Goal: Task Accomplishment & Management: Manage account settings

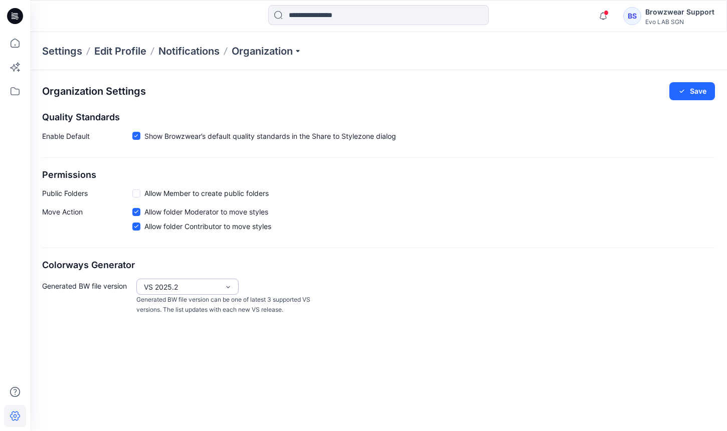
click at [179, 283] on div "VS 2025.2" at bounding box center [181, 287] width 75 height 11
click at [184, 319] on div "VS 2025.1" at bounding box center [187, 326] width 98 height 18
click at [17, 67] on icon at bounding box center [14, 68] width 8 height 8
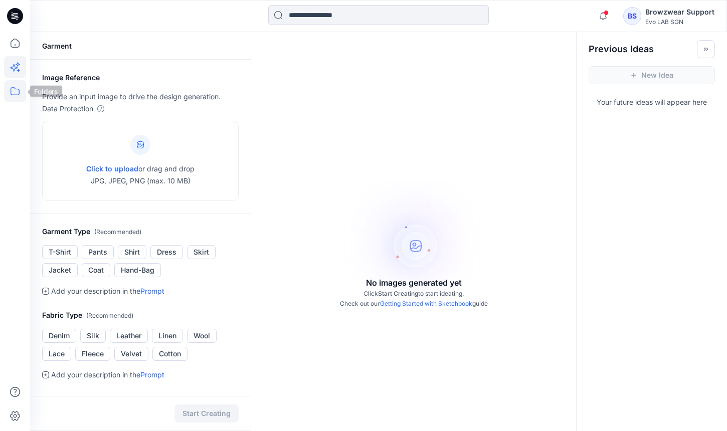
click at [17, 86] on icon at bounding box center [15, 91] width 22 height 22
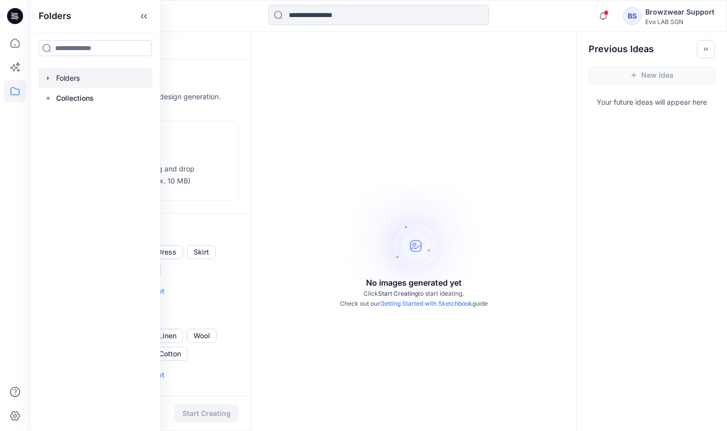
click at [76, 85] on div at bounding box center [95, 78] width 114 height 20
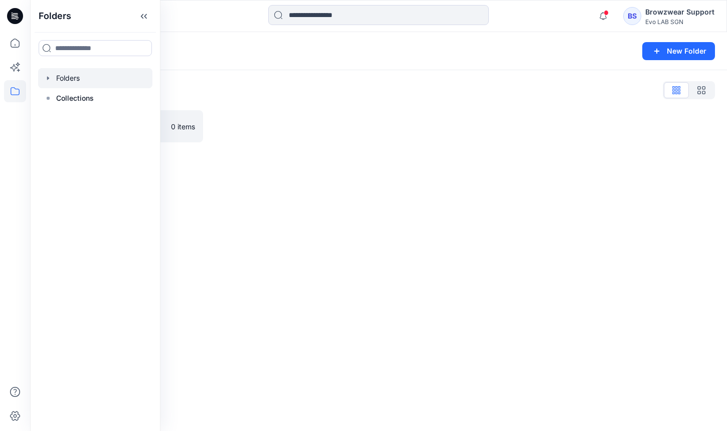
click at [328, 169] on div "Folders New Folder Folders List Practice_Onboarding 0 items" at bounding box center [378, 231] width 697 height 399
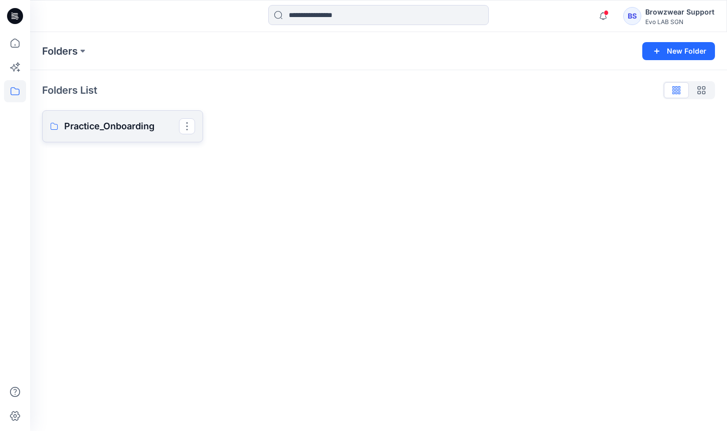
click at [120, 125] on p "Practice_Onboarding" at bounding box center [121, 126] width 115 height 14
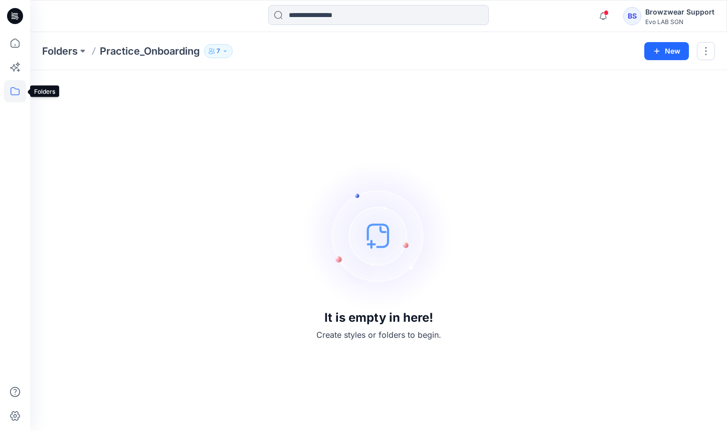
click at [15, 88] on icon at bounding box center [15, 91] width 9 height 8
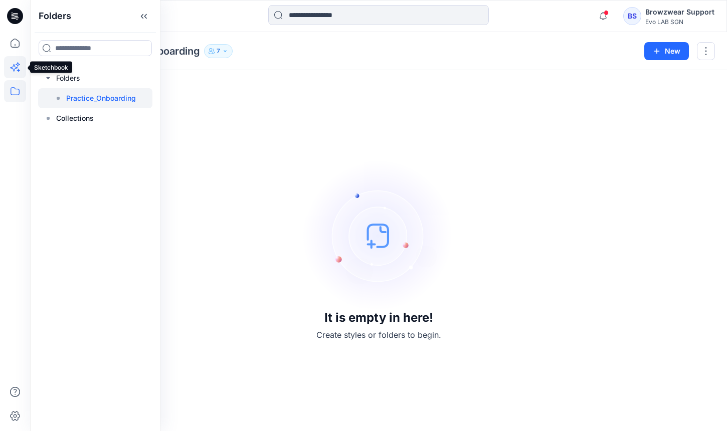
click at [18, 72] on icon at bounding box center [15, 67] width 22 height 22
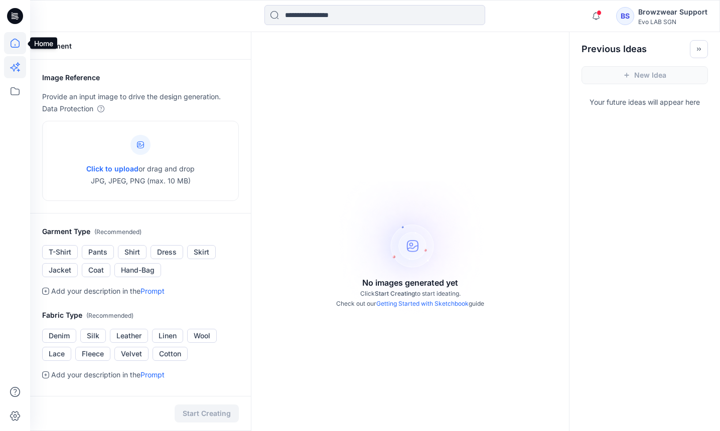
click at [16, 45] on icon at bounding box center [15, 43] width 22 height 22
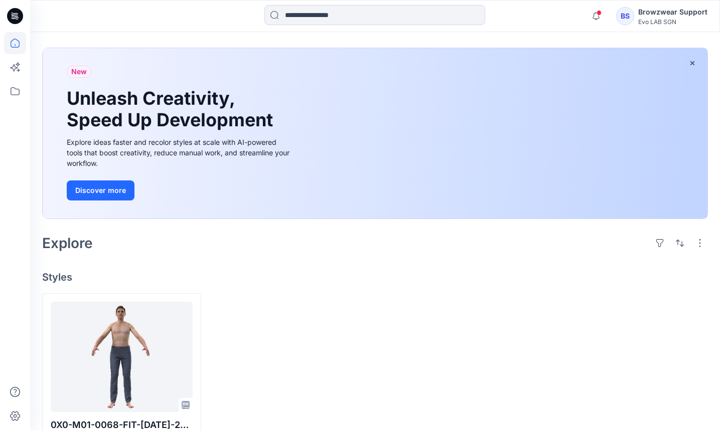
scroll to position [75, 0]
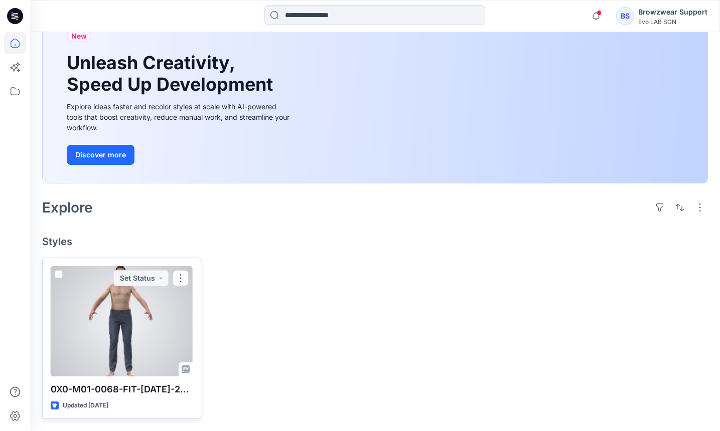
click at [125, 312] on div at bounding box center [122, 321] width 142 height 110
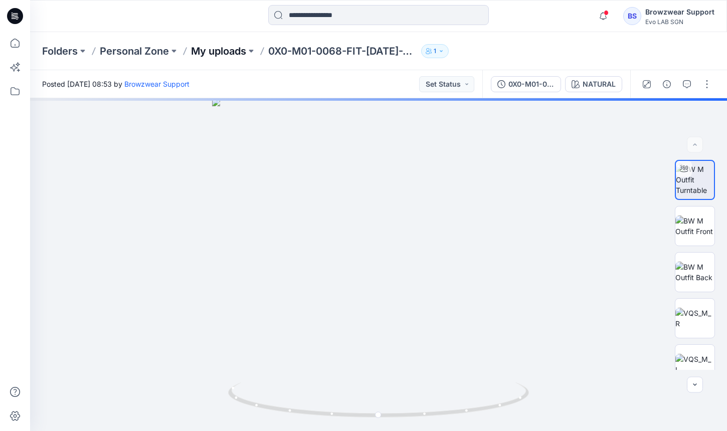
click at [239, 49] on p "My uploads" at bounding box center [218, 51] width 55 height 14
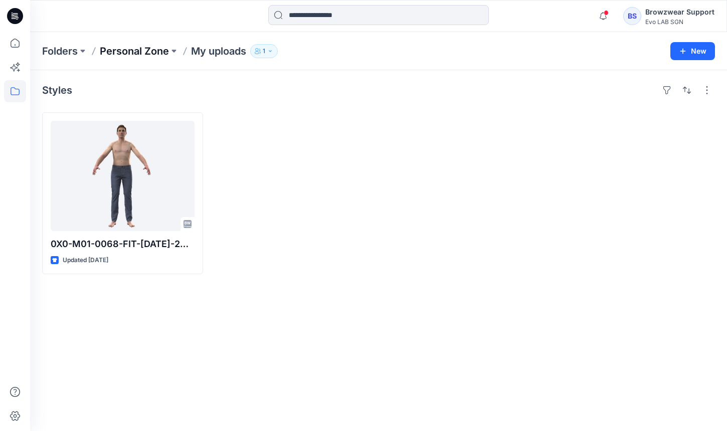
click at [158, 50] on p "Personal Zone" at bounding box center [134, 51] width 69 height 14
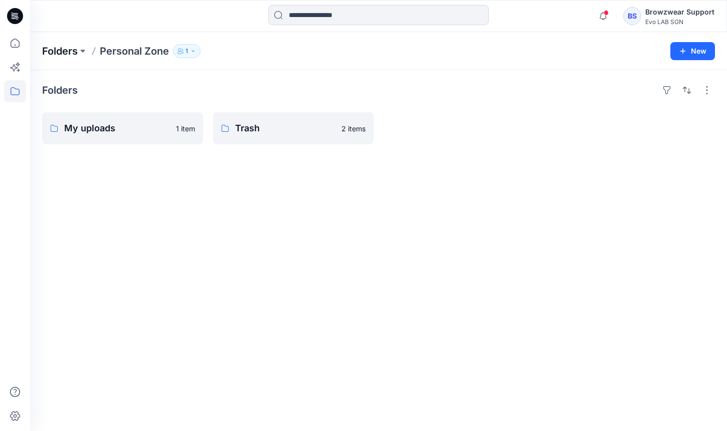
click at [61, 51] on p "Folders" at bounding box center [60, 51] width 36 height 14
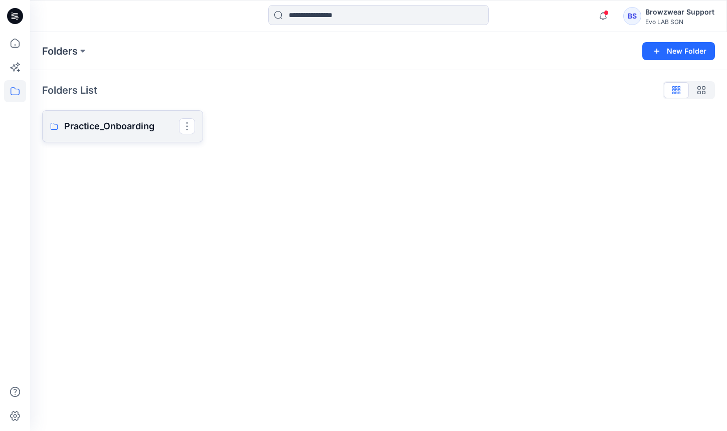
click at [139, 128] on p "Practice_Onboarding" at bounding box center [121, 126] width 115 height 14
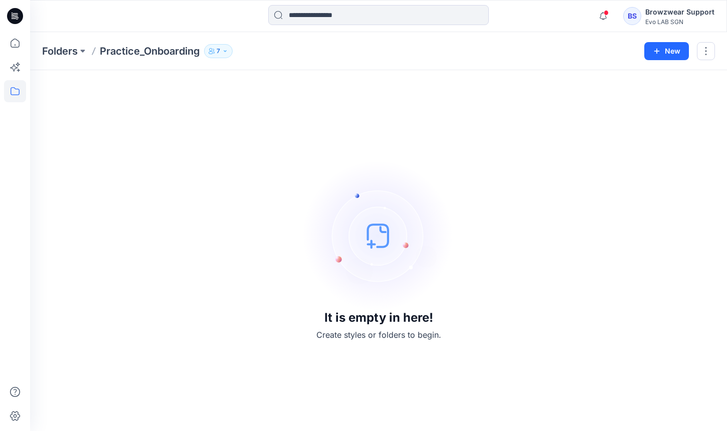
click at [227, 54] on button "7" at bounding box center [218, 51] width 29 height 14
click at [670, 18] on div "Browzwear Support" at bounding box center [680, 12] width 69 height 12
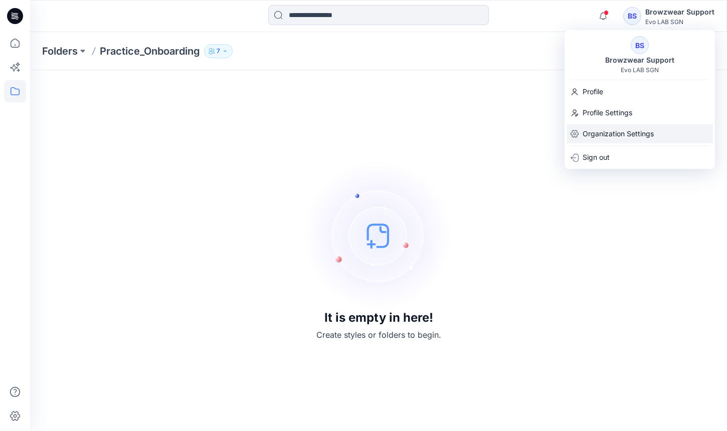
click at [618, 127] on p "Organization Settings" at bounding box center [618, 133] width 71 height 19
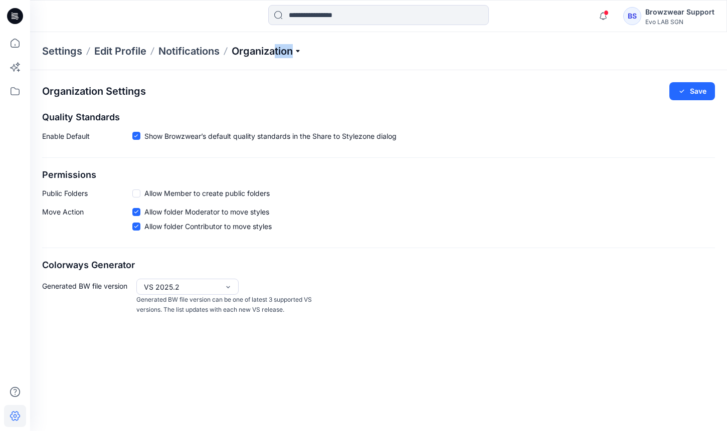
click at [276, 56] on div "Settings Edit Profile Notifications Organization" at bounding box center [378, 51] width 697 height 38
click at [295, 47] on p "Organization" at bounding box center [267, 51] width 70 height 14
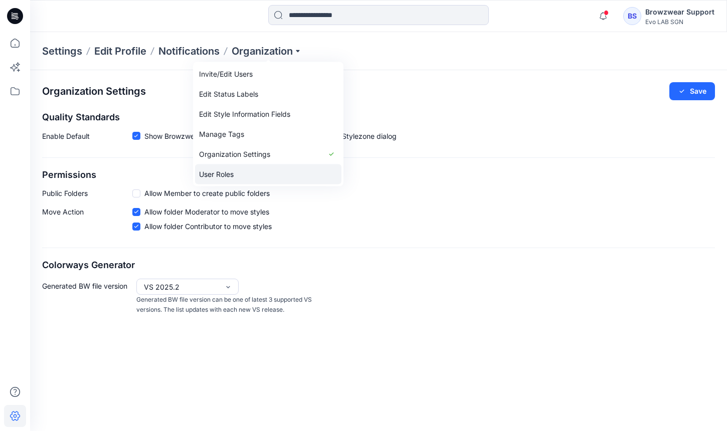
click at [242, 175] on link "User Roles" at bounding box center [268, 175] width 146 height 20
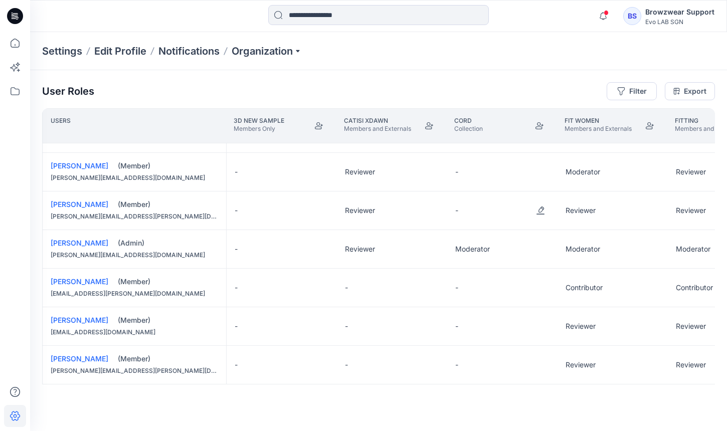
scroll to position [191, 0]
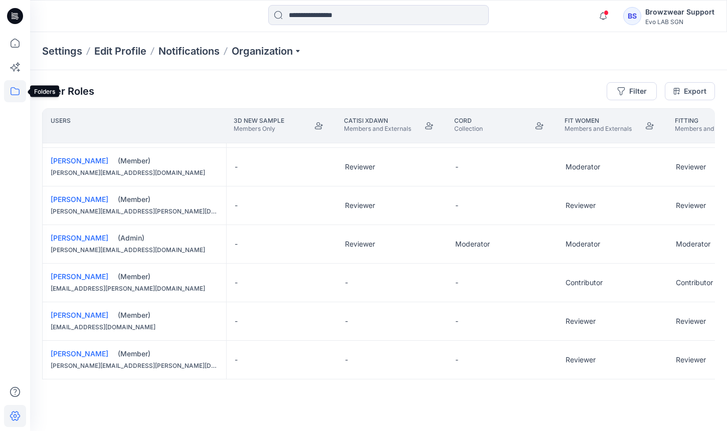
click at [18, 94] on icon at bounding box center [15, 91] width 22 height 22
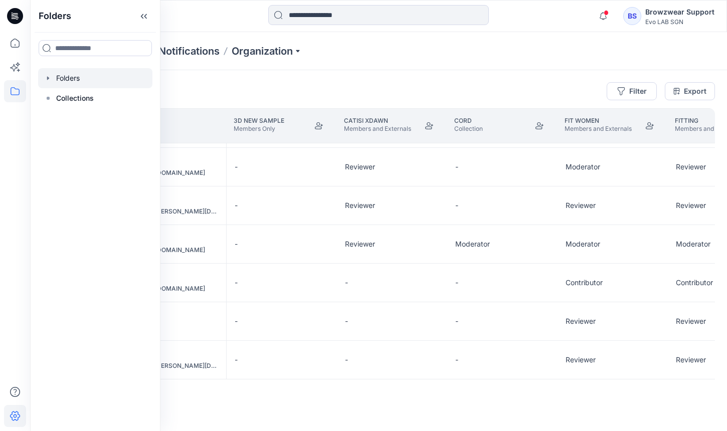
click at [73, 77] on div at bounding box center [95, 78] width 114 height 20
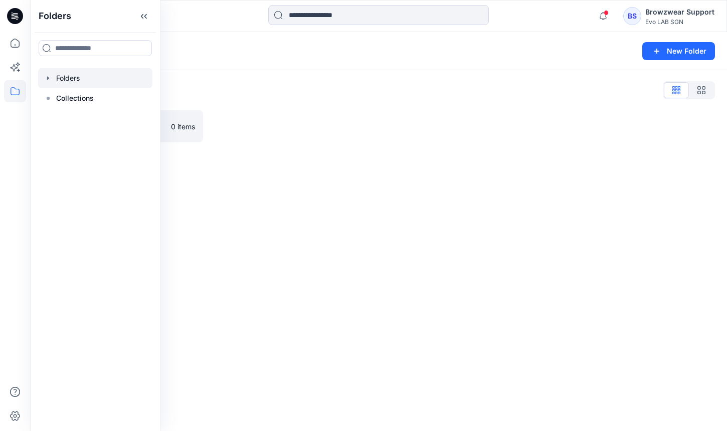
click at [285, 75] on div "Folders List Practice_Onboarding 0 items" at bounding box center [378, 112] width 697 height 84
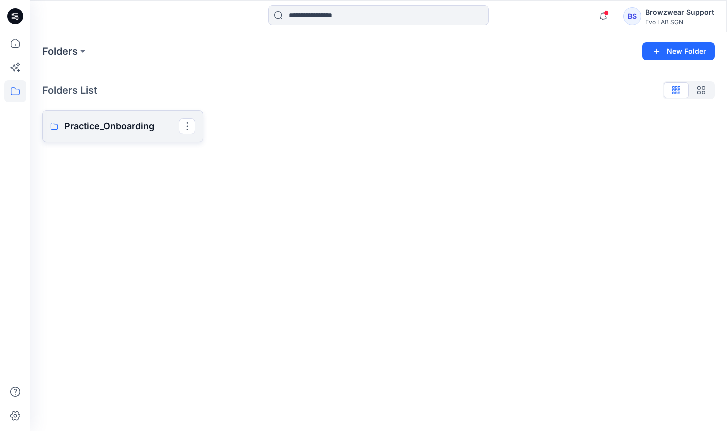
click at [112, 126] on p "Practice_Onboarding" at bounding box center [121, 126] width 115 height 14
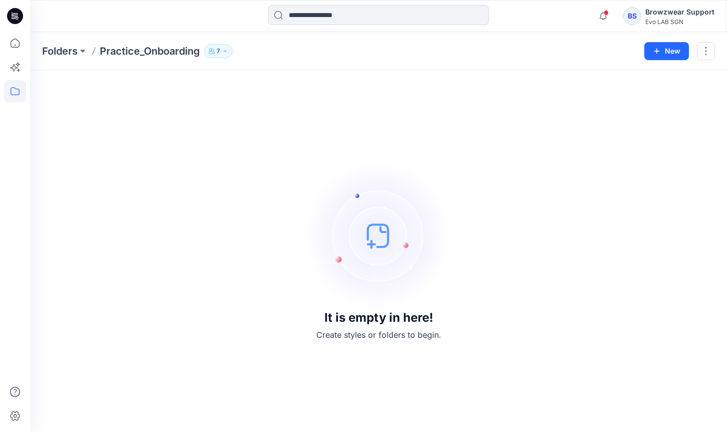
click at [228, 47] on button "7" at bounding box center [218, 51] width 29 height 14
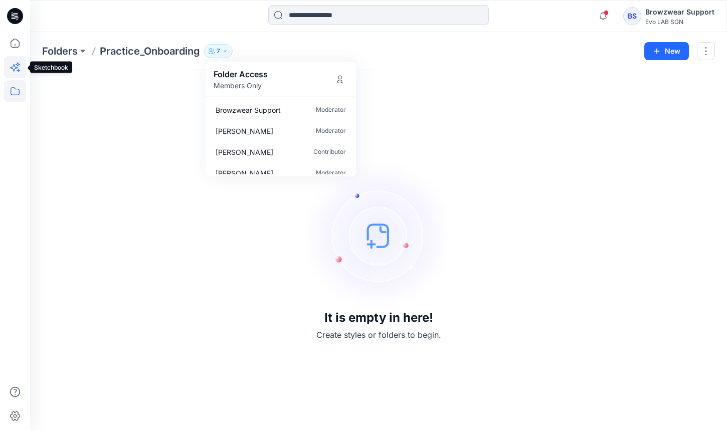
click at [18, 69] on icon at bounding box center [18, 70] width 3 height 3
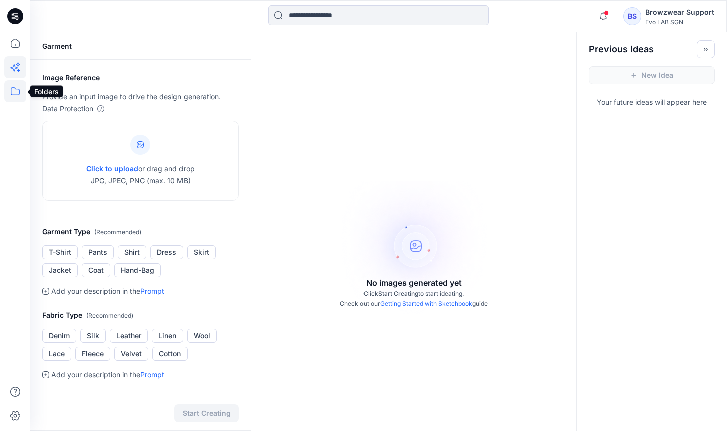
click at [21, 89] on icon at bounding box center [15, 91] width 22 height 22
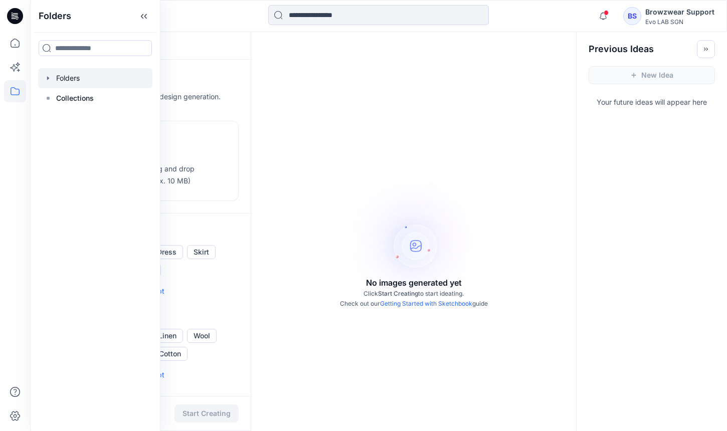
click at [100, 75] on div at bounding box center [95, 78] width 114 height 20
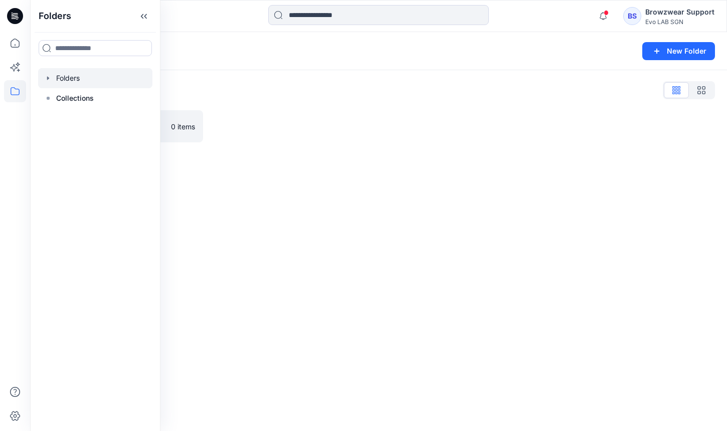
click at [322, 144] on div "Folders List Practice_Onboarding 0 items" at bounding box center [378, 112] width 697 height 84
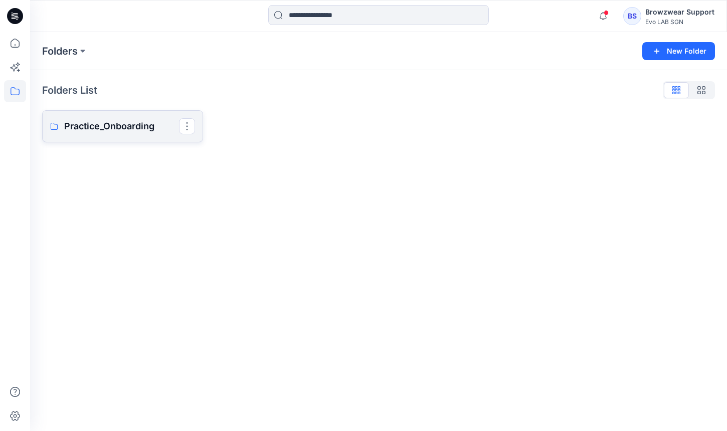
click at [138, 128] on p "Practice_Onboarding" at bounding box center [121, 126] width 115 height 14
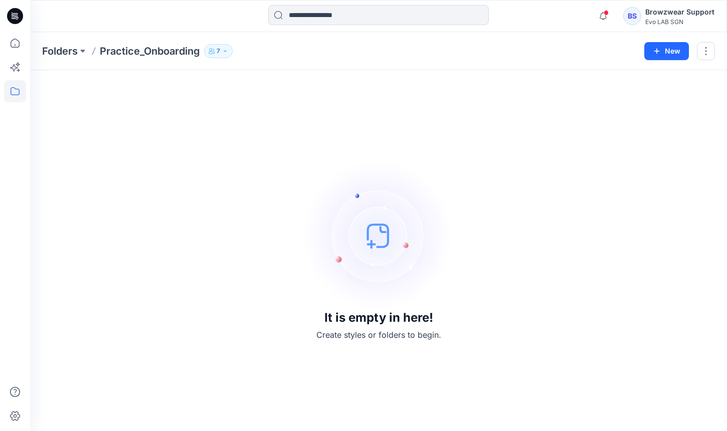
click at [450, 226] on img at bounding box center [379, 236] width 151 height 151
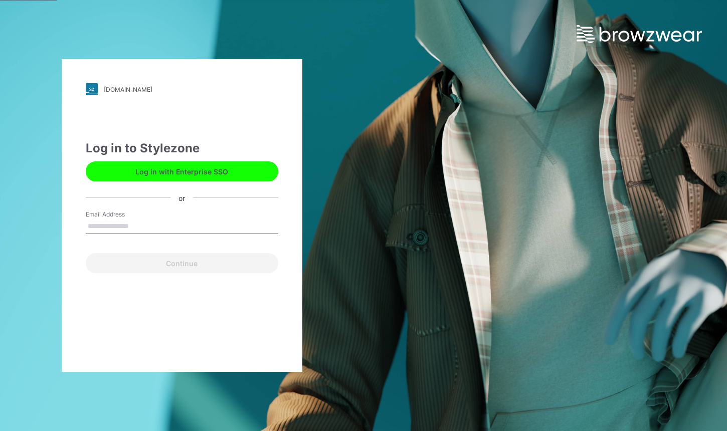
click at [206, 230] on input "Email Address" at bounding box center [182, 226] width 193 height 15
click at [223, 221] on input "*******" at bounding box center [182, 226] width 193 height 15
click at [347, 314] on div "evolabsgn.stylezone.com Loading... Log in to Stylezone Log in with Enterprise S…" at bounding box center [182, 215] width 364 height 431
click at [176, 230] on input "*******" at bounding box center [182, 226] width 193 height 15
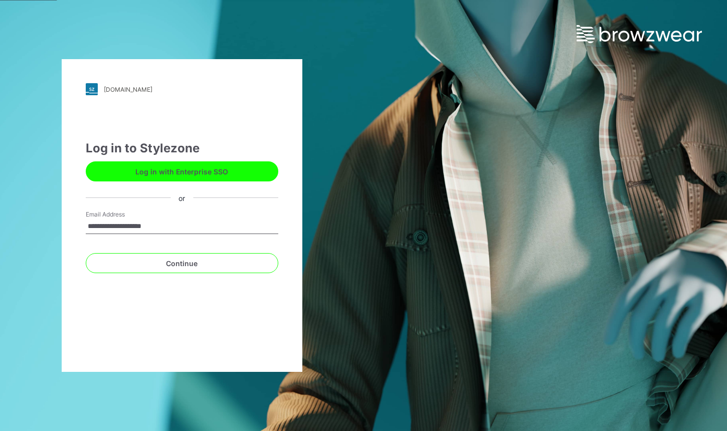
type input "**********"
click at [86, 253] on button "Continue" at bounding box center [182, 263] width 193 height 20
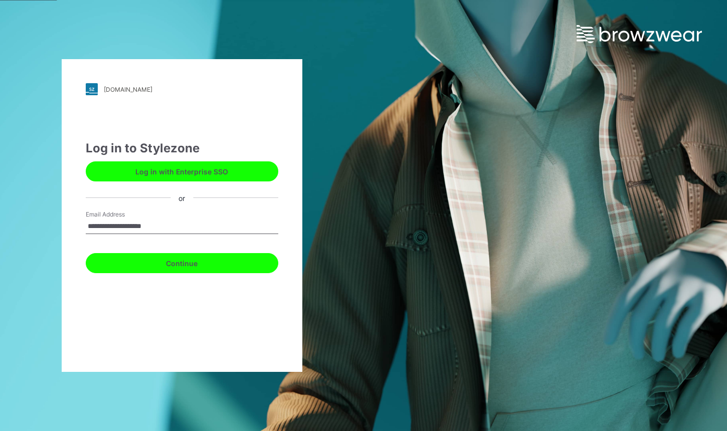
click at [203, 265] on button "Continue" at bounding box center [182, 263] width 193 height 20
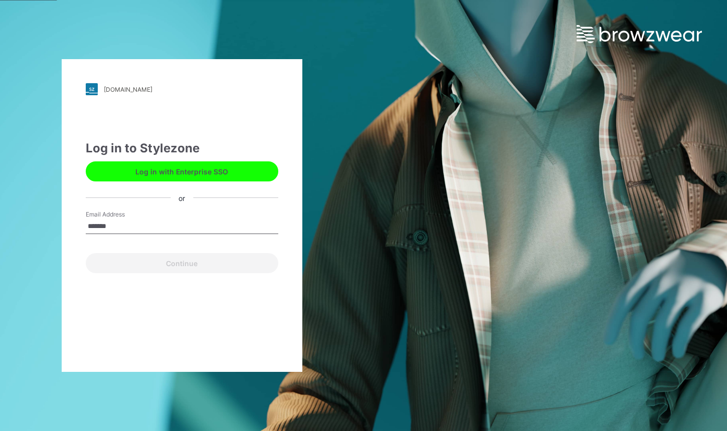
type input "**********"
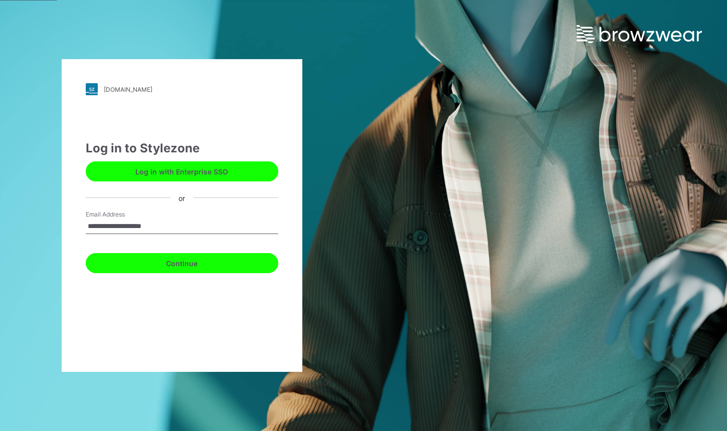
click at [221, 269] on button "Continue" at bounding box center [182, 263] width 193 height 20
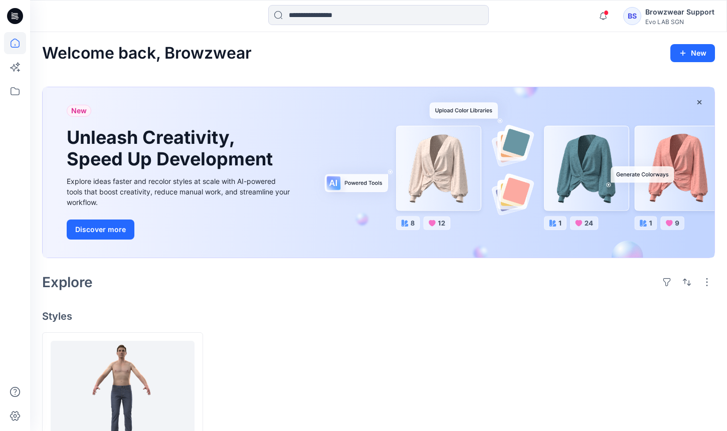
click at [675, 22] on div "Evo LAB SGN" at bounding box center [680, 22] width 69 height 8
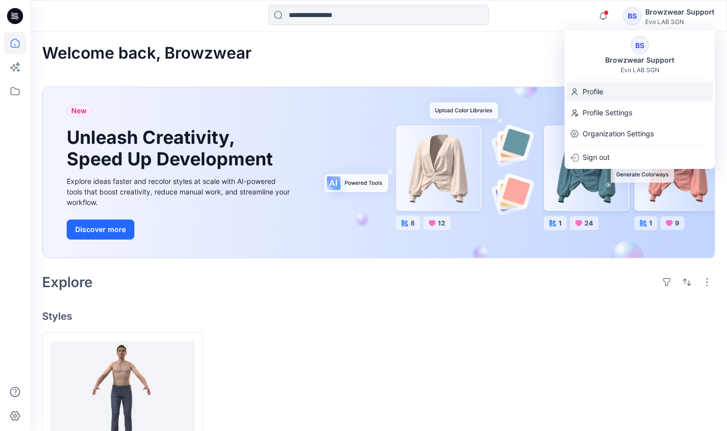
click at [634, 91] on div "Profile" at bounding box center [640, 91] width 146 height 19
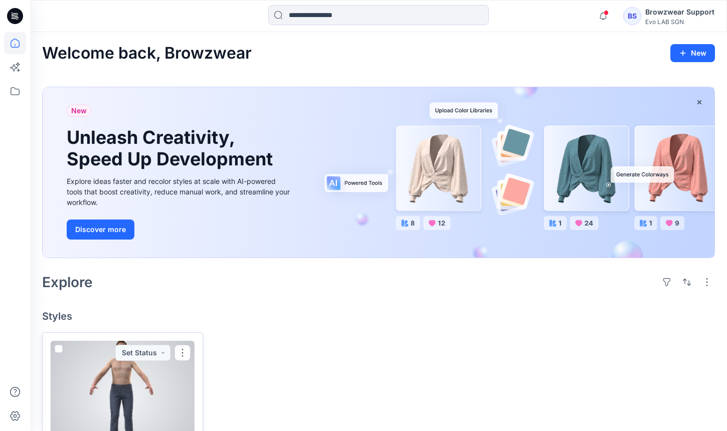
click at [104, 372] on div at bounding box center [123, 396] width 144 height 110
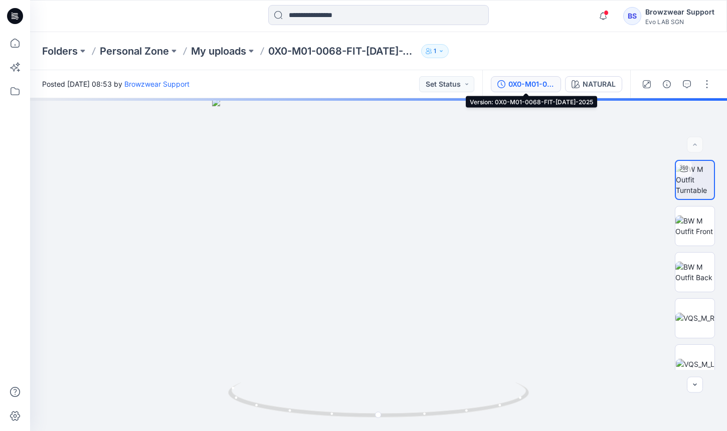
click at [522, 88] on div "0X0-M01-0068-FIT-[DATE]-2025" at bounding box center [532, 84] width 46 height 11
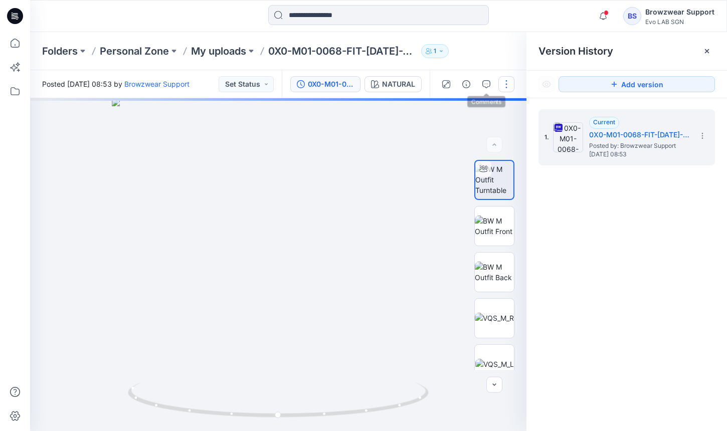
click at [504, 81] on button "button" at bounding box center [507, 84] width 16 height 16
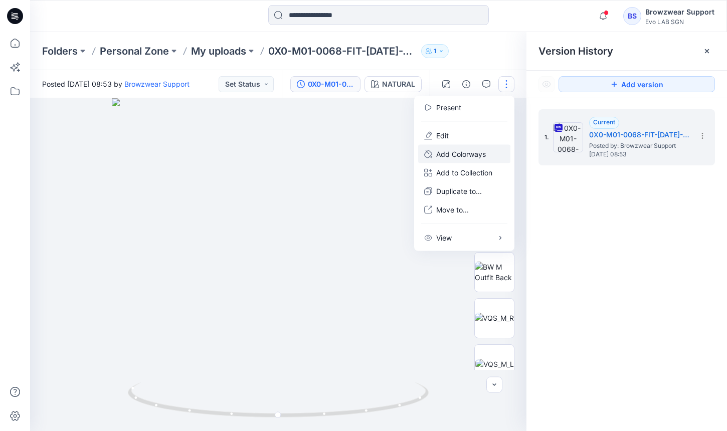
click at [483, 149] on p "Add Colorways" at bounding box center [461, 154] width 50 height 11
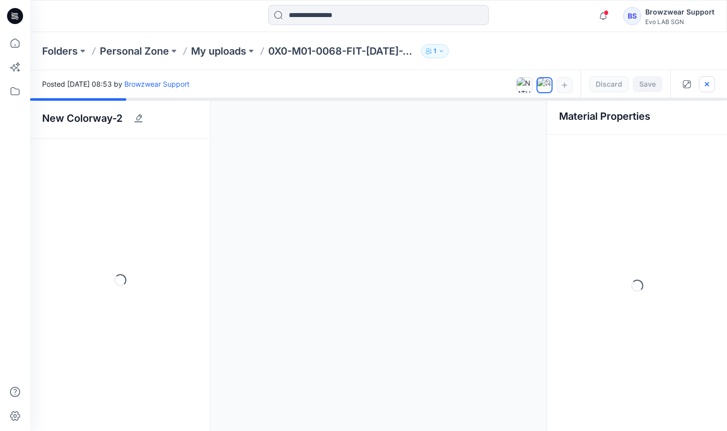
click at [707, 86] on icon "button" at bounding box center [707, 84] width 8 height 8
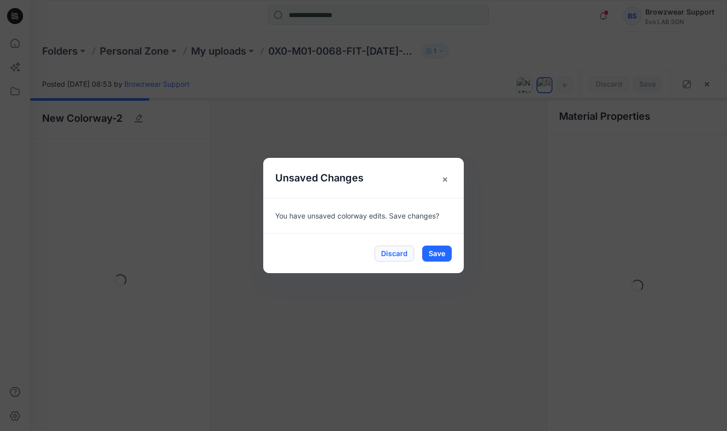
click at [388, 255] on button "Discard" at bounding box center [395, 254] width 40 height 16
click at [445, 174] on span "×" at bounding box center [445, 179] width 18 height 18
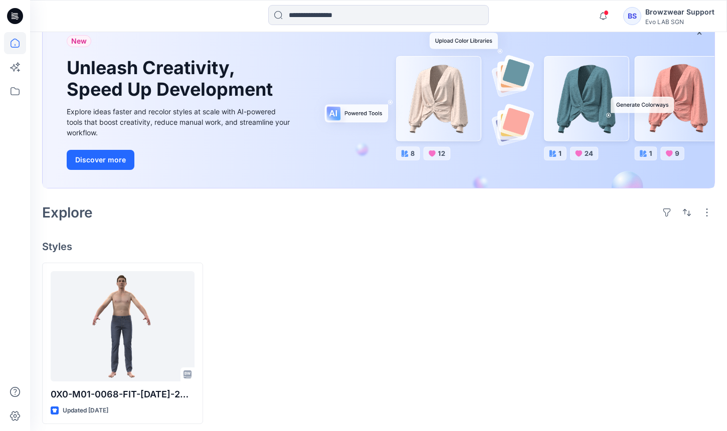
scroll to position [75, 0]
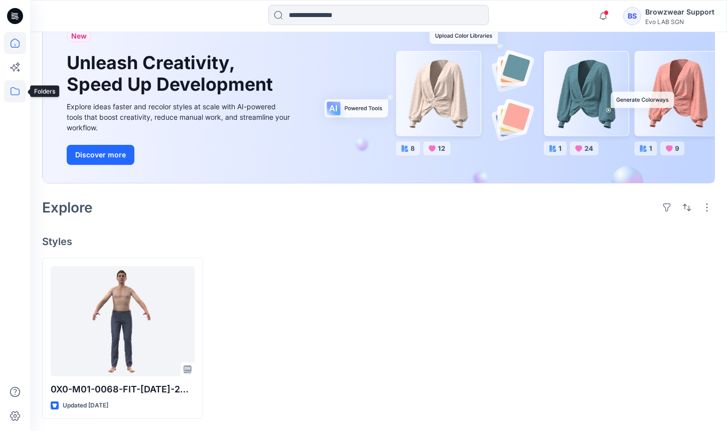
click at [12, 92] on icon at bounding box center [15, 91] width 22 height 22
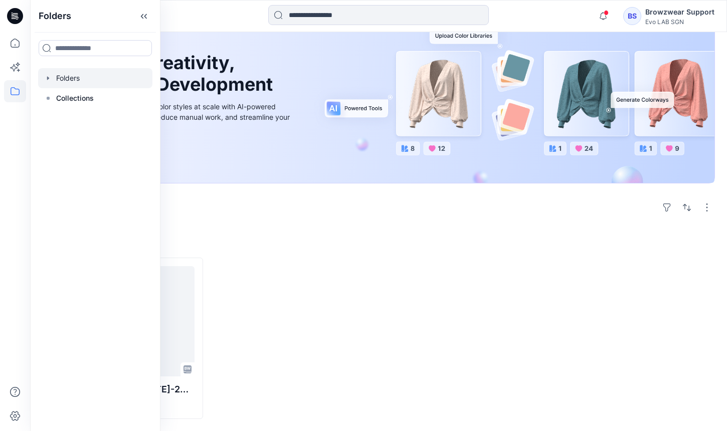
click at [83, 82] on div at bounding box center [95, 78] width 114 height 20
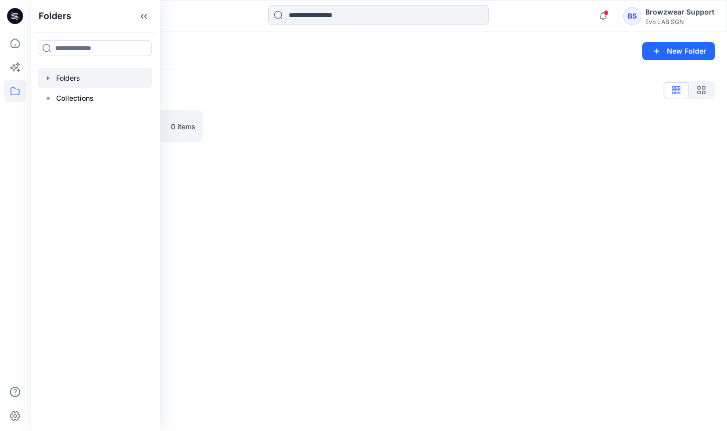
click at [268, 124] on div at bounding box center [293, 126] width 161 height 32
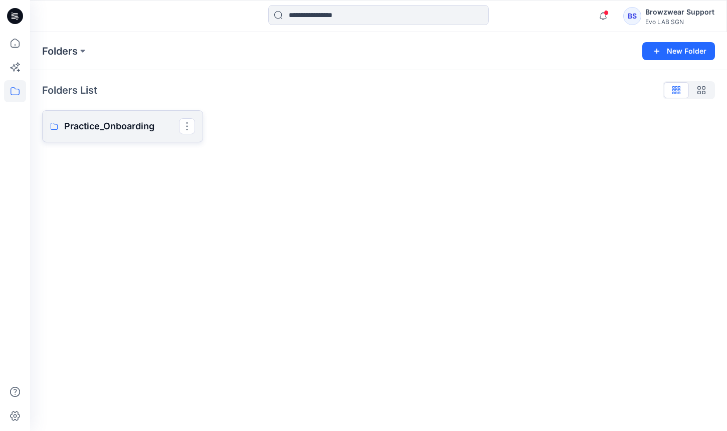
click at [145, 123] on p "Practice_Onboarding" at bounding box center [121, 126] width 115 height 14
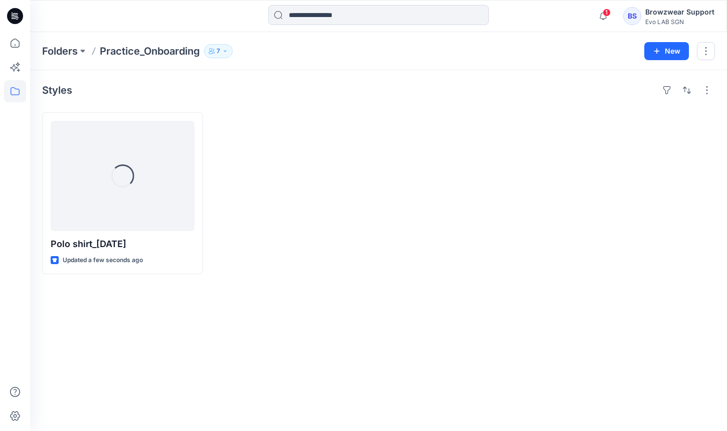
click at [297, 256] on div at bounding box center [293, 193] width 161 height 162
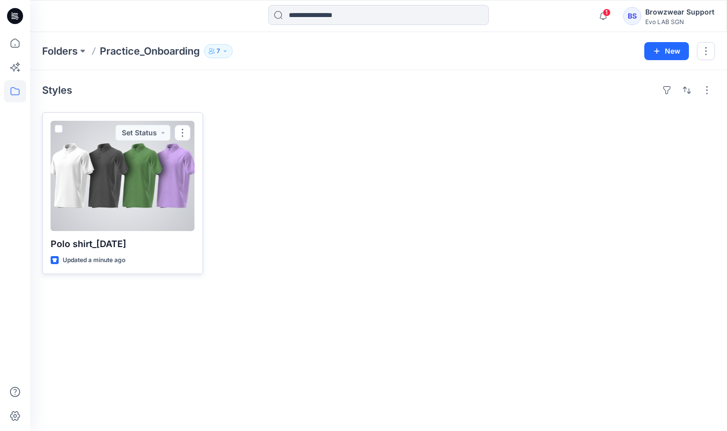
click at [59, 130] on span at bounding box center [59, 129] width 8 height 8
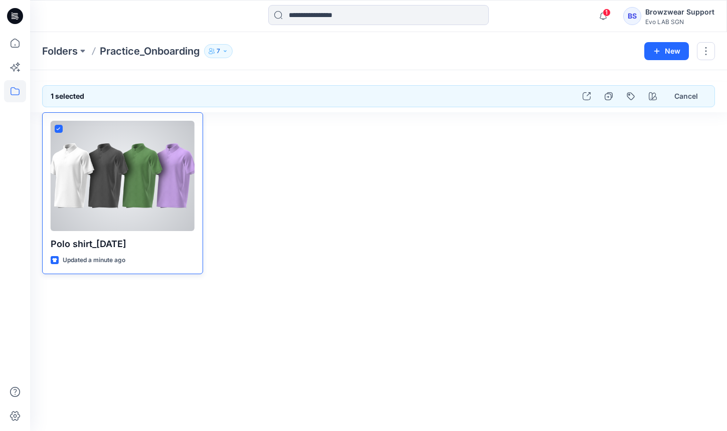
click at [59, 132] on span at bounding box center [59, 129] width 8 height 8
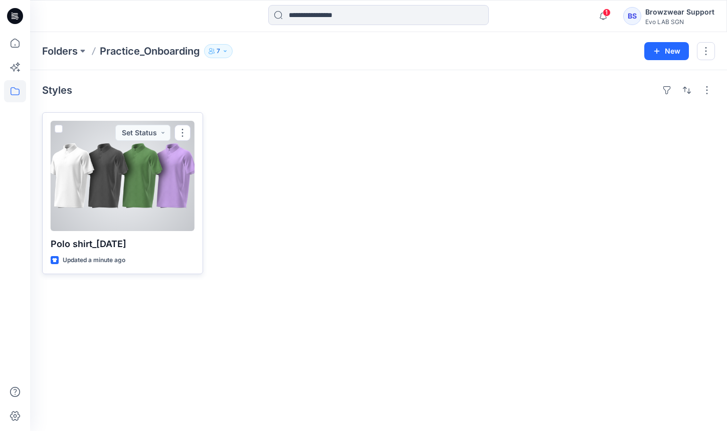
click at [60, 130] on span at bounding box center [59, 129] width 8 height 8
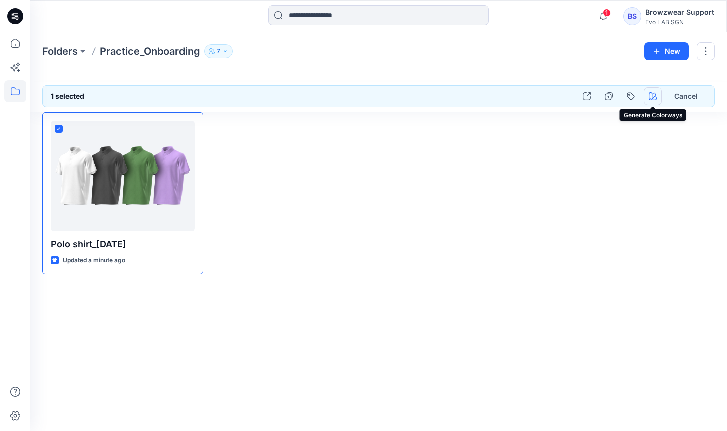
click at [650, 96] on icon "button" at bounding box center [653, 96] width 8 height 8
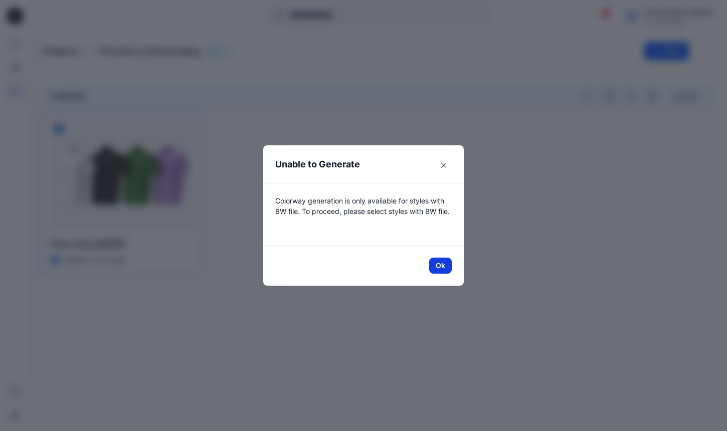
click at [443, 269] on button "Ok" at bounding box center [440, 266] width 23 height 16
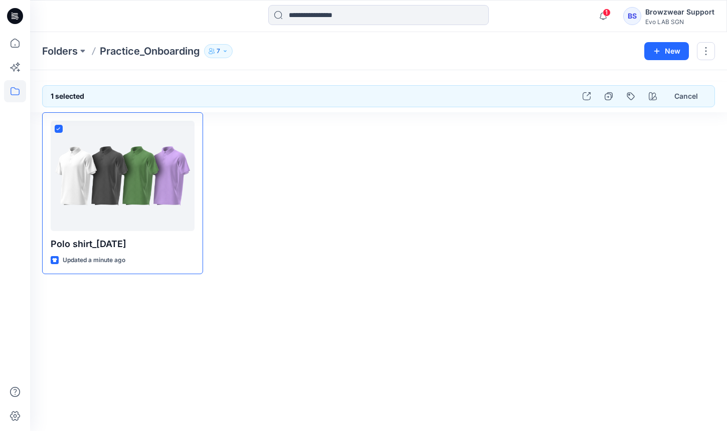
click at [443, 269] on div at bounding box center [464, 193] width 161 height 162
click at [344, 208] on div at bounding box center [293, 193] width 161 height 162
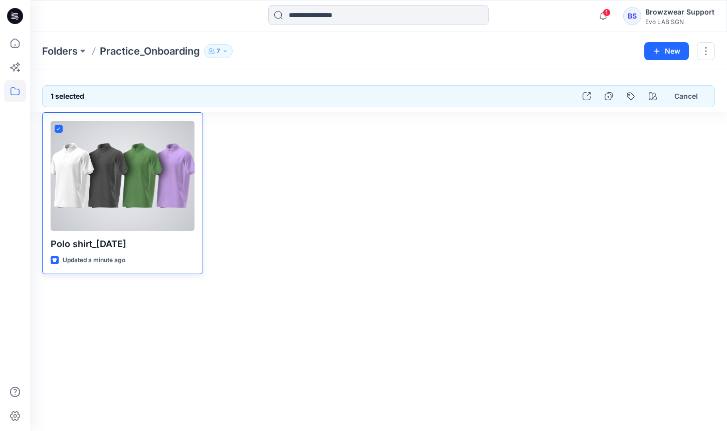
click at [59, 128] on icon at bounding box center [58, 129] width 5 height 4
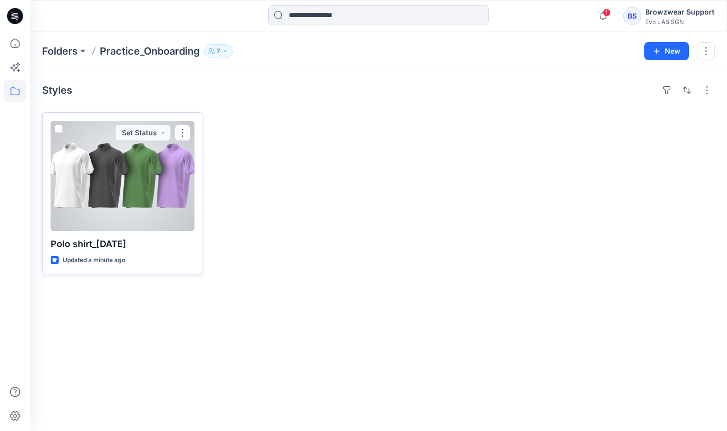
click at [166, 181] on div at bounding box center [123, 176] width 144 height 110
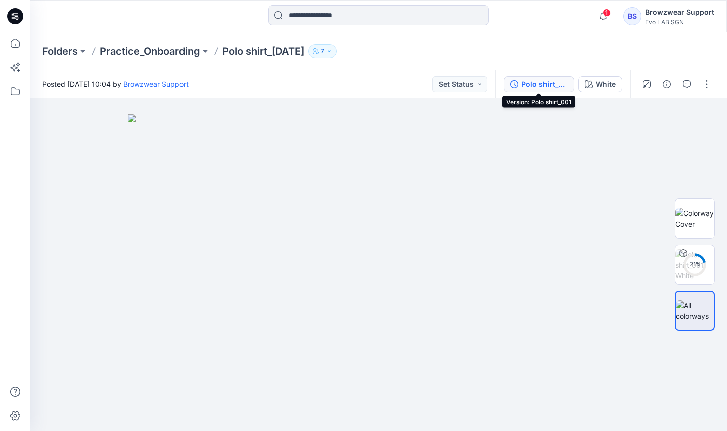
click at [530, 85] on div "Polo shirt_001" at bounding box center [545, 84] width 46 height 11
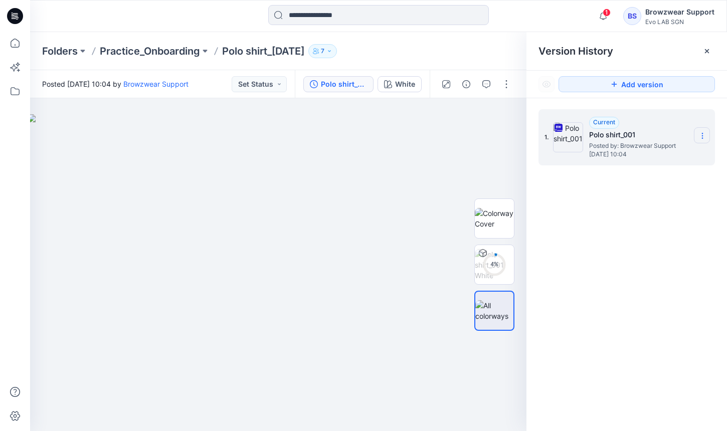
click at [704, 131] on section at bounding box center [702, 135] width 16 height 16
click at [573, 300] on div "1. Current Polo shirt_001 Posted by: Browzwear Support Thursday, September 11, …" at bounding box center [627, 272] width 201 height 348
click at [712, 49] on div at bounding box center [707, 51] width 16 height 16
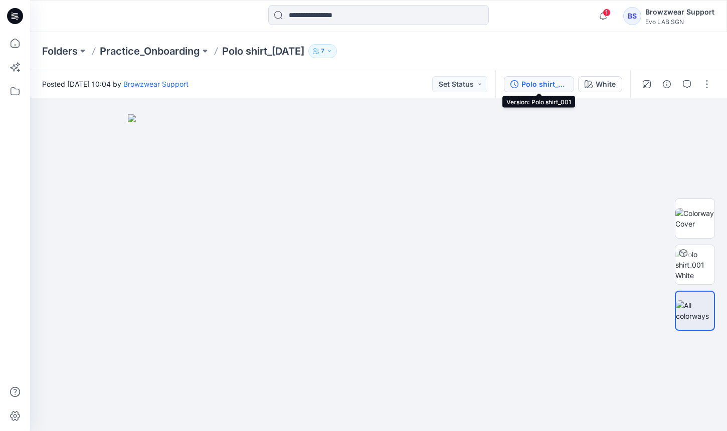
click at [537, 84] on div "Polo shirt_001" at bounding box center [545, 84] width 46 height 11
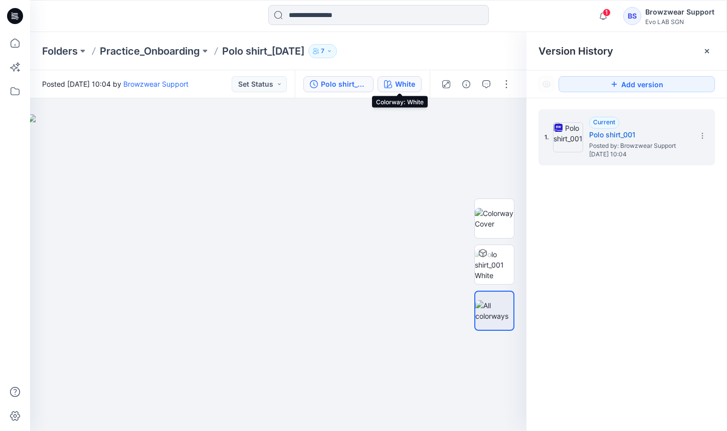
click at [403, 80] on div "White" at bounding box center [405, 84] width 20 height 11
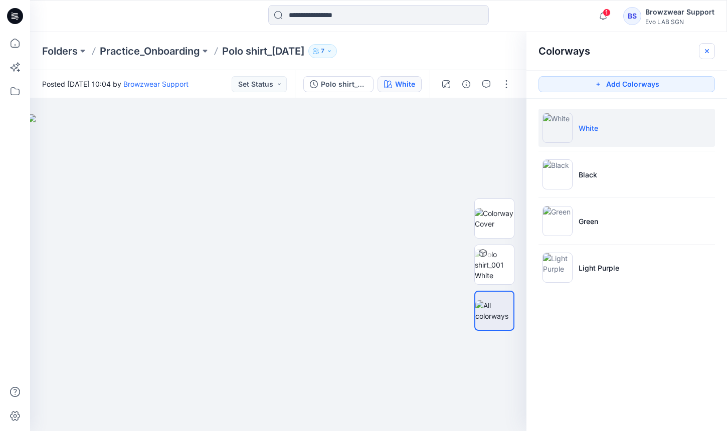
click at [705, 51] on icon "button" at bounding box center [707, 51] width 8 height 8
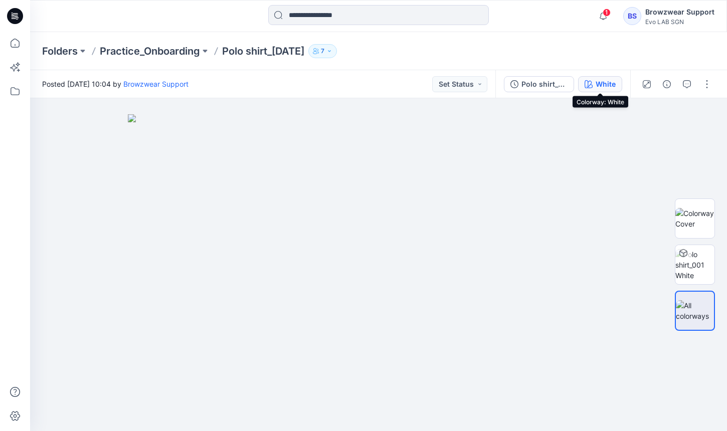
click at [592, 84] on icon "button" at bounding box center [589, 84] width 8 height 8
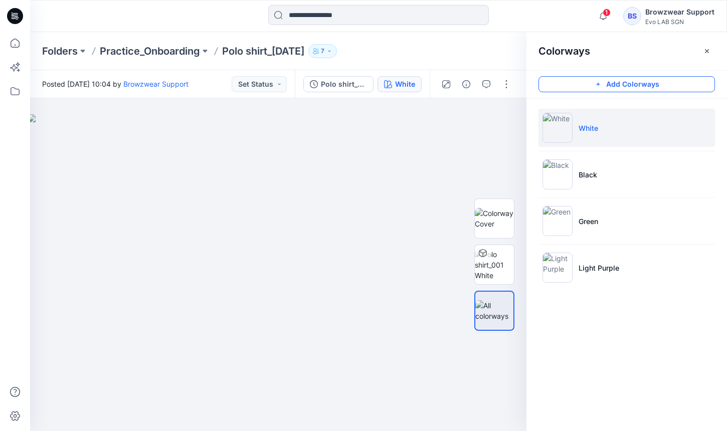
click at [667, 86] on button "Add Colorways" at bounding box center [627, 84] width 177 height 16
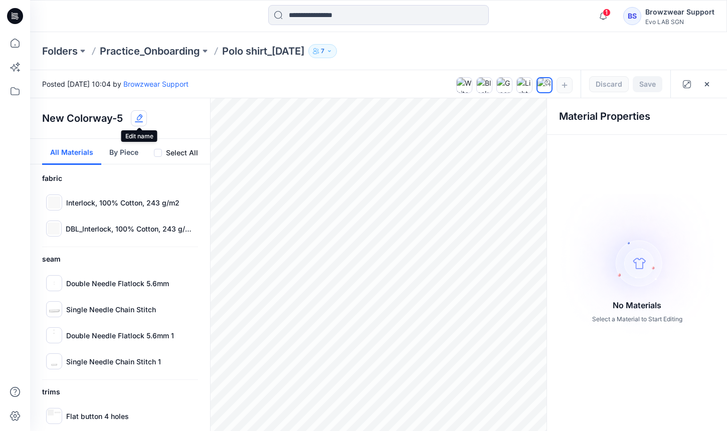
click at [141, 116] on icon "button" at bounding box center [140, 117] width 6 height 6
drag, startPoint x: 114, startPoint y: 120, endPoint x: 41, endPoint y: 113, distance: 73.6
click at [41, 113] on div "**********" at bounding box center [120, 118] width 180 height 41
type input "****"
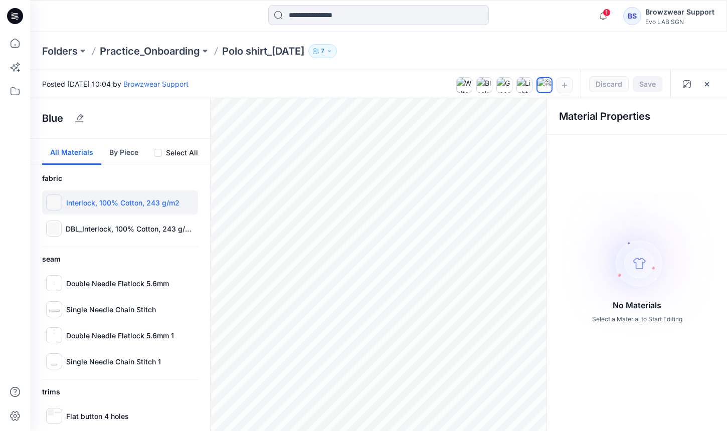
click at [71, 201] on p "Interlock, 100% Cotton, 243 g/m2" at bounding box center [122, 203] width 113 height 11
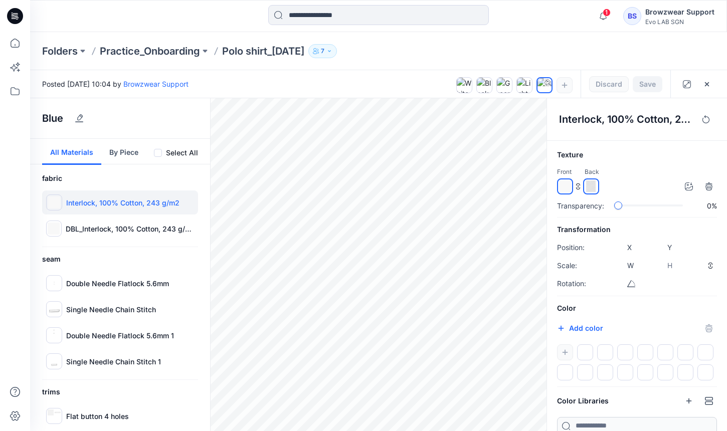
scroll to position [10, 0]
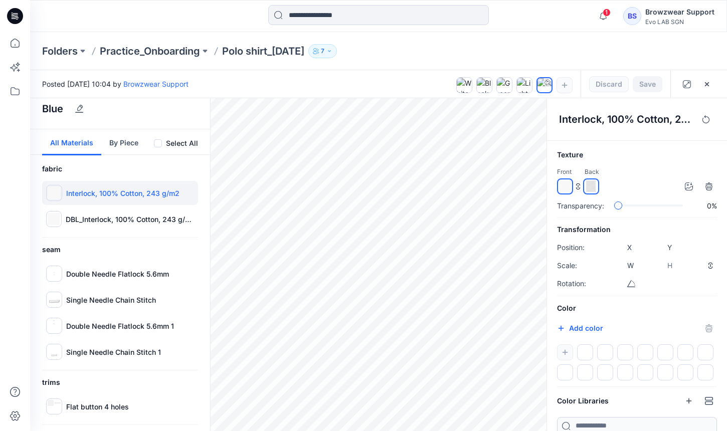
click at [121, 141] on button "By Piece" at bounding box center [123, 142] width 45 height 26
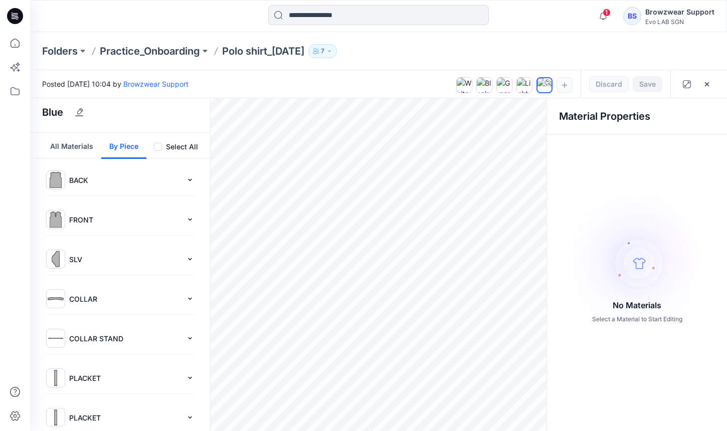
scroll to position [0, 0]
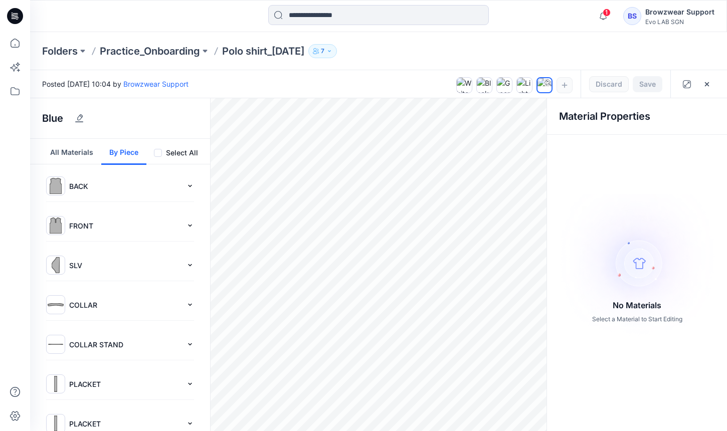
click at [161, 188] on p "BACK" at bounding box center [125, 186] width 113 height 11
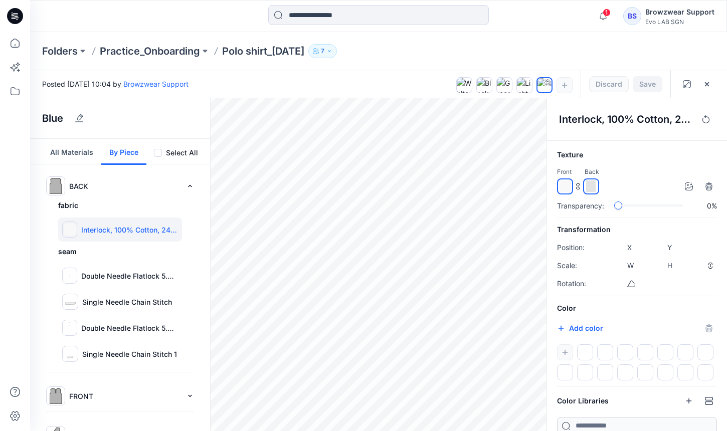
click at [155, 181] on p "BACK" at bounding box center [125, 186] width 113 height 11
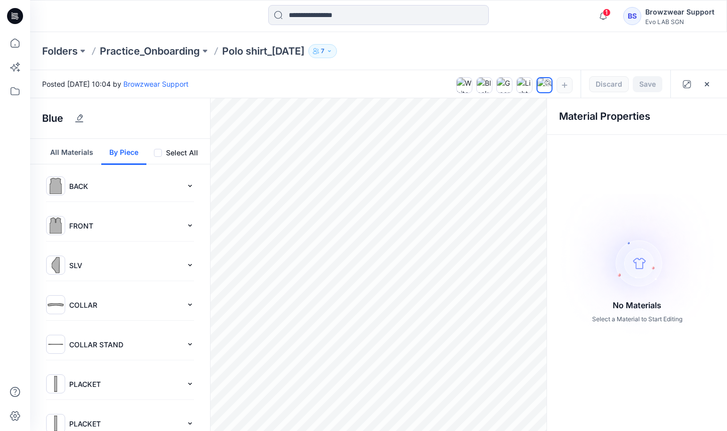
click at [62, 184] on img at bounding box center [56, 186] width 16 height 16
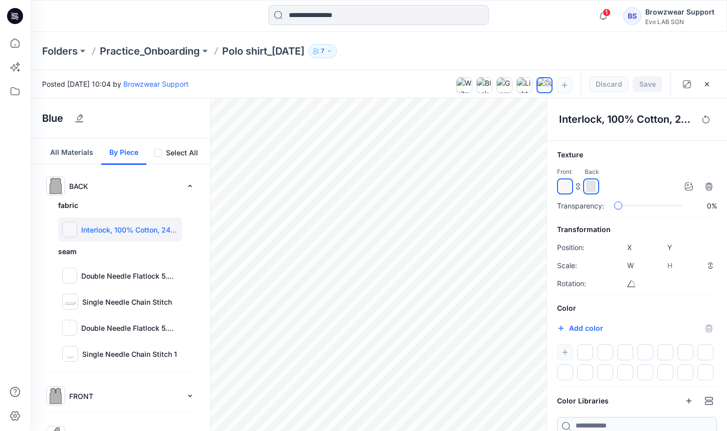
click at [89, 149] on button "All Materials" at bounding box center [71, 152] width 59 height 26
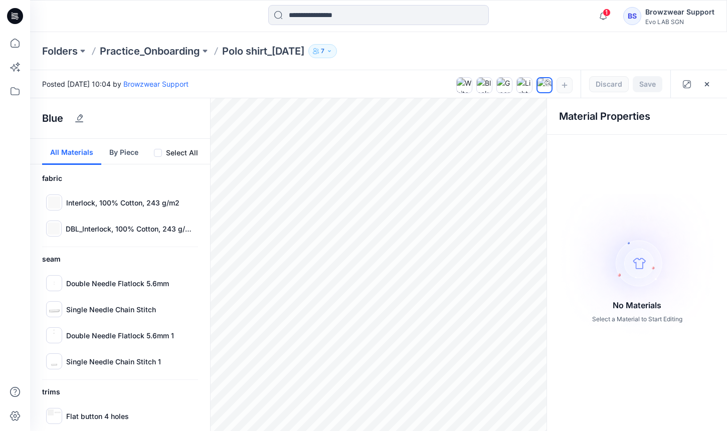
click at [157, 153] on span at bounding box center [158, 153] width 8 height 8
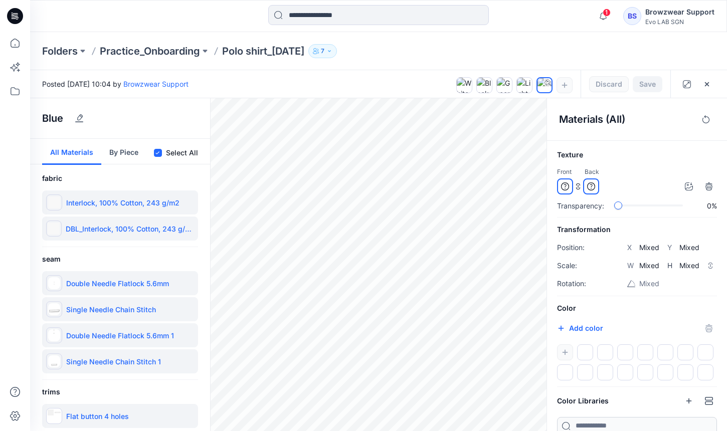
click at [157, 153] on icon at bounding box center [158, 153] width 4 height 3
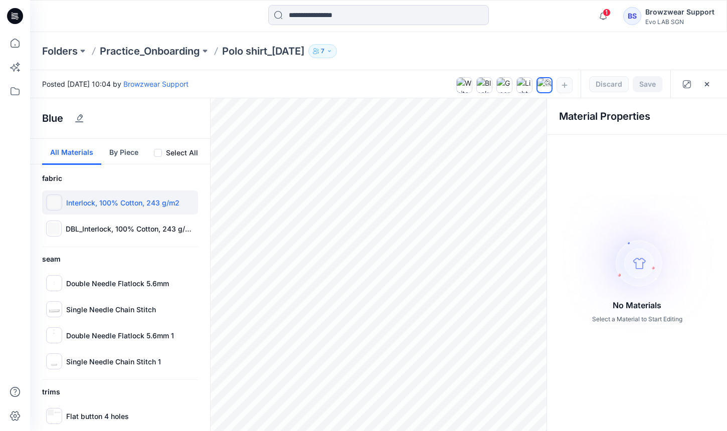
click at [140, 204] on p "Interlock, 100% Cotton, 243 g/m2" at bounding box center [122, 203] width 113 height 11
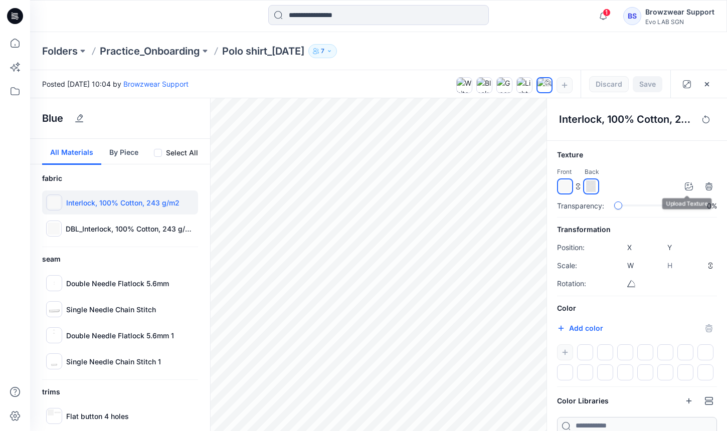
drag, startPoint x: 687, startPoint y: 185, endPoint x: 565, endPoint y: 187, distance: 121.9
click at [568, 187] on div "Front Back" at bounding box center [637, 181] width 160 height 28
click at [563, 187] on img at bounding box center [565, 187] width 12 height 12
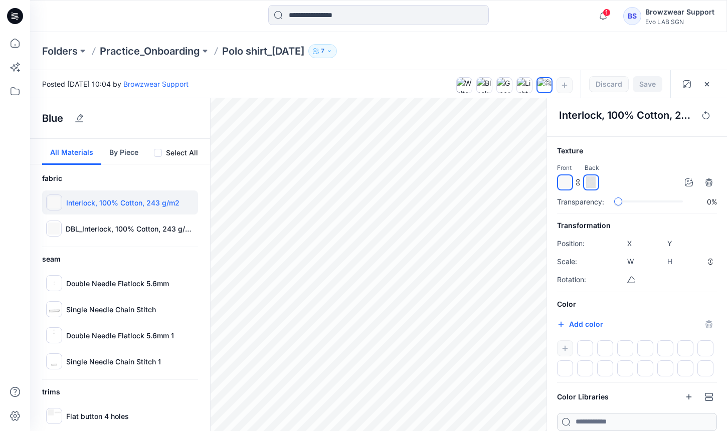
click at [568, 346] on div at bounding box center [637, 359] width 160 height 36
click at [578, 327] on button "Add color" at bounding box center [580, 325] width 46 height 12
type input "*******"
click at [689, 291] on div "Texture Front Back Transparency: 0% Transformation Position: X **** Y **** Scal…" at bounding box center [637, 288] width 180 height 286
click at [564, 342] on button "button" at bounding box center [565, 349] width 16 height 16
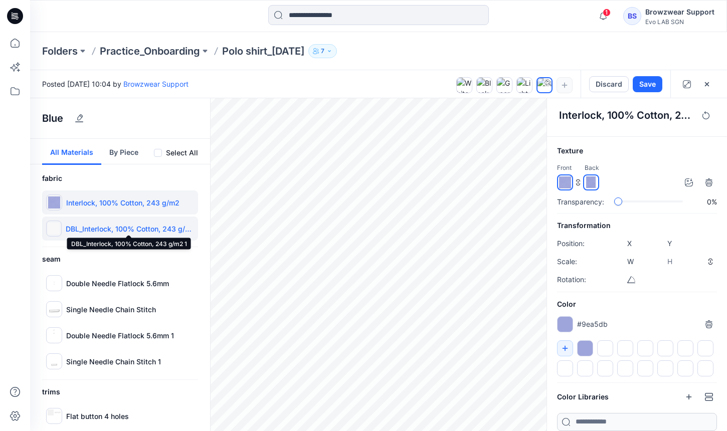
click at [125, 233] on p "DBL_Interlock, 100% Cotton, 243 g/m2 1" at bounding box center [130, 229] width 128 height 11
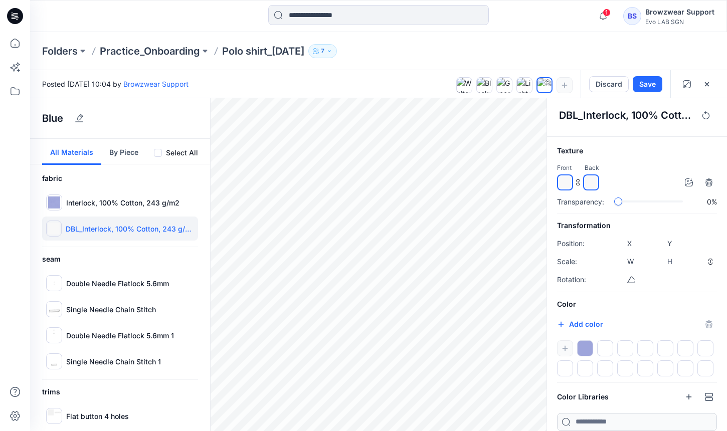
click at [586, 342] on div at bounding box center [585, 349] width 16 height 16
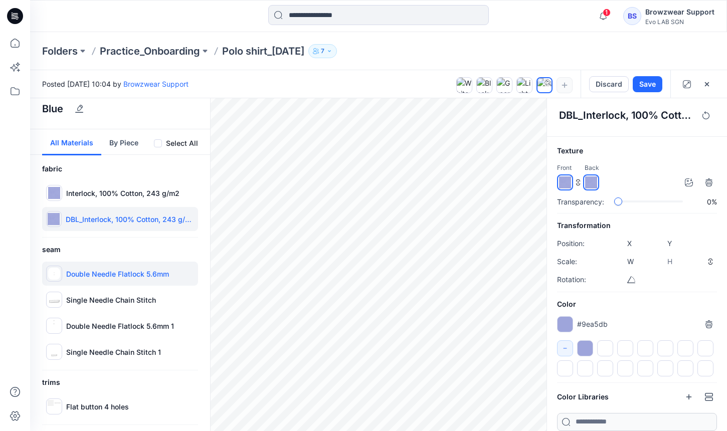
scroll to position [3, 0]
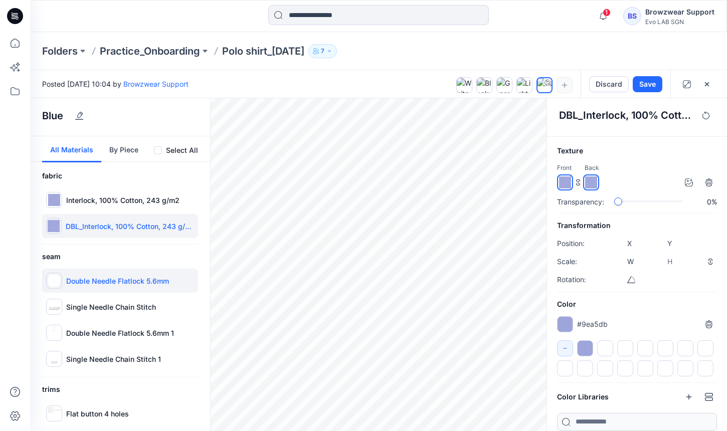
click at [134, 283] on p "Double Needle Flatlock 5.6mm" at bounding box center [117, 281] width 103 height 11
type input "*****"
type input "****"
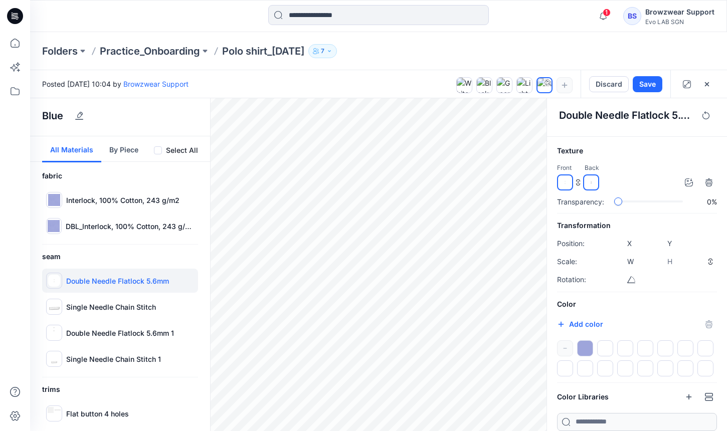
click at [155, 150] on span at bounding box center [158, 150] width 8 height 8
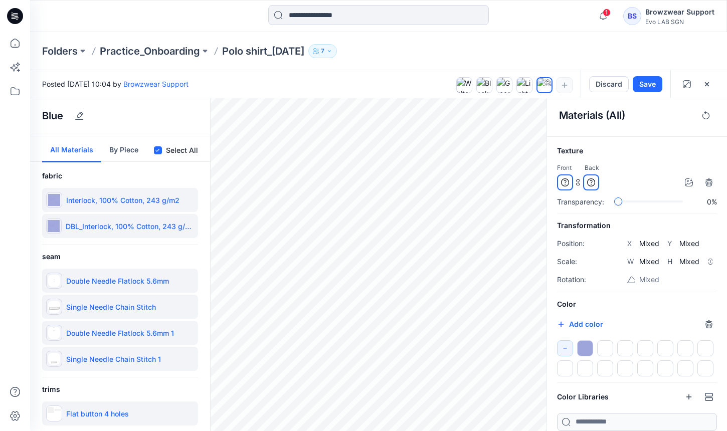
click at [566, 181] on icon at bounding box center [565, 183] width 8 height 8
click at [588, 345] on div at bounding box center [585, 349] width 16 height 16
click at [587, 346] on div at bounding box center [585, 349] width 16 height 16
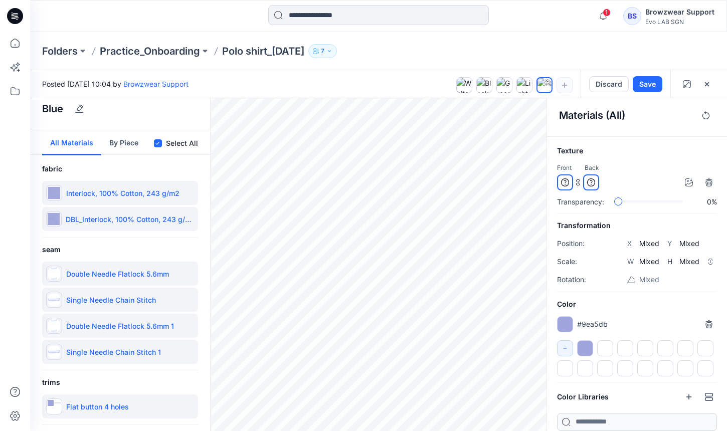
click at [591, 179] on icon at bounding box center [591, 183] width 8 height 8
click at [644, 309] on div "Color #9ea5db *******" at bounding box center [637, 338] width 160 height 78
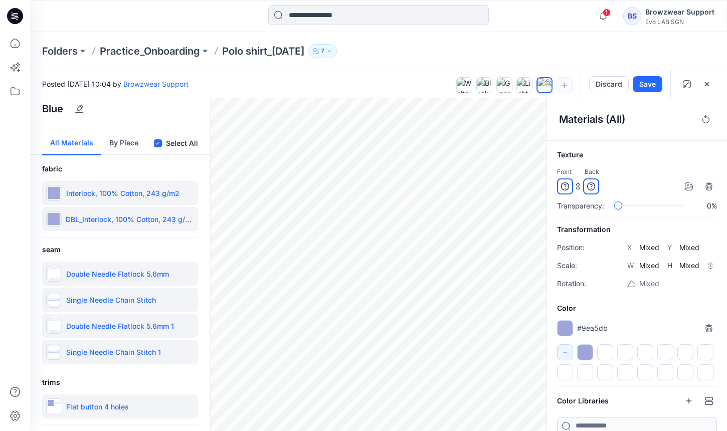
click at [158, 145] on span at bounding box center [158, 143] width 8 height 8
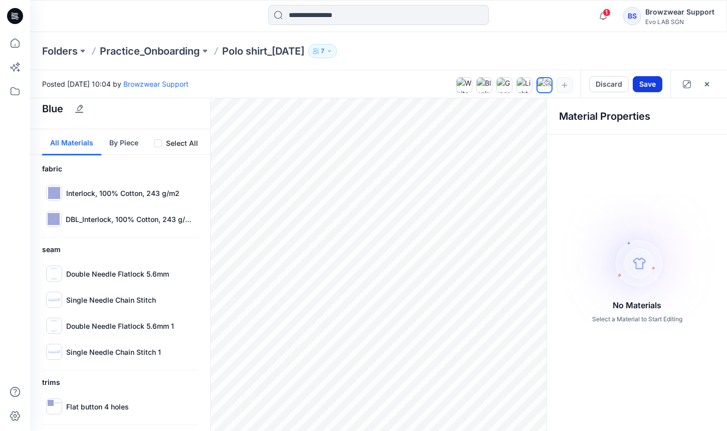
click at [647, 84] on button "Save" at bounding box center [648, 84] width 30 height 16
click at [529, 125] on button "button" at bounding box center [527, 119] width 16 height 16
click at [499, 121] on button "button" at bounding box center [507, 119] width 16 height 16
click at [483, 116] on icon "button" at bounding box center [487, 119] width 8 height 8
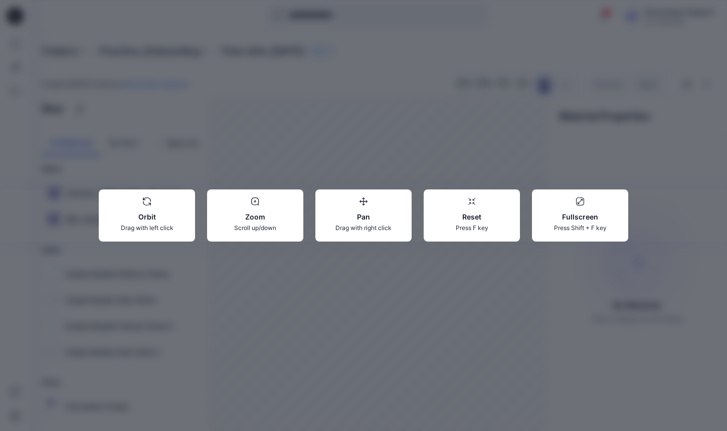
click at [518, 295] on div "Orbit Drag with left click Zoom Scroll up/down Pan Drag with right click Reset …" at bounding box center [363, 215] width 727 height 431
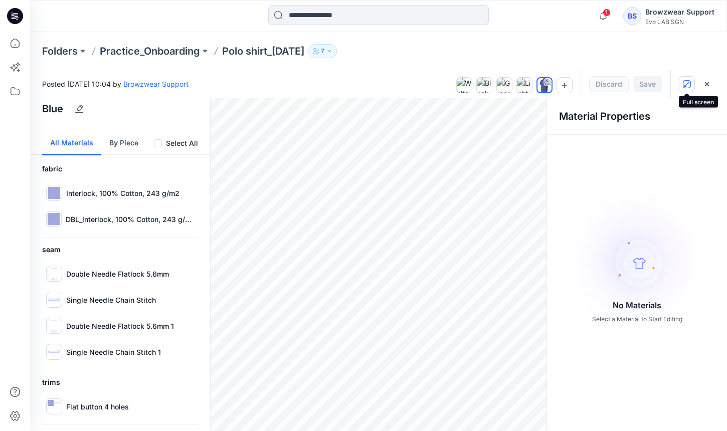
click at [692, 83] on button "button" at bounding box center [687, 84] width 16 height 16
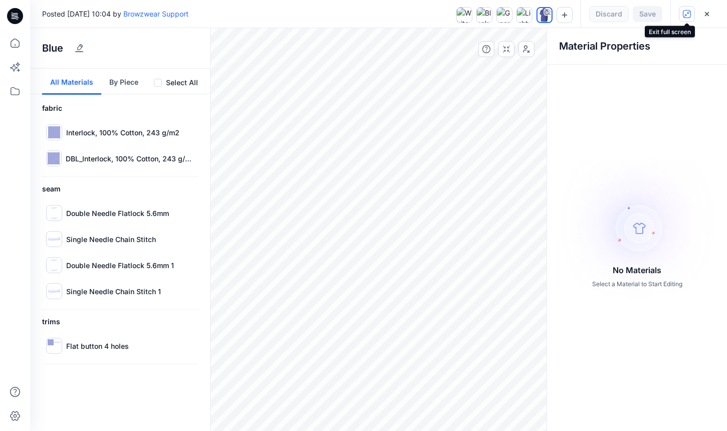
click at [688, 13] on icon "button" at bounding box center [689, 13] width 2 height 2
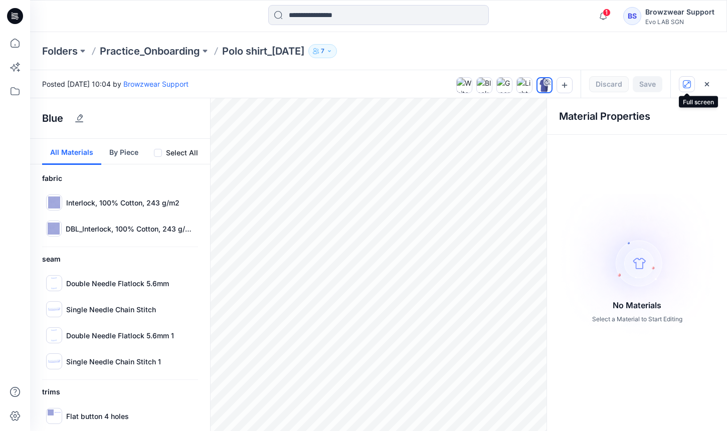
click at [684, 87] on icon "button" at bounding box center [687, 84] width 8 height 8
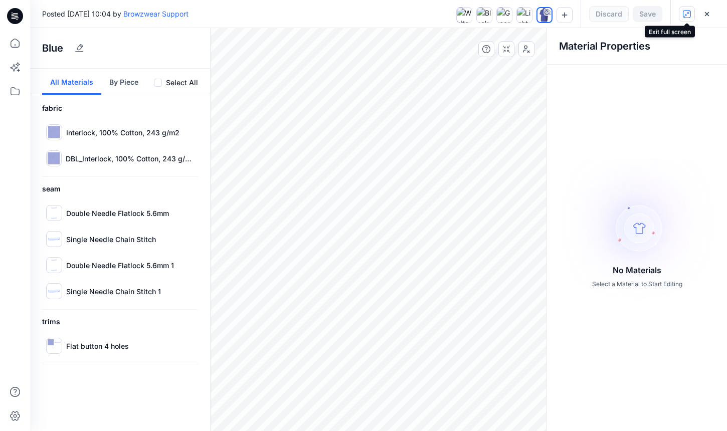
click at [684, 18] on icon "button" at bounding box center [687, 14] width 8 height 8
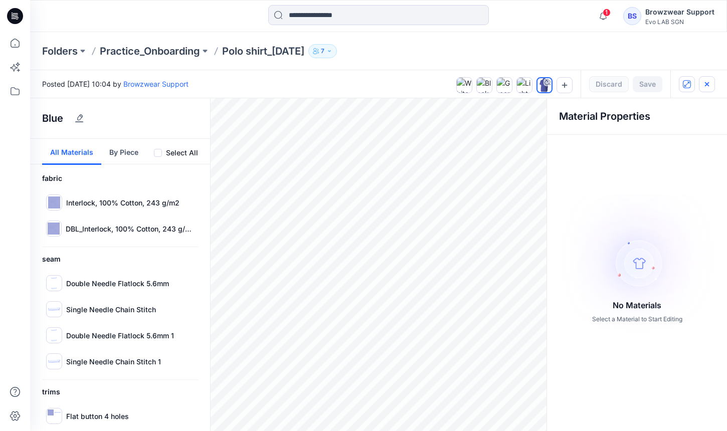
click at [710, 83] on icon "button" at bounding box center [707, 84] width 8 height 8
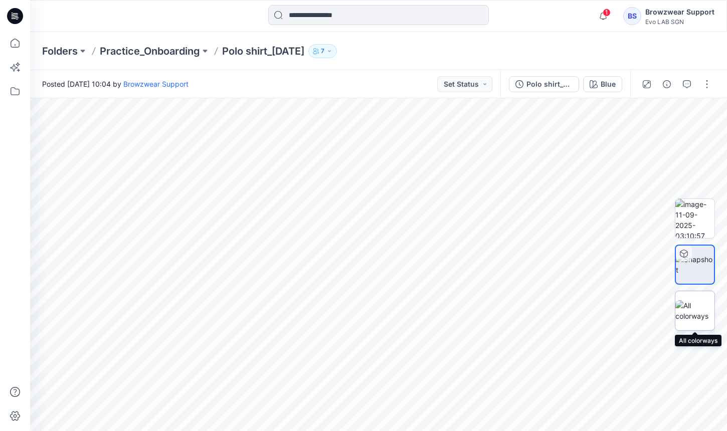
click at [703, 309] on img at bounding box center [695, 311] width 39 height 21
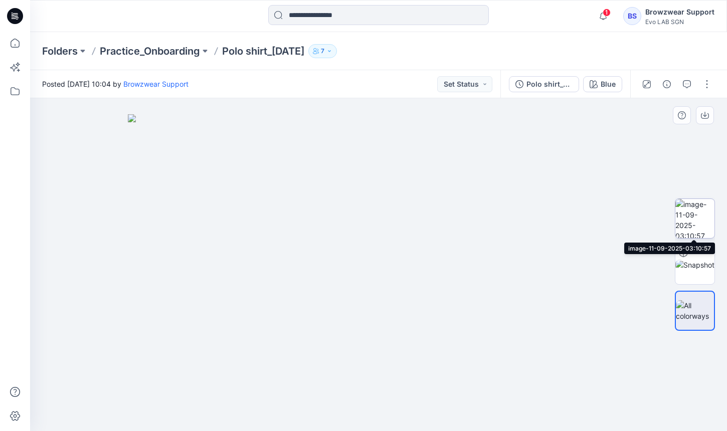
click at [697, 219] on img at bounding box center [695, 218] width 39 height 39
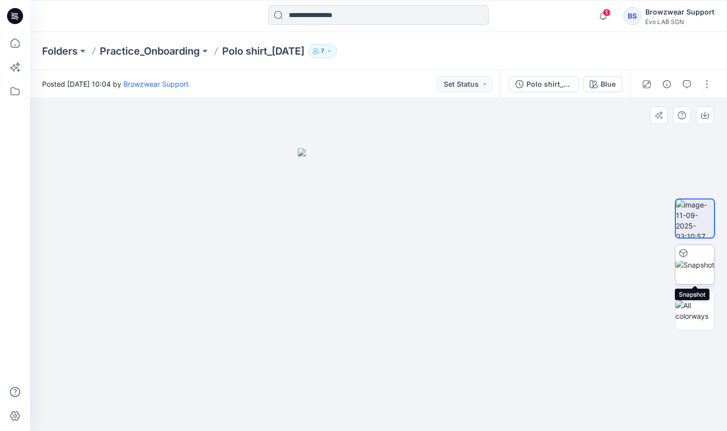
click at [697, 263] on img at bounding box center [695, 265] width 39 height 11
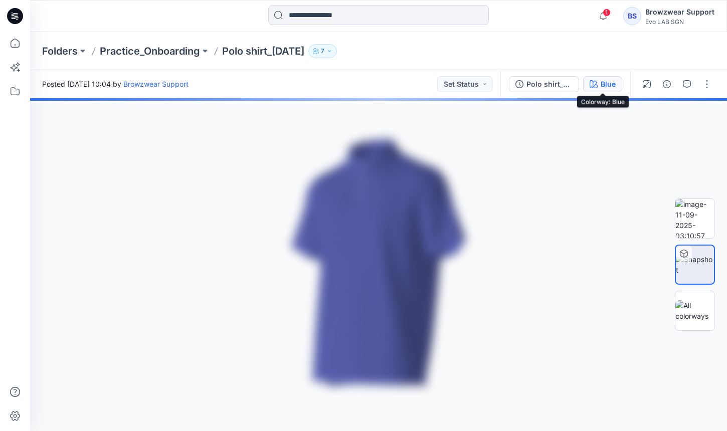
click at [597, 81] on icon "button" at bounding box center [594, 84] width 8 height 8
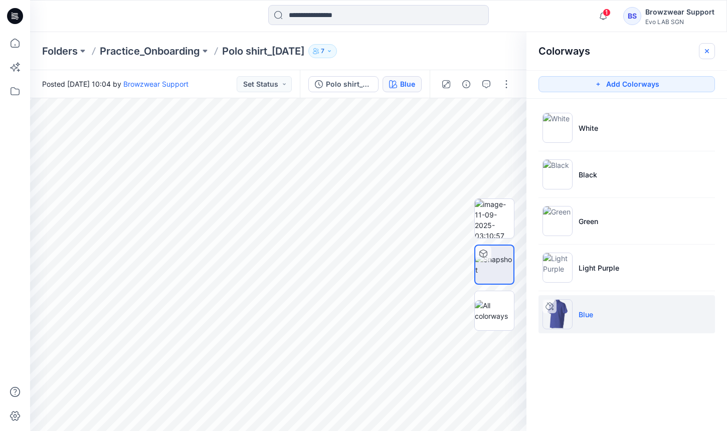
click at [708, 52] on icon "button" at bounding box center [707, 51] width 4 height 4
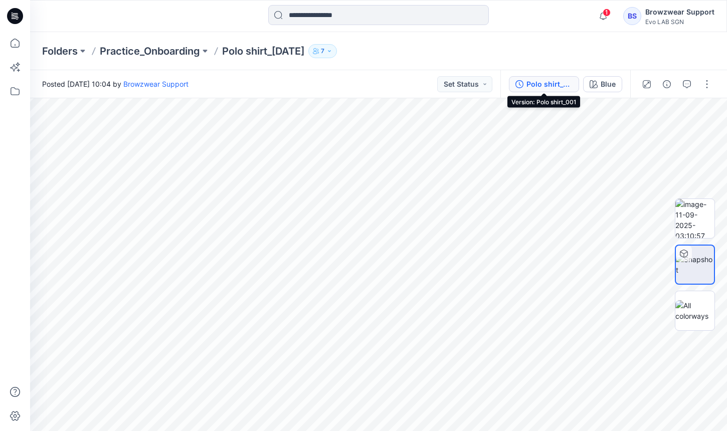
click at [545, 82] on div "Polo shirt_001" at bounding box center [550, 84] width 46 height 11
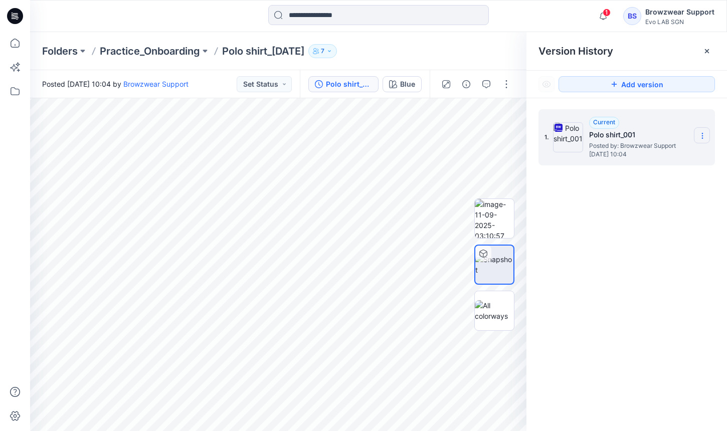
click at [703, 141] on section at bounding box center [702, 135] width 16 height 16
click at [639, 156] on span "Download Source BW File" at bounding box center [652, 156] width 84 height 12
click at [708, 129] on section at bounding box center [702, 135] width 16 height 16
click at [175, 53] on p "Practice_Onboarding" at bounding box center [150, 51] width 100 height 14
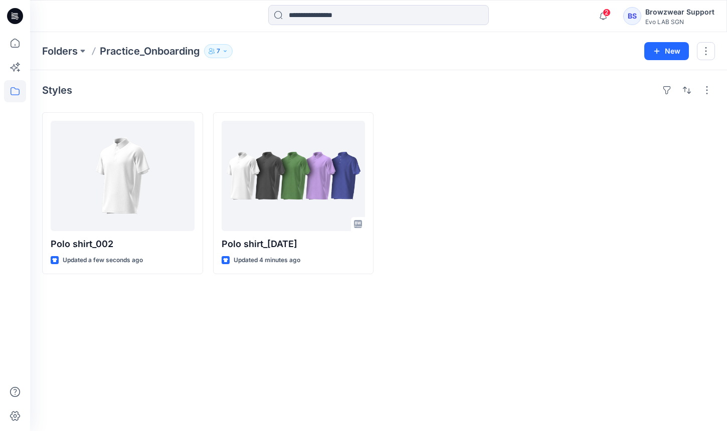
click at [223, 51] on button "7" at bounding box center [218, 51] width 29 height 14
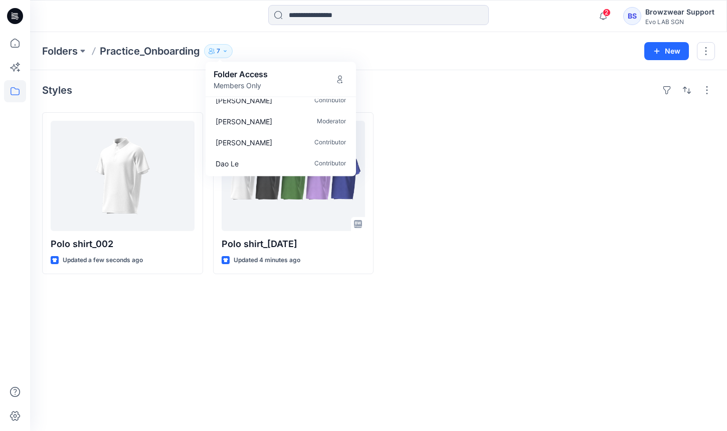
scroll to position [72, 0]
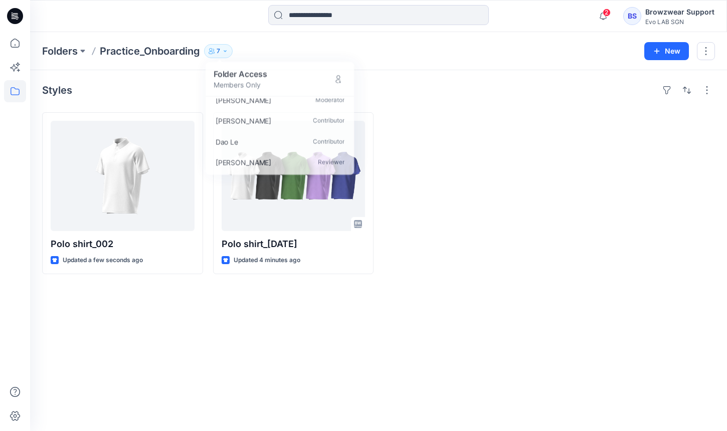
click at [196, 319] on div "Styles Polo shirt_002 Updated a few seconds ago Polo shirt_11Sep2025 Updated 4 …" at bounding box center [378, 250] width 697 height 361
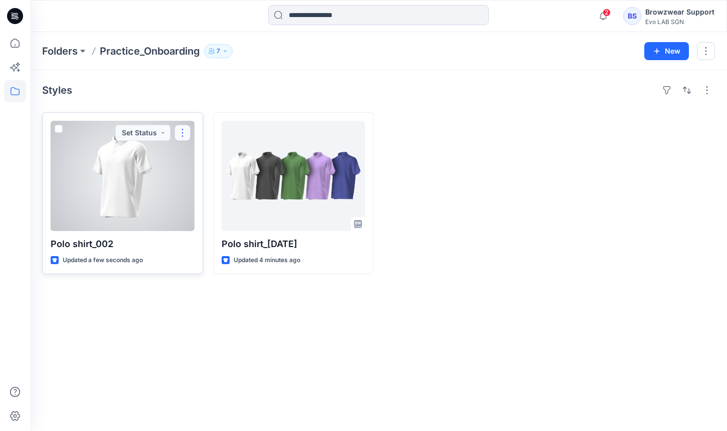
click at [187, 130] on button "button" at bounding box center [183, 133] width 16 height 16
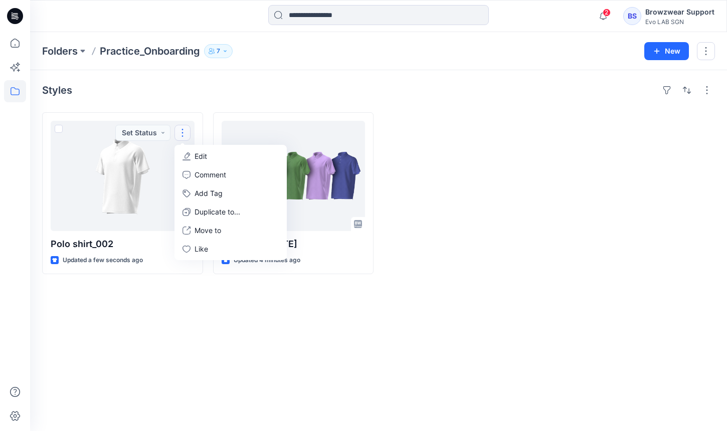
click at [194, 104] on div "Styles Polo shirt_002 Updated a few seconds ago Set Status Edit Comment Add Tag…" at bounding box center [378, 250] width 697 height 361
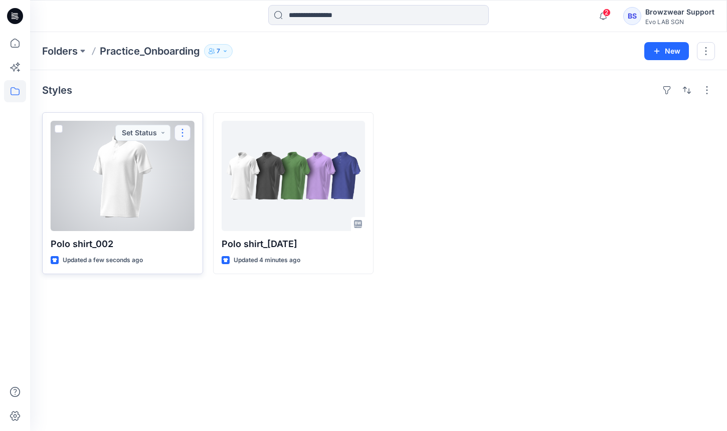
click at [184, 132] on button "button" at bounding box center [183, 133] width 16 height 16
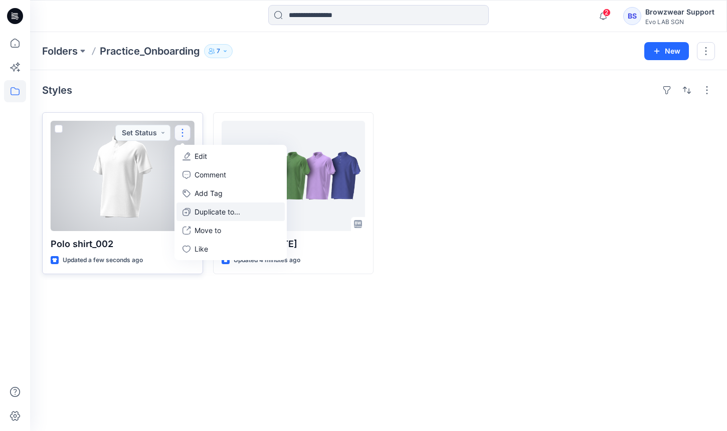
click at [229, 213] on p "Duplicate to..." at bounding box center [218, 212] width 46 height 11
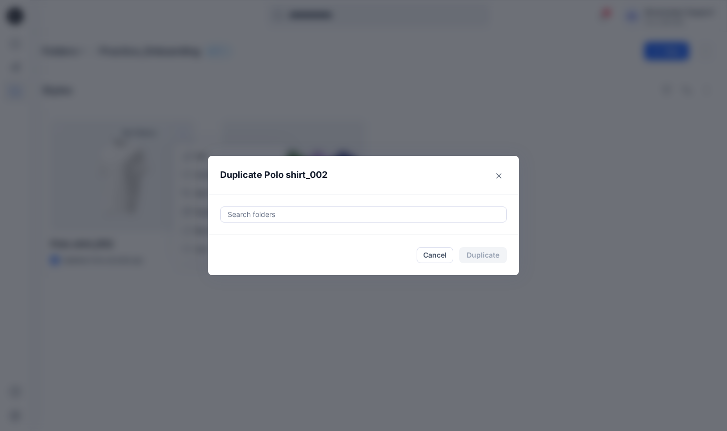
click at [292, 210] on div at bounding box center [364, 215] width 274 height 12
click at [426, 132] on div "Duplicate Polo shirt_002 Search folders Cancel Duplicate" at bounding box center [363, 215] width 727 height 431
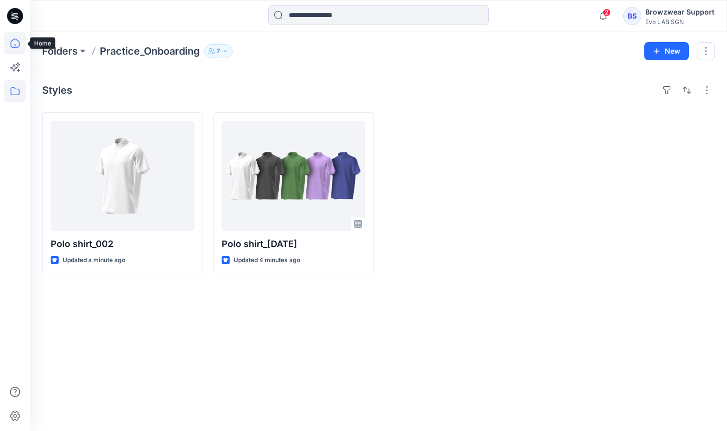
click at [17, 44] on icon at bounding box center [15, 43] width 22 height 22
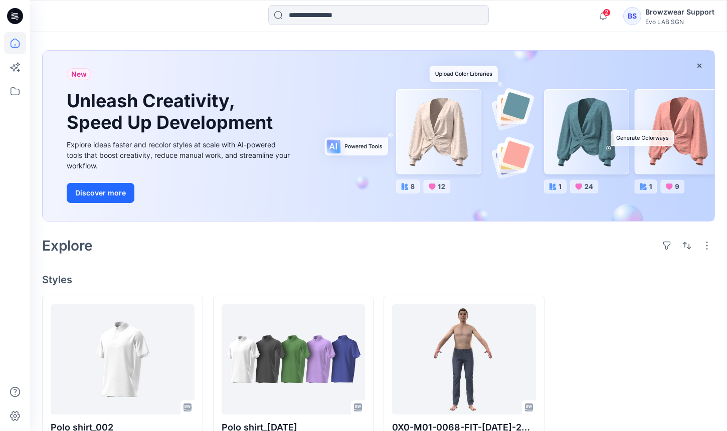
scroll to position [75, 0]
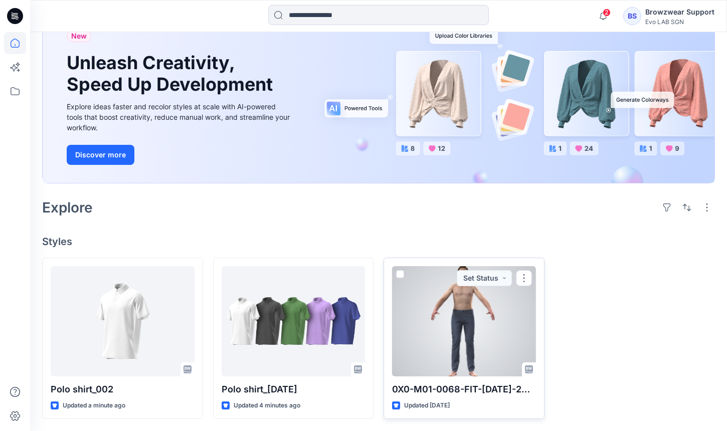
click at [465, 339] on div at bounding box center [464, 321] width 144 height 110
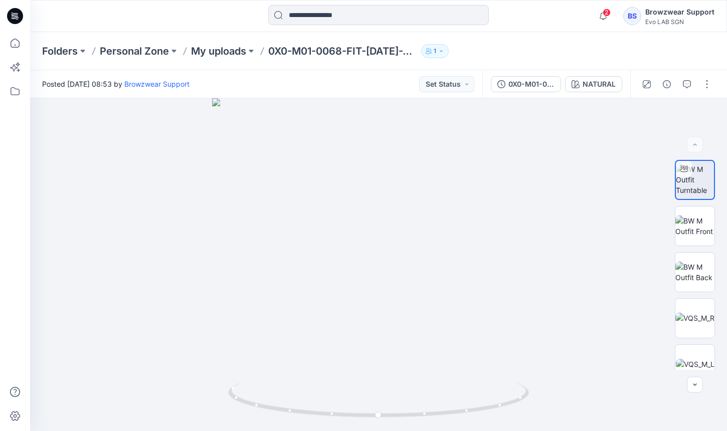
click at [210, 59] on div "Folders Personal Zone My uploads 0X0-M01-0068-FIT-JUL-2025 1" at bounding box center [378, 51] width 697 height 38
click at [222, 47] on p "My uploads" at bounding box center [218, 51] width 55 height 14
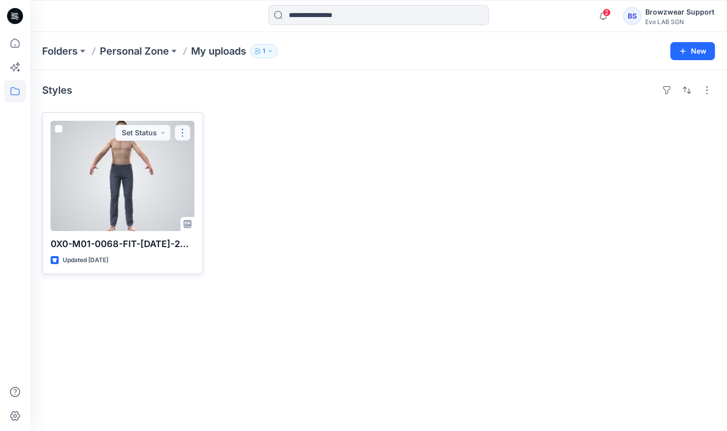
click at [179, 132] on button "button" at bounding box center [183, 133] width 16 height 16
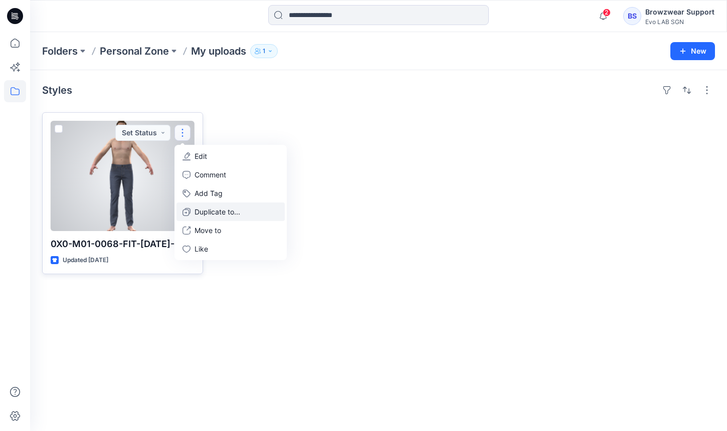
click at [204, 211] on p "Duplicate to..." at bounding box center [218, 212] width 46 height 11
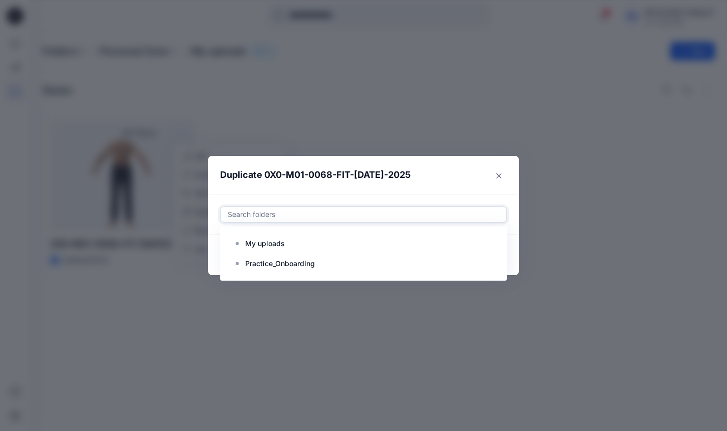
click at [270, 220] on div at bounding box center [364, 215] width 274 height 12
click at [273, 263] on p "Practice_Onboarding" at bounding box center [280, 264] width 70 height 12
click at [470, 185] on header "Duplicate 0X0-M01-0068-FIT-JUL-2025" at bounding box center [353, 175] width 291 height 38
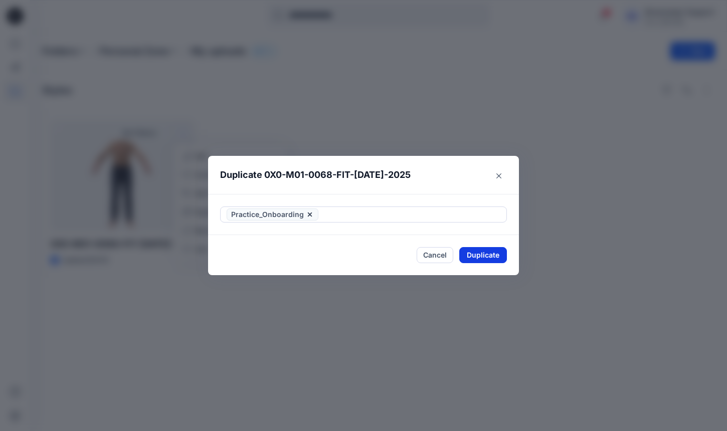
click at [485, 251] on button "Duplicate" at bounding box center [484, 255] width 48 height 16
click at [497, 258] on button "Close" at bounding box center [491, 255] width 33 height 16
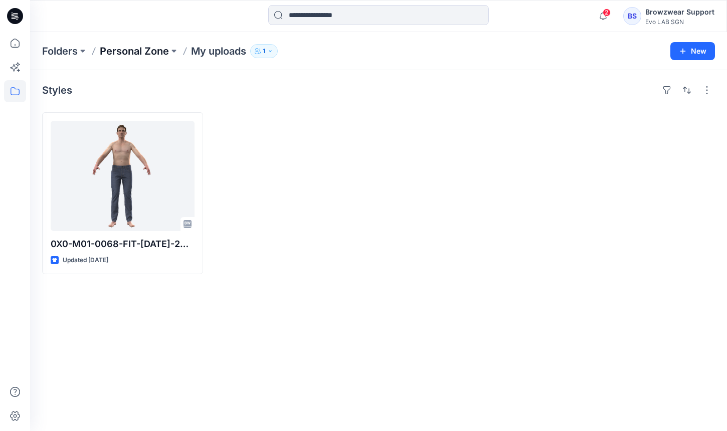
click at [141, 49] on p "Personal Zone" at bounding box center [134, 51] width 69 height 14
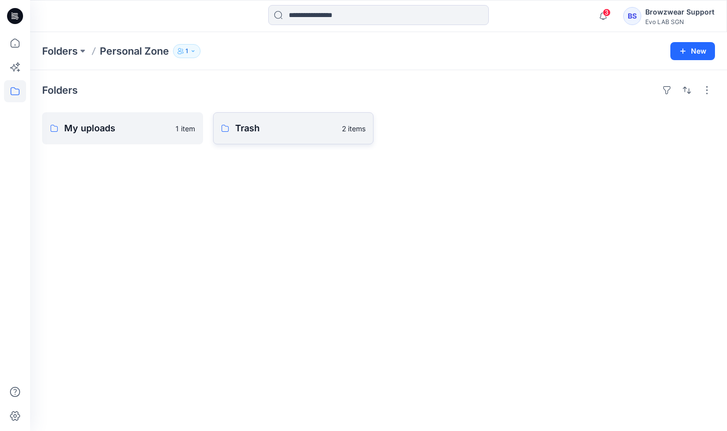
click at [262, 132] on p "Trash" at bounding box center [285, 128] width 101 height 14
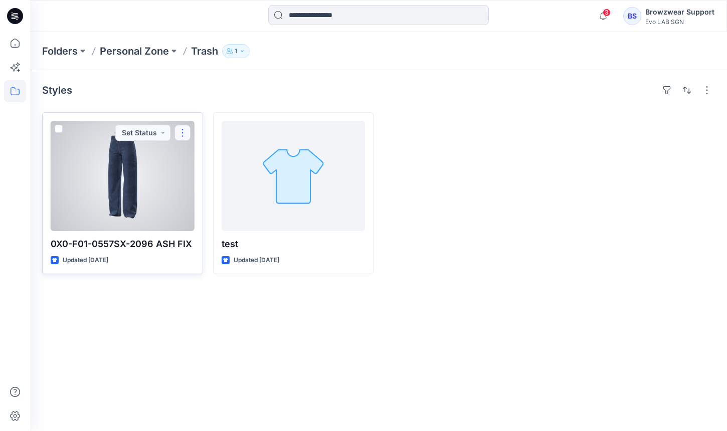
click at [185, 132] on button "button" at bounding box center [183, 133] width 16 height 16
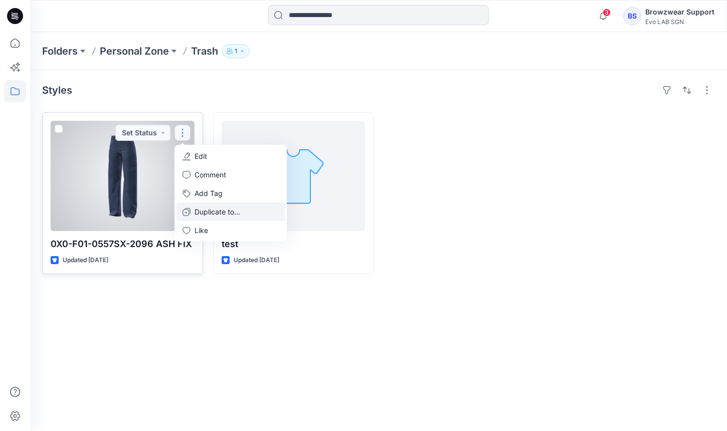
click at [223, 211] on p "Duplicate to..." at bounding box center [218, 212] width 46 height 11
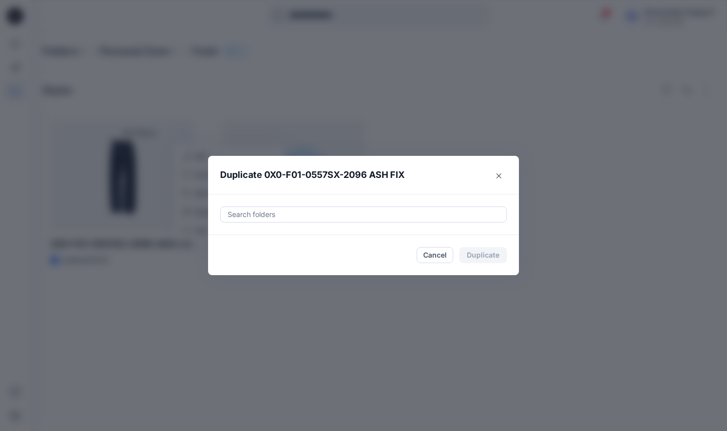
click at [373, 219] on div at bounding box center [364, 215] width 274 height 12
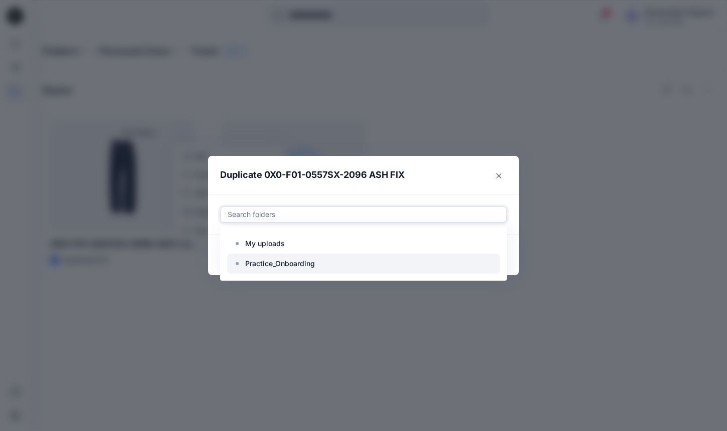
click at [366, 261] on div at bounding box center [363, 264] width 273 height 20
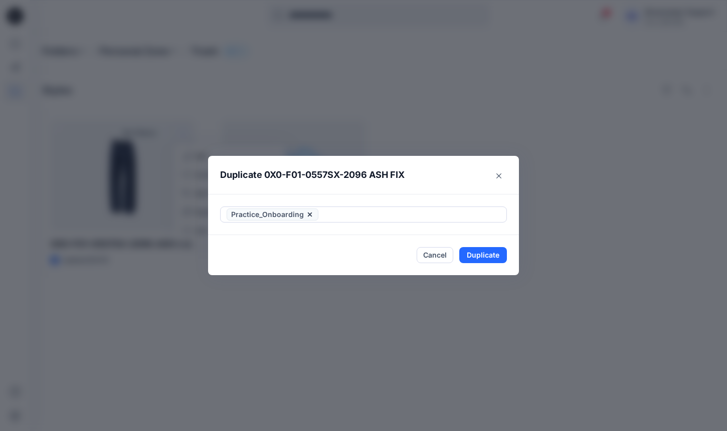
click at [461, 183] on header "Duplicate 0X0-F01-0557SX-2096 ASH FIX" at bounding box center [353, 175] width 291 height 38
click at [484, 250] on button "Duplicate" at bounding box center [484, 255] width 48 height 16
click at [496, 175] on button "Close" at bounding box center [499, 176] width 16 height 16
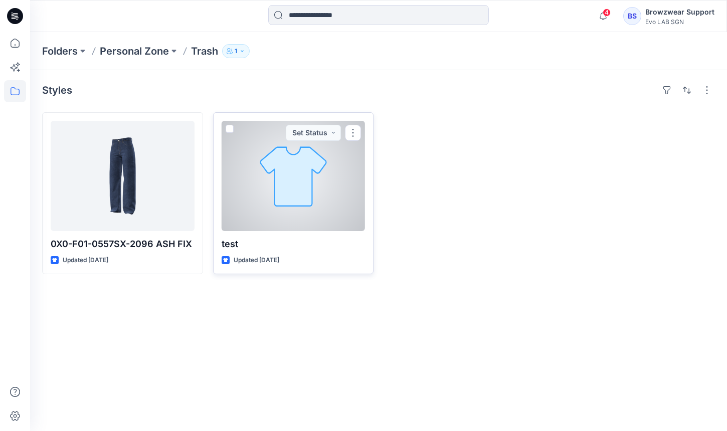
click at [321, 184] on div at bounding box center [294, 176] width 144 height 110
click at [311, 166] on div at bounding box center [294, 176] width 144 height 110
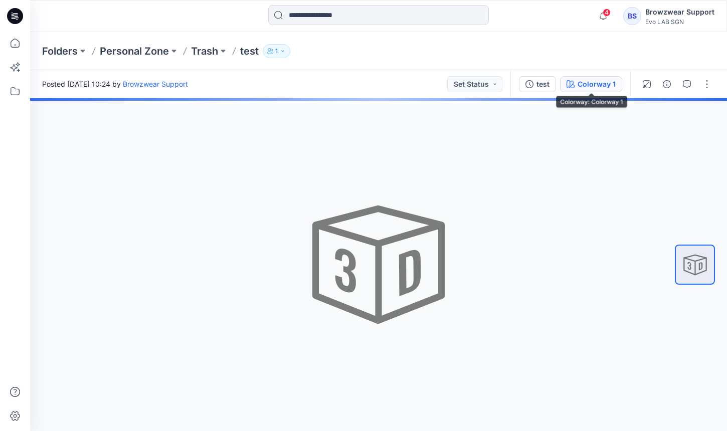
click at [561, 80] on button "Colorway 1" at bounding box center [591, 84] width 62 height 16
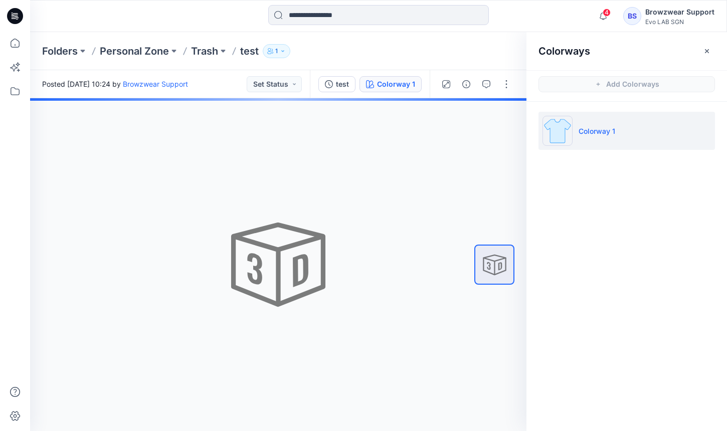
click at [627, 134] on li "Colorway 1" at bounding box center [627, 131] width 177 height 38
click at [341, 84] on div "test" at bounding box center [342, 84] width 13 height 11
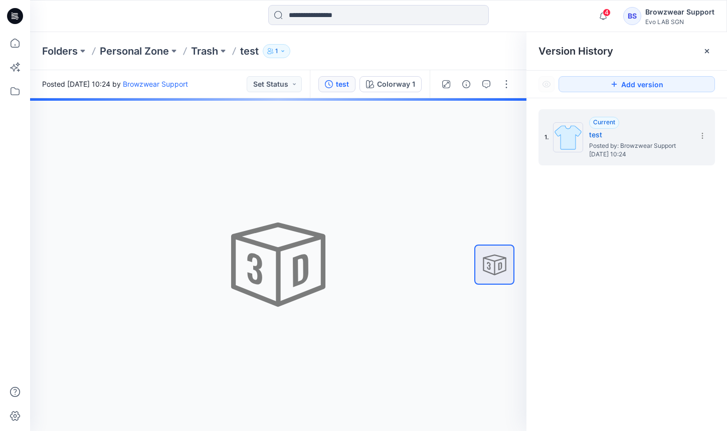
click at [407, 156] on div at bounding box center [278, 264] width 497 height 333
click at [701, 137] on icon at bounding box center [703, 136] width 8 height 8
click at [415, 129] on div at bounding box center [278, 264] width 497 height 333
click at [397, 81] on div "Colorway 1" at bounding box center [396, 84] width 38 height 11
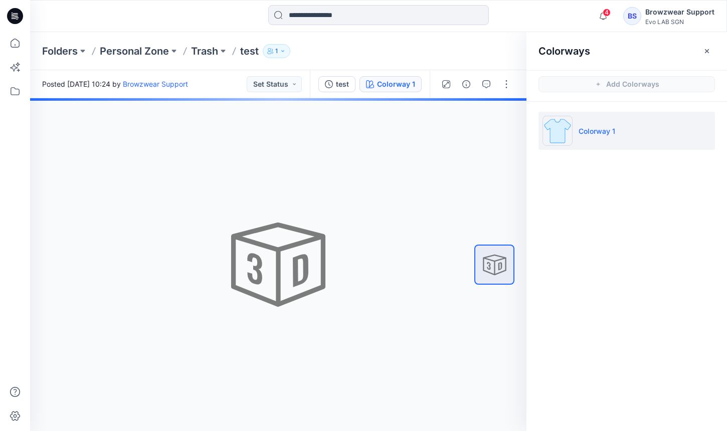
click at [716, 53] on div "Colorways" at bounding box center [627, 51] width 201 height 38
click at [703, 52] on icon "button" at bounding box center [707, 51] width 8 height 8
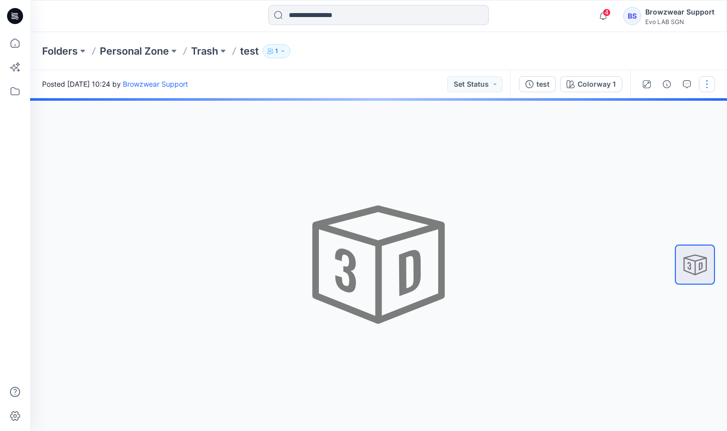
click at [701, 83] on button "button" at bounding box center [707, 84] width 16 height 16
click at [678, 140] on button "Edit" at bounding box center [665, 135] width 92 height 19
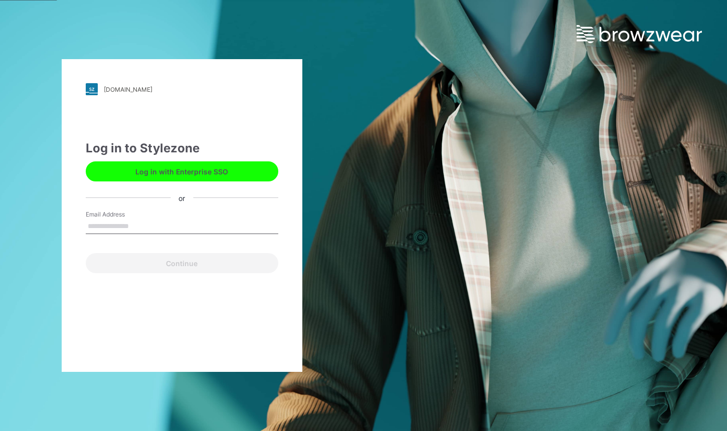
click at [222, 220] on input "Email Address" at bounding box center [182, 226] width 193 height 15
type input "**********"
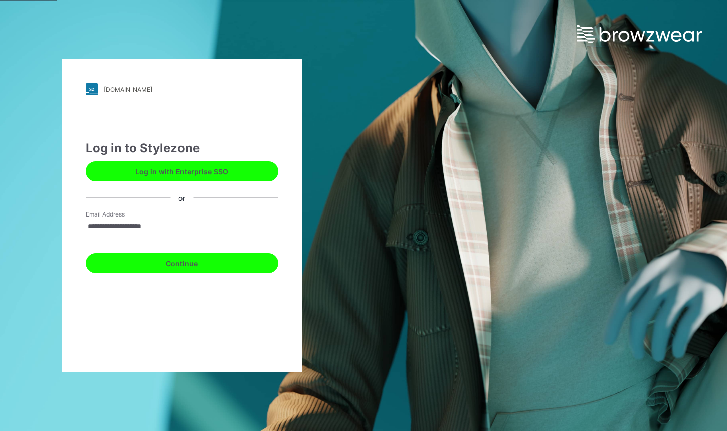
click at [260, 260] on button "Continue" at bounding box center [182, 263] width 193 height 20
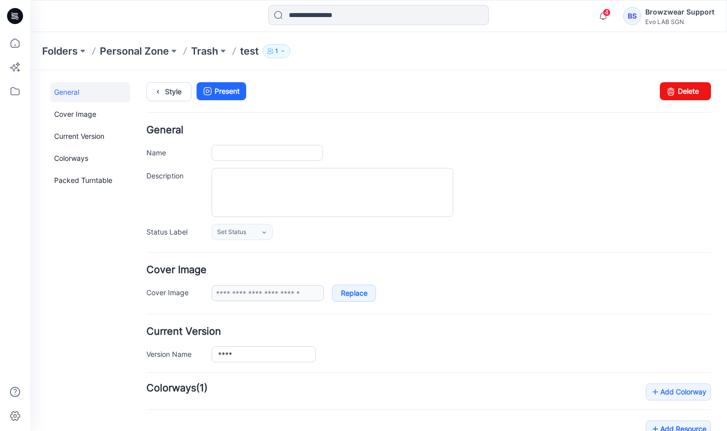
type input "****"
type input "**********"
click at [688, 94] on link "Delete" at bounding box center [685, 91] width 51 height 18
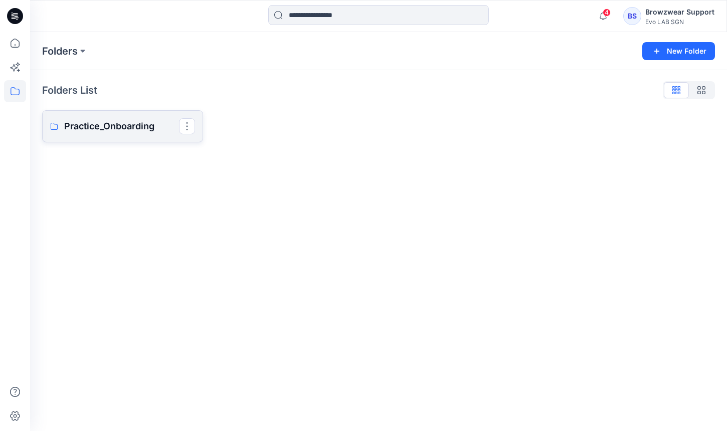
click at [115, 140] on link "Practice_Onboarding" at bounding box center [122, 126] width 161 height 32
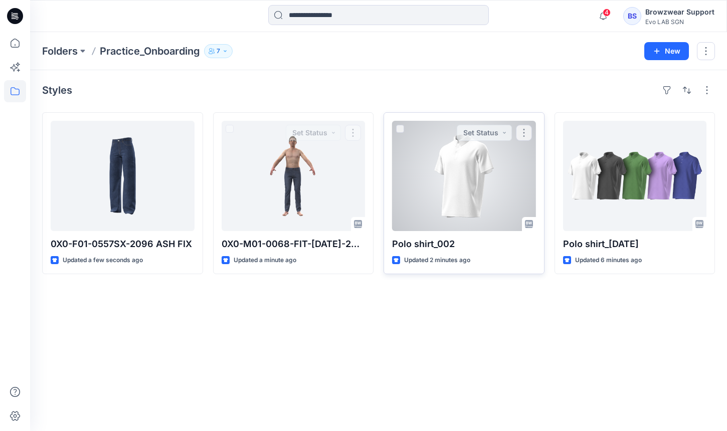
click at [472, 172] on div at bounding box center [464, 176] width 144 height 110
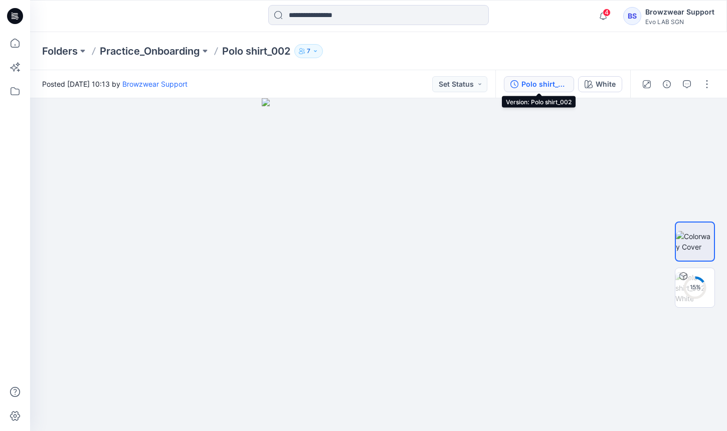
click at [544, 88] on div "Polo shirt_002" at bounding box center [545, 84] width 46 height 11
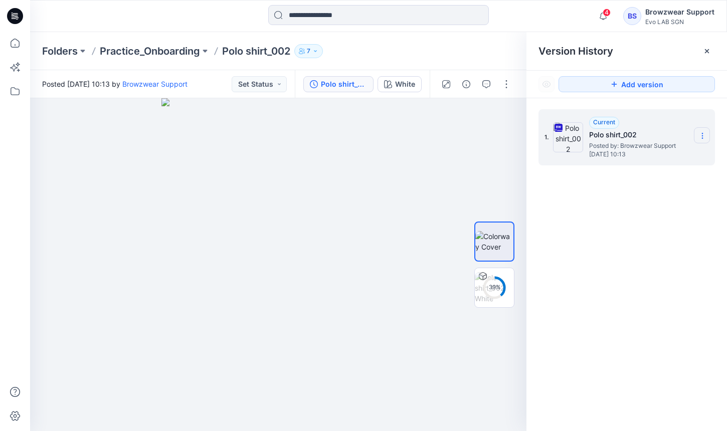
click at [698, 140] on section at bounding box center [702, 135] width 16 height 16
click at [650, 278] on div "1. Current Polo shirt_002 Posted by: Browzwear Support [DATE] 10:13" at bounding box center [627, 272] width 201 height 348
click at [708, 51] on icon at bounding box center [707, 51] width 4 height 4
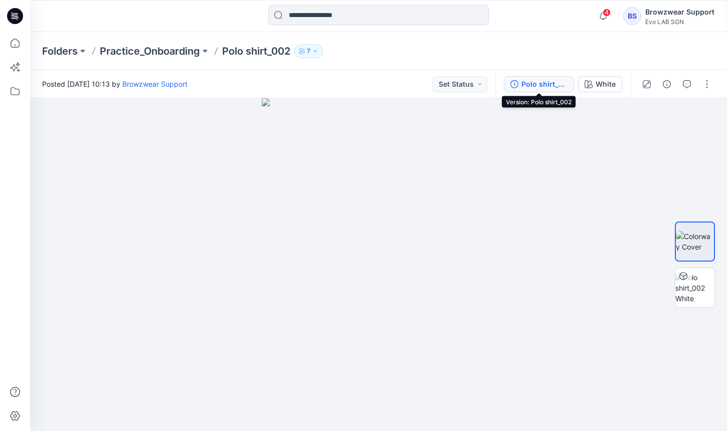
click at [549, 81] on div "Polo shirt_002" at bounding box center [545, 84] width 46 height 11
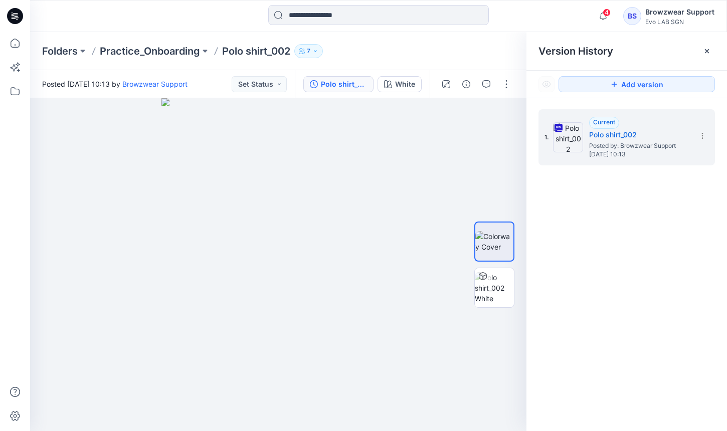
click at [697, 52] on div "Version History" at bounding box center [627, 51] width 177 height 14
click at [713, 51] on div at bounding box center [707, 51] width 16 height 16
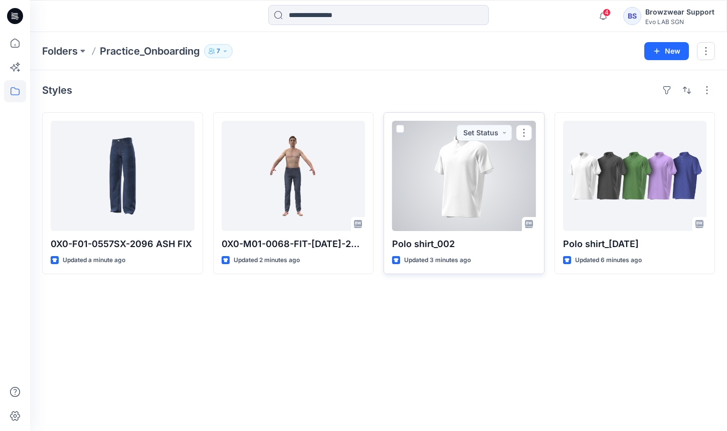
click at [402, 129] on span at bounding box center [400, 129] width 8 height 8
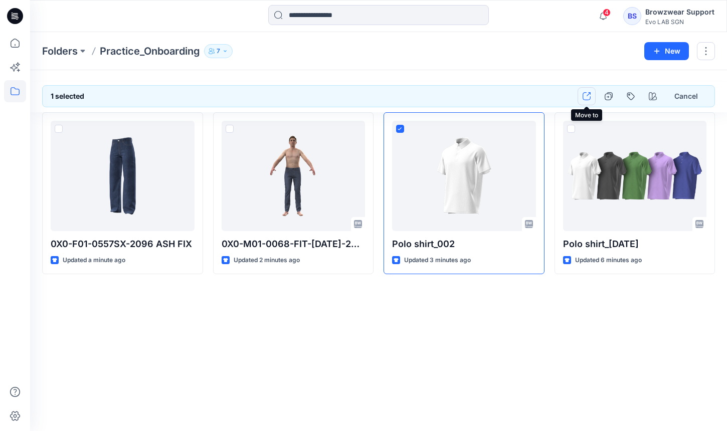
click at [586, 100] on icon "button" at bounding box center [587, 96] width 8 height 8
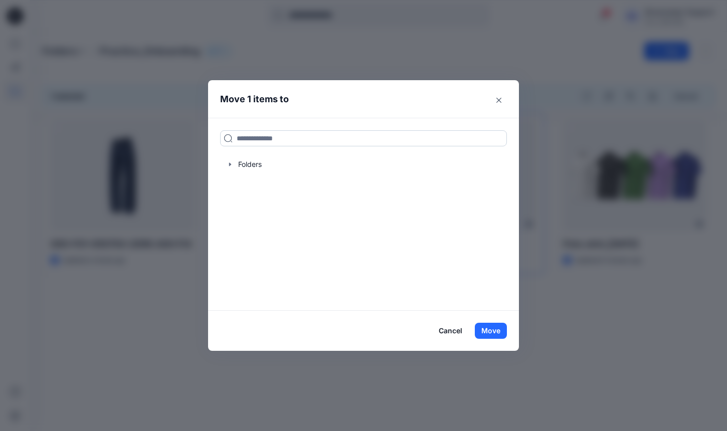
click at [384, 136] on input at bounding box center [363, 138] width 287 height 16
click at [226, 165] on icon "button" at bounding box center [230, 165] width 8 height 8
click at [499, 103] on button "Close" at bounding box center [499, 100] width 16 height 16
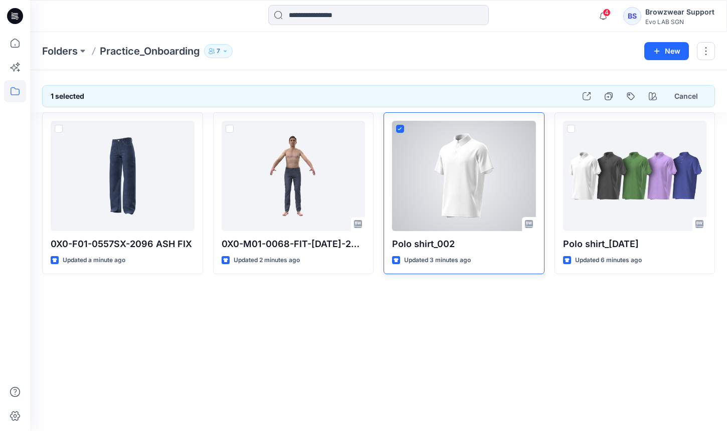
click at [401, 130] on icon at bounding box center [400, 129] width 5 height 4
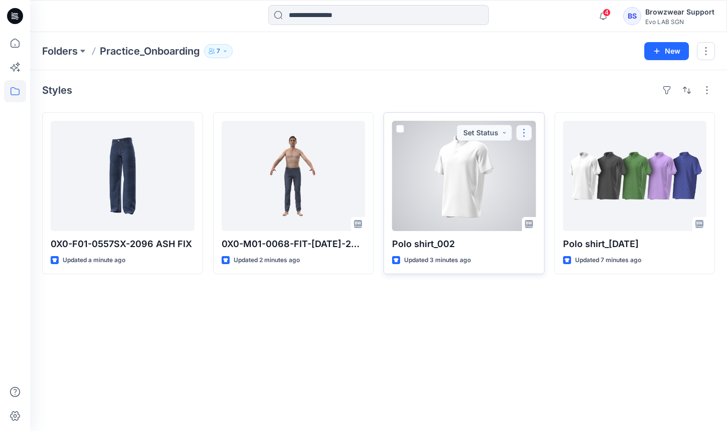
click at [526, 129] on button "button" at bounding box center [524, 133] width 16 height 16
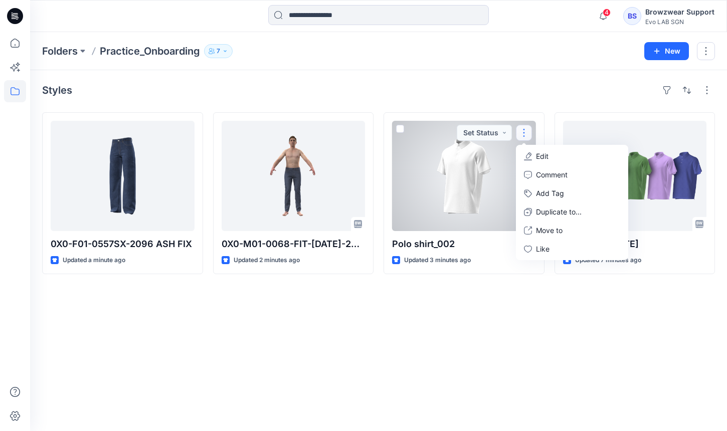
click at [398, 128] on span at bounding box center [400, 129] width 8 height 8
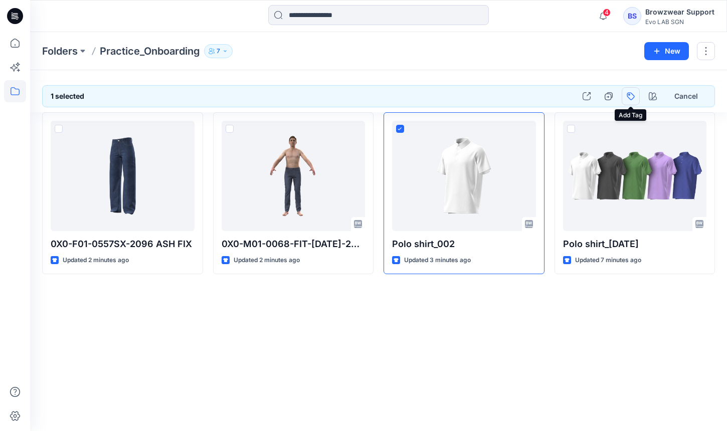
click at [629, 98] on button "button" at bounding box center [631, 96] width 18 height 18
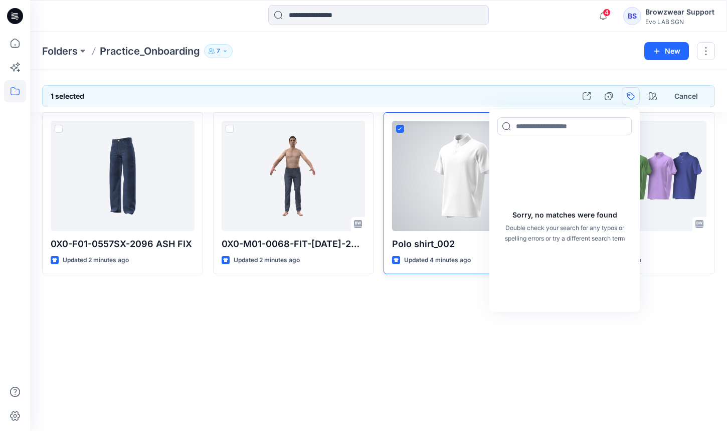
click at [416, 218] on div at bounding box center [464, 176] width 144 height 110
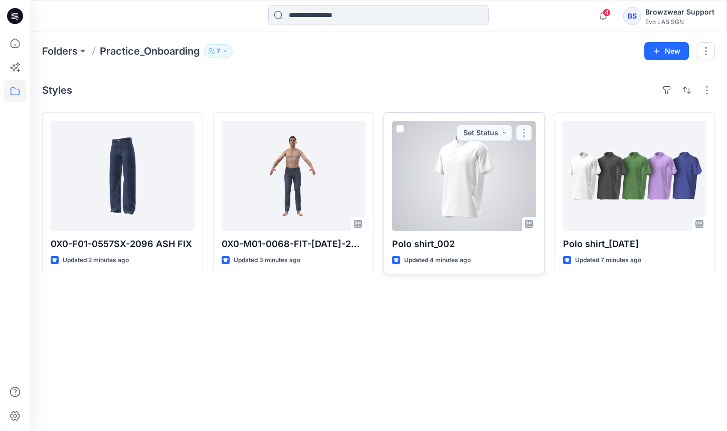
click at [526, 136] on button "button" at bounding box center [524, 133] width 16 height 16
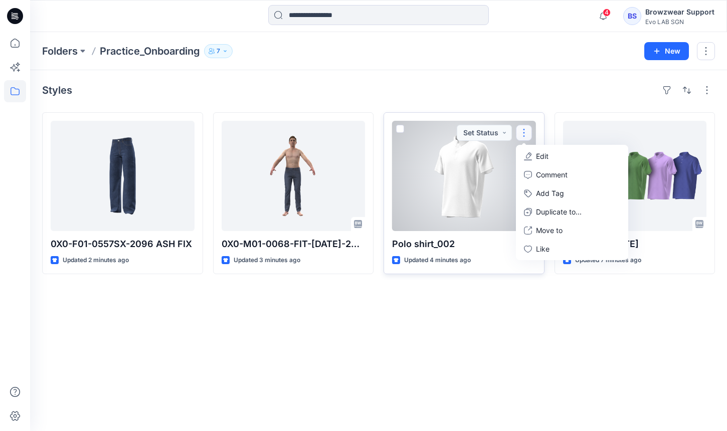
click at [394, 129] on div at bounding box center [464, 176] width 144 height 110
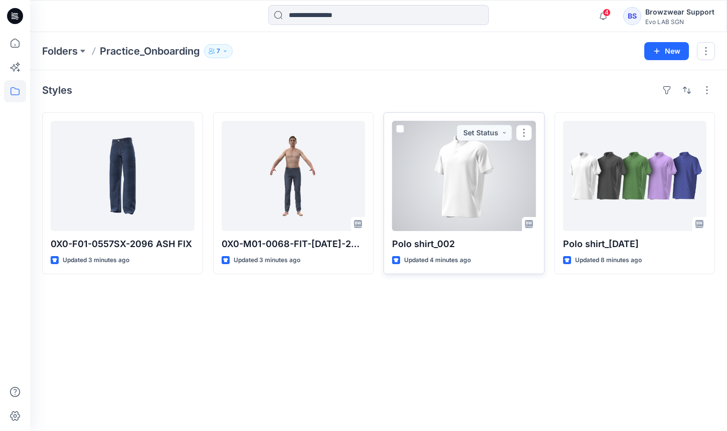
click at [396, 130] on span at bounding box center [400, 129] width 8 height 8
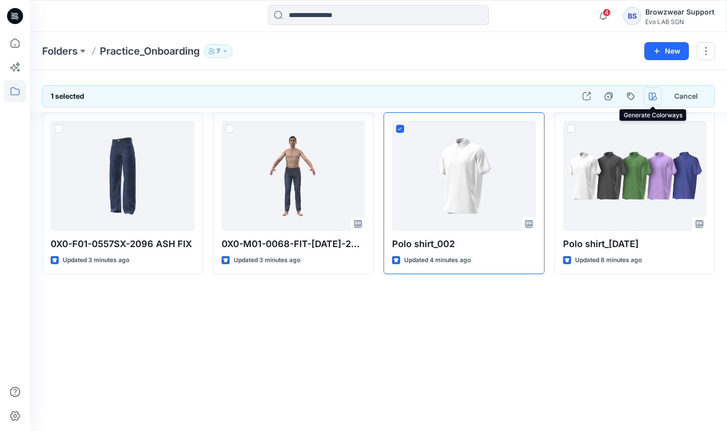
click at [652, 97] on icon "button" at bounding box center [653, 96] width 8 height 8
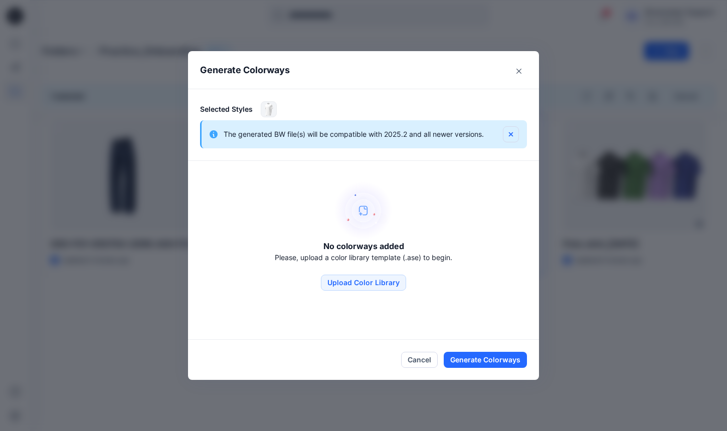
click at [516, 136] on button "button" at bounding box center [511, 134] width 16 height 16
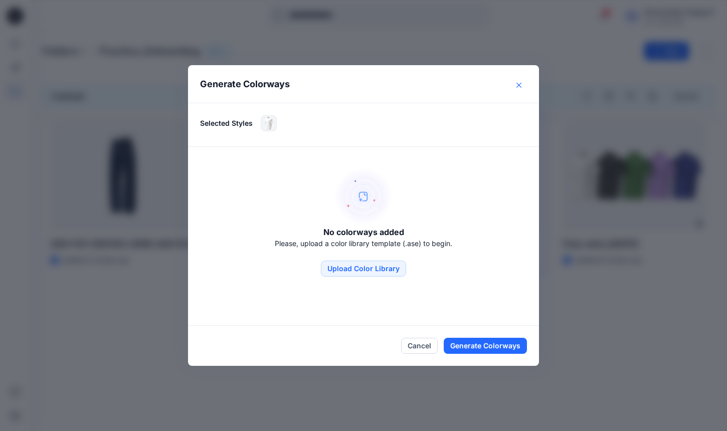
click at [526, 82] on button "Close" at bounding box center [519, 85] width 16 height 16
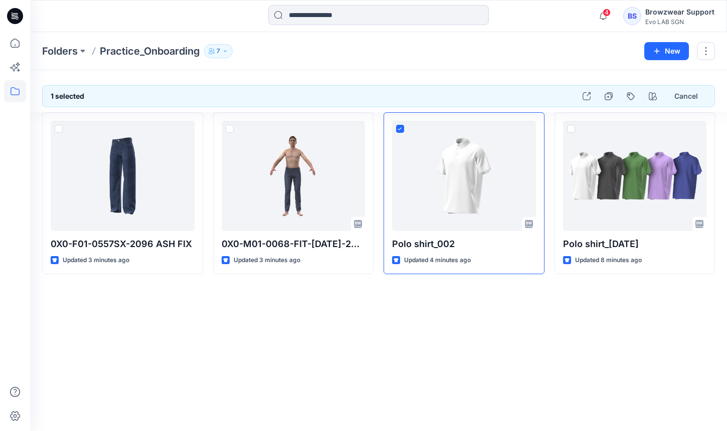
click at [678, 12] on div "Browzwear Support" at bounding box center [680, 12] width 69 height 12
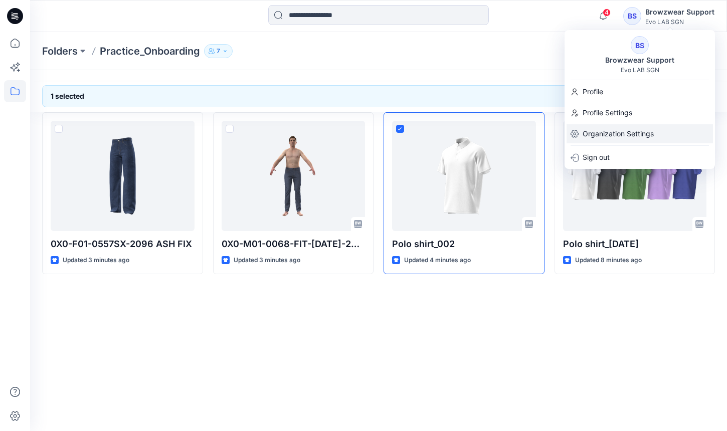
click at [625, 130] on p "Organization Settings" at bounding box center [618, 133] width 71 height 19
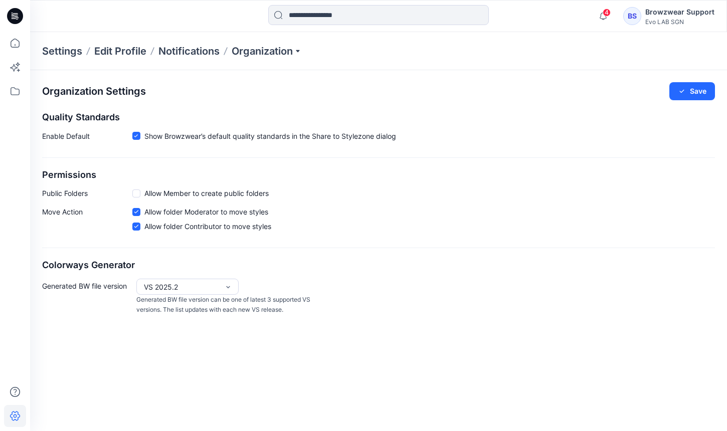
click at [692, 15] on div "Browzwear Support" at bounding box center [680, 12] width 69 height 12
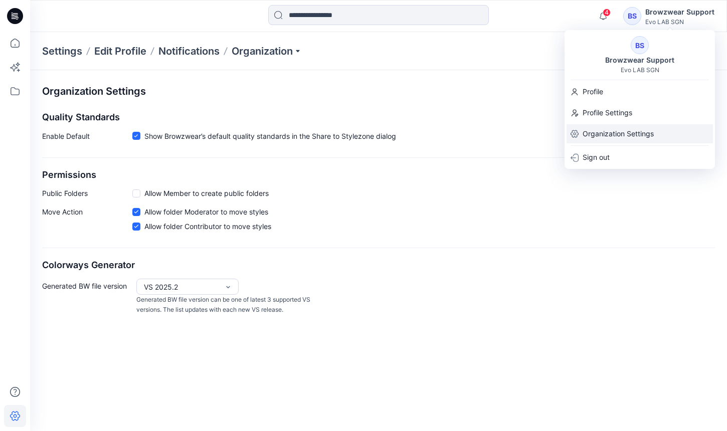
click at [601, 133] on p "Organization Settings" at bounding box center [618, 133] width 71 height 19
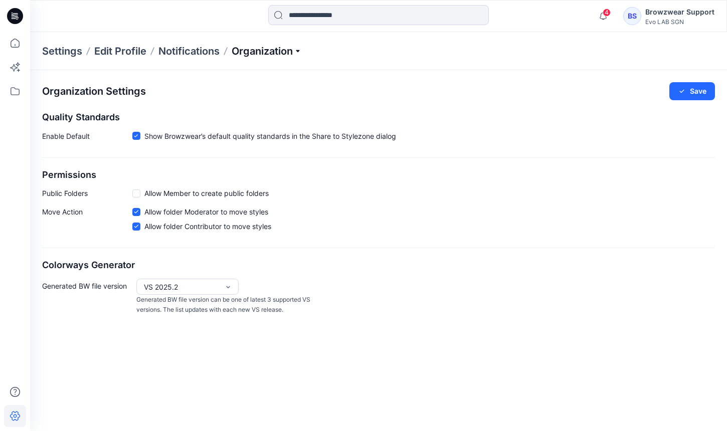
click at [282, 50] on p "Organization" at bounding box center [267, 51] width 70 height 14
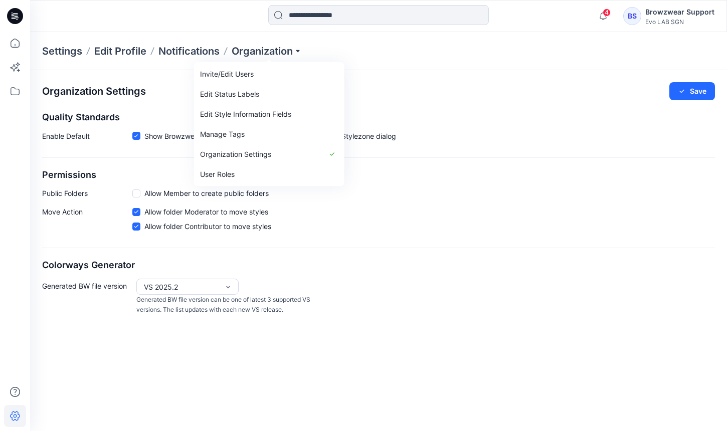
click at [293, 252] on div "Organization Settings Save Quality Standards Enable Default Show Browzwear’s de…" at bounding box center [378, 198] width 697 height 257
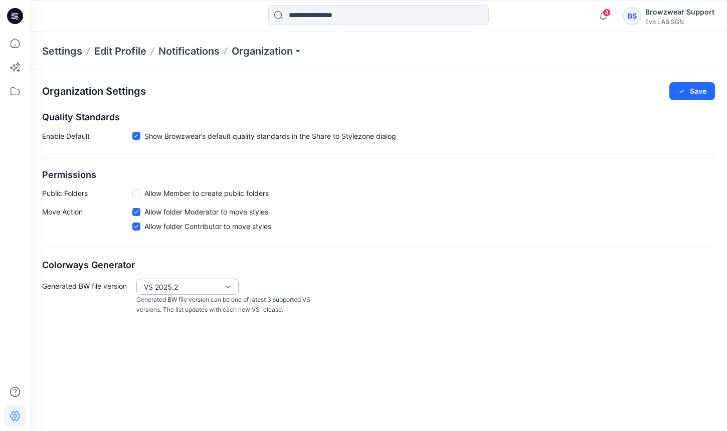
click at [206, 285] on div "VS 2025.2" at bounding box center [181, 287] width 75 height 11
click at [193, 321] on div "VS 2025.1" at bounding box center [187, 326] width 98 height 18
click at [692, 88] on button "Save" at bounding box center [693, 91] width 46 height 18
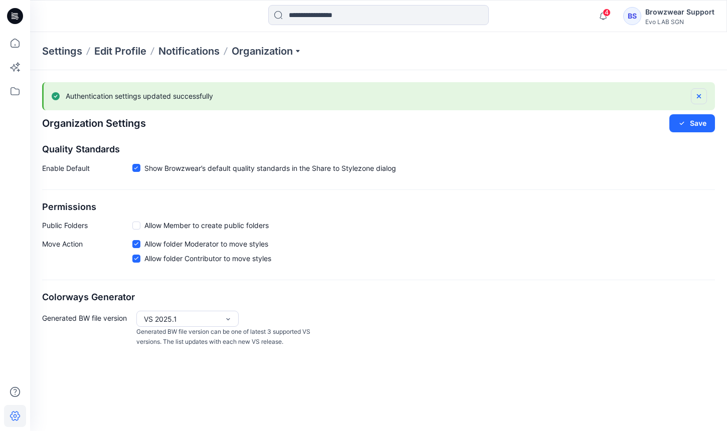
click at [699, 95] on icon "button" at bounding box center [699, 96] width 4 height 4
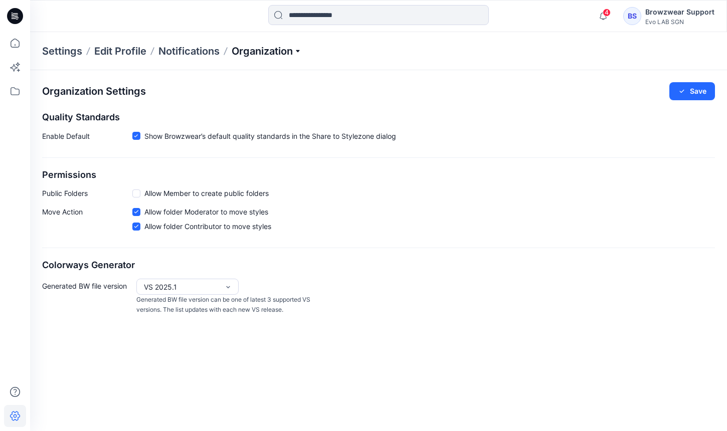
click at [290, 49] on p "Organization" at bounding box center [267, 51] width 70 height 14
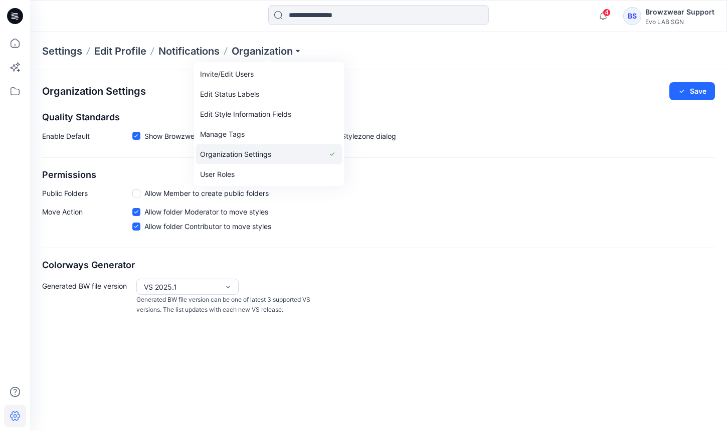
click at [304, 152] on link "Organization Settings" at bounding box center [269, 154] width 146 height 20
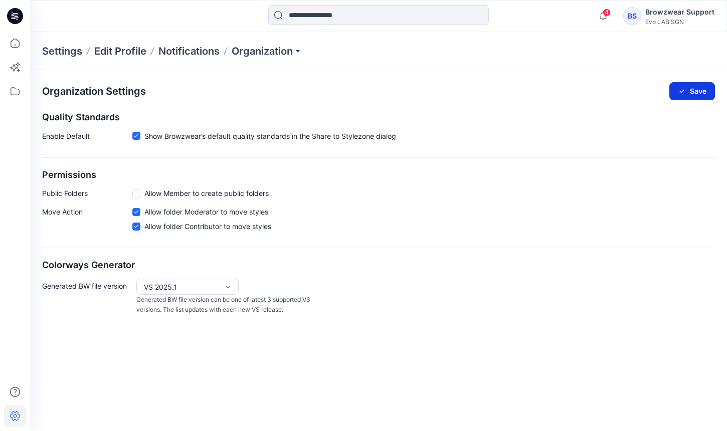
click at [709, 89] on button "Save" at bounding box center [693, 91] width 46 height 18
click at [234, 295] on p "Generated BW file version can be one of latest 3 supported VS versions. The lis…" at bounding box center [225, 305] width 179 height 21
click at [439, 269] on h2 "Colorways Generator" at bounding box center [378, 265] width 673 height 11
click at [296, 48] on p "Organization" at bounding box center [267, 51] width 70 height 14
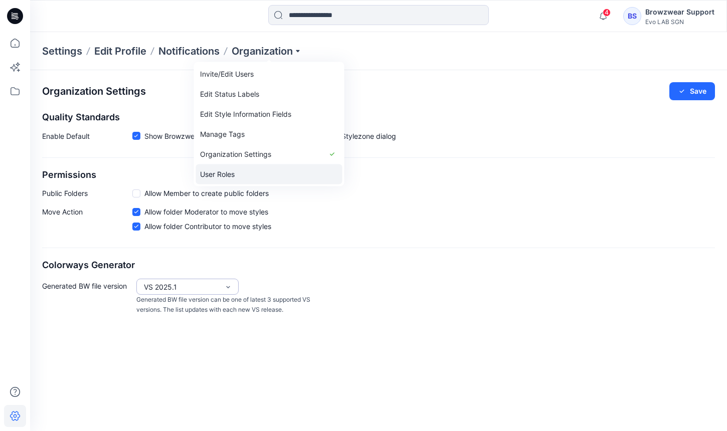
click at [232, 174] on link "User Roles" at bounding box center [269, 175] width 146 height 20
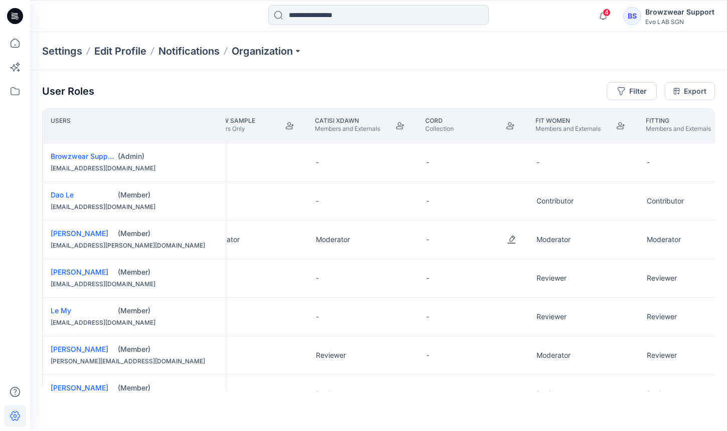
scroll to position [0, 39]
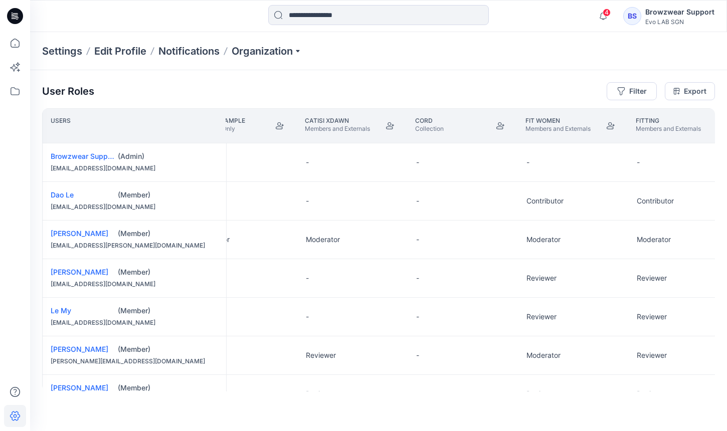
click at [469, 222] on div "-" at bounding box center [463, 240] width 110 height 38
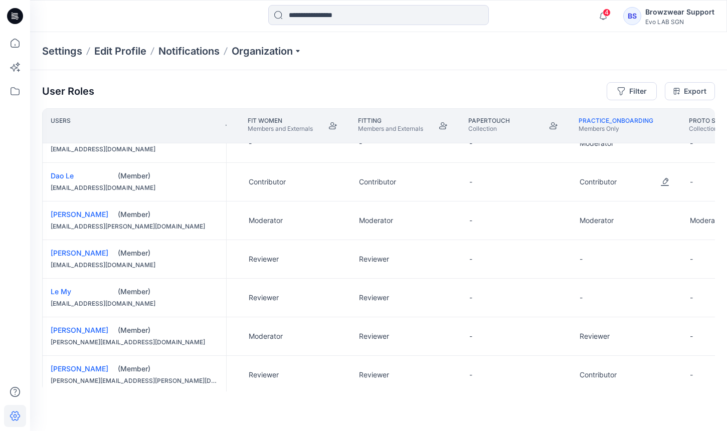
scroll to position [0, 427]
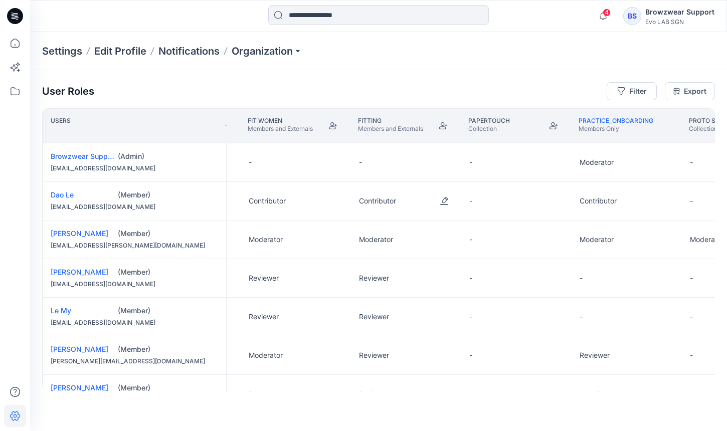
click at [423, 192] on div "Contributor" at bounding box center [406, 201] width 110 height 38
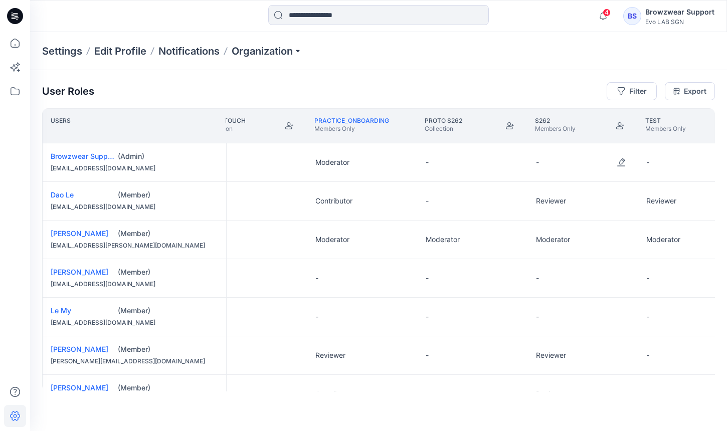
scroll to position [0, 728]
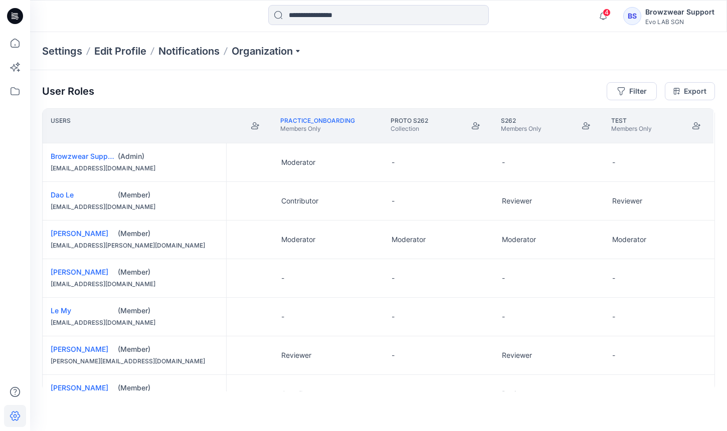
click at [286, 58] on div "Settings Edit Profile Notifications Organization" at bounding box center [378, 51] width 697 height 38
click at [286, 49] on p "Organization" at bounding box center [267, 51] width 70 height 14
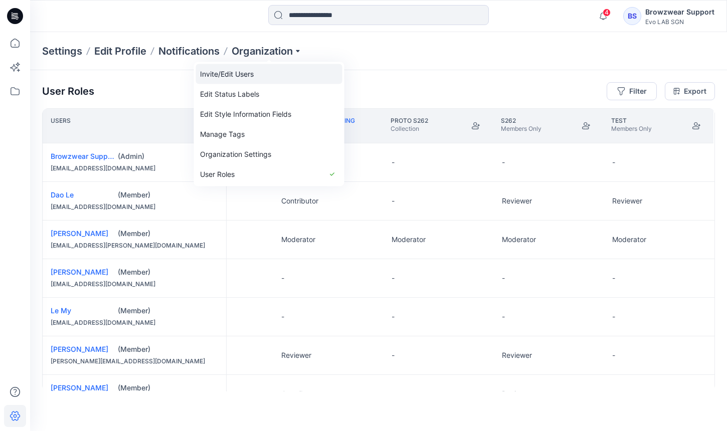
click at [284, 81] on link "Invite/Edit Users" at bounding box center [269, 74] width 146 height 20
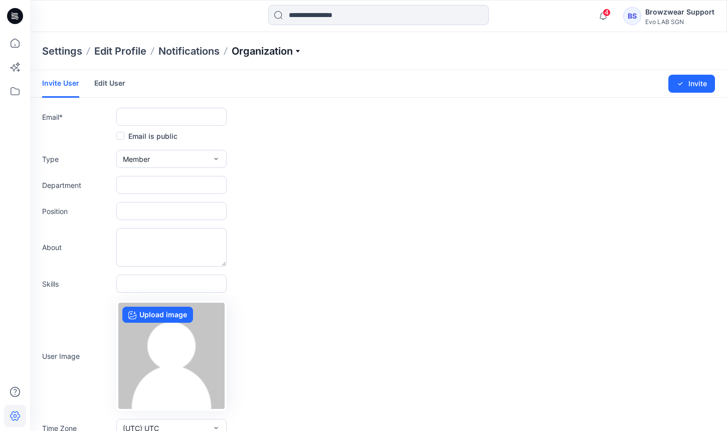
click at [280, 47] on p "Organization" at bounding box center [267, 51] width 70 height 14
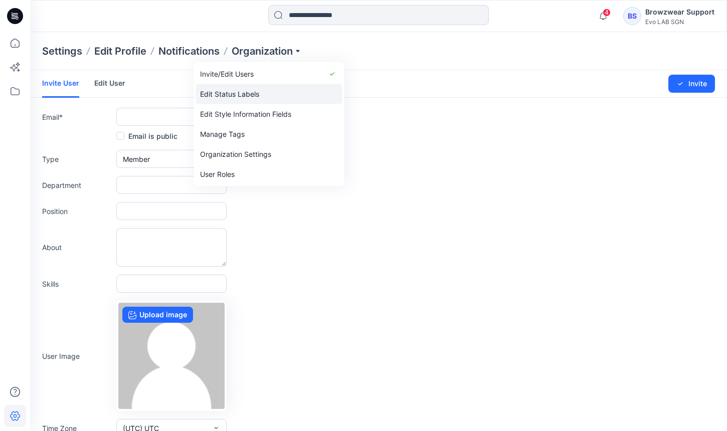
click at [283, 95] on link "Edit Status Labels" at bounding box center [269, 94] width 146 height 20
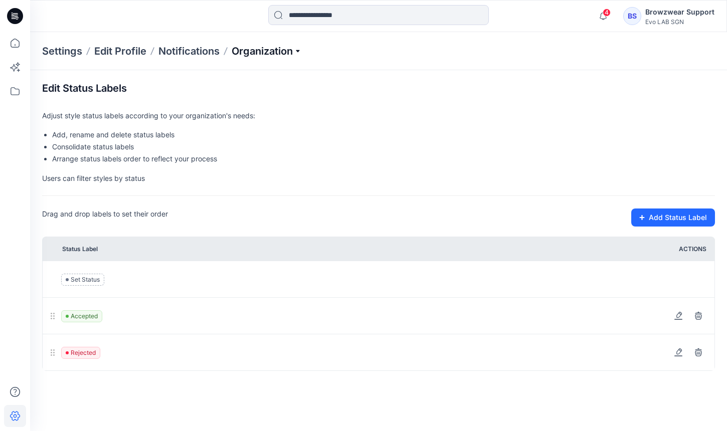
click at [281, 46] on p "Organization" at bounding box center [267, 51] width 70 height 14
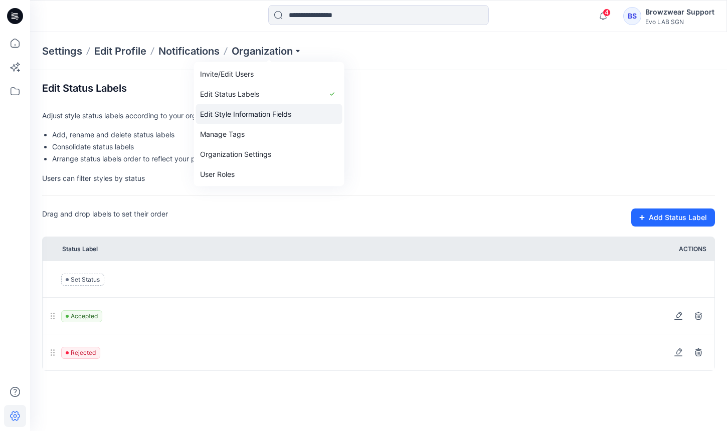
click at [275, 110] on link "Edit Style Information Fields" at bounding box center [269, 114] width 146 height 20
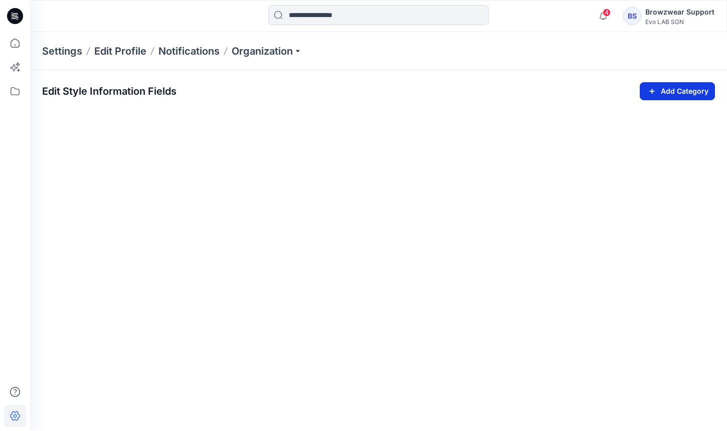
click at [679, 91] on button "Add Category" at bounding box center [677, 91] width 75 height 18
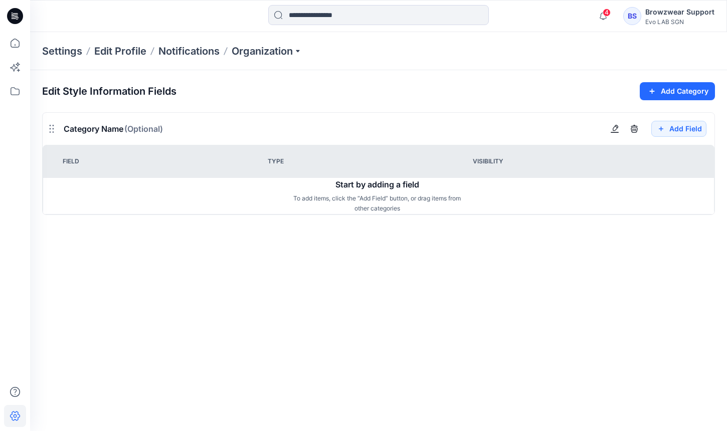
click at [381, 194] on p "To add items, click the “Add Field” button, or drag items from other categories" at bounding box center [377, 204] width 171 height 20
click at [617, 134] on button "button" at bounding box center [615, 128] width 17 height 17
click at [677, 132] on button "Add Field" at bounding box center [679, 129] width 55 height 16
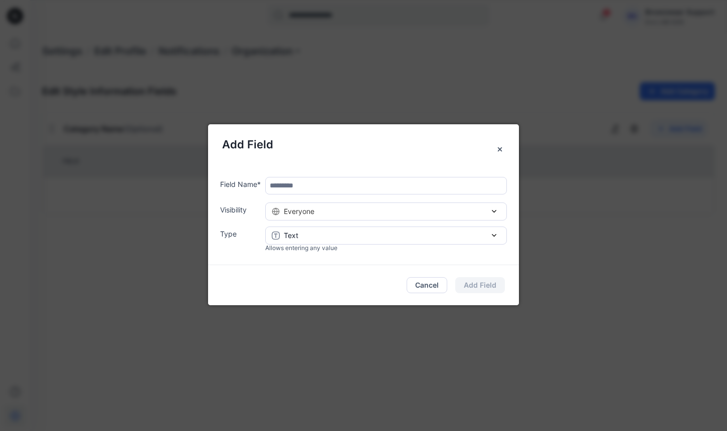
click at [383, 193] on input "text" at bounding box center [386, 186] width 242 height 18
click at [382, 214] on div "Everyone" at bounding box center [386, 211] width 229 height 11
click at [255, 206] on label "Visibility" at bounding box center [240, 210] width 41 height 11
click at [424, 285] on button "Cancel" at bounding box center [427, 285] width 41 height 16
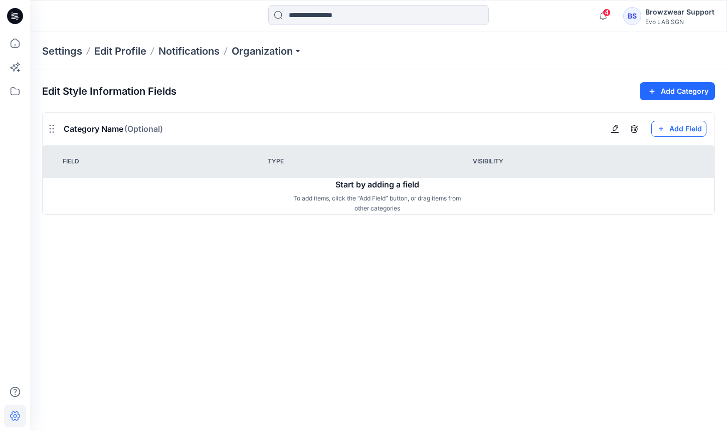
click at [679, 126] on button "Add Field" at bounding box center [679, 129] width 55 height 16
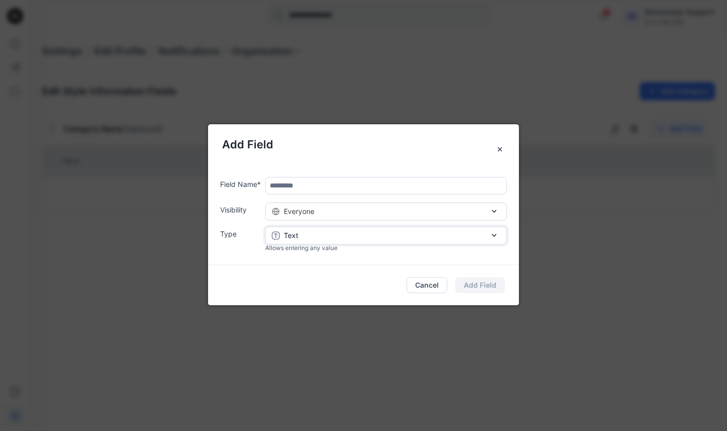
click at [378, 231] on div "Text" at bounding box center [386, 235] width 229 height 11
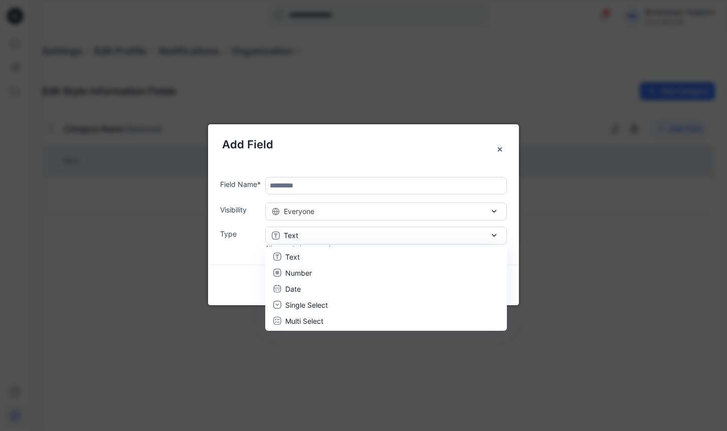
click at [239, 256] on div "Field Name * Visibility Everyone Everyone Members Type Text Text Number Date Si…" at bounding box center [363, 215] width 311 height 101
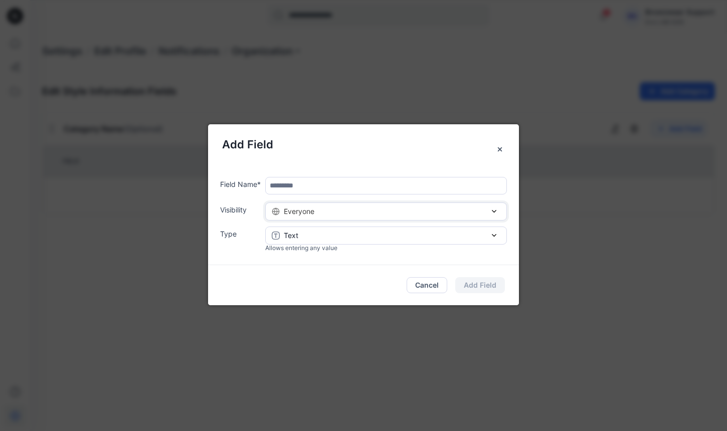
click at [327, 207] on div "Everyone" at bounding box center [386, 211] width 229 height 11
click at [426, 287] on button "Cancel" at bounding box center [427, 285] width 41 height 16
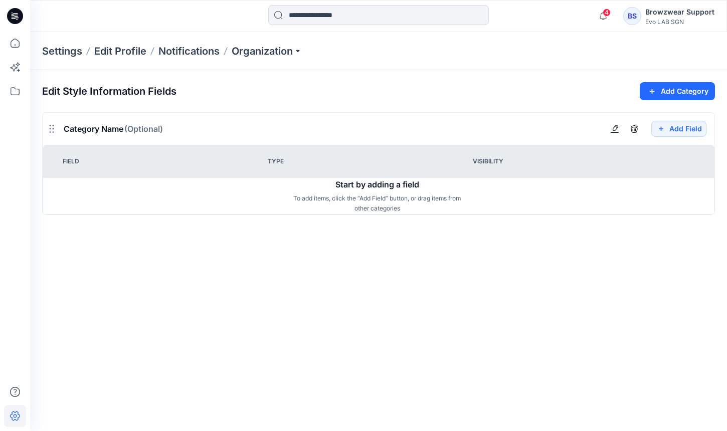
click at [397, 282] on section "Edit Style Information Fields Add Category Category Name (Optional) Add Field F…" at bounding box center [378, 244] width 697 height 349
click at [272, 56] on p "Organization" at bounding box center [267, 51] width 70 height 14
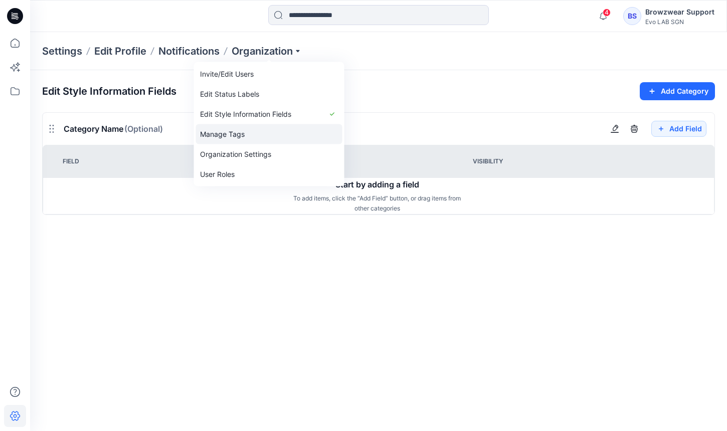
click at [264, 138] on link "Manage Tags" at bounding box center [269, 134] width 146 height 20
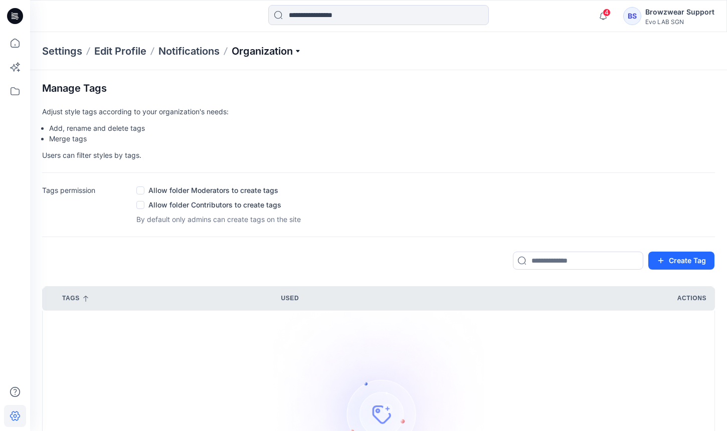
click at [284, 54] on p "Organization" at bounding box center [267, 51] width 70 height 14
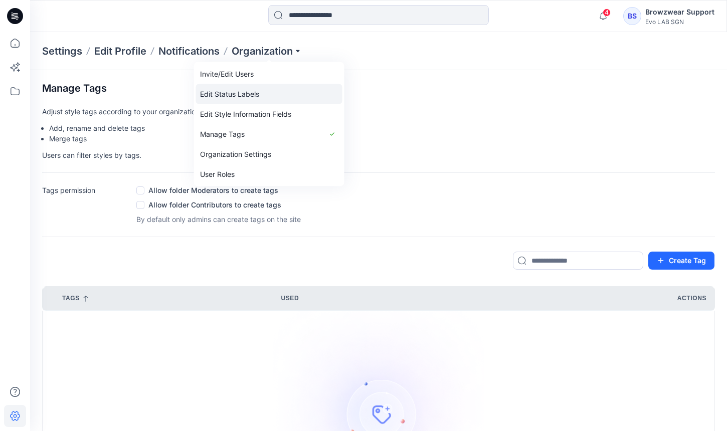
click at [303, 94] on link "Edit Status Labels" at bounding box center [269, 94] width 146 height 20
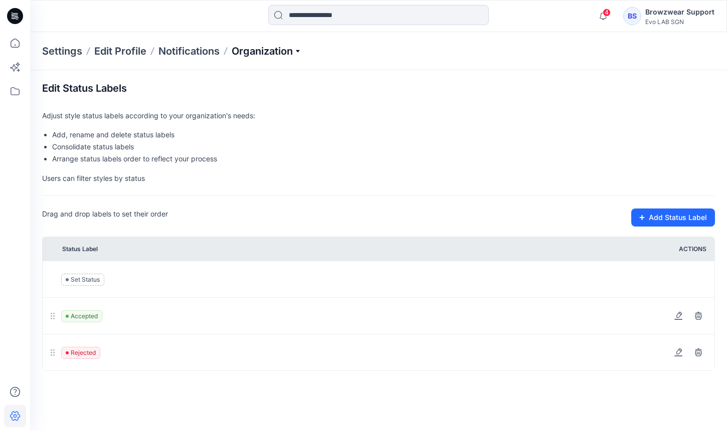
click at [291, 55] on p "Organization" at bounding box center [267, 51] width 70 height 14
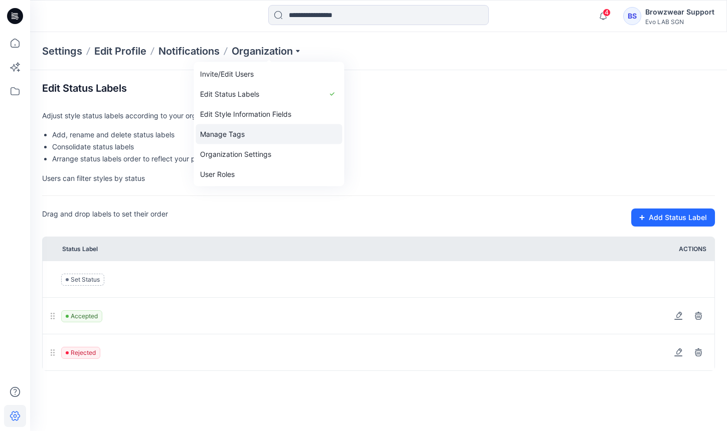
click at [281, 138] on link "Manage Tags" at bounding box center [269, 134] width 146 height 20
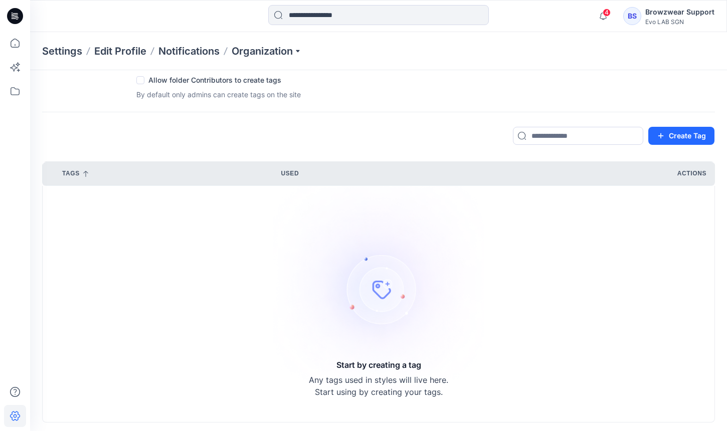
scroll to position [128, 0]
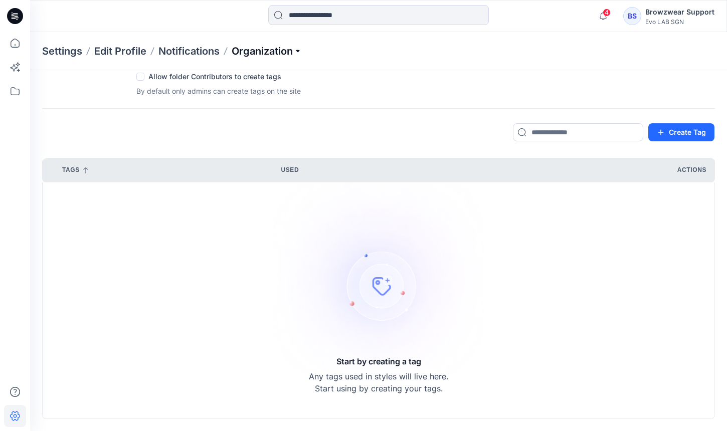
click at [284, 50] on p "Organization" at bounding box center [267, 51] width 70 height 14
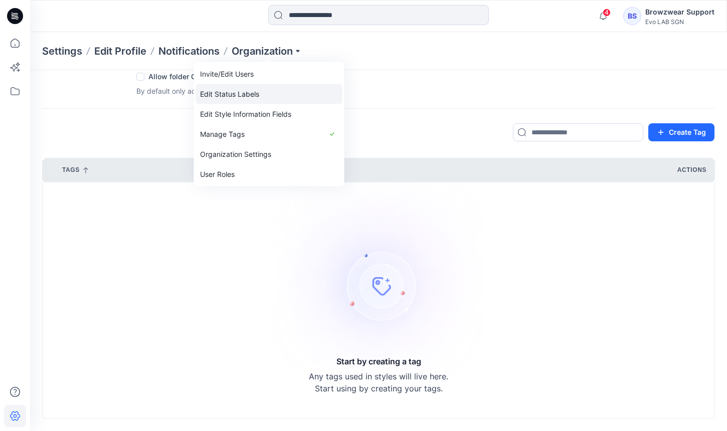
click at [297, 95] on link "Edit Status Labels" at bounding box center [269, 94] width 146 height 20
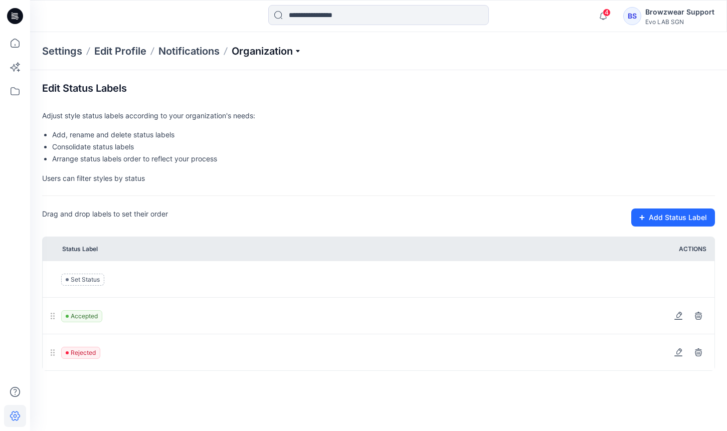
click at [263, 49] on p "Organization" at bounding box center [267, 51] width 70 height 14
click at [422, 138] on li "Add, rename and delete status labels" at bounding box center [383, 135] width 663 height 12
click at [16, 93] on icon at bounding box center [15, 91] width 22 height 22
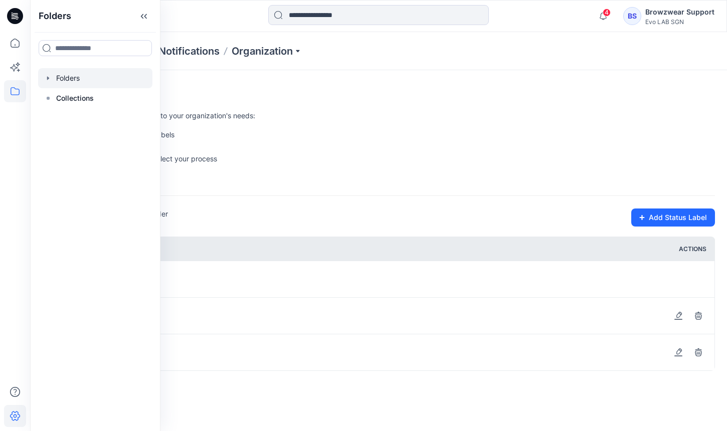
click at [67, 82] on div at bounding box center [95, 78] width 114 height 20
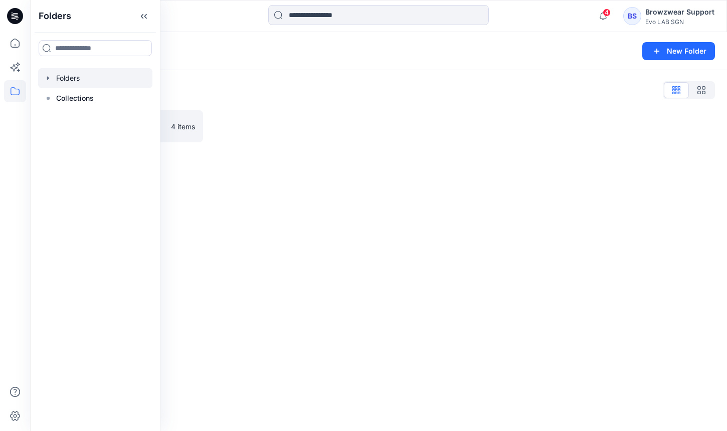
click at [512, 174] on div "Folders New Folder Folders List Practice_Onboarding 4 items" at bounding box center [378, 231] width 697 height 399
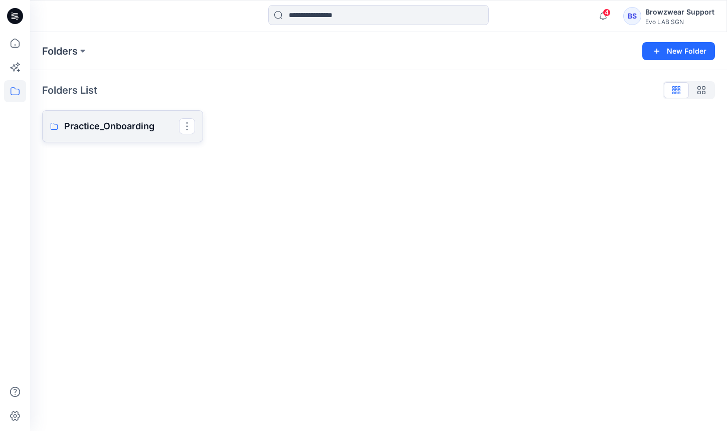
click at [150, 136] on link "Practice_Onboarding" at bounding box center [122, 126] width 161 height 32
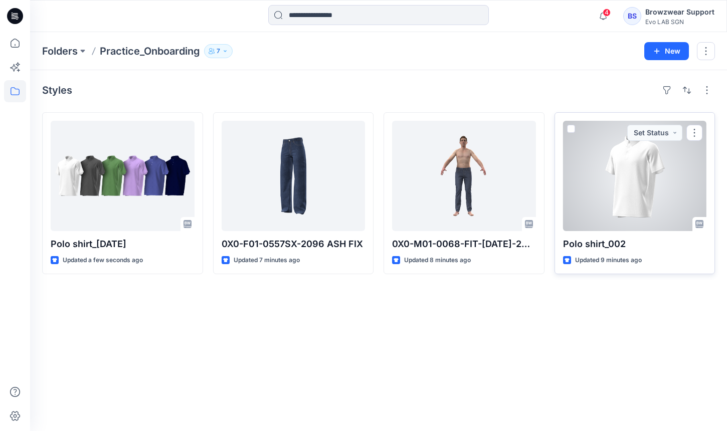
click at [682, 181] on div at bounding box center [635, 176] width 144 height 110
click at [566, 129] on div at bounding box center [635, 176] width 144 height 110
click at [572, 129] on span at bounding box center [571, 129] width 8 height 8
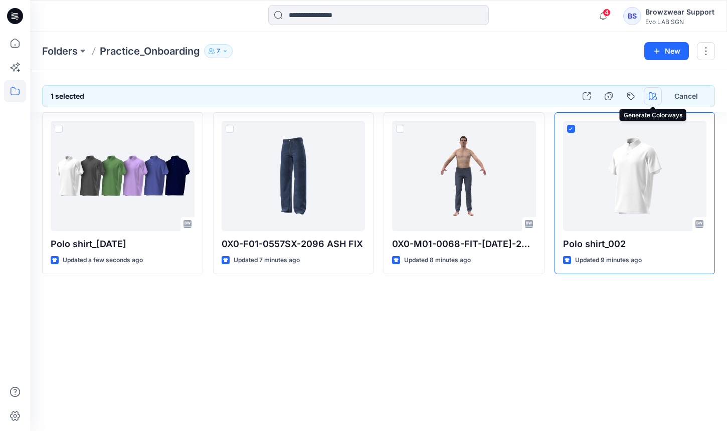
click at [653, 96] on icon "button" at bounding box center [653, 96] width 8 height 8
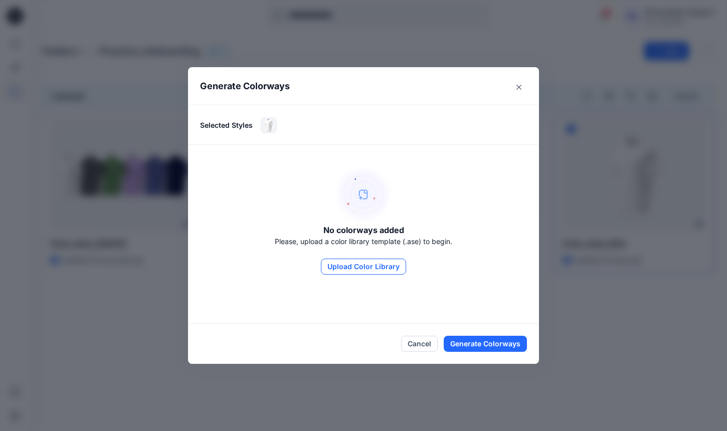
click at [346, 265] on button "Upload Color Library" at bounding box center [363, 267] width 85 height 16
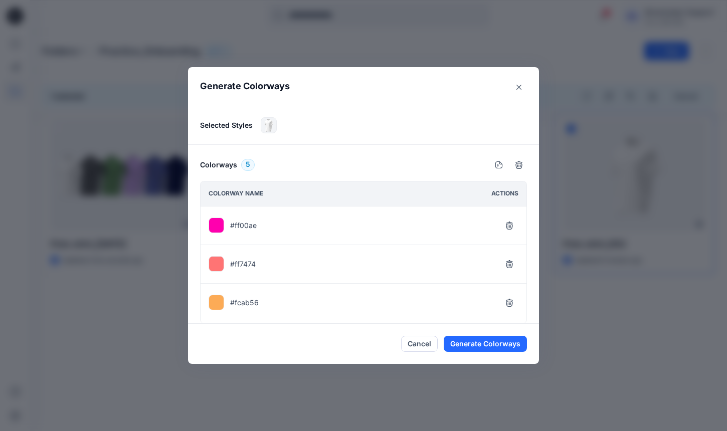
click at [237, 225] on p "#ff00ae" at bounding box center [243, 225] width 27 height 11
click at [509, 255] on button "button" at bounding box center [510, 264] width 18 height 18
click at [509, 261] on icon "button" at bounding box center [510, 264] width 8 height 8
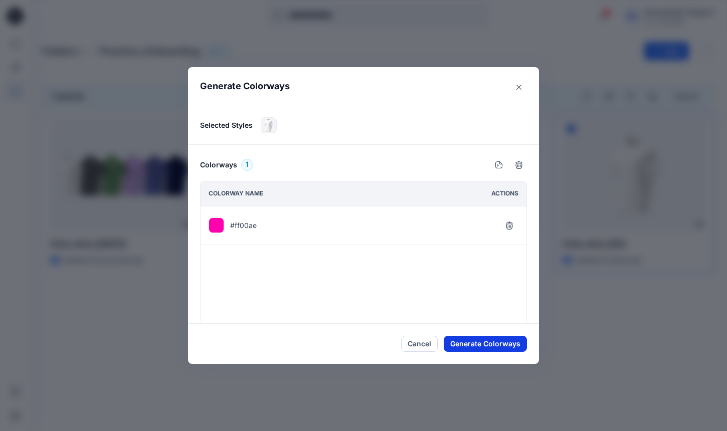
click at [503, 345] on button "Generate Colorways" at bounding box center [485, 344] width 83 height 16
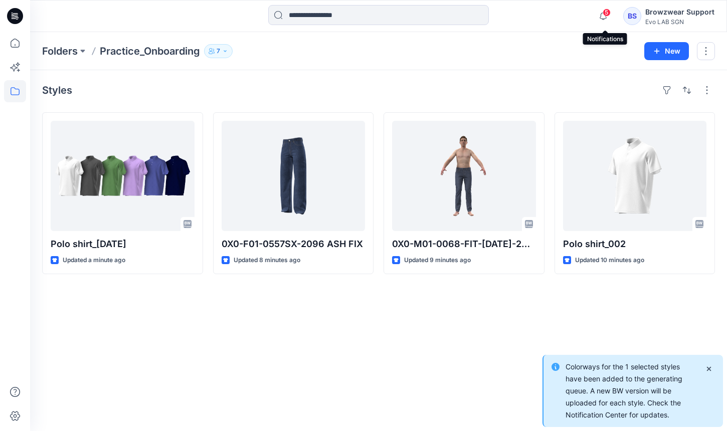
click at [609, 16] on span "5" at bounding box center [607, 13] width 8 height 8
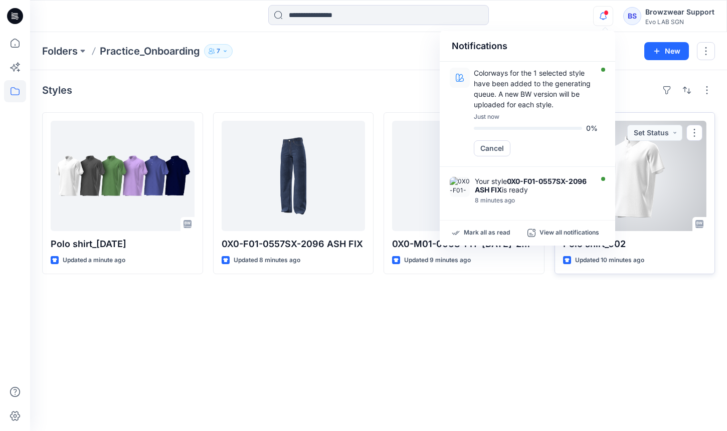
click at [660, 184] on div at bounding box center [635, 176] width 144 height 110
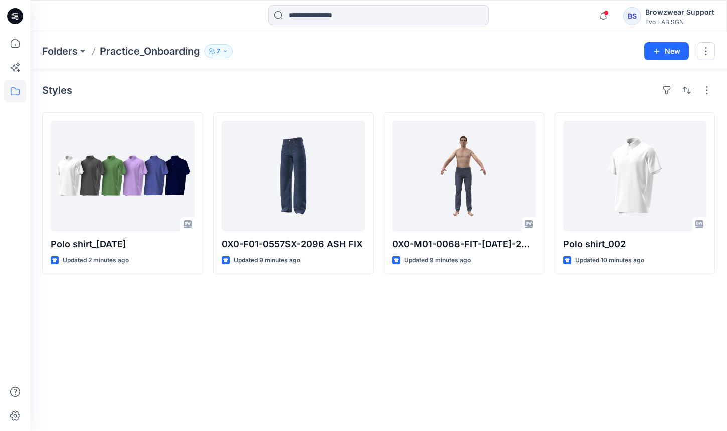
click at [612, 348] on div "Styles Polo shirt_11Sep2025 Updated 2 minutes ago 0X0-F01-0557SX-2096 ASH FIX U…" at bounding box center [378, 250] width 697 height 361
click at [605, 13] on icon "button" at bounding box center [604, 12] width 2 height 1
click at [20, 66] on icon at bounding box center [15, 67] width 22 height 22
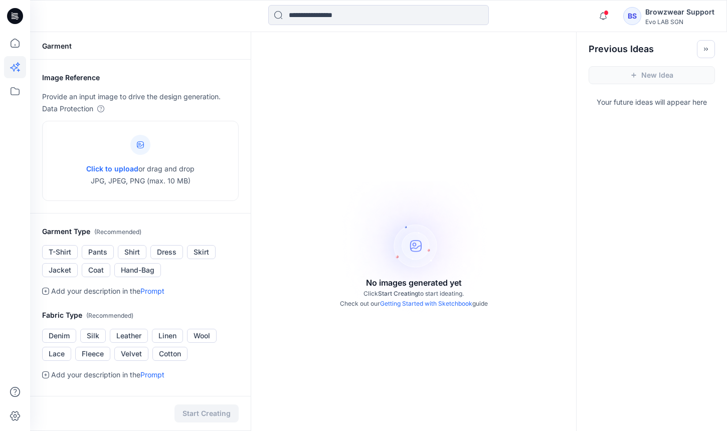
click at [589, 246] on div "Garment Image Reference Provide an input image to drive the design generation. …" at bounding box center [378, 337] width 697 height 610
click at [16, 88] on icon at bounding box center [15, 91] width 22 height 22
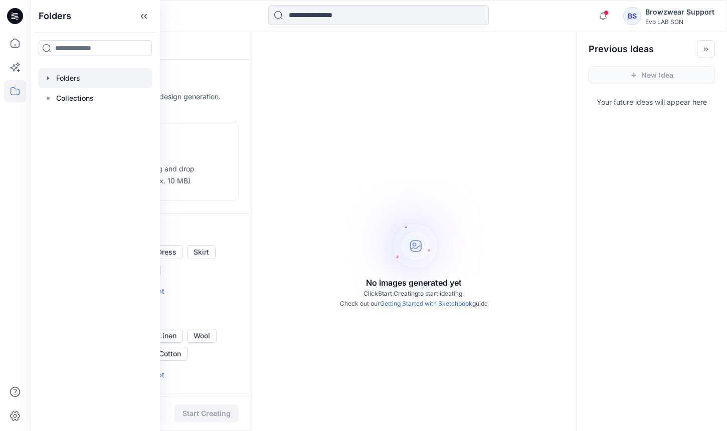
click at [68, 82] on div at bounding box center [95, 78] width 114 height 20
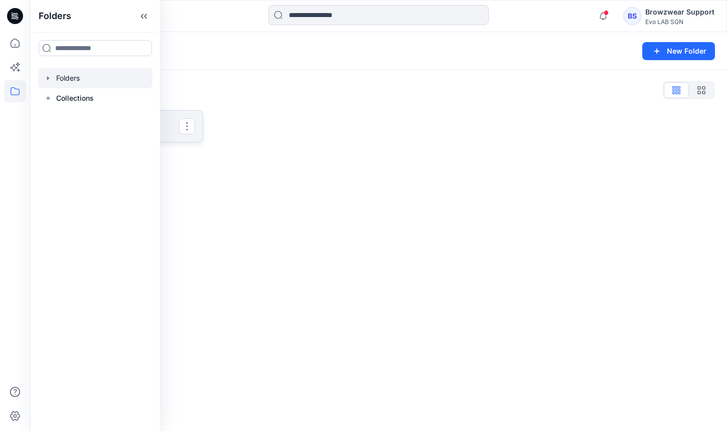
click at [175, 123] on p "Practice_Onboarding" at bounding box center [121, 126] width 115 height 14
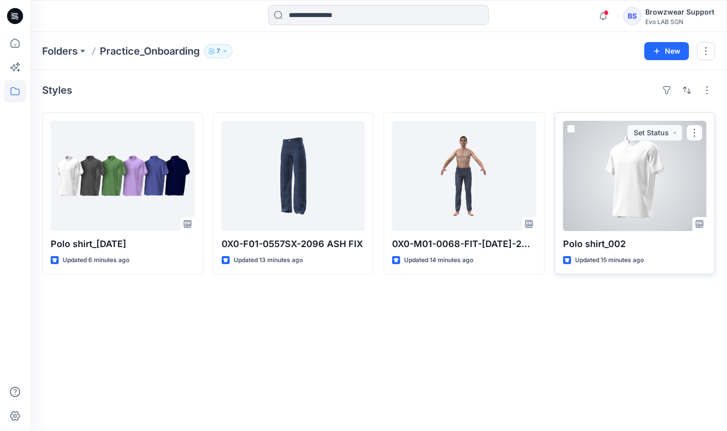
click at [586, 182] on div at bounding box center [635, 176] width 144 height 110
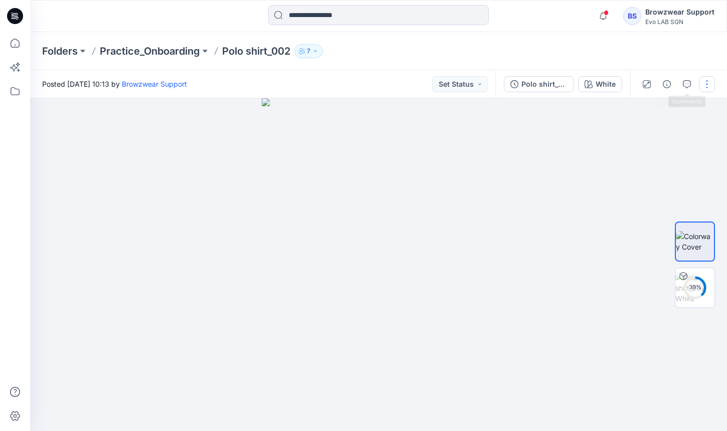
click at [709, 83] on button "button" at bounding box center [707, 84] width 16 height 16
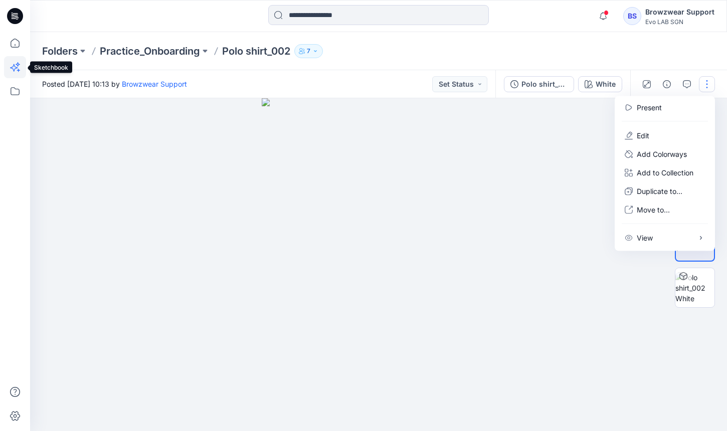
click at [14, 66] on icon at bounding box center [14, 68] width 8 height 8
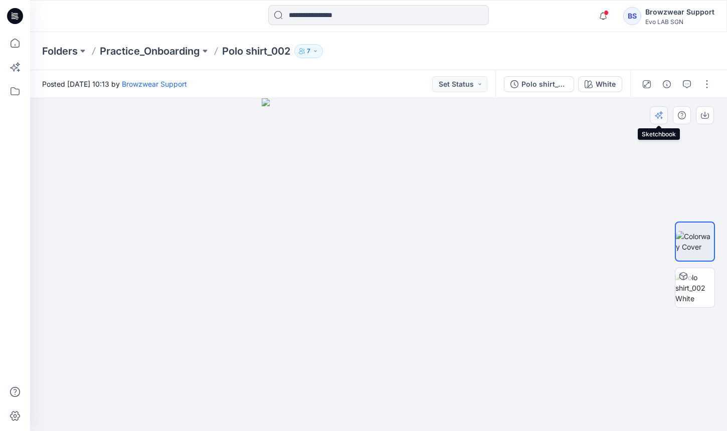
click at [655, 116] on icon "button" at bounding box center [659, 115] width 8 height 8
click at [174, 47] on p "Practice_Onboarding" at bounding box center [150, 51] width 100 height 14
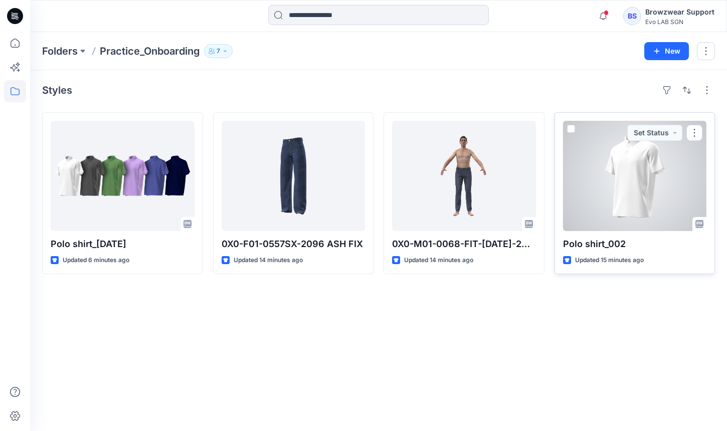
click at [564, 168] on div at bounding box center [635, 176] width 144 height 110
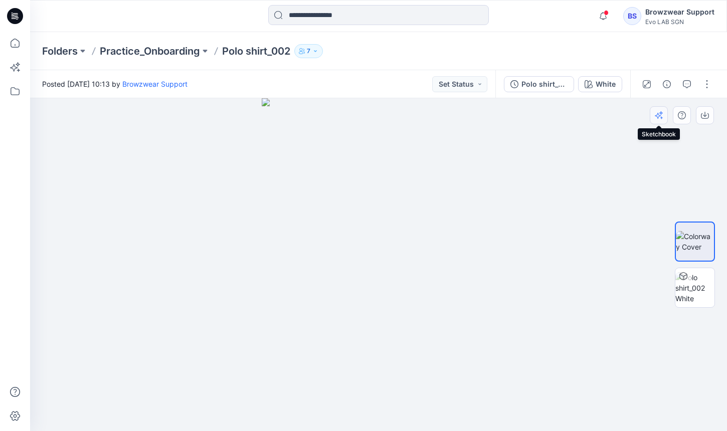
click at [662, 114] on icon "button" at bounding box center [659, 115] width 8 height 8
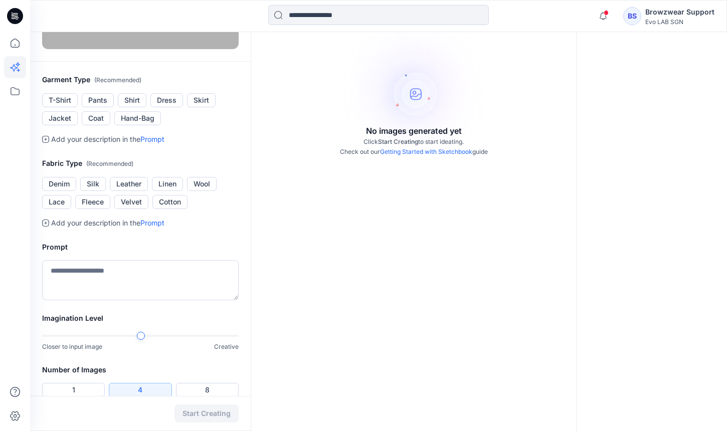
scroll to position [171, 0]
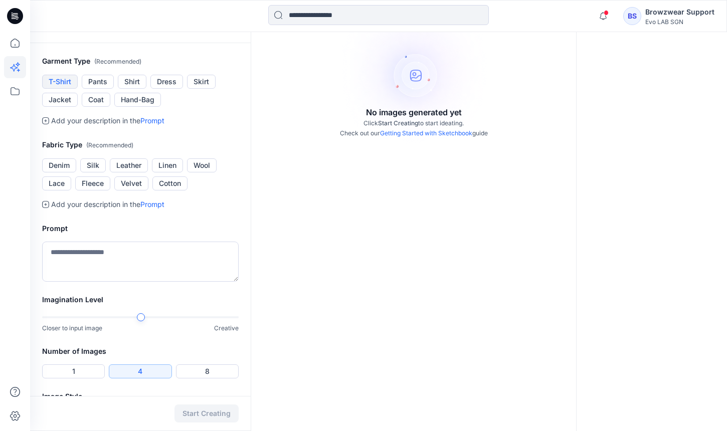
click at [71, 89] on button "T-Shirt" at bounding box center [60, 82] width 36 height 14
click at [140, 89] on button "Shirt" at bounding box center [132, 82] width 29 height 14
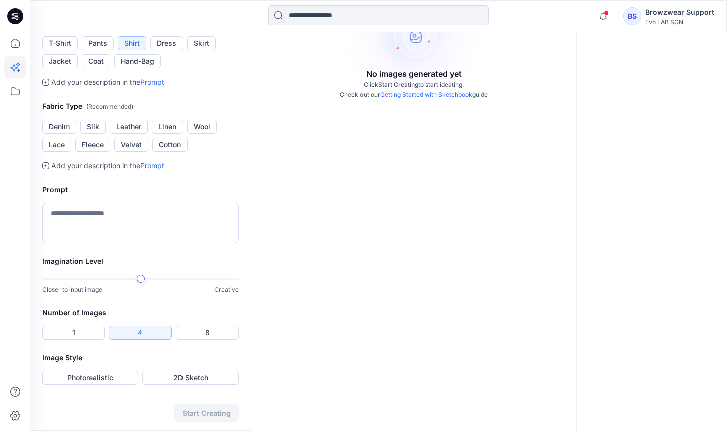
scroll to position [228, 0]
click at [158, 85] on link "Prompt" at bounding box center [152, 81] width 24 height 9
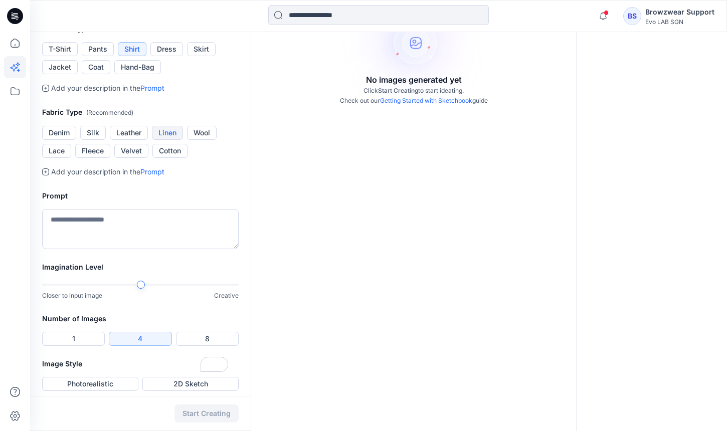
click at [168, 140] on button "Linen" at bounding box center [167, 133] width 31 height 14
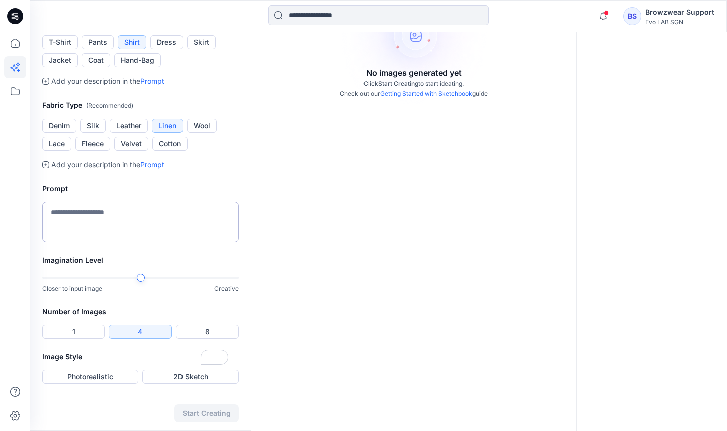
scroll to position [229, 0]
click at [148, 85] on link "Prompt" at bounding box center [152, 81] width 24 height 9
click at [137, 224] on textarea "To enrich screen reader interactions, please activate Accessibility in Grammarl…" at bounding box center [140, 222] width 197 height 40
click at [141, 242] on textarea "To enrich screen reader interactions, please activate Accessibility in Grammarl…" at bounding box center [140, 222] width 197 height 40
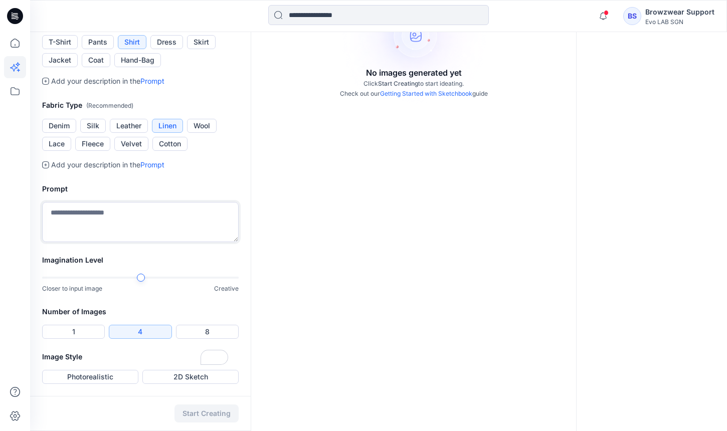
scroll to position [329, 0]
click at [140, 226] on textarea "To enrich screen reader interactions, please activate Accessibility in Grammarl…" at bounding box center [140, 222] width 197 height 40
click at [168, 242] on textarea "**********" at bounding box center [140, 222] width 197 height 40
click at [162, 242] on textarea "**********" at bounding box center [140, 222] width 197 height 40
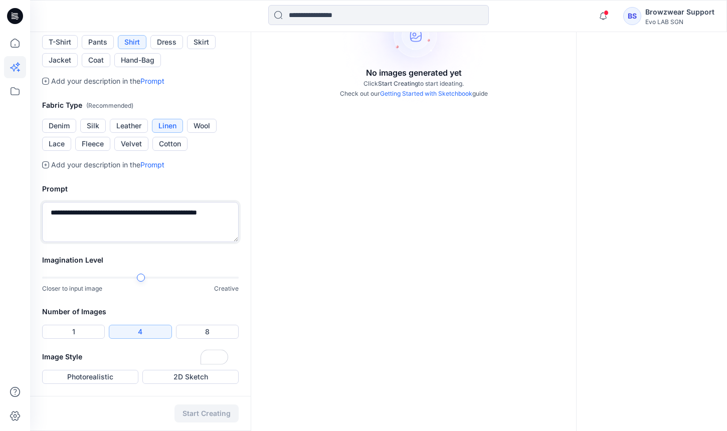
scroll to position [340, 0]
type textarea "**********"
click at [100, 376] on button "Photorealistic" at bounding box center [90, 377] width 96 height 14
click at [195, 419] on button "Start Creating" at bounding box center [207, 414] width 64 height 18
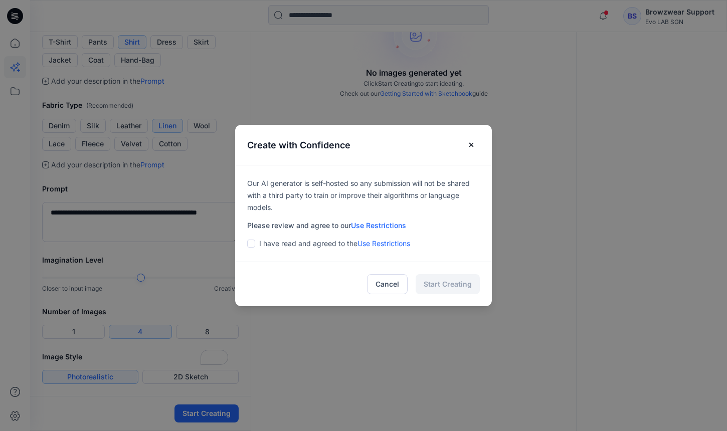
click at [256, 246] on div "I have read and agreed to the Use Restrictions" at bounding box center [363, 244] width 233 height 12
click at [250, 243] on span at bounding box center [251, 244] width 8 height 8
click at [463, 279] on button "Start Creating" at bounding box center [448, 284] width 64 height 20
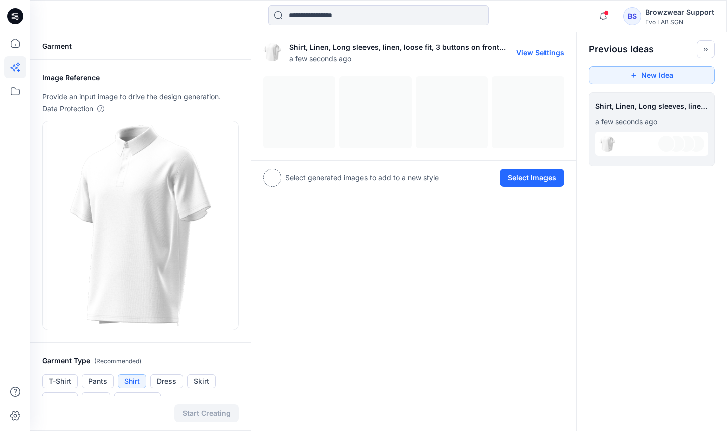
click at [300, 101] on div at bounding box center [413, 112] width 301 height 72
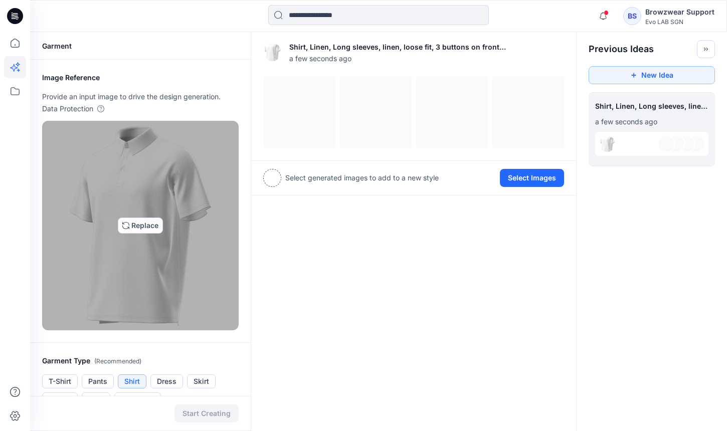
click at [126, 226] on img at bounding box center [140, 225] width 141 height 201
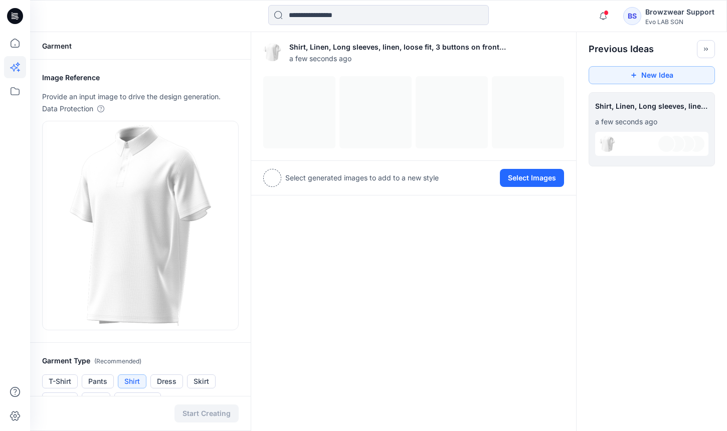
click at [638, 147] on div at bounding box center [651, 144] width 113 height 24
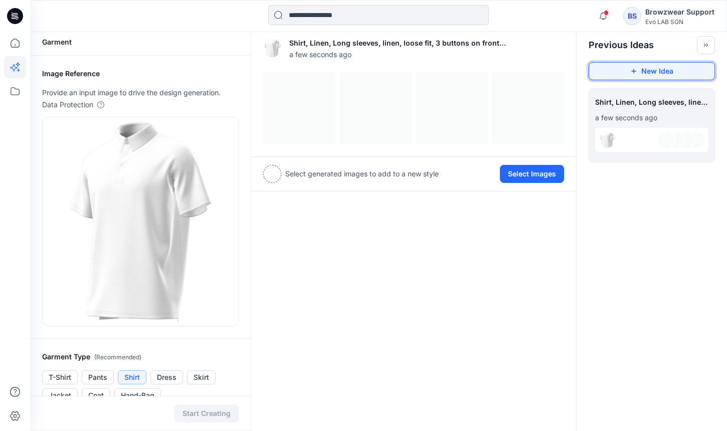
click at [661, 68] on button "New Idea" at bounding box center [652, 71] width 126 height 18
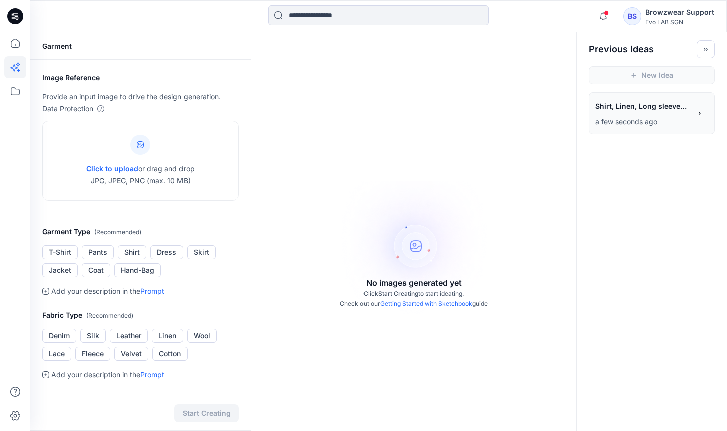
click at [625, 112] on span "Shirt, Linen, Long sleeves, linen, loose fit, 3 buttons on front placket" at bounding box center [642, 106] width 95 height 15
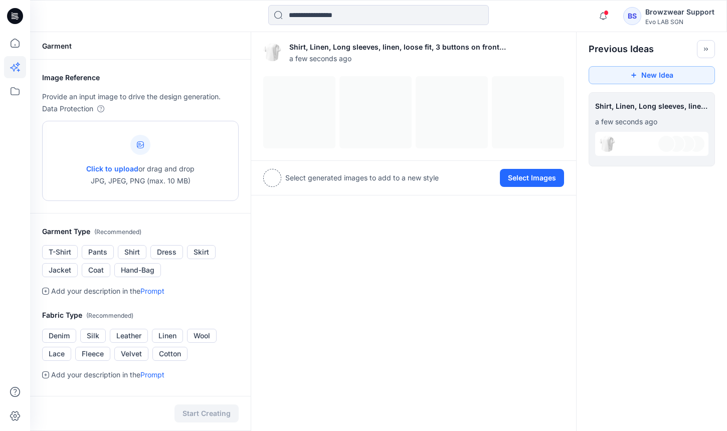
click at [144, 148] on div at bounding box center [140, 145] width 20 height 20
click at [620, 140] on div at bounding box center [651, 144] width 113 height 24
click at [21, 91] on icon at bounding box center [15, 91] width 22 height 22
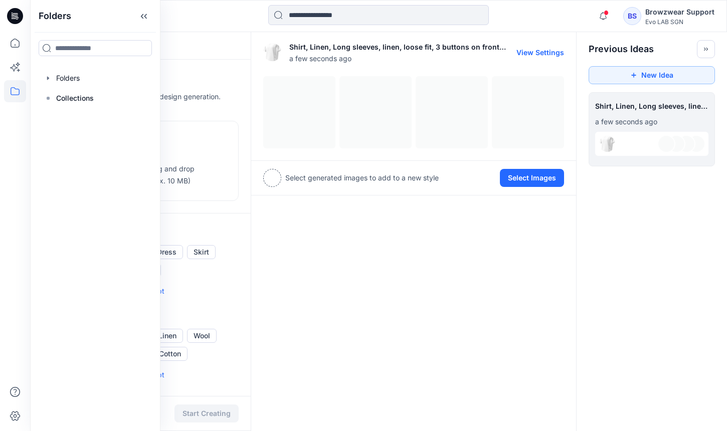
click at [527, 54] on button "View Settings" at bounding box center [541, 52] width 48 height 9
type textarea "**********"
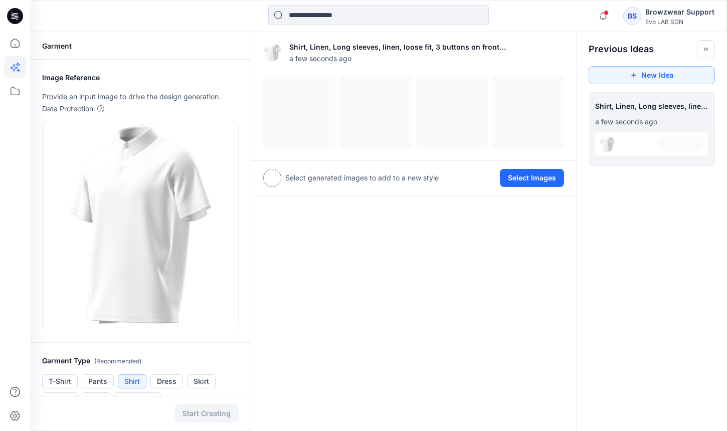
click at [324, 309] on div "Shirt, Linen, Long sleeves, linen, loose fit, 3 buttons on front placket a few …" at bounding box center [414, 401] width 326 height 739
click at [654, 70] on button "New Idea" at bounding box center [652, 75] width 126 height 18
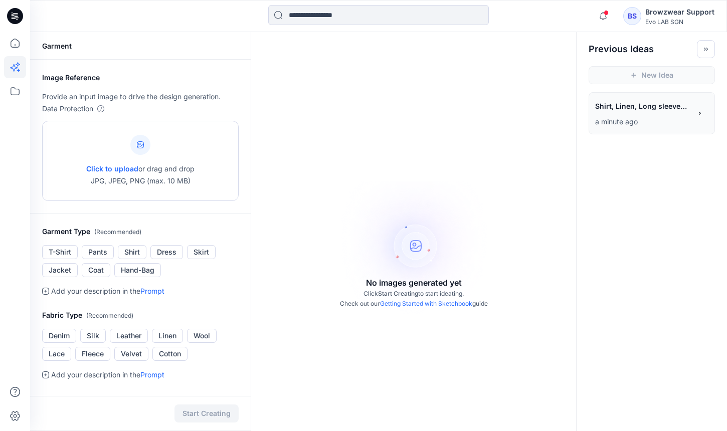
click at [146, 158] on div "Click to upload or drag and drop JPG, JPEG, PNG (max. 10 MB)" at bounding box center [140, 161] width 108 height 76
type input "**********"
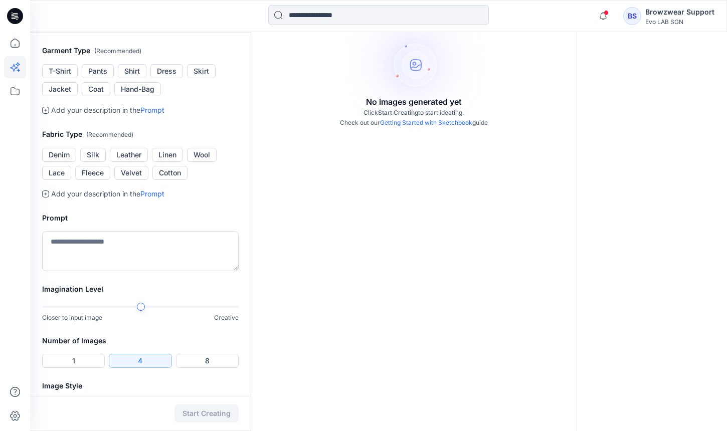
scroll to position [188, 0]
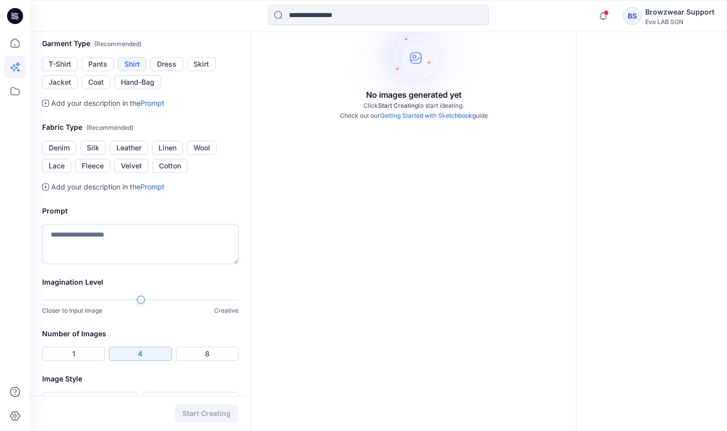
click at [138, 71] on button "Shirt" at bounding box center [132, 64] width 29 height 14
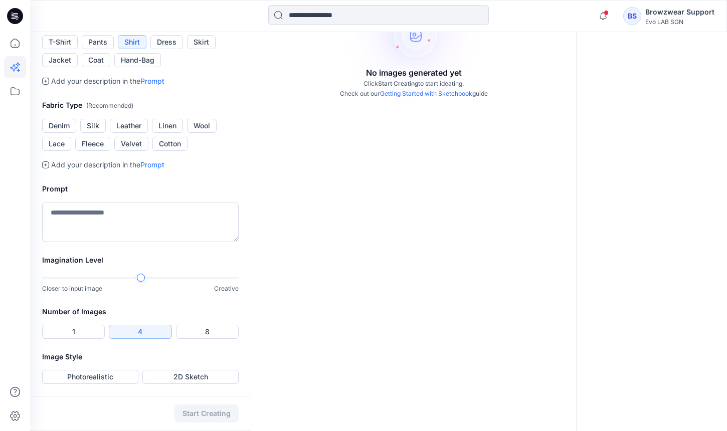
scroll to position [231, 0]
click at [167, 133] on button "Linen" at bounding box center [167, 126] width 31 height 14
click at [152, 242] on textarea "To enrich screen reader interactions, please activate Accessibility in Grammarl…" at bounding box center [140, 222] width 197 height 40
click at [143, 226] on textarea "To enrich screen reader interactions, please activate Accessibility in Grammarl…" at bounding box center [140, 222] width 197 height 40
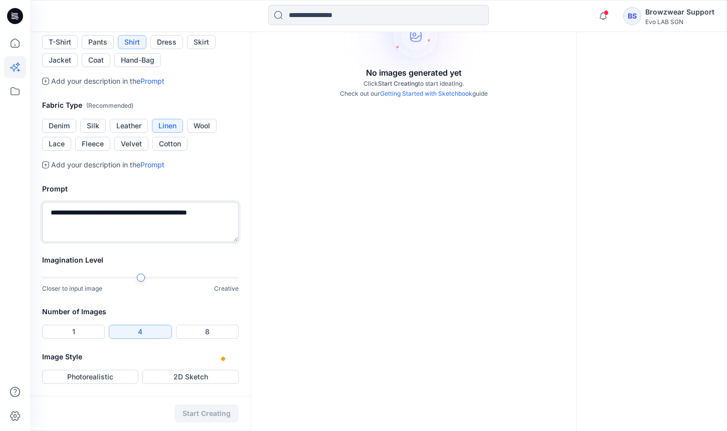
type textarea "**********"
click at [321, 292] on div "No images generated yet Click Start Creating to start ideating. Check out our G…" at bounding box center [414, 127] width 326 height 610
click at [111, 374] on button "Photorealistic" at bounding box center [90, 377] width 96 height 14
click at [223, 417] on button "Start Creating" at bounding box center [207, 414] width 64 height 18
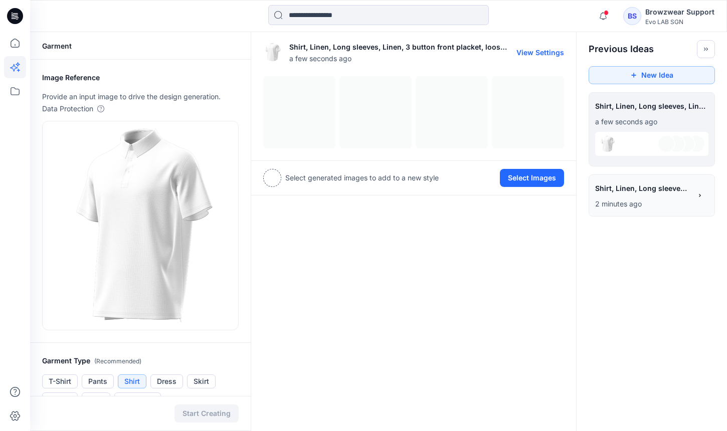
click at [285, 106] on div at bounding box center [413, 112] width 301 height 72
click at [285, 122] on div at bounding box center [413, 112] width 301 height 72
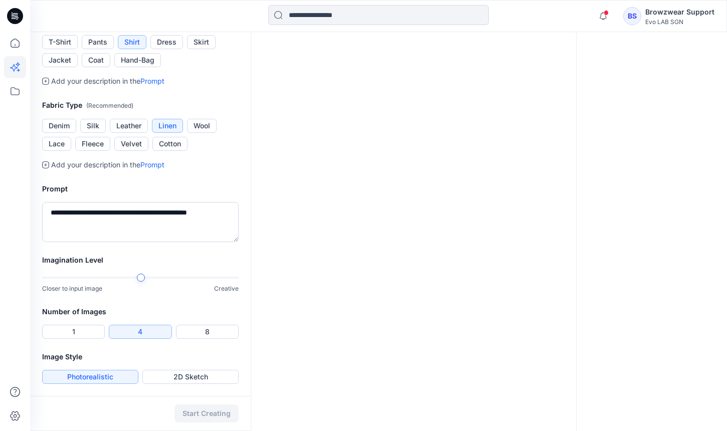
scroll to position [339, 0]
drag, startPoint x: 229, startPoint y: 216, endPoint x: 99, endPoint y: 208, distance: 129.7
click at [99, 208] on textarea "**********" at bounding box center [140, 223] width 197 height 40
type textarea "**********"
click at [196, 410] on button "Start Creating" at bounding box center [207, 414] width 64 height 18
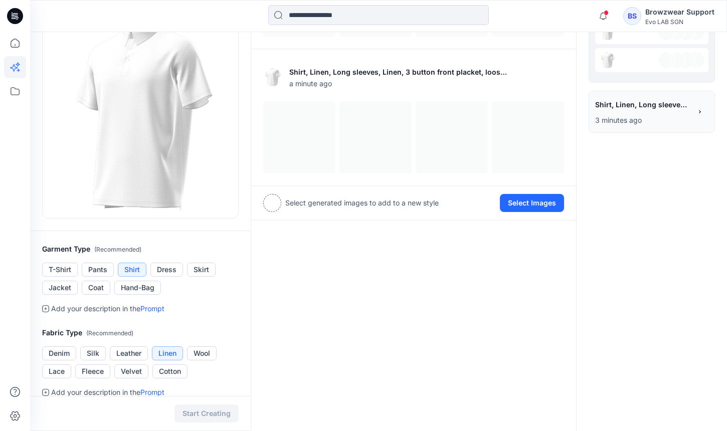
scroll to position [220, 0]
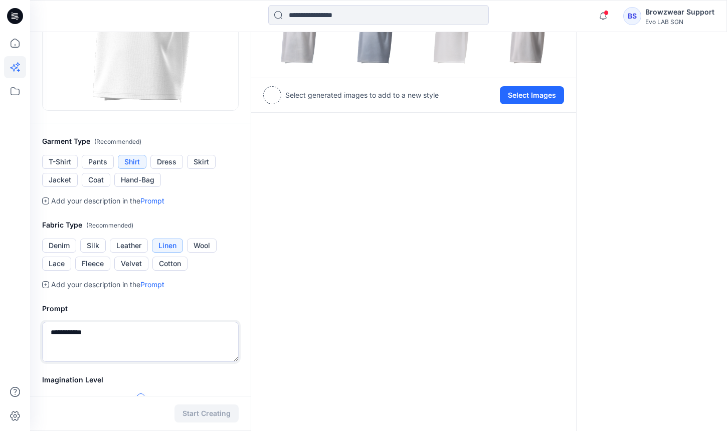
click at [108, 333] on textarea "**********" at bounding box center [140, 342] width 197 height 40
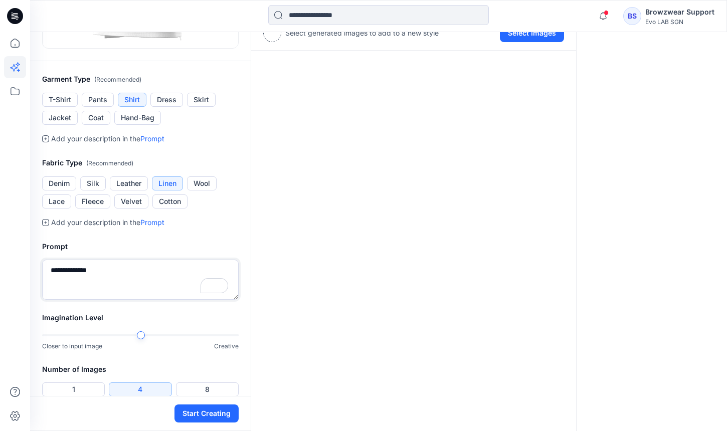
scroll to position [293, 0]
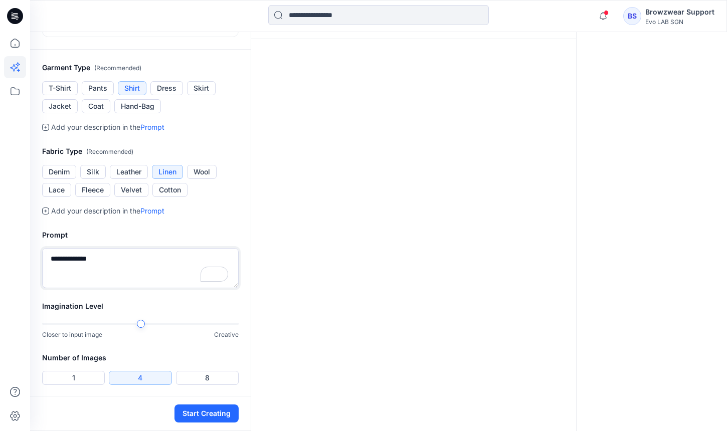
click at [118, 264] on textarea "**********" at bounding box center [140, 268] width 197 height 40
drag, startPoint x: 108, startPoint y: 257, endPoint x: 32, endPoint y: 257, distance: 76.3
click at [32, 257] on div "**********" at bounding box center [140, 258] width 221 height 83
type textarea "*"
type textarea "*********"
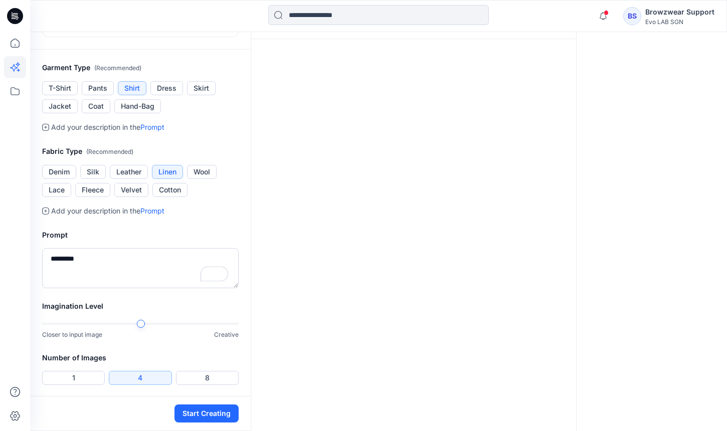
click at [331, 308] on div "Shirt, Linen, Long sleeves a few seconds ago View Settings Shirt, Linen, Long s…" at bounding box center [414, 108] width 326 height 739
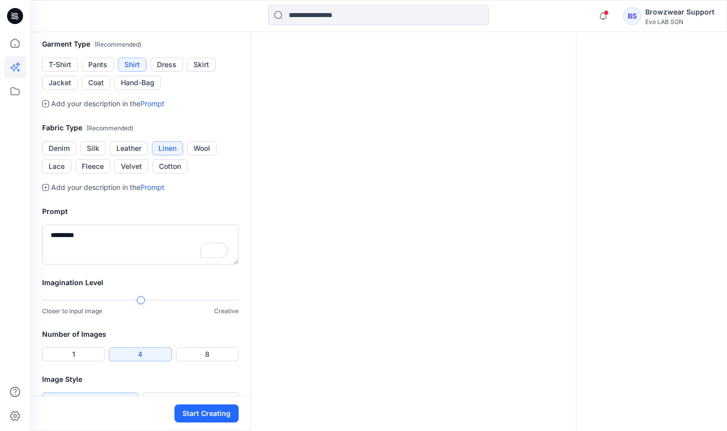
scroll to position [329, 0]
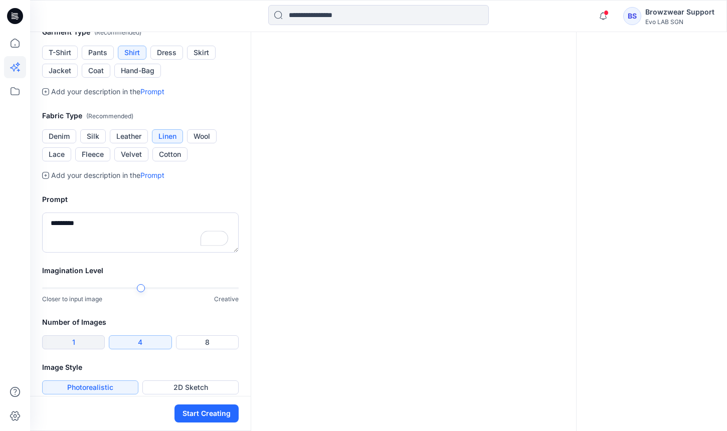
click at [54, 345] on button "1" at bounding box center [73, 343] width 63 height 14
click at [207, 415] on button "Start Creating" at bounding box center [207, 414] width 64 height 18
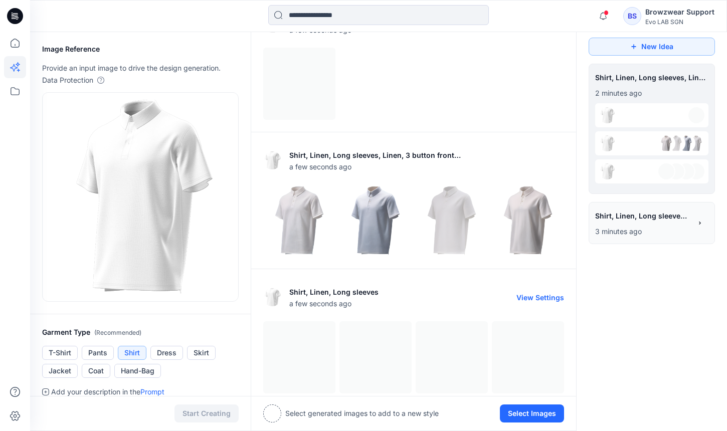
scroll to position [0, 0]
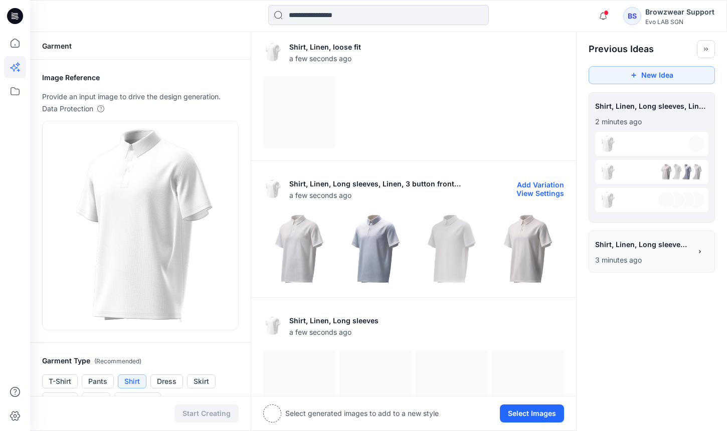
click at [363, 255] on img at bounding box center [375, 249] width 71 height 71
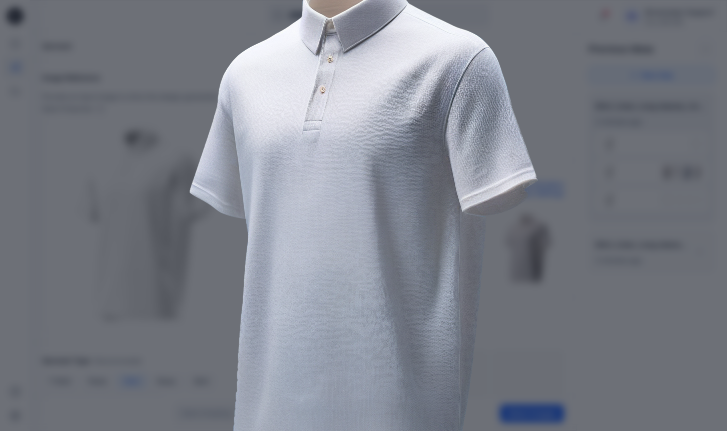
scroll to position [132, 0]
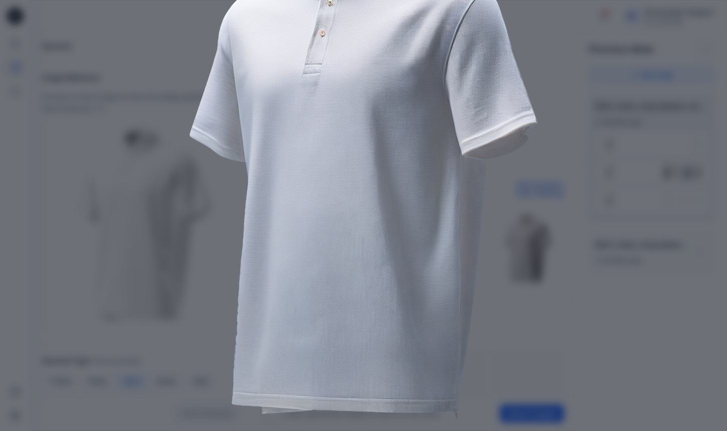
click at [548, 258] on img at bounding box center [364, 171] width 514 height 514
click at [580, 128] on img at bounding box center [364, 171] width 514 height 514
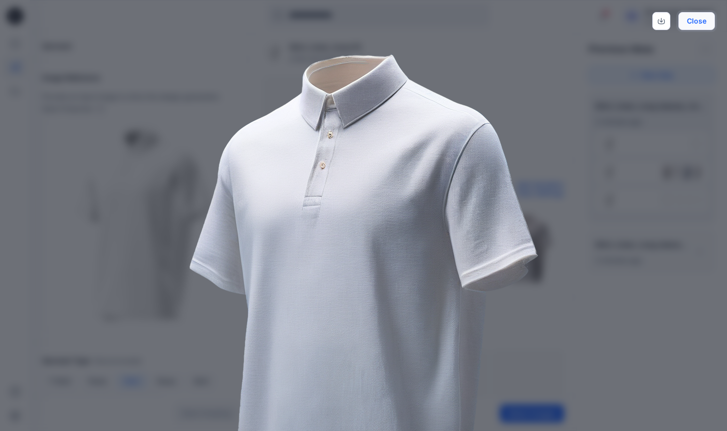
click at [705, 26] on button "Close" at bounding box center [697, 21] width 37 height 18
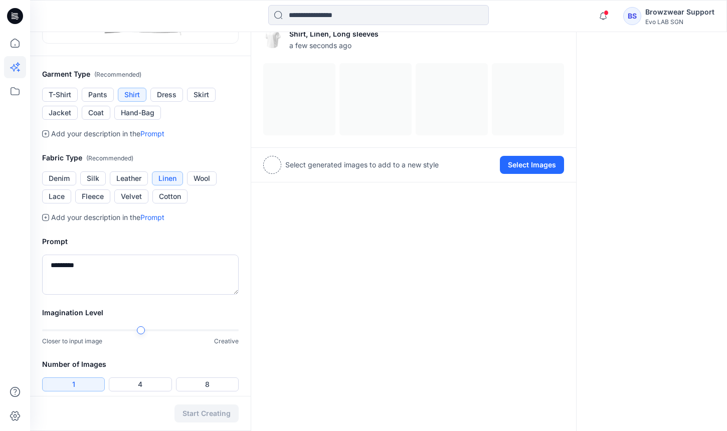
scroll to position [319, 0]
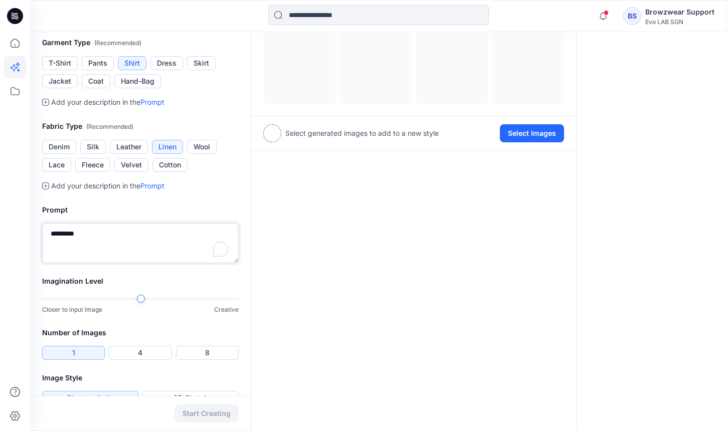
click at [111, 232] on textarea "*********" at bounding box center [140, 243] width 197 height 40
drag, startPoint x: 111, startPoint y: 232, endPoint x: 36, endPoint y: 232, distance: 75.8
click at [36, 232] on div "Prompt *********" at bounding box center [140, 233] width 221 height 83
click at [262, 291] on div "Shirt, Linen, loose fit a few seconds ago View Settings Shirt, Linen, Long slee…" at bounding box center [414, 83] width 326 height 739
click at [76, 232] on textarea "**********" at bounding box center [140, 243] width 197 height 40
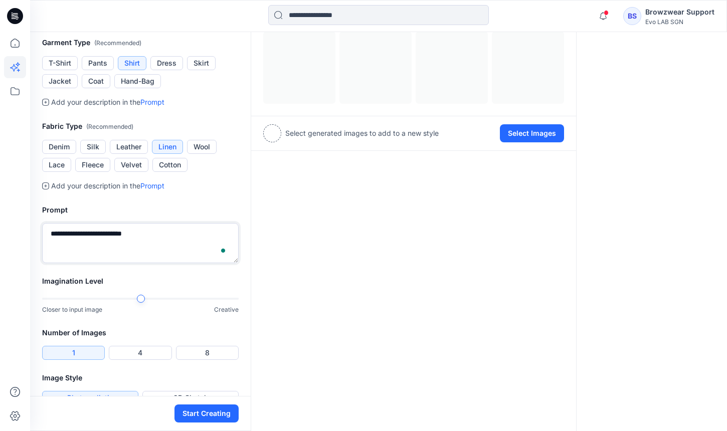
scroll to position [340, 0]
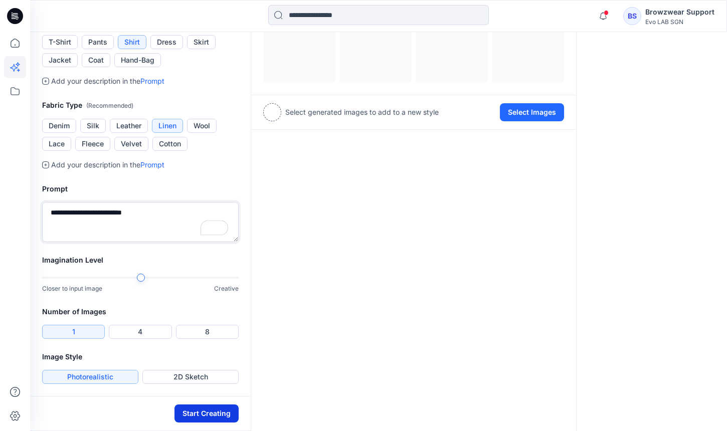
type textarea "**********"
click at [196, 417] on button "Start Creating" at bounding box center [207, 414] width 64 height 18
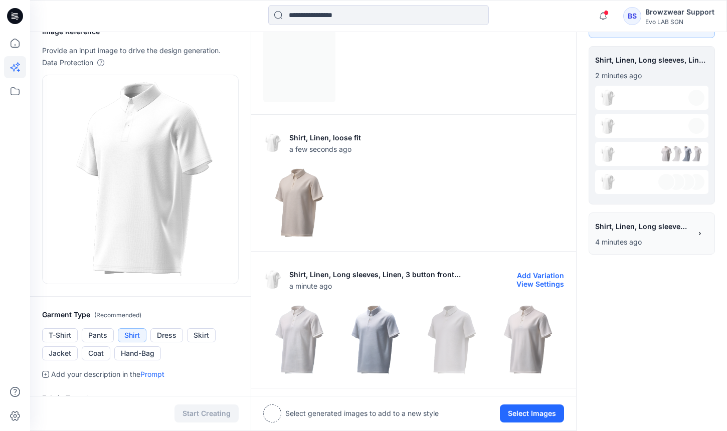
scroll to position [44, 0]
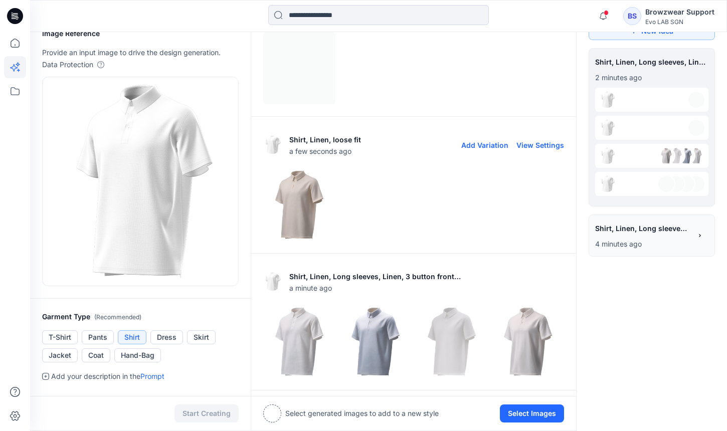
click at [306, 194] on img at bounding box center [299, 205] width 71 height 71
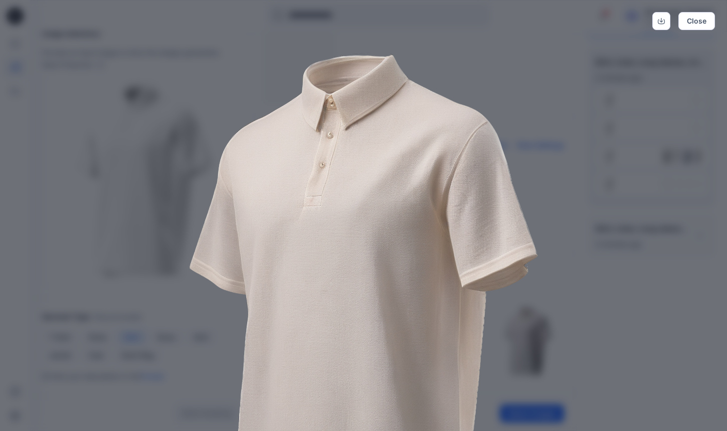
click at [558, 243] on img at bounding box center [364, 303] width 514 height 514
click at [545, 272] on img at bounding box center [364, 303] width 514 height 514
click at [701, 17] on button "Close" at bounding box center [697, 21] width 37 height 18
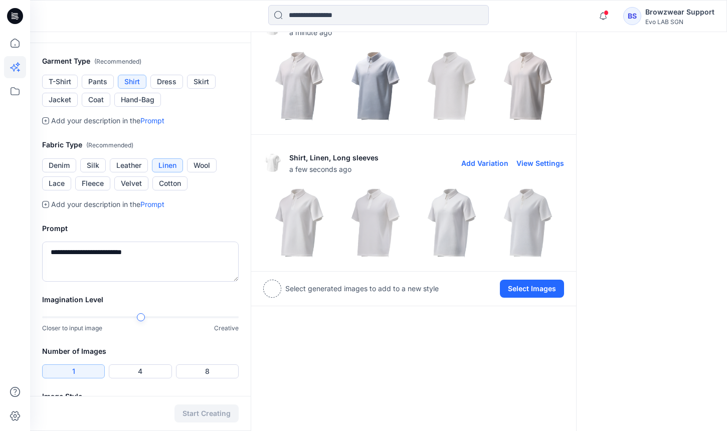
scroll to position [340, 0]
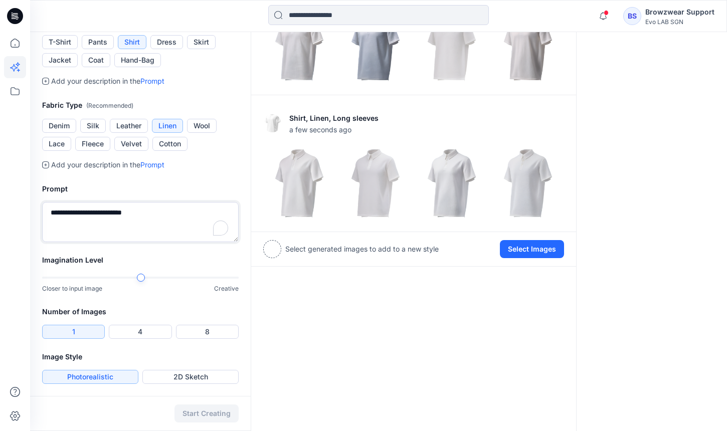
click at [167, 203] on textarea "**********" at bounding box center [140, 222] width 197 height 40
drag, startPoint x: 168, startPoint y: 211, endPoint x: 29, endPoint y: 212, distance: 138.5
click at [29, 212] on div "**********" at bounding box center [363, 45] width 727 height 771
type textarea "*********"
click at [371, 358] on div "Shirt, Linen, striped allover print design a few seconds ago View Settings Shir…" at bounding box center [414, 61] width 326 height 739
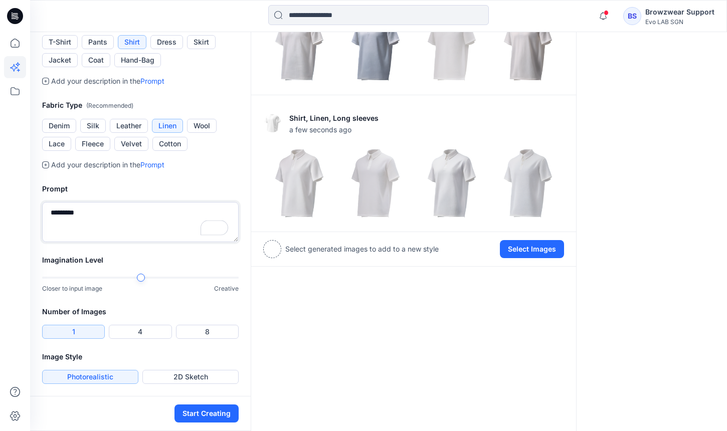
click at [109, 216] on textarea "*********" at bounding box center [140, 222] width 197 height 40
click at [197, 377] on button "2D Sketch" at bounding box center [190, 377] width 96 height 14
click at [219, 416] on button "Start Creating" at bounding box center [207, 414] width 64 height 18
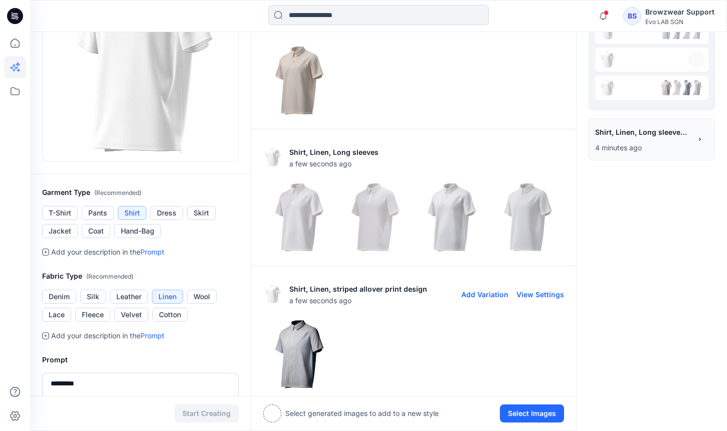
scroll to position [135, 0]
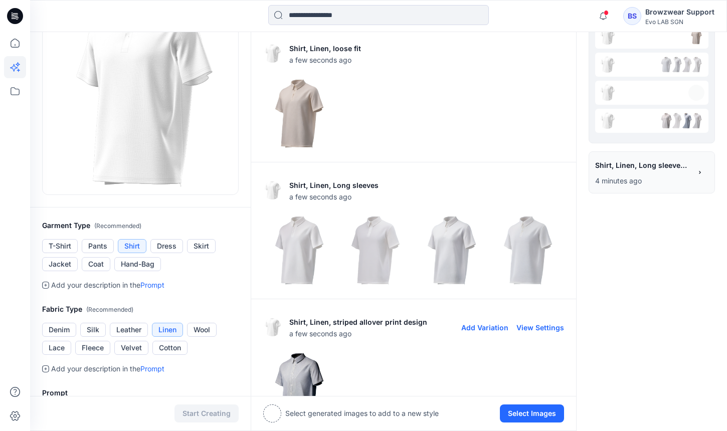
click at [291, 381] on img at bounding box center [299, 387] width 71 height 71
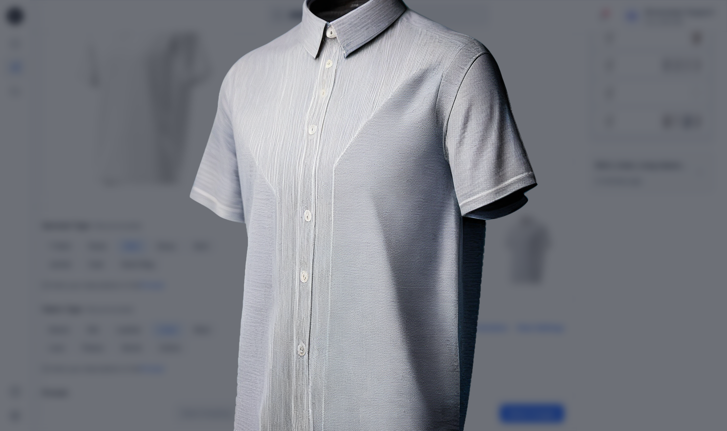
scroll to position [1, 0]
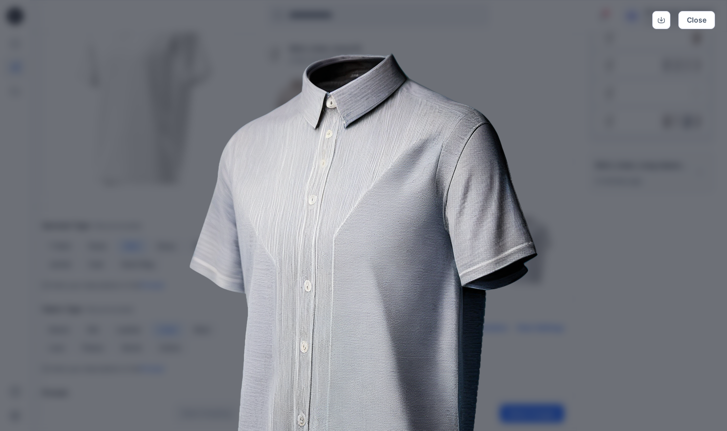
click at [630, 181] on div "Close" at bounding box center [363, 215] width 727 height 431
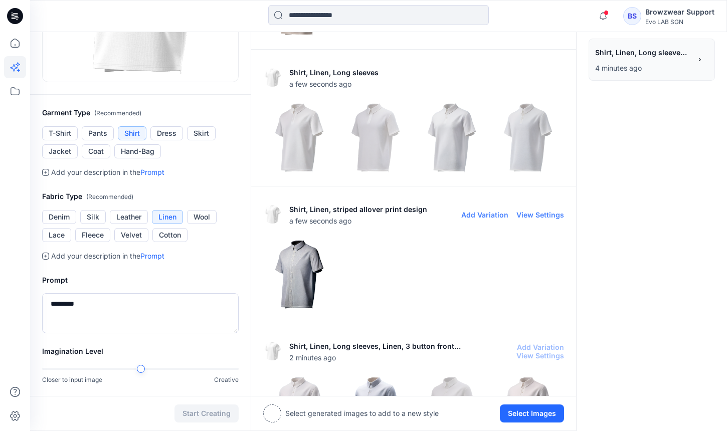
scroll to position [256, 0]
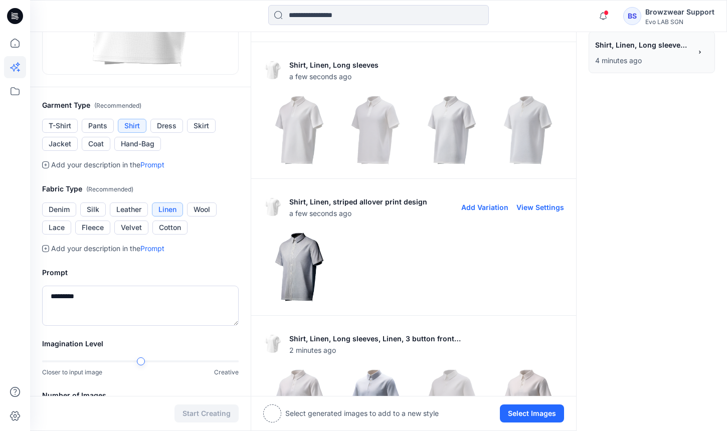
click at [308, 260] on img at bounding box center [299, 267] width 71 height 71
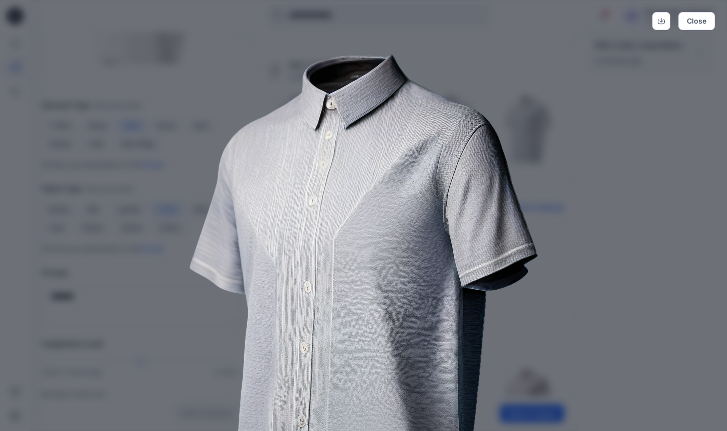
click at [612, 351] on img at bounding box center [364, 303] width 514 height 514
click at [699, 24] on button "Close" at bounding box center [697, 21] width 37 height 18
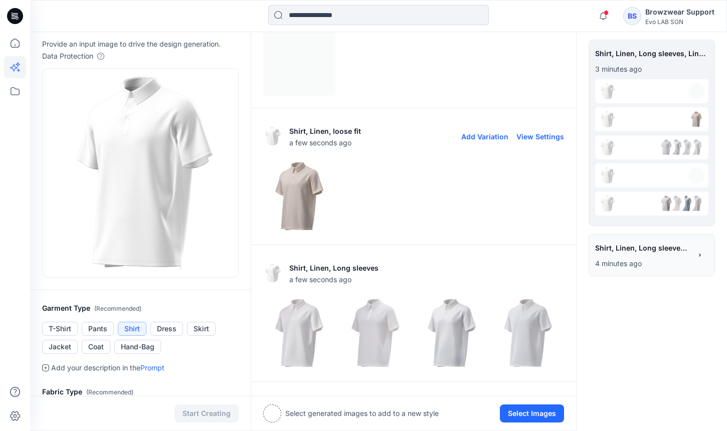
scroll to position [0, 0]
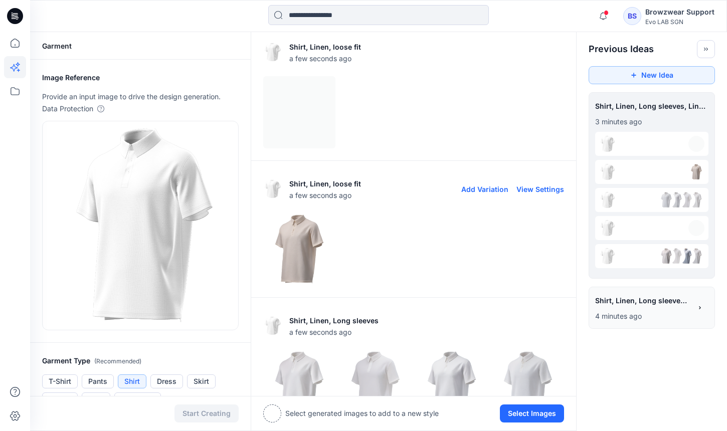
click at [301, 252] on img at bounding box center [299, 249] width 71 height 71
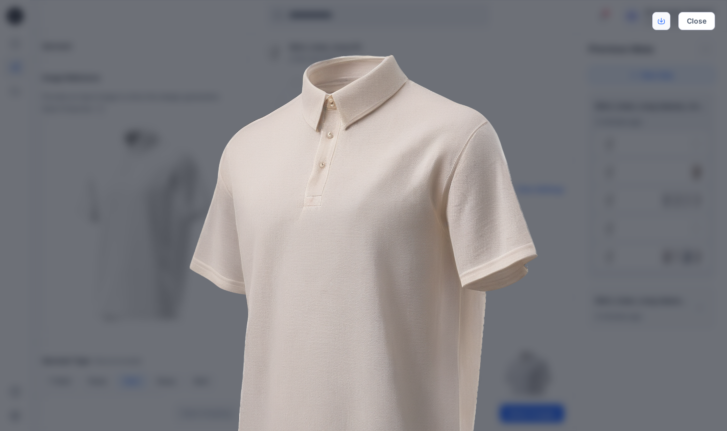
click at [663, 21] on icon "Download" at bounding box center [662, 20] width 4 height 5
click at [155, 241] on img at bounding box center [364, 303] width 514 height 514
click at [692, 23] on button "Close" at bounding box center [697, 21] width 37 height 18
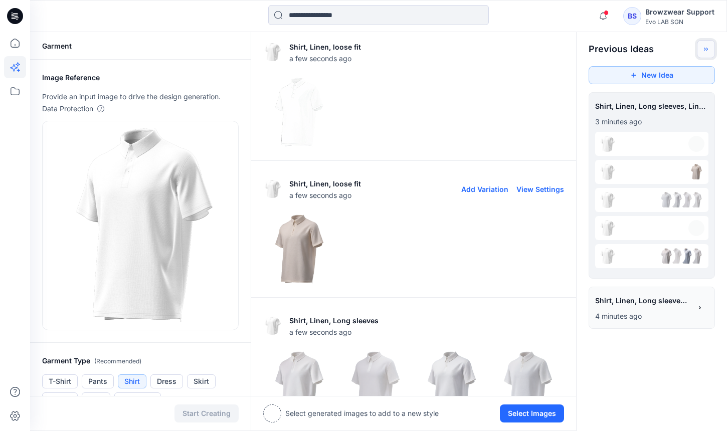
click at [707, 48] on icon "Toggle idea bar" at bounding box center [706, 49] width 7 height 7
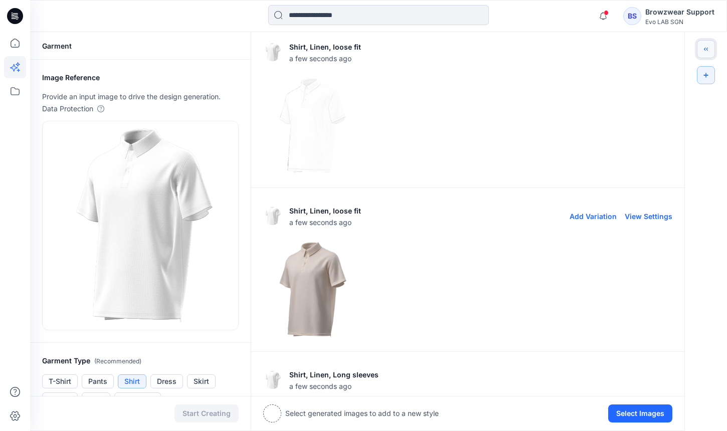
click at [707, 48] on icon "Toggle idea bar" at bounding box center [707, 49] width 2 height 3
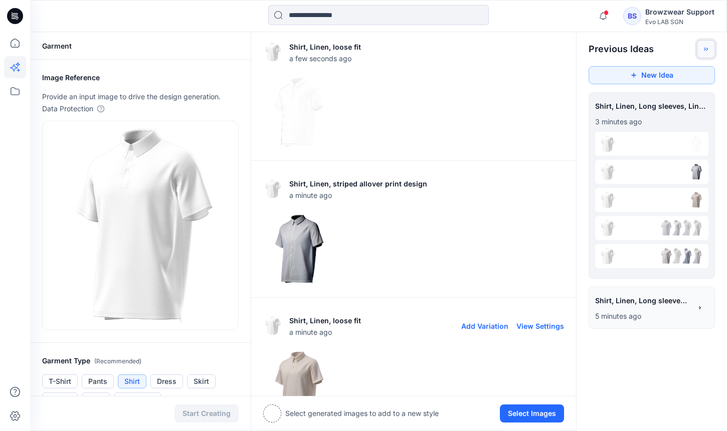
click at [707, 48] on icon "Toggle idea bar" at bounding box center [706, 49] width 7 height 7
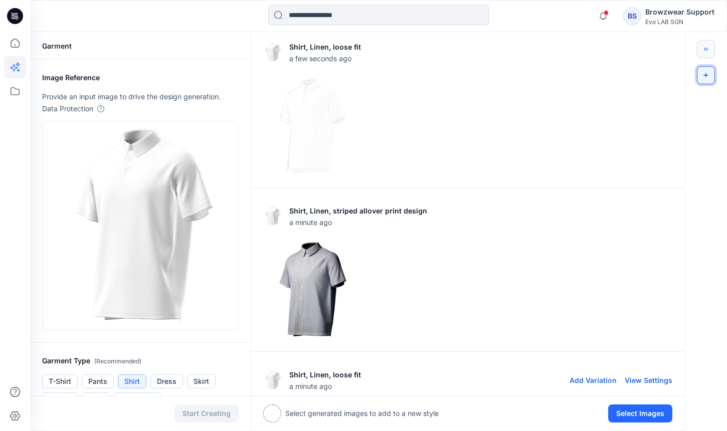
click at [709, 72] on icon "New Idea" at bounding box center [706, 75] width 7 height 7
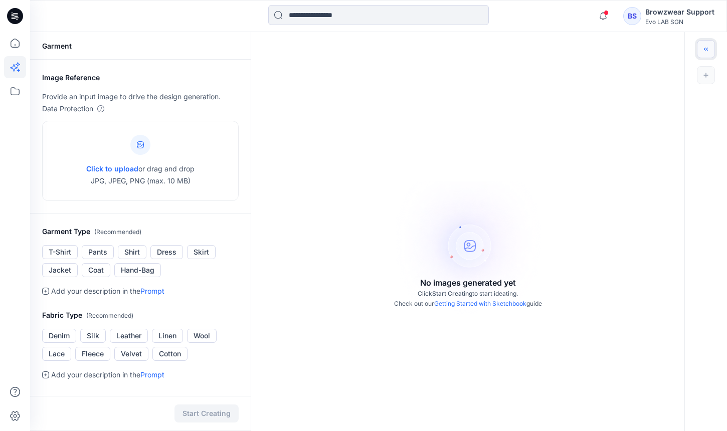
click at [708, 51] on icon "Toggle idea bar" at bounding box center [706, 49] width 7 height 7
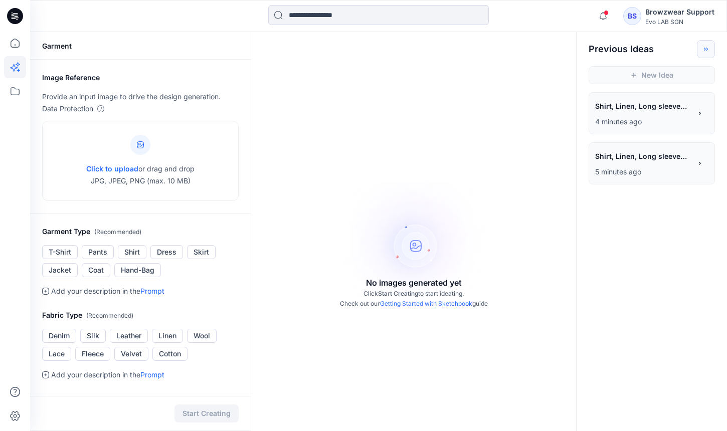
click at [679, 122] on p "4 minutes ago" at bounding box center [643, 122] width 96 height 12
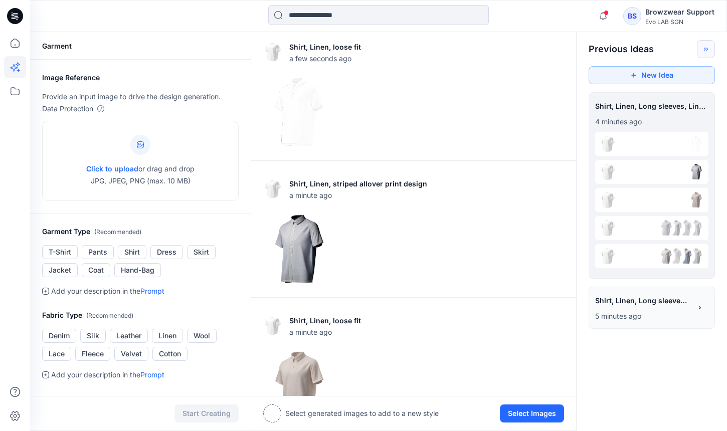
click at [628, 304] on span "Shirt, Linen, Long sleeves, linen, loose fit, 3 buttons on front placket" at bounding box center [642, 300] width 95 height 15
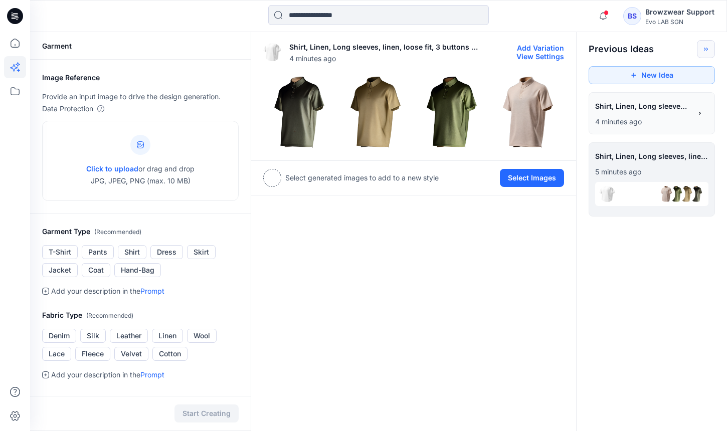
click at [517, 105] on img at bounding box center [528, 112] width 71 height 71
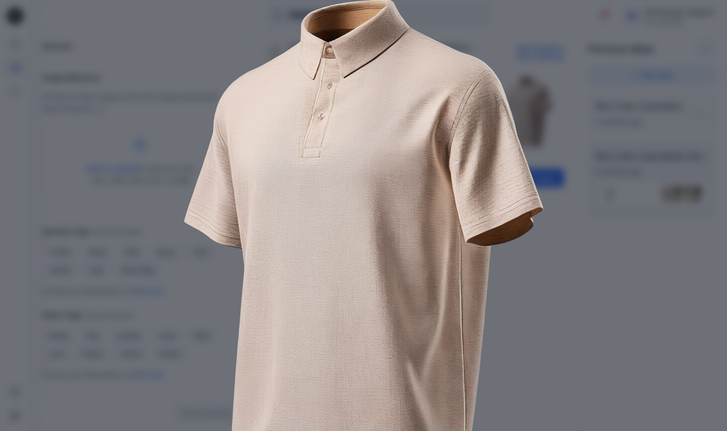
scroll to position [132, 0]
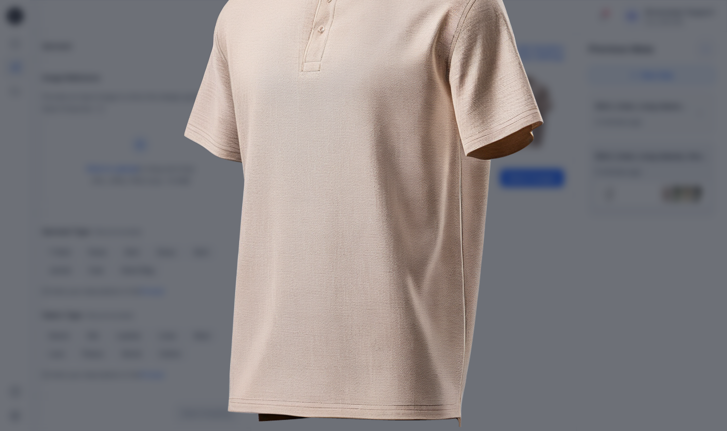
click at [646, 189] on div "Close" at bounding box center [363, 215] width 727 height 431
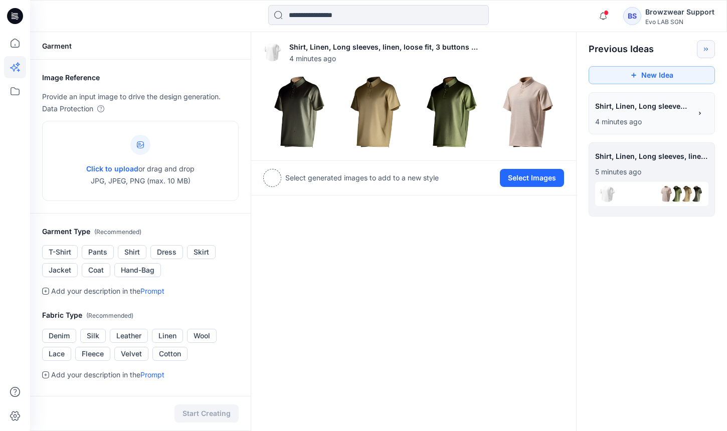
click at [653, 108] on span "Shirt, Linen, Long sleeves, Linen, 3 button front placket, loose fit" at bounding box center [642, 106] width 95 height 15
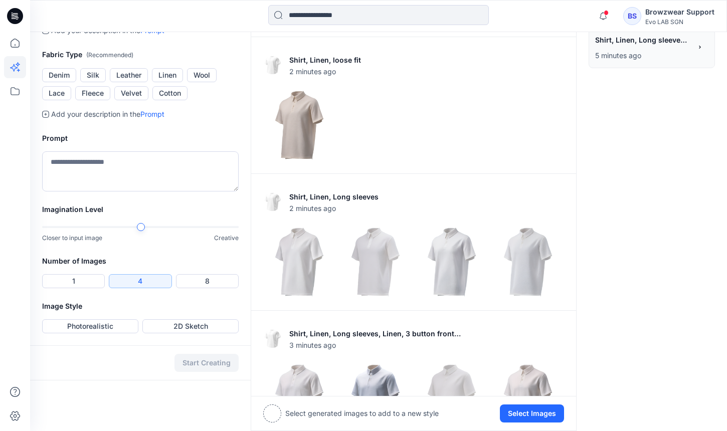
scroll to position [271, 0]
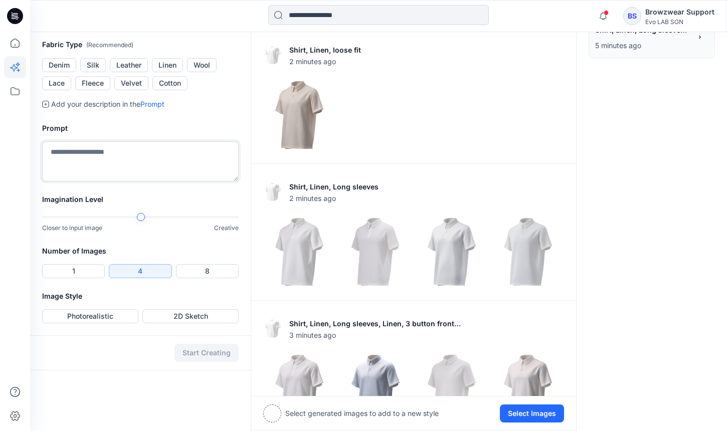
click at [118, 166] on textarea at bounding box center [140, 161] width 197 height 40
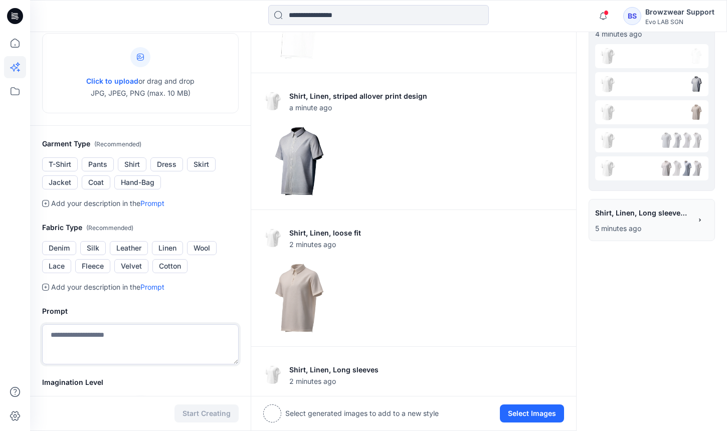
scroll to position [0, 0]
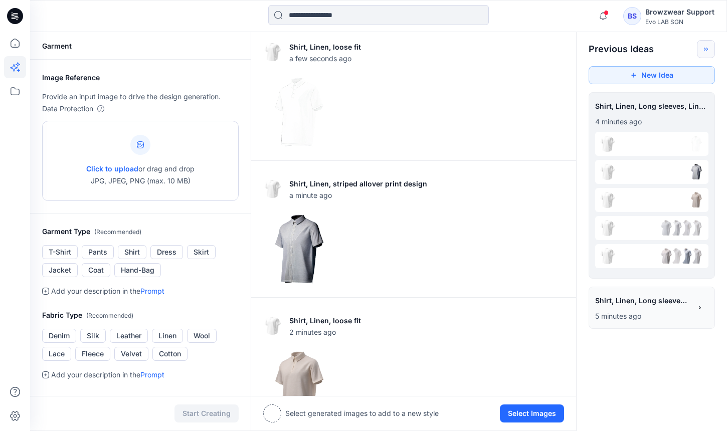
click at [140, 154] on div at bounding box center [140, 145] width 20 height 20
type input "**********"
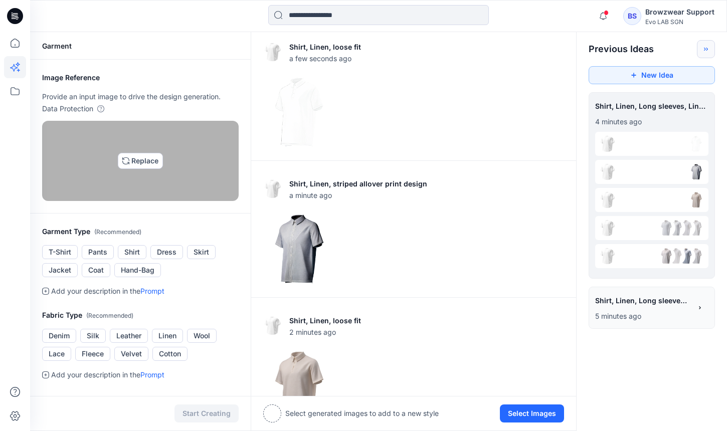
click at [144, 165] on img at bounding box center [140, 161] width 8 height 8
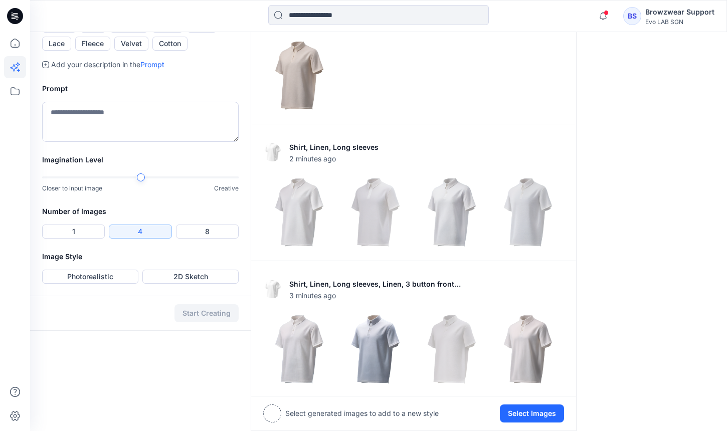
scroll to position [321, 0]
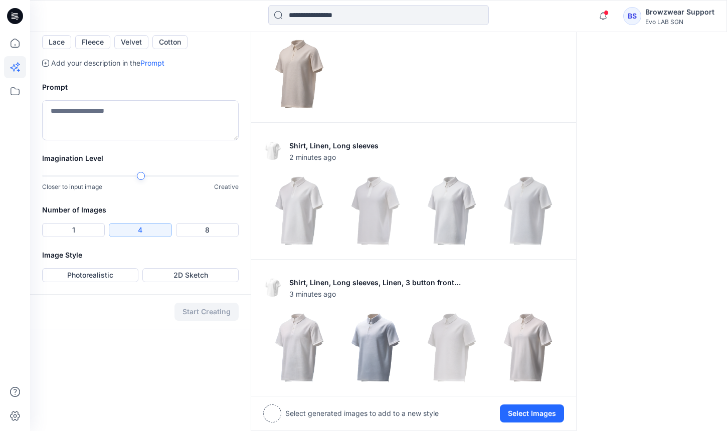
click at [168, 31] on button "Linen" at bounding box center [167, 24] width 31 height 14
click at [206, 31] on button "Wool" at bounding box center [202, 24] width 30 height 14
click at [171, 31] on button "Linen" at bounding box center [167, 24] width 31 height 14
click at [141, 140] on textarea at bounding box center [140, 120] width 197 height 40
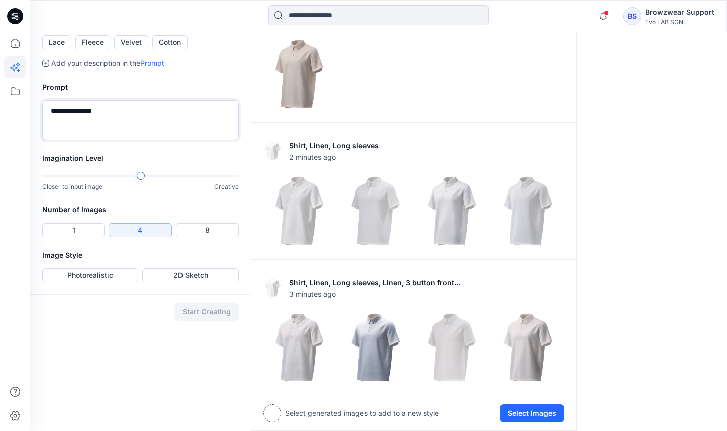
scroll to position [340, 0]
type textarea "**********"
click at [83, 237] on button "1" at bounding box center [73, 230] width 63 height 14
click at [105, 282] on button "Photorealistic" at bounding box center [90, 275] width 96 height 14
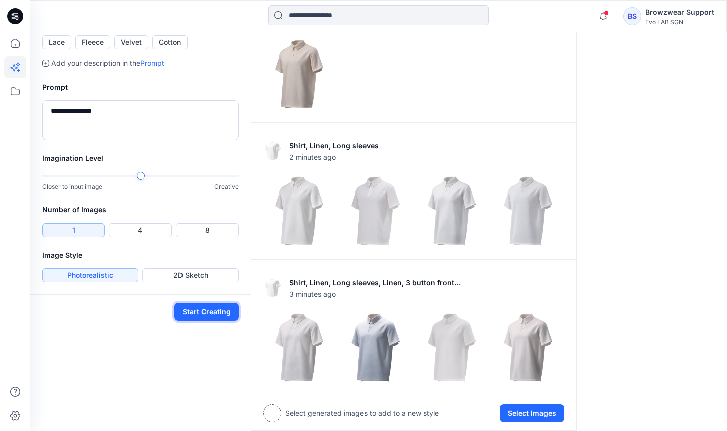
click at [210, 321] on button "Start Creating" at bounding box center [207, 312] width 64 height 18
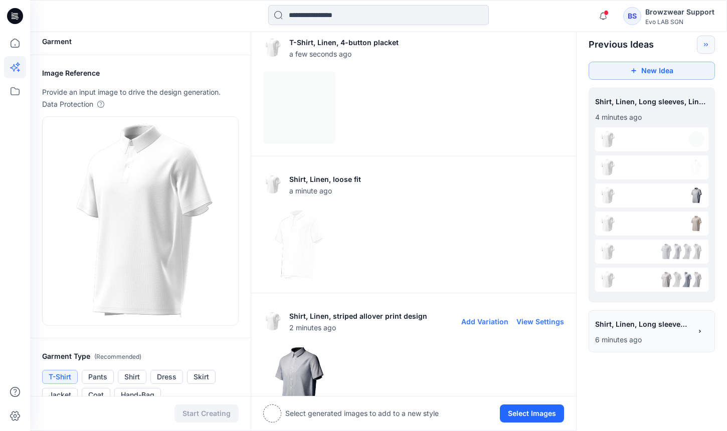
scroll to position [4, 0]
click at [286, 233] on img at bounding box center [299, 245] width 71 height 71
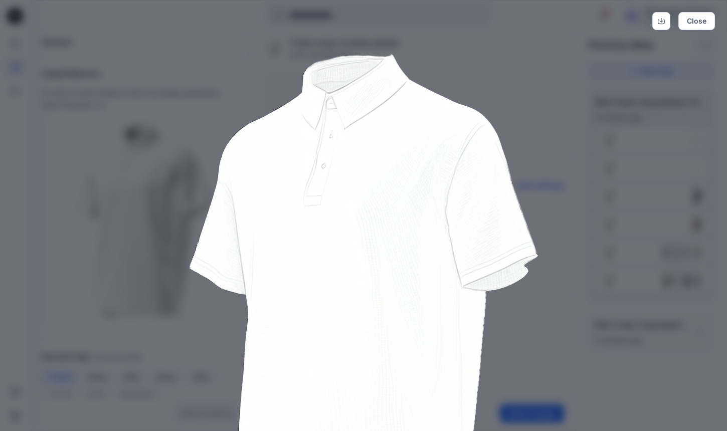
click at [605, 283] on img at bounding box center [364, 303] width 514 height 514
click at [532, 294] on img at bounding box center [364, 303] width 514 height 514
click at [703, 22] on button "Close" at bounding box center [697, 21] width 37 height 18
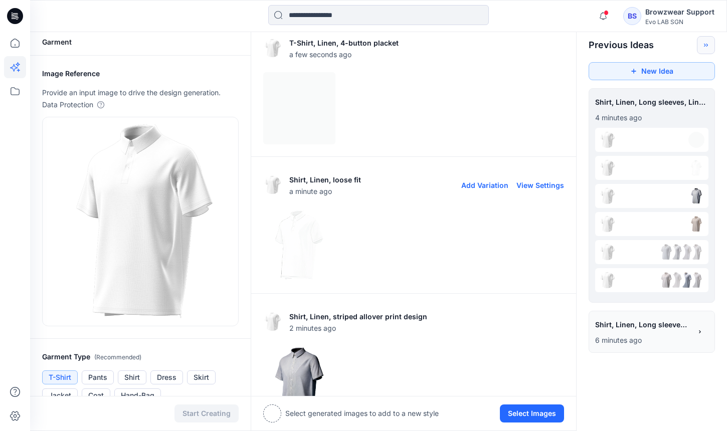
click at [535, 186] on button "View Settings" at bounding box center [541, 185] width 48 height 9
type textarea "*********"
click at [535, 186] on button "View Settings" at bounding box center [541, 185] width 48 height 9
click at [546, 185] on button "View Settings" at bounding box center [541, 185] width 48 height 9
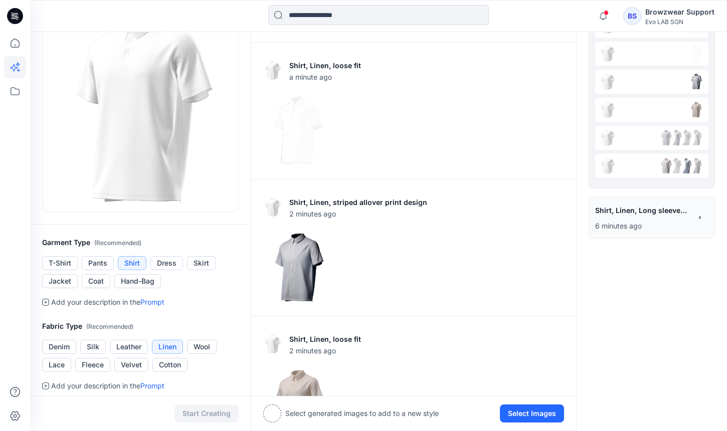
scroll to position [0, 0]
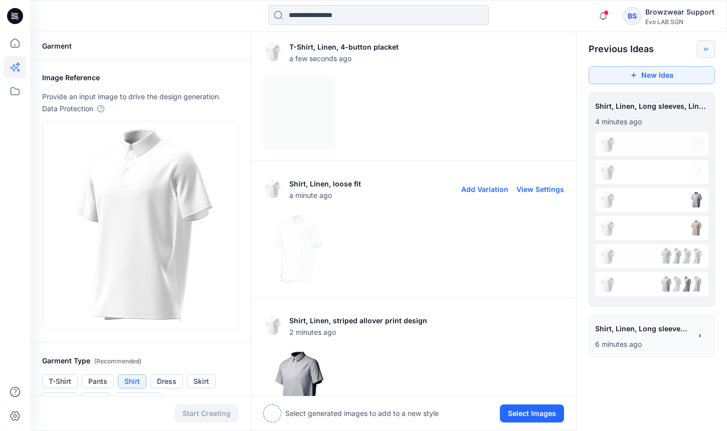
click at [308, 246] on img at bounding box center [299, 249] width 71 height 71
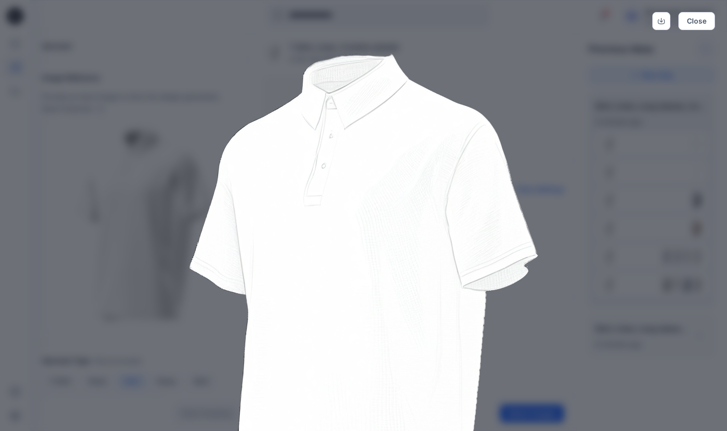
click at [574, 173] on img at bounding box center [364, 303] width 514 height 514
click at [635, 159] on div "Close" at bounding box center [363, 215] width 727 height 431
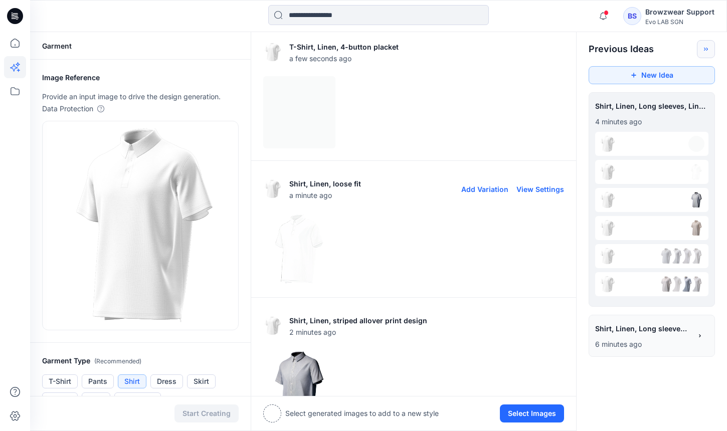
click at [635, 159] on div at bounding box center [651, 214] width 113 height 173
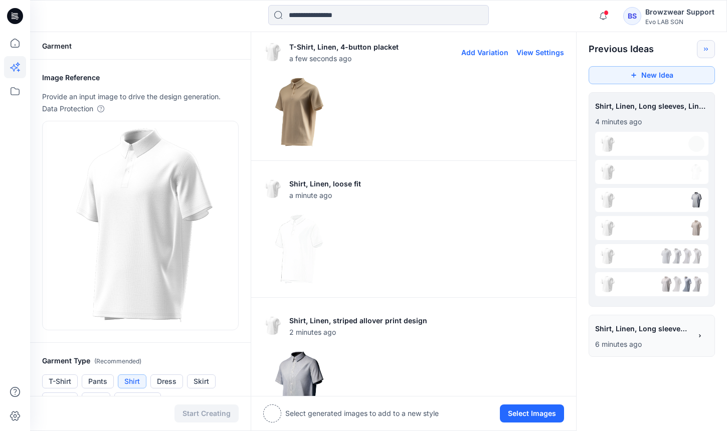
click at [291, 121] on img at bounding box center [299, 112] width 71 height 71
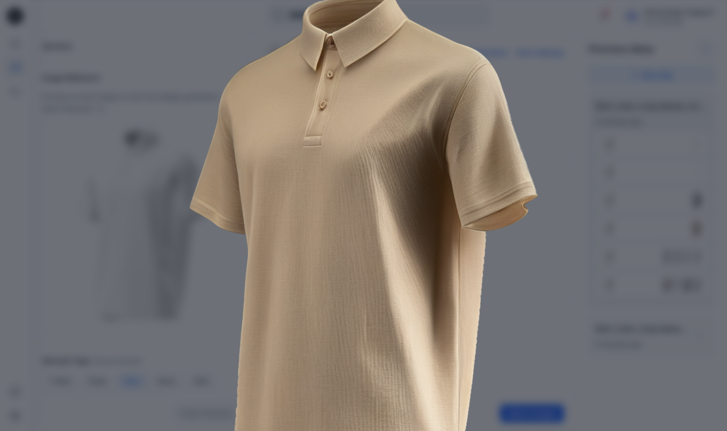
scroll to position [132, 0]
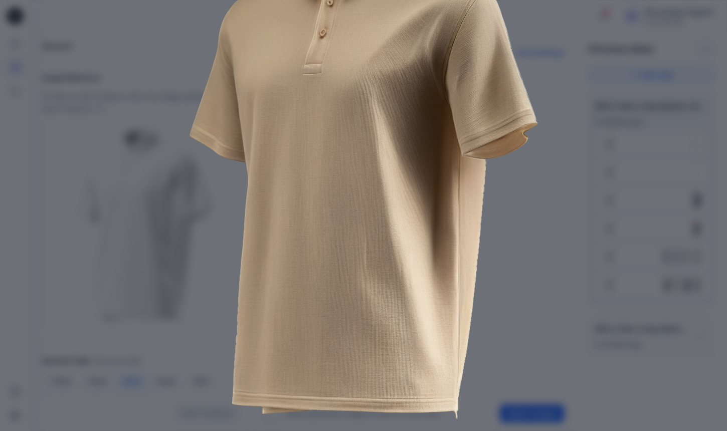
click at [593, 197] on img at bounding box center [364, 171] width 514 height 514
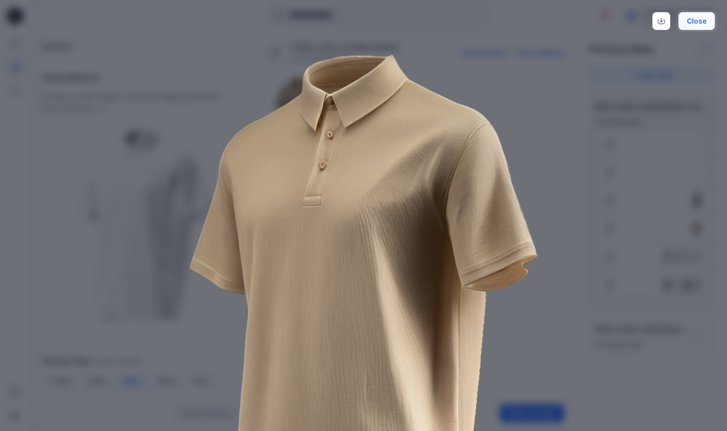
click at [697, 25] on button "Close" at bounding box center [697, 21] width 37 height 18
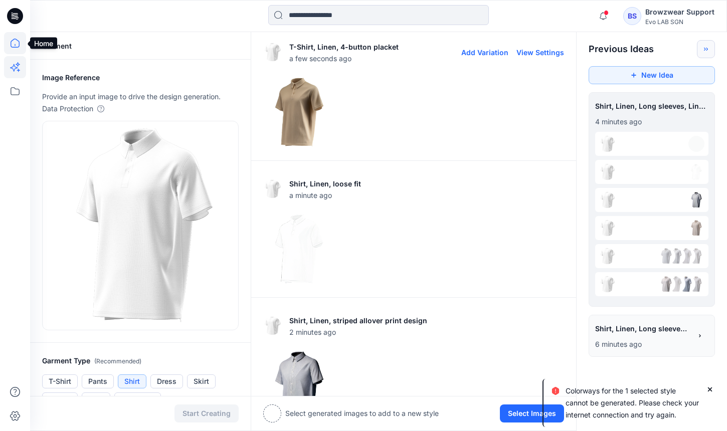
click at [14, 48] on icon at bounding box center [15, 43] width 22 height 22
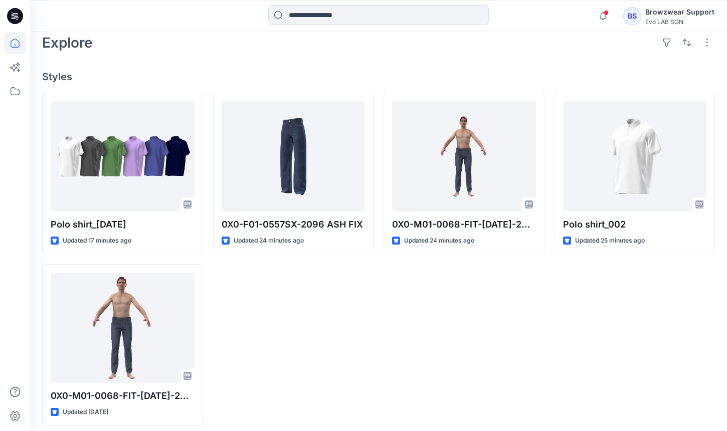
scroll to position [246, 0]
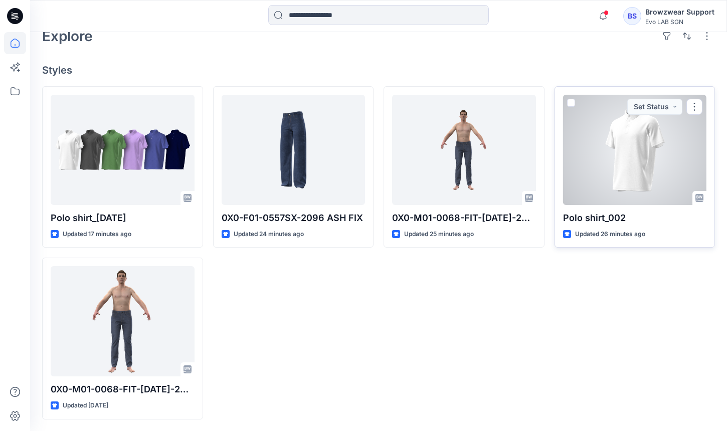
click at [631, 136] on div at bounding box center [635, 150] width 144 height 110
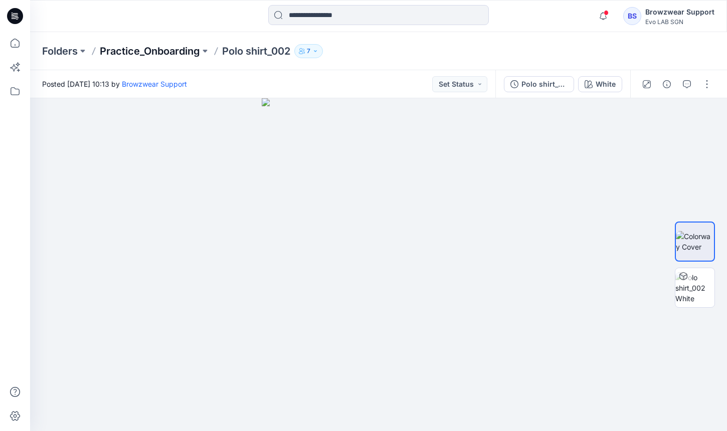
click at [165, 51] on p "Practice_Onboarding" at bounding box center [150, 51] width 100 height 14
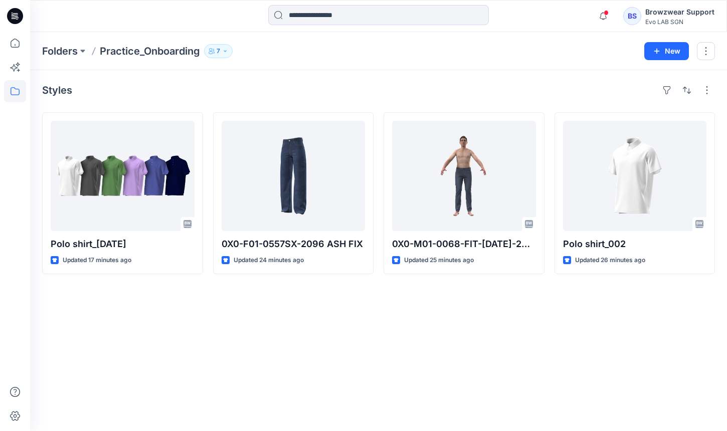
click at [309, 86] on div "Styles" at bounding box center [378, 90] width 673 height 16
click at [21, 67] on icon at bounding box center [15, 67] width 22 height 22
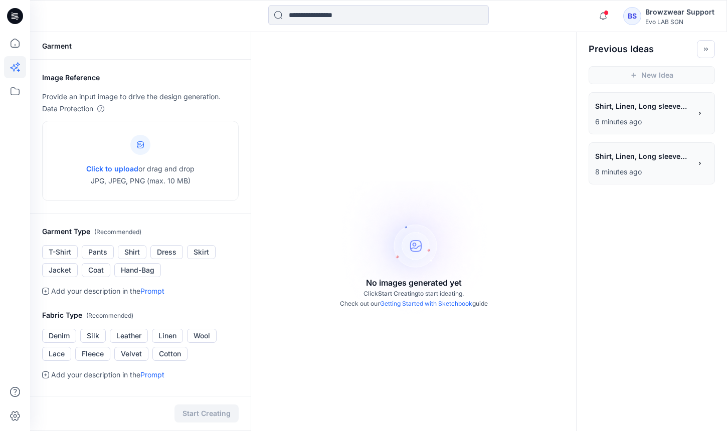
click at [686, 131] on div "**********" at bounding box center [652, 113] width 126 height 42
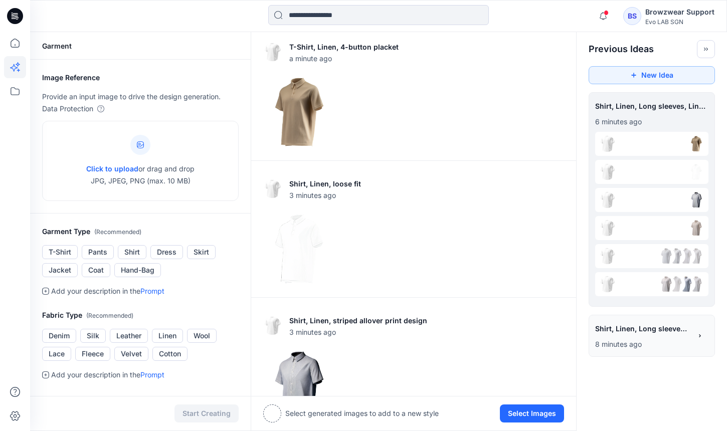
click at [680, 145] on div at bounding box center [651, 144] width 113 height 24
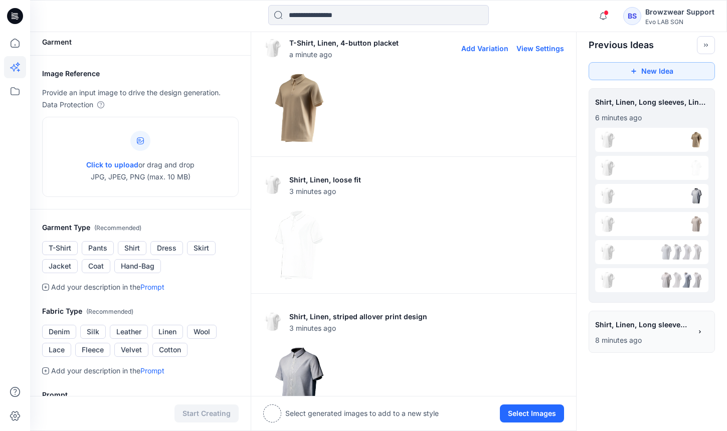
click at [496, 47] on button "Add Variation" at bounding box center [485, 48] width 47 height 9
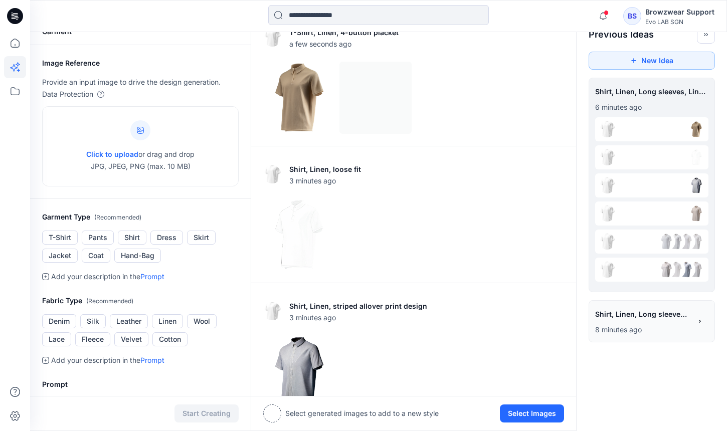
scroll to position [0, 0]
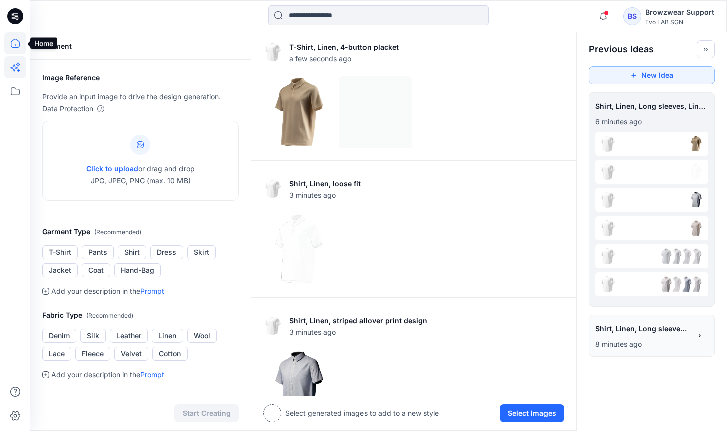
click at [16, 40] on icon at bounding box center [15, 43] width 9 height 9
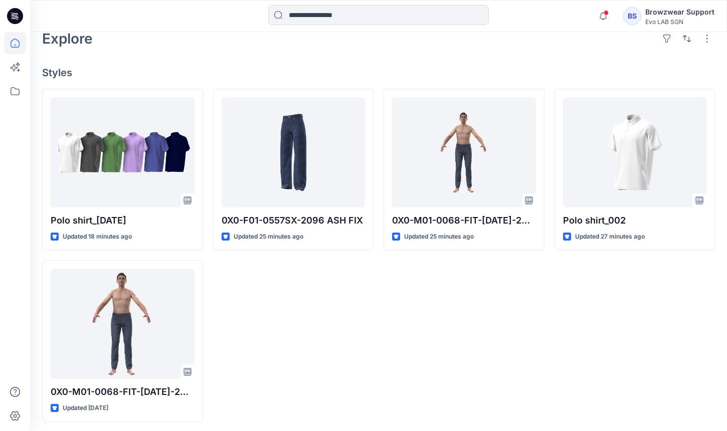
scroll to position [246, 0]
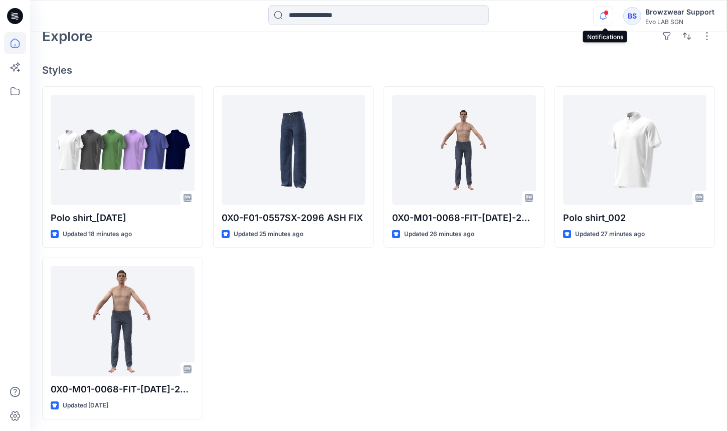
click at [605, 22] on icon "button" at bounding box center [603, 16] width 19 height 20
click at [620, 295] on div "Polo shirt_002 Updated 27 minutes ago" at bounding box center [635, 253] width 161 height 334
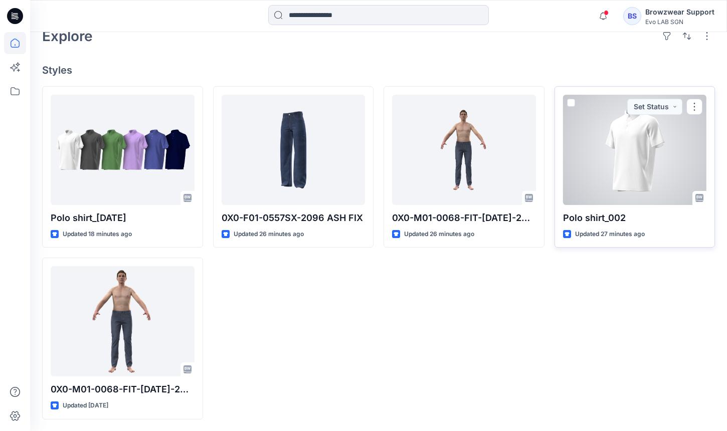
click at [650, 182] on div at bounding box center [635, 150] width 144 height 110
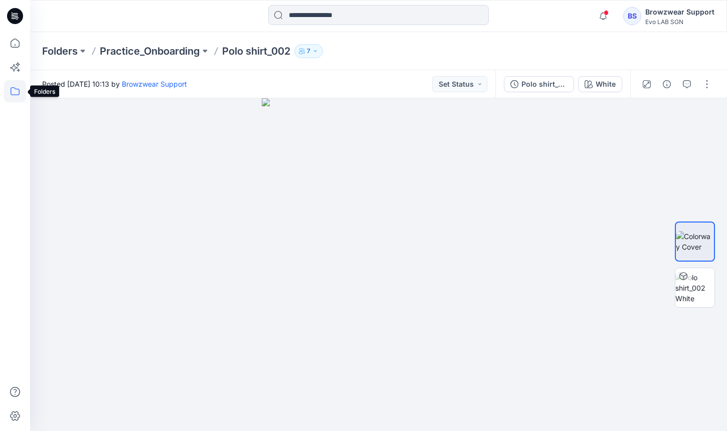
click at [18, 90] on icon at bounding box center [15, 91] width 22 height 22
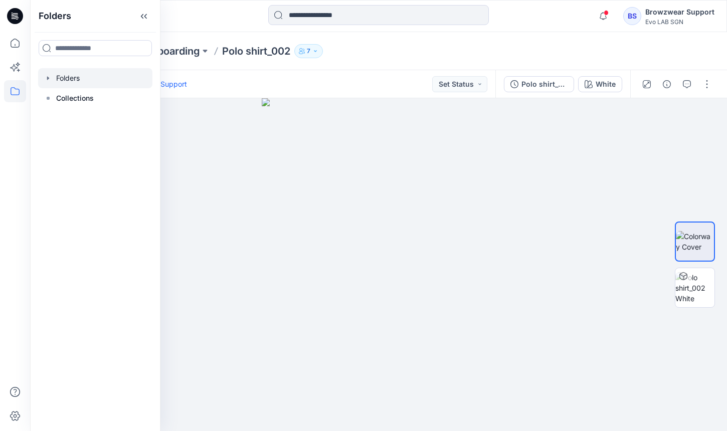
click at [79, 84] on div at bounding box center [95, 78] width 114 height 20
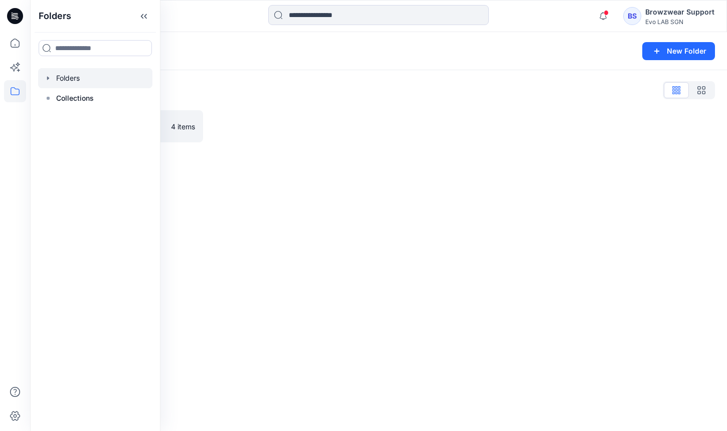
click at [355, 184] on div "Folders New Folder Folders List Practice_Onboarding 4 items" at bounding box center [378, 231] width 697 height 399
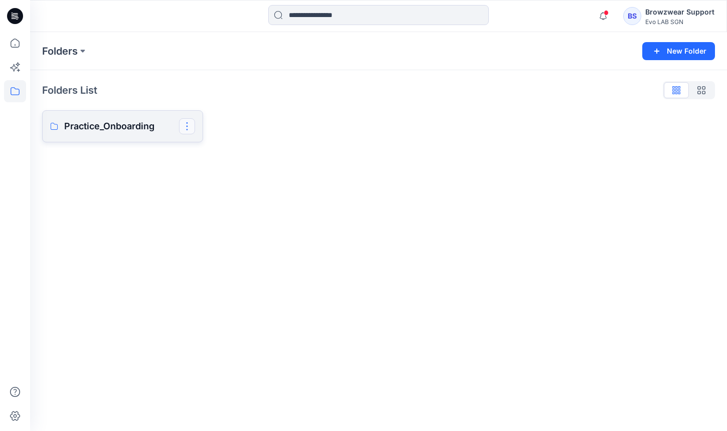
click at [190, 131] on button "button" at bounding box center [187, 126] width 16 height 16
click at [218, 168] on p "Duplicate to..." at bounding box center [222, 168] width 46 height 11
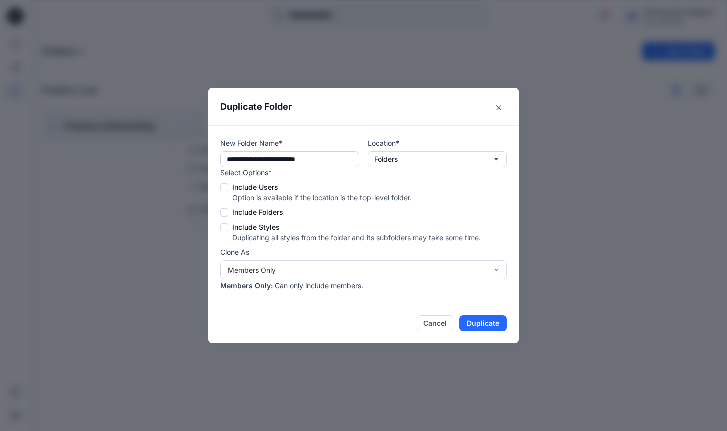
click at [346, 161] on input "**********" at bounding box center [289, 160] width 139 height 16
click at [409, 161] on button "Folders" at bounding box center [437, 160] width 139 height 16
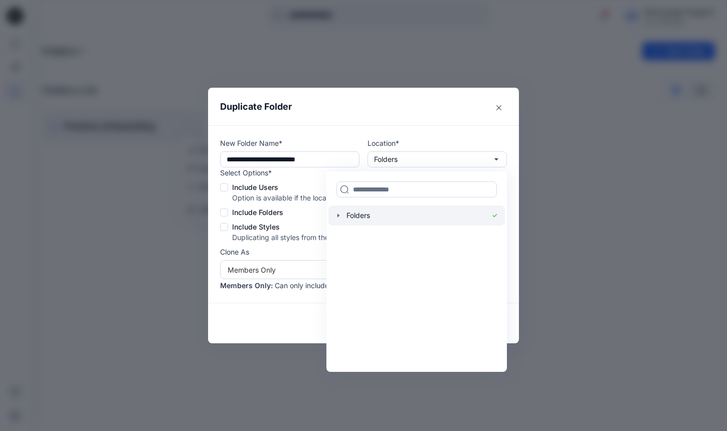
click at [341, 216] on icon "button" at bounding box center [339, 216] width 8 height 8
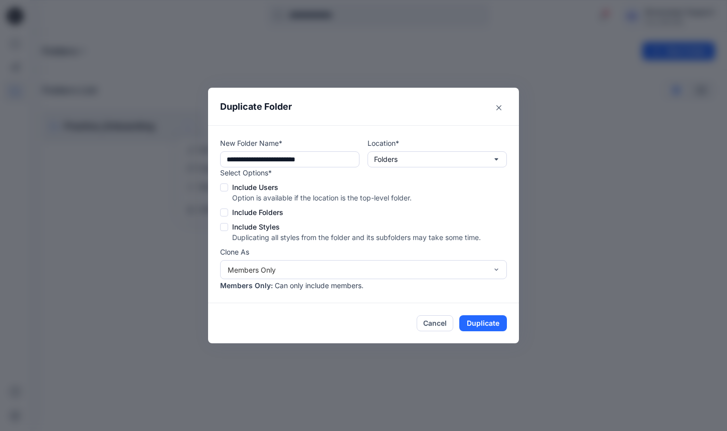
click at [366, 139] on div "**********" at bounding box center [363, 153] width 287 height 30
click at [500, 106] on icon "Close" at bounding box center [499, 107] width 5 height 5
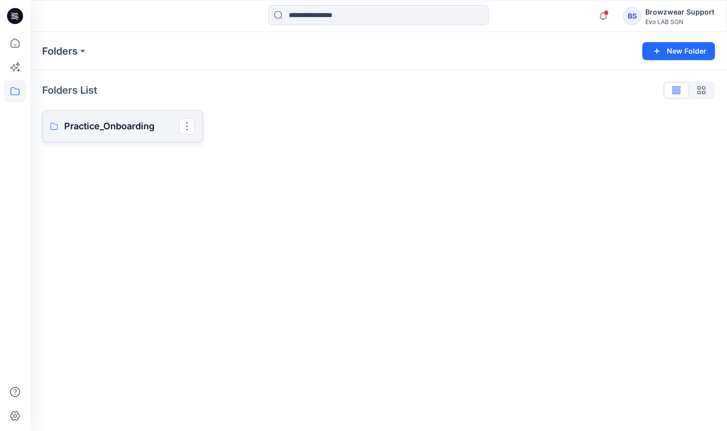
click at [114, 126] on p "Practice_Onboarding" at bounding box center [121, 126] width 115 height 14
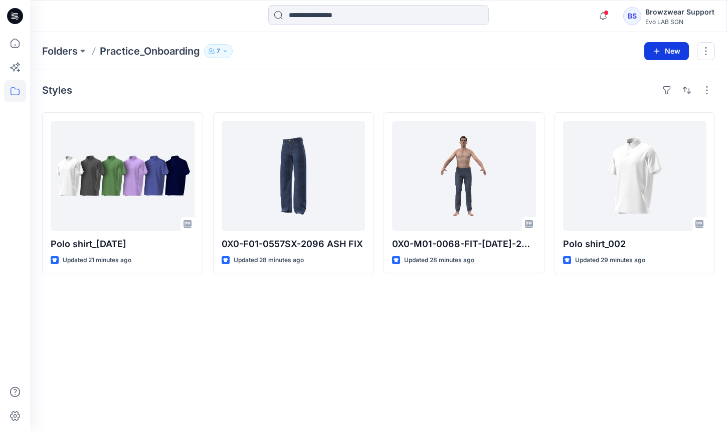
click at [659, 50] on icon "button" at bounding box center [657, 51] width 8 height 8
click at [631, 94] on p "New Folder" at bounding box center [637, 95] width 37 height 11
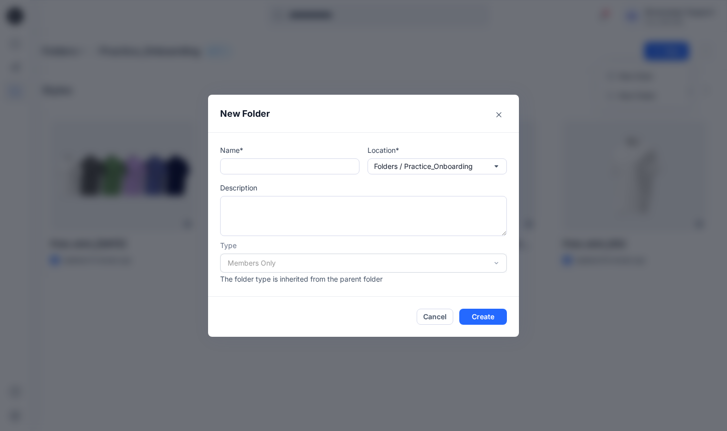
click at [291, 175] on div "Name* Location* Folders / Practice_Onboarding Description Type Members Only The…" at bounding box center [363, 214] width 287 height 139
click at [302, 166] on input "text" at bounding box center [289, 167] width 139 height 16
type input "**********"
click at [400, 264] on div "Members Only" at bounding box center [363, 263] width 287 height 19
click at [494, 313] on button "Create" at bounding box center [484, 317] width 48 height 16
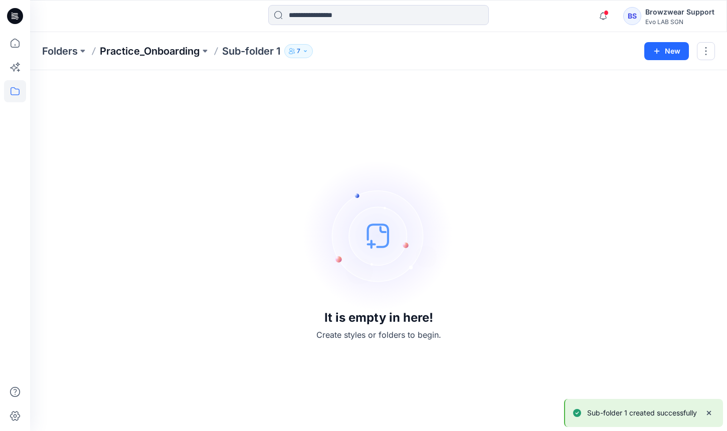
click at [168, 46] on p "Practice_Onboarding" at bounding box center [150, 51] width 100 height 14
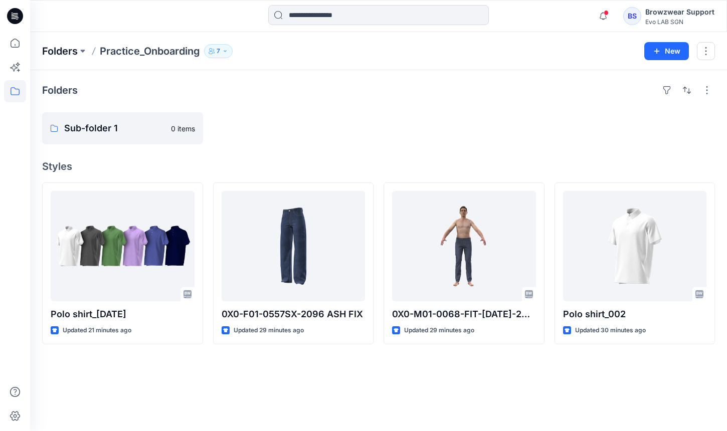
click at [58, 48] on p "Folders" at bounding box center [60, 51] width 36 height 14
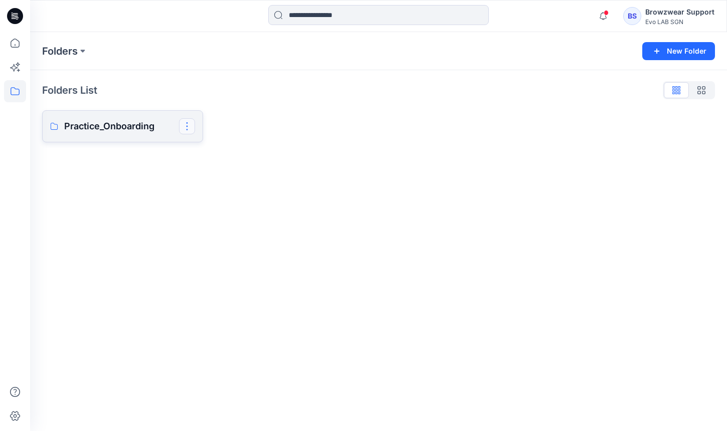
click at [183, 123] on button "button" at bounding box center [187, 126] width 16 height 16
click at [220, 174] on button "Duplicate to..." at bounding box center [235, 168] width 108 height 19
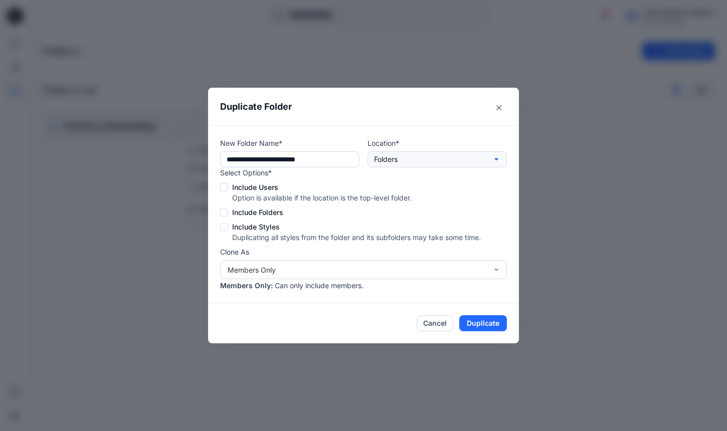
click at [419, 167] on button "Folders" at bounding box center [437, 160] width 139 height 16
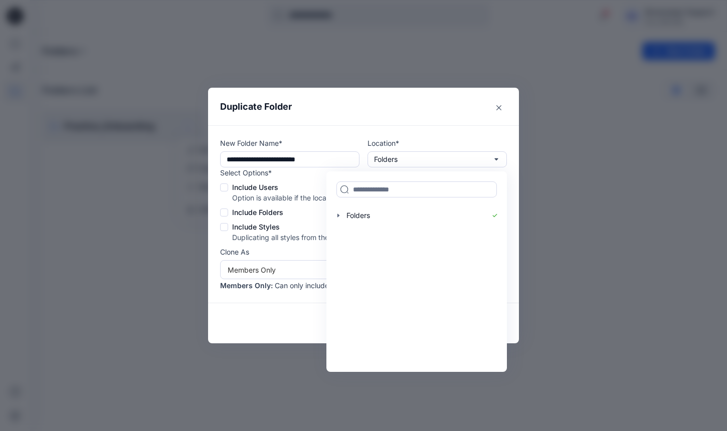
click at [295, 196] on p "Option is available if the location is the top-level folder." at bounding box center [356, 198] width 249 height 11
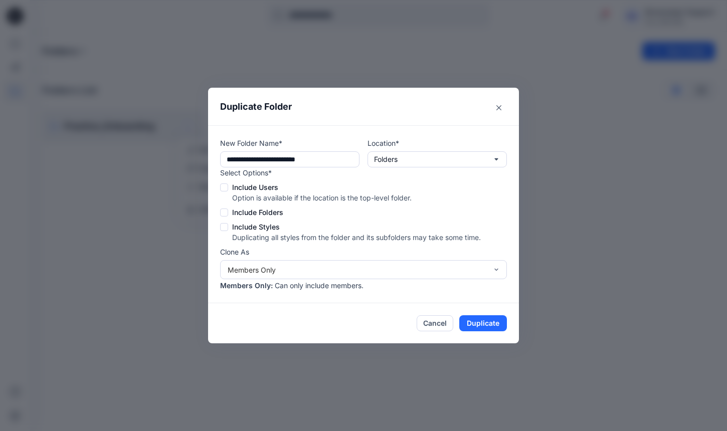
click at [250, 187] on span "Include Users" at bounding box center [255, 187] width 46 height 11
click at [257, 215] on span "Include Folders" at bounding box center [257, 212] width 51 height 11
click at [273, 227] on span "Include Styles" at bounding box center [256, 227] width 48 height 11
click at [254, 186] on span "Include Users" at bounding box center [255, 187] width 46 height 11
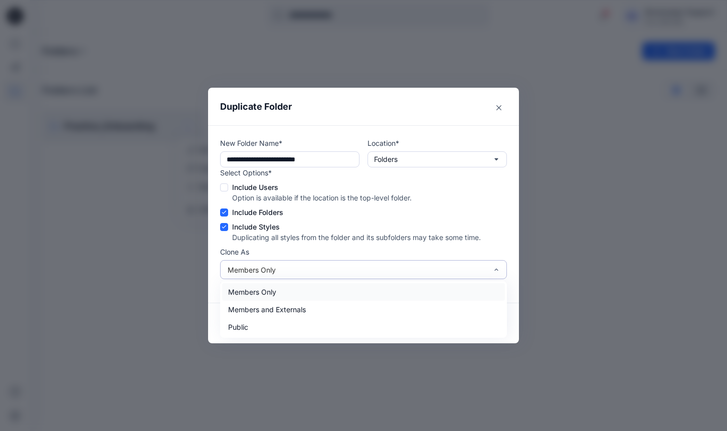
click at [306, 274] on div "Members Only" at bounding box center [358, 270] width 260 height 11
click at [323, 295] on div "Members Only" at bounding box center [363, 292] width 283 height 18
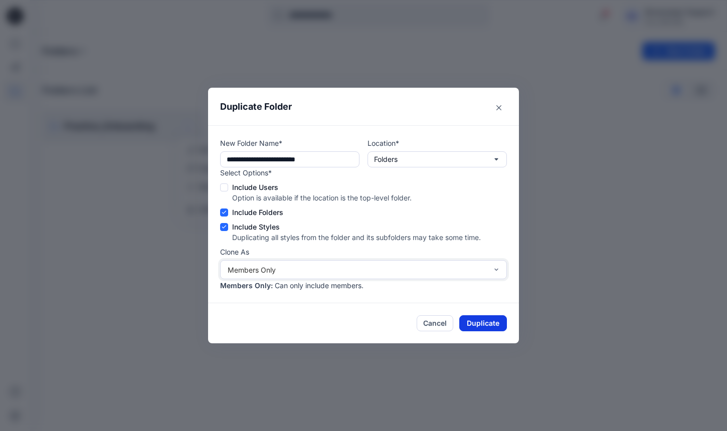
click at [480, 325] on button "Duplicate" at bounding box center [484, 324] width 48 height 16
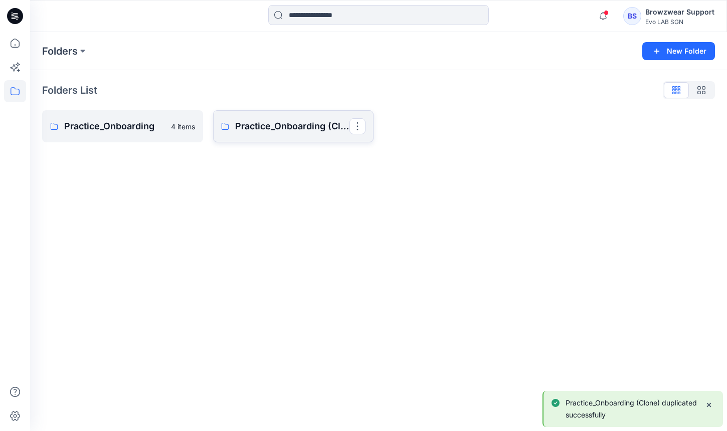
click at [295, 116] on link "Practice_Onboarding (Clone)" at bounding box center [293, 126] width 161 height 32
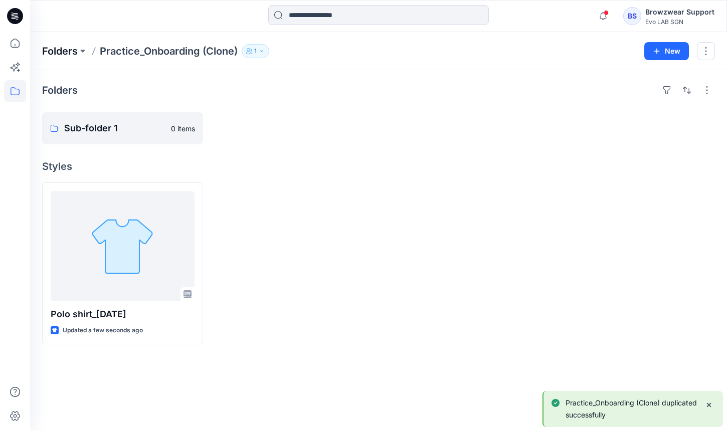
click at [72, 49] on p "Folders" at bounding box center [60, 51] width 36 height 14
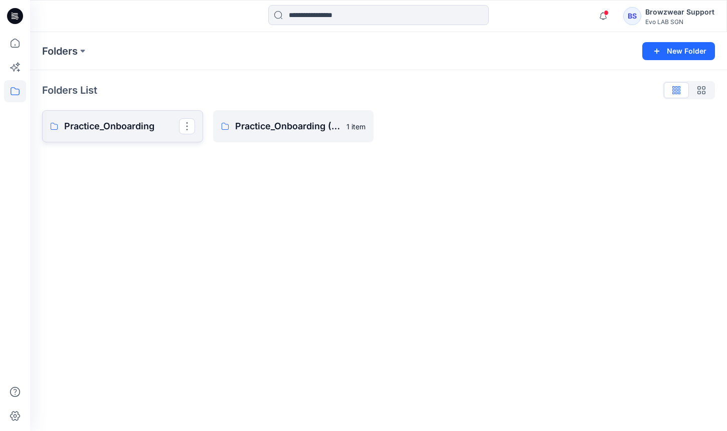
click at [150, 117] on link "Practice_Onboarding" at bounding box center [122, 126] width 161 height 32
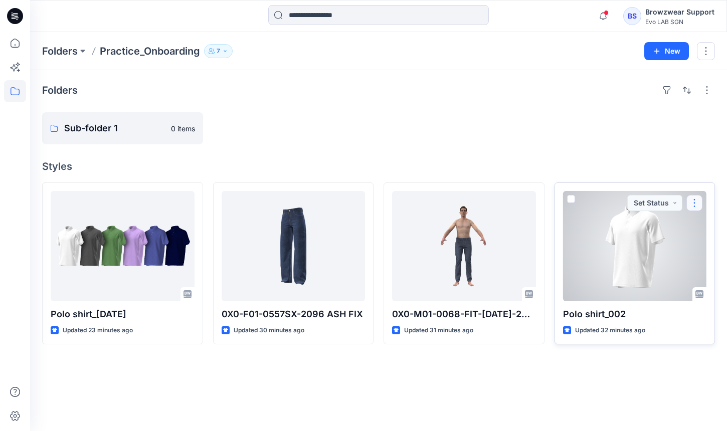
click at [694, 201] on button "button" at bounding box center [695, 203] width 16 height 16
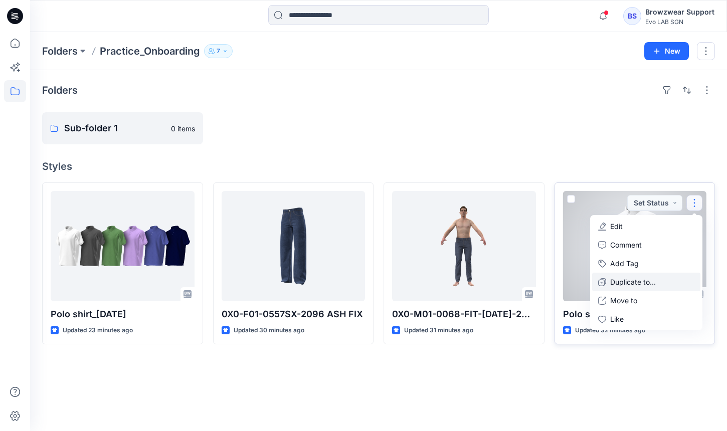
click at [645, 283] on p "Duplicate to..." at bounding box center [634, 282] width 46 height 11
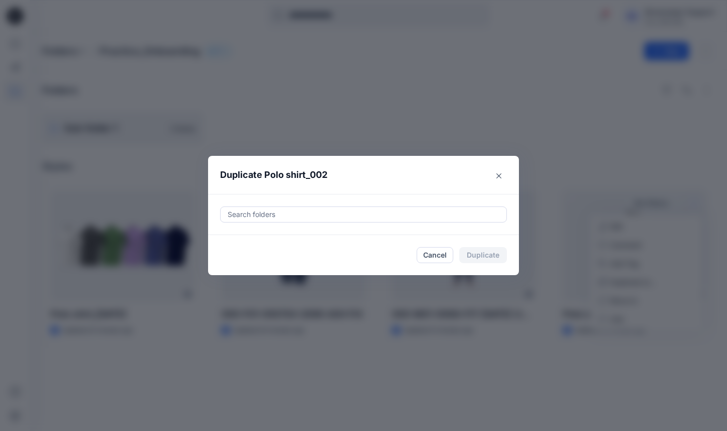
click at [359, 214] on div at bounding box center [364, 215] width 274 height 12
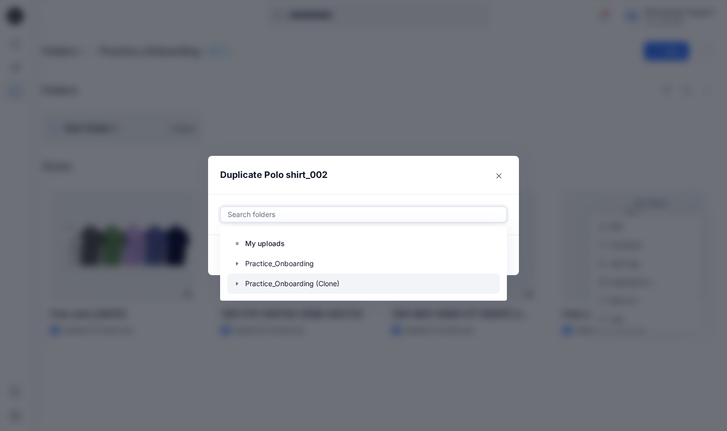
click at [317, 283] on div at bounding box center [363, 284] width 273 height 20
click at [234, 286] on icon "button" at bounding box center [237, 284] width 8 height 8
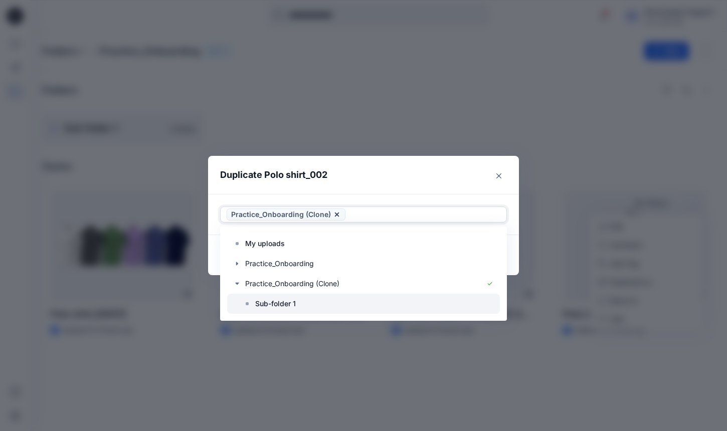
click at [268, 305] on p "Sub-folder 1" at bounding box center [275, 304] width 41 height 12
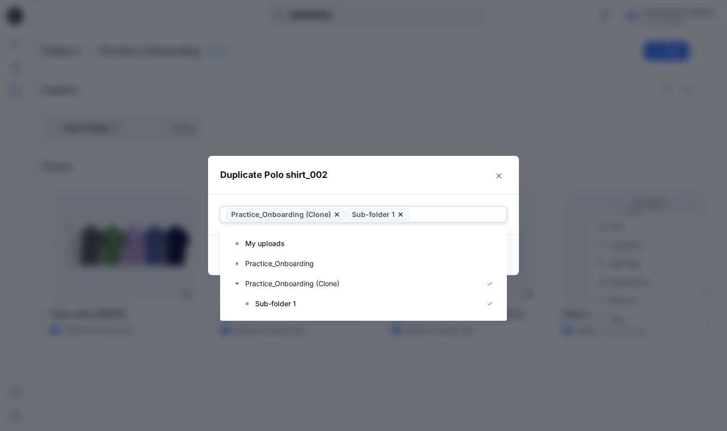
click at [334, 215] on icon at bounding box center [337, 215] width 8 height 8
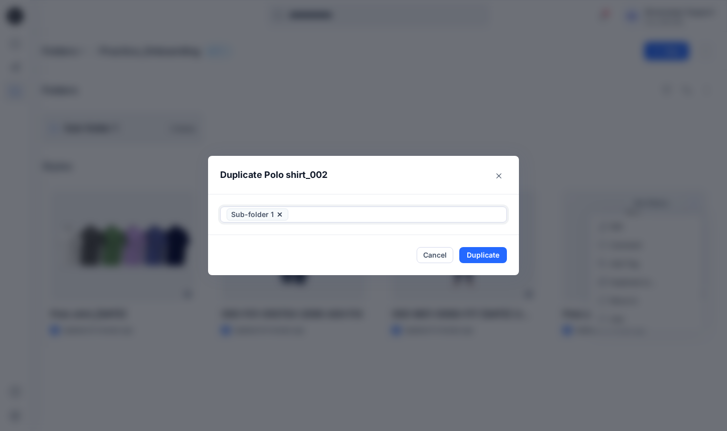
click at [283, 214] on span "Sub-folder 1" at bounding box center [258, 215] width 62 height 12
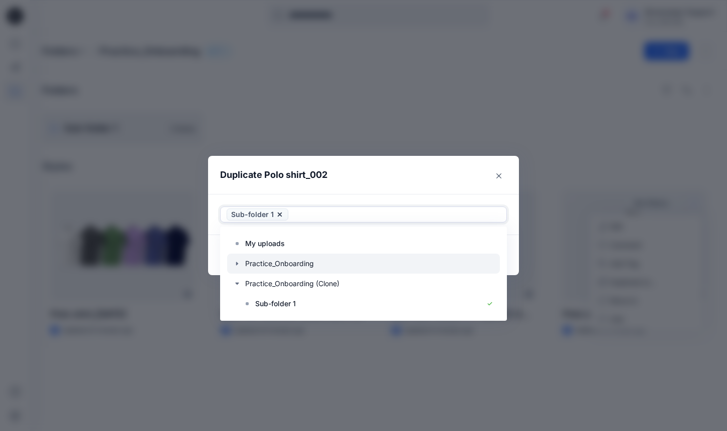
click at [233, 263] on icon "button" at bounding box center [237, 264] width 8 height 8
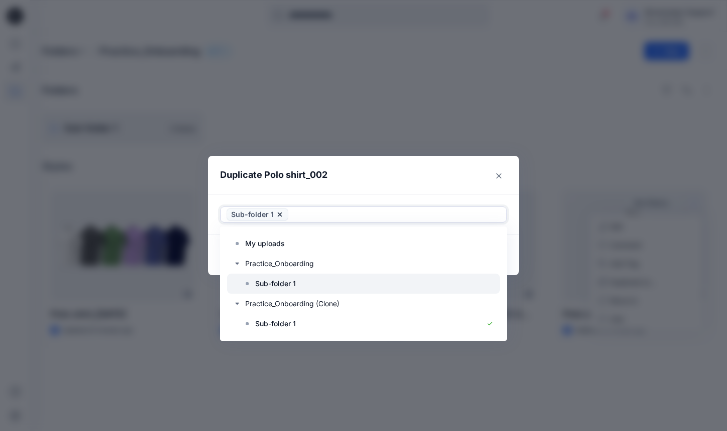
click at [268, 282] on p "Sub-folder 1" at bounding box center [275, 284] width 41 height 12
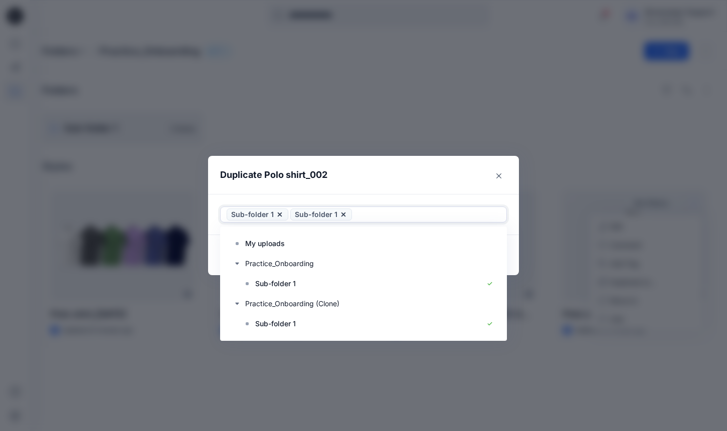
click at [429, 184] on header "Duplicate Polo shirt_002" at bounding box center [353, 175] width 291 height 38
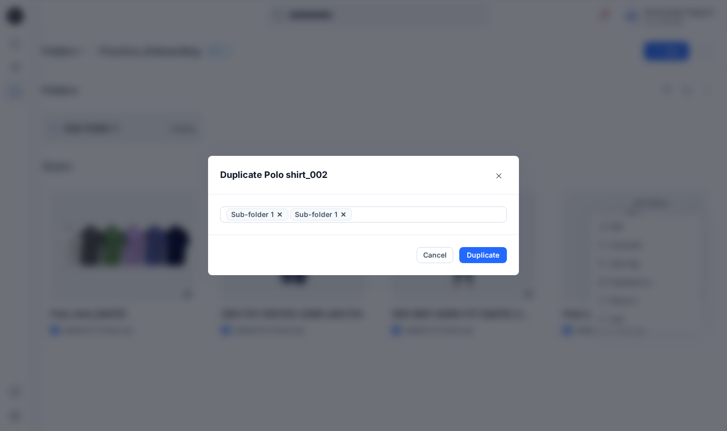
click at [346, 214] on span "Sub-folder 1" at bounding box center [321, 215] width 62 height 12
click at [344, 216] on icon at bounding box center [344, 215] width 8 height 8
click at [278, 213] on icon at bounding box center [280, 215] width 4 height 4
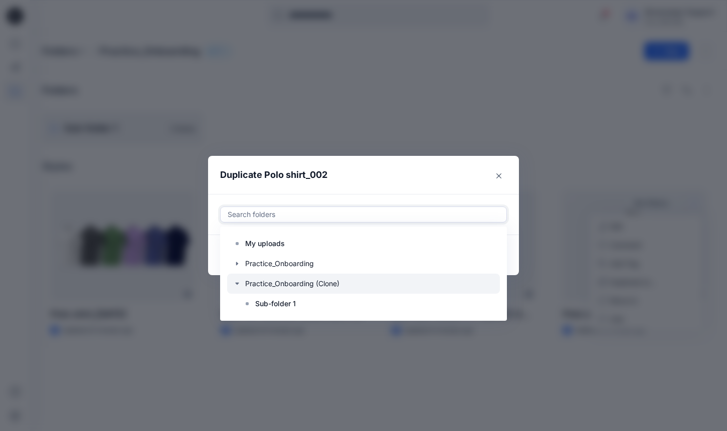
click at [245, 286] on div at bounding box center [363, 284] width 273 height 20
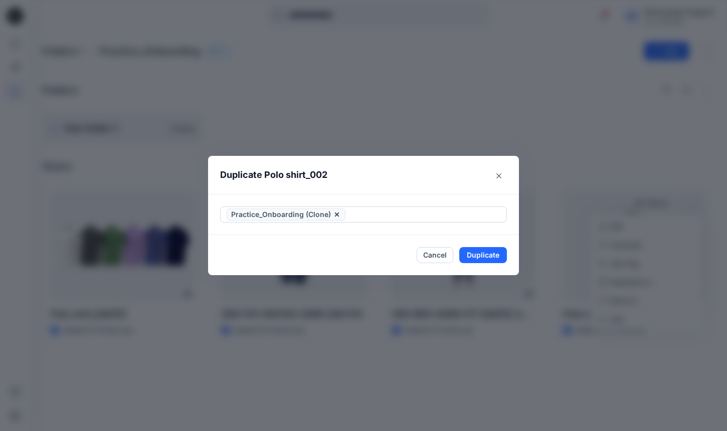
click at [360, 185] on header "Duplicate Polo shirt_002" at bounding box center [353, 175] width 291 height 38
click at [473, 254] on button "Duplicate" at bounding box center [484, 255] width 48 height 16
click at [504, 176] on button "Close" at bounding box center [499, 176] width 16 height 16
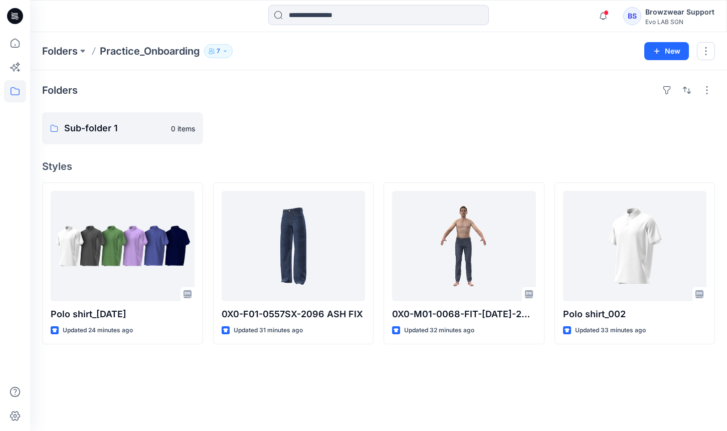
click at [589, 151] on div "Folders Sub-folder 1 0 items Styles Polo shirt_11Sep2025 Updated 24 minutes ago…" at bounding box center [378, 250] width 697 height 361
click at [17, 93] on icon at bounding box center [15, 91] width 22 height 22
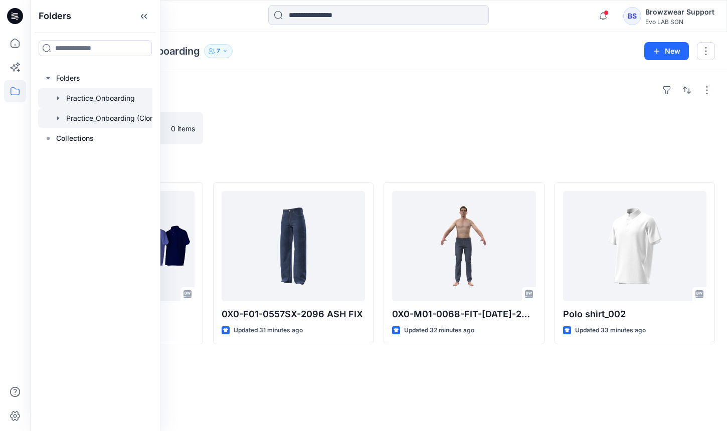
click at [94, 120] on div at bounding box center [102, 118] width 128 height 20
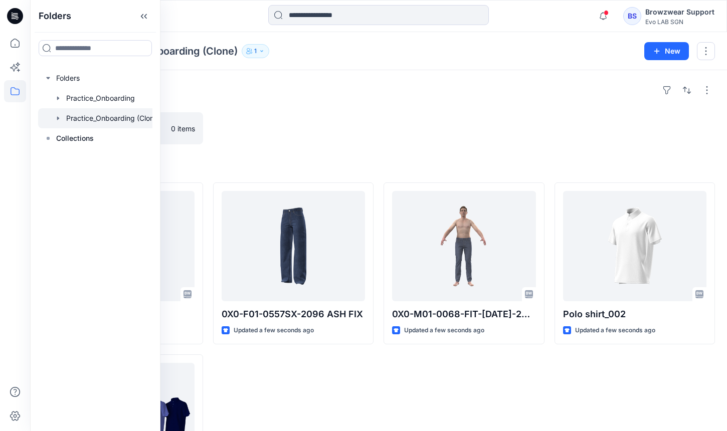
click at [380, 154] on div "Folders Sub-folder 1 0 items Styles Polo shirt_002 Updated a few seconds ago Po…" at bounding box center [378, 299] width 697 height 458
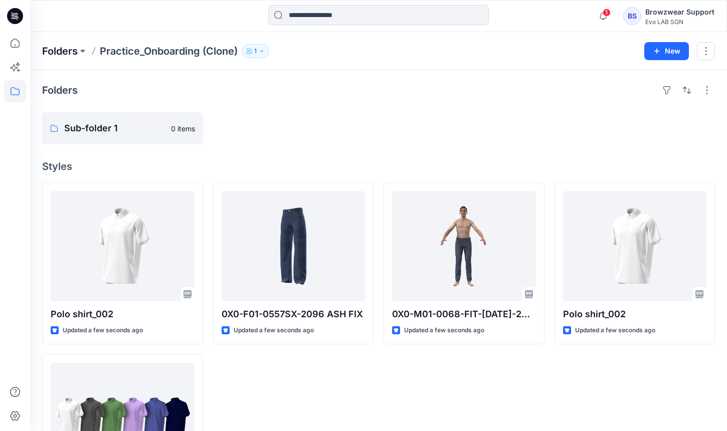
click at [69, 50] on p "Folders" at bounding box center [60, 51] width 36 height 14
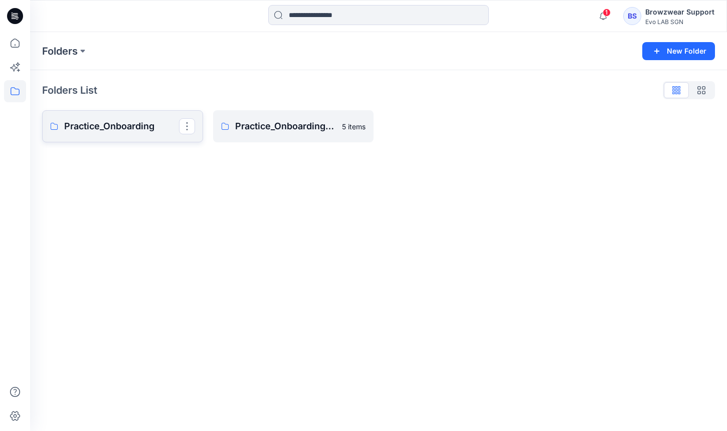
click at [130, 128] on p "Practice_Onboarding" at bounding box center [121, 126] width 115 height 14
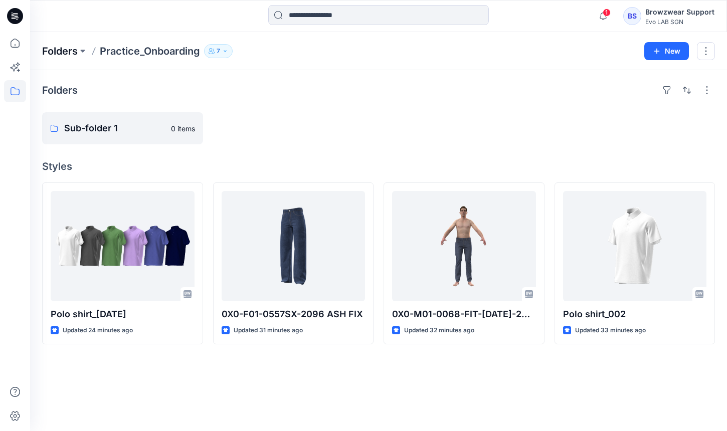
click at [63, 50] on p "Folders" at bounding box center [60, 51] width 36 height 14
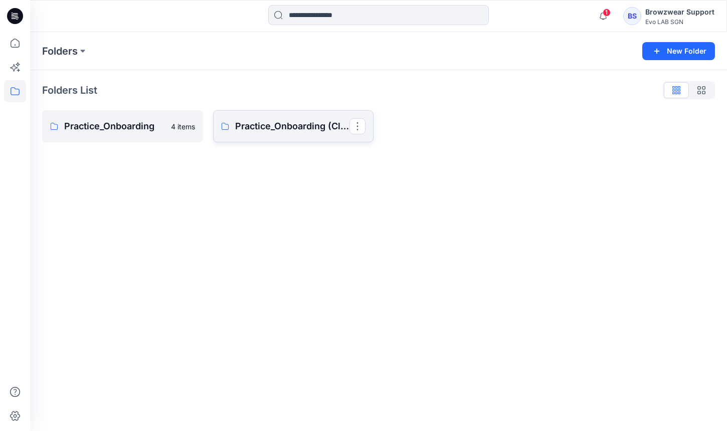
click at [254, 112] on link "Practice_Onboarding (Clone)" at bounding box center [293, 126] width 161 height 32
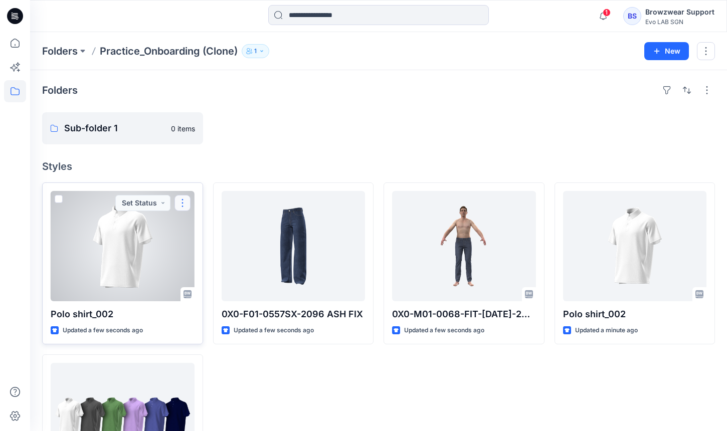
click at [178, 211] on button "button" at bounding box center [183, 203] width 16 height 16
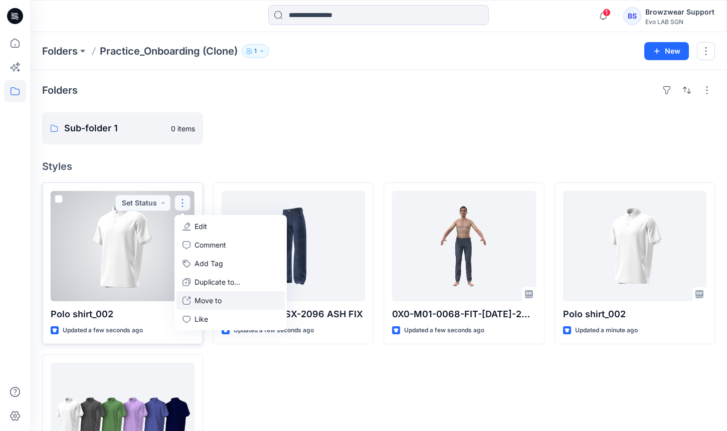
click at [223, 298] on button "Move to" at bounding box center [231, 300] width 108 height 19
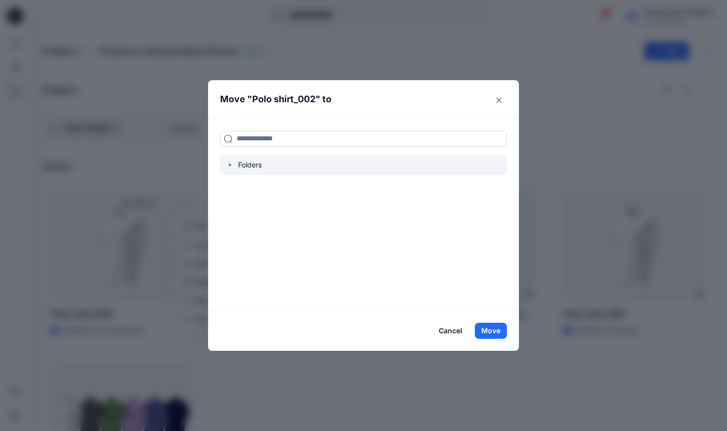
click at [233, 165] on icon "button" at bounding box center [230, 165] width 8 height 8
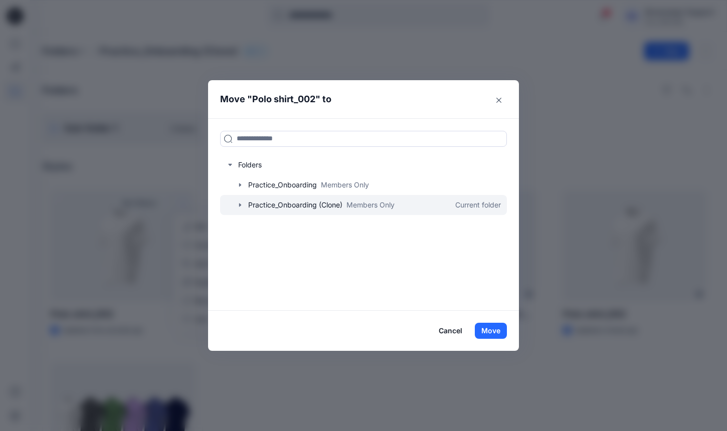
click at [245, 206] on div at bounding box center [363, 205] width 287 height 20
click at [239, 206] on icon "button" at bounding box center [240, 205] width 2 height 4
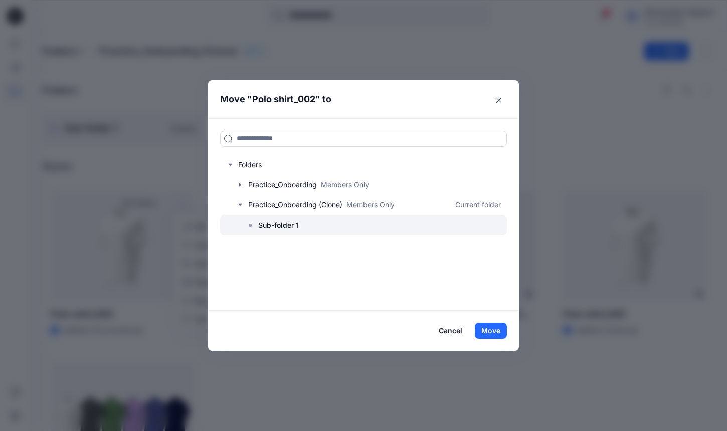
click at [255, 224] on div at bounding box center [363, 225] width 287 height 20
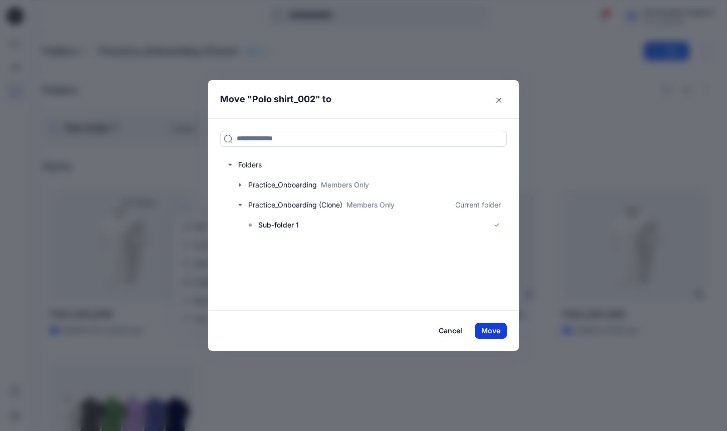
click at [485, 334] on button "Move" at bounding box center [491, 331] width 32 height 16
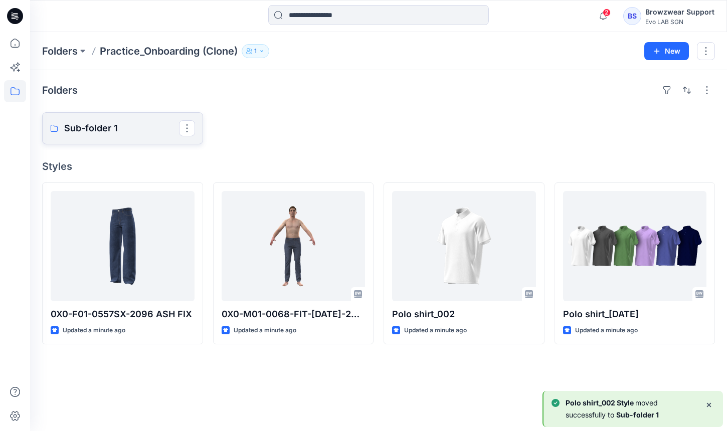
click at [111, 124] on p "Sub-folder 1" at bounding box center [121, 128] width 115 height 14
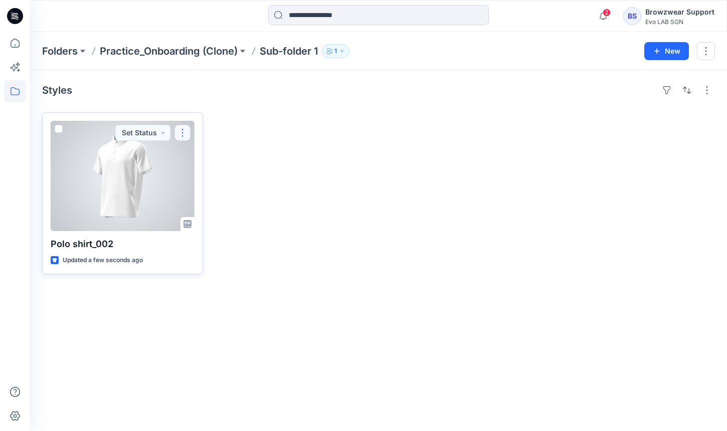
click at [184, 134] on button "button" at bounding box center [183, 133] width 16 height 16
click at [124, 186] on div at bounding box center [123, 176] width 144 height 110
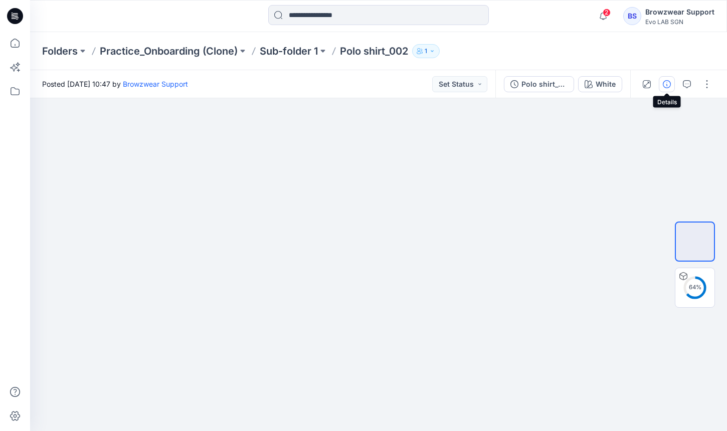
click at [664, 86] on icon "button" at bounding box center [667, 84] width 8 height 8
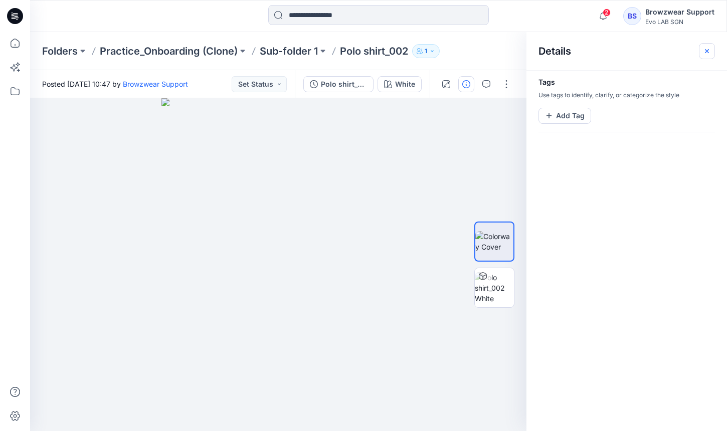
click at [714, 51] on button "button" at bounding box center [707, 51] width 16 height 16
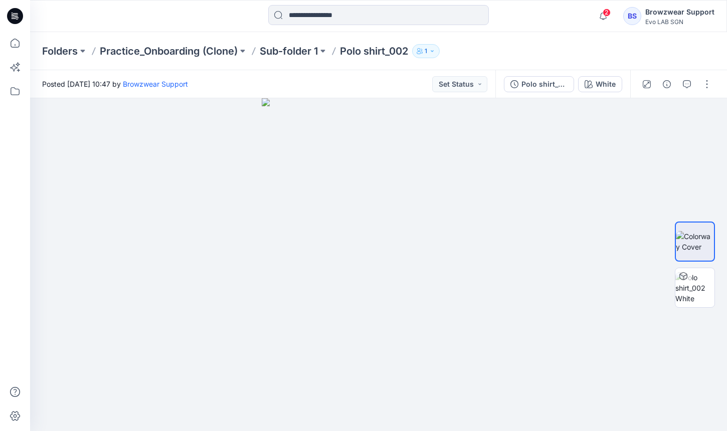
click at [687, 21] on div "Evo LAB SGN" at bounding box center [680, 22] width 69 height 8
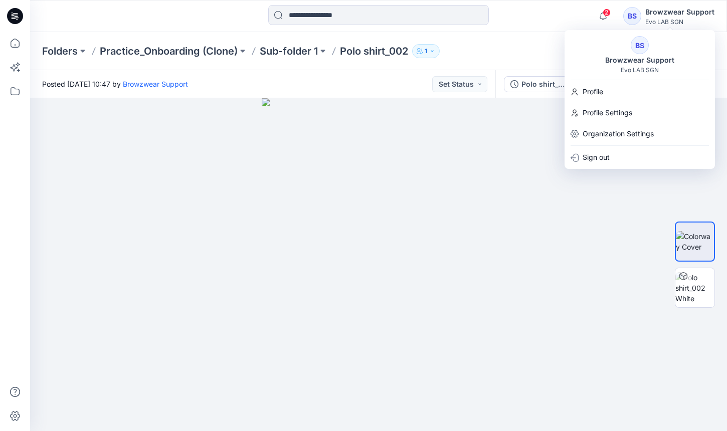
click at [519, 50] on div "Folders Practice_Onboarding (Clone) Sub-folder 1 Polo shirt_002 1" at bounding box center [339, 51] width 595 height 14
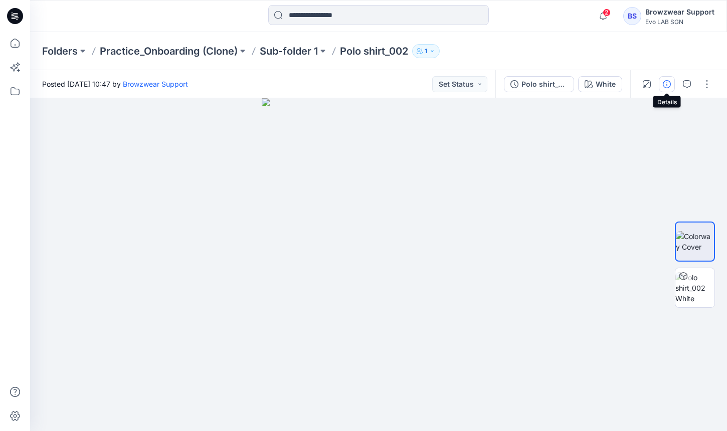
click at [665, 85] on icon "button" at bounding box center [667, 84] width 8 height 8
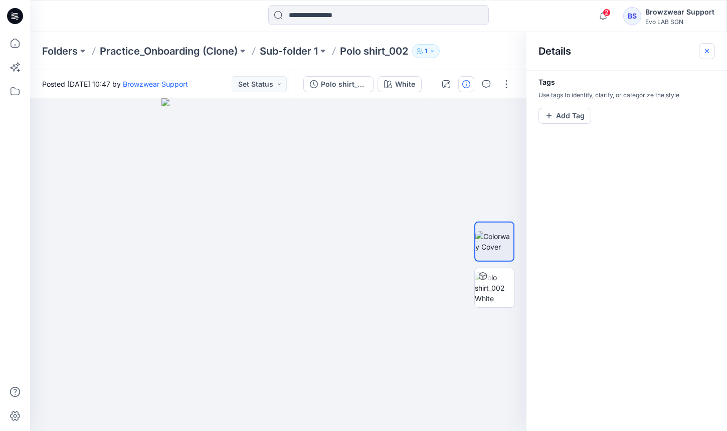
click at [712, 48] on button "button" at bounding box center [707, 51] width 16 height 16
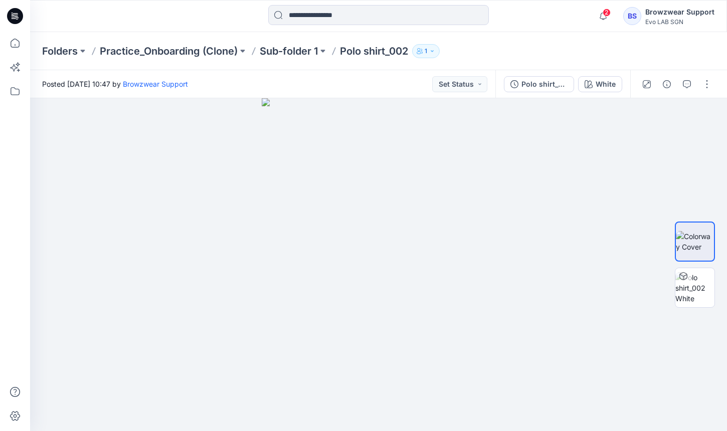
click at [673, 14] on div "Browzwear Support" at bounding box center [680, 12] width 69 height 12
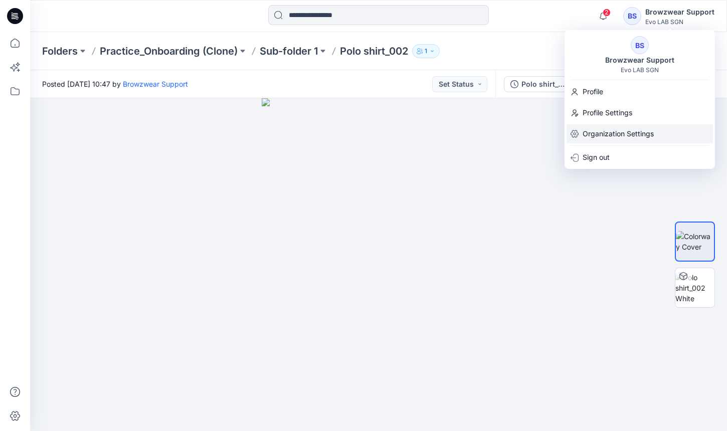
click at [617, 129] on p "Organization Settings" at bounding box center [618, 133] width 71 height 19
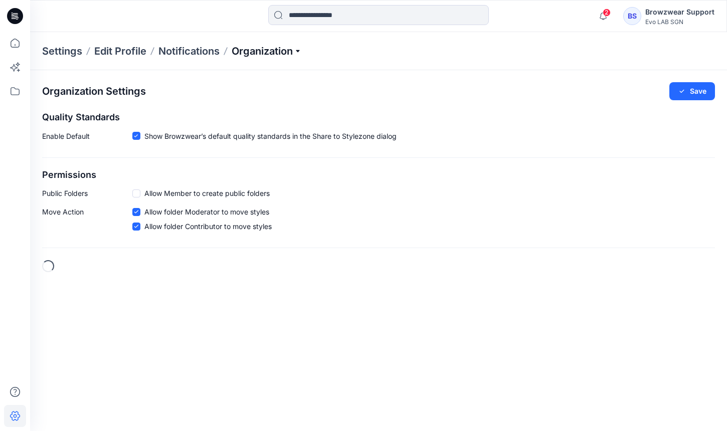
click at [238, 52] on p "Organization" at bounding box center [267, 51] width 70 height 14
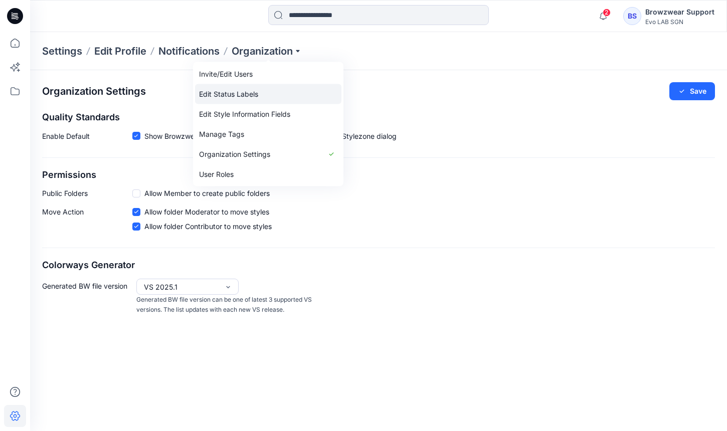
click at [254, 94] on link "Edit Status Labels" at bounding box center [268, 94] width 146 height 20
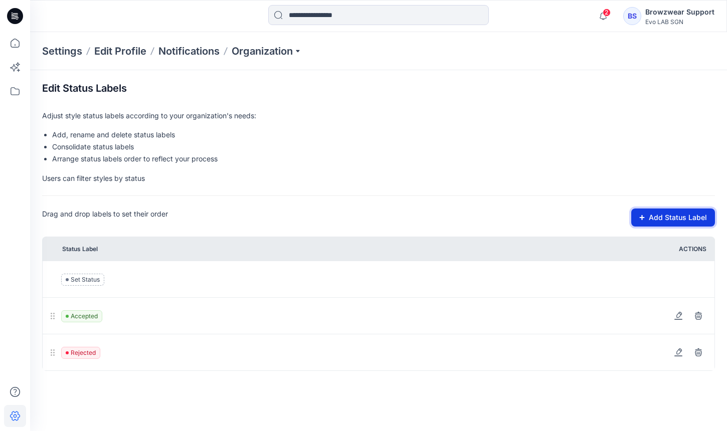
click at [659, 216] on button "Add Status Label" at bounding box center [674, 218] width 84 height 18
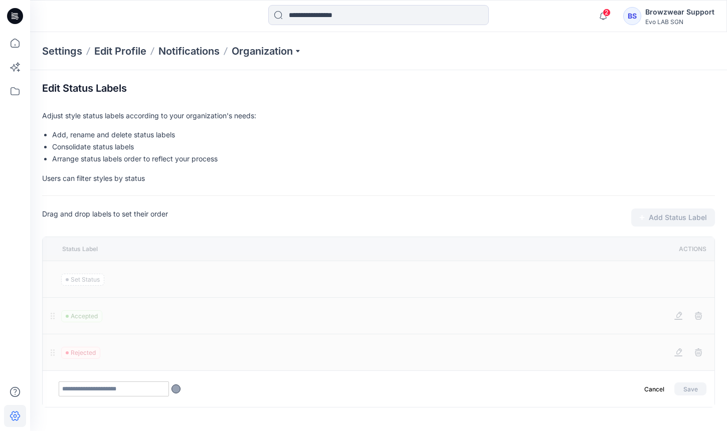
click at [112, 390] on input "text" at bounding box center [114, 389] width 110 height 15
type input "**********"
click at [692, 387] on button "Save" at bounding box center [691, 389] width 32 height 13
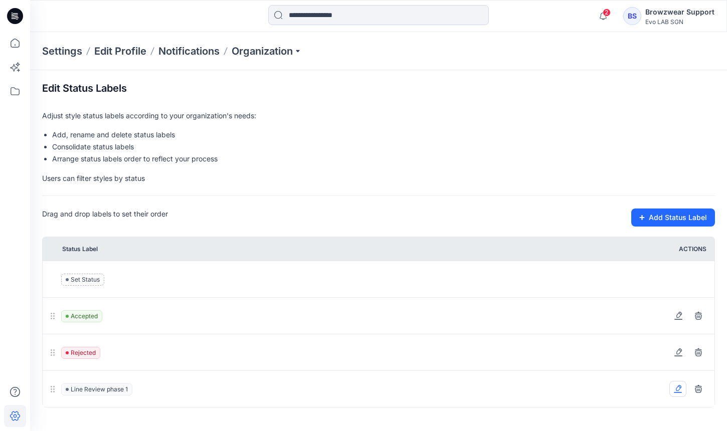
click at [681, 389] on icon at bounding box center [678, 389] width 8 height 8
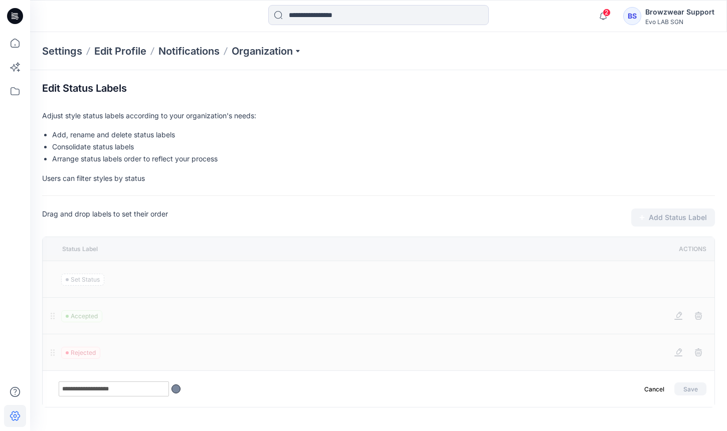
click at [172, 390] on div at bounding box center [176, 389] width 9 height 9
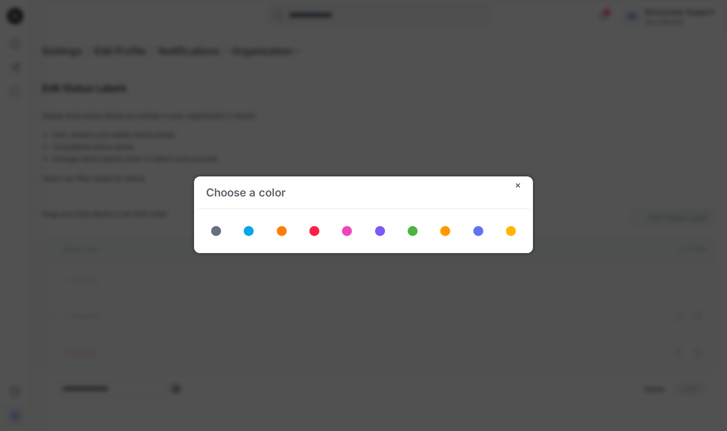
click at [515, 231] on span at bounding box center [511, 231] width 10 height 10
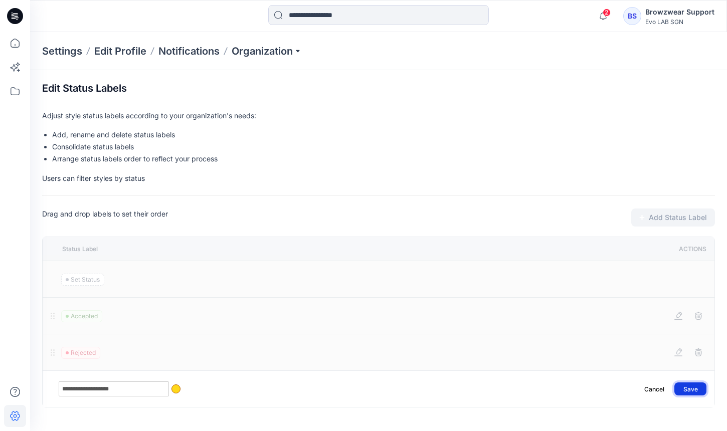
click at [688, 387] on button "Save" at bounding box center [691, 389] width 32 height 13
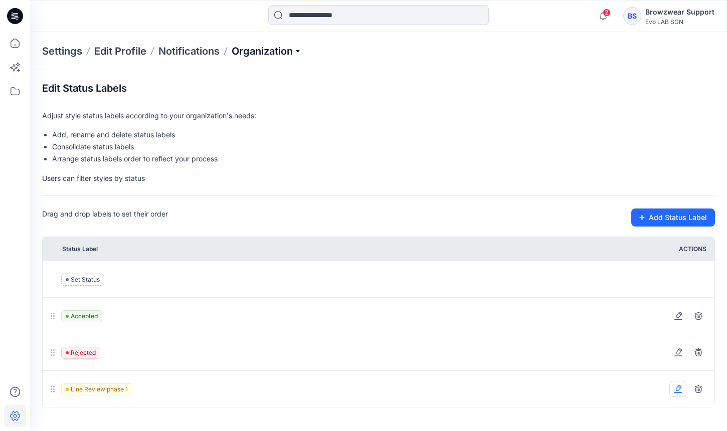
click at [277, 54] on p "Organization" at bounding box center [267, 51] width 70 height 14
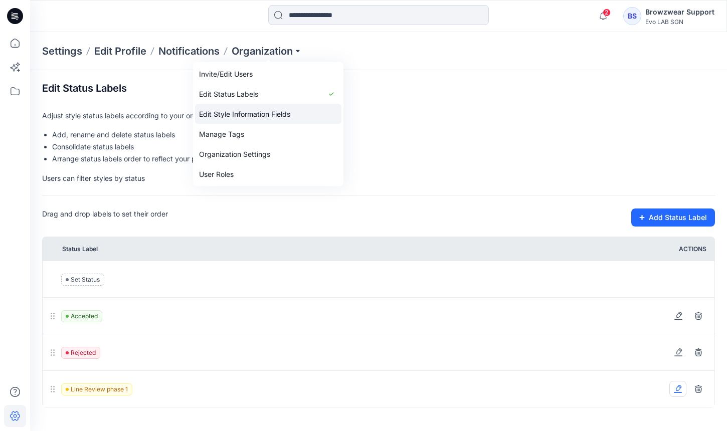
click at [268, 113] on link "Edit Style Information Fields" at bounding box center [268, 114] width 146 height 20
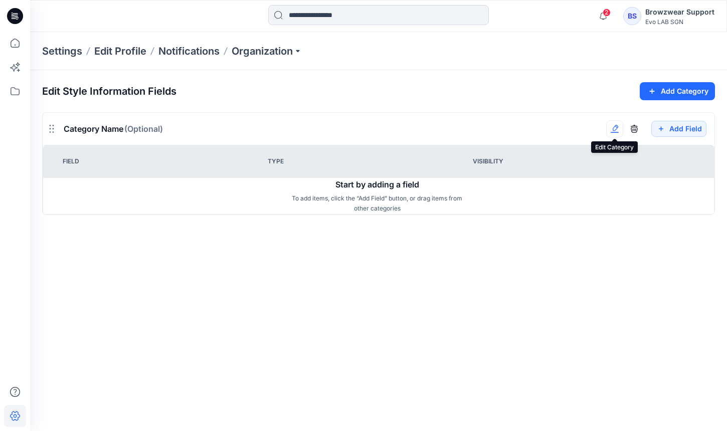
click at [614, 129] on icon "button" at bounding box center [615, 129] width 8 height 8
click at [408, 134] on div "Add Field" at bounding box center [379, 129] width 672 height 32
click at [133, 129] on span "(Optional)" at bounding box center [143, 129] width 39 height 10
click at [683, 127] on button "Add Field" at bounding box center [679, 129] width 55 height 16
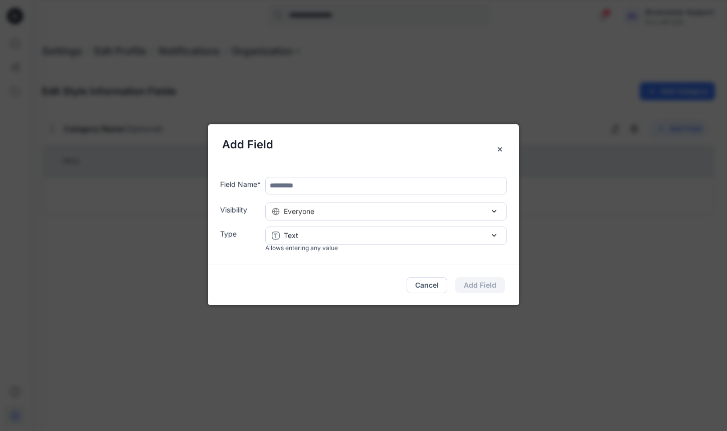
click at [344, 178] on input "text" at bounding box center [386, 186] width 242 height 18
type input "****"
click at [321, 217] on button "Everyone" at bounding box center [386, 212] width 242 height 18
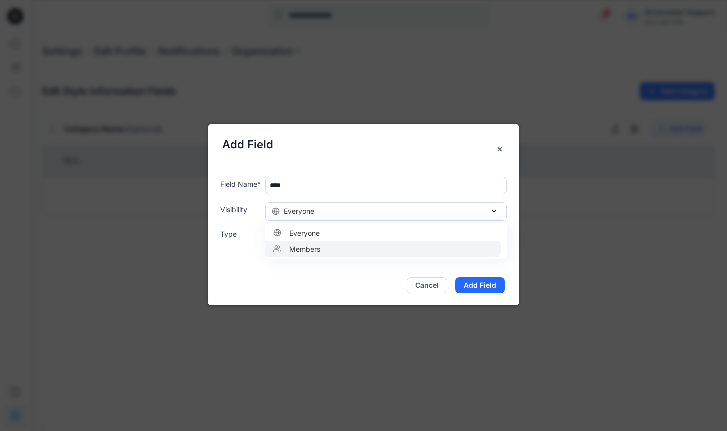
click at [323, 242] on button "Members" at bounding box center [382, 249] width 238 height 16
click at [323, 232] on div "Text" at bounding box center [386, 235] width 229 height 11
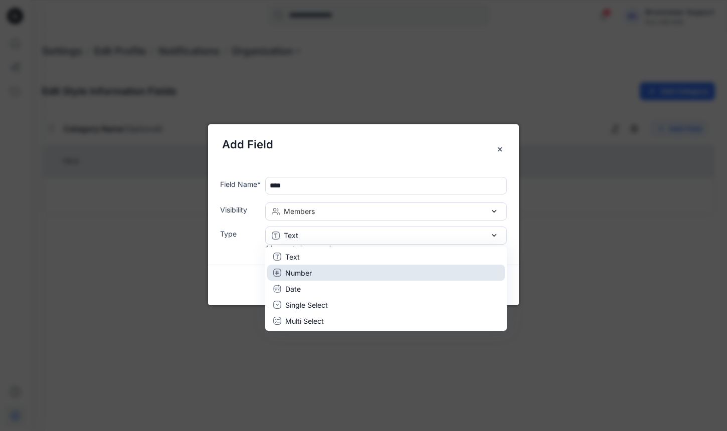
drag, startPoint x: 315, startPoint y: 276, endPoint x: 220, endPoint y: 257, distance: 96.6
click at [220, 257] on div "Field Name * **** Visibility Members Everyone Members Type Text Text Number Dat…" at bounding box center [363, 215] width 311 height 101
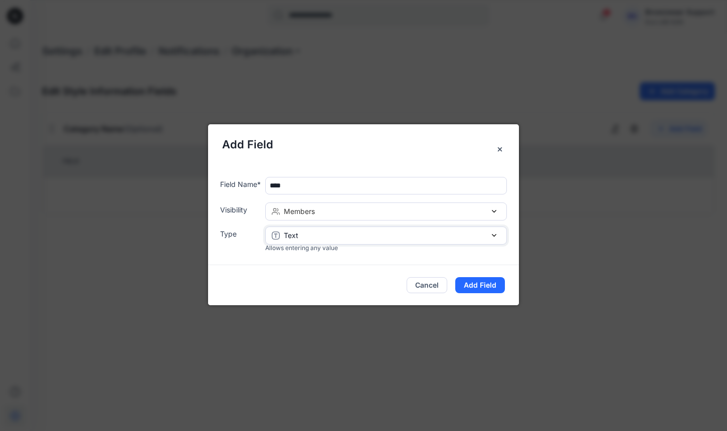
click at [295, 235] on p "Text" at bounding box center [291, 235] width 15 height 11
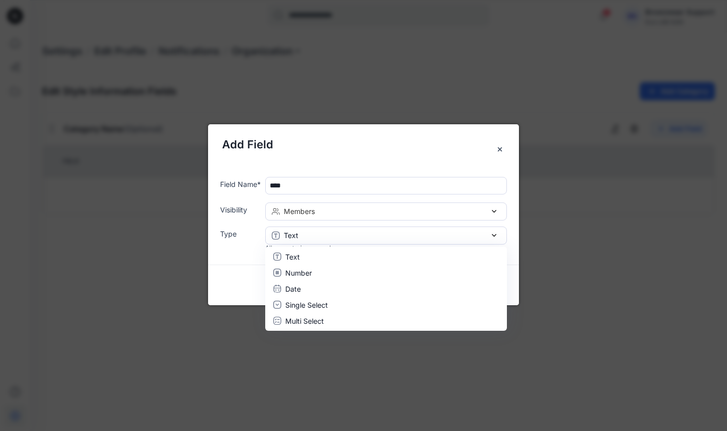
click at [205, 271] on div "Add Field Field Name * **** Visibility Members Everyone Members Type Text Text …" at bounding box center [363, 215] width 727 height 431
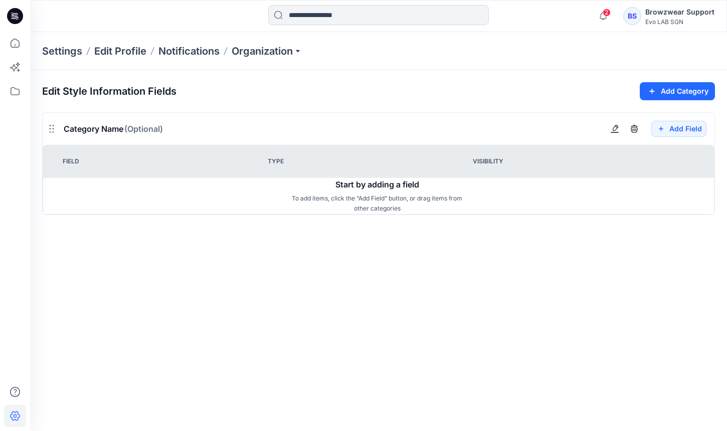
click at [675, 120] on div "Add Field" at bounding box center [661, 129] width 108 height 32
click at [669, 125] on button "Add Field" at bounding box center [679, 129] width 55 height 16
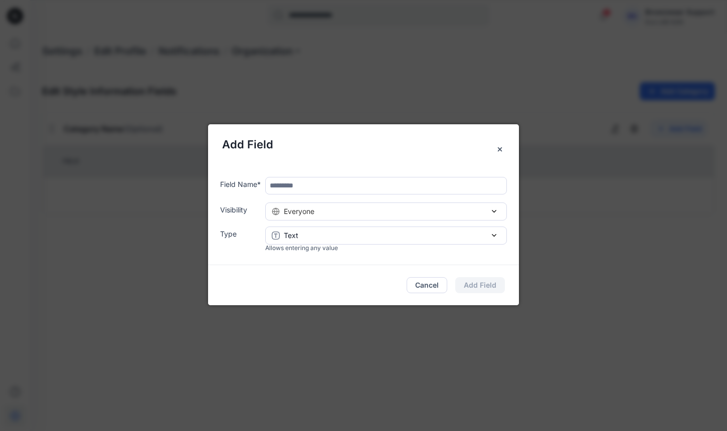
click at [339, 184] on input "text" at bounding box center [386, 186] width 242 height 18
type input "****"
click at [327, 217] on button "Everyone" at bounding box center [386, 212] width 242 height 18
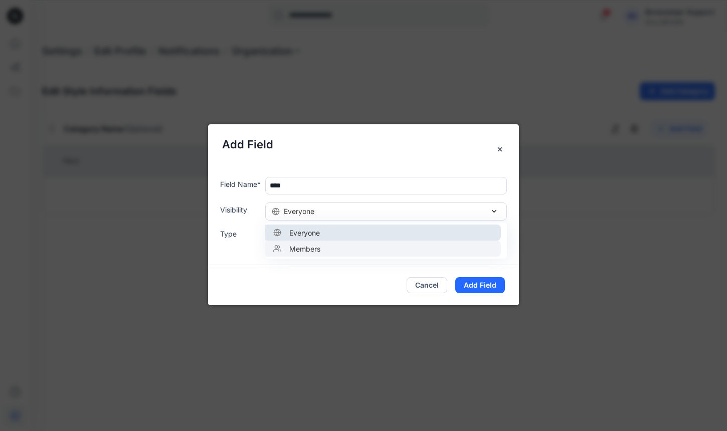
drag, startPoint x: 324, startPoint y: 237, endPoint x: 324, endPoint y: 247, distance: 10.0
click at [324, 247] on div "Everyone Members" at bounding box center [386, 241] width 242 height 36
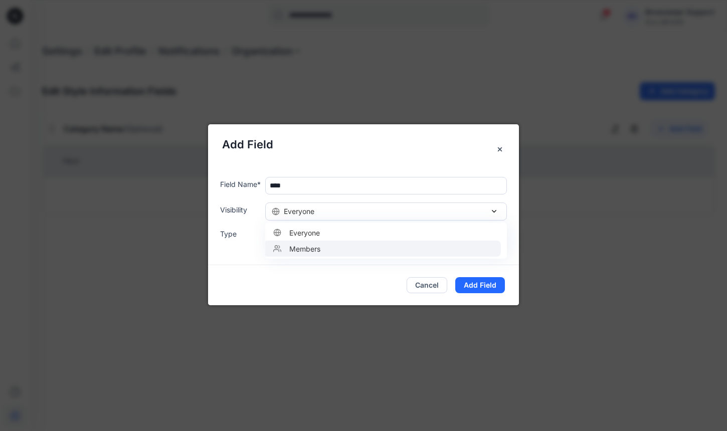
click at [324, 247] on div "Members" at bounding box center [382, 248] width 226 height 11
click at [339, 239] on div "Text" at bounding box center [386, 235] width 229 height 11
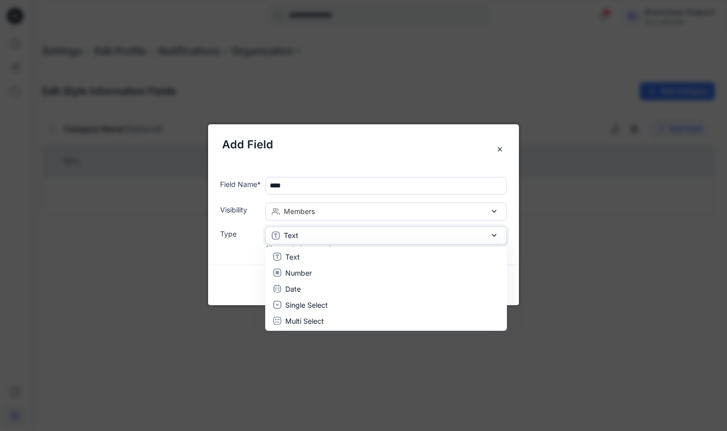
click at [315, 243] on button "Text" at bounding box center [386, 236] width 242 height 18
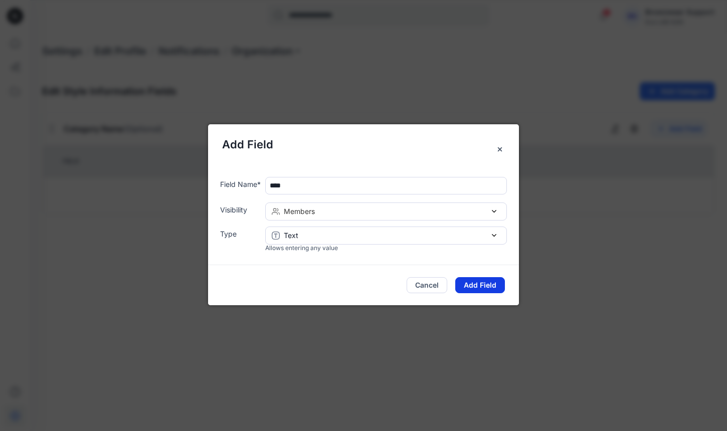
click at [470, 284] on button "Add Field" at bounding box center [481, 285] width 50 height 16
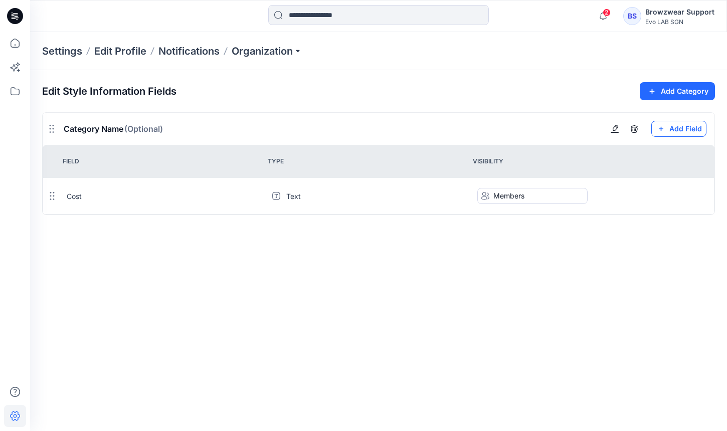
click at [679, 123] on button "Add Field" at bounding box center [679, 129] width 55 height 16
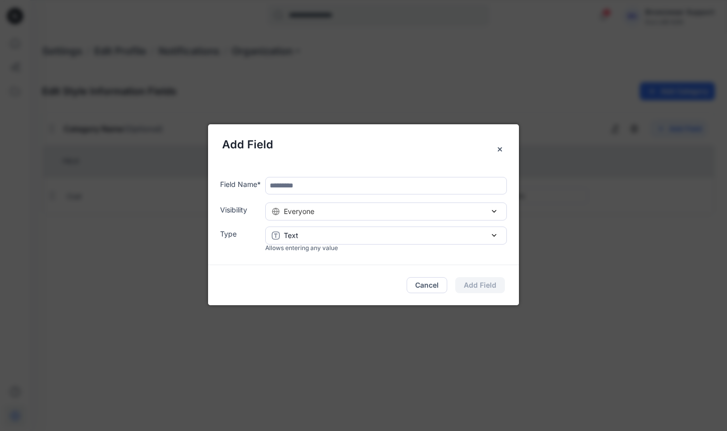
click at [299, 184] on input "text" at bounding box center [386, 186] width 242 height 18
type input "*"
type input "**********"
click at [327, 212] on div "Everyone" at bounding box center [386, 211] width 229 height 11
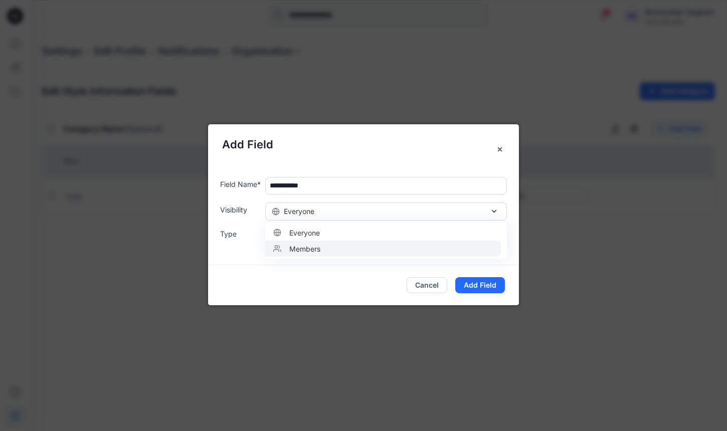
click at [331, 248] on div "Members" at bounding box center [382, 248] width 226 height 11
click at [344, 238] on div "Text" at bounding box center [386, 235] width 229 height 11
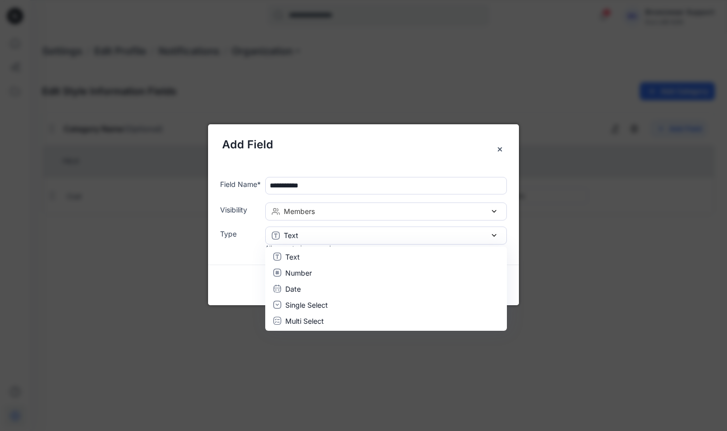
click at [229, 283] on div "Cancel Add Field" at bounding box center [363, 285] width 311 height 40
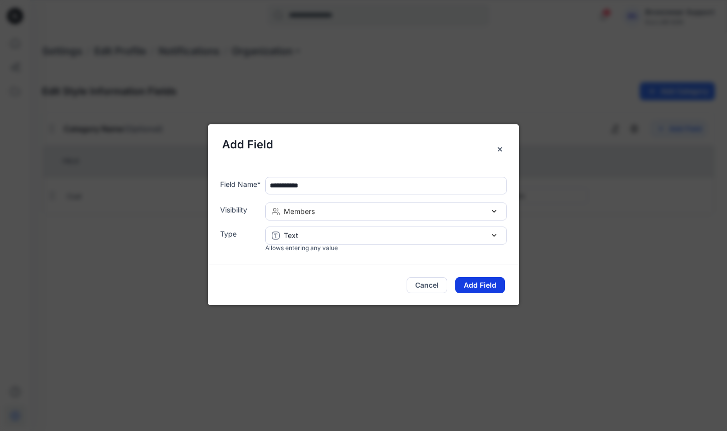
click at [493, 287] on button "Add Field" at bounding box center [481, 285] width 50 height 16
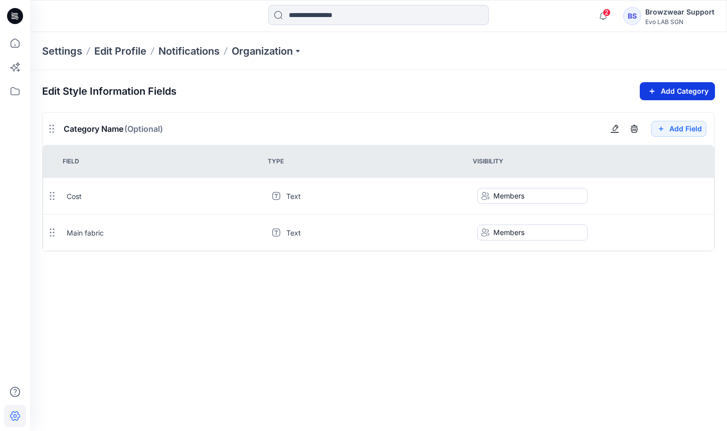
click at [669, 85] on button "Add Category" at bounding box center [677, 91] width 75 height 18
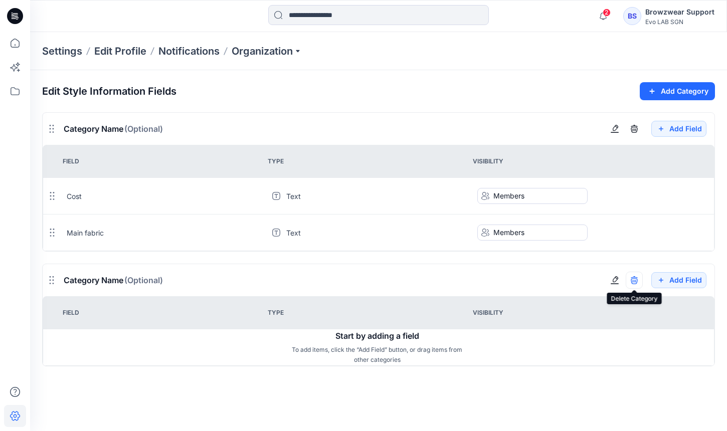
click at [633, 280] on icon "button" at bounding box center [634, 279] width 7 height 7
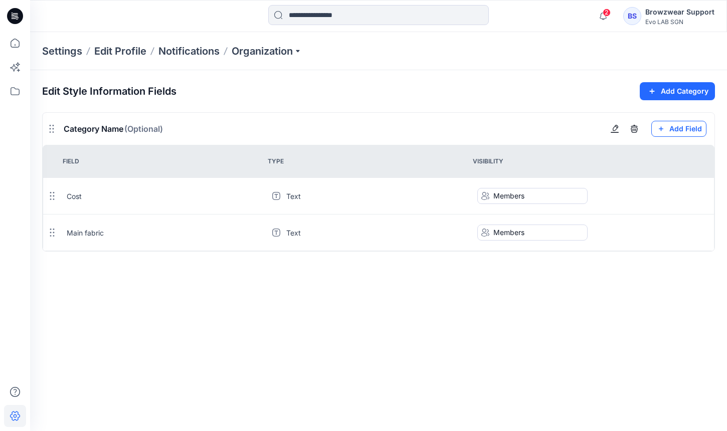
click at [688, 127] on button "Add Field" at bounding box center [679, 129] width 55 height 16
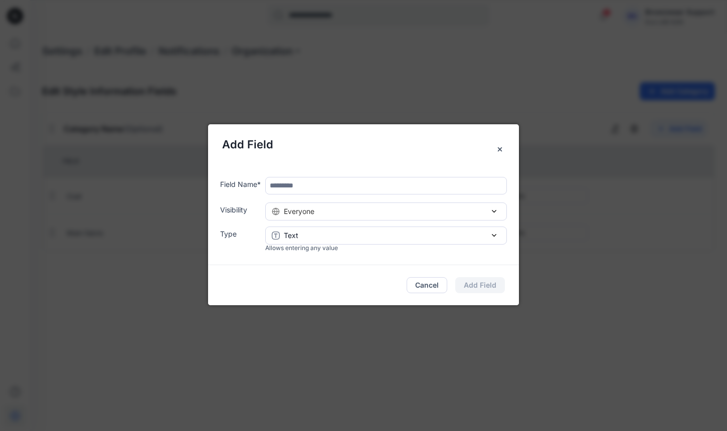
click at [356, 182] on input "text" at bounding box center [386, 186] width 242 height 18
click at [411, 214] on div "Everyone" at bounding box center [386, 211] width 229 height 11
click at [394, 244] on div "Members" at bounding box center [382, 248] width 226 height 11
click at [394, 244] on button "Text" at bounding box center [386, 236] width 242 height 18
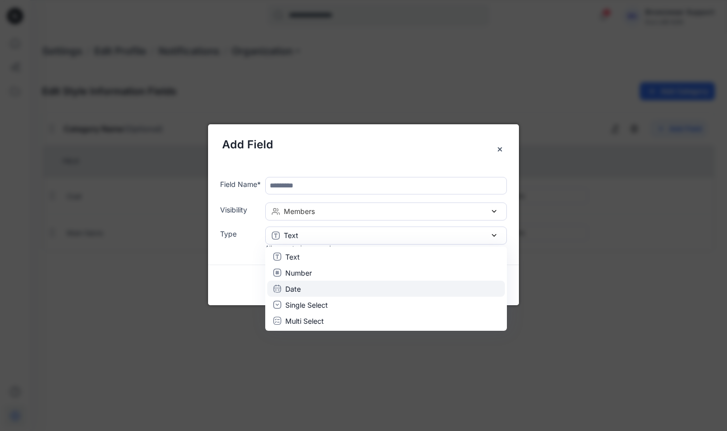
click at [321, 282] on button "Date" at bounding box center [386, 289] width 238 height 16
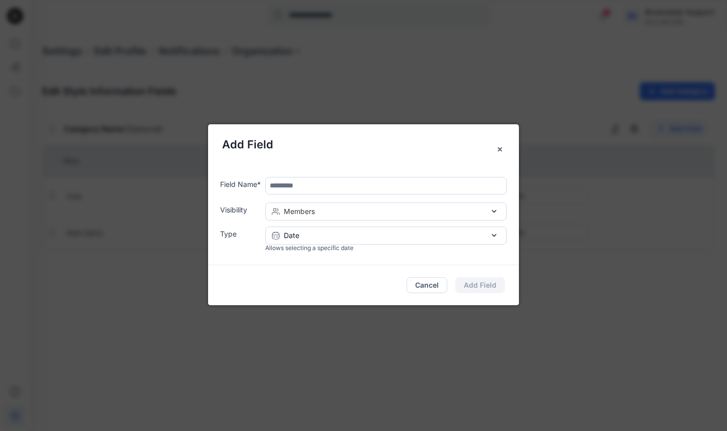
click at [336, 187] on input "text" at bounding box center [386, 186] width 242 height 18
click at [336, 228] on button "Date" at bounding box center [386, 236] width 242 height 18
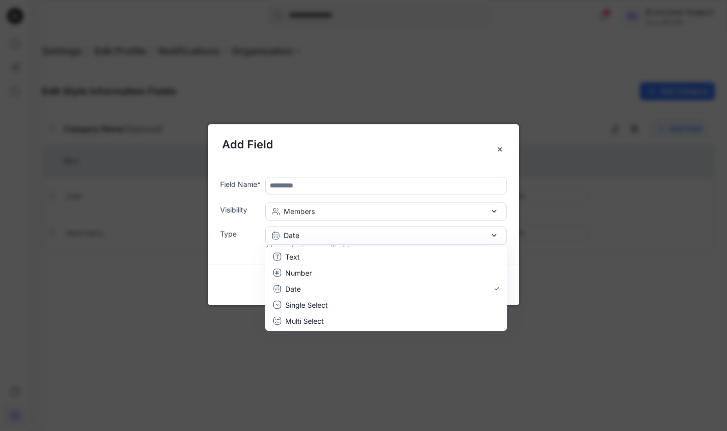
click at [341, 180] on input "text" at bounding box center [386, 186] width 242 height 18
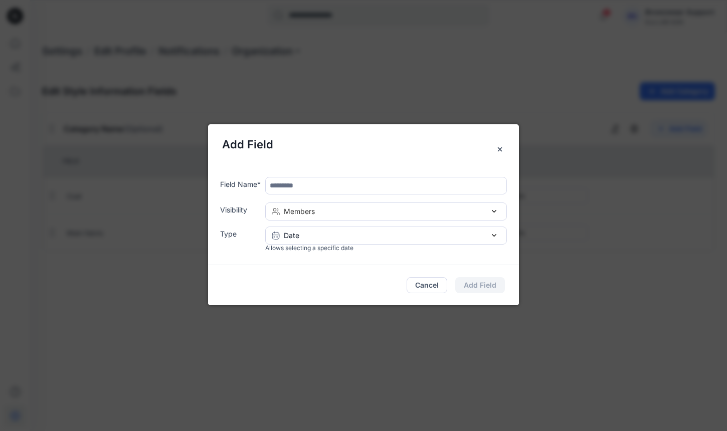
type input "*"
type input "**********"
click at [479, 286] on button "Add Field" at bounding box center [481, 285] width 50 height 16
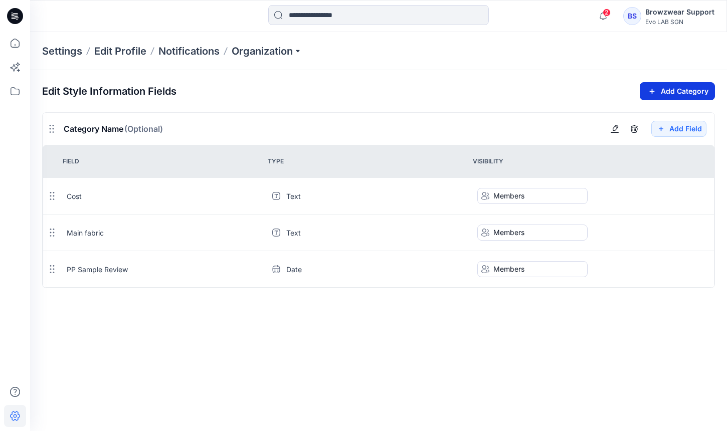
click at [687, 97] on button "Add Category" at bounding box center [677, 91] width 75 height 18
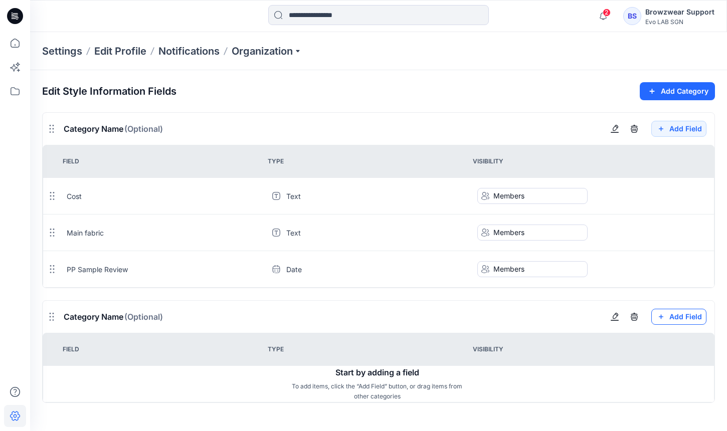
click at [664, 315] on icon "button" at bounding box center [661, 317] width 11 height 12
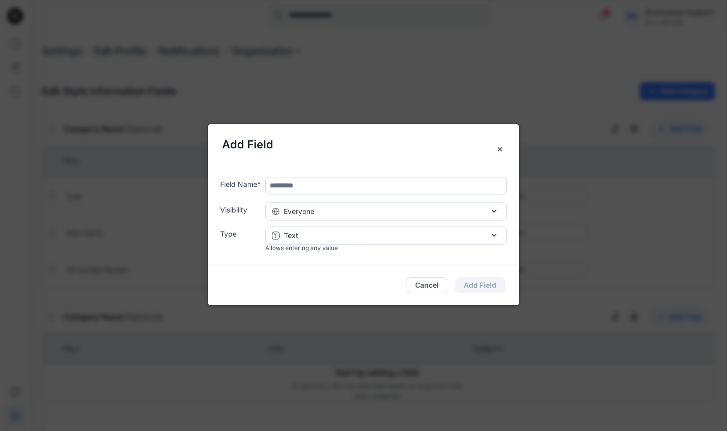
click at [306, 189] on input "text" at bounding box center [386, 186] width 242 height 18
click at [332, 189] on input "text" at bounding box center [386, 186] width 242 height 18
type input "******"
click at [342, 205] on button "Everyone" at bounding box center [386, 212] width 242 height 18
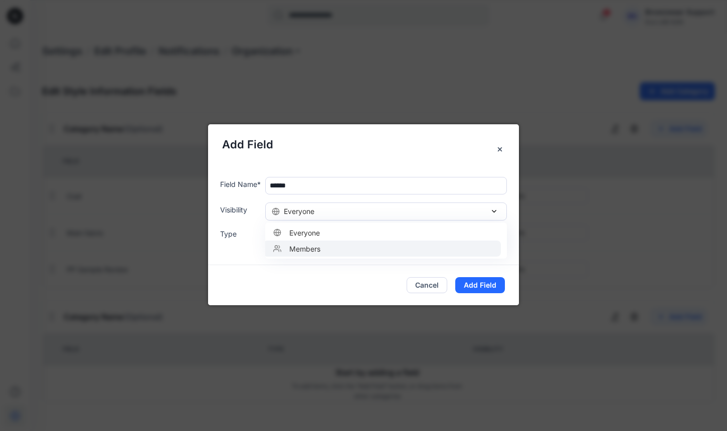
click at [340, 242] on button "Members" at bounding box center [382, 249] width 238 height 16
click at [341, 243] on button "Text" at bounding box center [386, 236] width 242 height 18
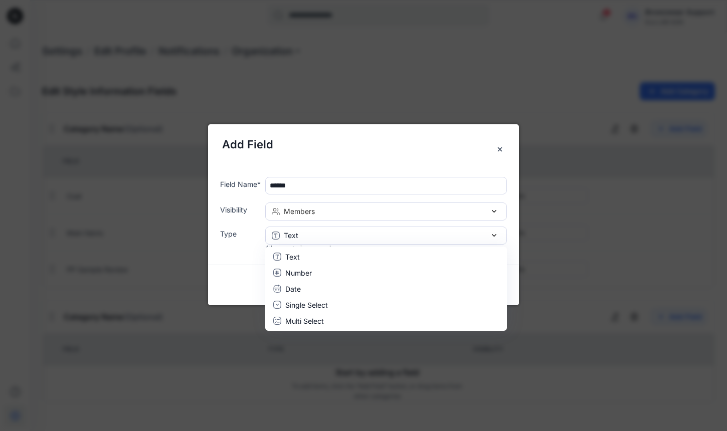
click at [220, 265] on div "Cancel Add Field" at bounding box center [363, 285] width 311 height 40
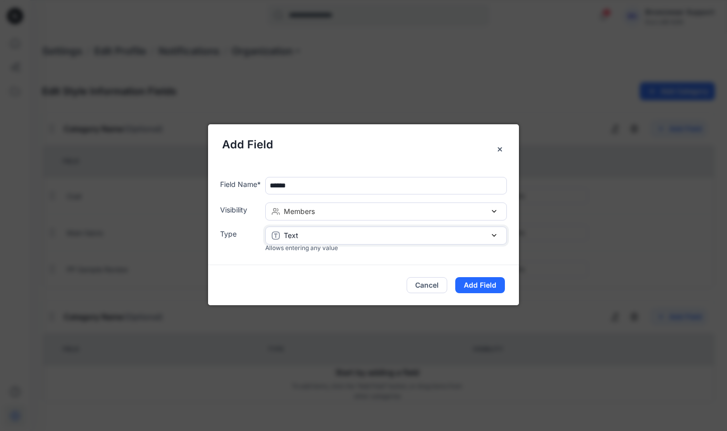
click at [451, 242] on button "Text" at bounding box center [386, 236] width 242 height 18
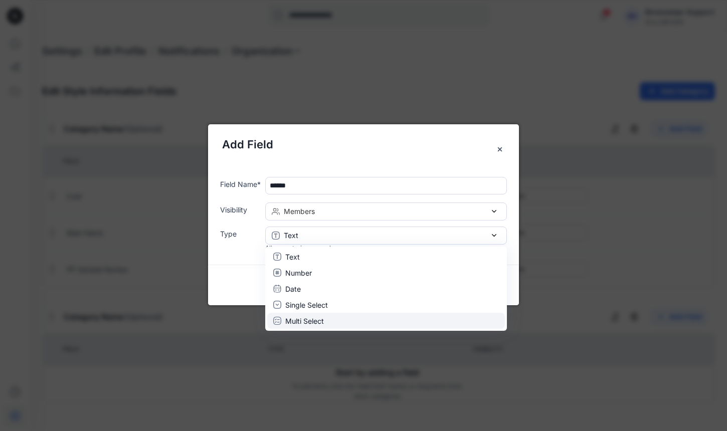
click at [389, 328] on button "Multi Select" at bounding box center [386, 321] width 238 height 16
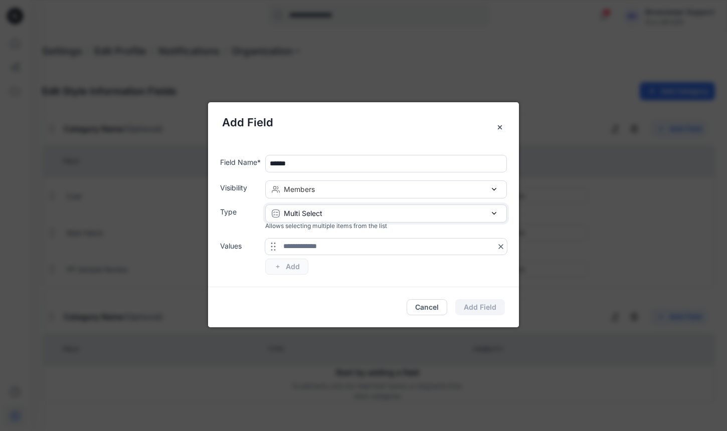
click at [324, 206] on button "Multi Select" at bounding box center [386, 214] width 242 height 18
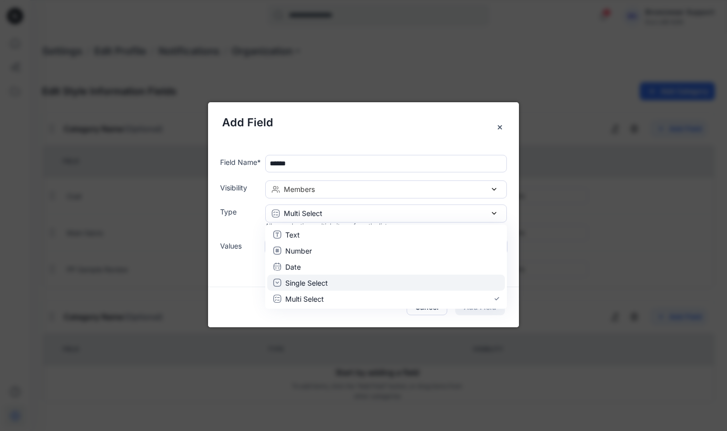
click at [323, 276] on button "Single Select" at bounding box center [386, 283] width 238 height 16
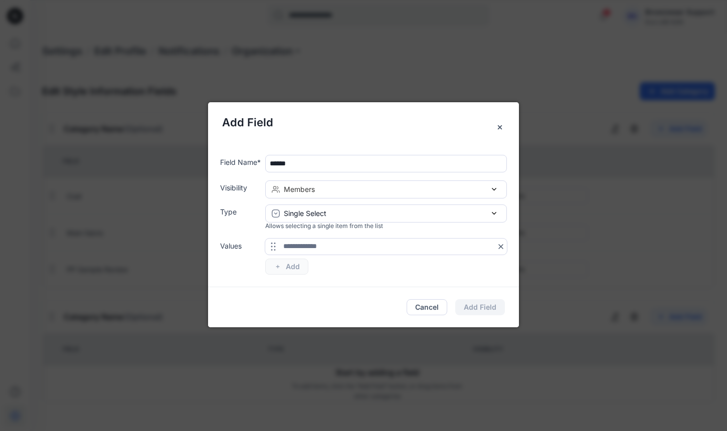
click at [294, 251] on input "text" at bounding box center [386, 247] width 242 height 16
click at [365, 249] on input "text" at bounding box center [386, 247] width 242 height 16
click at [504, 248] on icon at bounding box center [501, 247] width 8 height 8
click at [497, 247] on input "text" at bounding box center [386, 247] width 242 height 16
click at [297, 268] on div "To pick up a draggable item, press the space bar. While dragging, use the arrow…" at bounding box center [386, 257] width 242 height 36
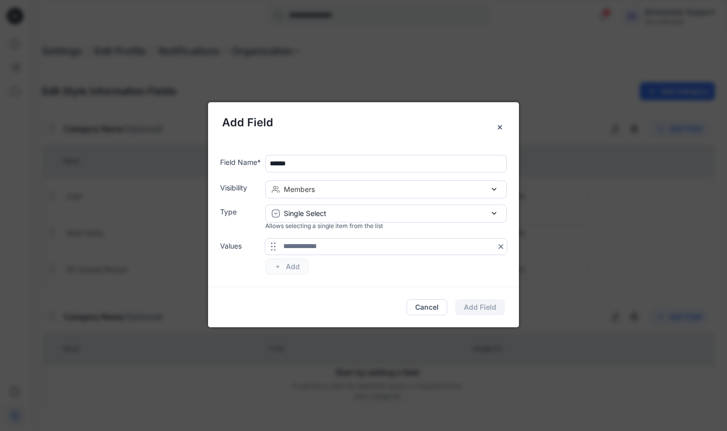
click at [270, 247] on icon at bounding box center [273, 247] width 8 height 8
click at [496, 249] on input "text" at bounding box center [386, 247] width 242 height 16
click at [500, 247] on icon at bounding box center [501, 247] width 4 height 4
click at [475, 218] on div "Single Select" at bounding box center [386, 213] width 229 height 11
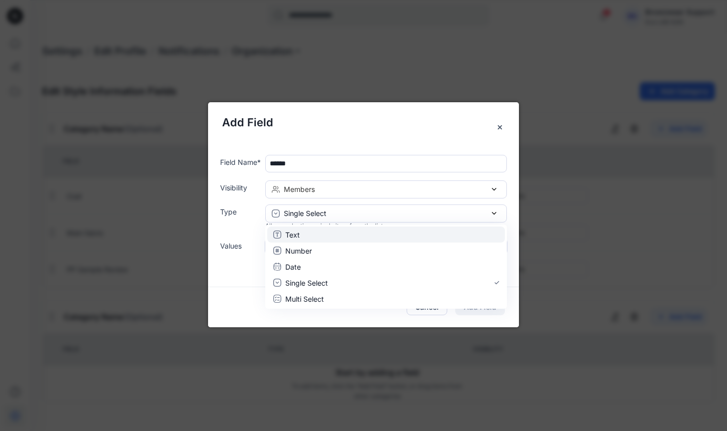
click at [432, 242] on button "Text" at bounding box center [386, 235] width 238 height 16
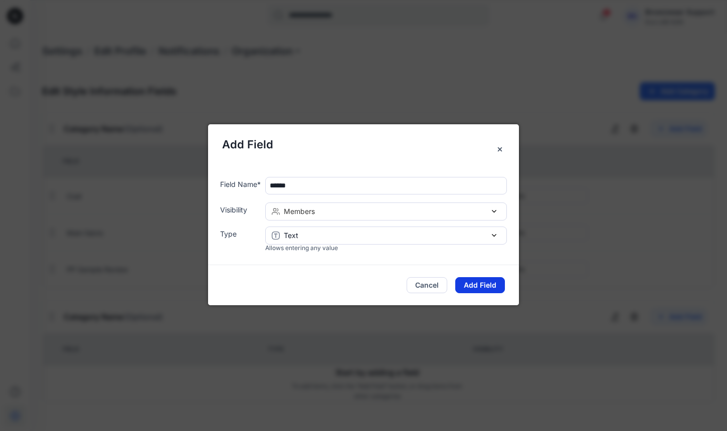
click at [478, 282] on button "Add Field" at bounding box center [481, 285] width 50 height 16
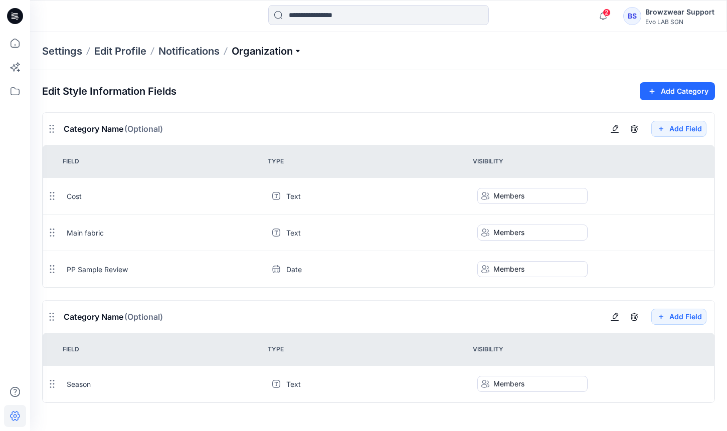
click at [281, 48] on p "Organization" at bounding box center [267, 51] width 70 height 14
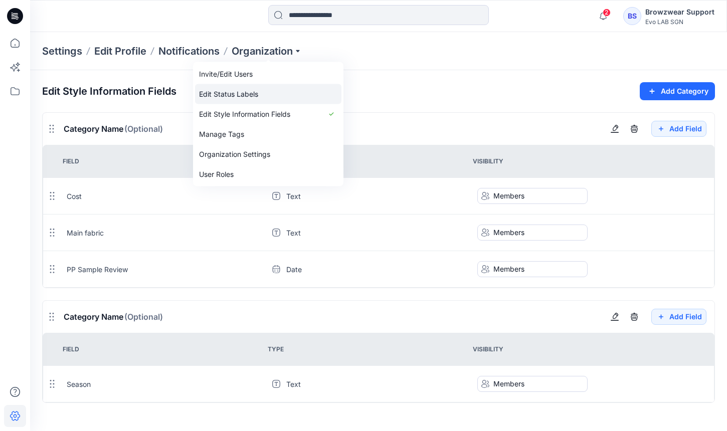
click at [283, 97] on link "Edit Status Labels" at bounding box center [268, 94] width 146 height 20
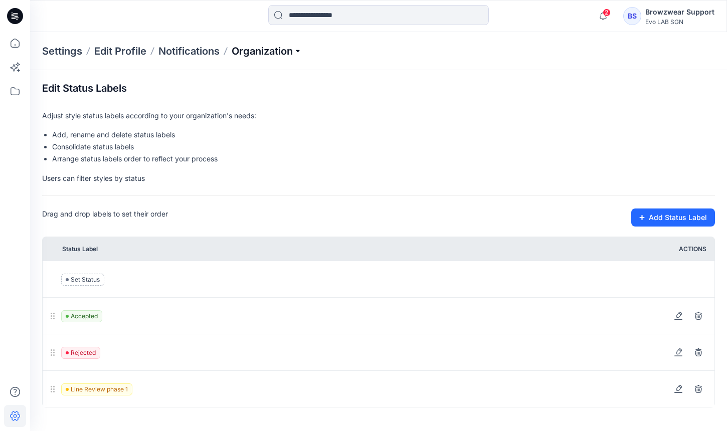
click at [283, 47] on p "Organization" at bounding box center [267, 51] width 70 height 14
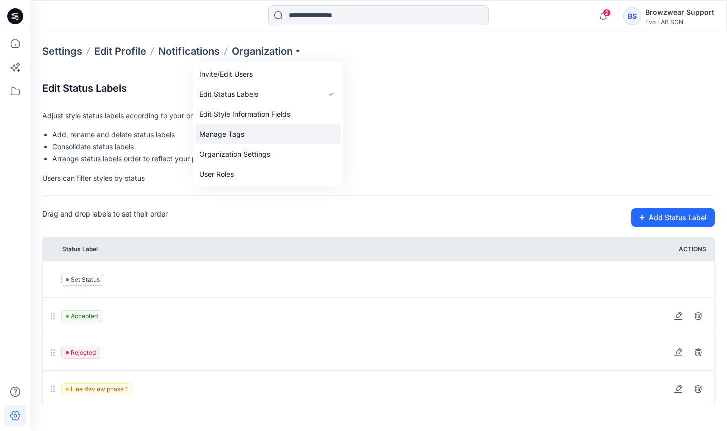
click at [276, 134] on link "Manage Tags" at bounding box center [268, 134] width 146 height 20
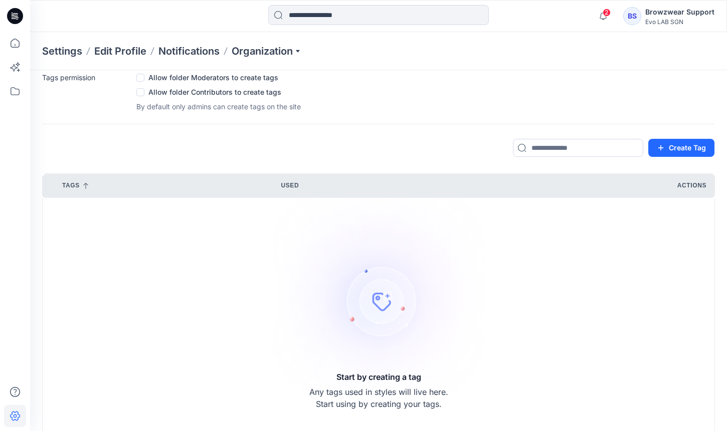
scroll to position [125, 0]
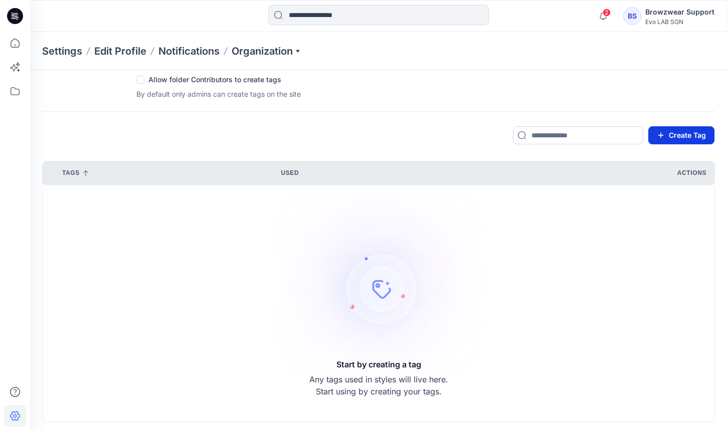
click at [686, 142] on button "Create Tag" at bounding box center [682, 135] width 66 height 18
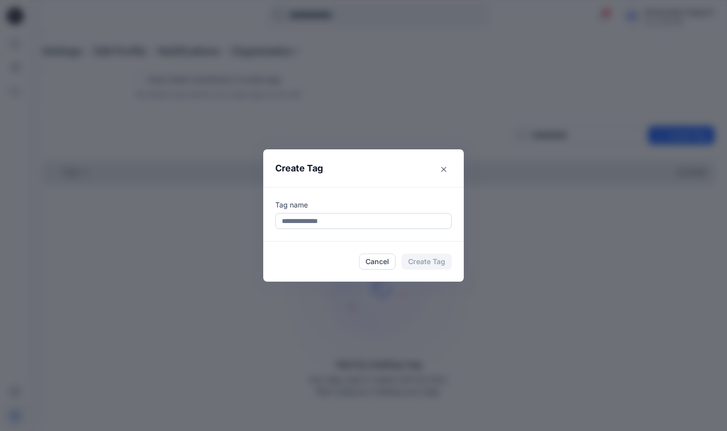
click at [347, 227] on input at bounding box center [363, 221] width 177 height 16
type input "***"
click at [442, 265] on button "Create Tag" at bounding box center [427, 262] width 50 height 16
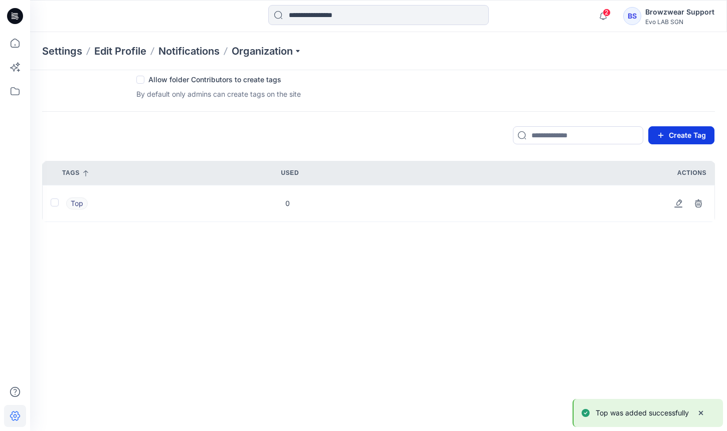
click at [697, 131] on button "Create Tag" at bounding box center [682, 135] width 66 height 18
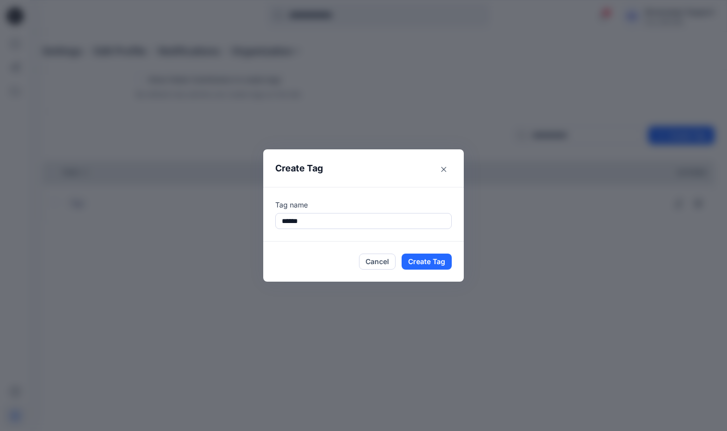
type input "******"
click at [424, 270] on footer "Cancel Create Tag" at bounding box center [363, 262] width 201 height 40
click at [436, 254] on button "Create Tag" at bounding box center [427, 262] width 50 height 16
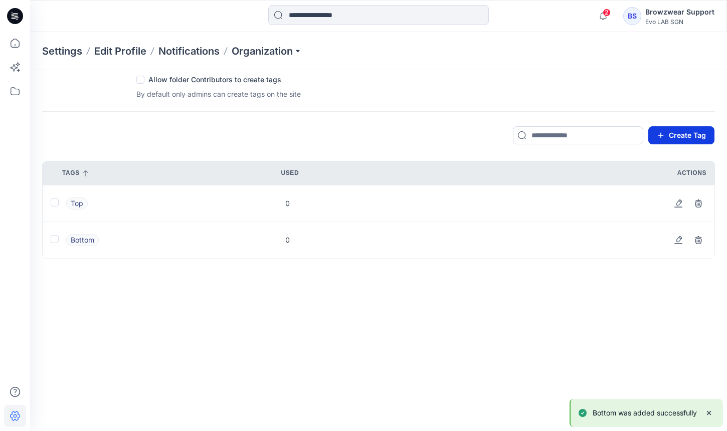
click at [671, 138] on button "Create Tag" at bounding box center [682, 135] width 66 height 18
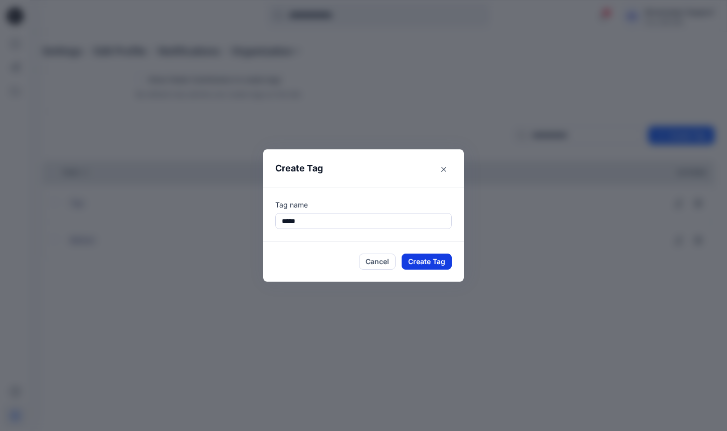
type input "*****"
click at [421, 259] on button "Create Tag" at bounding box center [427, 262] width 50 height 16
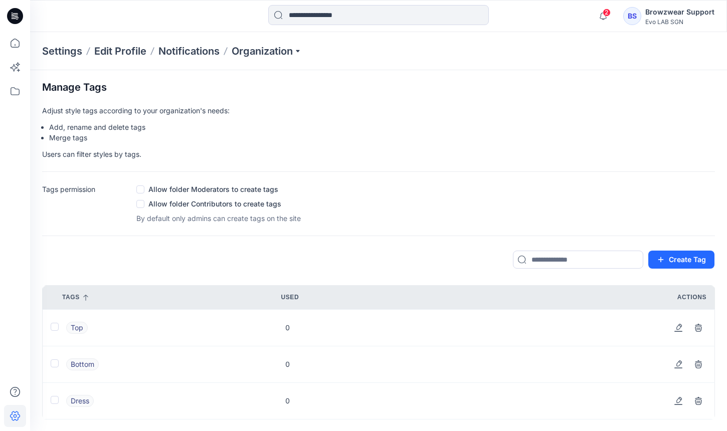
scroll to position [0, 0]
click at [284, 44] on p "Organization" at bounding box center [267, 51] width 70 height 14
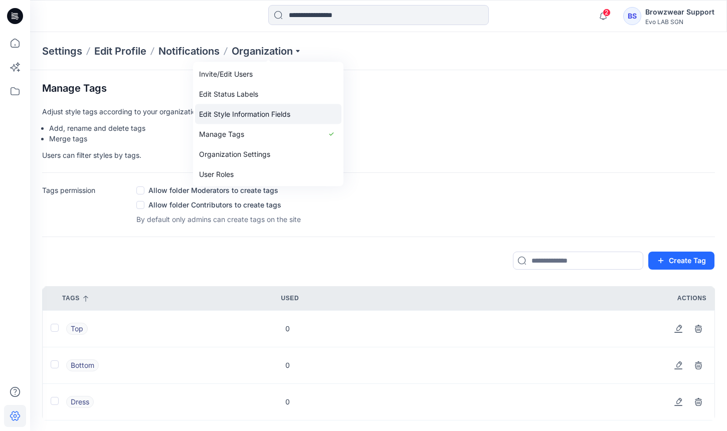
click at [284, 120] on link "Edit Style Information Fields" at bounding box center [268, 114] width 146 height 20
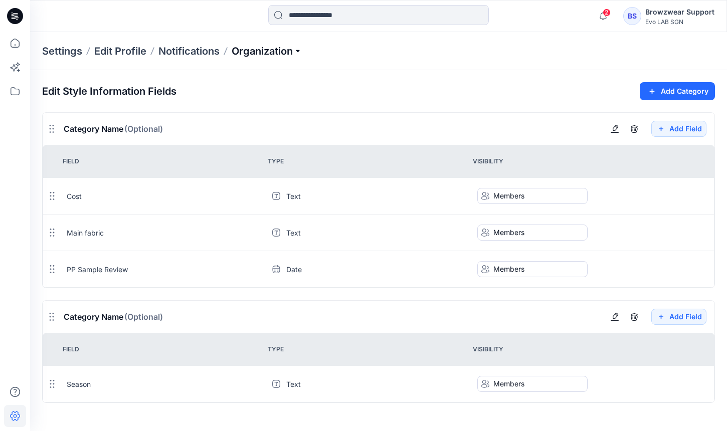
click at [288, 50] on p "Organization" at bounding box center [267, 51] width 70 height 14
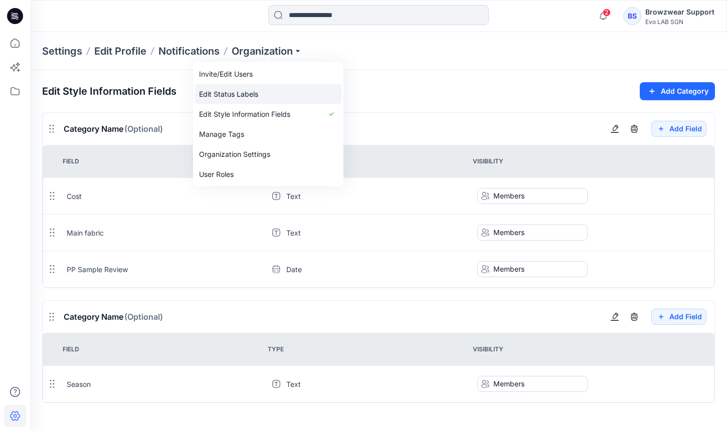
click at [282, 94] on link "Edit Status Labels" at bounding box center [268, 94] width 146 height 20
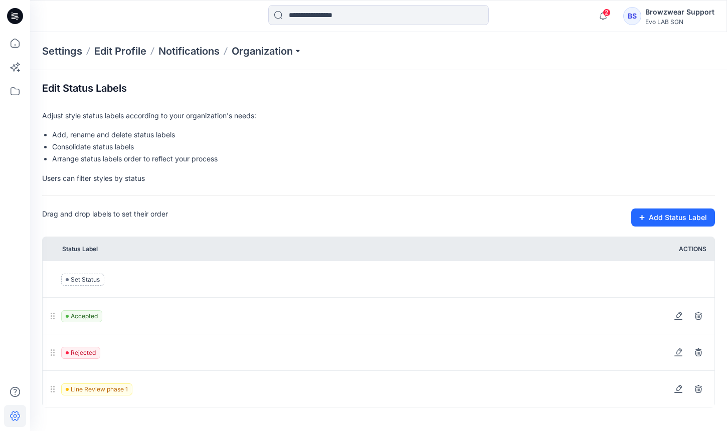
click at [278, 63] on div "Settings Edit Profile Notifications Organization" at bounding box center [378, 51] width 697 height 38
click at [280, 53] on p "Organization" at bounding box center [267, 51] width 70 height 14
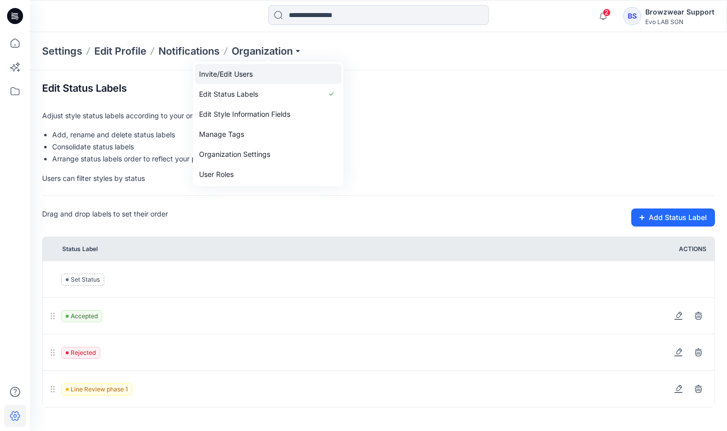
click at [278, 77] on link "Invite/Edit Users" at bounding box center [268, 74] width 146 height 20
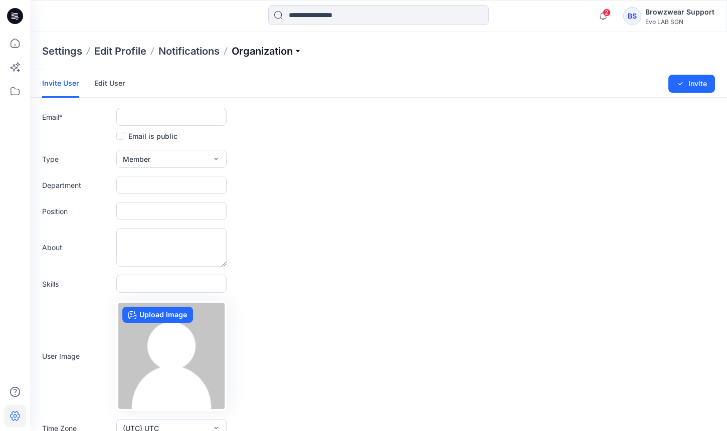
click at [279, 56] on p "Organization" at bounding box center [267, 51] width 70 height 14
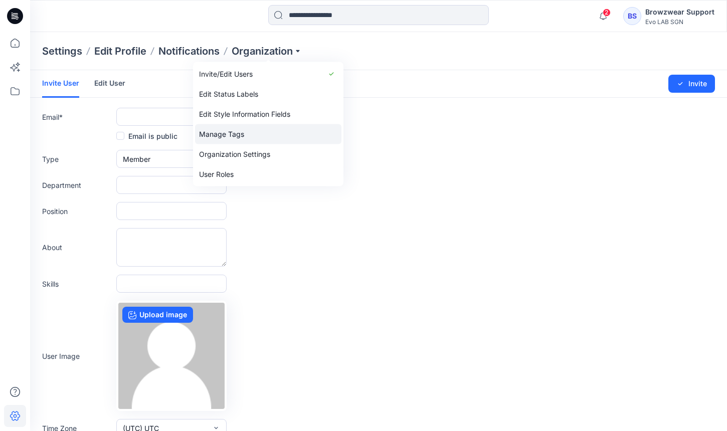
click at [270, 136] on link "Manage Tags" at bounding box center [268, 134] width 146 height 20
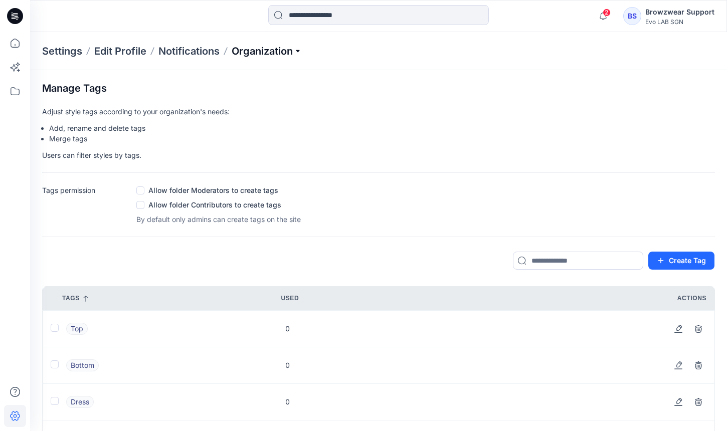
click at [285, 53] on p "Organization" at bounding box center [267, 51] width 70 height 14
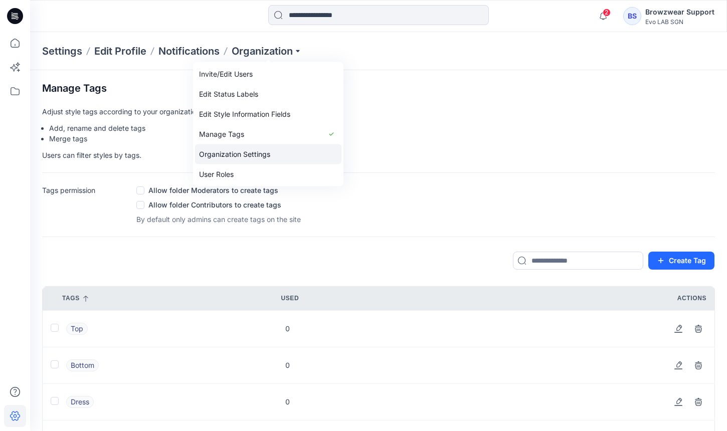
click at [284, 159] on link "Organization Settings" at bounding box center [268, 154] width 146 height 20
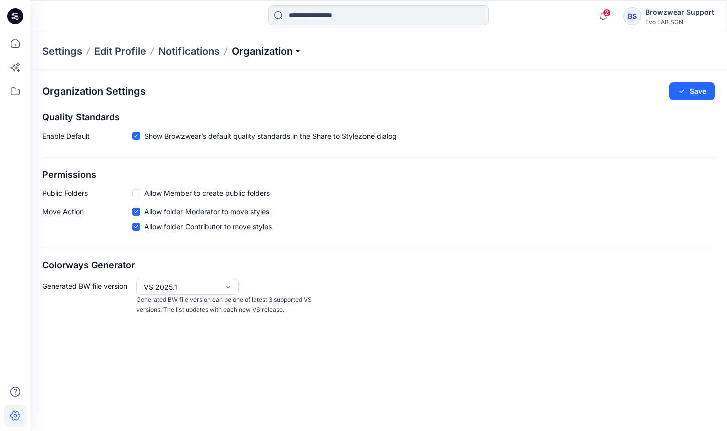
click at [280, 49] on p "Organization" at bounding box center [267, 51] width 70 height 14
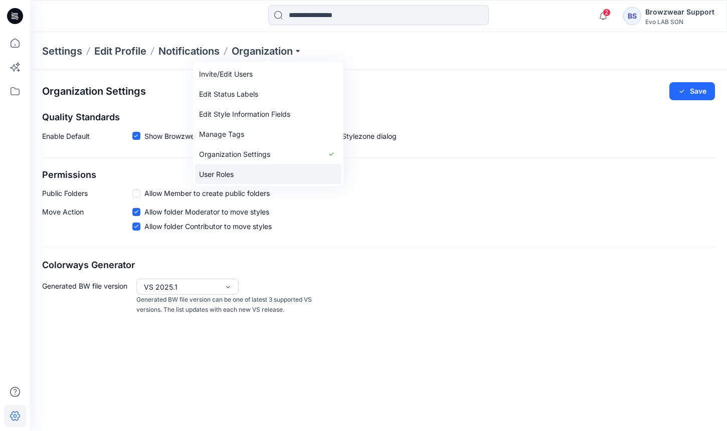
click at [277, 168] on link "User Roles" at bounding box center [268, 175] width 146 height 20
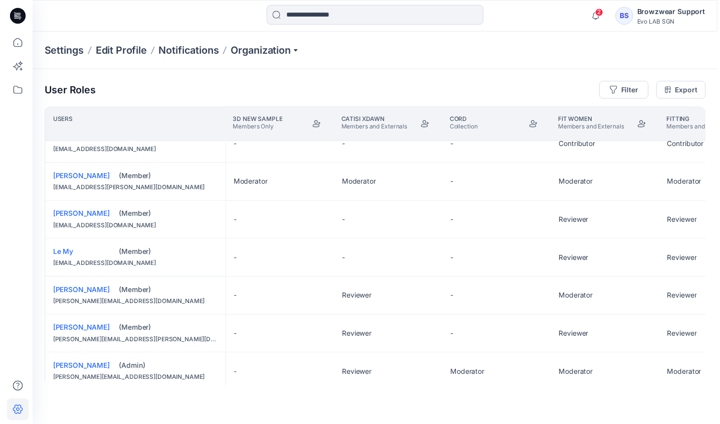
scroll to position [96, 0]
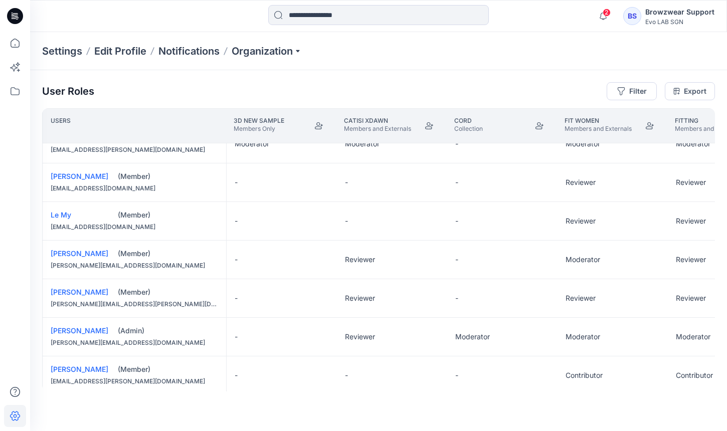
click at [536, 46] on div "Settings Edit Profile Notifications Organization" at bounding box center [378, 51] width 697 height 38
click at [268, 51] on p "Organization" at bounding box center [267, 51] width 70 height 14
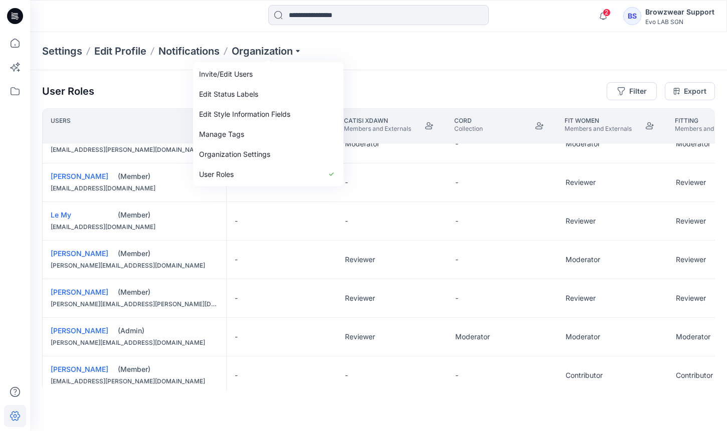
click at [555, 49] on div "Settings Edit Profile Notifications Organization Invite/Edit Users Edit Status …" at bounding box center [378, 51] width 697 height 38
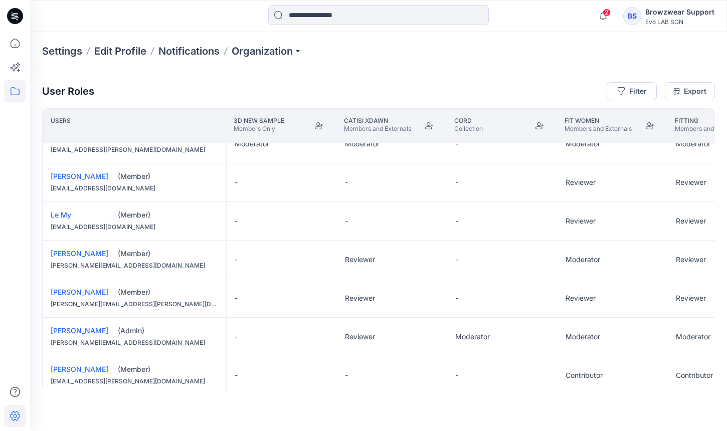
click at [20, 95] on icon at bounding box center [15, 91] width 22 height 22
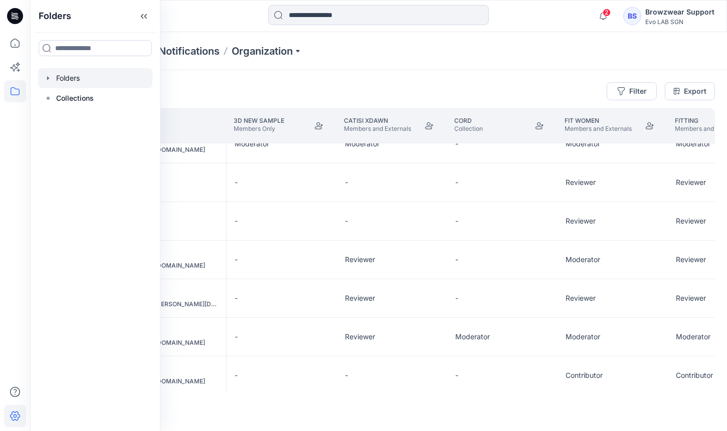
click at [75, 81] on div at bounding box center [95, 78] width 114 height 20
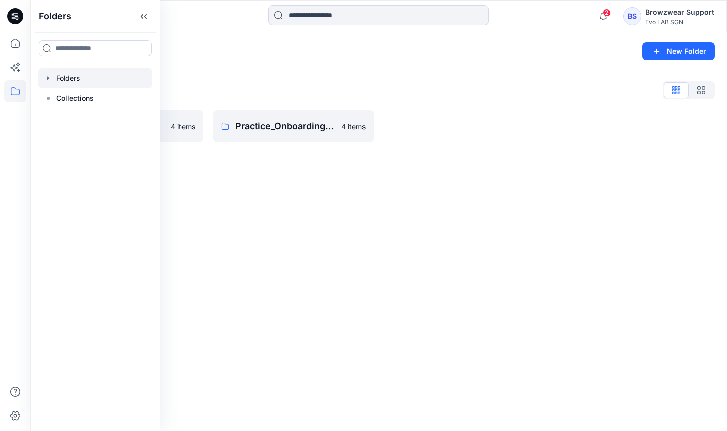
click at [379, 137] on div "Practice_Onboarding 4 items Practice_Onboarding (Clone) 4 items" at bounding box center [378, 126] width 673 height 32
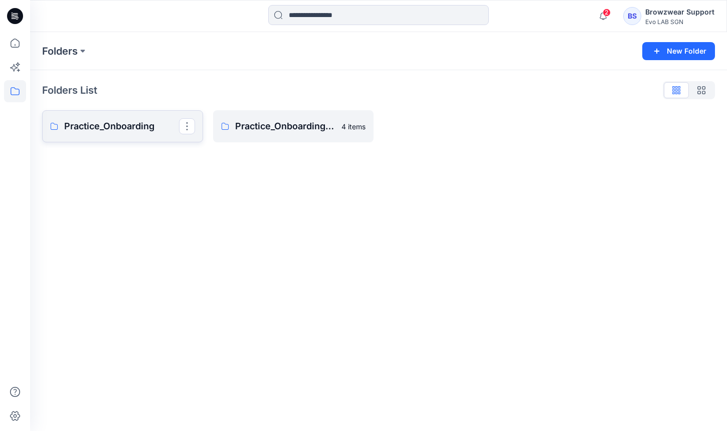
click at [149, 121] on p "Practice_Onboarding" at bounding box center [121, 126] width 115 height 14
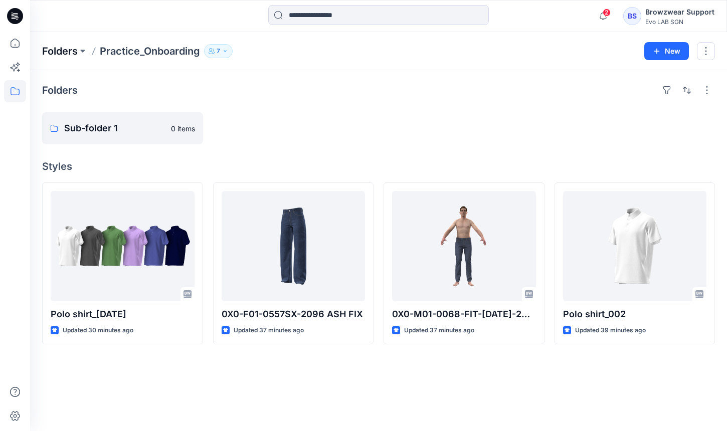
click at [47, 53] on p "Folders" at bounding box center [60, 51] width 36 height 14
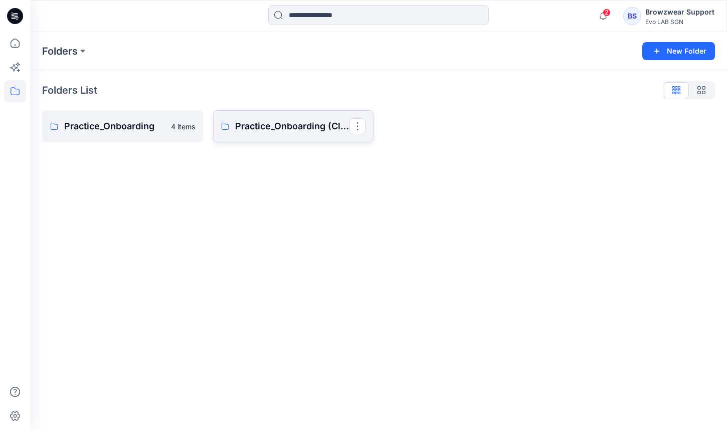
click at [293, 136] on link "Practice_Onboarding (Clone)" at bounding box center [293, 126] width 161 height 32
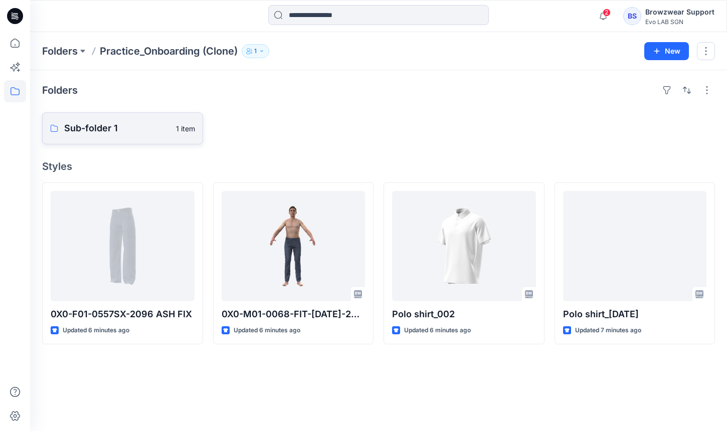
click at [108, 139] on link "Sub-folder 1 1 item" at bounding box center [122, 128] width 161 height 32
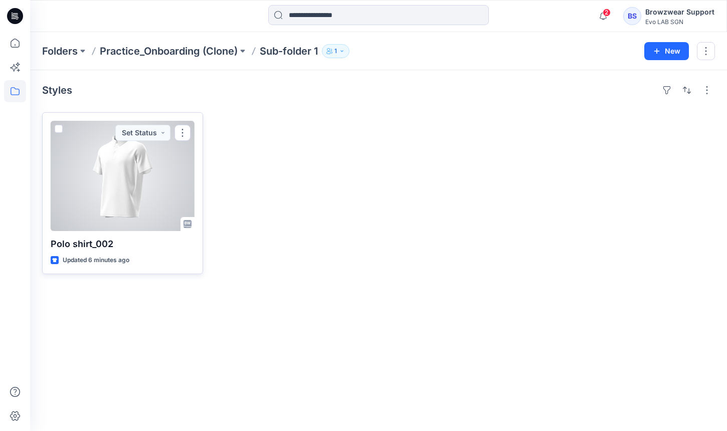
click at [151, 193] on div at bounding box center [123, 176] width 144 height 110
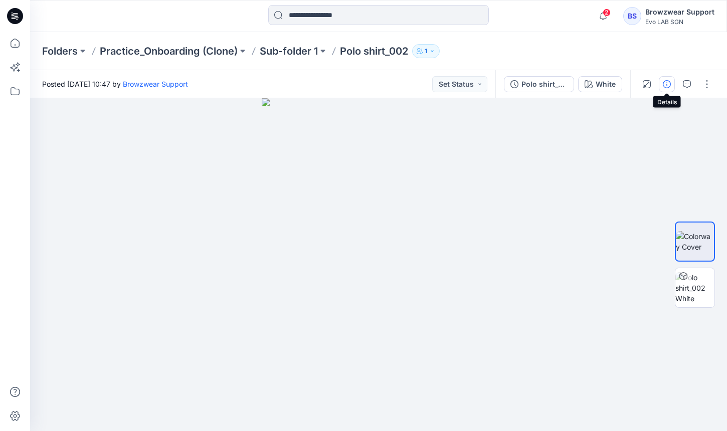
click at [670, 87] on icon "button" at bounding box center [667, 84] width 8 height 8
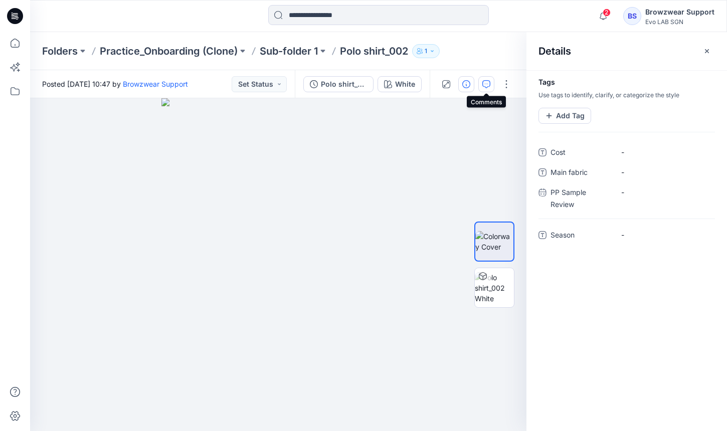
click at [484, 85] on icon "button" at bounding box center [487, 84] width 8 height 8
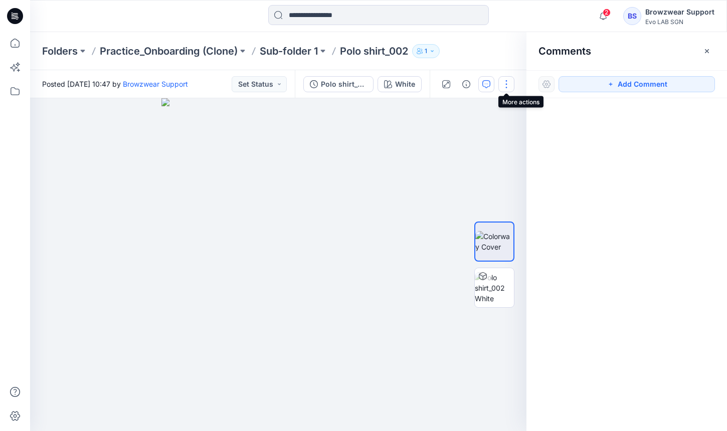
click at [502, 84] on button "button" at bounding box center [507, 84] width 16 height 16
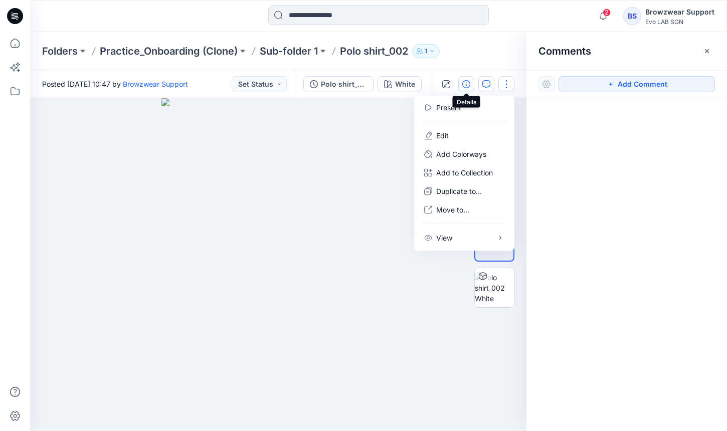
click at [463, 86] on icon "button" at bounding box center [467, 84] width 8 height 8
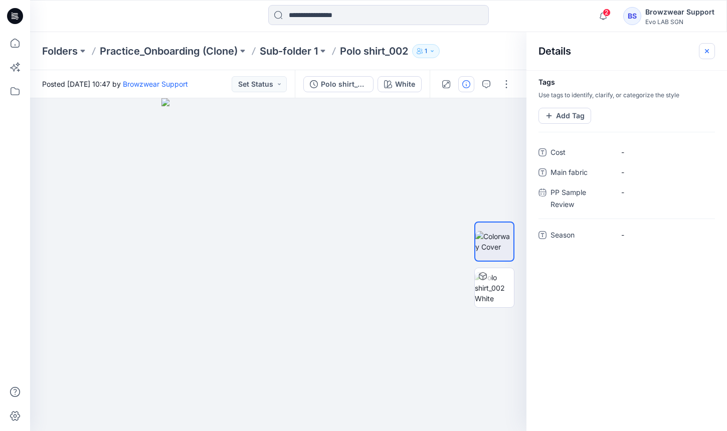
click at [709, 54] on icon "button" at bounding box center [707, 51] width 8 height 8
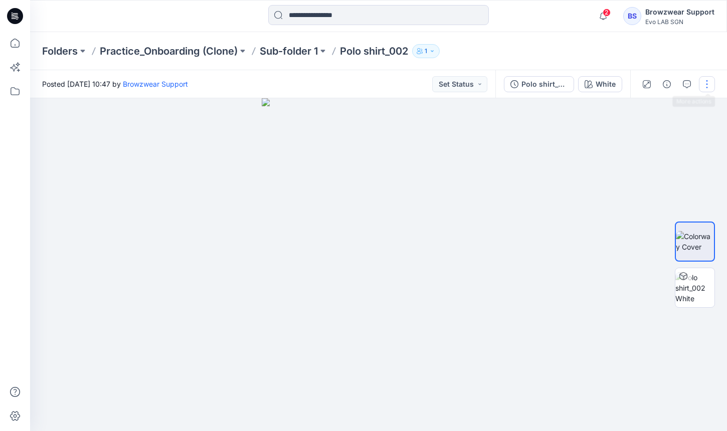
click at [704, 85] on button "button" at bounding box center [707, 84] width 16 height 16
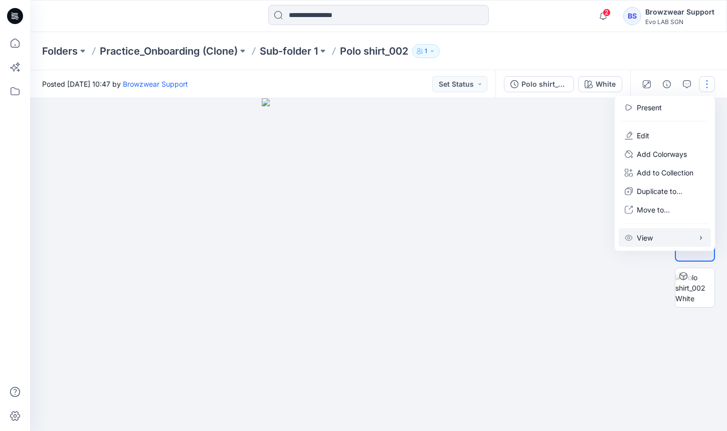
click at [672, 232] on button "View" at bounding box center [665, 238] width 92 height 19
click at [678, 284] on img at bounding box center [695, 288] width 39 height 32
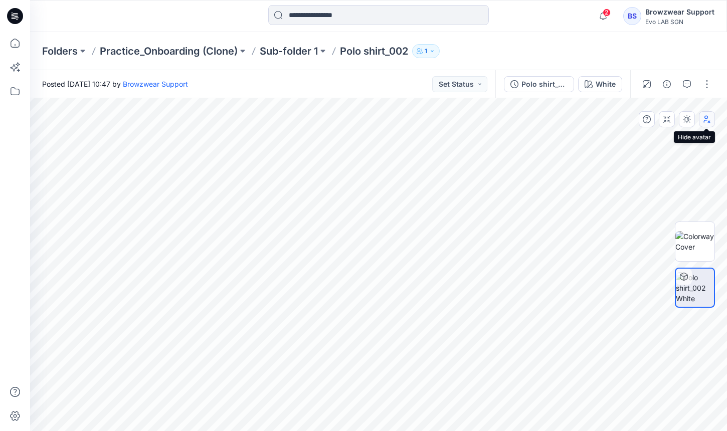
click at [710, 120] on icon "button" at bounding box center [707, 119] width 8 height 8
click at [684, 121] on icon "button" at bounding box center [687, 119] width 8 height 8
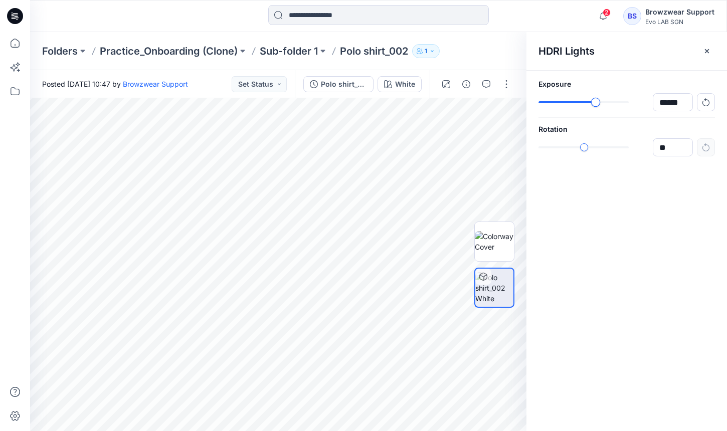
type input "******"
click at [597, 101] on div "slider-ex-1" at bounding box center [597, 102] width 9 height 9
click at [586, 145] on div "slider-ex-1" at bounding box center [586, 147] width 9 height 9
type input "*****"
click at [587, 148] on div "slider-ex-1" at bounding box center [587, 147] width 9 height 9
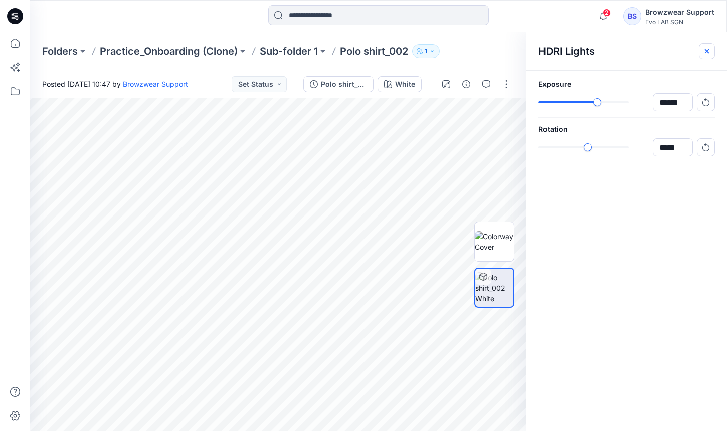
click at [709, 57] on button "button" at bounding box center [707, 51] width 16 height 16
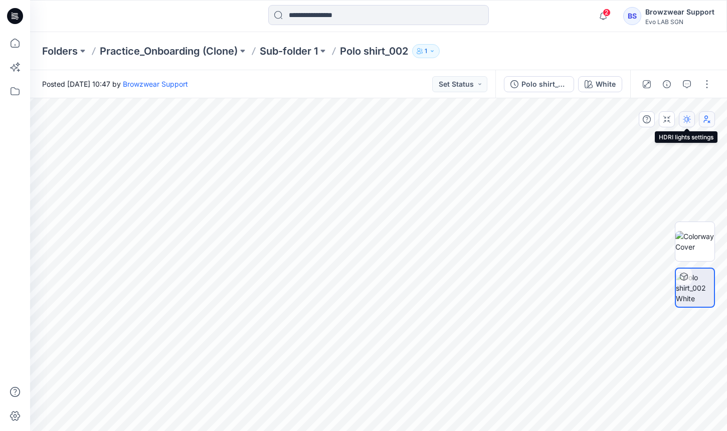
click at [687, 117] on icon "button" at bounding box center [687, 119] width 8 height 8
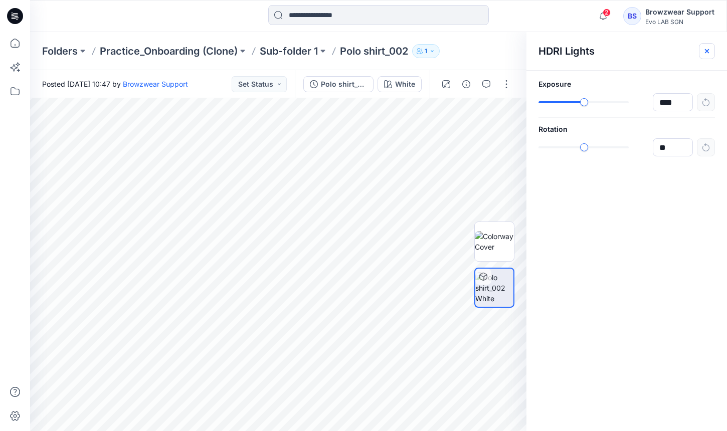
click at [711, 56] on button "button" at bounding box center [707, 51] width 16 height 16
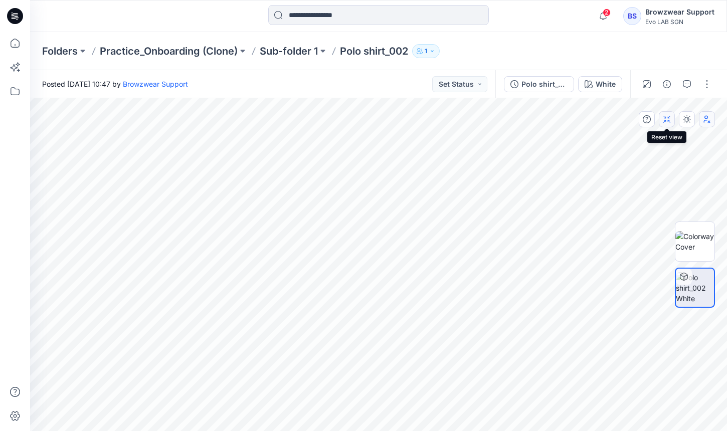
click at [673, 122] on button "button" at bounding box center [667, 119] width 16 height 16
click at [672, 122] on button "button" at bounding box center [667, 119] width 16 height 16
click at [648, 121] on icon "button" at bounding box center [647, 119] width 8 height 8
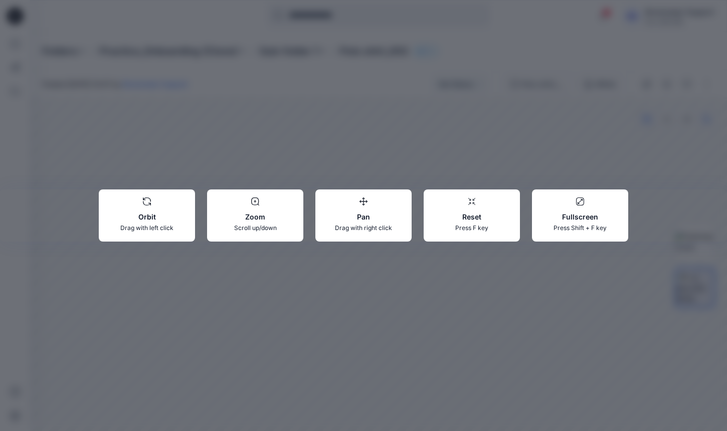
click at [648, 121] on div "Orbit Drag with left click Zoom Scroll up/down Pan Drag with right click Reset …" at bounding box center [363, 215] width 727 height 431
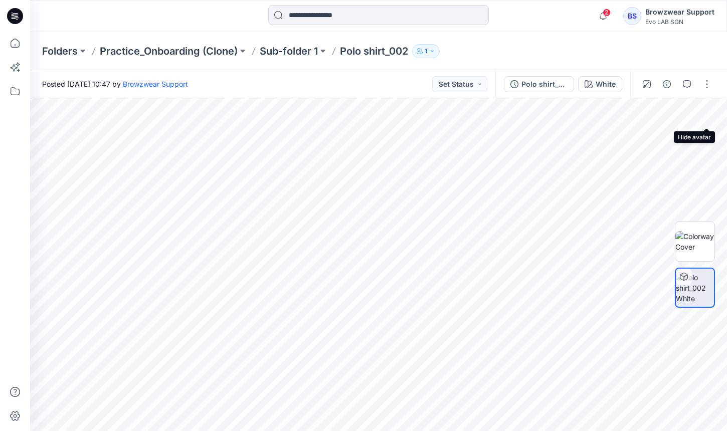
click at [0, 0] on button "button" at bounding box center [0, 0] width 0 height 0
click at [709, 78] on button "button" at bounding box center [707, 84] width 16 height 16
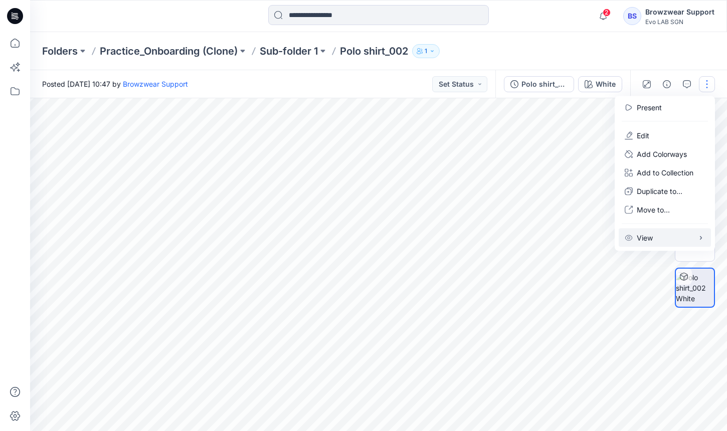
click at [676, 235] on button "View" at bounding box center [665, 238] width 92 height 19
click at [692, 86] on button "button" at bounding box center [687, 84] width 16 height 16
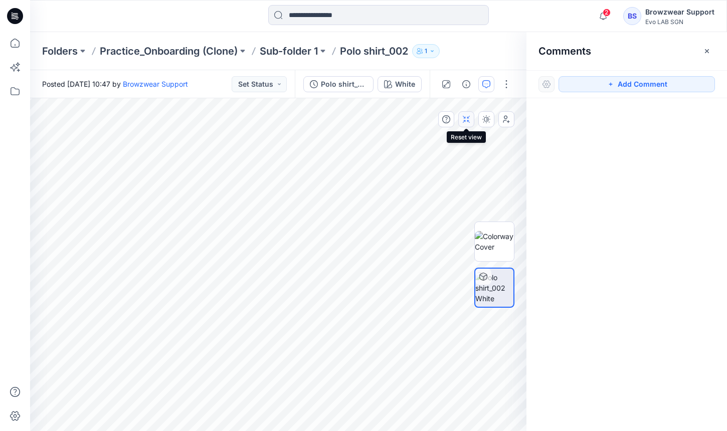
click at [465, 116] on icon "button" at bounding box center [465, 117] width 2 height 2
click at [616, 86] on button "Add Comment" at bounding box center [637, 84] width 157 height 16
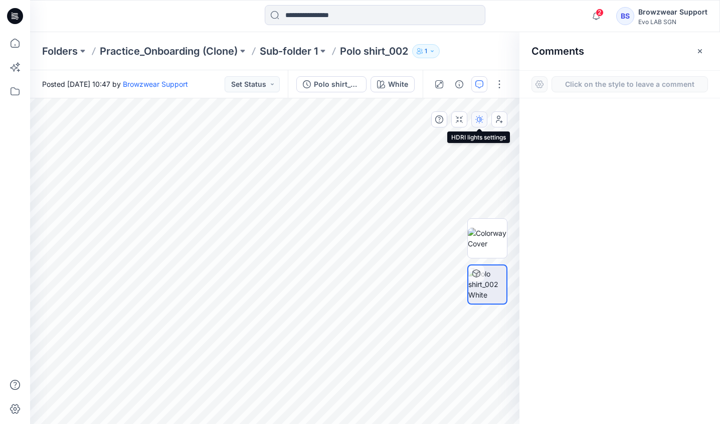
click at [481, 117] on icon "button" at bounding box center [480, 119] width 8 height 8
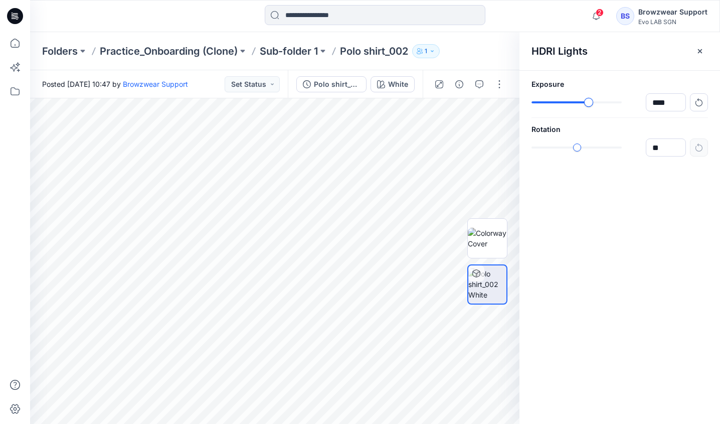
type input "******"
click at [584, 102] on div "slider-ex-1" at bounding box center [585, 102] width 9 height 9
click at [702, 47] on icon "button" at bounding box center [700, 51] width 8 height 8
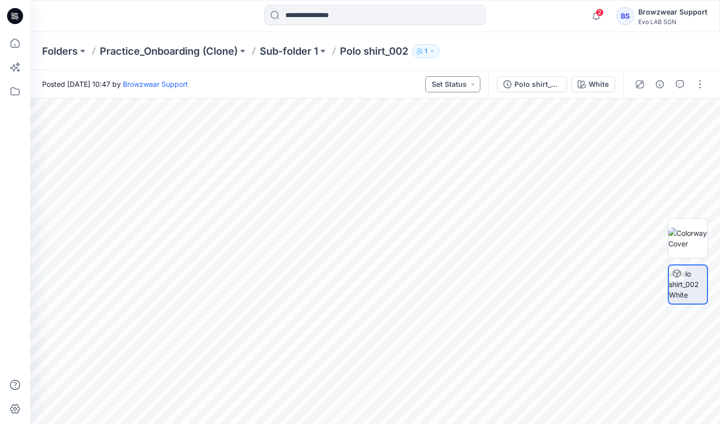
click at [453, 81] on button "Set Status" at bounding box center [452, 84] width 55 height 16
click at [455, 84] on button "Set Status" at bounding box center [452, 84] width 55 height 16
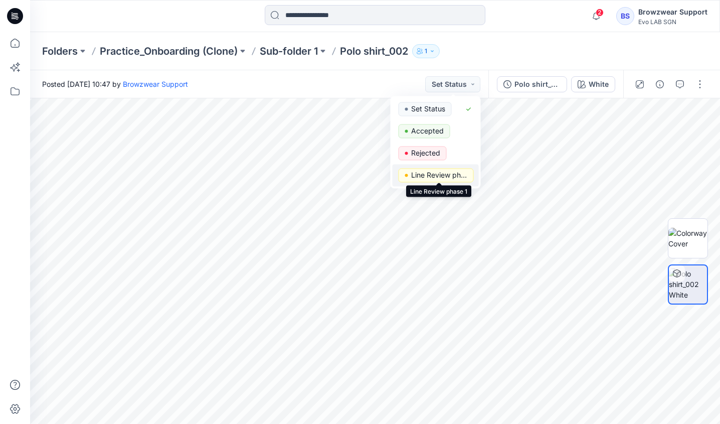
click at [464, 173] on p "Line Review phase 1" at bounding box center [439, 175] width 56 height 13
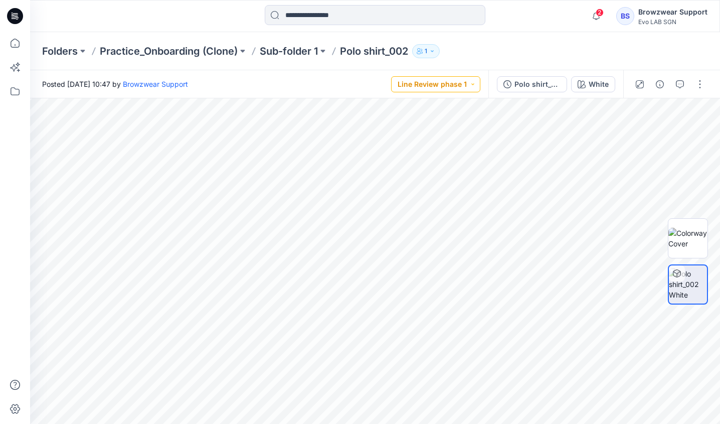
click at [462, 88] on button "Line Review phase 1" at bounding box center [435, 84] width 89 height 16
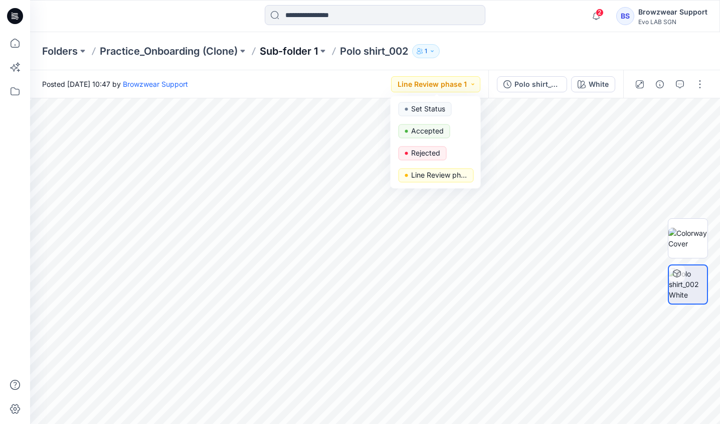
click at [301, 52] on p "Sub-folder 1" at bounding box center [289, 51] width 58 height 14
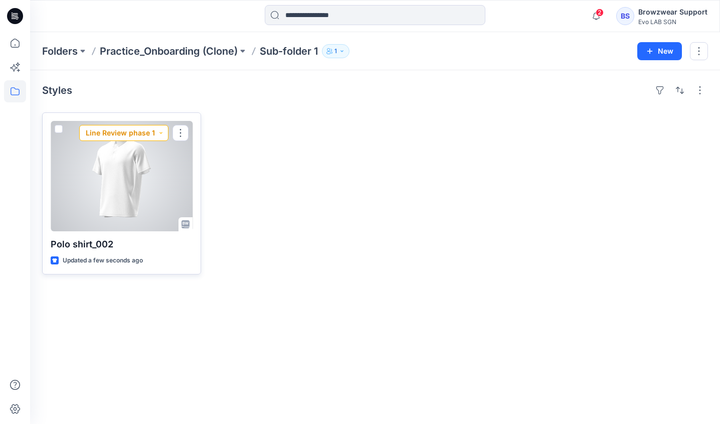
click at [147, 125] on button "Line Review phase 1" at bounding box center [123, 133] width 89 height 16
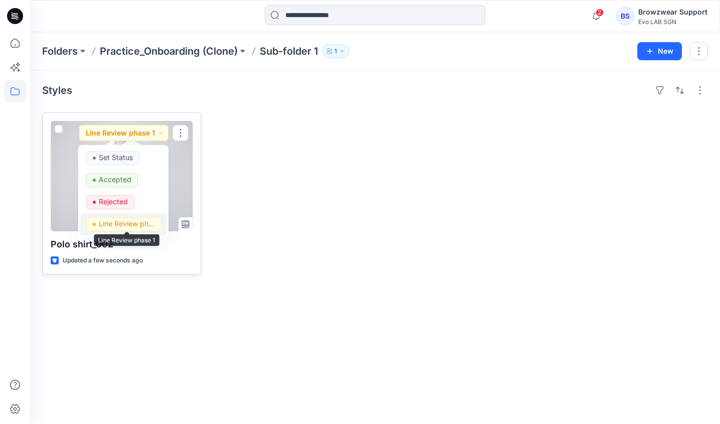
click at [133, 222] on p "Line Review phase 1" at bounding box center [127, 223] width 56 height 13
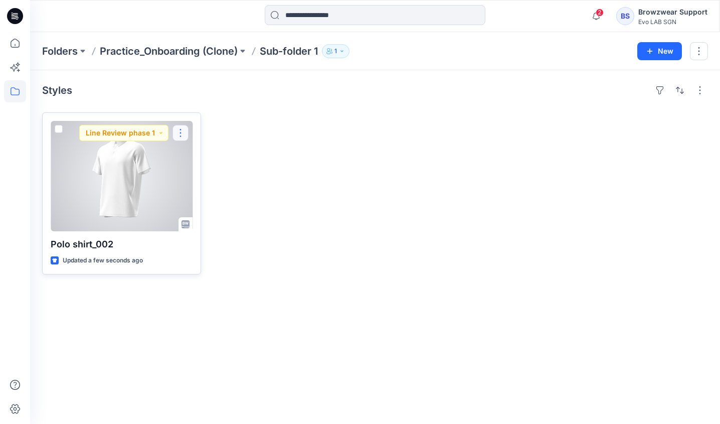
click at [184, 133] on button "button" at bounding box center [181, 133] width 16 height 16
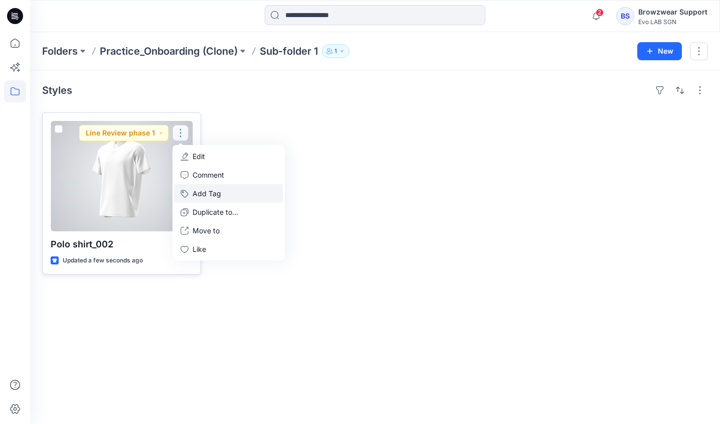
click at [192, 190] on button "Add Tag" at bounding box center [229, 193] width 108 height 19
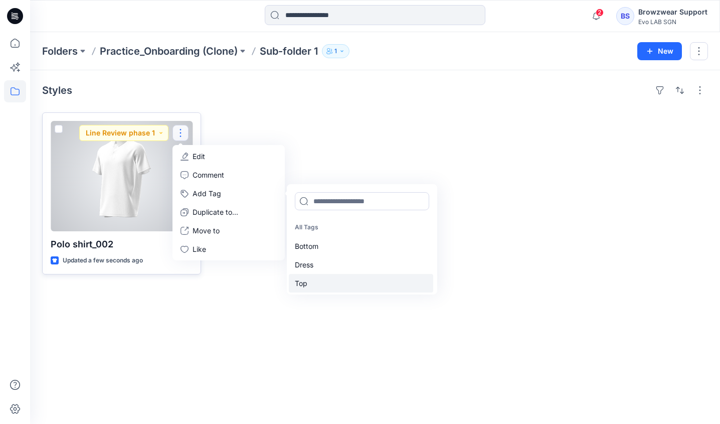
click at [338, 284] on div "Top" at bounding box center [361, 283] width 144 height 19
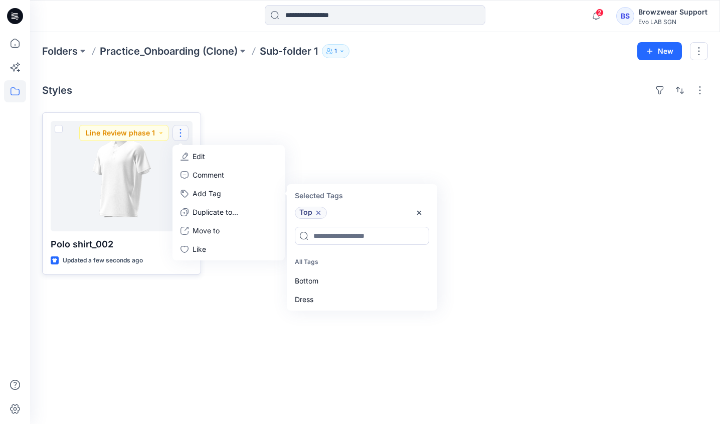
click at [374, 154] on div "Polo shirt_002 Updated a few seconds ago Line Review phase 1 Edit Comment Add T…" at bounding box center [375, 193] width 666 height 162
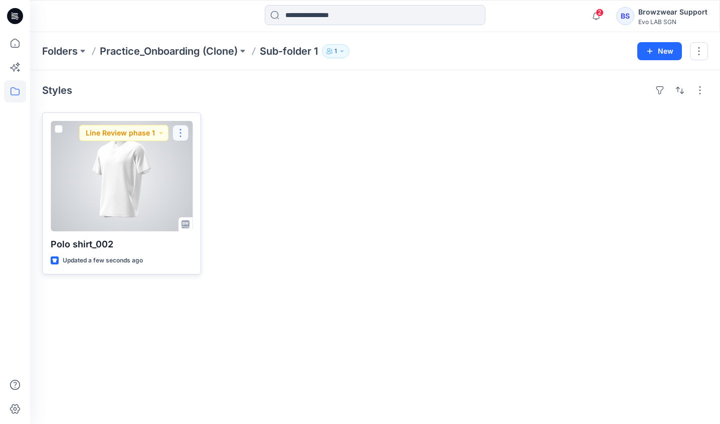
click at [183, 135] on button "button" at bounding box center [181, 133] width 16 height 16
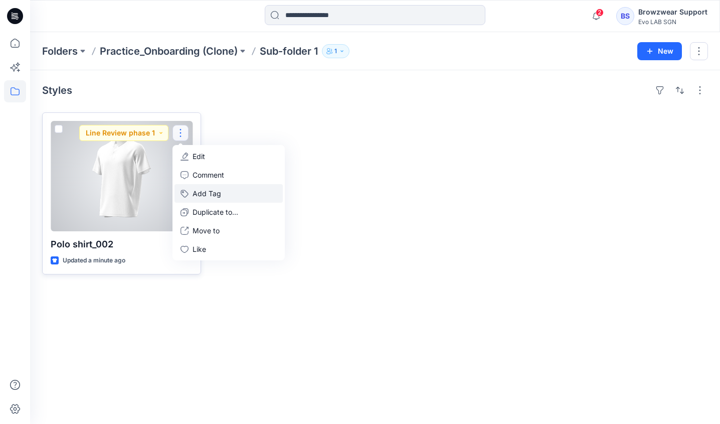
click at [223, 193] on button "Add Tag" at bounding box center [229, 193] width 108 height 19
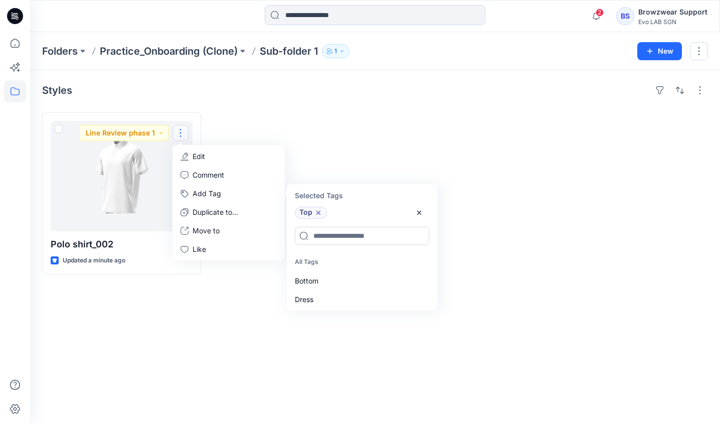
click at [491, 200] on div at bounding box center [459, 193] width 159 height 162
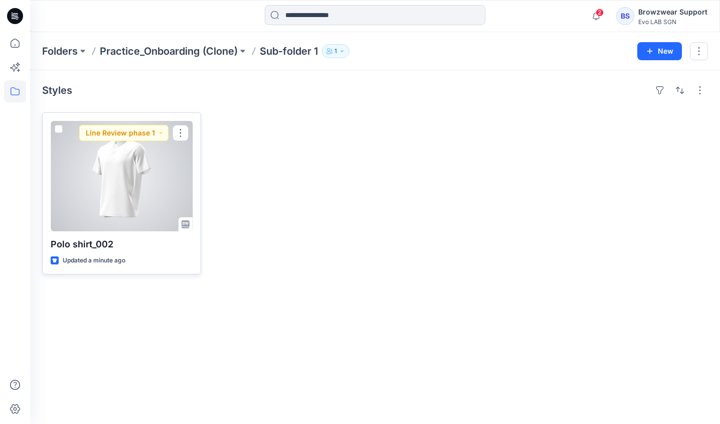
click at [136, 184] on div at bounding box center [122, 176] width 142 height 110
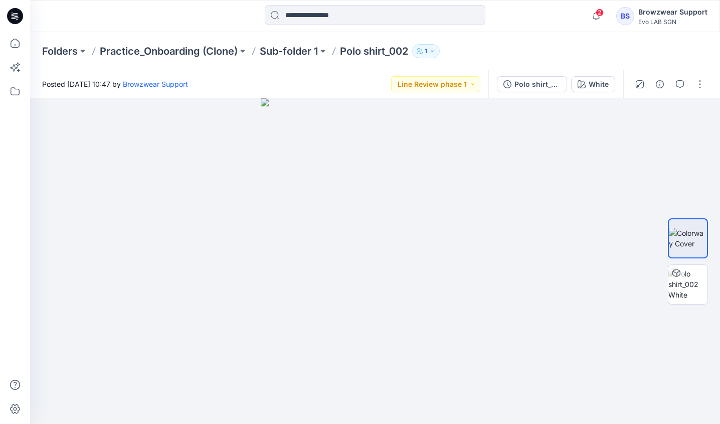
click at [700, 16] on div "Browzwear Support" at bounding box center [673, 12] width 69 height 12
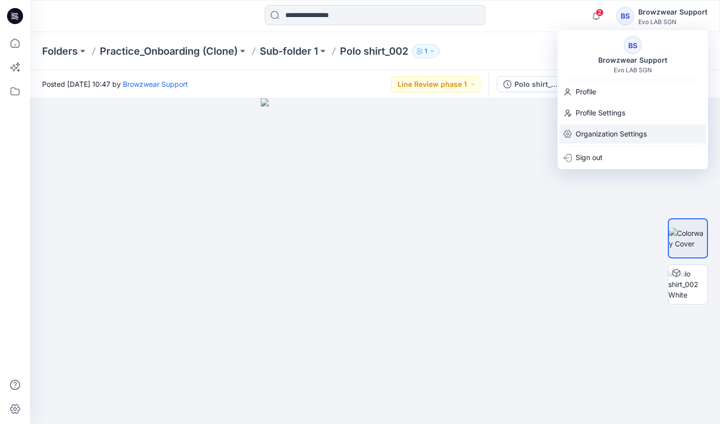
click at [662, 132] on div "Organization Settings" at bounding box center [633, 133] width 146 height 19
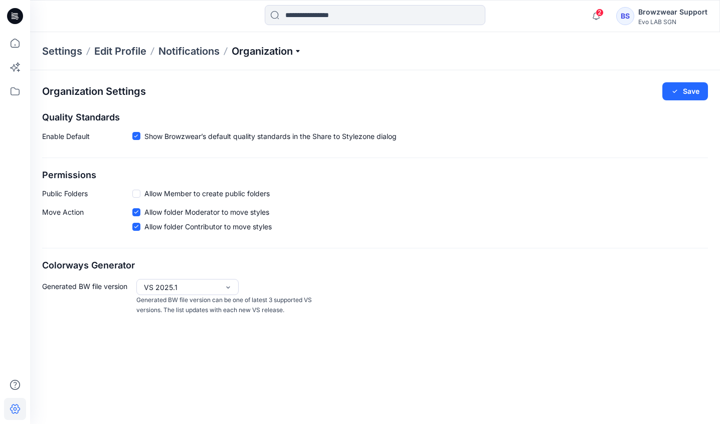
click at [297, 58] on p "Organization" at bounding box center [267, 51] width 70 height 14
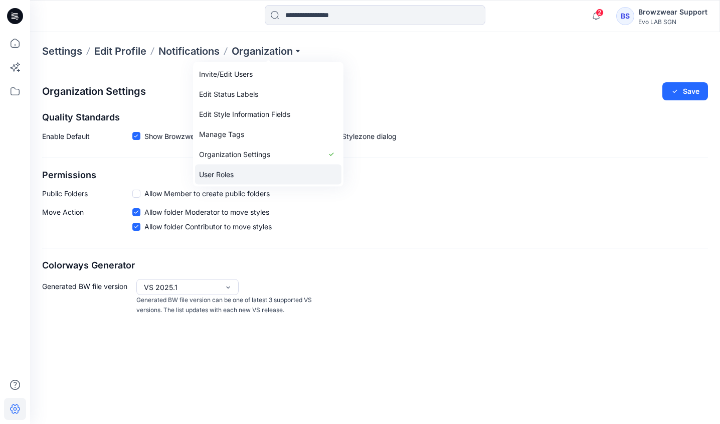
click at [308, 170] on link "User Roles" at bounding box center [268, 175] width 146 height 20
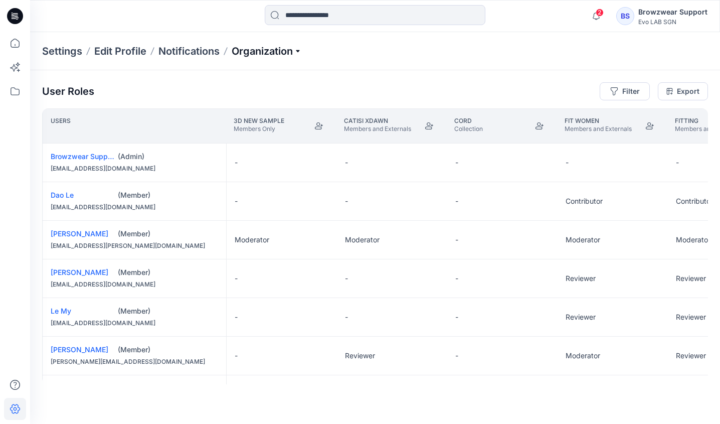
click at [286, 52] on p "Organization" at bounding box center [267, 51] width 70 height 14
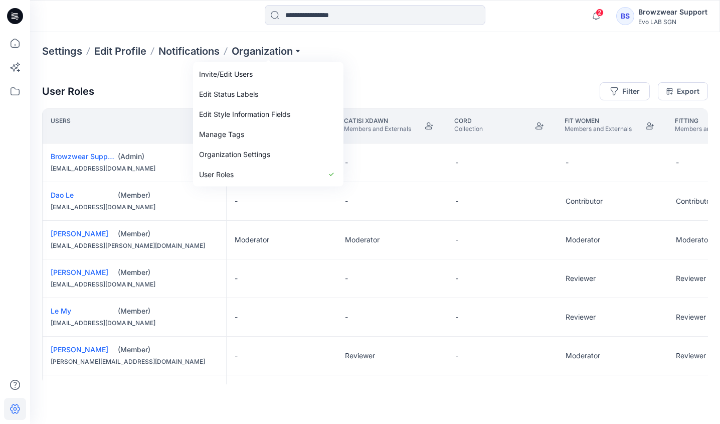
click at [633, 21] on div "BS" at bounding box center [626, 16] width 18 height 18
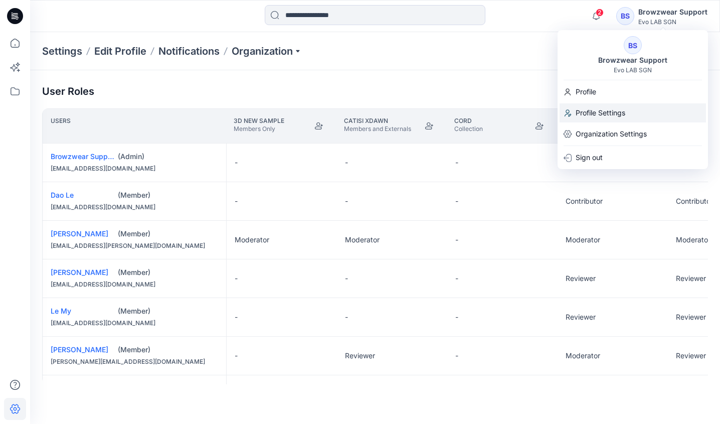
click at [624, 107] on p "Profile Settings" at bounding box center [601, 112] width 50 height 19
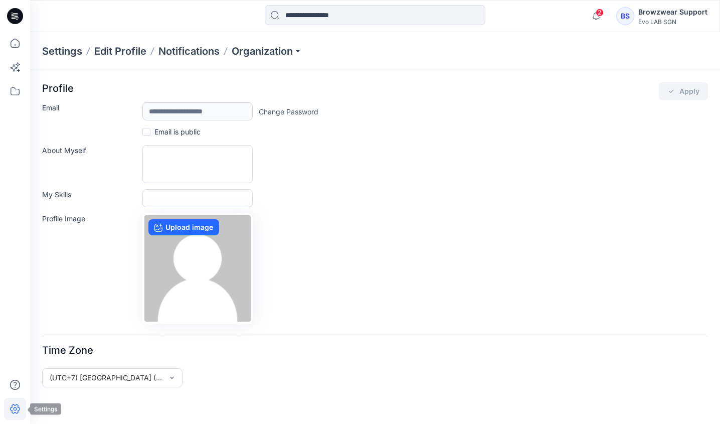
click at [14, 406] on icon at bounding box center [15, 409] width 22 height 22
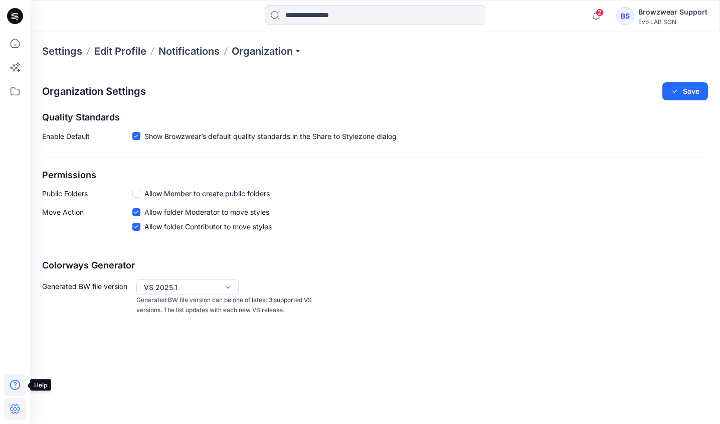
click at [22, 379] on icon at bounding box center [15, 385] width 22 height 22
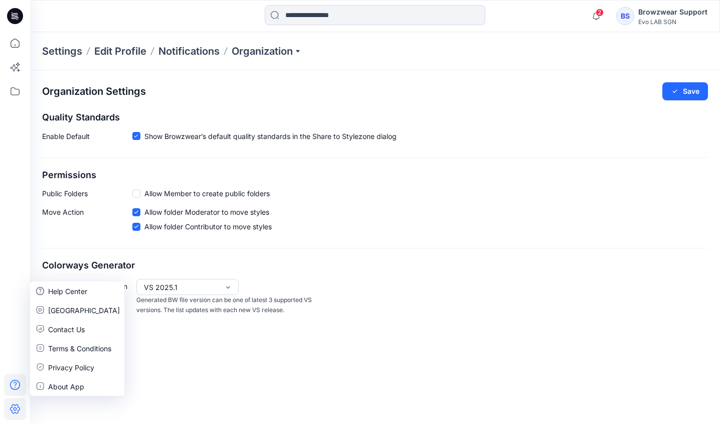
click at [19, 383] on icon at bounding box center [15, 385] width 10 height 10
click at [19, 408] on icon at bounding box center [15, 409] width 10 height 10
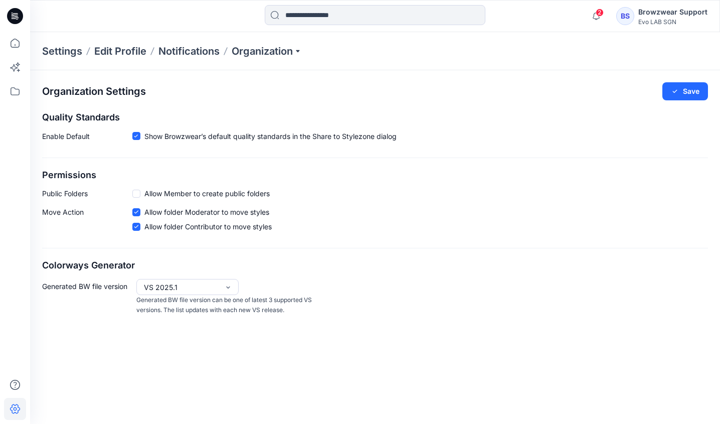
click at [19, 408] on icon at bounding box center [15, 409] width 10 height 10
click at [20, 403] on icon at bounding box center [15, 409] width 22 height 22
click at [130, 365] on div "Organization Settings Save Quality Standards Enable Default Show Browzwear’s de…" at bounding box center [375, 247] width 690 height 354
click at [7, 409] on icon at bounding box center [15, 409] width 22 height 22
click at [14, 408] on icon at bounding box center [16, 409] width 4 height 4
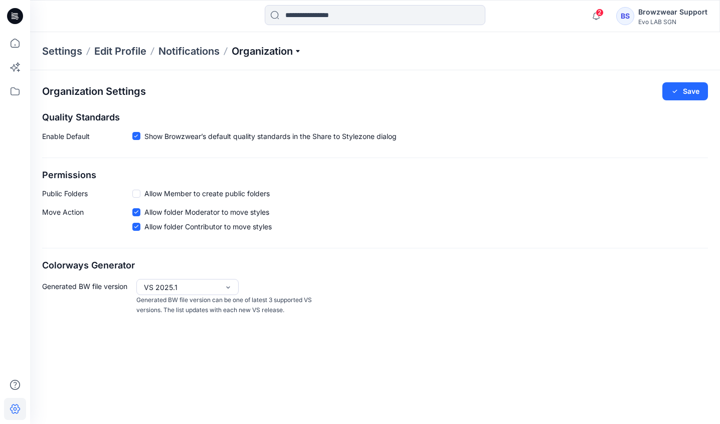
click at [279, 49] on p "Organization" at bounding box center [267, 51] width 70 height 14
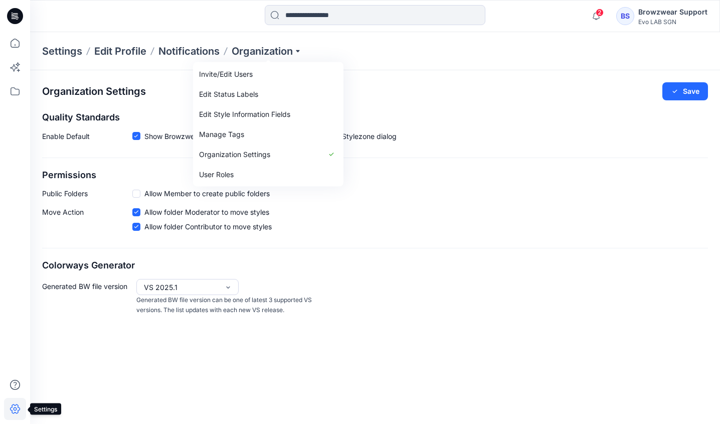
click at [19, 402] on icon at bounding box center [15, 409] width 22 height 22
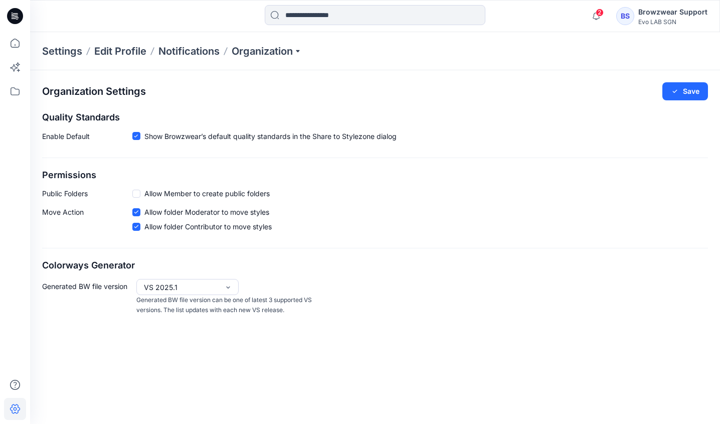
click at [18, 18] on icon at bounding box center [15, 16] width 16 height 16
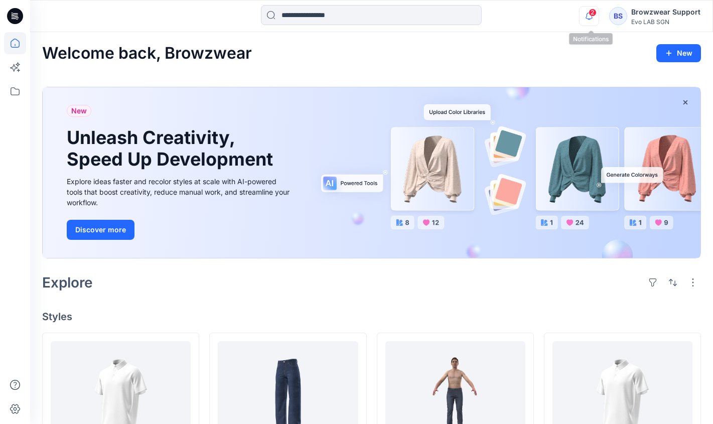
click at [581, 17] on icon "button" at bounding box center [588, 16] width 19 height 20
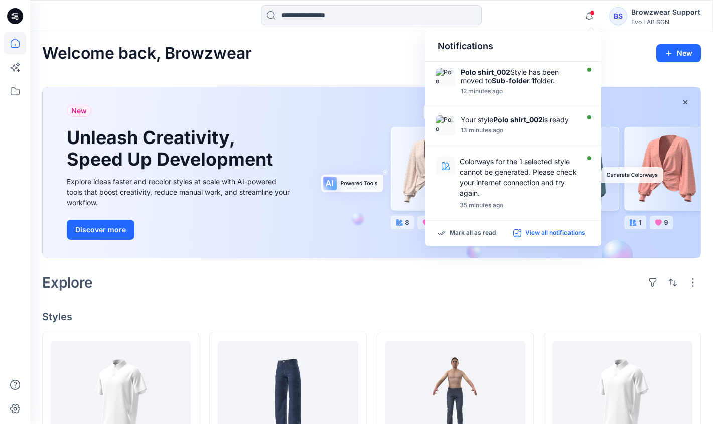
click at [555, 234] on p "View all notifications" at bounding box center [555, 233] width 60 height 9
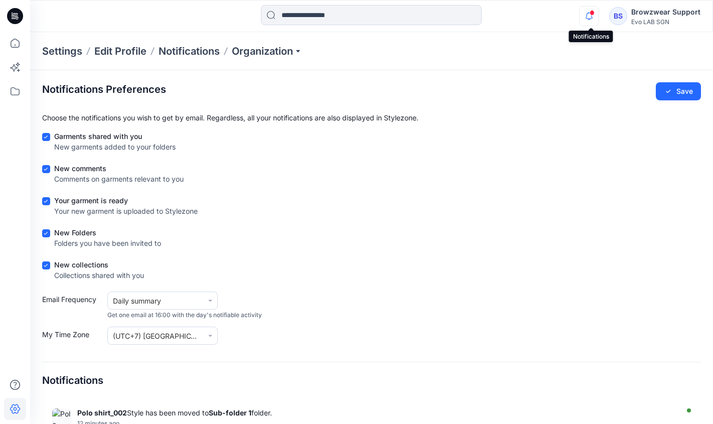
click at [598, 20] on icon "button" at bounding box center [588, 16] width 19 height 20
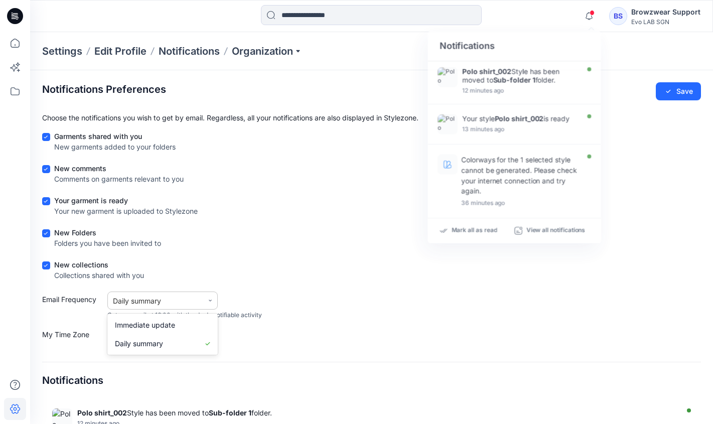
click at [167, 305] on div "Daily summary" at bounding box center [155, 300] width 85 height 11
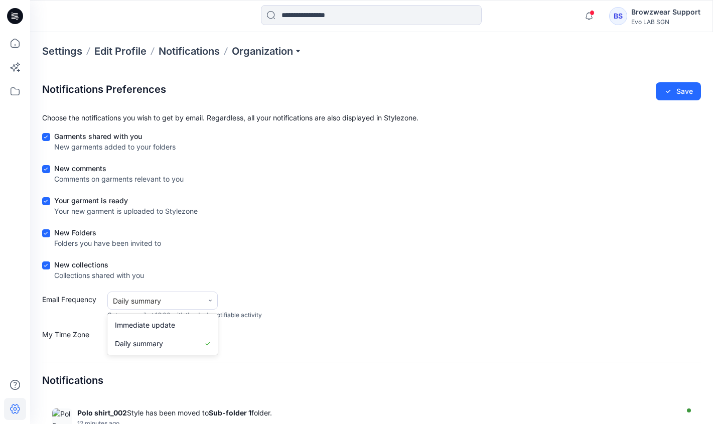
drag, startPoint x: 350, startPoint y: 293, endPoint x: 345, endPoint y: 296, distance: 5.6
click at [350, 293] on div "Email Frequency [object Object] selected, 2 of 2. 2 results available. Use Up a…" at bounding box center [371, 305] width 659 height 28
click at [195, 339] on div "(UTC+7) Asia (Ho Chi Minh)" at bounding box center [162, 336] width 110 height 18
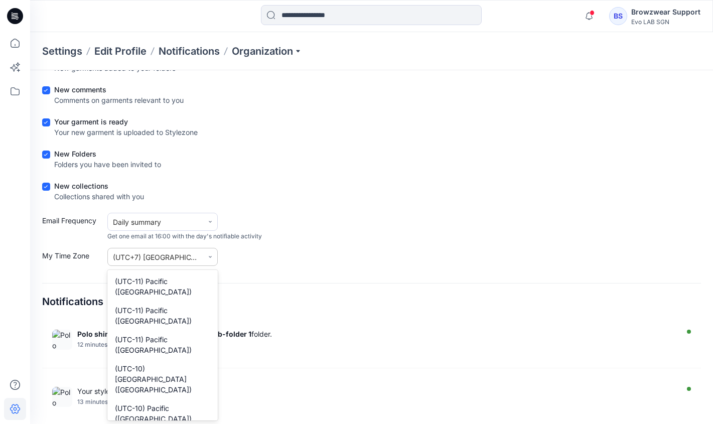
scroll to position [8268, 0]
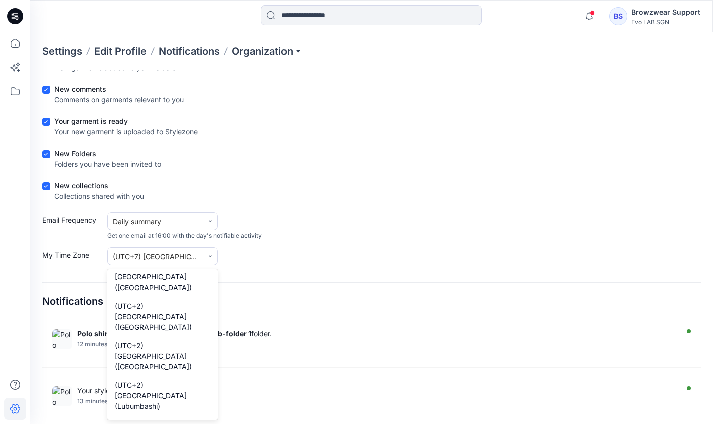
click at [347, 240] on div "Email Frequency Daily summary Get one email at 16:00 with the day's notifiable …" at bounding box center [371, 226] width 659 height 28
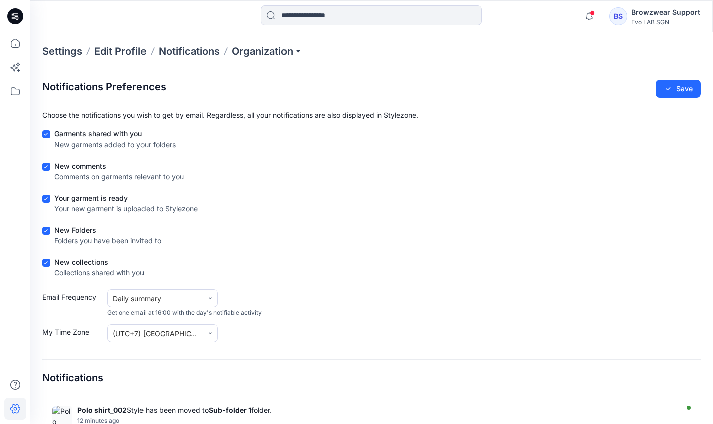
scroll to position [0, 0]
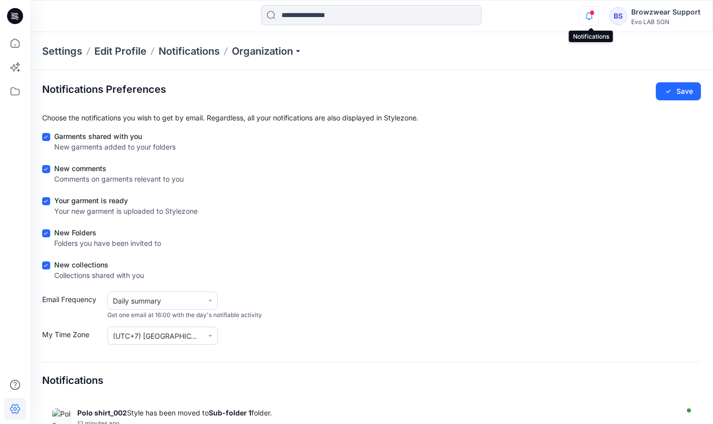
click at [591, 16] on icon "button" at bounding box center [588, 16] width 19 height 20
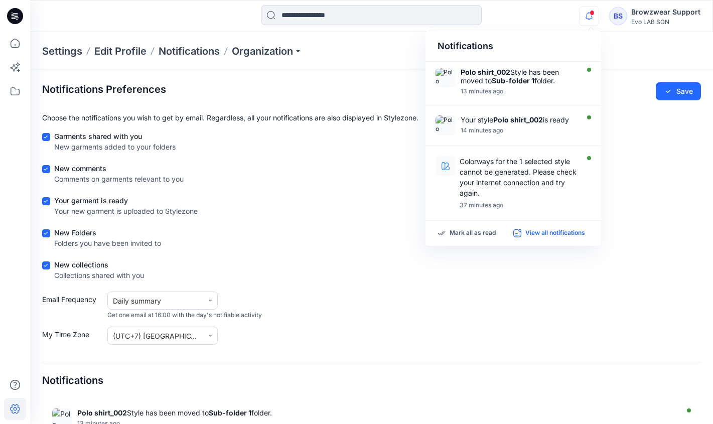
click at [550, 232] on p "View all notifications" at bounding box center [555, 233] width 60 height 9
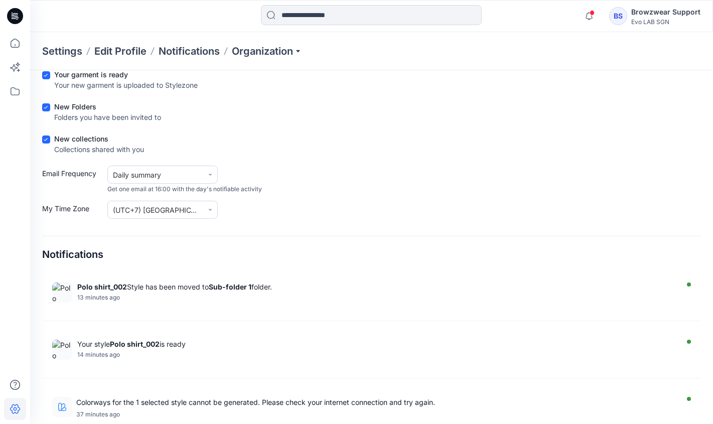
scroll to position [130, 0]
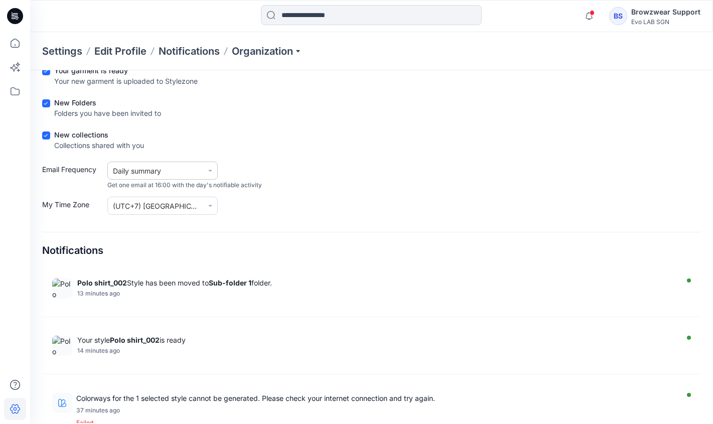
click at [183, 167] on div "Daily summary" at bounding box center [155, 171] width 85 height 11
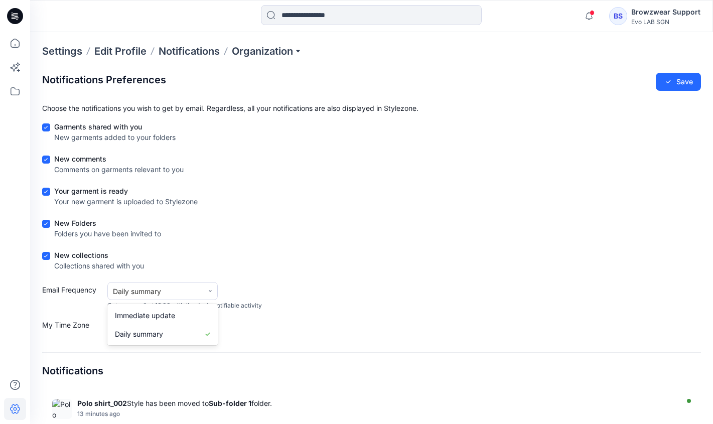
scroll to position [15, 0]
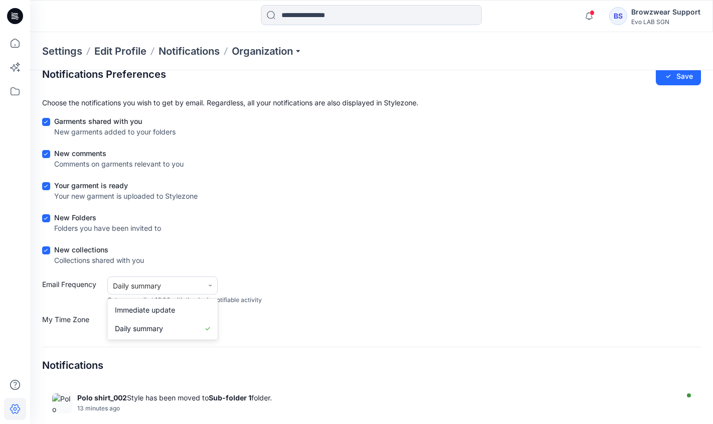
click at [296, 291] on div "Email Frequency [object Object], 1 of 2. 2 results available. Use Up and Down t…" at bounding box center [371, 290] width 659 height 28
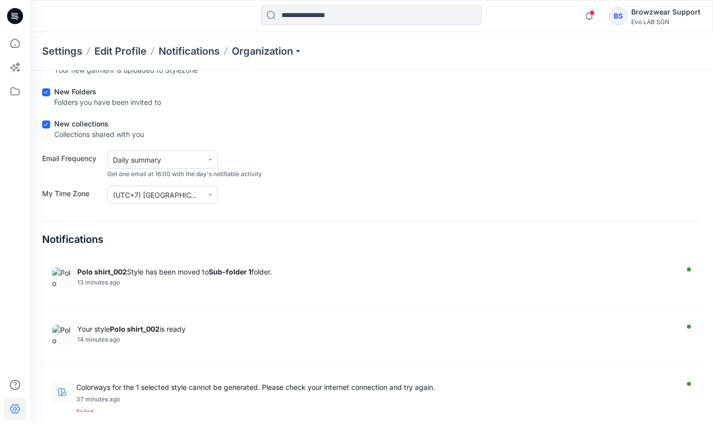
scroll to position [0, 0]
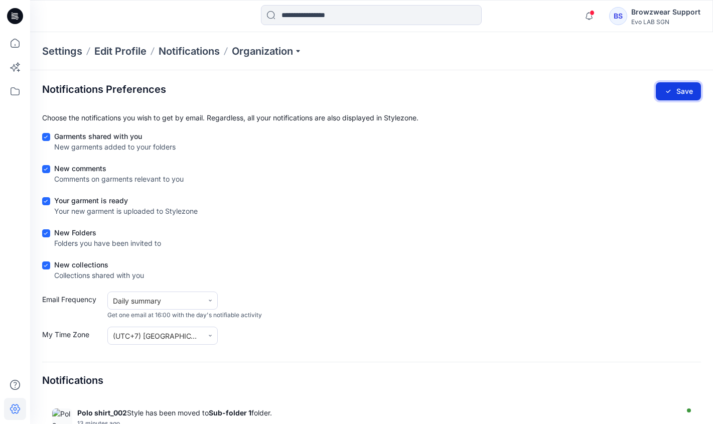
click at [665, 89] on icon at bounding box center [668, 91] width 8 height 8
click at [591, 20] on icon "button" at bounding box center [588, 16] width 19 height 20
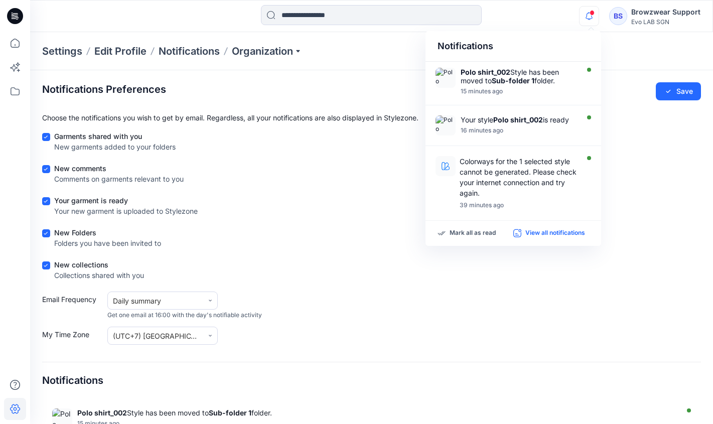
click at [563, 237] on p "View all notifications" at bounding box center [555, 233] width 60 height 9
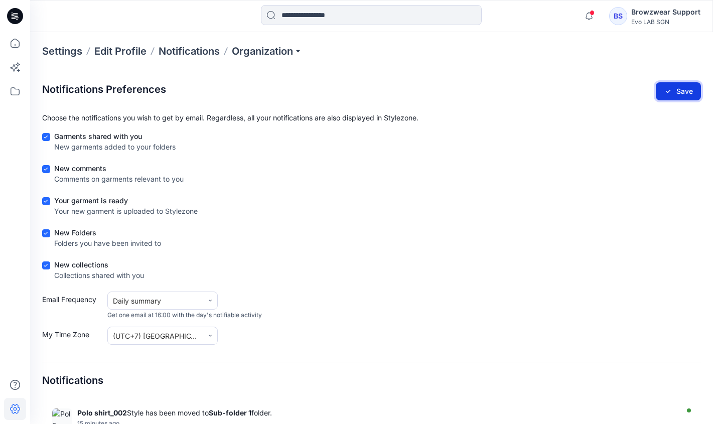
click at [672, 94] on button "Save" at bounding box center [678, 91] width 45 height 18
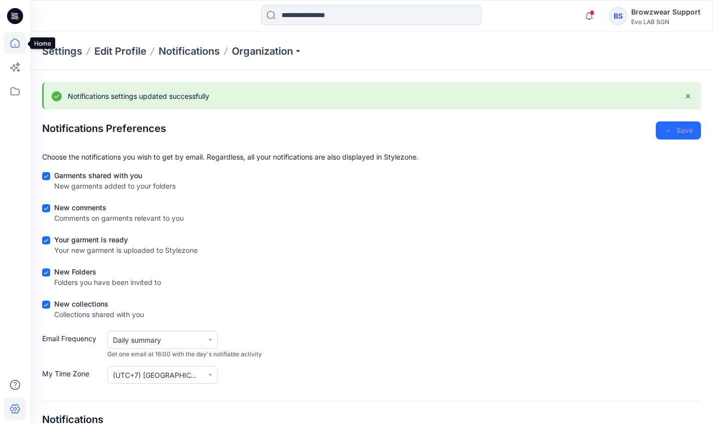
click at [20, 49] on icon at bounding box center [15, 43] width 22 height 22
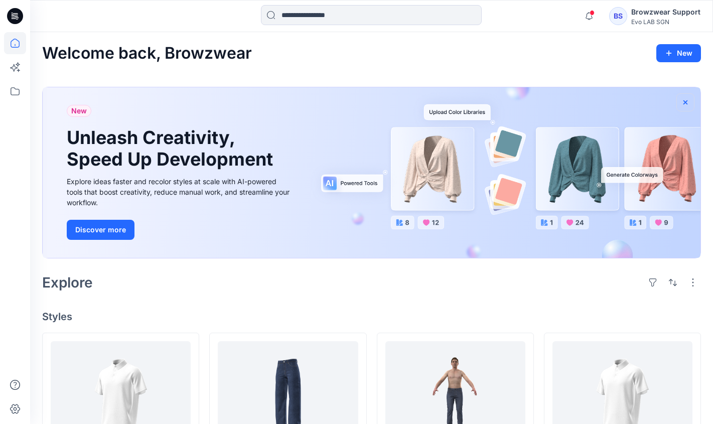
click at [686, 102] on icon "button" at bounding box center [685, 102] width 4 height 4
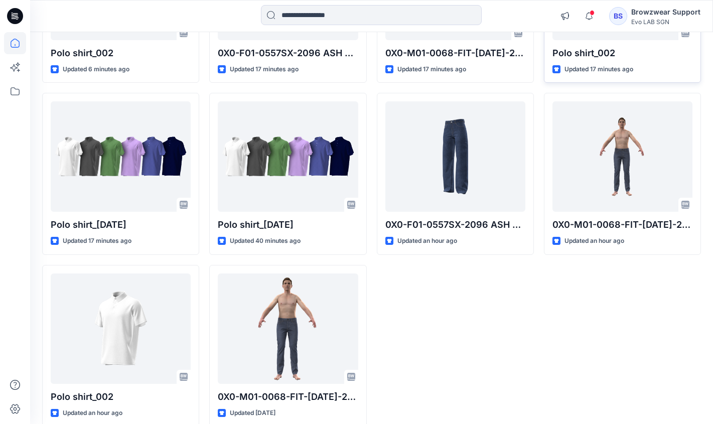
scroll to position [216, 0]
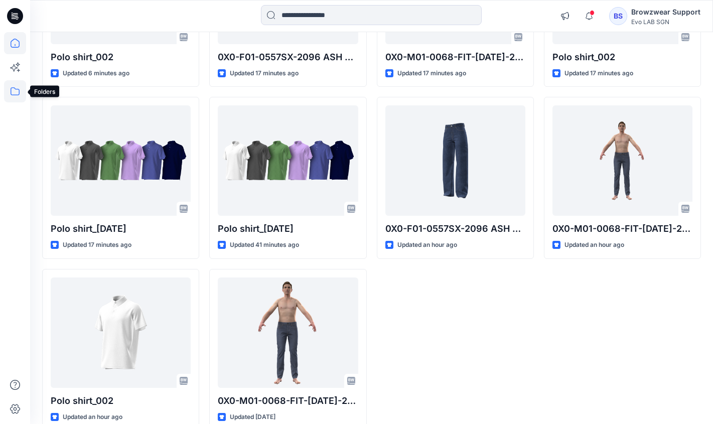
click at [21, 89] on icon at bounding box center [15, 91] width 22 height 22
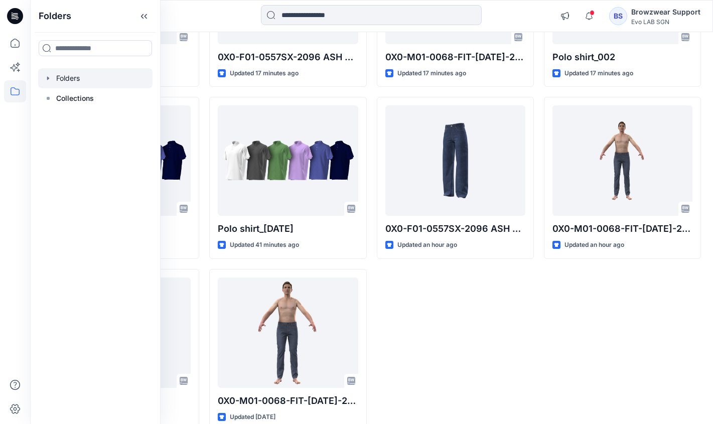
click at [61, 81] on div at bounding box center [95, 78] width 114 height 20
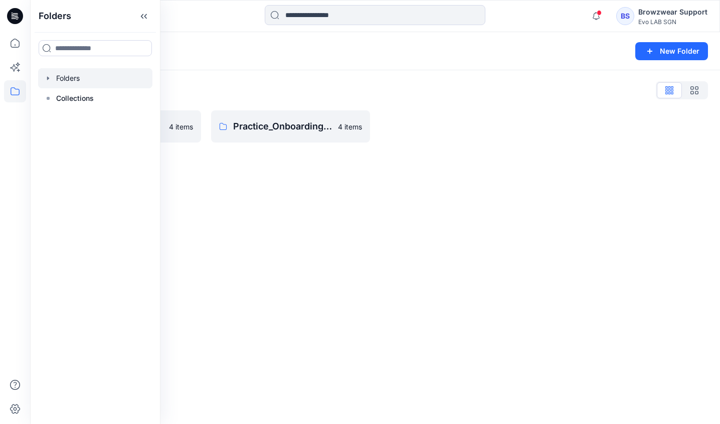
click at [311, 176] on div "Folders New Folder Folders List Practice_Onboarding 4 items Practice_Onboarding…" at bounding box center [375, 228] width 690 height 392
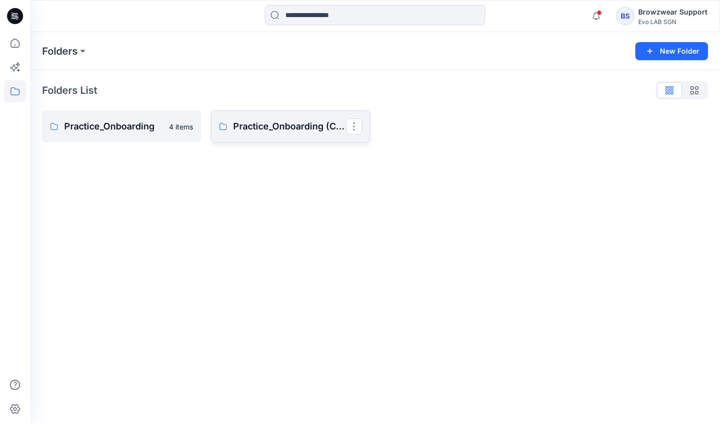
click at [244, 122] on p "Practice_Onboarding (Clone)" at bounding box center [289, 126] width 113 height 14
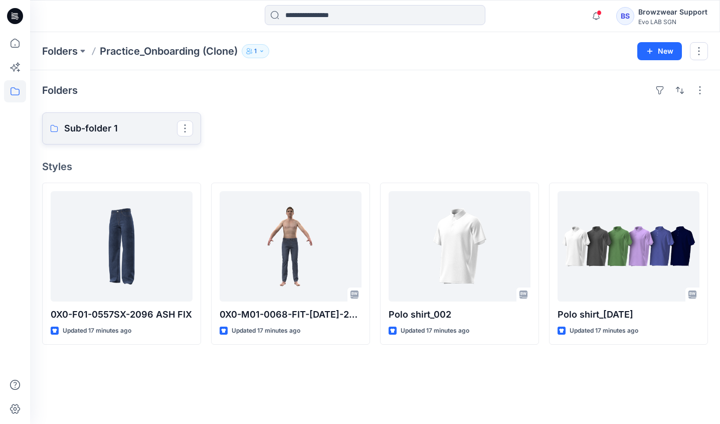
click at [134, 133] on p "Sub-folder 1" at bounding box center [120, 128] width 113 height 14
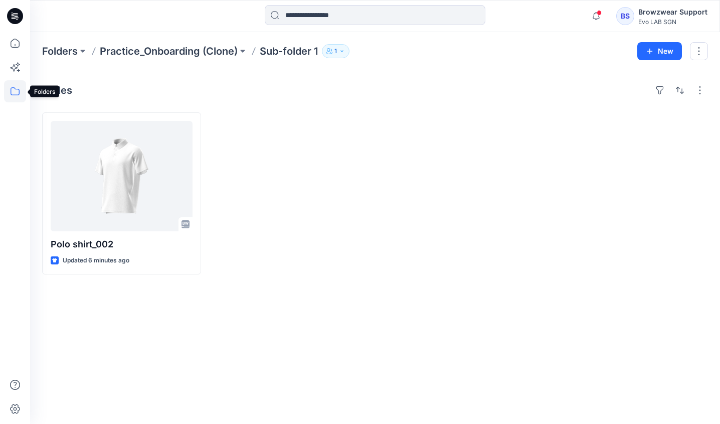
click at [11, 90] on icon at bounding box center [15, 91] width 9 height 8
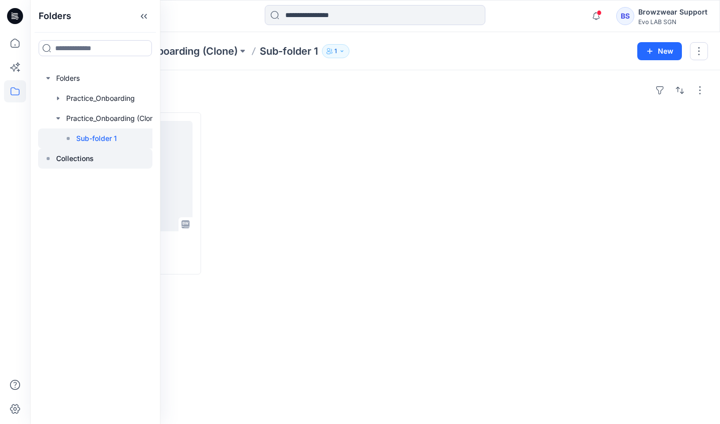
click at [85, 161] on p "Collections" at bounding box center [75, 159] width 38 height 12
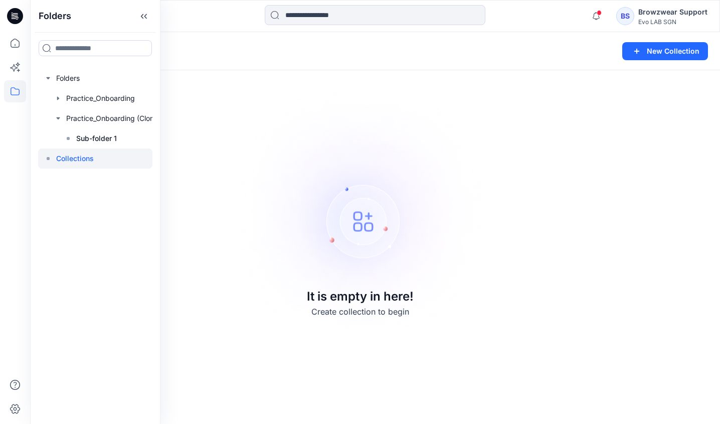
click at [366, 235] on img at bounding box center [360, 212] width 280 height 280
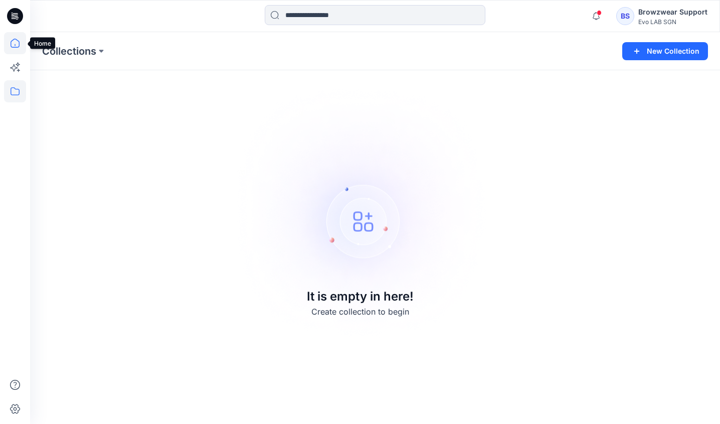
click at [21, 41] on icon at bounding box center [15, 43] width 22 height 22
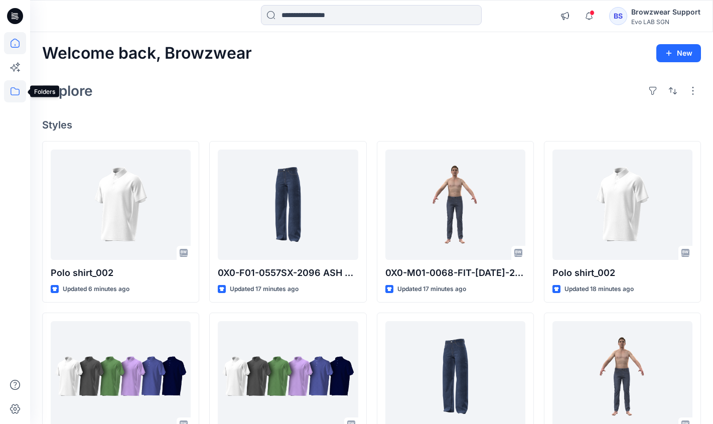
click at [19, 88] on icon at bounding box center [15, 91] width 22 height 22
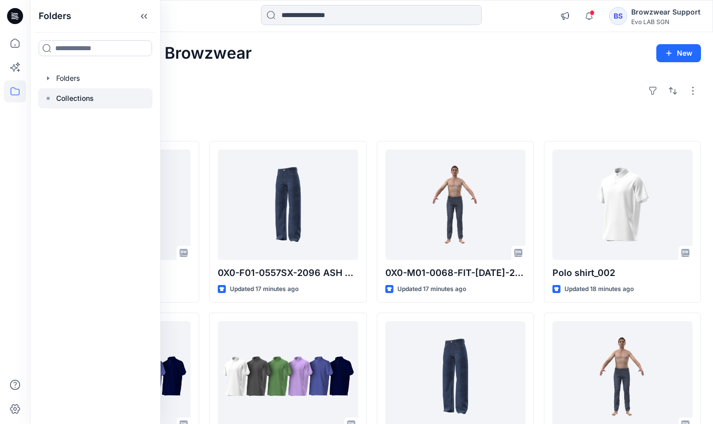
click at [139, 95] on div at bounding box center [95, 98] width 114 height 20
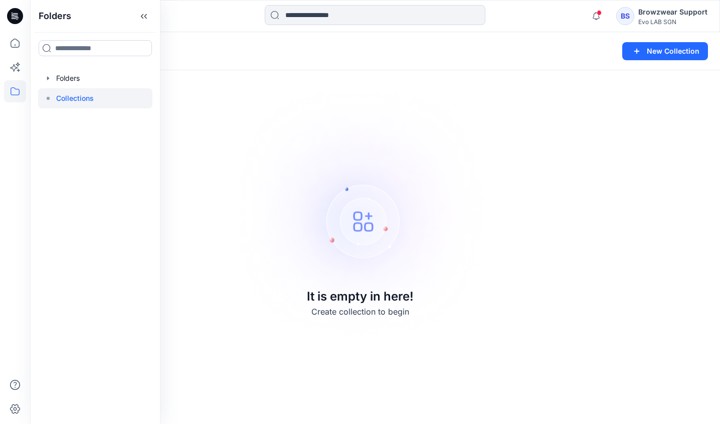
click at [375, 196] on img at bounding box center [360, 212] width 280 height 280
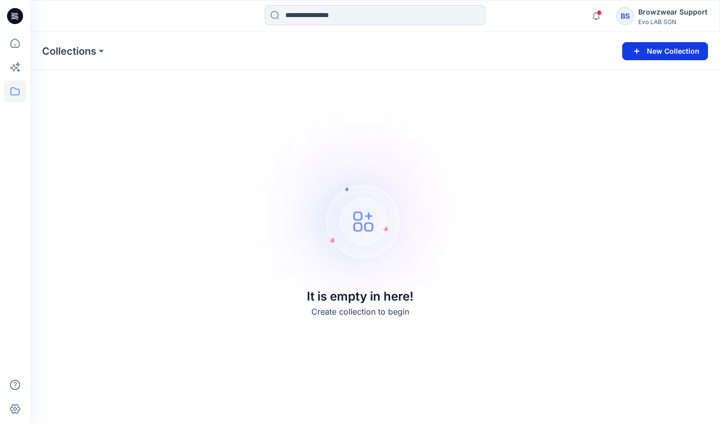
click at [652, 57] on button "New Collection" at bounding box center [666, 51] width 86 height 18
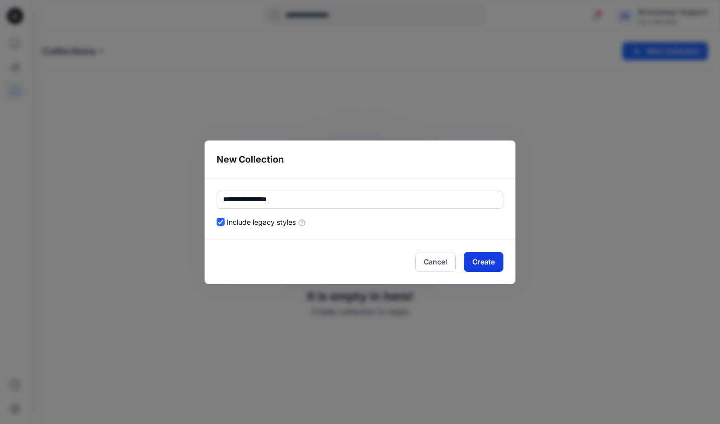
type input "**********"
click at [479, 264] on button "Create" at bounding box center [484, 262] width 40 height 20
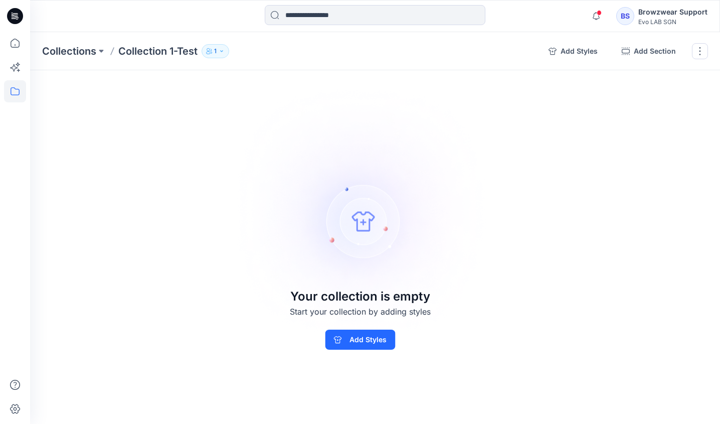
click at [216, 52] on p "1" at bounding box center [215, 51] width 3 height 11
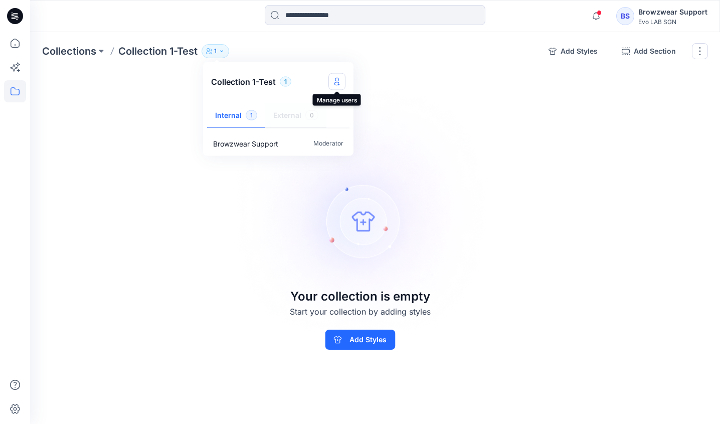
click at [340, 82] on icon "Manage users" at bounding box center [337, 82] width 8 height 8
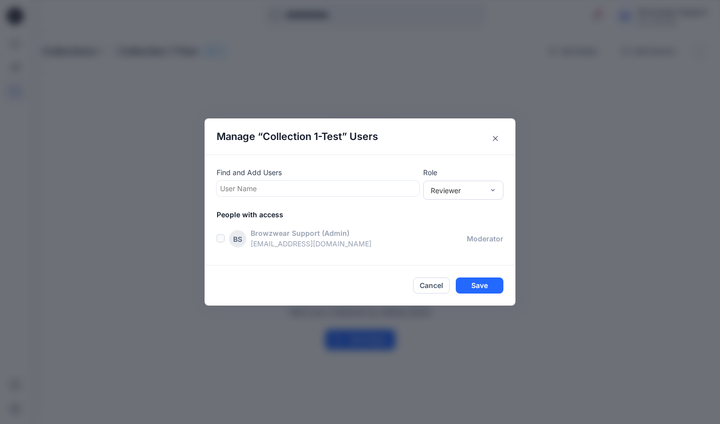
click at [320, 194] on div at bounding box center [318, 188] width 196 height 13
type input "**"
click at [314, 214] on div "HH Ha Huynh" at bounding box center [318, 213] width 191 height 14
click at [452, 195] on div "Reviewer" at bounding box center [457, 190] width 53 height 11
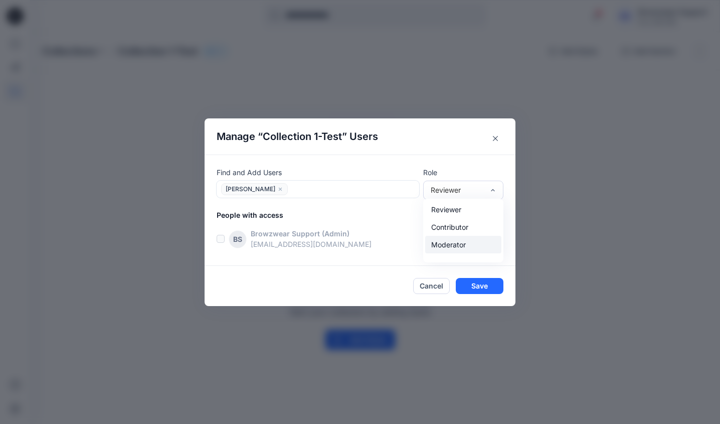
click at [451, 244] on div "Moderator" at bounding box center [463, 245] width 76 height 18
click at [361, 193] on div at bounding box center [353, 189] width 125 height 13
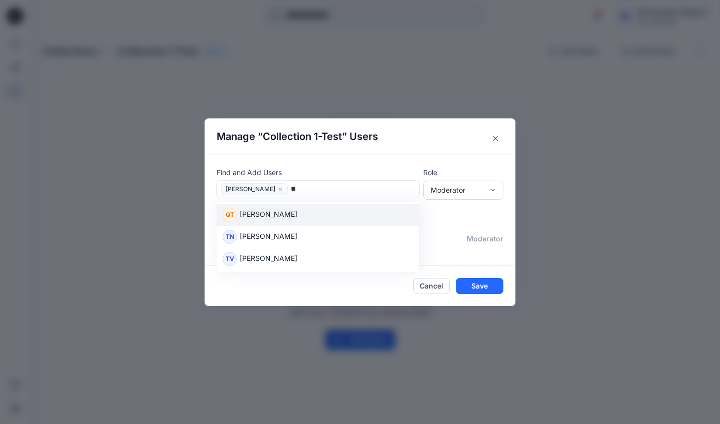
type input "****"
click at [365, 206] on div "TN Tien Nguyen" at bounding box center [318, 215] width 203 height 22
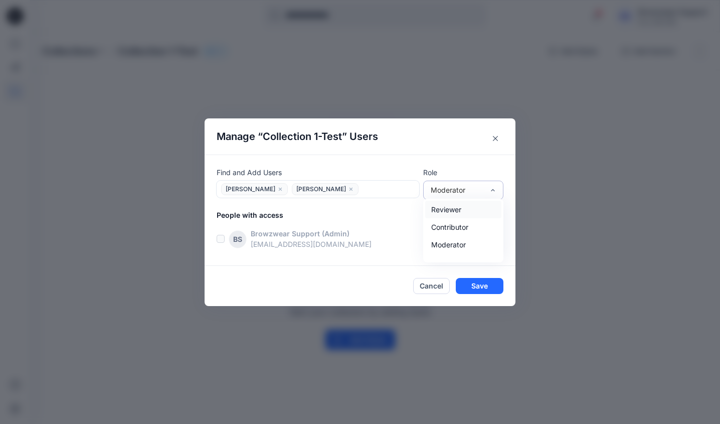
click at [478, 195] on div "Moderator" at bounding box center [457, 190] width 53 height 11
click at [473, 244] on div "Moderator" at bounding box center [463, 245] width 76 height 18
click at [478, 287] on button "Save" at bounding box center [480, 286] width 48 height 16
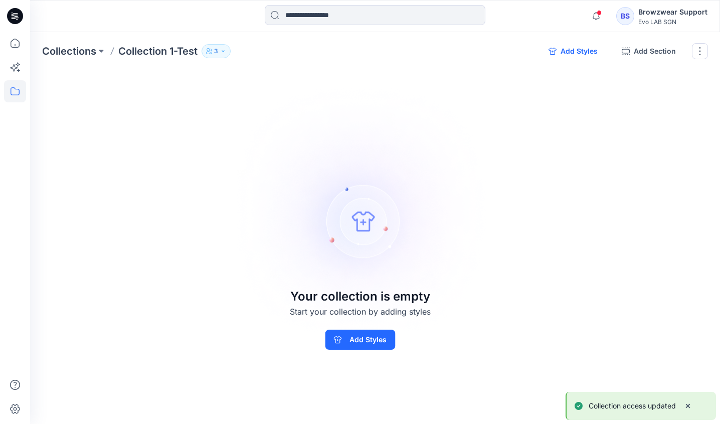
click at [569, 46] on button "Add Styles" at bounding box center [573, 51] width 65 height 16
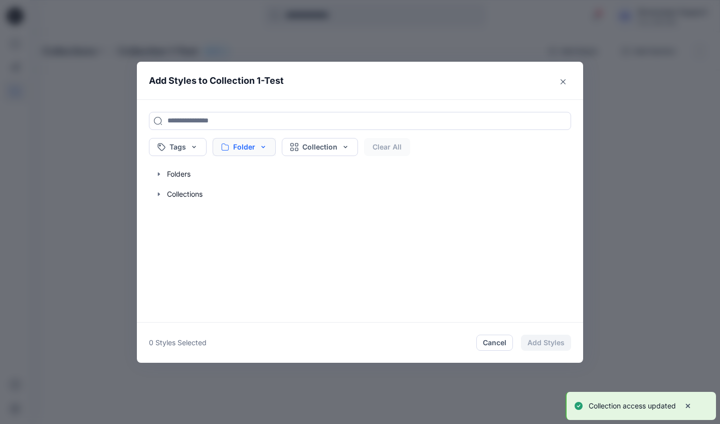
click at [267, 145] on button "Folder" at bounding box center [244, 147] width 63 height 18
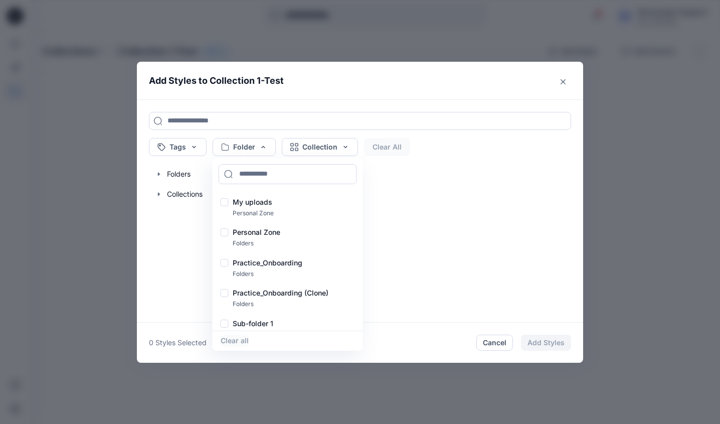
click at [383, 276] on div "Tags Folder My uploads Personal Zone Personal Zone Folders Practice_Onboarding …" at bounding box center [360, 210] width 446 height 223
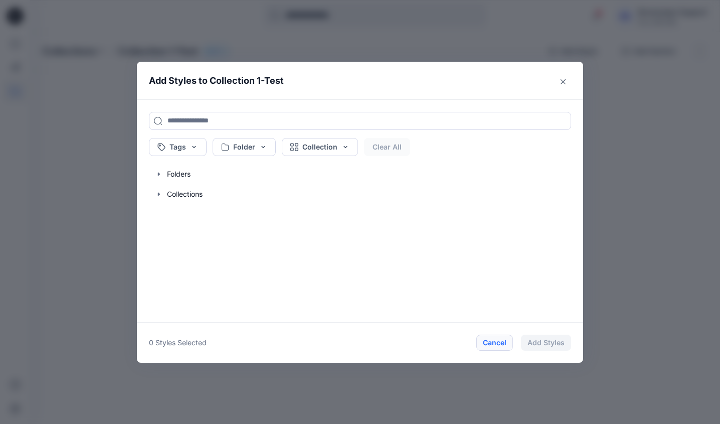
click at [480, 344] on button "Cancel" at bounding box center [495, 343] width 37 height 16
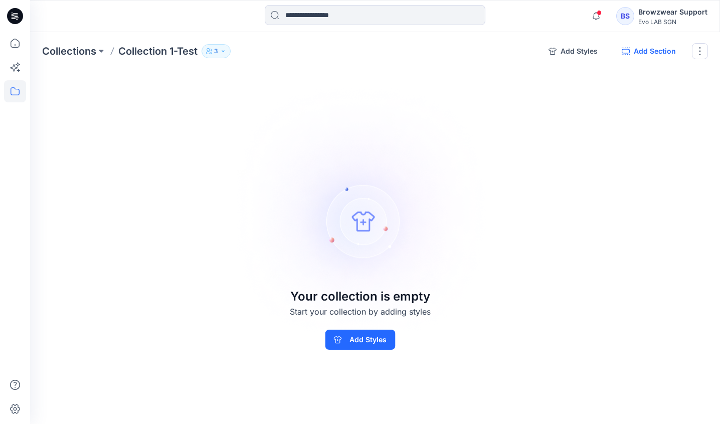
click at [658, 50] on button "Add Section" at bounding box center [649, 51] width 70 height 16
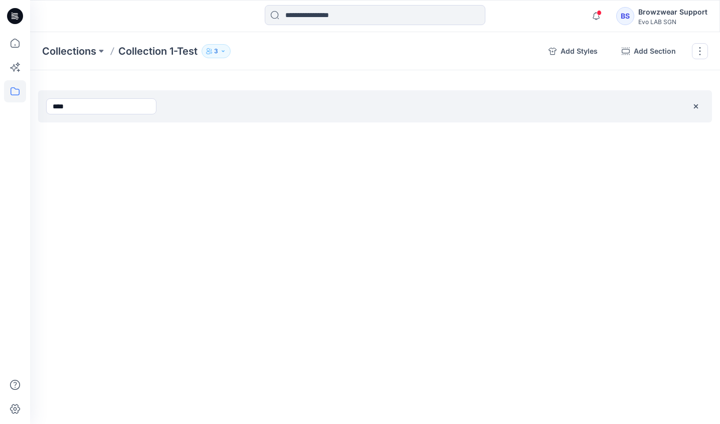
type input "****"
click at [584, 202] on div "Collections Collection 1-Test 3 Collection 1-Test 3 Internal 3 External 0 Browz…" at bounding box center [375, 228] width 690 height 392
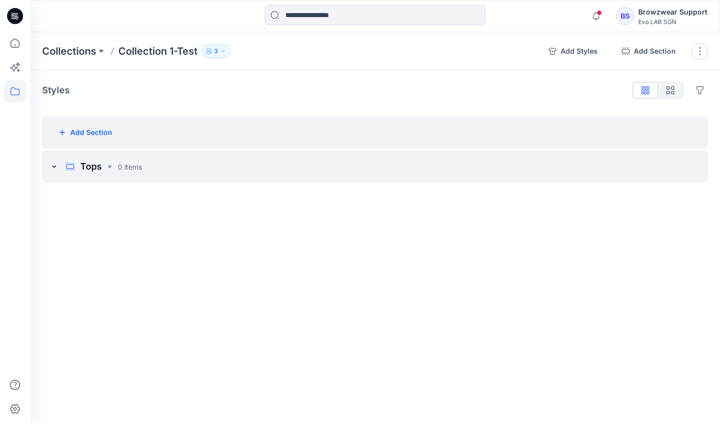
click at [416, 129] on div "Add Section" at bounding box center [375, 132] width 666 height 32
click at [75, 120] on div "Add Section" at bounding box center [375, 132] width 666 height 32
click at [73, 129] on button "Add Section" at bounding box center [85, 132] width 70 height 20
type input "*******"
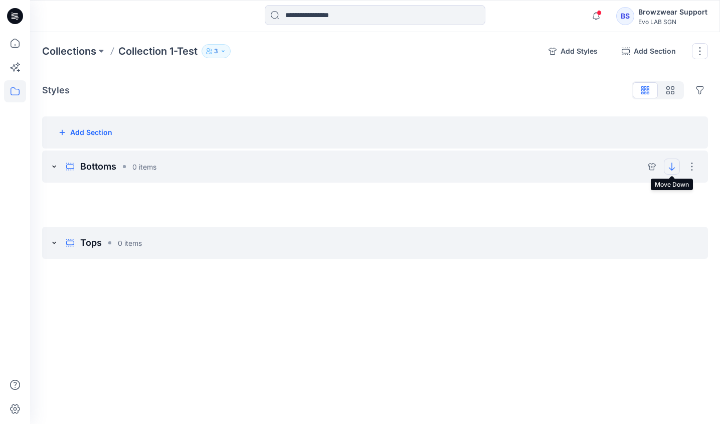
click at [680, 163] on button "move-down" at bounding box center [672, 167] width 16 height 16
click at [673, 85] on button "button" at bounding box center [670, 90] width 25 height 16
click at [654, 94] on button "button" at bounding box center [645, 90] width 25 height 16
click at [698, 52] on button "button" at bounding box center [700, 51] width 16 height 16
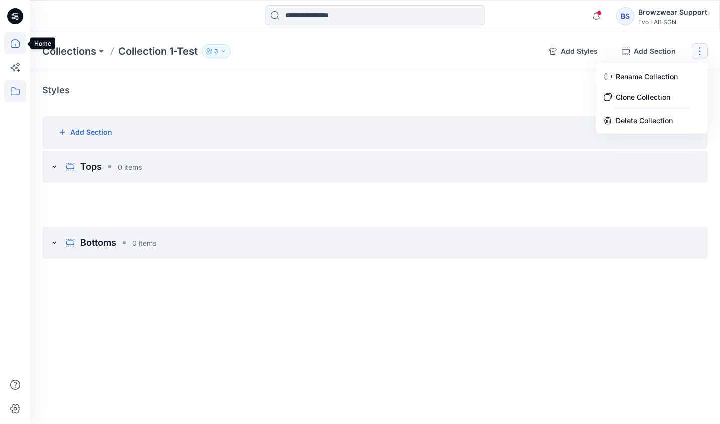
click at [12, 36] on icon at bounding box center [15, 43] width 22 height 22
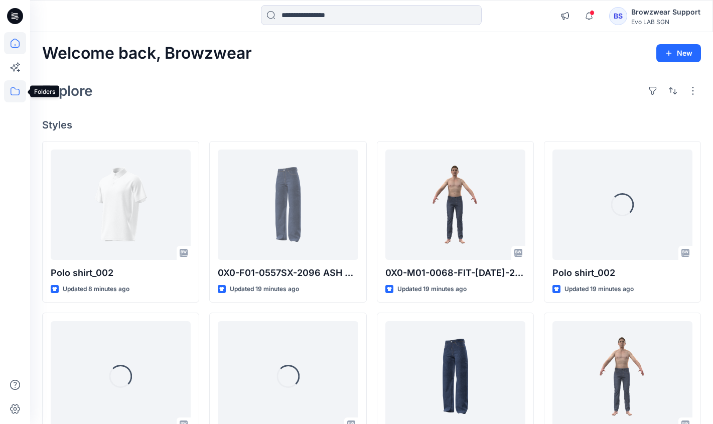
click at [22, 88] on icon at bounding box center [15, 91] width 22 height 22
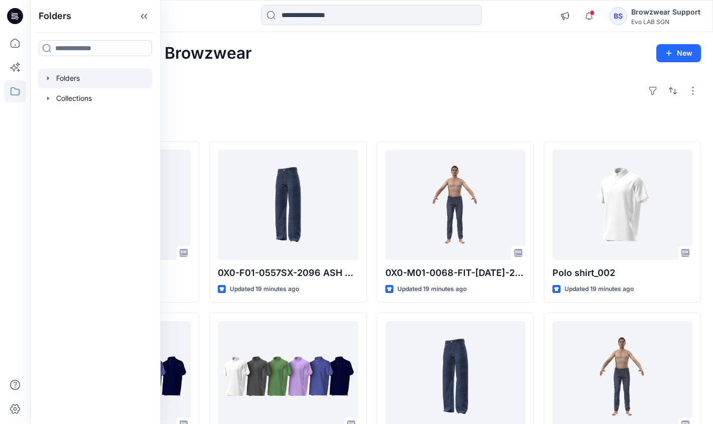
click at [56, 81] on div at bounding box center [95, 78] width 114 height 20
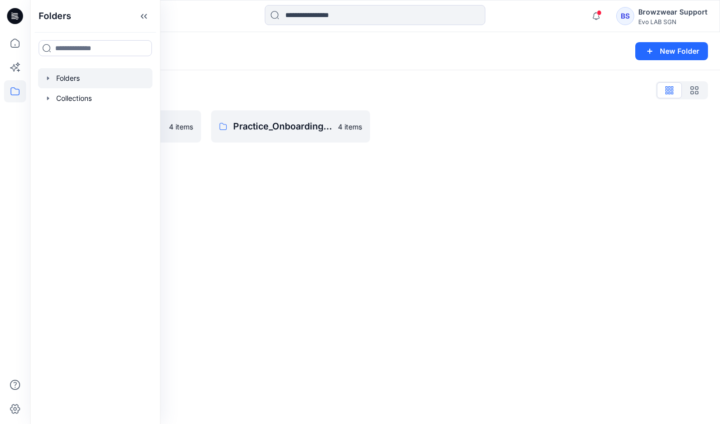
click at [49, 80] on icon "button" at bounding box center [48, 78] width 8 height 8
click at [91, 122] on div at bounding box center [102, 118] width 128 height 20
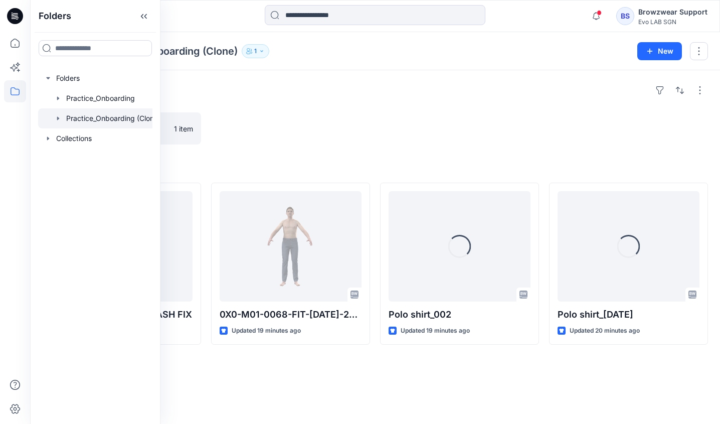
click at [277, 117] on div at bounding box center [290, 128] width 159 height 32
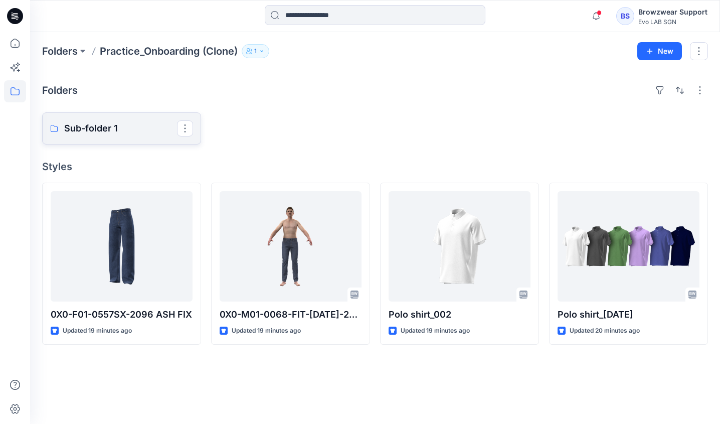
click at [145, 130] on p "Sub-folder 1" at bounding box center [120, 128] width 113 height 14
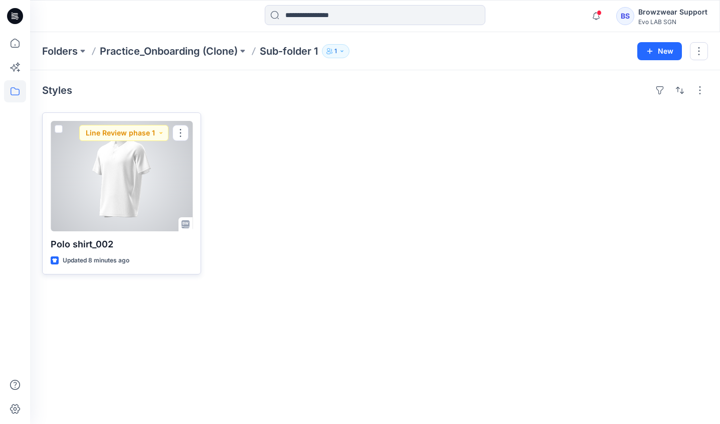
click at [144, 197] on div at bounding box center [122, 176] width 142 height 110
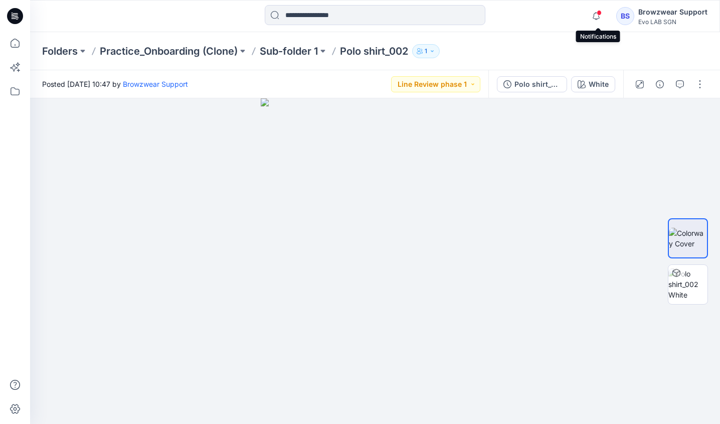
click at [602, 11] on span at bounding box center [599, 13] width 5 height 6
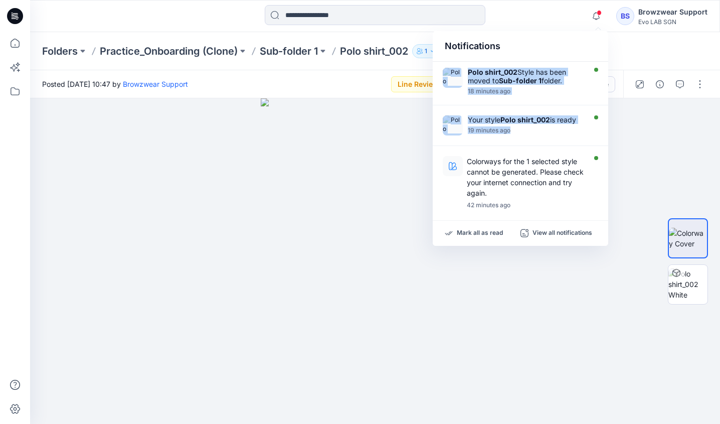
drag, startPoint x: 606, startPoint y: 104, endPoint x: 607, endPoint y: 114, distance: 10.6
click at [607, 114] on div "Polo shirt_002 Style has been moved to Sub-folder 1 folder. 18 minutes ago Your…" at bounding box center [521, 137] width 176 height 151
click at [620, 370] on div at bounding box center [375, 261] width 690 height 326
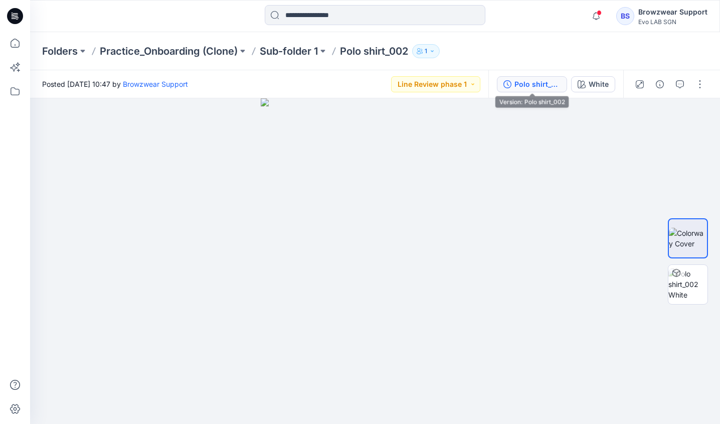
click at [529, 90] on button "Polo shirt_002" at bounding box center [532, 84] width 70 height 16
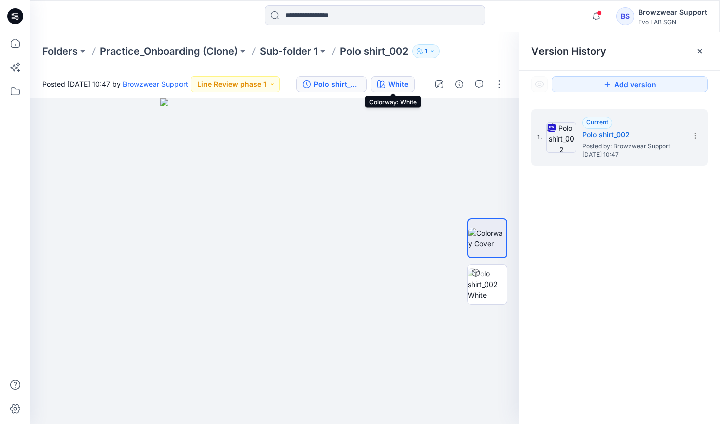
click at [398, 79] on div "White" at bounding box center [398, 84] width 20 height 11
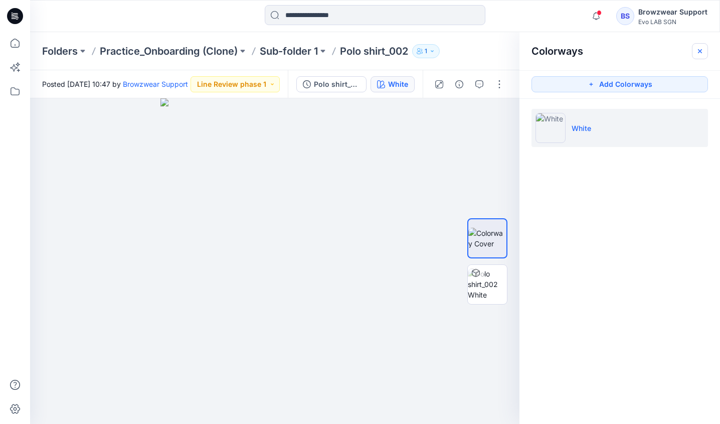
click at [697, 51] on icon "button" at bounding box center [700, 51] width 8 height 8
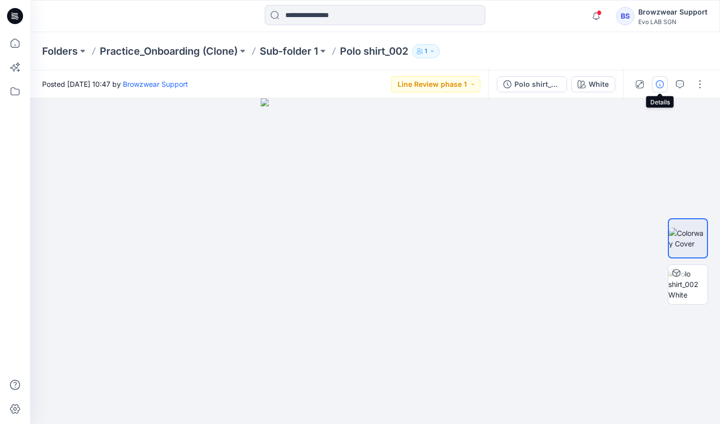
click at [657, 84] on icon "button" at bounding box center [660, 84] width 8 height 8
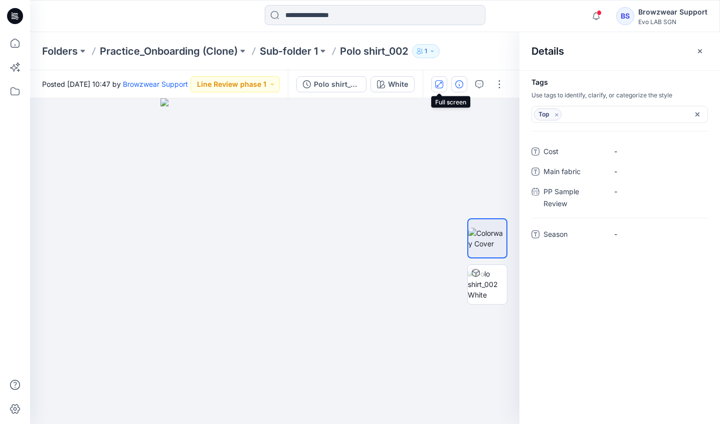
click at [440, 85] on icon "button" at bounding box center [439, 84] width 8 height 8
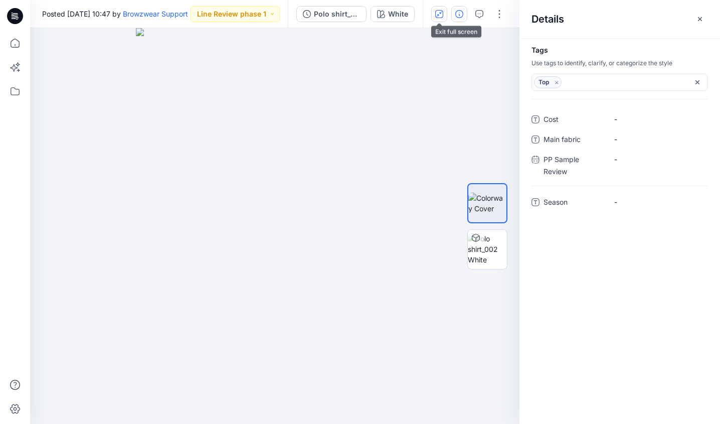
click at [441, 16] on icon "button" at bounding box center [439, 14] width 8 height 8
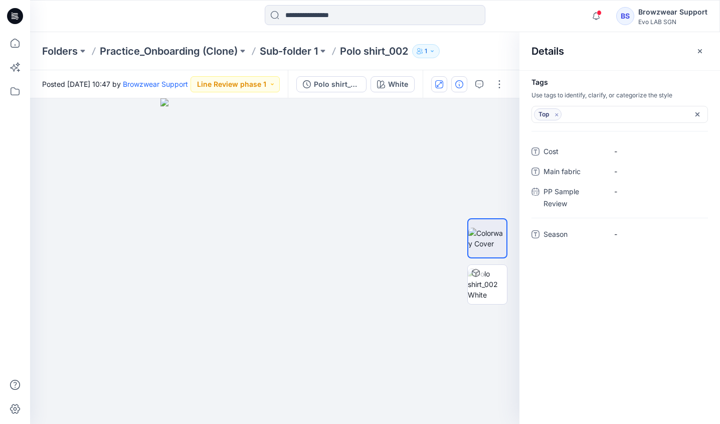
click at [421, 51] on icon "button" at bounding box center [419, 52] width 5 height 3
click at [434, 167] on div at bounding box center [275, 261] width 490 height 326
click at [705, 53] on button "button" at bounding box center [700, 51] width 16 height 16
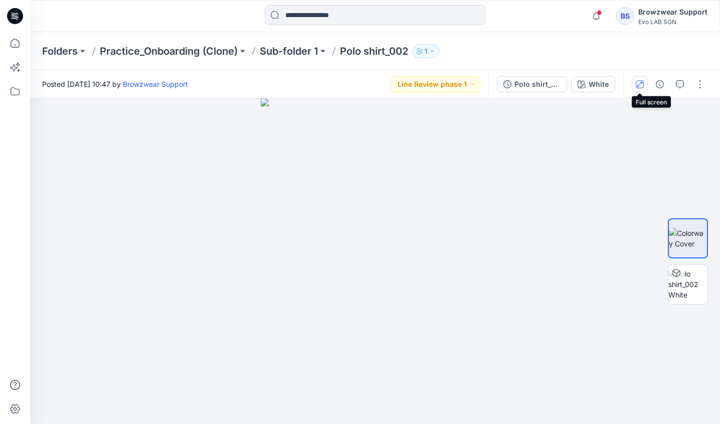
click at [634, 80] on button "button" at bounding box center [640, 84] width 16 height 16
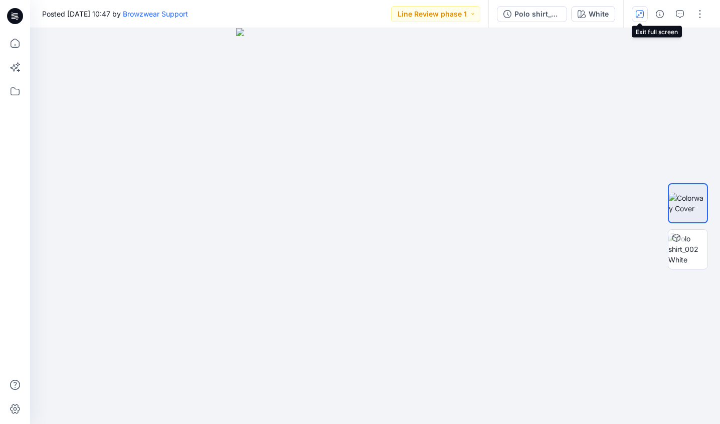
click at [637, 11] on icon "button" at bounding box center [640, 14] width 8 height 8
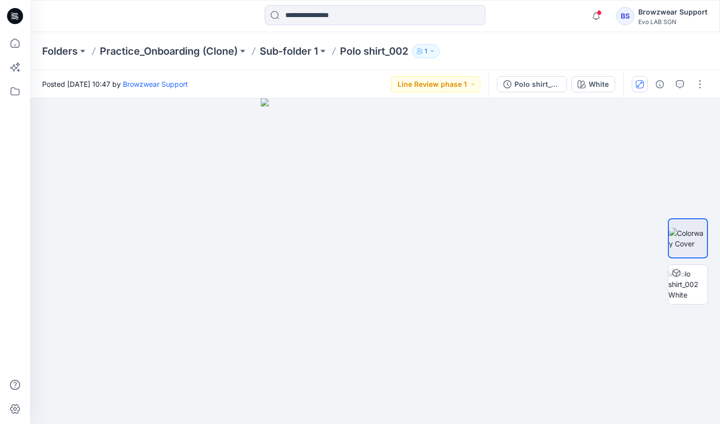
click at [423, 51] on icon "button" at bounding box center [420, 51] width 6 height 6
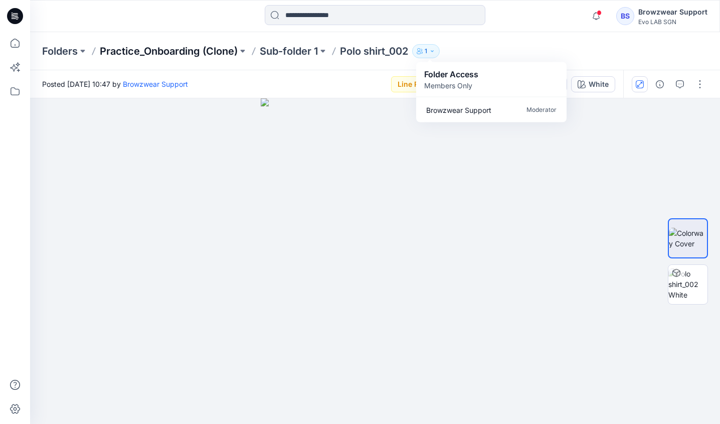
click at [201, 54] on p "Practice_Onboarding (Clone)" at bounding box center [169, 51] width 138 height 14
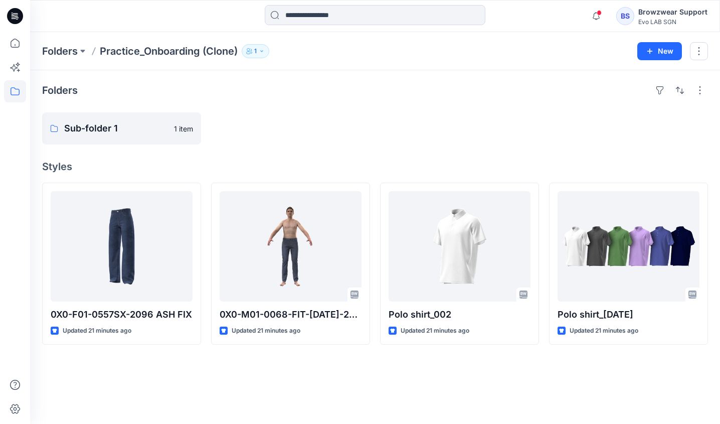
click at [252, 51] on icon "button" at bounding box center [249, 51] width 6 height 6
click at [382, 80] on button "Manage Users" at bounding box center [378, 79] width 16 height 16
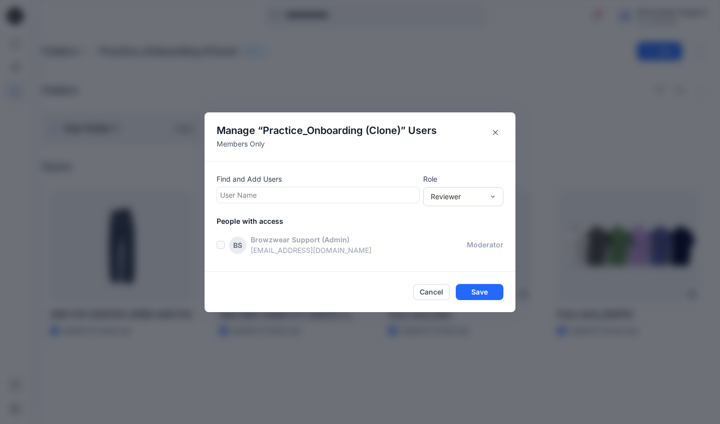
click at [343, 193] on div at bounding box center [318, 195] width 196 height 13
type input "**"
click at [305, 219] on div "HH Ha Huynh" at bounding box center [318, 220] width 191 height 14
click at [474, 197] on div "Reviewer" at bounding box center [457, 196] width 53 height 11
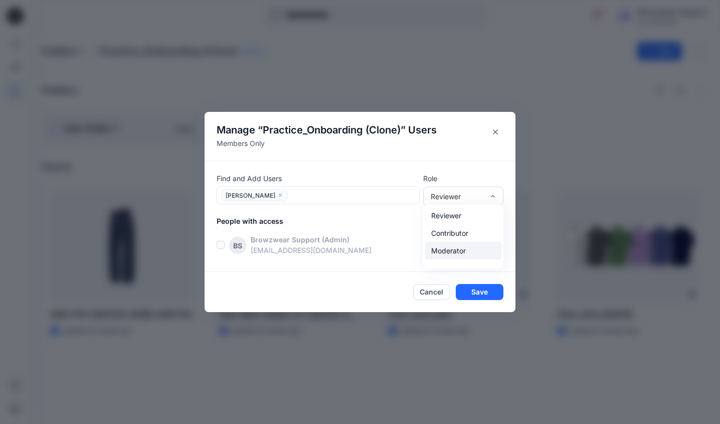
click at [471, 244] on div "Moderator" at bounding box center [463, 251] width 76 height 18
click at [352, 196] on div at bounding box center [353, 195] width 125 height 13
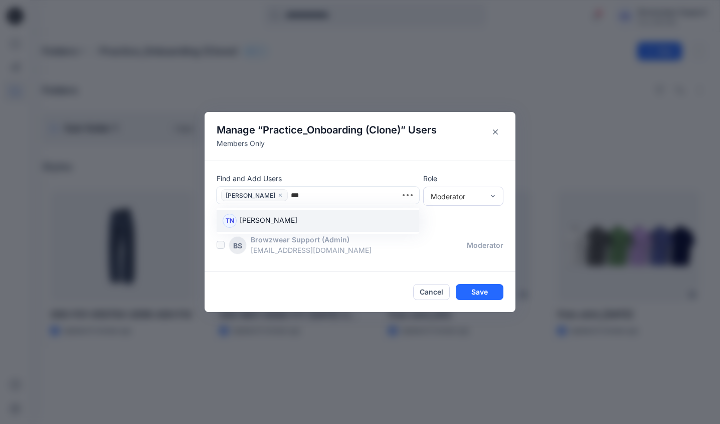
type input "****"
click at [345, 211] on div "TN Tien Nguyen" at bounding box center [318, 221] width 203 height 22
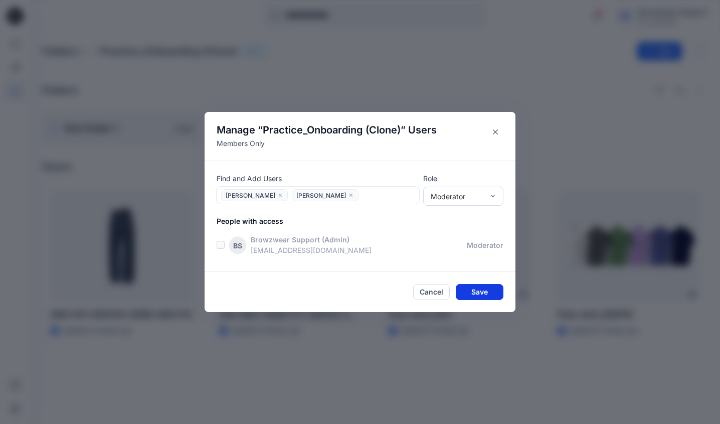
click at [480, 293] on button "Save" at bounding box center [480, 292] width 48 height 16
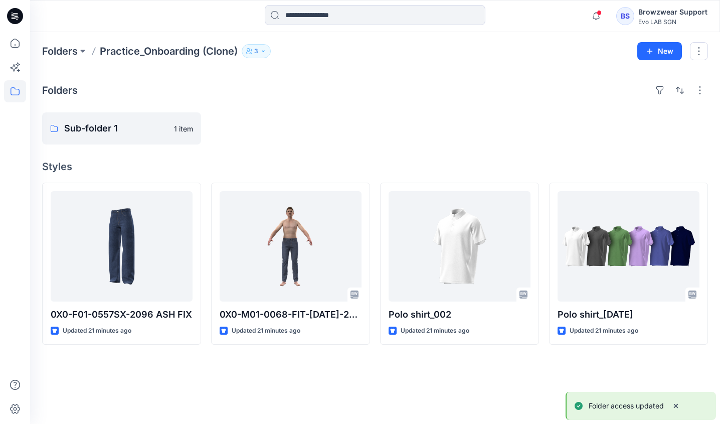
click at [266, 57] on button "3" at bounding box center [256, 51] width 29 height 14
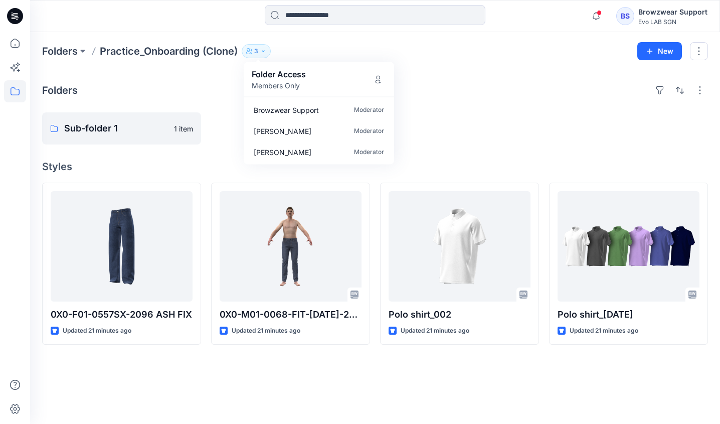
click at [470, 145] on div "Folders Sub-folder 1 1 item Styles 0X0-F01-0557SX-2096 ASH FIX Updated 21 minut…" at bounding box center [375, 247] width 690 height 354
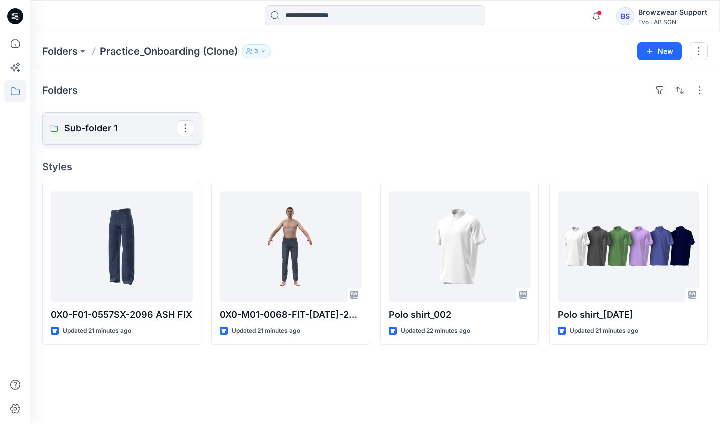
click at [125, 128] on p "Sub-folder 1" at bounding box center [120, 128] width 113 height 14
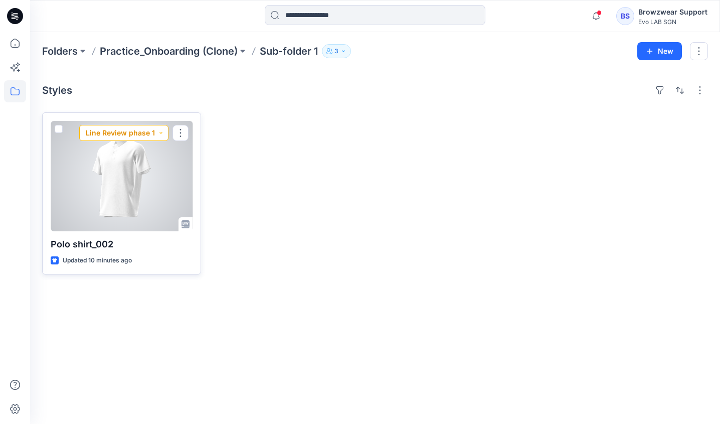
click at [160, 135] on button "Line Review phase 1" at bounding box center [123, 133] width 89 height 16
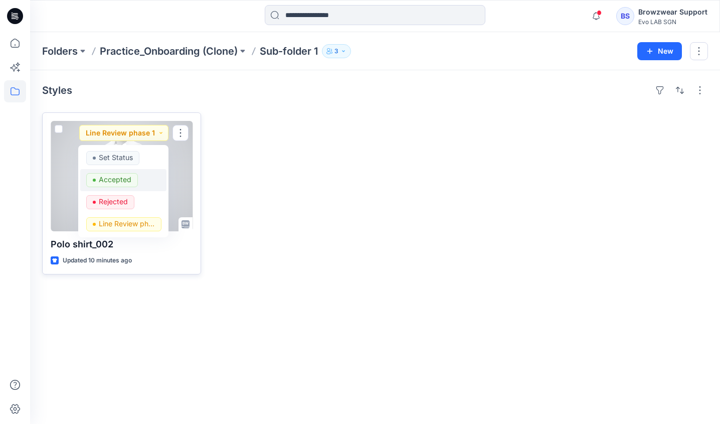
click at [142, 182] on div "Accepted" at bounding box center [123, 180] width 74 height 14
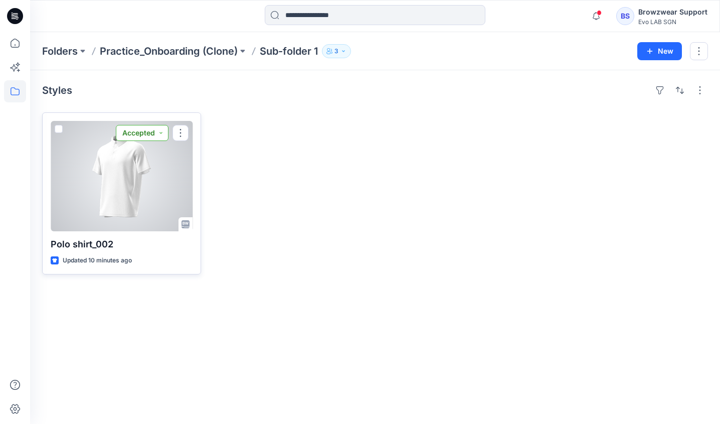
click at [143, 137] on button "Accepted" at bounding box center [142, 133] width 53 height 16
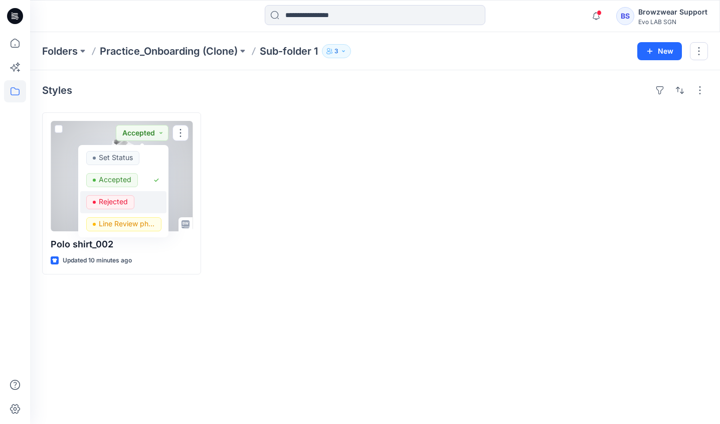
click at [152, 199] on div "Rejected" at bounding box center [123, 202] width 74 height 14
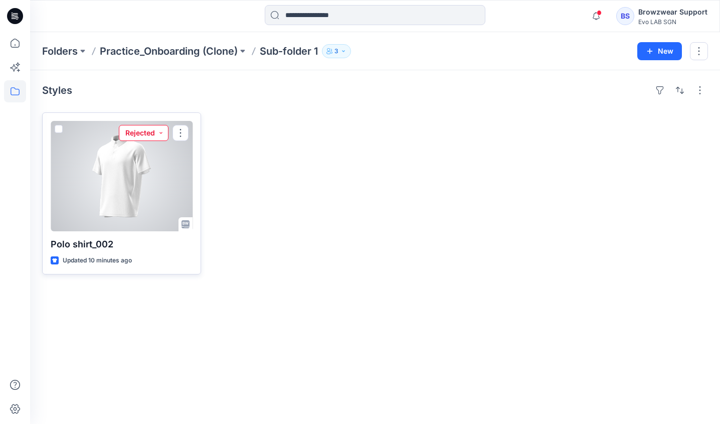
click at [155, 137] on button "Rejected" at bounding box center [144, 133] width 50 height 16
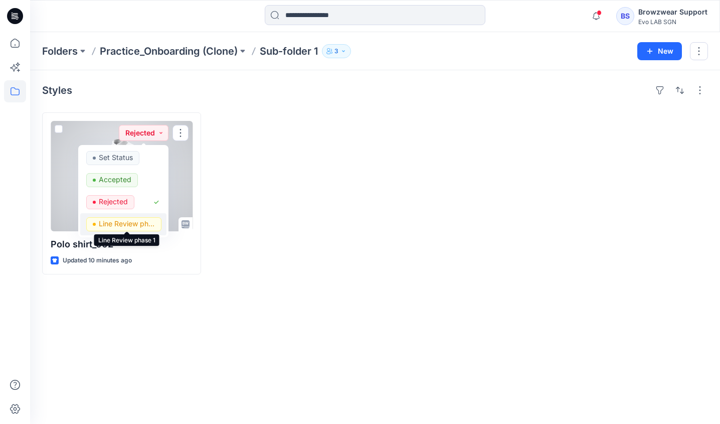
click at [151, 221] on p "Line Review phase 1" at bounding box center [127, 223] width 56 height 13
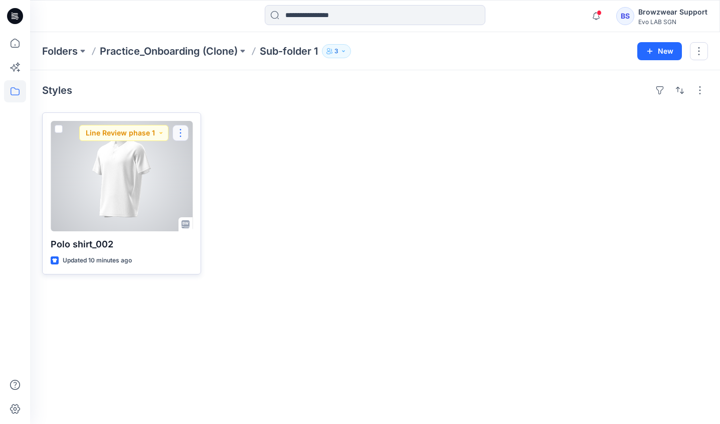
click at [179, 135] on button "button" at bounding box center [181, 133] width 16 height 16
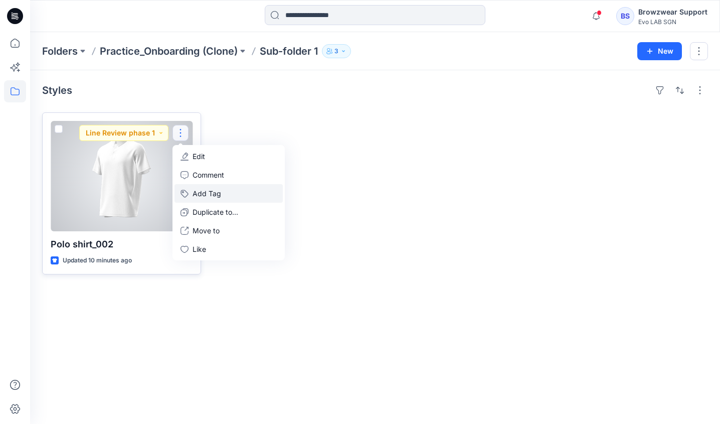
click at [231, 202] on button "Add Tag" at bounding box center [229, 193] width 108 height 19
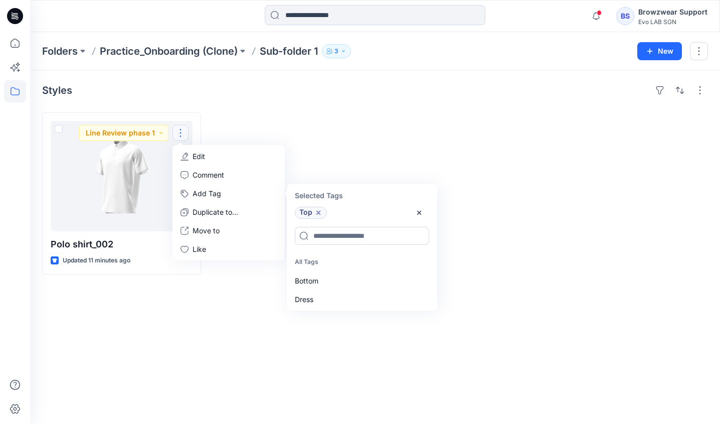
click at [515, 284] on div "Styles Polo shirt_002 Updated 11 minutes ago Line Review phase 1 Edit Comment A…" at bounding box center [375, 247] width 690 height 354
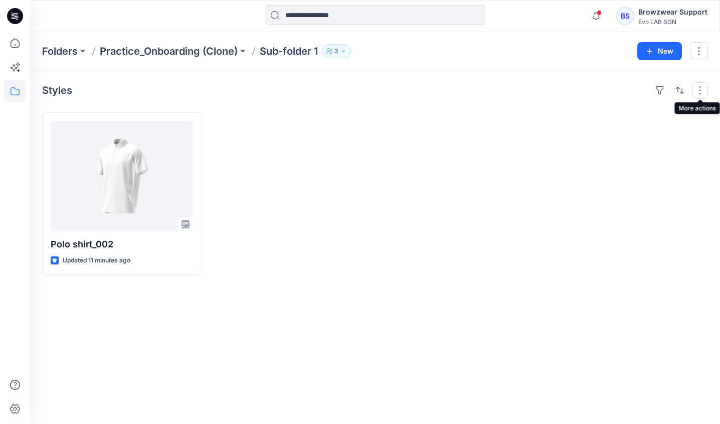
click at [694, 90] on button "button" at bounding box center [700, 90] width 16 height 16
click at [684, 90] on button "button" at bounding box center [680, 90] width 16 height 16
click at [663, 93] on button "button" at bounding box center [660, 90] width 16 height 16
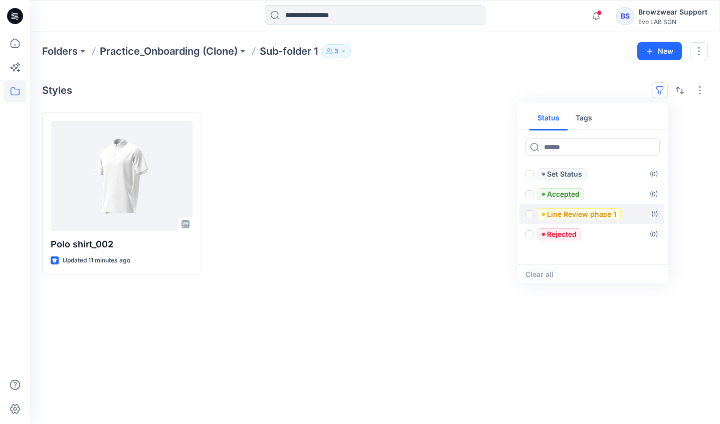
click at [526, 218] on div "Line Review phase 1" at bounding box center [573, 214] width 95 height 12
click at [531, 214] on icon at bounding box center [530, 214] width 4 height 3
click at [531, 231] on span at bounding box center [530, 234] width 8 height 8
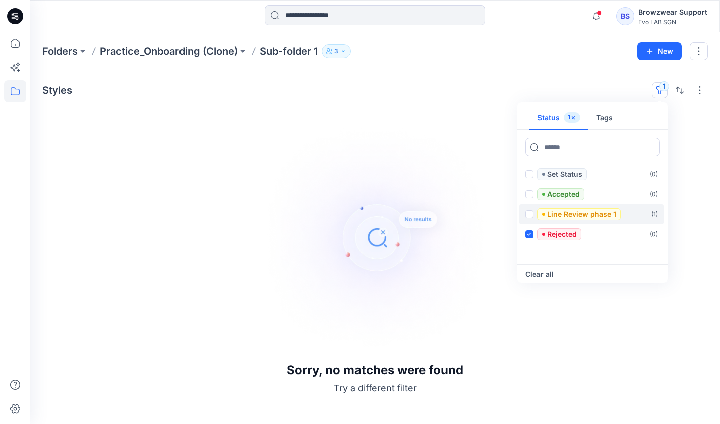
click at [534, 218] on div "Line Review phase 1" at bounding box center [573, 214] width 95 height 12
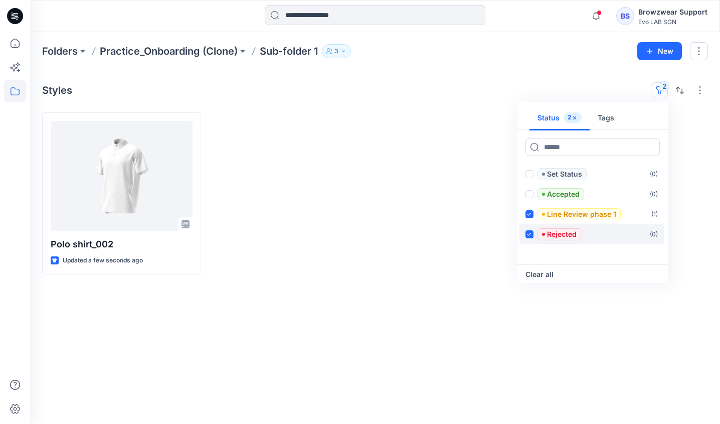
click at [527, 236] on span at bounding box center [530, 234] width 8 height 8
click at [606, 119] on button "Tags" at bounding box center [604, 118] width 33 height 24
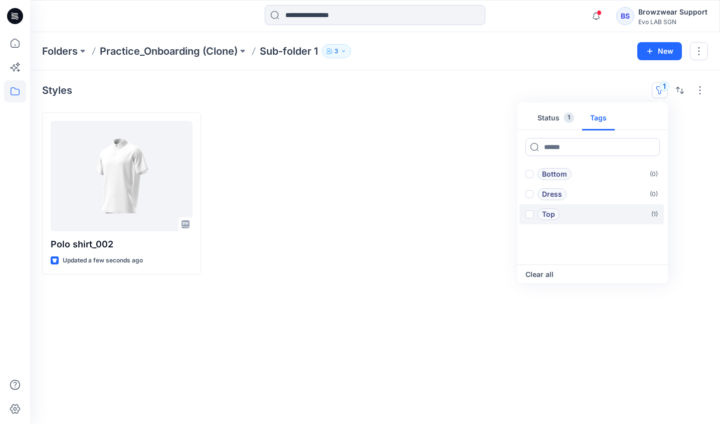
click at [531, 212] on span at bounding box center [530, 214] width 8 height 8
click at [528, 216] on span at bounding box center [530, 214] width 8 height 8
click at [529, 192] on span at bounding box center [530, 194] width 8 height 8
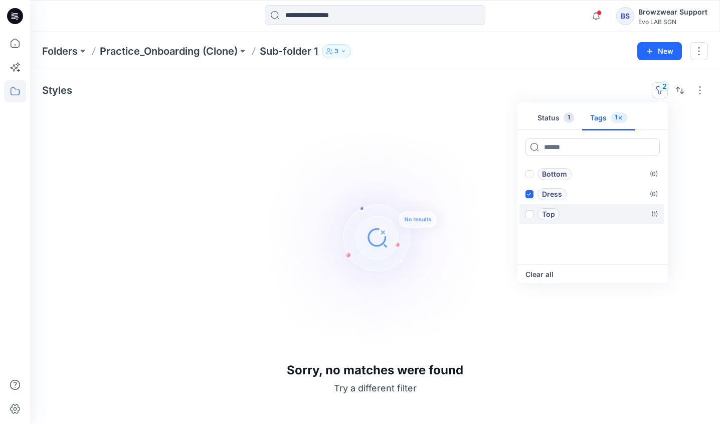
click at [531, 215] on span at bounding box center [530, 214] width 8 height 8
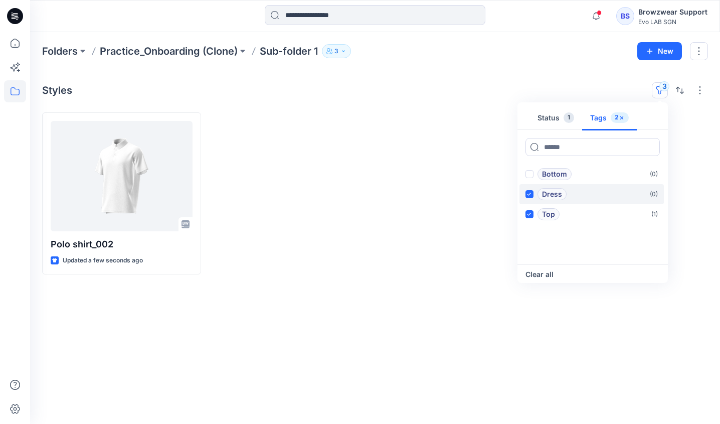
click at [532, 197] on span at bounding box center [530, 194] width 8 height 8
click at [527, 214] on icon at bounding box center [529, 215] width 5 height 4
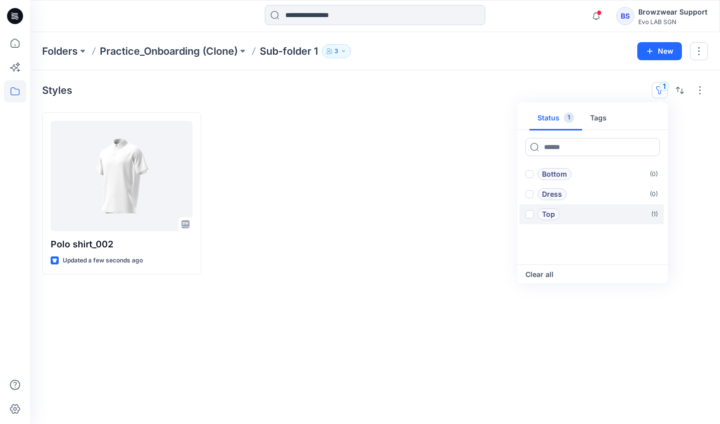
click at [560, 123] on button "Status 1" at bounding box center [556, 118] width 53 height 24
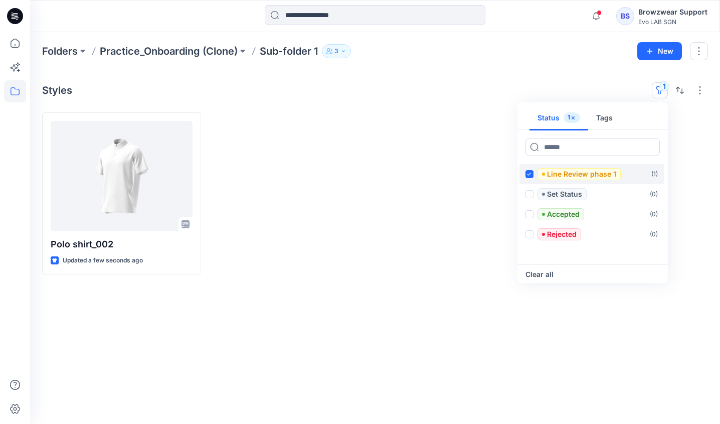
click at [530, 177] on span at bounding box center [530, 174] width 8 height 8
click at [695, 124] on div at bounding box center [628, 193] width 159 height 162
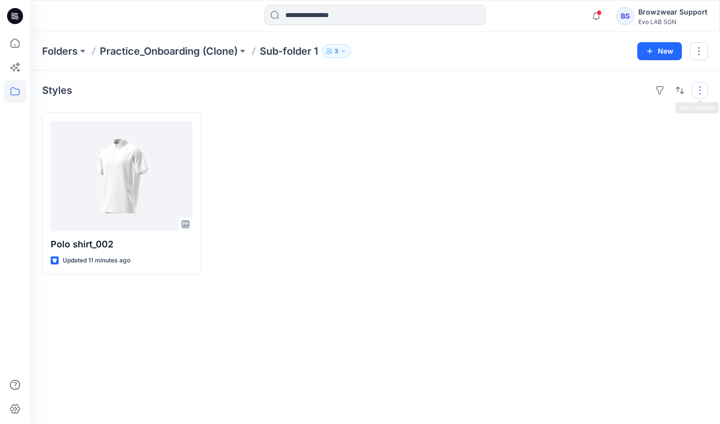
click at [702, 93] on div "Styles Polo shirt_002 Updated 11 minutes ago" at bounding box center [375, 247] width 690 height 354
click at [702, 93] on button "button" at bounding box center [700, 90] width 16 height 16
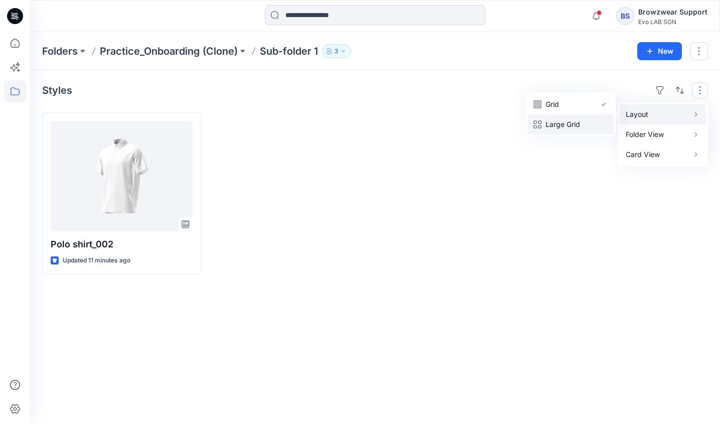
click at [572, 118] on button "Large Grid" at bounding box center [571, 124] width 86 height 20
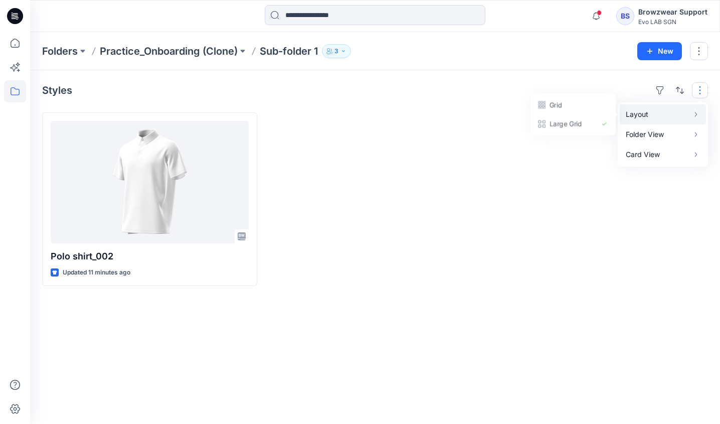
click at [657, 104] on button "Layout" at bounding box center [663, 114] width 86 height 20
click at [580, 109] on p "Grid" at bounding box center [571, 104] width 50 height 12
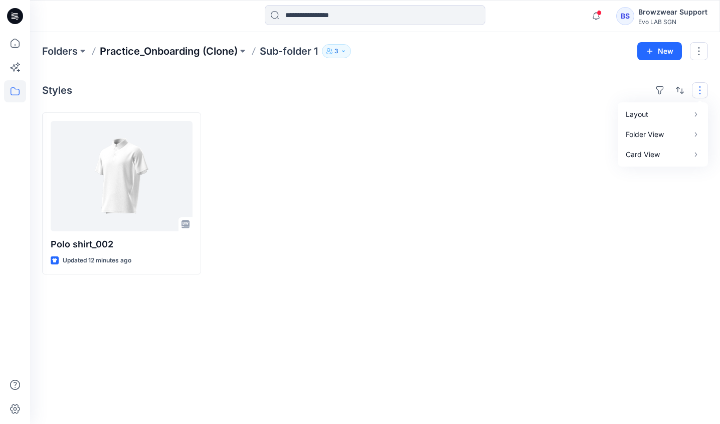
click at [152, 54] on p "Practice_Onboarding (Clone)" at bounding box center [169, 51] width 138 height 14
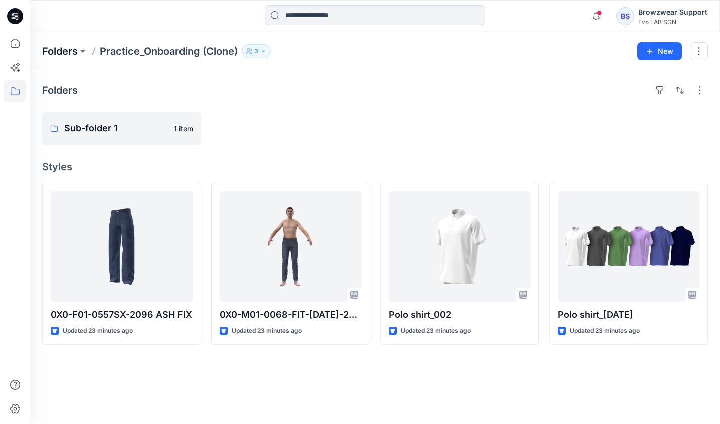
click at [71, 57] on p "Folders" at bounding box center [60, 51] width 36 height 14
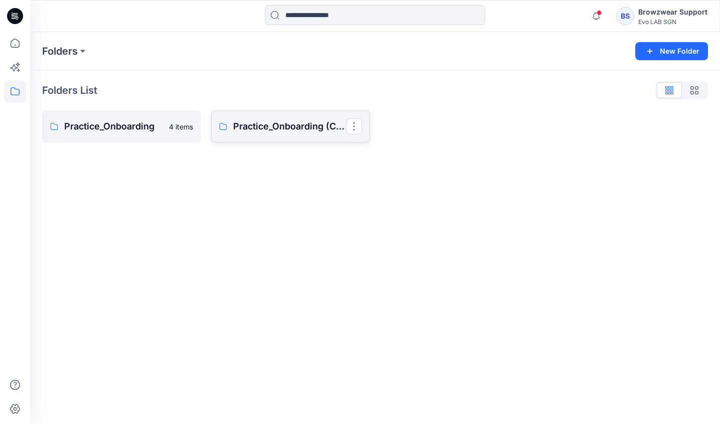
click at [231, 117] on link "Practice_Onboarding (Clone)" at bounding box center [290, 126] width 159 height 32
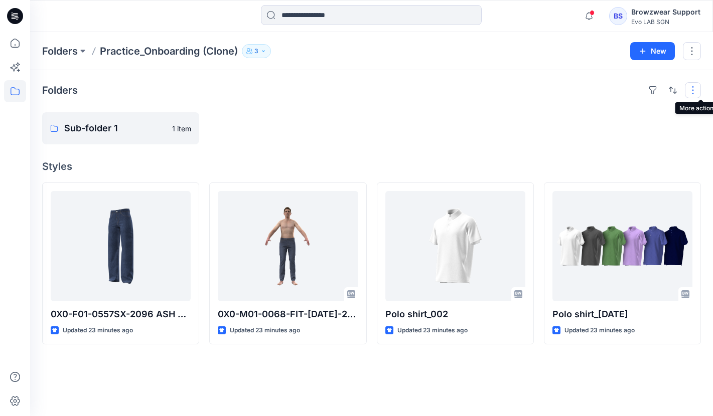
click at [694, 83] on button "button" at bounding box center [693, 90] width 16 height 16
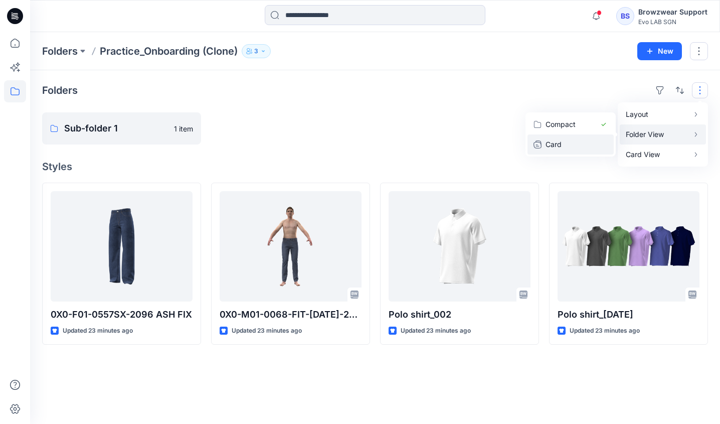
click at [568, 147] on p "Card" at bounding box center [571, 144] width 50 height 12
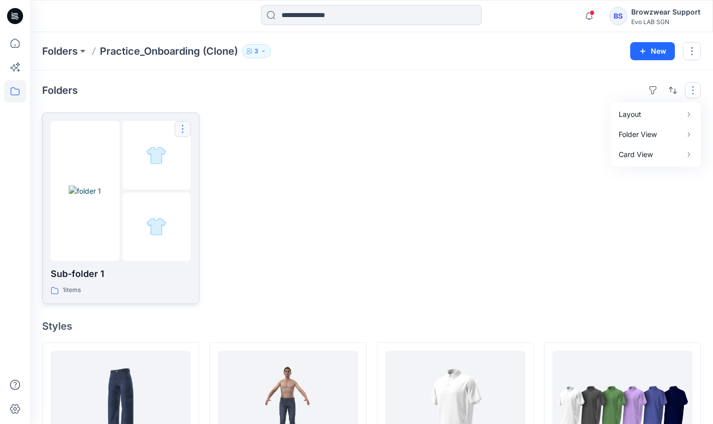
click at [187, 131] on button "button" at bounding box center [183, 129] width 16 height 16
drag, startPoint x: 333, startPoint y: 119, endPoint x: 427, endPoint y: 116, distance: 93.9
click at [334, 119] on div at bounding box center [287, 208] width 157 height 192
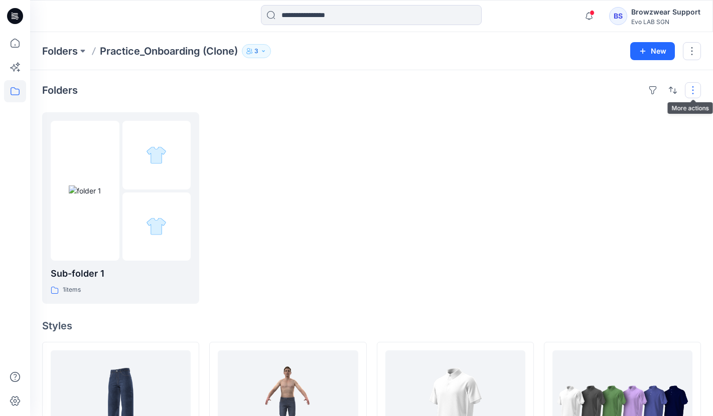
click at [698, 90] on button "button" at bounding box center [693, 90] width 16 height 16
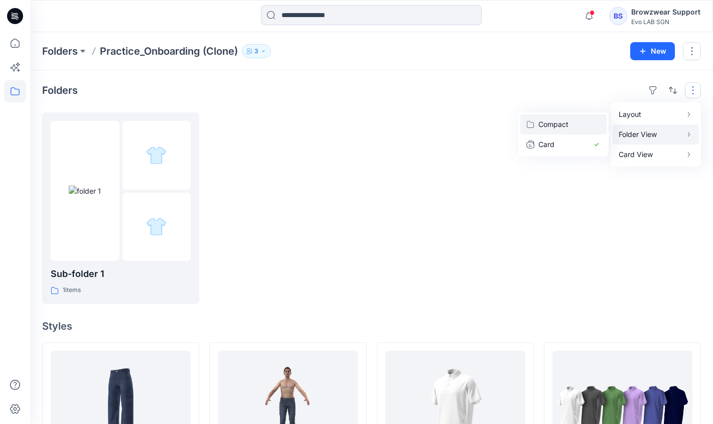
click at [551, 128] on p "Compact" at bounding box center [563, 124] width 50 height 12
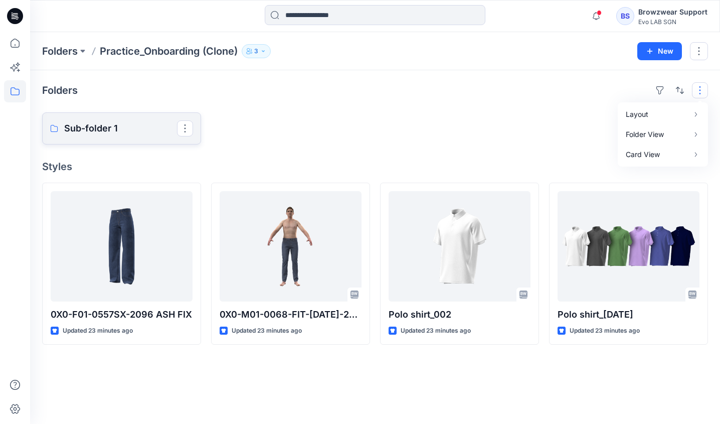
click at [123, 131] on p "Sub-folder 1" at bounding box center [120, 128] width 113 height 14
click at [702, 88] on button "button" at bounding box center [700, 90] width 16 height 16
click at [92, 124] on p "Sub-folder 1" at bounding box center [120, 128] width 113 height 14
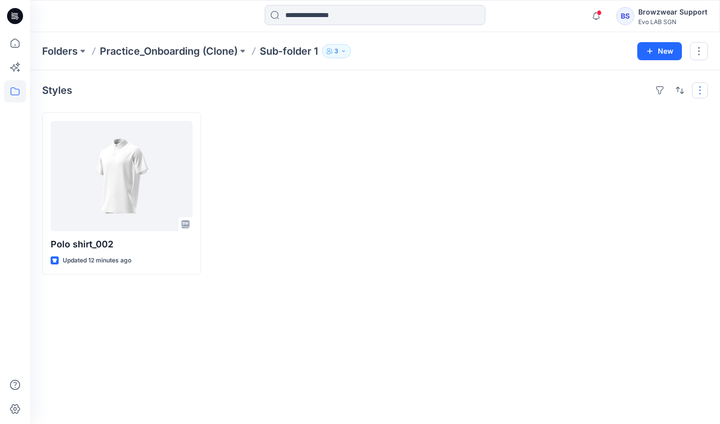
click at [703, 91] on button "button" at bounding box center [700, 90] width 16 height 16
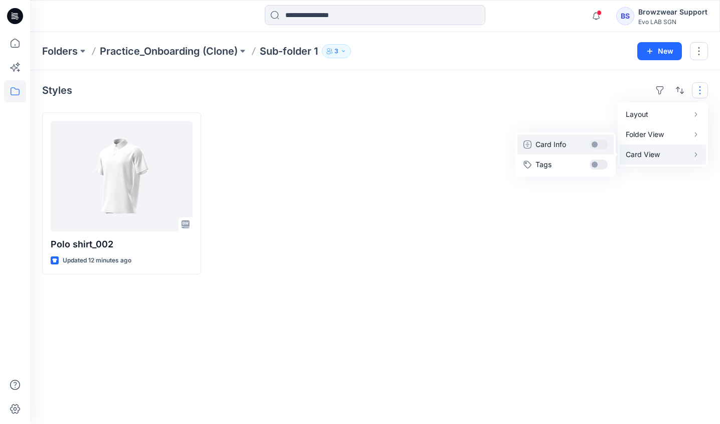
click at [593, 143] on button "Card Info" at bounding box center [566, 144] width 96 height 20
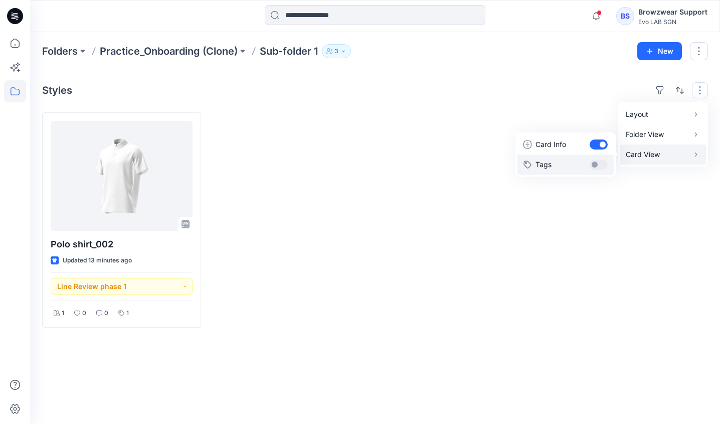
click at [595, 162] on button "Tags" at bounding box center [566, 165] width 96 height 20
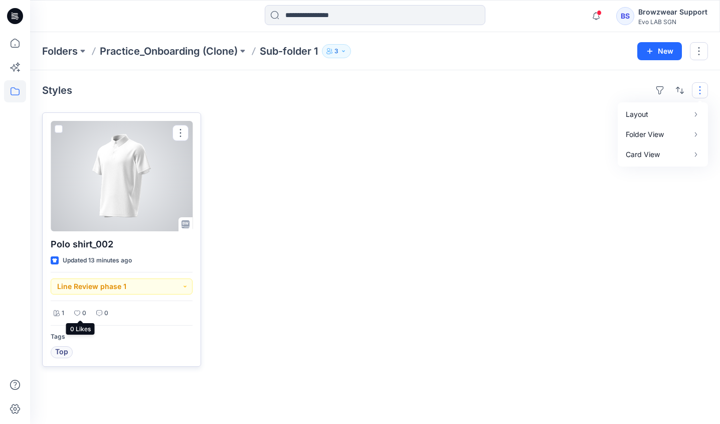
click at [79, 312] on icon at bounding box center [77, 313] width 6 height 6
click at [188, 287] on button "Line Review phase 1" at bounding box center [122, 286] width 142 height 16
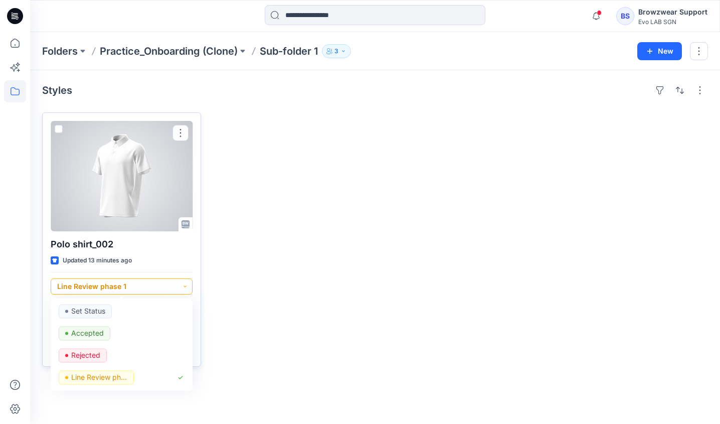
click at [188, 287] on button "Line Review phase 1" at bounding box center [122, 286] width 142 height 16
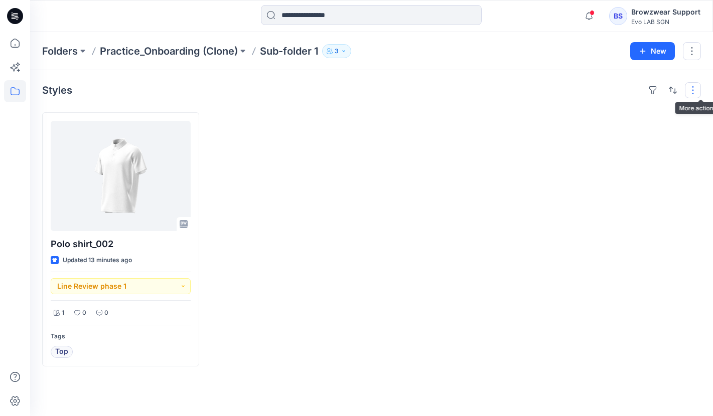
click at [696, 88] on button "button" at bounding box center [693, 90] width 16 height 16
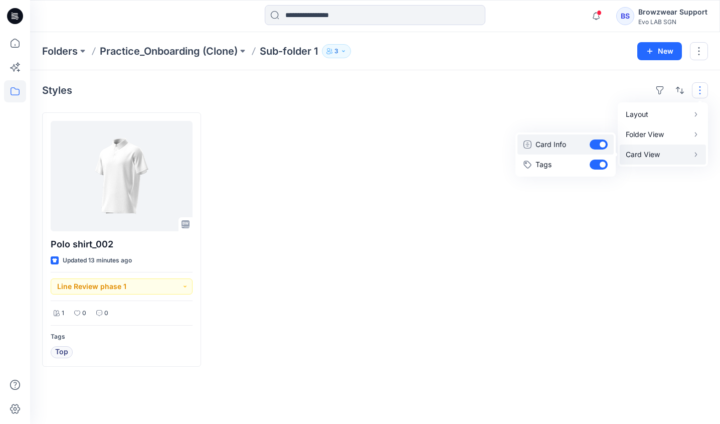
click at [603, 150] on button "Card Info" at bounding box center [566, 144] width 96 height 20
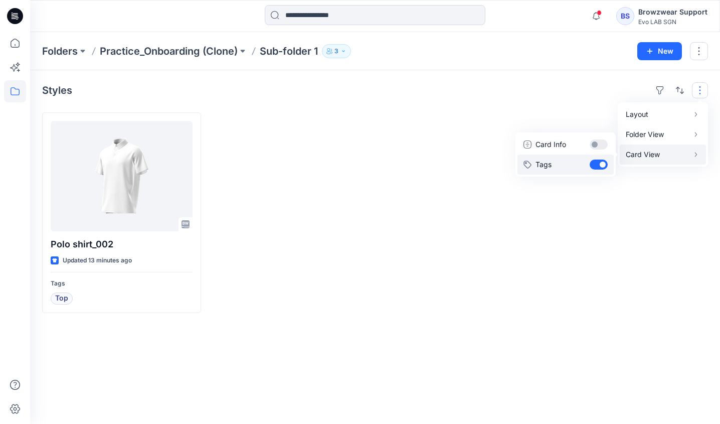
click at [602, 166] on button "Tags" at bounding box center [566, 165] width 96 height 20
click at [637, 159] on p "Card View" at bounding box center [657, 154] width 63 height 12
click at [595, 164] on button "Tags" at bounding box center [566, 165] width 96 height 20
click at [597, 146] on button "Card Info" at bounding box center [566, 144] width 96 height 20
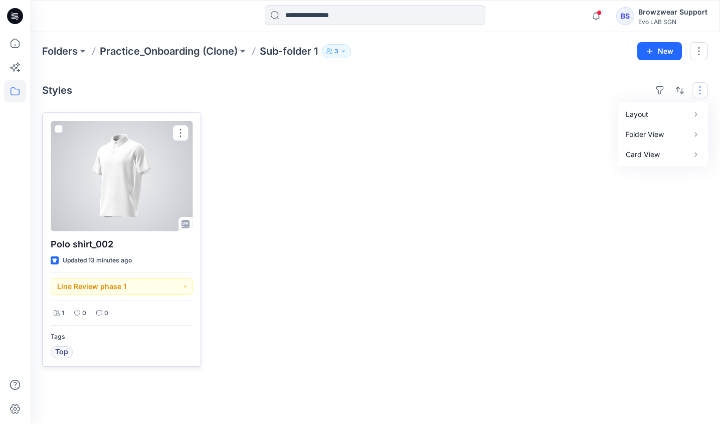
click at [126, 174] on div at bounding box center [122, 176] width 142 height 110
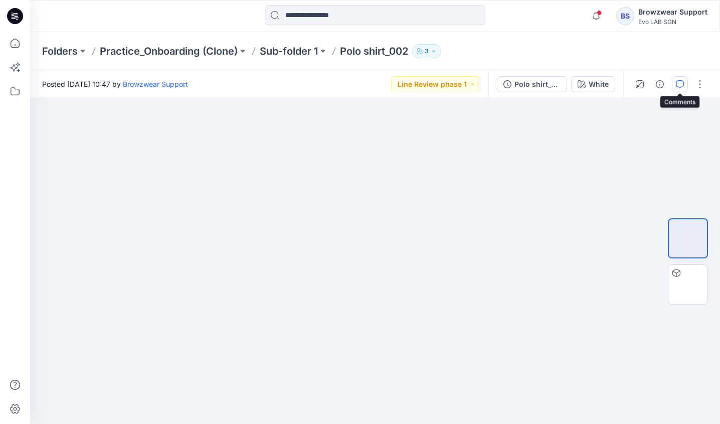
click at [674, 86] on button "button" at bounding box center [680, 84] width 16 height 16
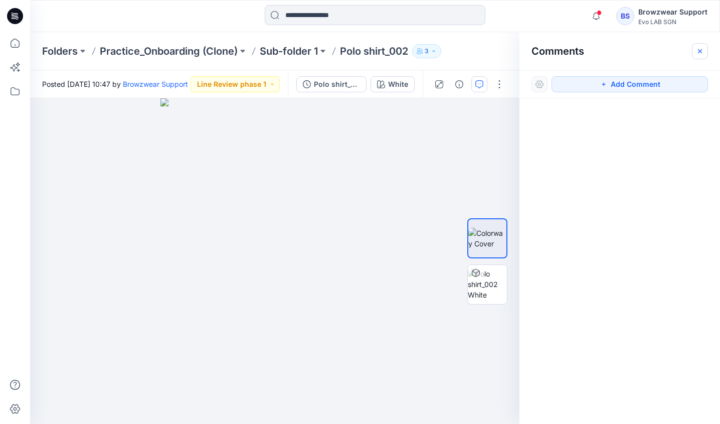
click at [701, 50] on icon "button" at bounding box center [700, 51] width 8 height 8
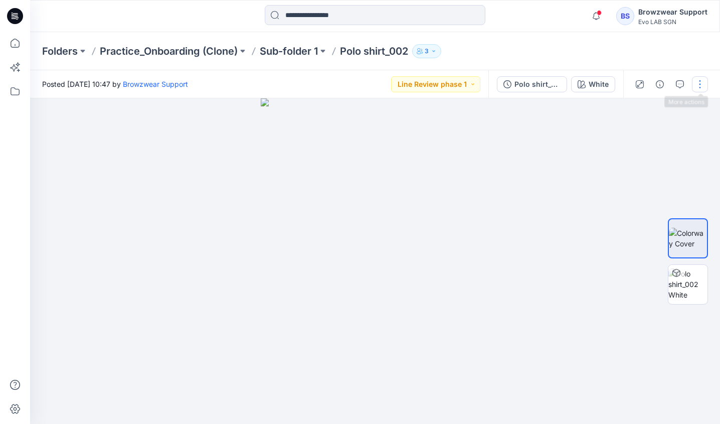
click at [700, 82] on button "button" at bounding box center [700, 84] width 16 height 16
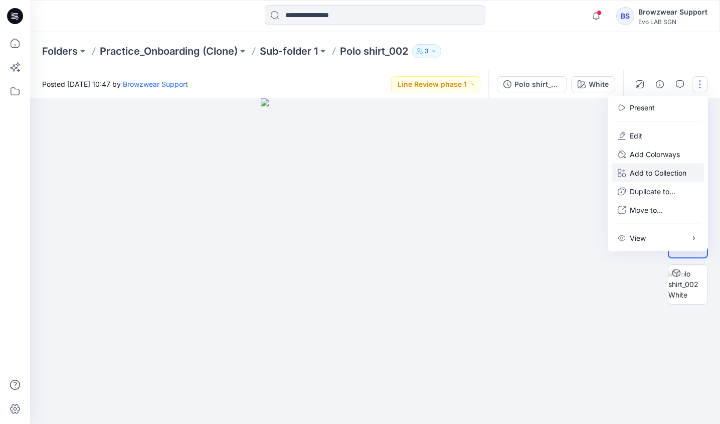
click at [653, 177] on p "Add to Collection" at bounding box center [658, 173] width 57 height 11
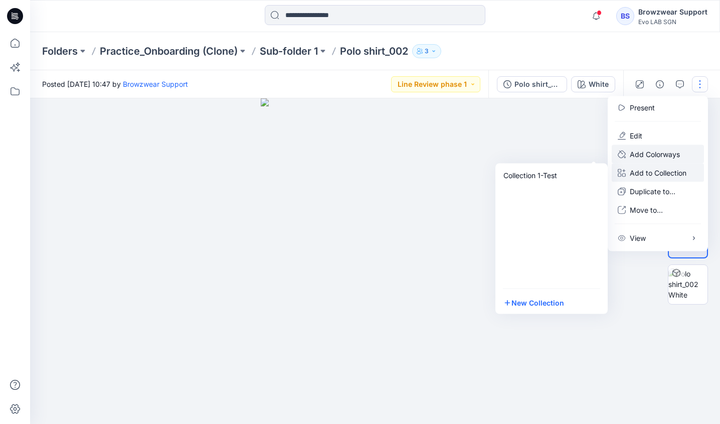
click at [669, 154] on p "Add Colorways" at bounding box center [655, 154] width 50 height 11
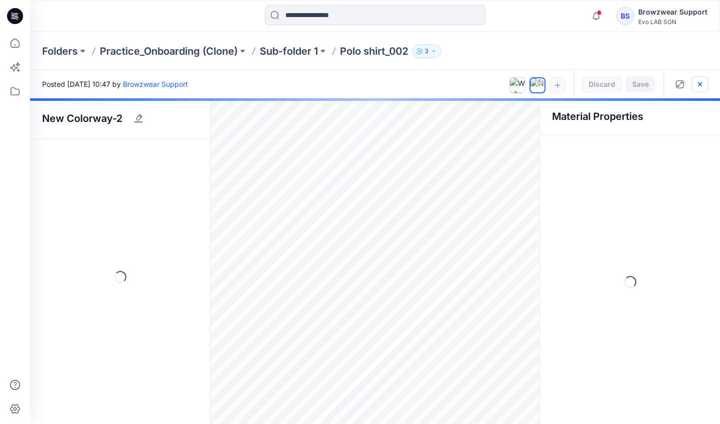
click at [698, 85] on icon "button" at bounding box center [700, 84] width 4 height 4
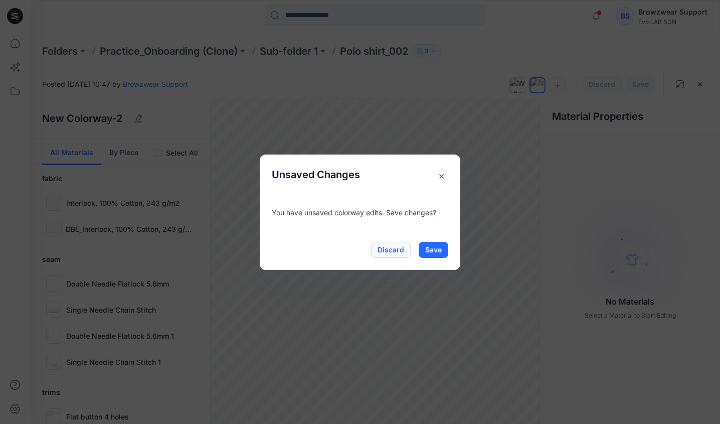
click at [377, 252] on button "Discard" at bounding box center [391, 250] width 40 height 16
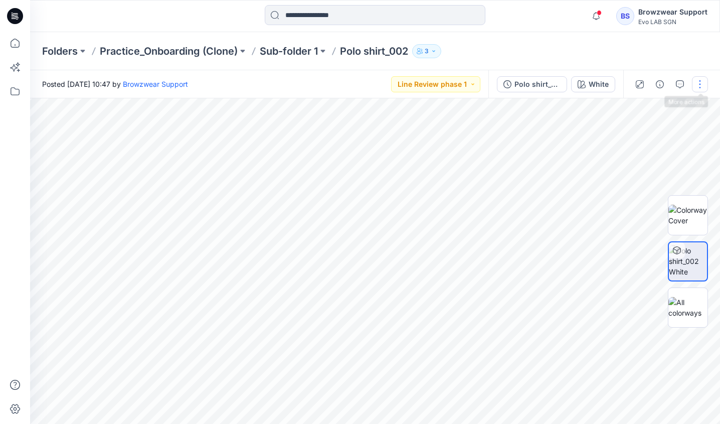
click at [697, 82] on button "button" at bounding box center [700, 84] width 16 height 16
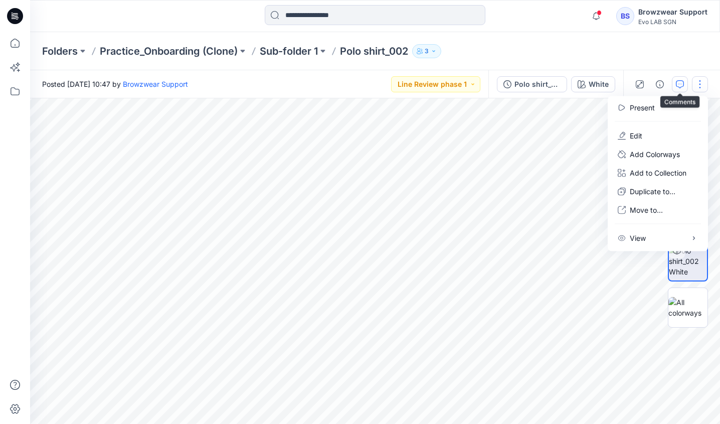
click at [676, 86] on button "button" at bounding box center [680, 84] width 16 height 16
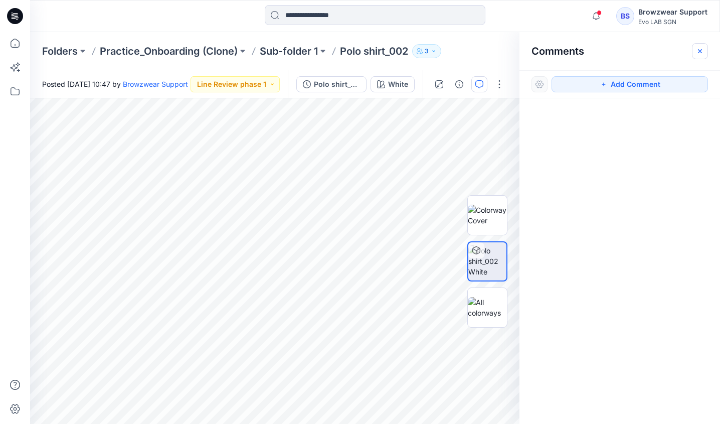
click at [695, 53] on button "button" at bounding box center [700, 51] width 16 height 16
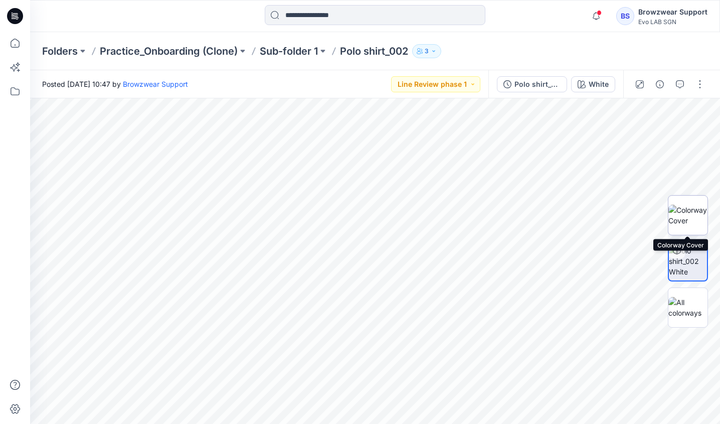
click at [686, 225] on img at bounding box center [688, 215] width 39 height 21
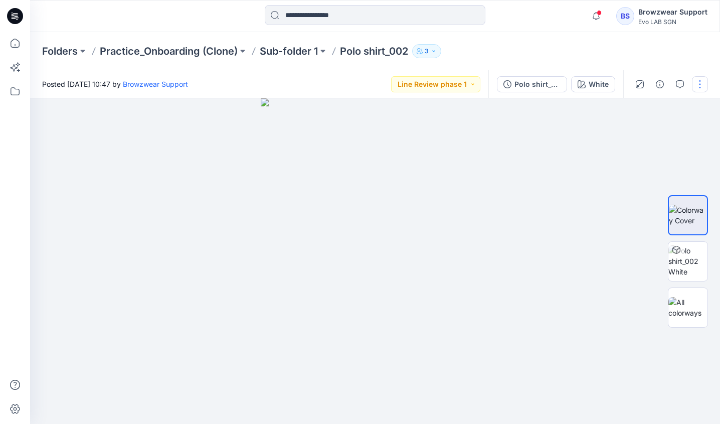
click at [701, 90] on button "button" at bounding box center [700, 84] width 16 height 16
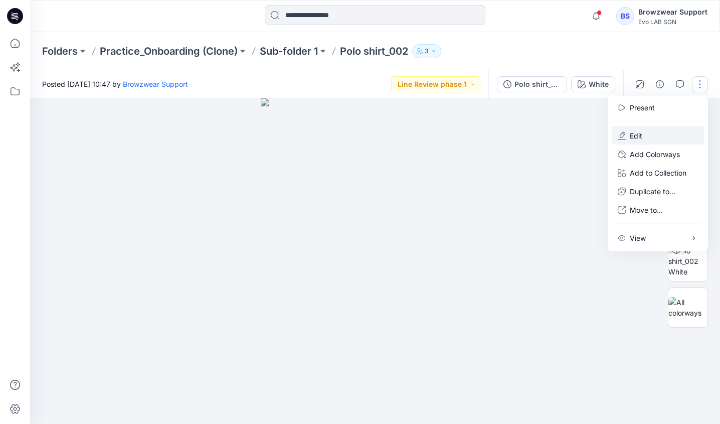
click at [655, 136] on button "Edit" at bounding box center [658, 135] width 92 height 19
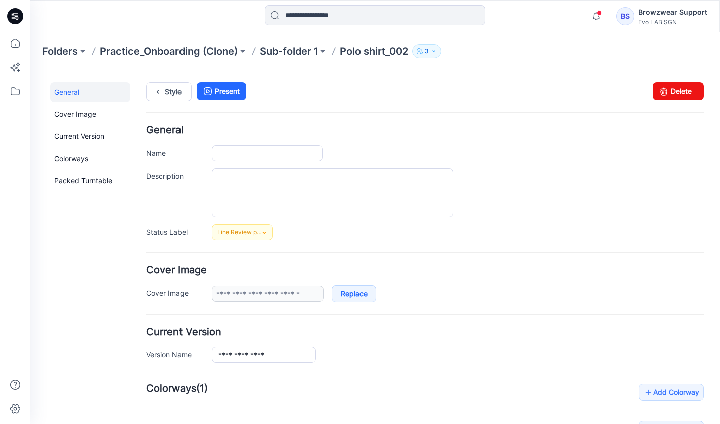
type input "**********"
type input "*****"
type input "**********"
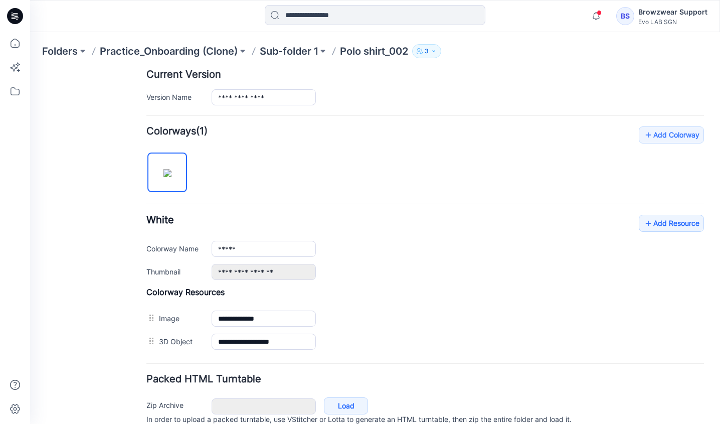
scroll to position [302, 0]
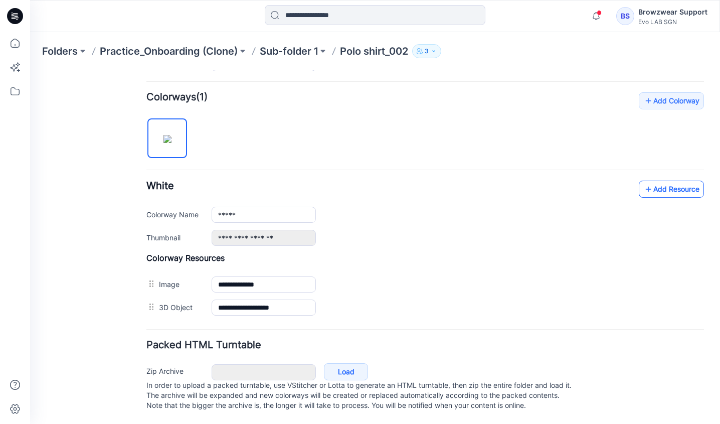
click at [658, 182] on link "Add Resource" at bounding box center [671, 189] width 65 height 17
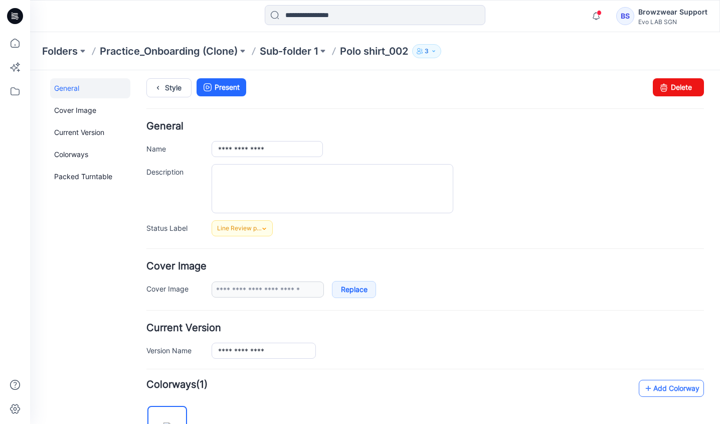
scroll to position [0, 0]
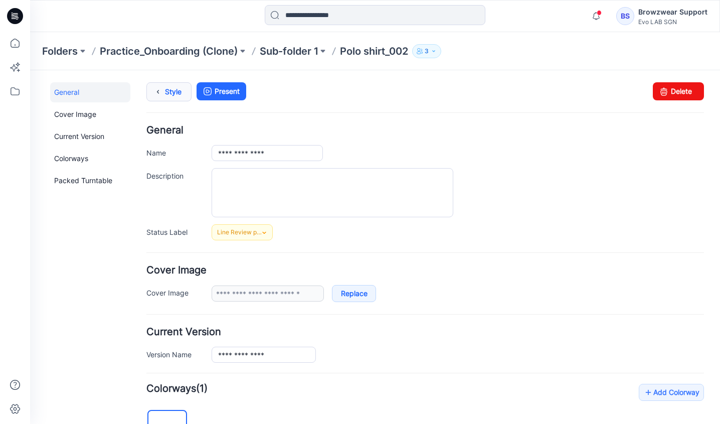
click at [169, 93] on link "Style" at bounding box center [168, 91] width 45 height 19
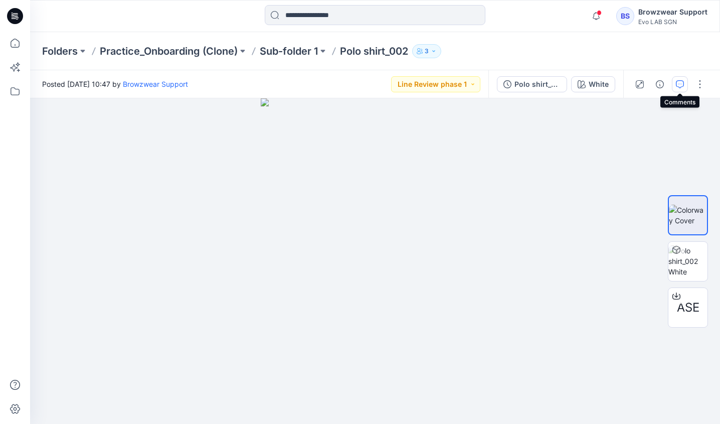
click at [681, 84] on icon "button" at bounding box center [680, 84] width 8 height 8
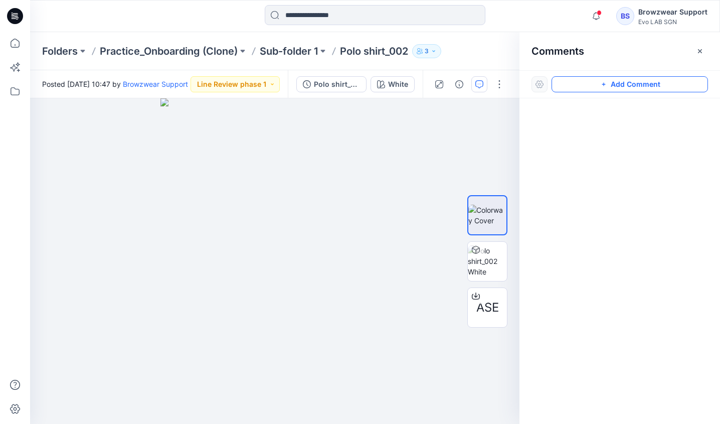
click at [666, 86] on button "Add Comment" at bounding box center [630, 84] width 157 height 16
click at [284, 128] on div "1" at bounding box center [275, 261] width 490 height 326
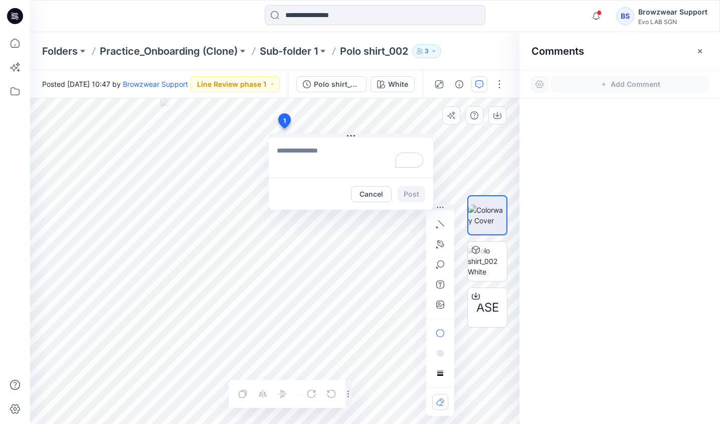
click at [343, 155] on textarea "To enrich screen reader interactions, please activate Accessibility in Grammarl…" at bounding box center [351, 157] width 165 height 40
type textarea "**********"
click at [412, 190] on button "Post" at bounding box center [412, 194] width 28 height 16
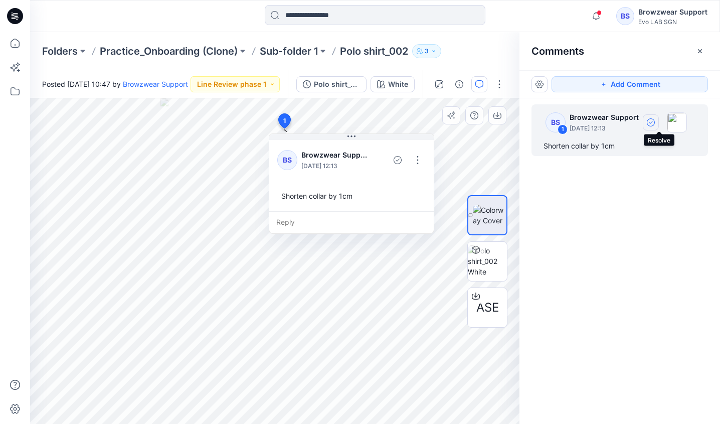
click at [655, 121] on icon "button" at bounding box center [651, 122] width 8 height 8
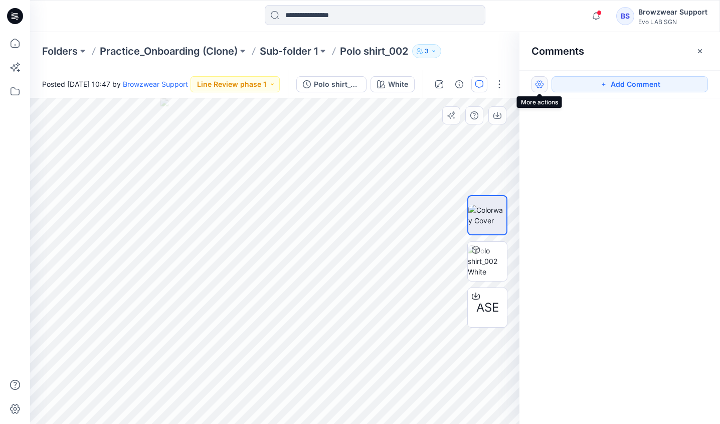
click at [544, 88] on button "button" at bounding box center [540, 84] width 16 height 16
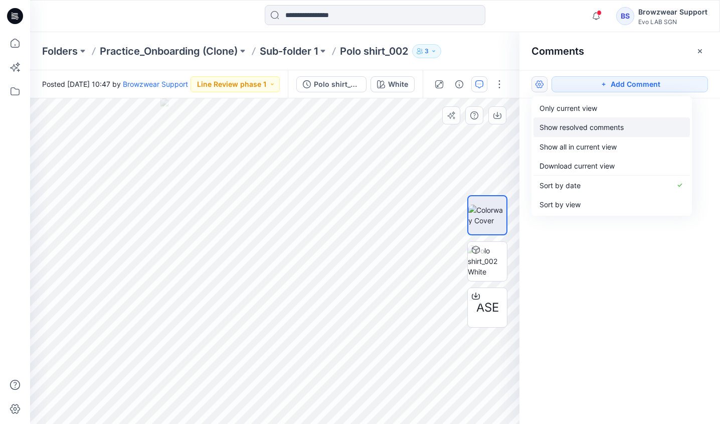
click at [573, 127] on p "Show resolved comments" at bounding box center [582, 127] width 84 height 11
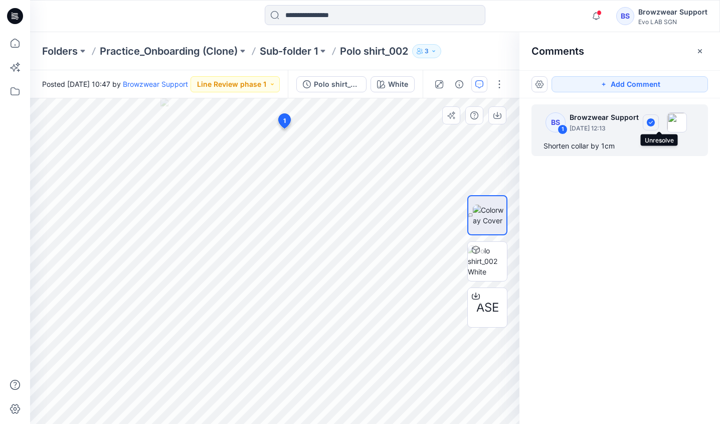
click at [655, 122] on icon "button" at bounding box center [651, 122] width 8 height 8
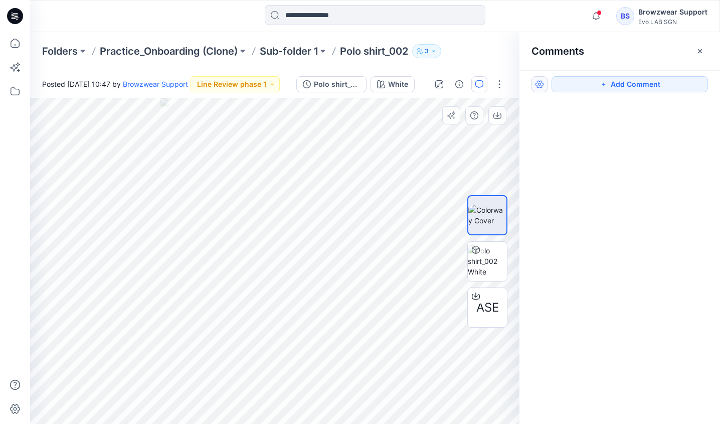
click at [536, 87] on button "button" at bounding box center [540, 84] width 16 height 16
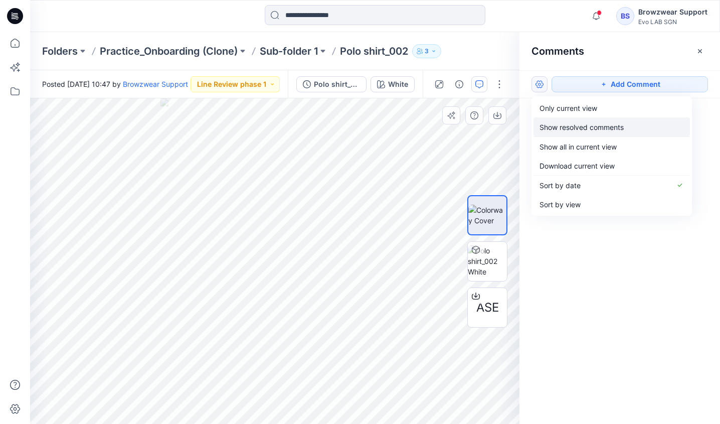
click at [633, 129] on button "Show resolved comments" at bounding box center [612, 126] width 157 height 19
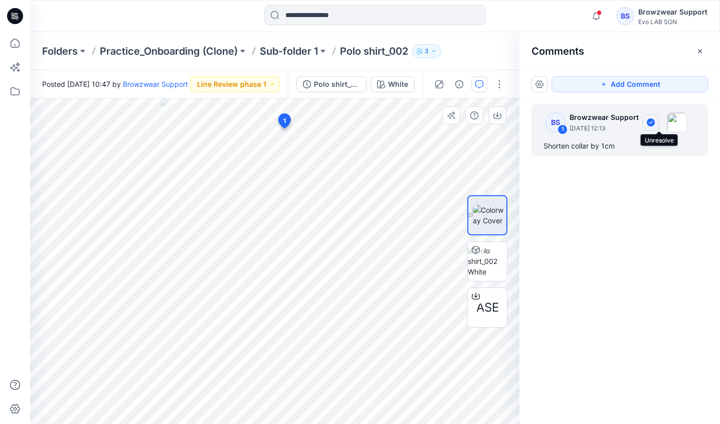
click at [655, 123] on icon "button" at bounding box center [651, 122] width 8 height 8
click at [637, 154] on div "BS 1 Browzwear Support [DATE] 12:13 Shorten collar by 1cm" at bounding box center [620, 130] width 177 height 52
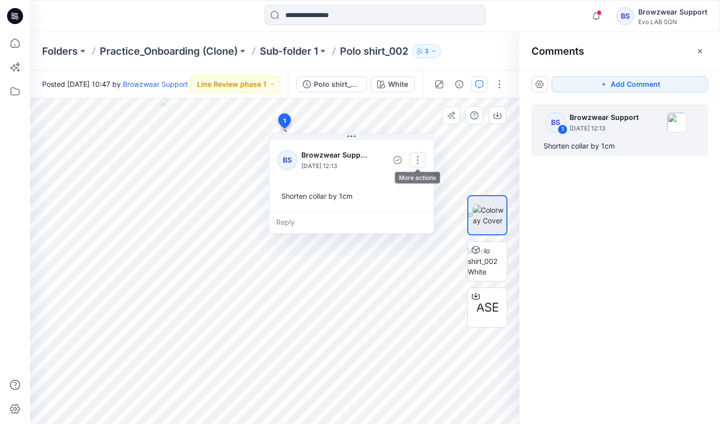
click at [421, 163] on button "button" at bounding box center [418, 160] width 16 height 16
click at [419, 184] on p "Edit comment" at bounding box center [420, 183] width 45 height 11
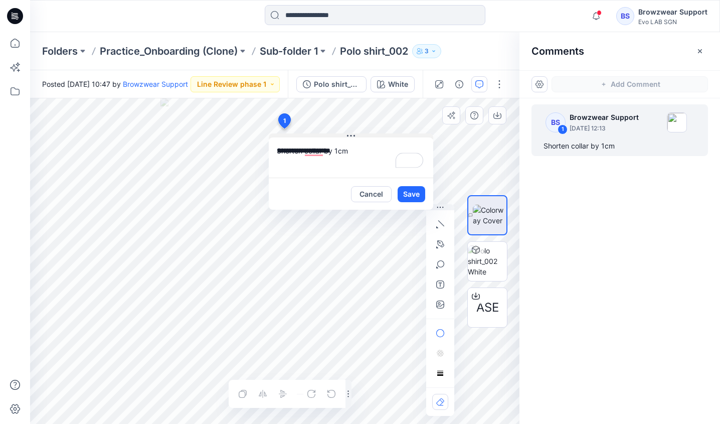
click at [358, 136] on div "**********" at bounding box center [351, 171] width 165 height 76
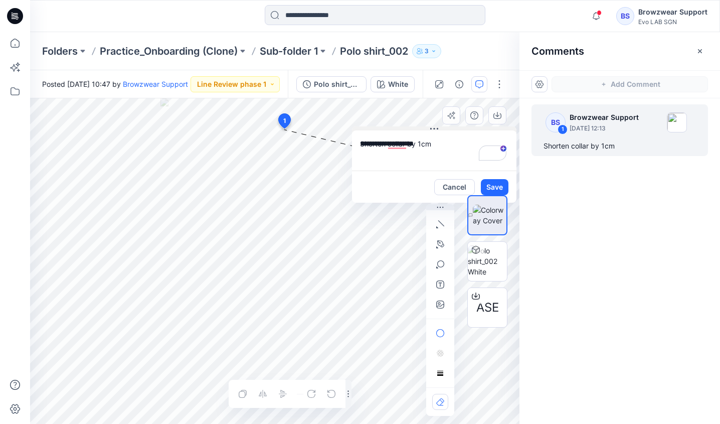
drag, startPoint x: 352, startPoint y: 134, endPoint x: 435, endPoint y: 127, distance: 83.6
click at [435, 127] on icon at bounding box center [434, 129] width 8 height 8
click at [444, 246] on icon "button" at bounding box center [440, 244] width 8 height 8
click at [387, 246] on icon "button" at bounding box center [386, 244] width 8 height 8
click at [439, 246] on icon "button" at bounding box center [441, 243] width 7 height 7
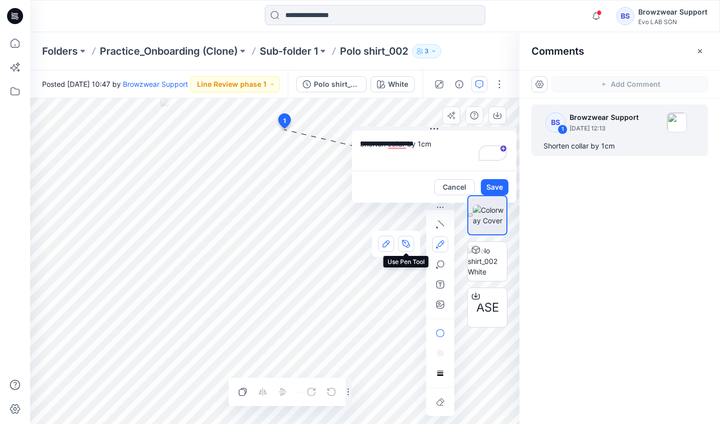
click at [401, 246] on button "button" at bounding box center [406, 244] width 16 height 16
click at [261, 143] on icon "Layer 1" at bounding box center [275, 261] width 490 height 326
drag, startPoint x: 301, startPoint y: 114, endPoint x: 313, endPoint y: 98, distance: 19.7
click at [313, 98] on icon "Layer 1" at bounding box center [275, 261] width 490 height 326
click at [302, 113] on circle at bounding box center [301, 113] width 5 height 5
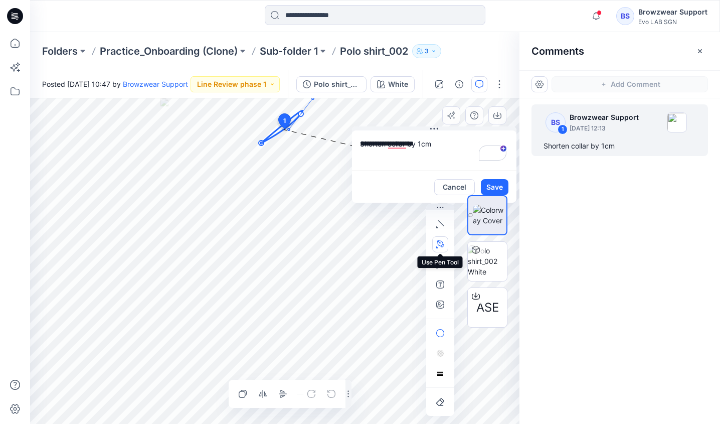
click at [443, 244] on icon "button" at bounding box center [440, 244] width 8 height 8
click at [295, 120] on icon at bounding box center [282, 126] width 42 height 33
click at [261, 142] on icon "Layer 1" at bounding box center [275, 261] width 490 height 326
click at [435, 242] on button "button" at bounding box center [440, 244] width 16 height 16
click at [403, 243] on icon "button" at bounding box center [406, 244] width 8 height 8
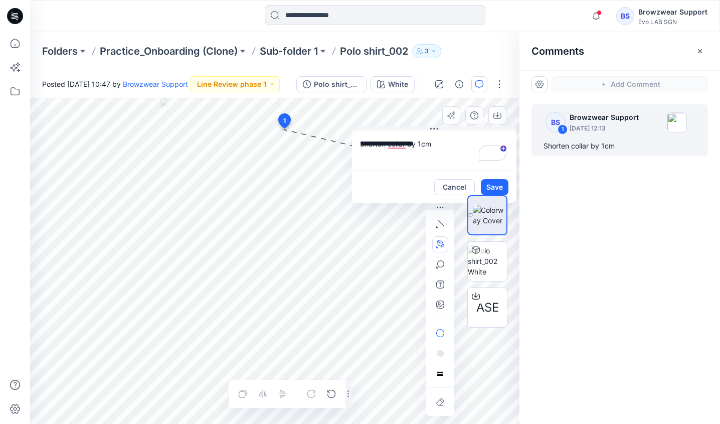
click at [262, 143] on icon "Layer 1" at bounding box center [275, 261] width 490 height 326
drag, startPoint x: 302, startPoint y: 114, endPoint x: 314, endPoint y: 100, distance: 18.5
click at [314, 100] on icon "Layer 1" at bounding box center [275, 261] width 490 height 326
click at [440, 245] on div at bounding box center [440, 264] width 16 height 96
click at [296, 119] on icon at bounding box center [283, 127] width 42 height 33
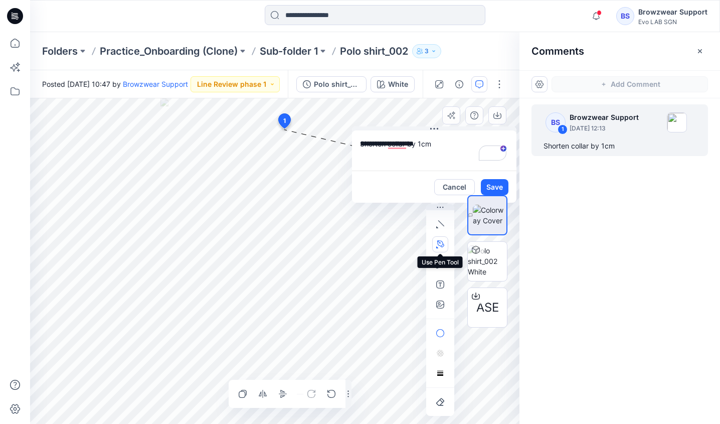
click at [445, 241] on button "button" at bounding box center [440, 244] width 16 height 16
click at [382, 243] on icon "button" at bounding box center [386, 244] width 8 height 8
click at [285, 127] on div "**********" at bounding box center [275, 261] width 490 height 326
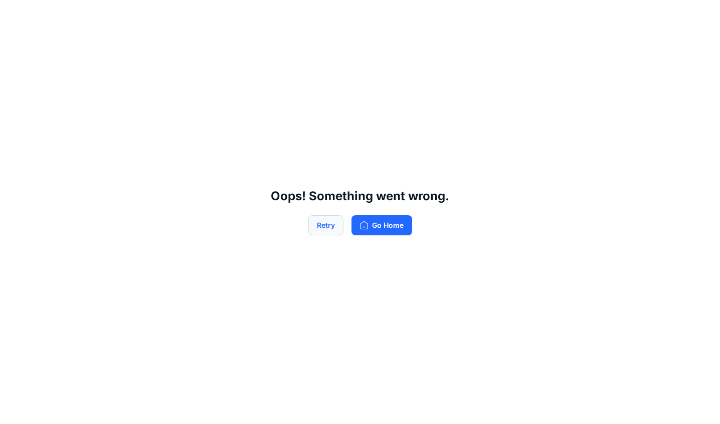
click at [334, 223] on button "Retry" at bounding box center [326, 225] width 35 height 20
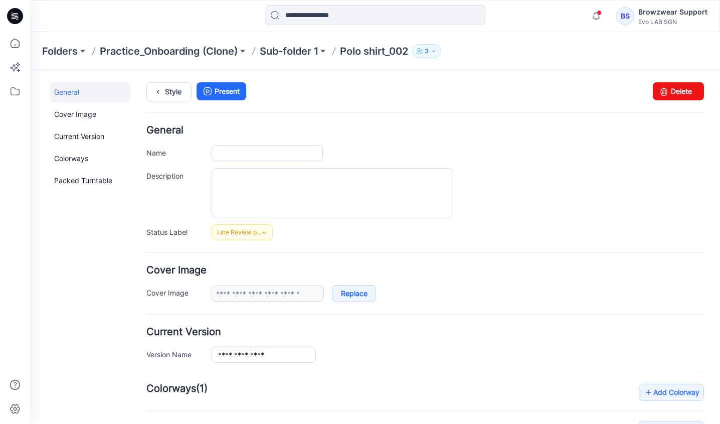
type input "**********"
type input "*****"
type input "**********"
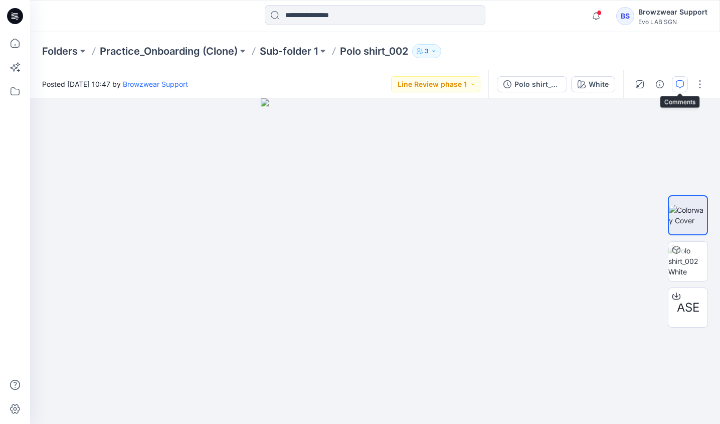
click at [680, 80] on icon "button" at bounding box center [680, 84] width 8 height 8
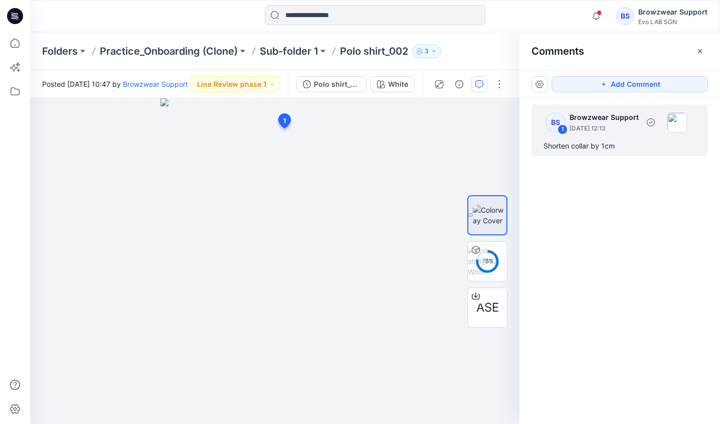
click at [617, 136] on div "BS 1 Browzwear Support [DATE] 12:13 Shorten collar by 1cm" at bounding box center [620, 130] width 177 height 52
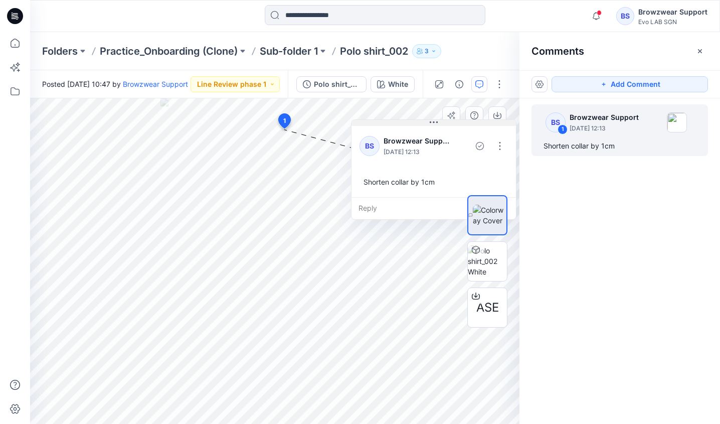
drag, startPoint x: 369, startPoint y: 138, endPoint x: 452, endPoint y: 124, distance: 84.0
click at [452, 124] on button at bounding box center [434, 123] width 165 height 6
click at [501, 148] on button "button" at bounding box center [501, 146] width 16 height 16
click at [494, 165] on div "ASE" at bounding box center [488, 261] width 40 height 203
click at [506, 143] on button "button" at bounding box center [501, 146] width 16 height 16
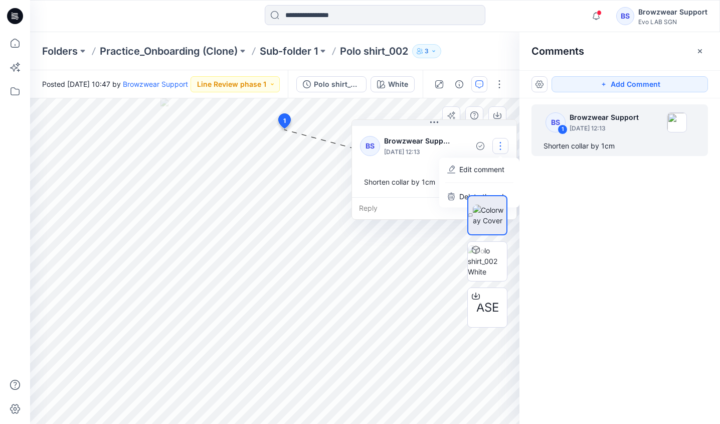
click at [495, 168] on div "ASE" at bounding box center [488, 261] width 40 height 203
click at [614, 120] on p "Browzwear Support" at bounding box center [604, 117] width 69 height 12
click at [501, 143] on button "button" at bounding box center [501, 146] width 16 height 16
click at [450, 171] on icon "button" at bounding box center [452, 169] width 8 height 8
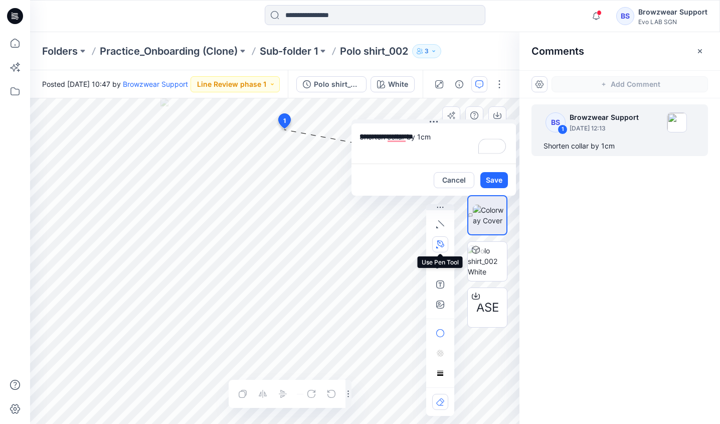
click at [442, 246] on icon "button" at bounding box center [440, 243] width 7 height 7
click at [382, 244] on button "button" at bounding box center [386, 244] width 16 height 16
click at [284, 128] on div "**********" at bounding box center [275, 261] width 490 height 326
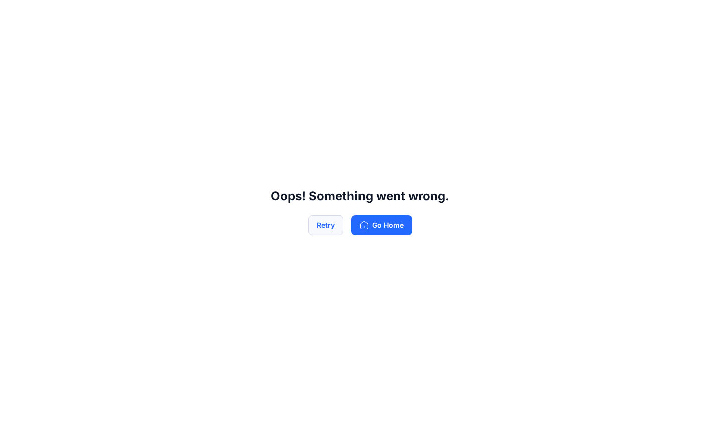
click at [311, 223] on button "Retry" at bounding box center [326, 225] width 35 height 20
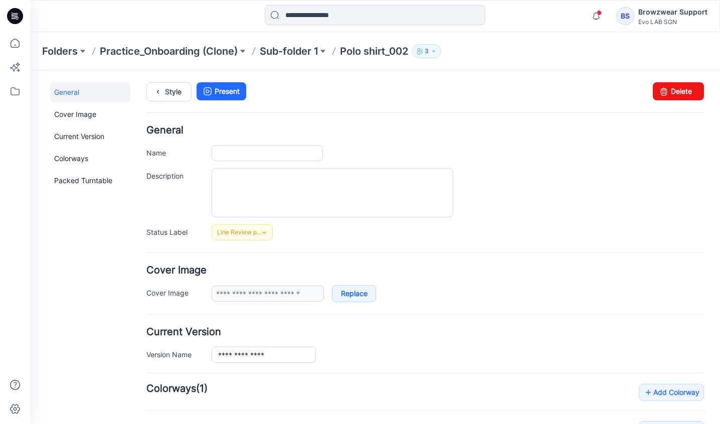
type input "**********"
type input "*****"
type input "**********"
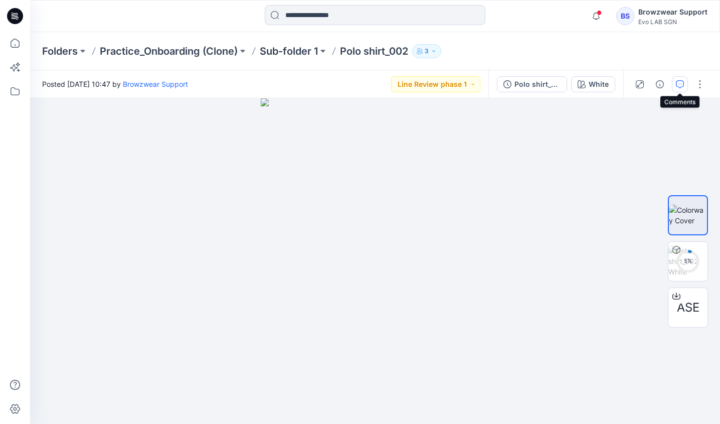
click at [678, 81] on icon "button" at bounding box center [680, 84] width 8 height 8
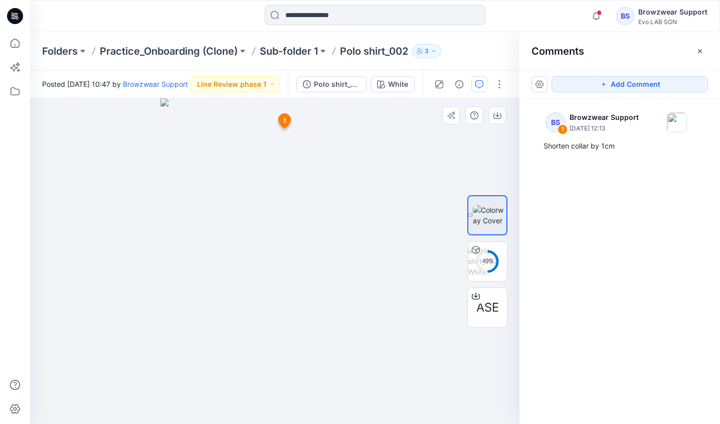
click at [284, 119] on span "1" at bounding box center [284, 120] width 3 height 9
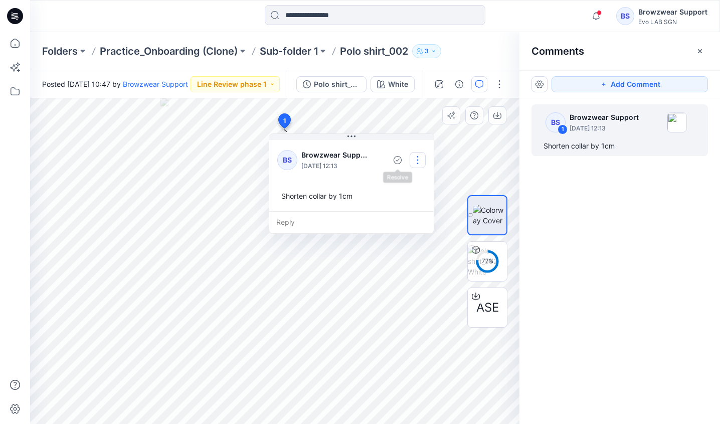
click at [416, 156] on button "button" at bounding box center [418, 160] width 16 height 16
click at [431, 185] on p "Edit comment" at bounding box center [420, 183] width 45 height 11
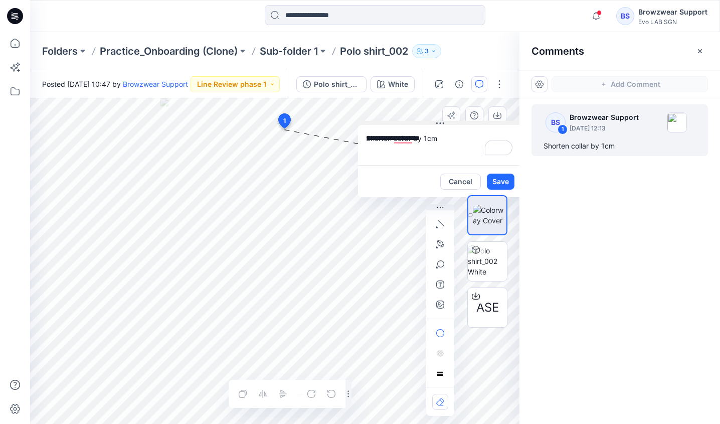
drag, startPoint x: 352, startPoint y: 135, endPoint x: 441, endPoint y: 123, distance: 90.2
click at [441, 123] on icon at bounding box center [441, 123] width 2 height 2
click at [443, 228] on button "button" at bounding box center [440, 224] width 16 height 16
click at [387, 223] on icon "button" at bounding box center [386, 222] width 8 height 8
click at [286, 129] on div "**********" at bounding box center [275, 261] width 490 height 326
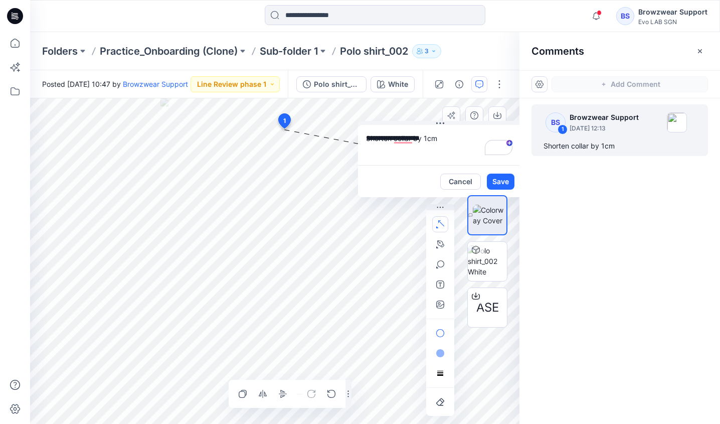
click at [499, 177] on div "ASE" at bounding box center [488, 261] width 40 height 203
click at [510, 183] on div "ASE" at bounding box center [488, 261] width 64 height 203
click at [493, 182] on div "ASE" at bounding box center [488, 261] width 40 height 203
click at [440, 228] on button "button" at bounding box center [440, 224] width 16 height 16
click at [503, 182] on div "ASE" at bounding box center [488, 261] width 40 height 203
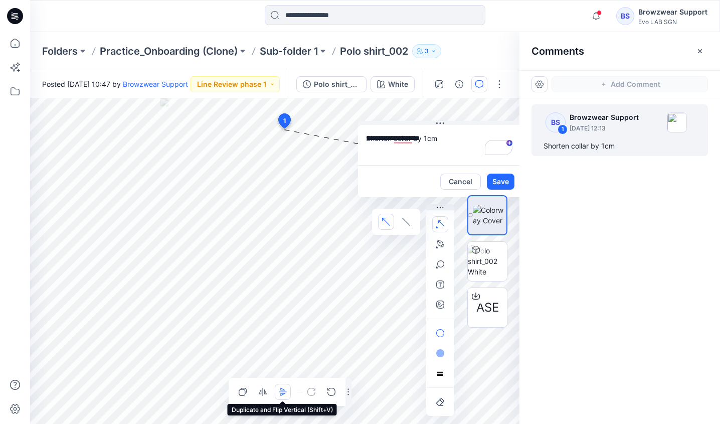
click at [284, 392] on icon "button" at bounding box center [283, 391] width 8 height 1
click at [281, 393] on icon "button" at bounding box center [282, 394] width 5 height 3
click at [264, 393] on icon "button" at bounding box center [265, 391] width 3 height 5
click at [243, 392] on icon "button" at bounding box center [243, 392] width 8 height 8
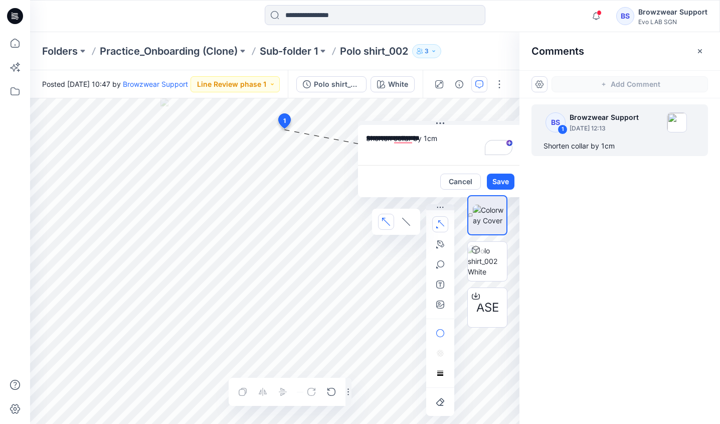
click at [502, 182] on div "ASE" at bounding box center [488, 261] width 40 height 203
click at [494, 181] on div "ASE" at bounding box center [488, 261] width 40 height 203
click at [662, 215] on div "BS 1 Browzwear Support September 11, 2025 12:13 Shorten collar by 1cm" at bounding box center [620, 242] width 201 height 288
click at [441, 227] on icon "button" at bounding box center [440, 224] width 8 height 8
click at [503, 177] on div "ASE" at bounding box center [488, 261] width 40 height 203
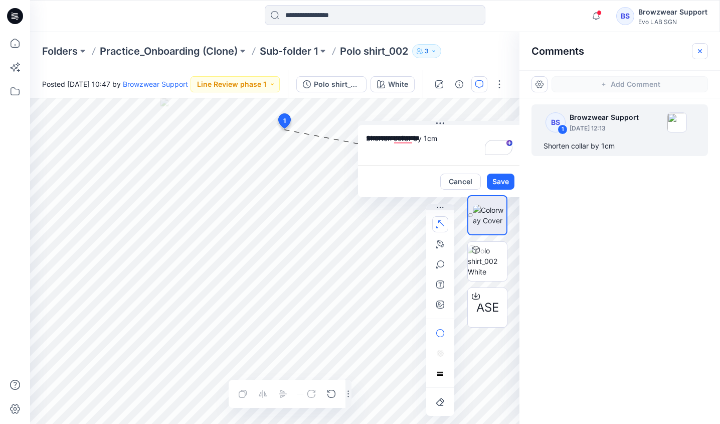
click at [702, 47] on icon "button" at bounding box center [700, 51] width 8 height 8
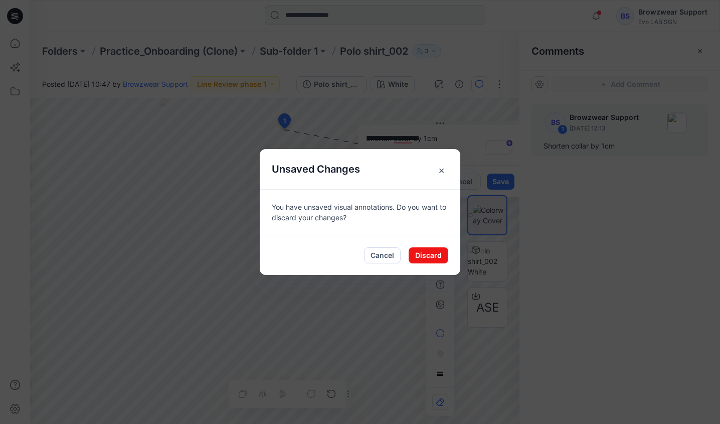
drag, startPoint x: 437, startPoint y: 170, endPoint x: 395, endPoint y: 239, distance: 81.0
click at [395, 239] on div "Unsaved Changes × You have unsaved visual annotations. Do you want to discard y…" at bounding box center [360, 212] width 201 height 126
click at [386, 253] on button "Cancel" at bounding box center [382, 255] width 37 height 16
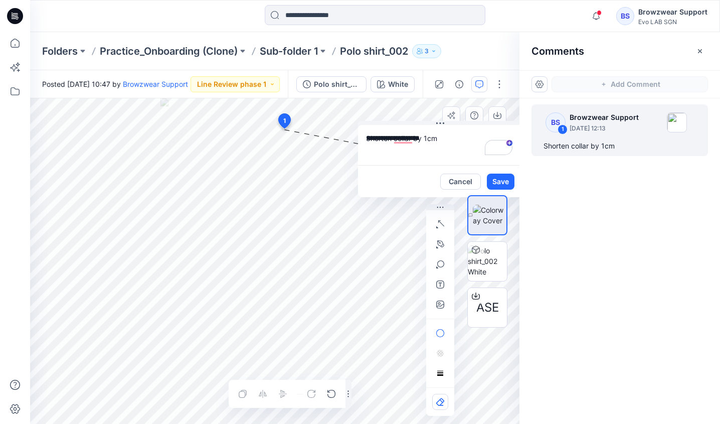
click at [499, 179] on div "ASE" at bounding box center [488, 261] width 40 height 203
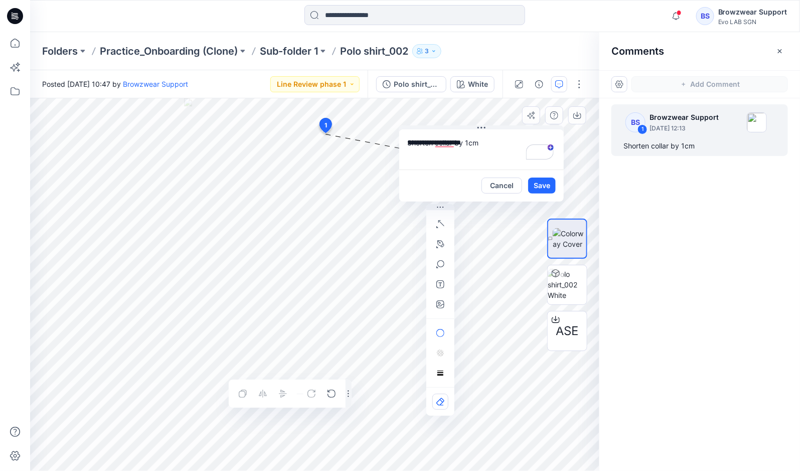
click at [540, 192] on div "ASE" at bounding box center [567, 285] width 64 height 251
click at [542, 185] on div "ASE" at bounding box center [567, 285] width 64 height 251
click at [535, 186] on button "Save" at bounding box center [542, 186] width 28 height 16
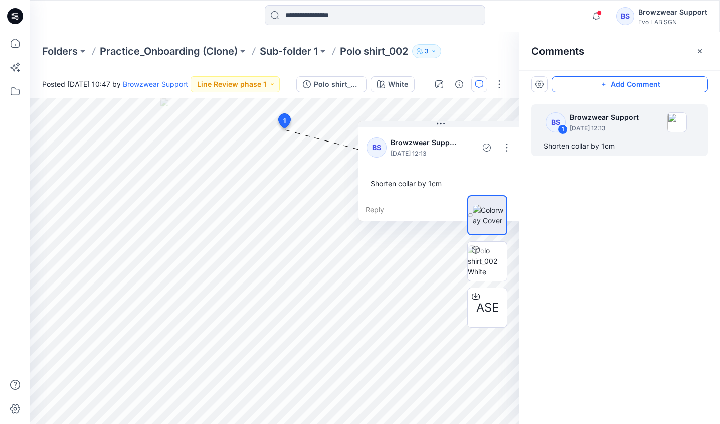
click at [680, 87] on button "Add Comment" at bounding box center [630, 84] width 157 height 16
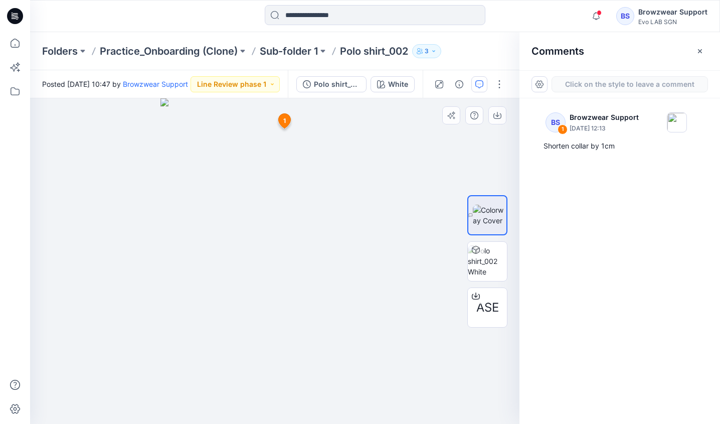
click at [290, 181] on div "2 1 BS Browzwear Support September 11, 2025 12:13 Shorten collar by 1cm Reply" at bounding box center [275, 261] width 490 height 326
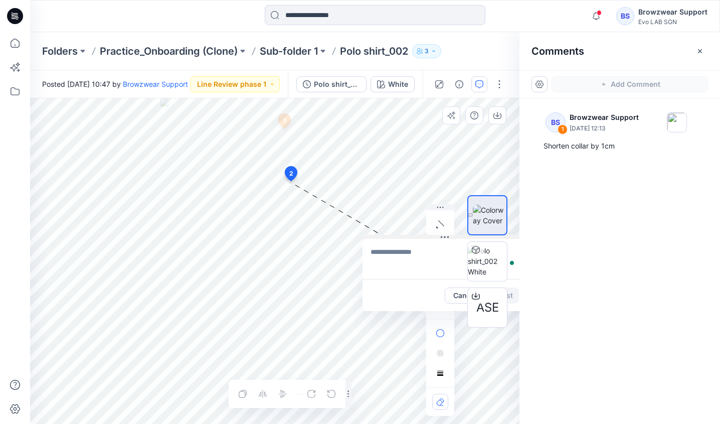
drag, startPoint x: 355, startPoint y: 187, endPoint x: 441, endPoint y: 239, distance: 100.6
click at [441, 239] on icon at bounding box center [445, 237] width 8 height 8
drag, startPoint x: 440, startPoint y: 204, endPoint x: 56, endPoint y: 192, distance: 384.5
click at [56, 192] on icon "button" at bounding box center [54, 195] width 8 height 7
click at [404, 261] on textarea "To enrich screen reader interactions, please activate Accessibility in Grammarl…" at bounding box center [444, 262] width 165 height 40
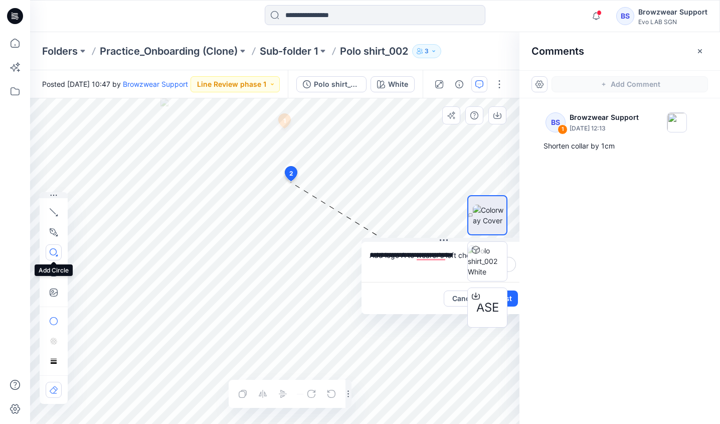
type textarea "**********"
click at [52, 250] on icon "button" at bounding box center [54, 252] width 8 height 8
click at [282, 185] on div "**********" at bounding box center [275, 261] width 490 height 326
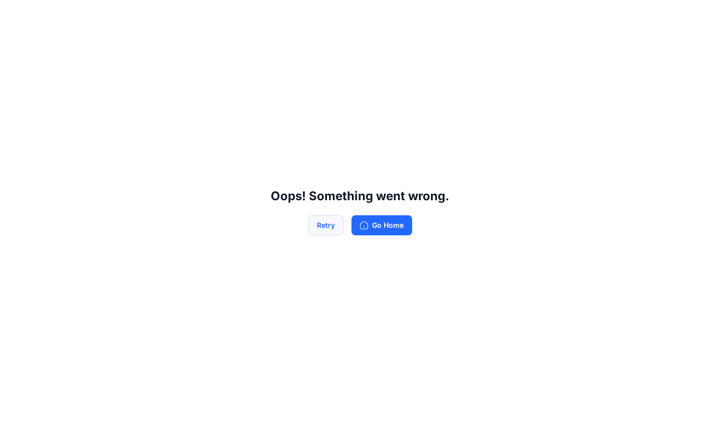
click at [336, 226] on button "Retry" at bounding box center [326, 225] width 35 height 20
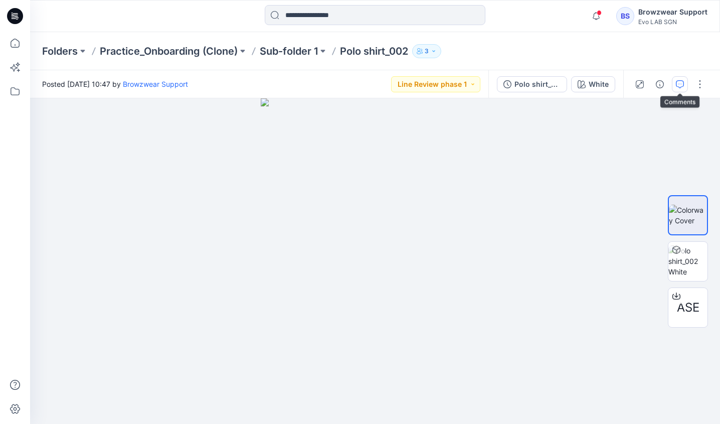
click at [677, 83] on icon "button" at bounding box center [680, 84] width 8 height 8
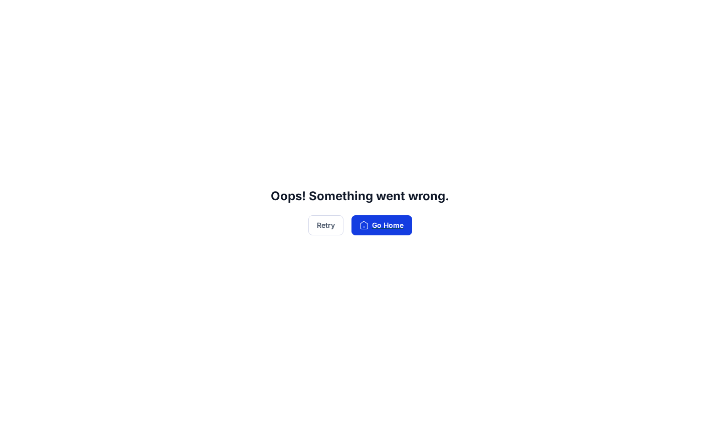
click at [371, 231] on button "Go Home" at bounding box center [382, 225] width 61 height 20
click at [331, 227] on button "Retry" at bounding box center [326, 225] width 35 height 20
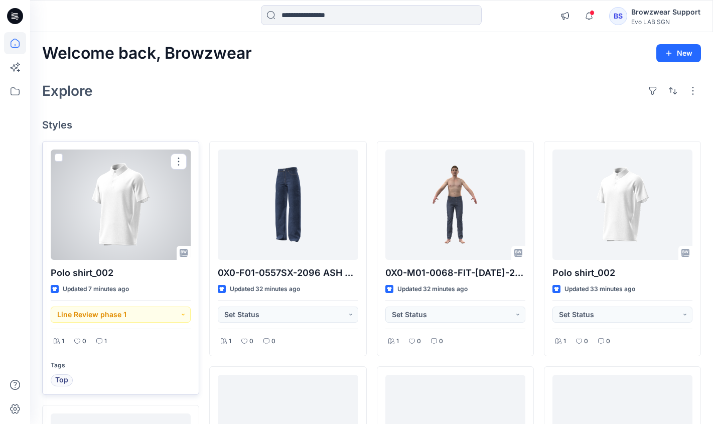
click at [127, 235] on div at bounding box center [121, 205] width 140 height 110
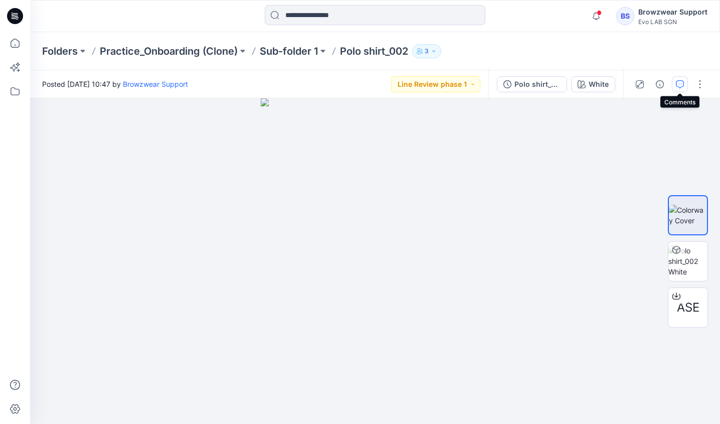
click at [677, 82] on icon "button" at bounding box center [680, 84] width 8 height 8
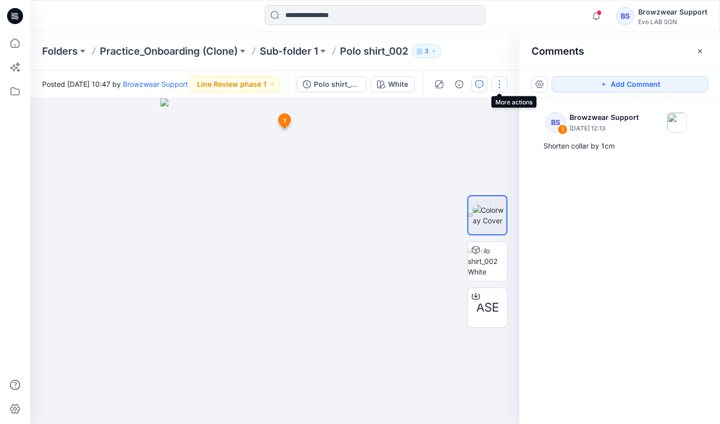
click at [497, 85] on button "button" at bounding box center [500, 84] width 16 height 16
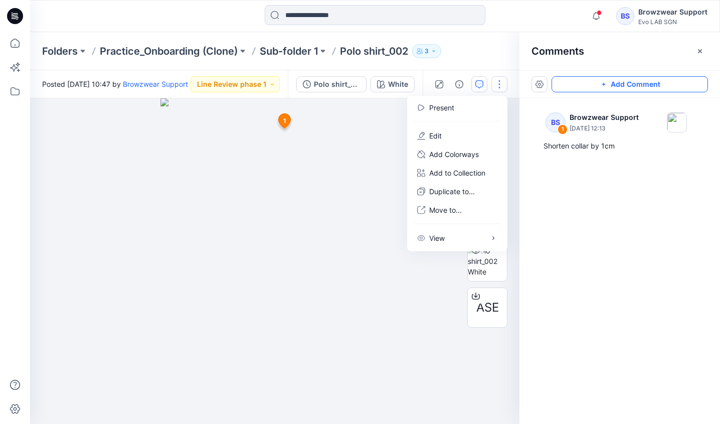
click at [663, 77] on button "Add Comment" at bounding box center [630, 84] width 157 height 16
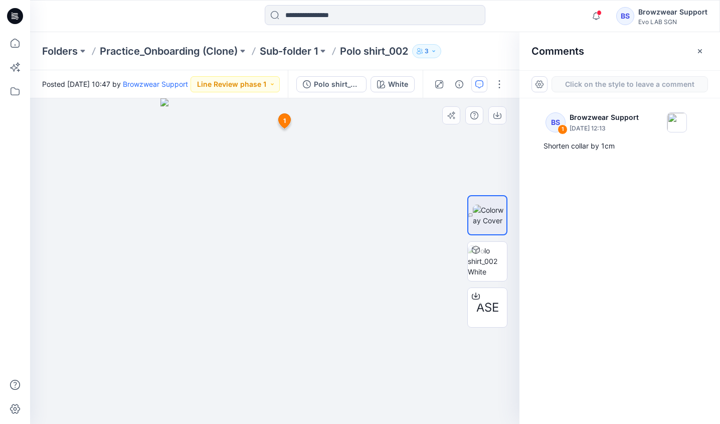
click at [282, 190] on div "2 1 BS Browzwear Support September 11, 2025 12:13 Shorten collar by 1cm Reply" at bounding box center [275, 261] width 490 height 326
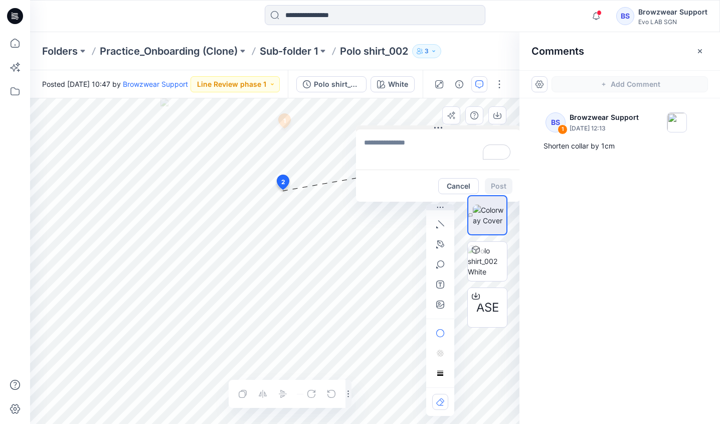
drag, startPoint x: 349, startPoint y: 198, endPoint x: 437, endPoint y: 128, distance: 112.6
click at [437, 128] on icon at bounding box center [438, 128] width 8 height 8
drag, startPoint x: 441, startPoint y: 207, endPoint x: 49, endPoint y: 180, distance: 393.8
click at [49, 180] on button "button" at bounding box center [54, 183] width 28 height 6
click at [407, 141] on textarea "To enrich screen reader interactions, please activate Accessibility in Grammarl…" at bounding box center [438, 149] width 165 height 40
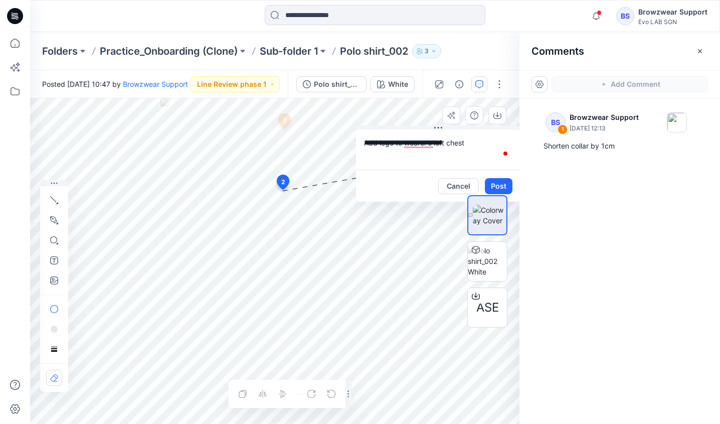
type textarea "**********"
click at [499, 184] on div "ASE" at bounding box center [488, 261] width 40 height 203
click at [56, 258] on icon "button" at bounding box center [55, 260] width 4 height 4
type textarea "******"
click at [503, 183] on div "ASE" at bounding box center [488, 261] width 40 height 203
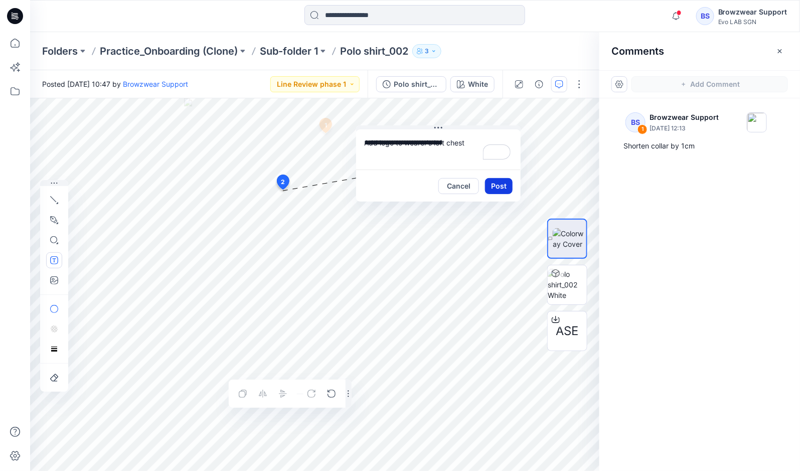
click at [490, 185] on button "Post" at bounding box center [499, 186] width 28 height 16
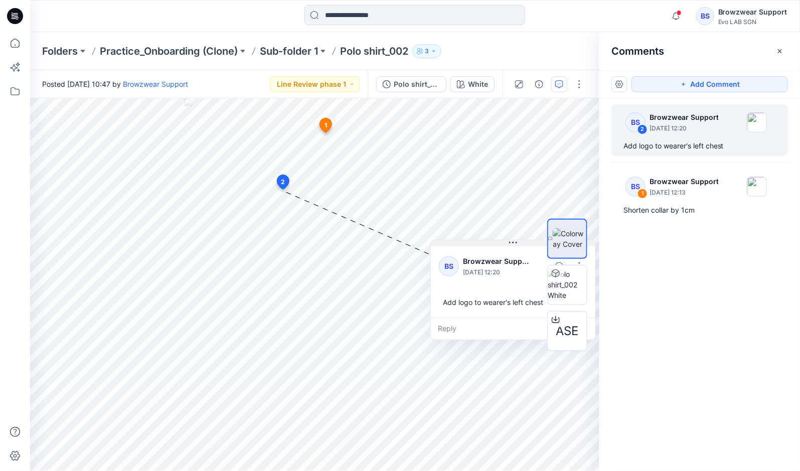
drag, startPoint x: 443, startPoint y: 129, endPoint x: 517, endPoint y: 244, distance: 136.4
click at [517, 244] on button at bounding box center [513, 243] width 165 height 6
click at [323, 123] on icon at bounding box center [326, 125] width 12 height 15
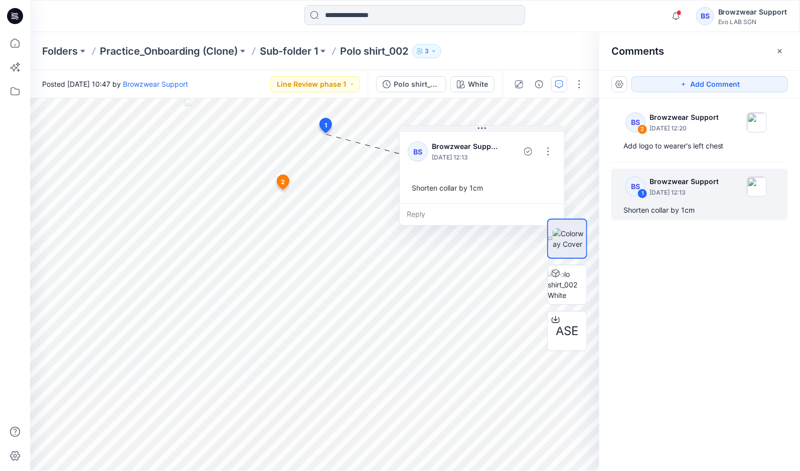
click at [284, 180] on span "2" at bounding box center [283, 182] width 4 height 9
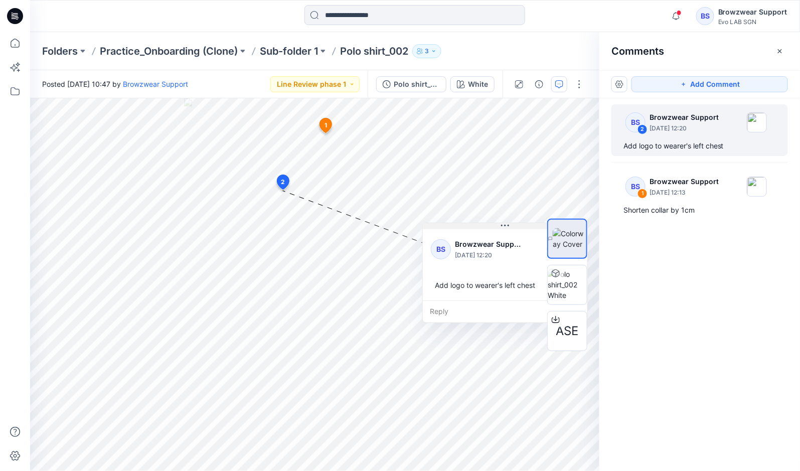
drag, startPoint x: 444, startPoint y: 127, endPoint x: 511, endPoint y: 225, distance: 117.7
click at [511, 225] on button at bounding box center [505, 226] width 165 height 6
click at [559, 83] on icon "button" at bounding box center [559, 84] width 8 height 8
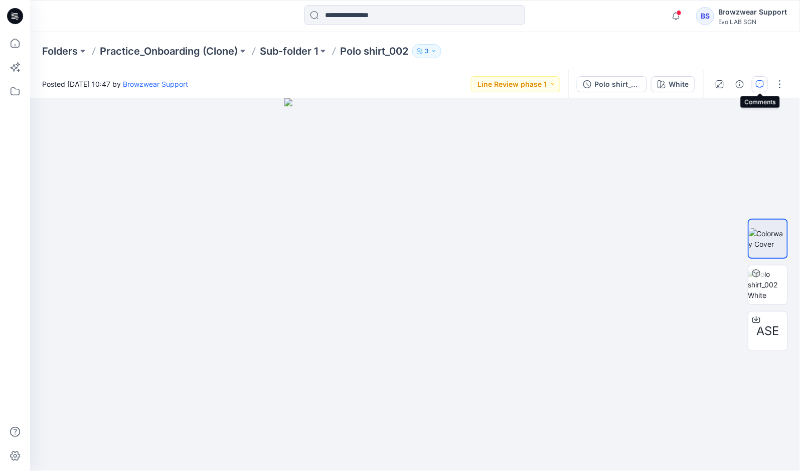
click at [720, 83] on icon "button" at bounding box center [760, 84] width 8 height 8
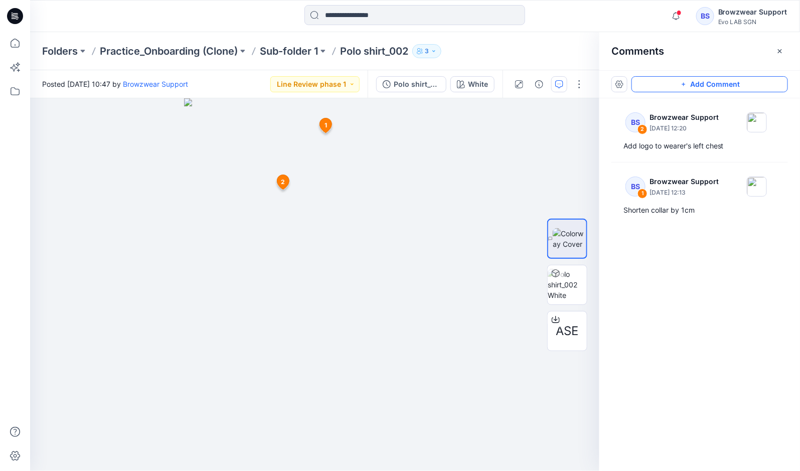
click at [720, 84] on button "Add Comment" at bounding box center [710, 84] width 157 height 16
click at [233, 385] on div "3 1 BS Browzwear Support September 11, 2025 12:13 Shorten collar by 1cm Reply 2…" at bounding box center [314, 284] width 569 height 373
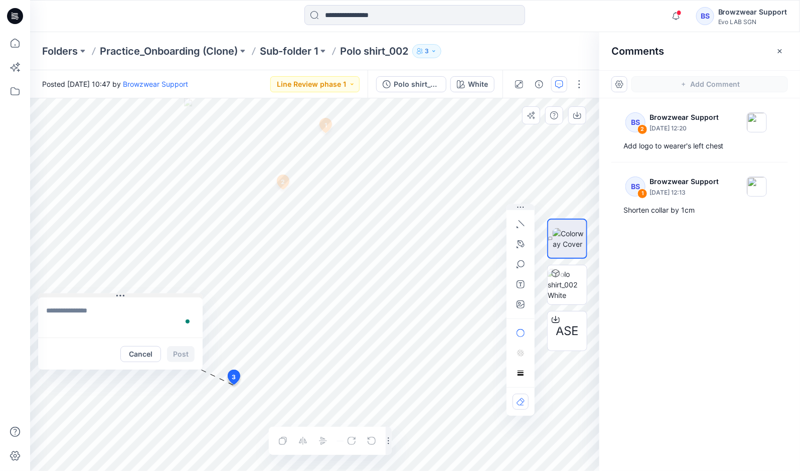
drag, startPoint x: 301, startPoint y: 391, endPoint x: 121, endPoint y: 294, distance: 204.2
click at [121, 294] on icon at bounding box center [120, 296] width 8 height 8
click at [106, 316] on textarea "To enrich screen reader interactions, please activate Accessibility in Grammarl…" at bounding box center [120, 317] width 165 height 40
type textarea "**********"
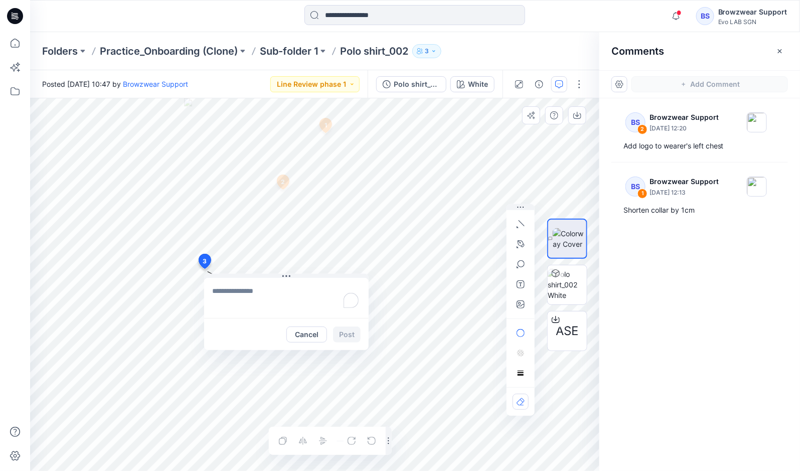
drag, startPoint x: 233, startPoint y: 374, endPoint x: 204, endPoint y: 261, distance: 116.6
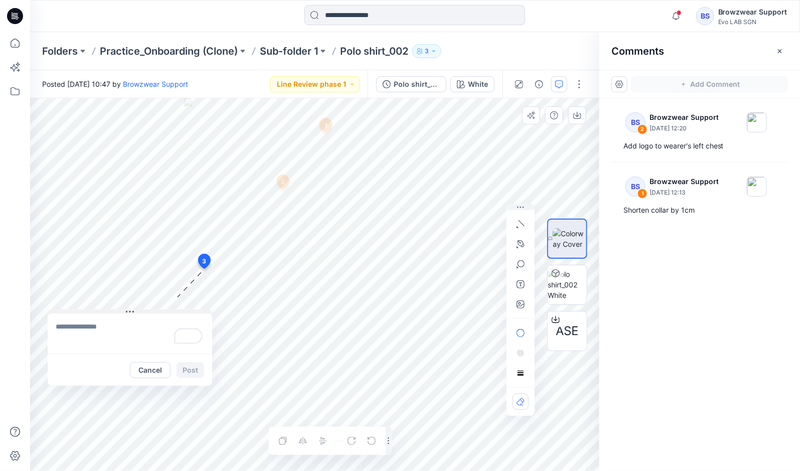
drag, startPoint x: 273, startPoint y: 273, endPoint x: 132, endPoint y: 309, distance: 144.9
click at [132, 309] on icon at bounding box center [130, 312] width 8 height 8
click at [105, 327] on textarea "To enrich screen reader interactions, please activate Accessibility in Grammarl…" at bounding box center [130, 334] width 165 height 40
type textarea "**********"
click at [524, 306] on icon "button" at bounding box center [521, 305] width 8 height 8
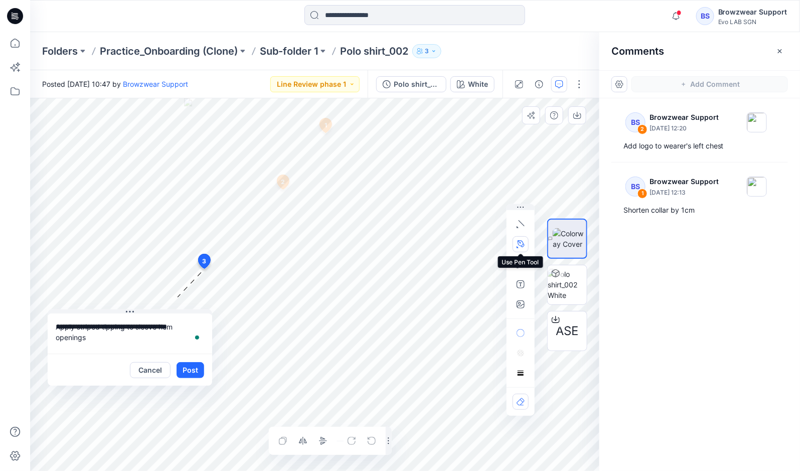
click at [522, 246] on icon "button" at bounding box center [521, 244] width 8 height 8
click at [187, 255] on icon "Layer 1" at bounding box center [315, 284] width 570 height 373
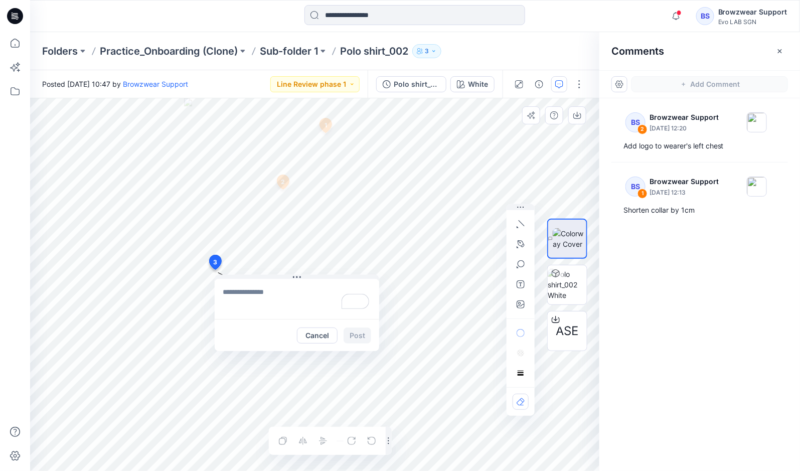
drag, startPoint x: 211, startPoint y: 268, endPoint x: 215, endPoint y: 262, distance: 7.0
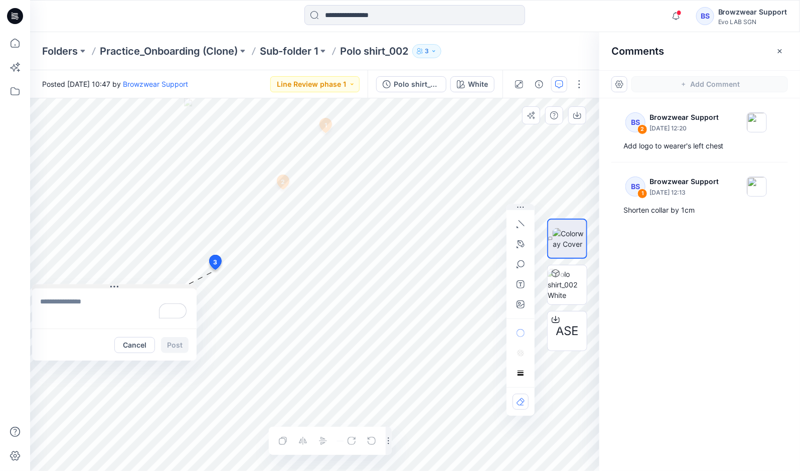
drag, startPoint x: 285, startPoint y: 277, endPoint x: 115, endPoint y: 287, distance: 169.8
click at [115, 287] on icon at bounding box center [114, 287] width 8 height 8
click at [102, 301] on textarea "To enrich screen reader interactions, please activate Accessibility in Grammarl…" at bounding box center [114, 308] width 165 height 40
type textarea "**********"
click at [180, 343] on button "Post" at bounding box center [175, 345] width 28 height 16
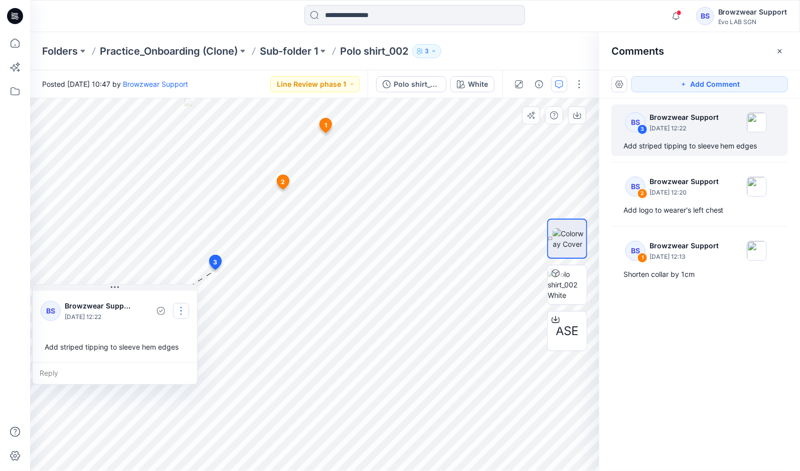
click at [181, 306] on button "button" at bounding box center [181, 311] width 16 height 16
click at [188, 337] on p "Edit comment" at bounding box center [183, 334] width 45 height 11
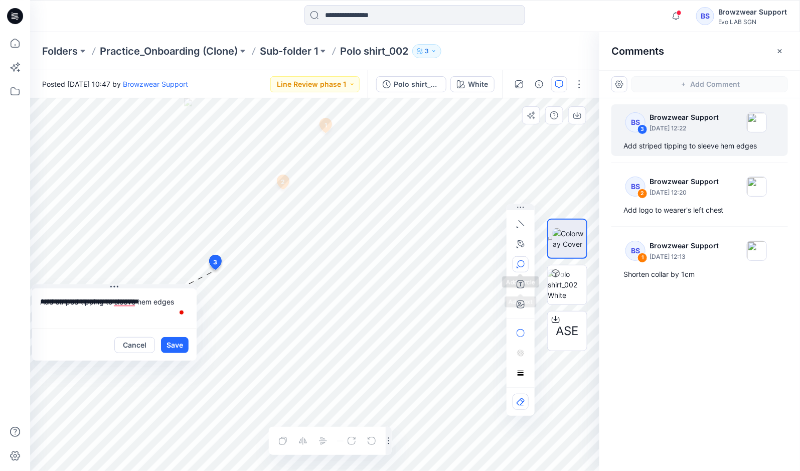
click at [520, 262] on icon "button" at bounding box center [521, 264] width 8 height 8
click at [522, 290] on button "button" at bounding box center [521, 284] width 16 height 16
click at [519, 373] on div at bounding box center [521, 353] width 16 height 56
click at [516, 269] on button "button" at bounding box center [521, 264] width 16 height 16
click at [618, 82] on button "button" at bounding box center [620, 84] width 16 height 16
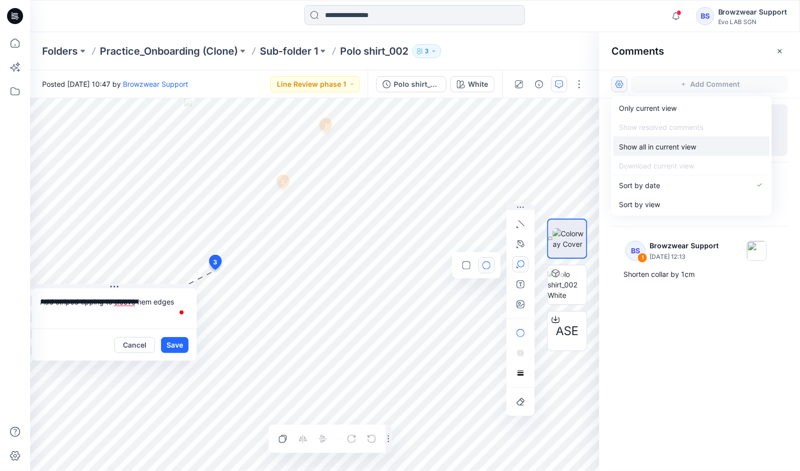
click at [649, 141] on p "Show all in current view" at bounding box center [658, 146] width 77 height 11
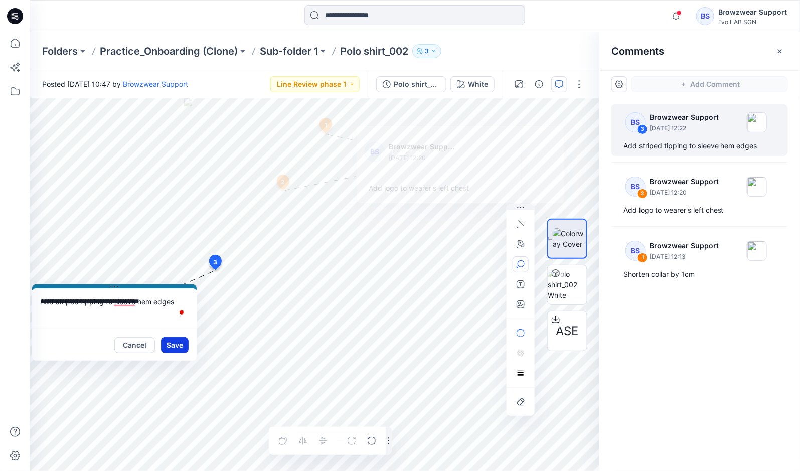
click at [184, 349] on button "Save" at bounding box center [175, 345] width 28 height 16
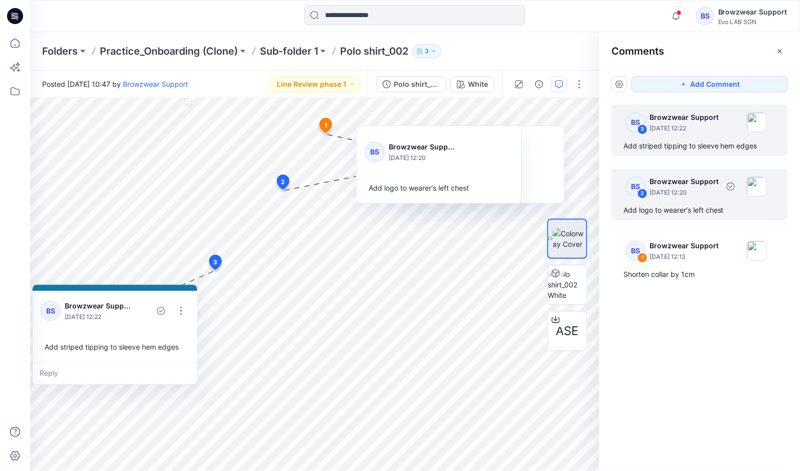
click at [679, 188] on p "[DATE] 12:20" at bounding box center [684, 193] width 69 height 10
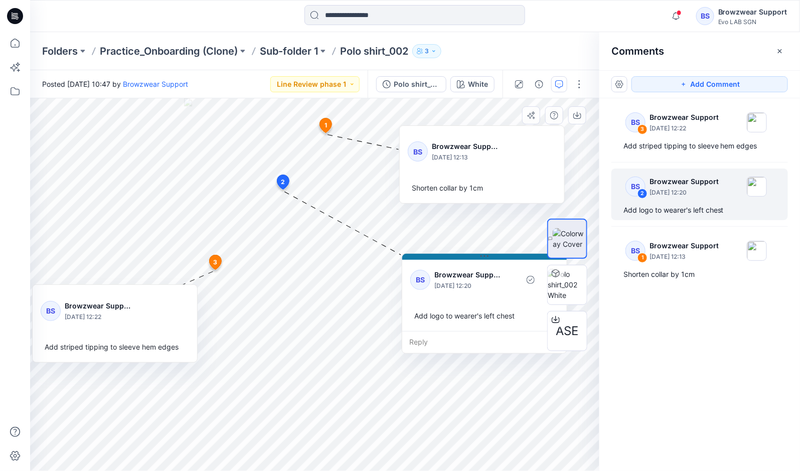
drag, startPoint x: 489, startPoint y: 128, endPoint x: 544, endPoint y: 236, distance: 121.6
click at [544, 236] on div "ASE White Loading... Material Properties Loading... 4 1 BS Browzwear Support Se…" at bounding box center [314, 284] width 569 height 373
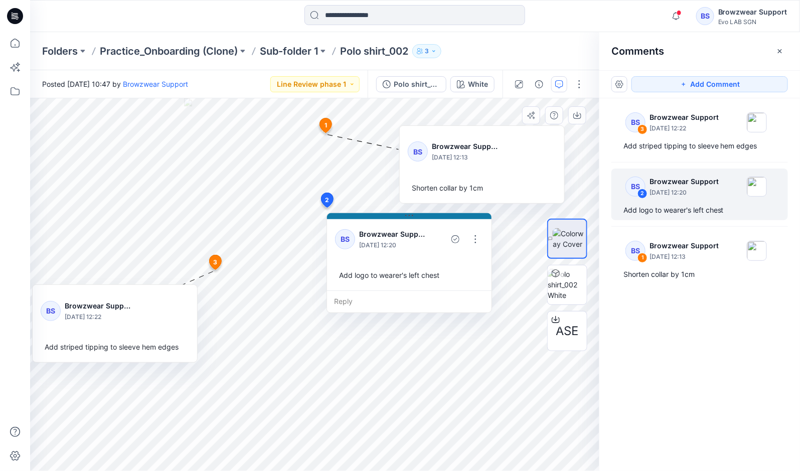
drag, startPoint x: 284, startPoint y: 181, endPoint x: 327, endPoint y: 200, distance: 46.5
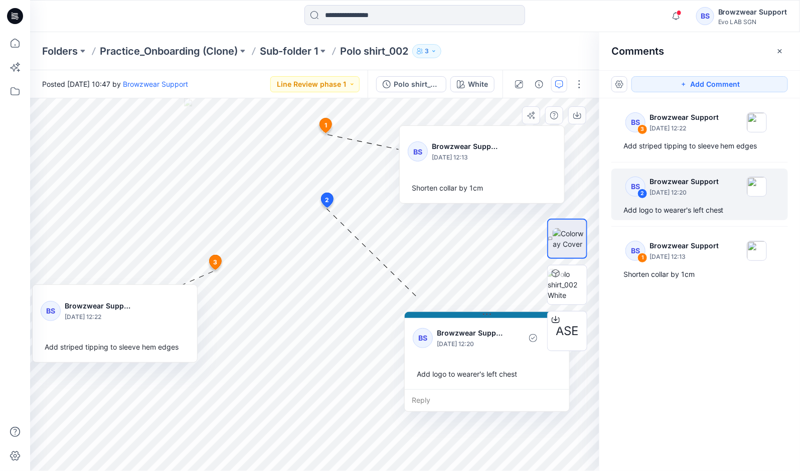
drag, startPoint x: 441, startPoint y: 216, endPoint x: 538, endPoint y: 315, distance: 138.4
click at [538, 315] on div "ASE White Loading... Material Properties Loading... 4 1 BS Browzwear Support Se…" at bounding box center [314, 284] width 569 height 373
click at [618, 83] on button "button" at bounding box center [620, 84] width 16 height 16
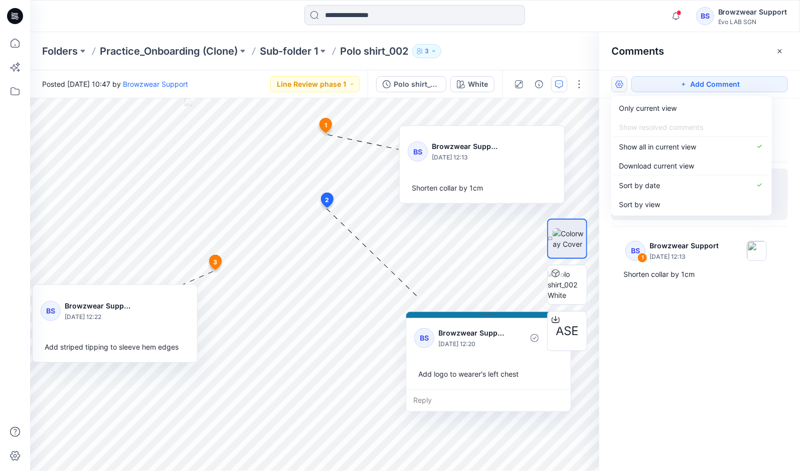
click at [619, 83] on button "button" at bounding box center [620, 84] width 16 height 16
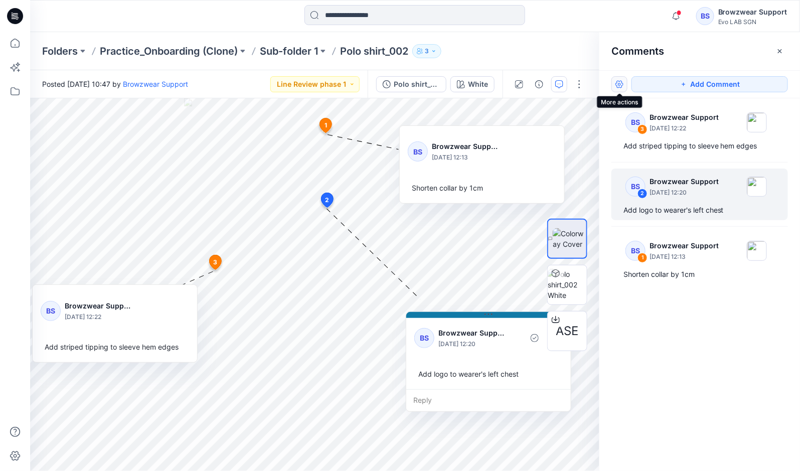
click at [619, 83] on button "button" at bounding box center [620, 84] width 16 height 16
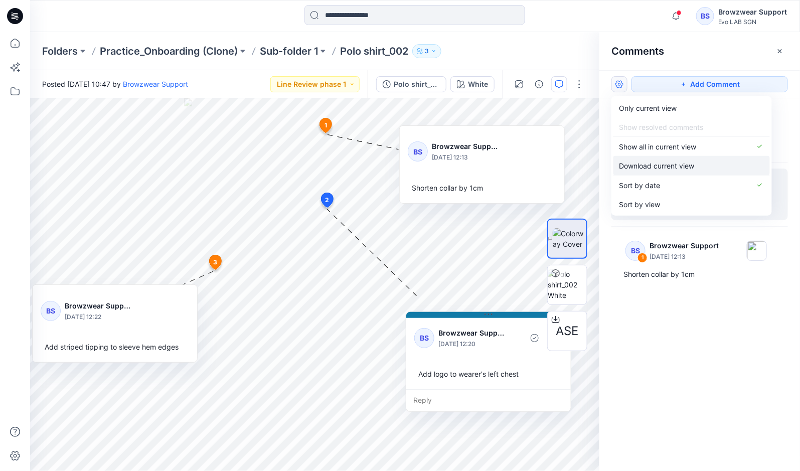
click at [662, 162] on p "Download current view" at bounding box center [657, 165] width 75 height 11
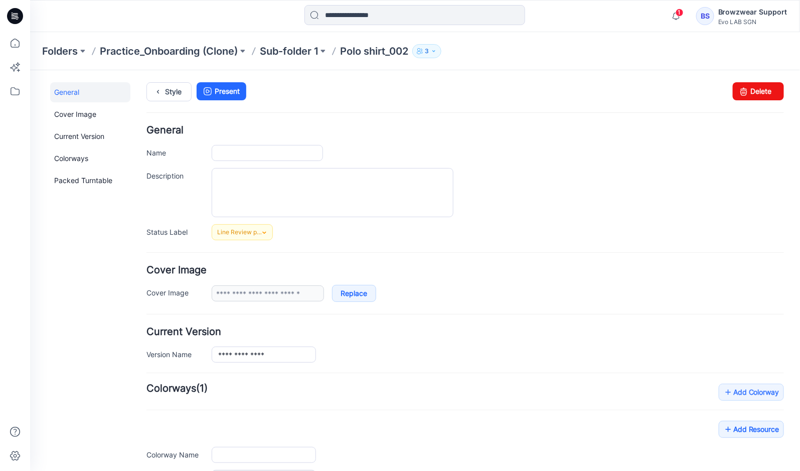
type input "**********"
type input "*****"
type input "**********"
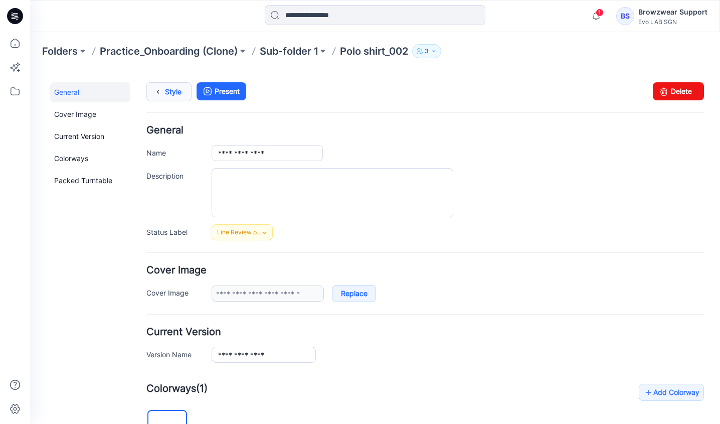
click at [167, 90] on link "Style" at bounding box center [168, 91] width 45 height 19
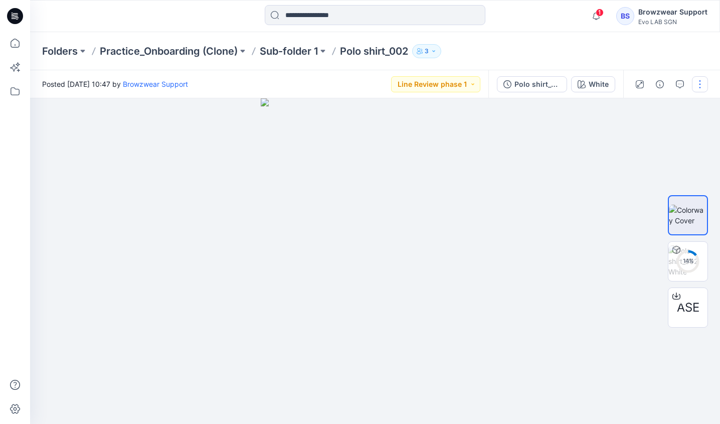
click at [702, 84] on button "button" at bounding box center [700, 84] width 16 height 16
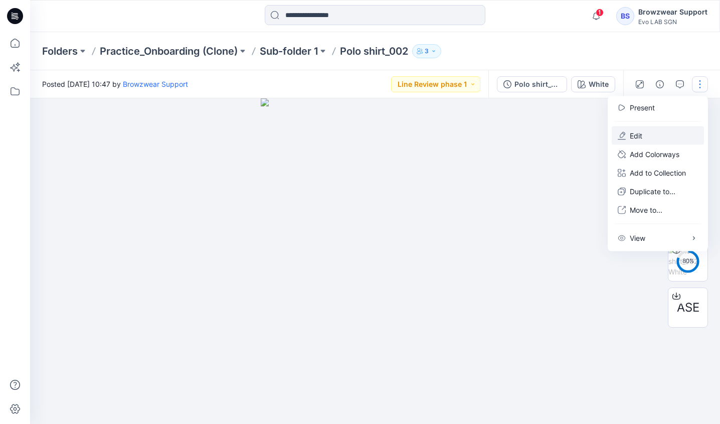
click at [666, 137] on button "Edit" at bounding box center [658, 135] width 92 height 19
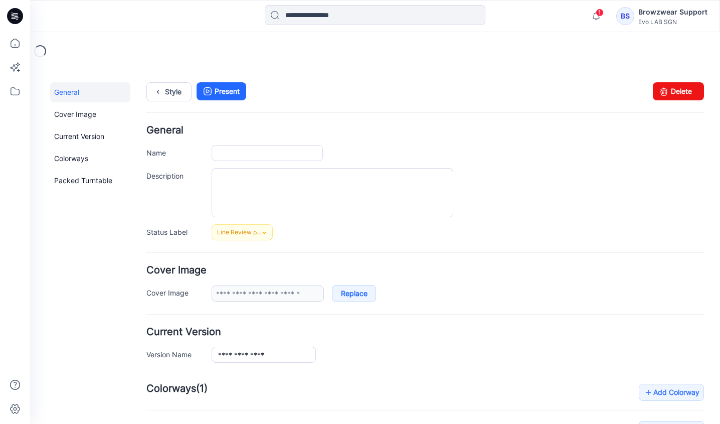
type input "**********"
type input "*****"
type input "**********"
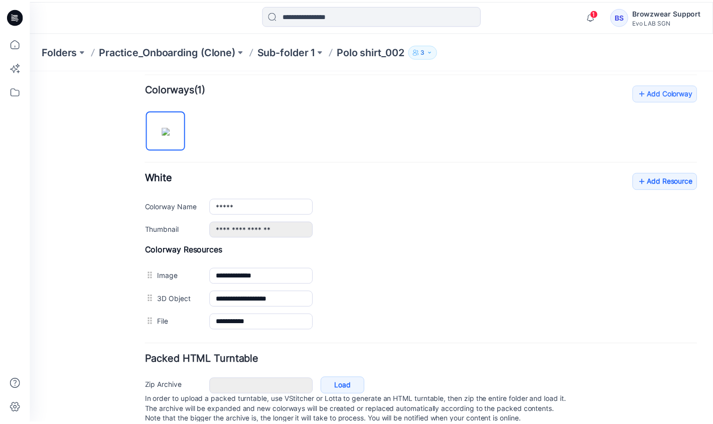
scroll to position [325, 0]
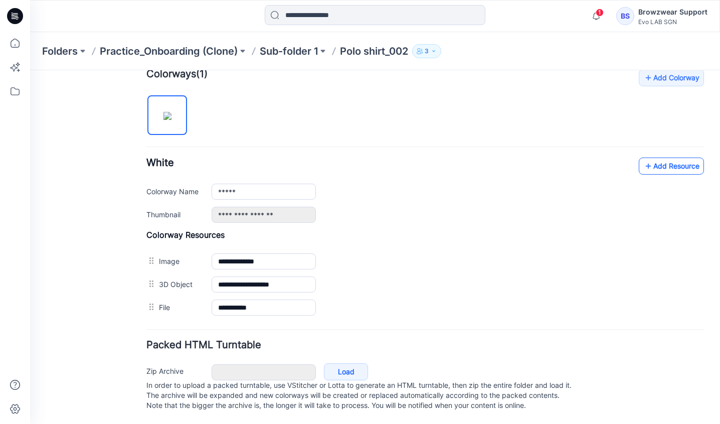
click at [658, 158] on link "Add Resource" at bounding box center [671, 166] width 65 height 17
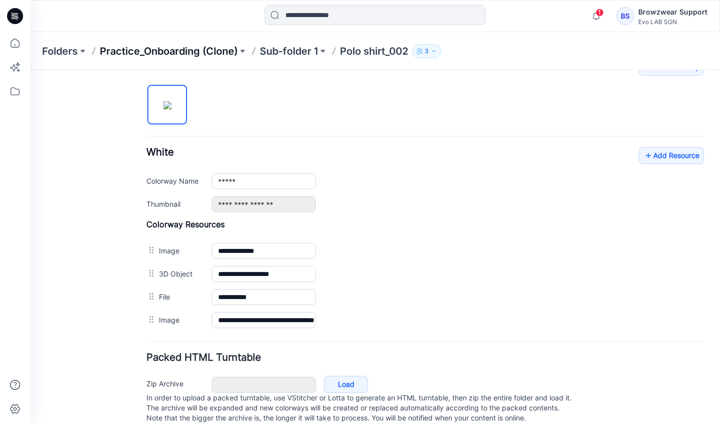
click at [207, 49] on p "Practice_Onboarding (Clone)" at bounding box center [169, 51] width 138 height 14
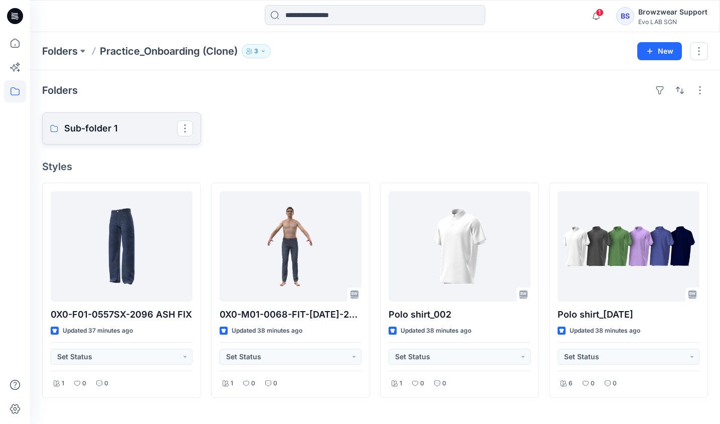
click at [137, 133] on p "Sub-folder 1" at bounding box center [120, 128] width 113 height 14
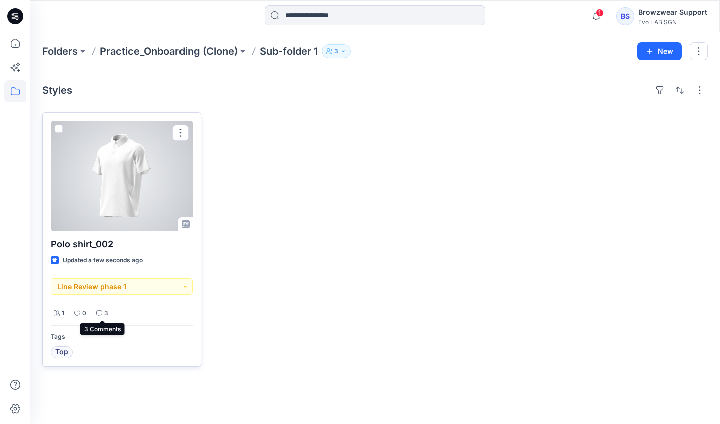
click at [102, 314] on icon at bounding box center [99, 313] width 6 height 6
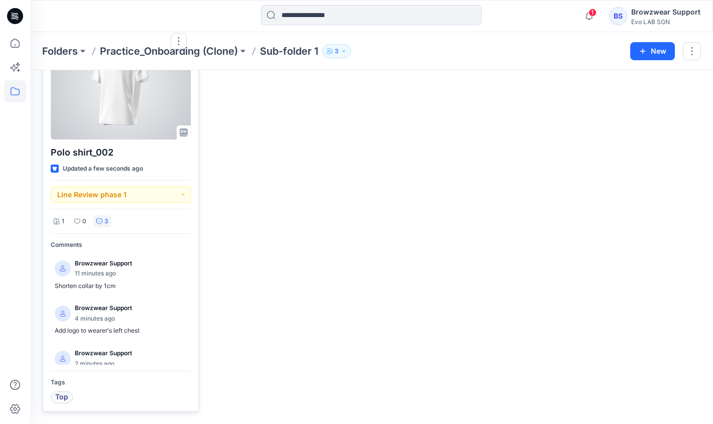
scroll to position [2, 0]
click at [128, 116] on div at bounding box center [121, 84] width 140 height 110
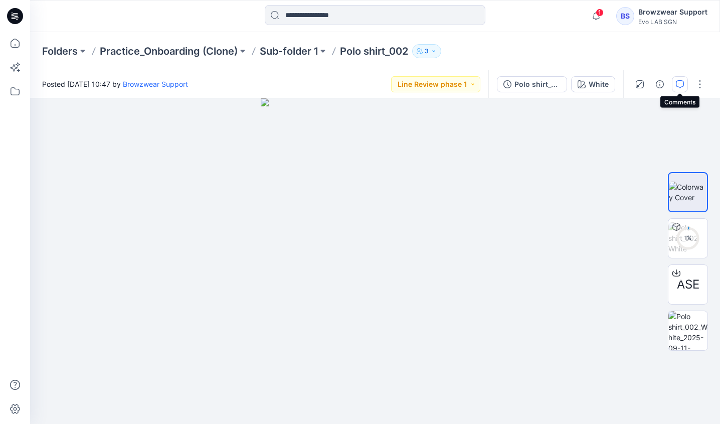
click at [680, 83] on icon "button" at bounding box center [681, 83] width 4 height 1
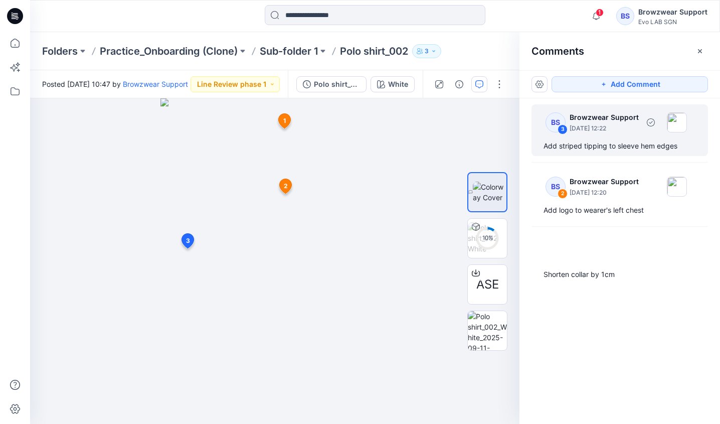
click at [631, 148] on div "Add striped tipping to sleeve hem edges" at bounding box center [620, 146] width 153 height 12
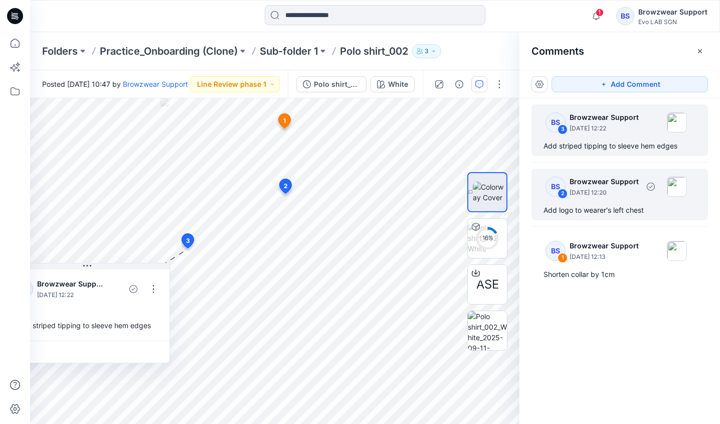
click at [631, 188] on p "[DATE] 12:20" at bounding box center [604, 193] width 69 height 10
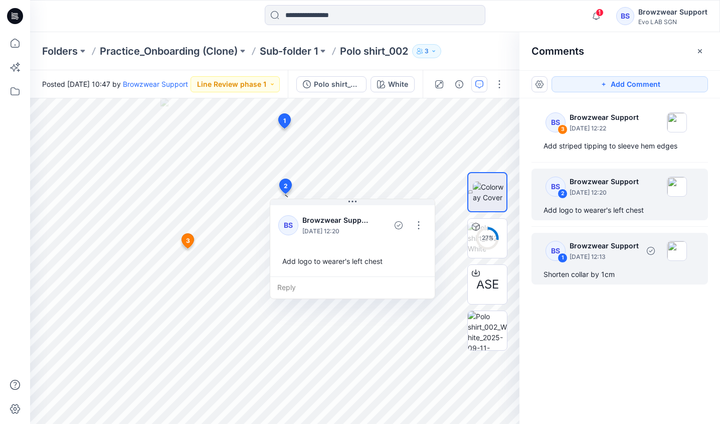
click at [623, 262] on div "BS 1 Browzwear Support [DATE] 12:13" at bounding box center [613, 251] width 150 height 28
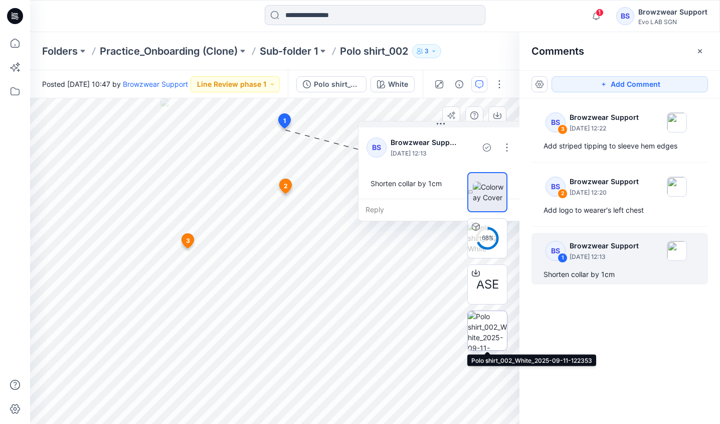
click at [489, 326] on img at bounding box center [487, 330] width 39 height 39
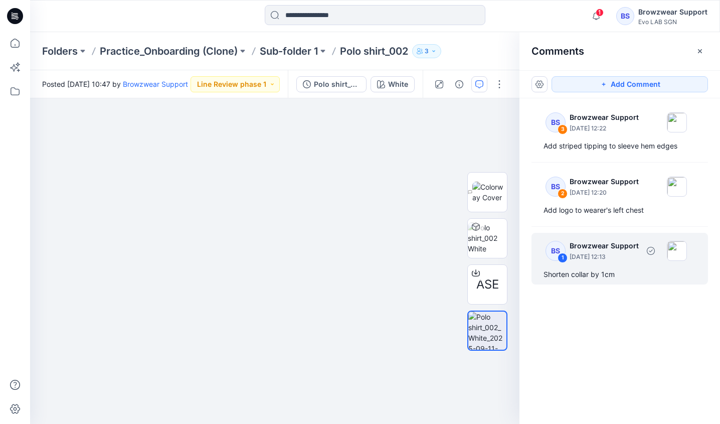
drag, startPoint x: 380, startPoint y: 186, endPoint x: 620, endPoint y: 251, distance: 248.6
click at [620, 251] on div "ASE White Loading... Material Properties Loading... 4 Comments Add Comment BS 3…" at bounding box center [375, 261] width 690 height 326
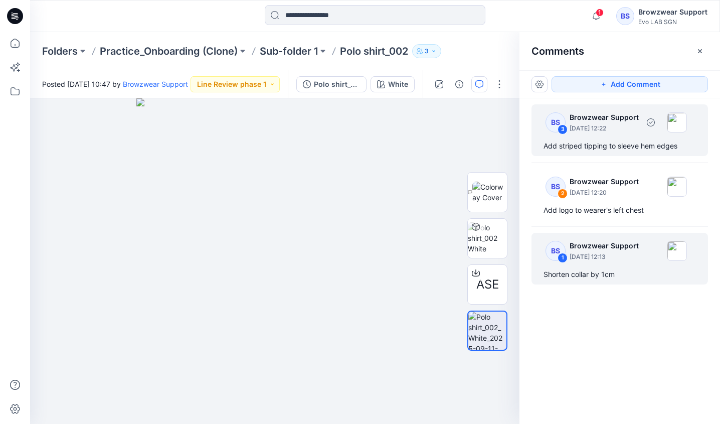
click at [603, 142] on div "Add striped tipping to sleeve hem edges" at bounding box center [620, 146] width 153 height 12
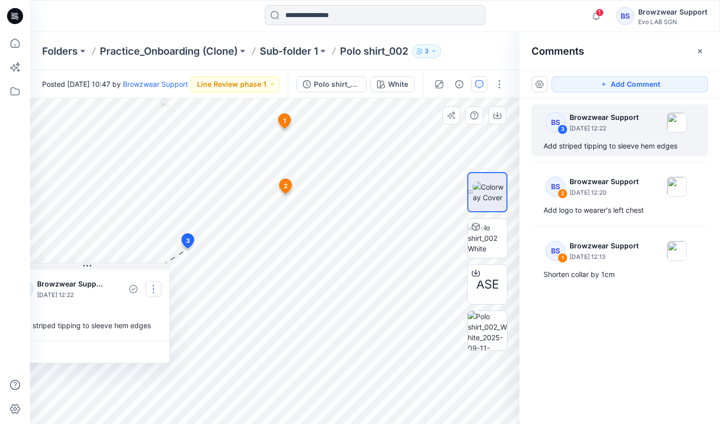
click at [154, 289] on button "button" at bounding box center [153, 289] width 16 height 16
click at [154, 308] on p "Edit comment" at bounding box center [155, 312] width 45 height 11
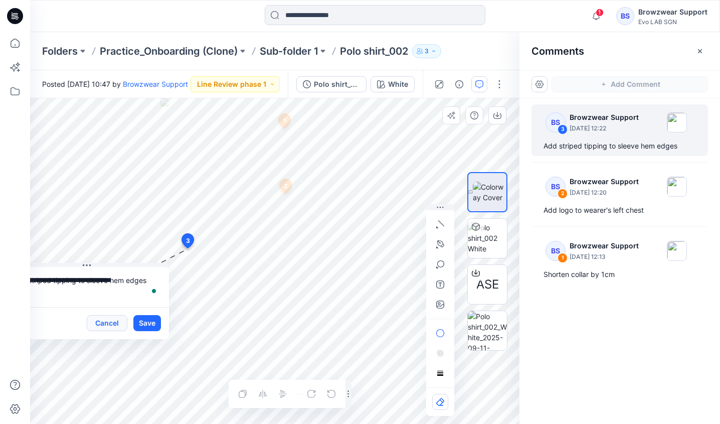
click at [116, 324] on button "Cancel" at bounding box center [107, 323] width 41 height 16
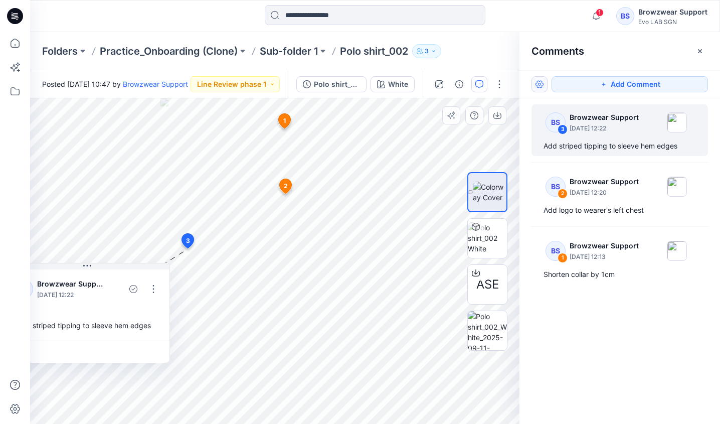
click at [533, 86] on button "button" at bounding box center [540, 84] width 16 height 16
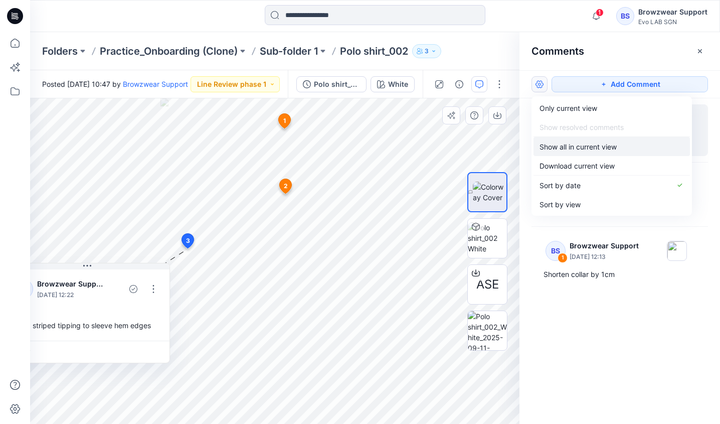
click at [578, 145] on p "Show all in current view" at bounding box center [578, 146] width 77 height 11
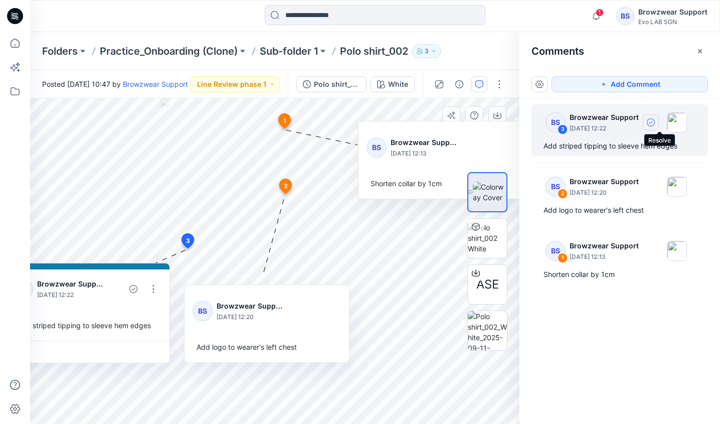
click at [655, 124] on icon "button" at bounding box center [651, 122] width 8 height 8
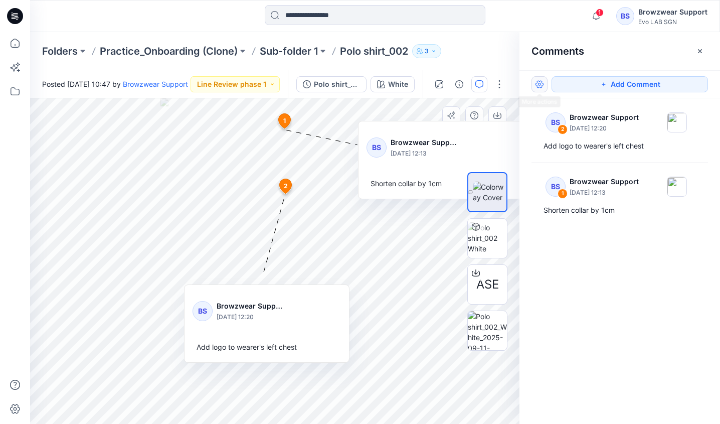
click at [540, 82] on button "button" at bounding box center [540, 84] width 16 height 16
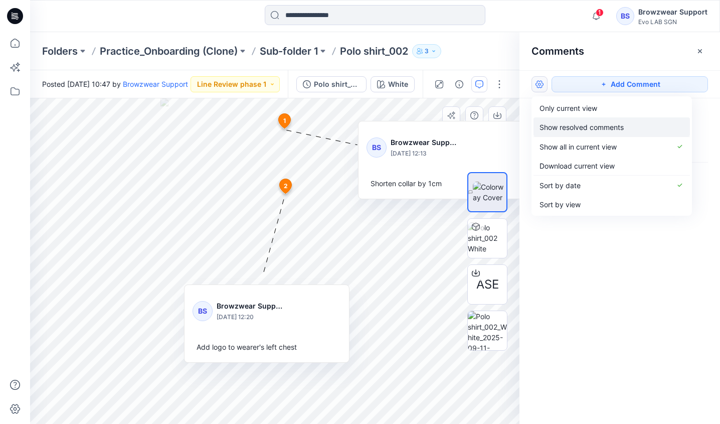
click at [589, 128] on p "Show resolved comments" at bounding box center [582, 127] width 84 height 11
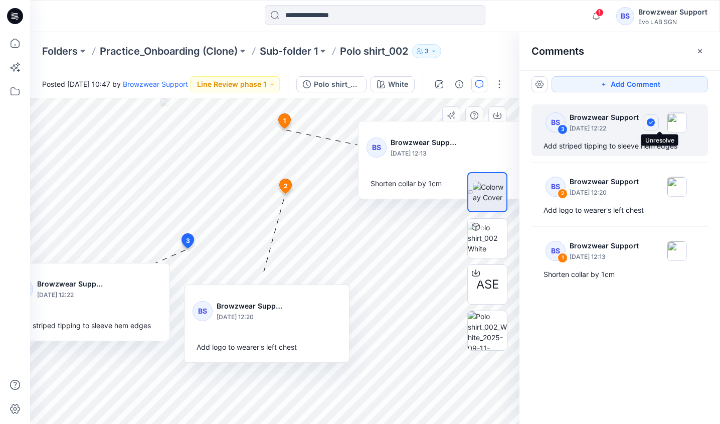
click at [655, 123] on icon "button" at bounding box center [651, 122] width 8 height 8
click at [701, 50] on icon "button" at bounding box center [700, 51] width 4 height 4
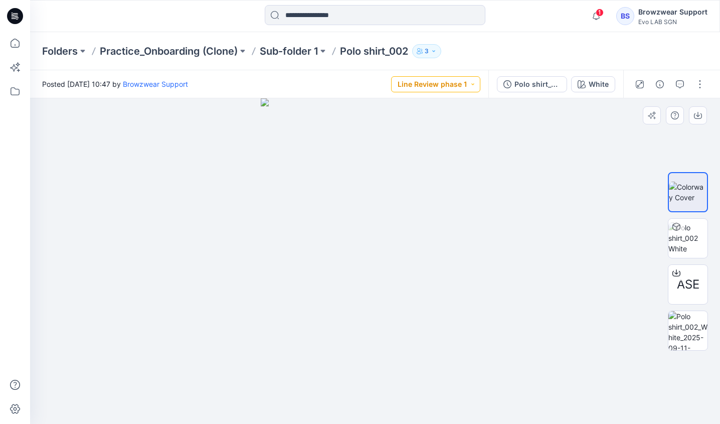
click at [444, 88] on button "Line Review phase 1" at bounding box center [435, 84] width 89 height 16
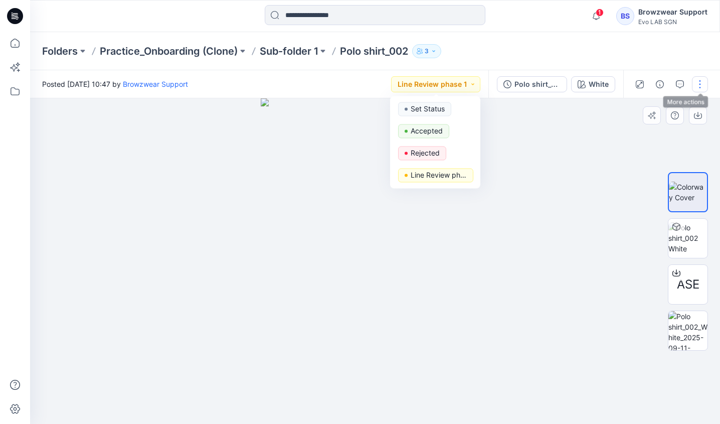
click at [697, 84] on button "button" at bounding box center [700, 84] width 16 height 16
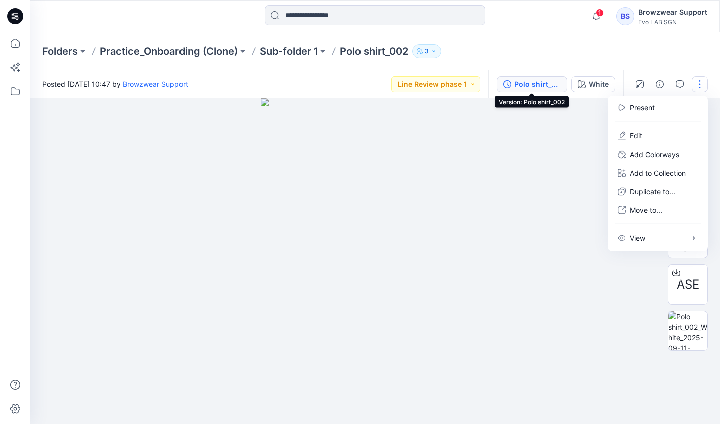
click at [547, 86] on div "Polo shirt_002" at bounding box center [538, 84] width 46 height 11
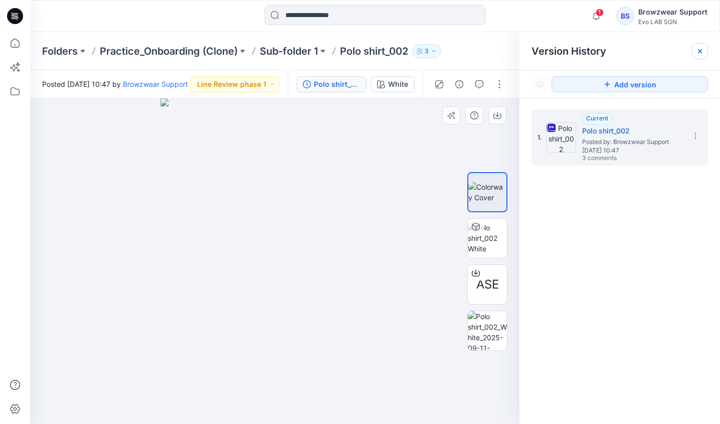
click at [704, 50] on icon at bounding box center [700, 51] width 8 height 8
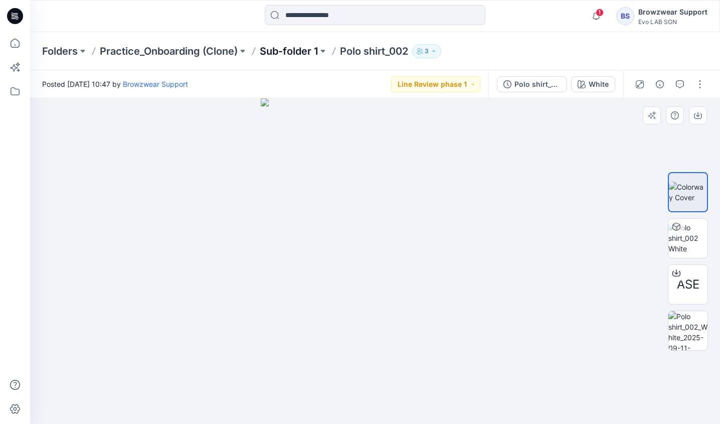
click at [288, 54] on p "Sub-folder 1" at bounding box center [289, 51] width 58 height 14
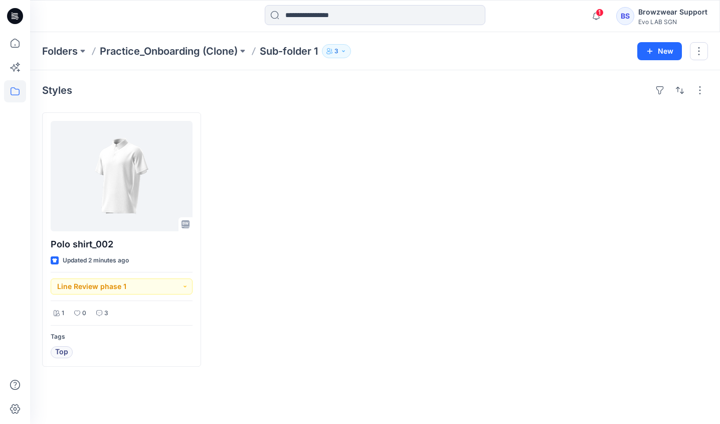
click at [338, 387] on div "Styles Polo shirt_002 Updated 2 minutes ago Line Review phase 1 1 0 3 Tags Top" at bounding box center [375, 247] width 690 height 354
click at [346, 47] on button "3" at bounding box center [336, 51] width 29 height 14
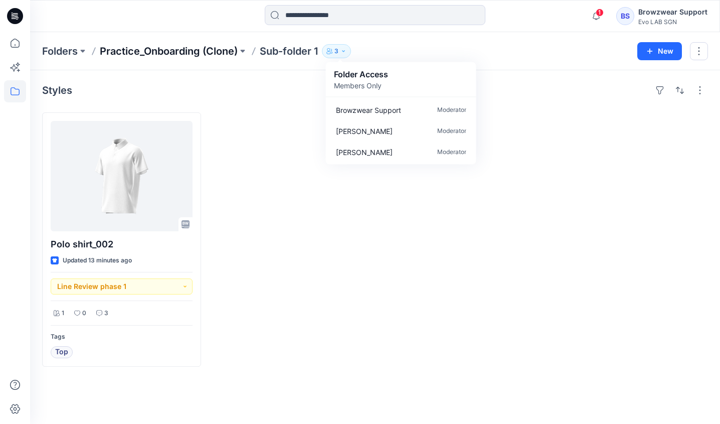
click at [204, 53] on p "Practice_Onboarding (Clone)" at bounding box center [169, 51] width 138 height 14
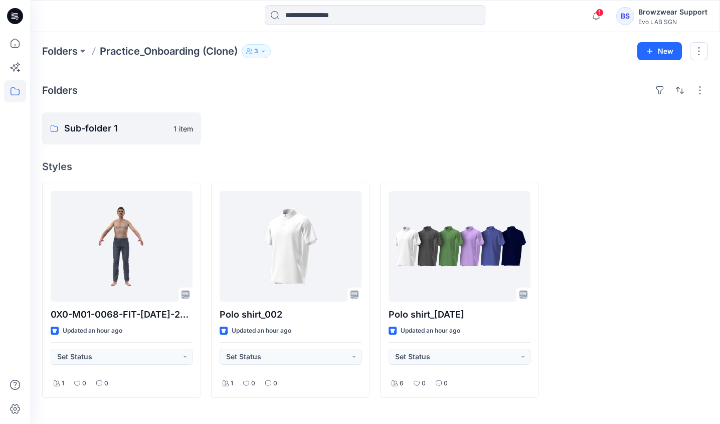
click at [258, 53] on p "3" at bounding box center [256, 51] width 4 height 11
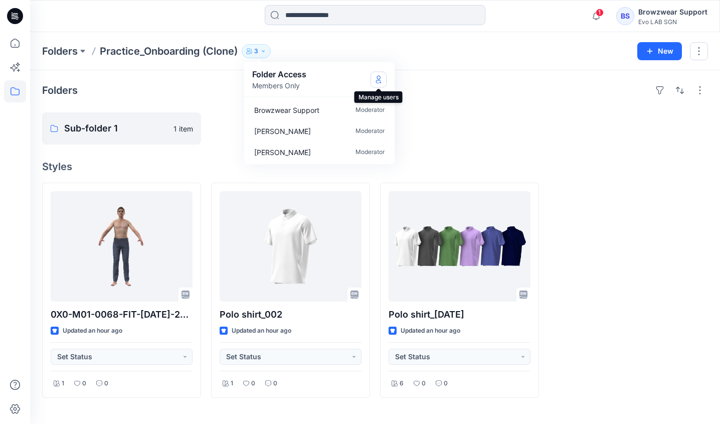
click at [380, 80] on icon "Manage Users" at bounding box center [379, 79] width 8 height 8
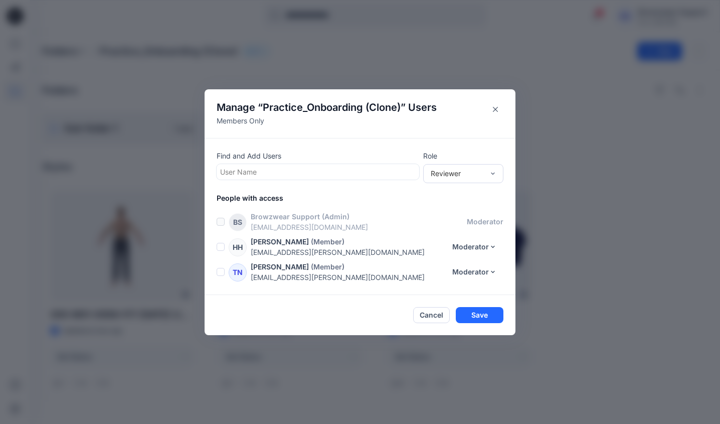
click at [309, 173] on div at bounding box center [318, 172] width 196 height 13
type input "****"
click at [470, 225] on div "Moderator" at bounding box center [463, 228] width 76 height 18
click at [484, 308] on footer "Cancel Save" at bounding box center [360, 315] width 311 height 40
click at [481, 311] on button "Save" at bounding box center [480, 315] width 48 height 16
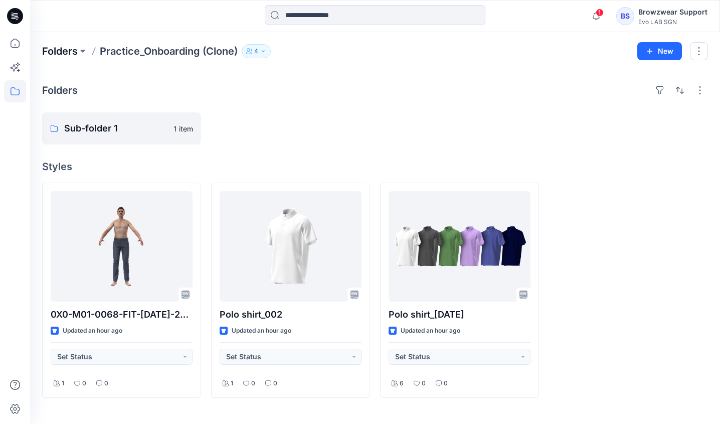
click at [65, 51] on p "Folders" at bounding box center [60, 51] width 36 height 14
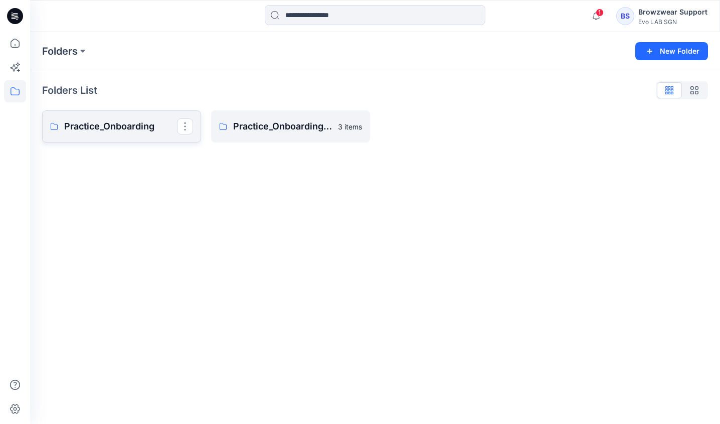
click at [163, 135] on link "Practice_Onboarding" at bounding box center [121, 126] width 159 height 32
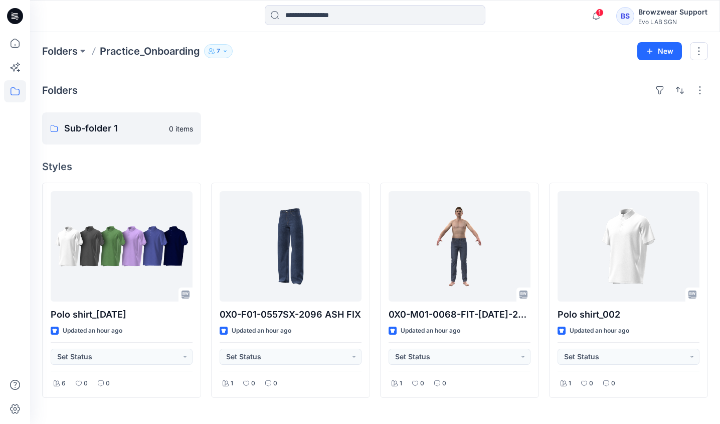
click at [212, 49] on icon "button" at bounding box center [212, 51] width 6 height 6
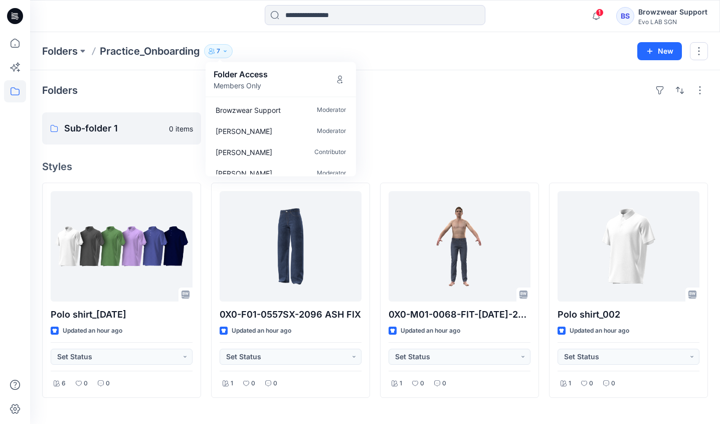
click at [379, 136] on div "Sub-folder 1 0 items" at bounding box center [375, 128] width 666 height 32
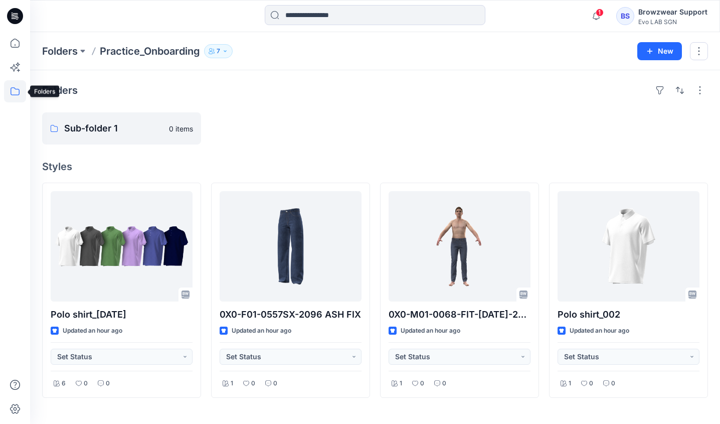
click at [22, 102] on icon at bounding box center [15, 91] width 22 height 22
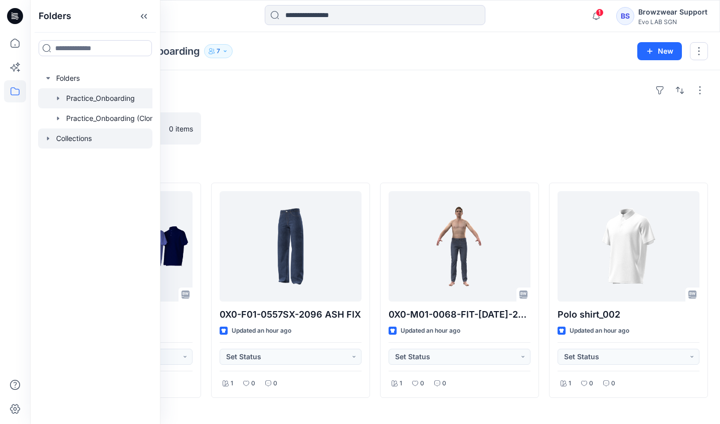
click at [76, 144] on div at bounding box center [95, 138] width 114 height 20
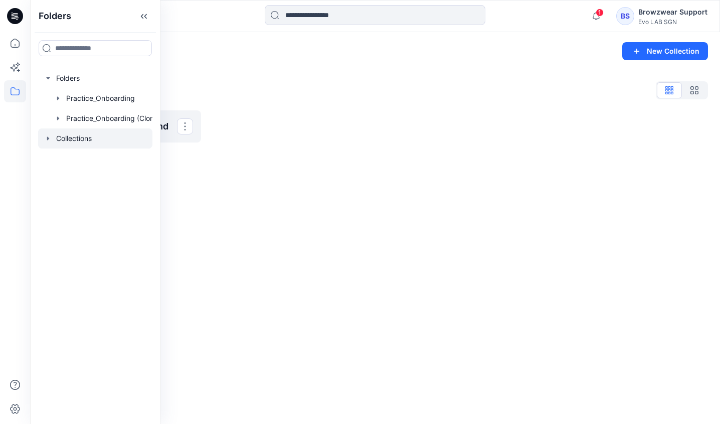
click at [255, 110] on div "Collections List [PERSON_NAME] brand Rename Collection Clone Collection Present…" at bounding box center [375, 112] width 690 height 84
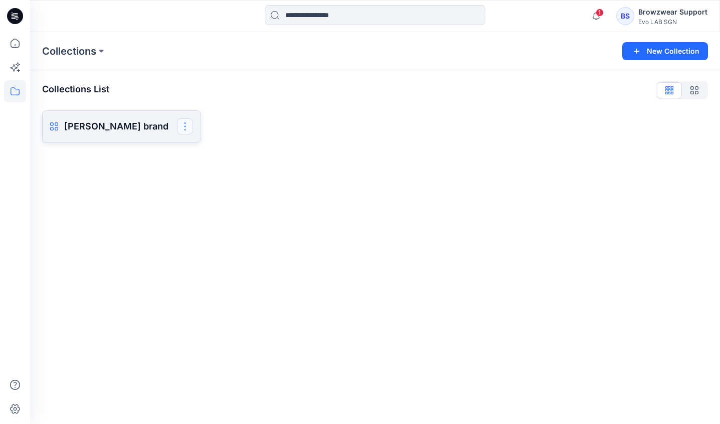
click at [191, 129] on button "button" at bounding box center [185, 126] width 16 height 16
click at [294, 128] on div at bounding box center [290, 126] width 159 height 32
click at [166, 132] on p "[PERSON_NAME] brand" at bounding box center [120, 126] width 113 height 14
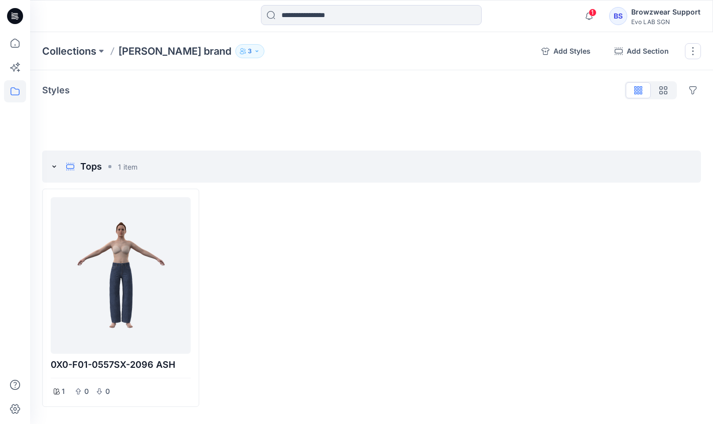
click at [235, 56] on button "3" at bounding box center [249, 51] width 29 height 14
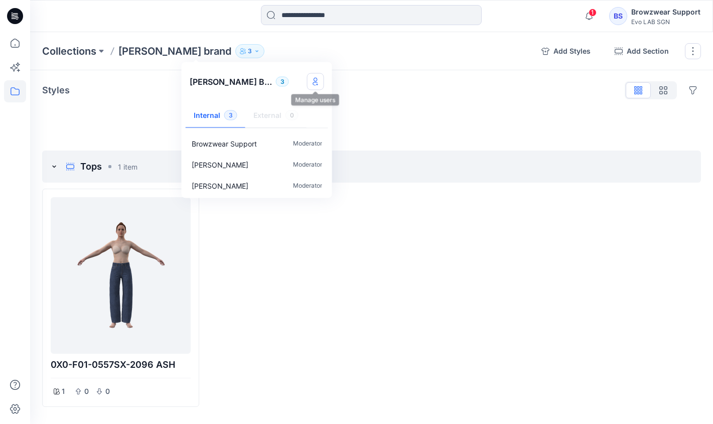
click at [313, 79] on icon "Manage users" at bounding box center [316, 82] width 8 height 8
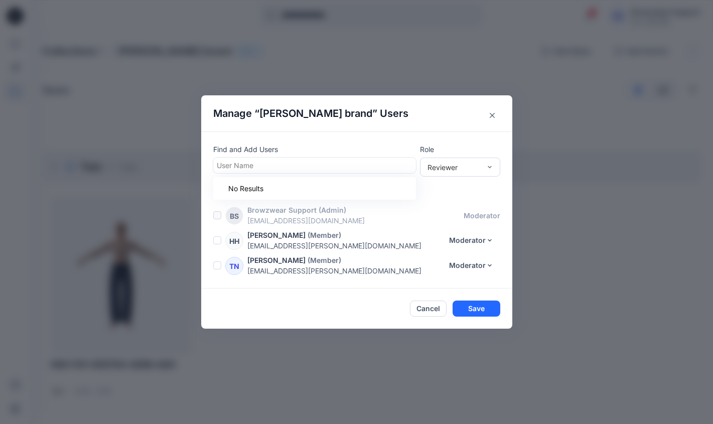
click at [320, 164] on div at bounding box center [315, 165] width 196 height 13
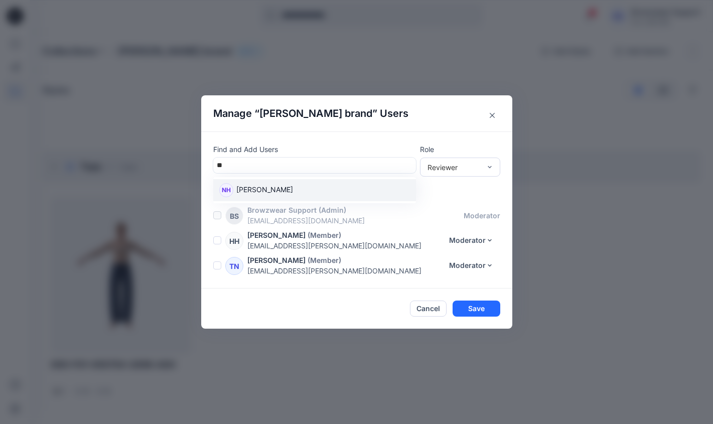
type input "***"
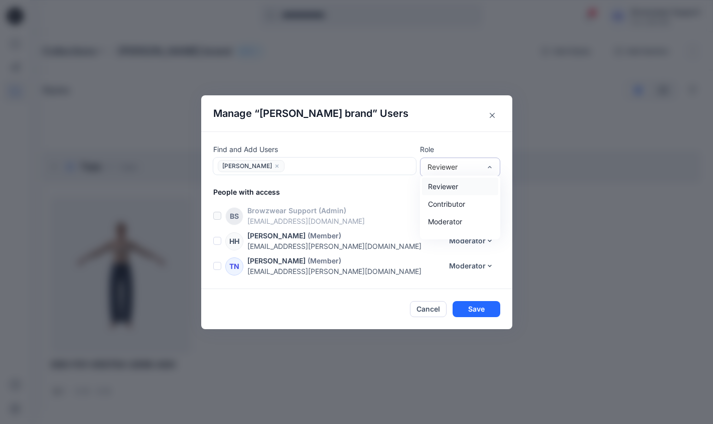
click at [480, 174] on div "Reviewer" at bounding box center [460, 167] width 80 height 19
click at [470, 217] on div "Moderator" at bounding box center [460, 222] width 76 height 18
click at [485, 312] on button "Save" at bounding box center [477, 309] width 48 height 16
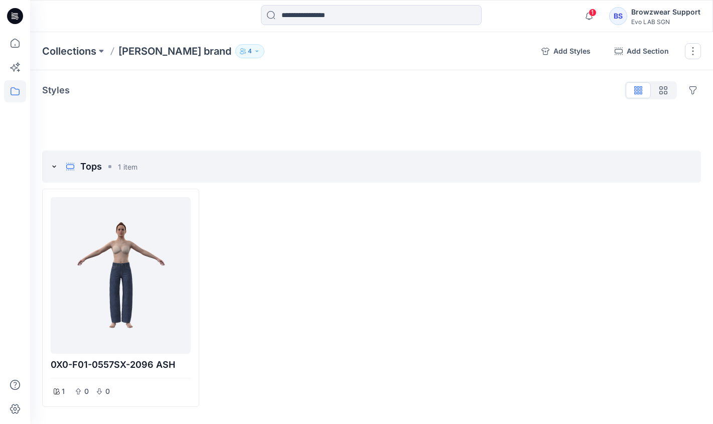
click at [240, 51] on icon "button" at bounding box center [243, 51] width 6 height 6
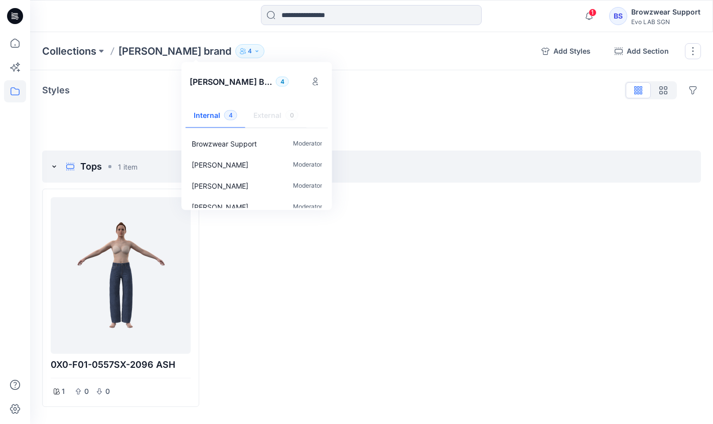
click at [318, 342] on div at bounding box center [287, 298] width 157 height 218
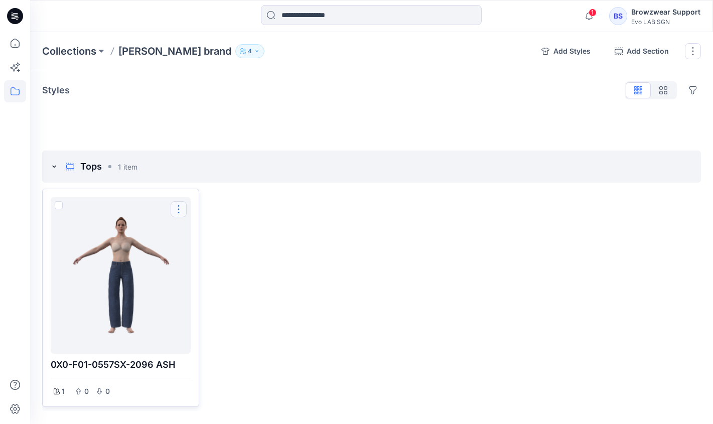
click at [182, 210] on button "Options" at bounding box center [179, 209] width 16 height 16
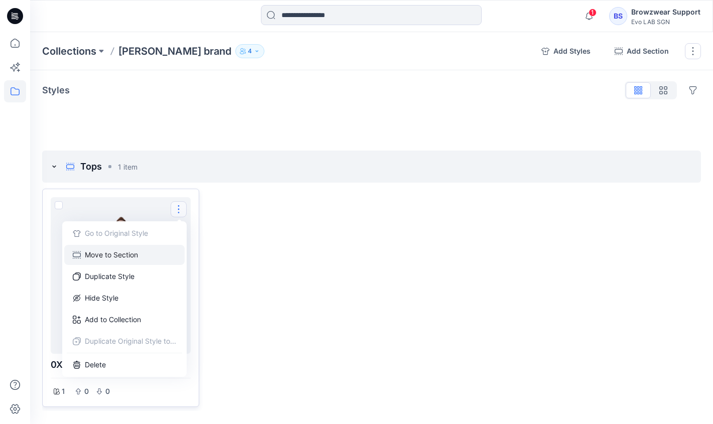
click at [162, 257] on button "Move to Section" at bounding box center [124, 255] width 120 height 20
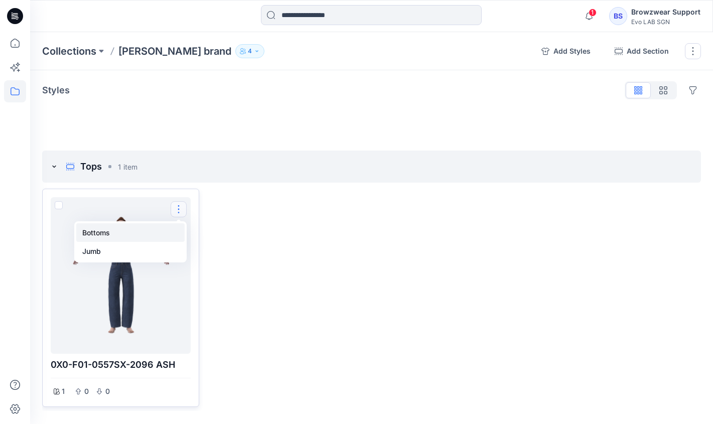
click at [153, 237] on button "Bottoms" at bounding box center [130, 232] width 108 height 19
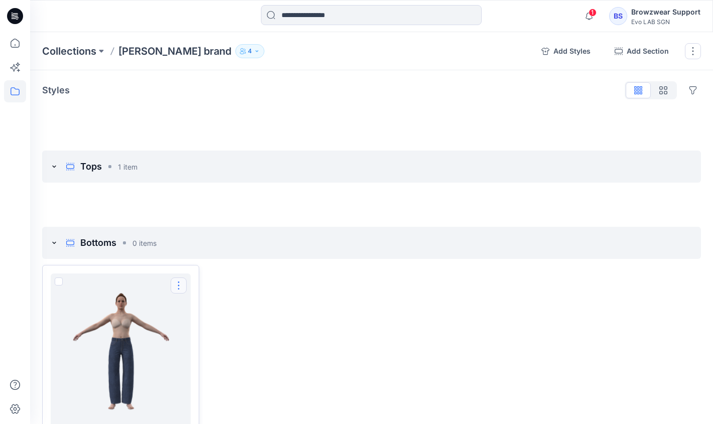
click at [182, 284] on button "Options" at bounding box center [179, 285] width 16 height 16
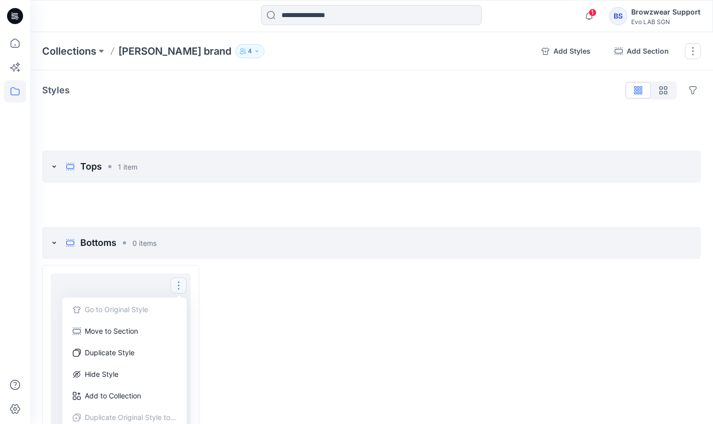
click at [412, 332] on div at bounding box center [455, 374] width 157 height 218
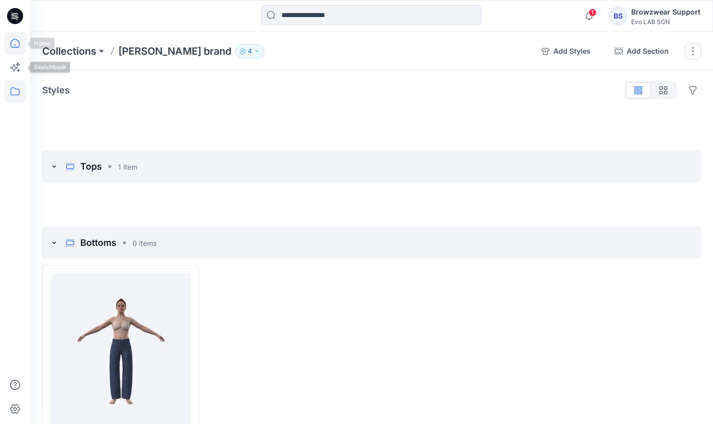
click at [10, 49] on icon at bounding box center [15, 43] width 22 height 22
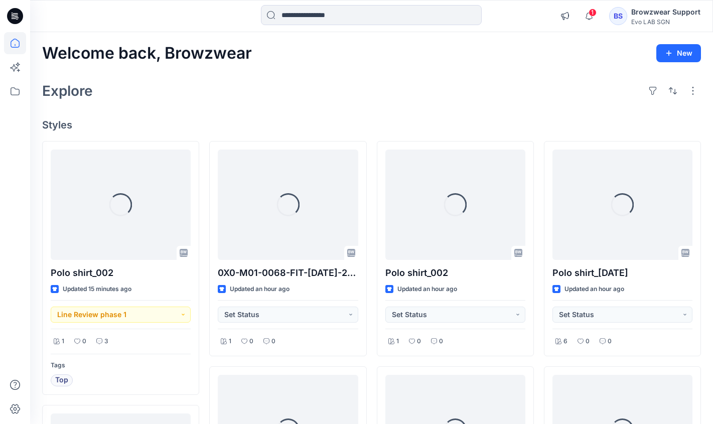
click at [324, 81] on div "Explore" at bounding box center [371, 91] width 659 height 24
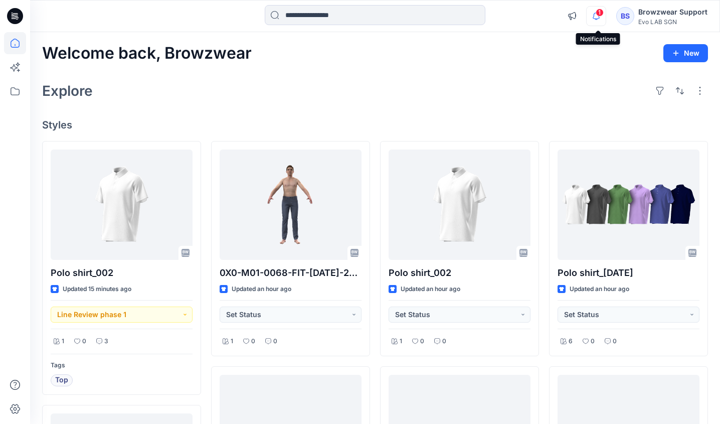
click at [600, 24] on icon "button" at bounding box center [596, 16] width 19 height 20
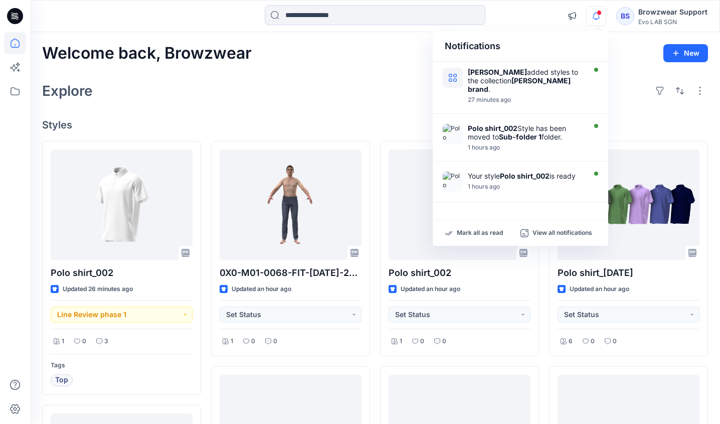
click at [634, 45] on div "Welcome back, Browzwear New" at bounding box center [375, 53] width 666 height 19
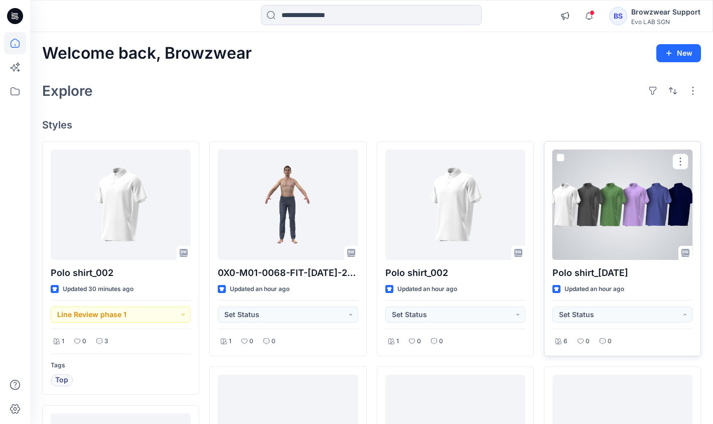
click at [669, 212] on div at bounding box center [622, 205] width 140 height 110
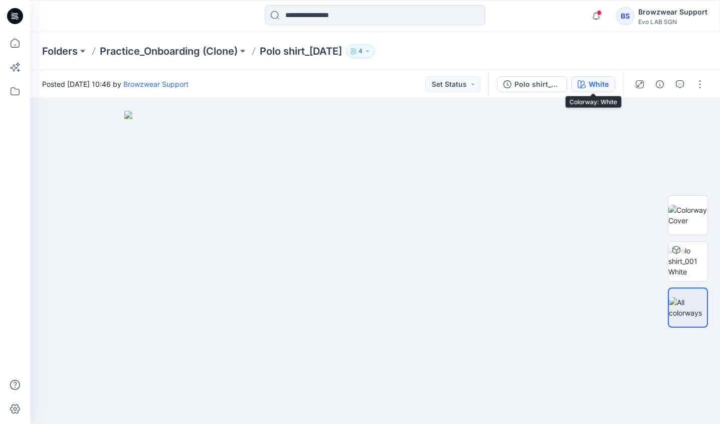
click at [602, 88] on div "White" at bounding box center [599, 84] width 20 height 11
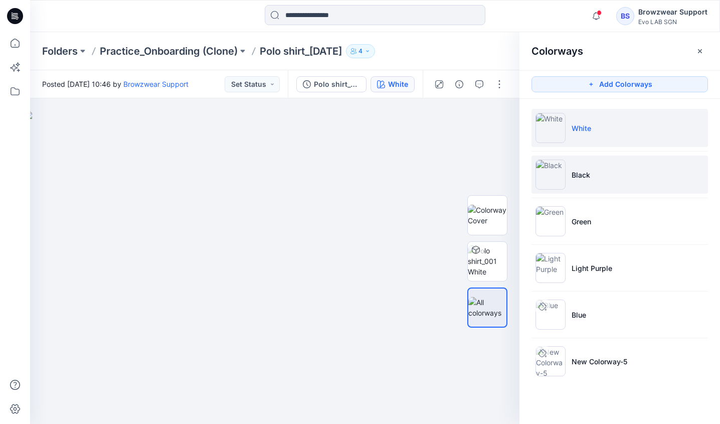
click at [632, 178] on li "Black" at bounding box center [620, 175] width 177 height 38
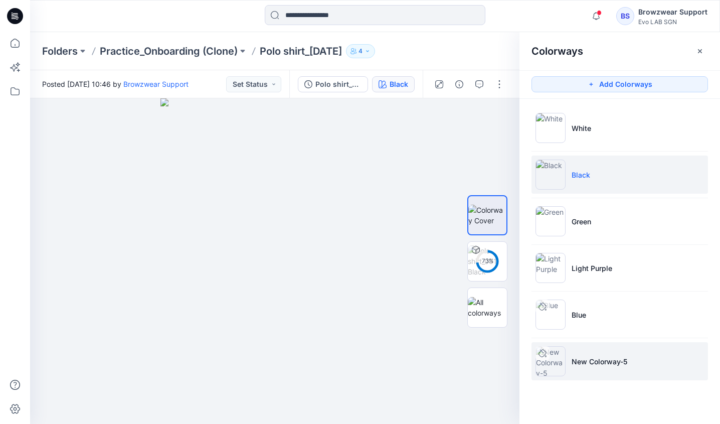
click at [624, 353] on li "New Colorway-5" at bounding box center [620, 361] width 177 height 38
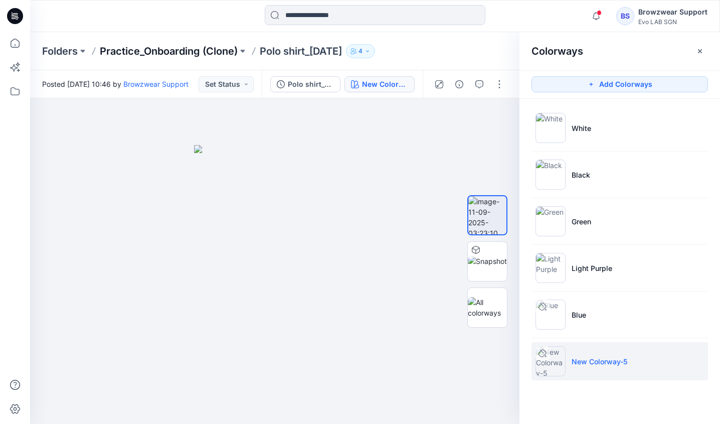
click at [187, 52] on p "Practice_Onboarding (Clone)" at bounding box center [169, 51] width 138 height 14
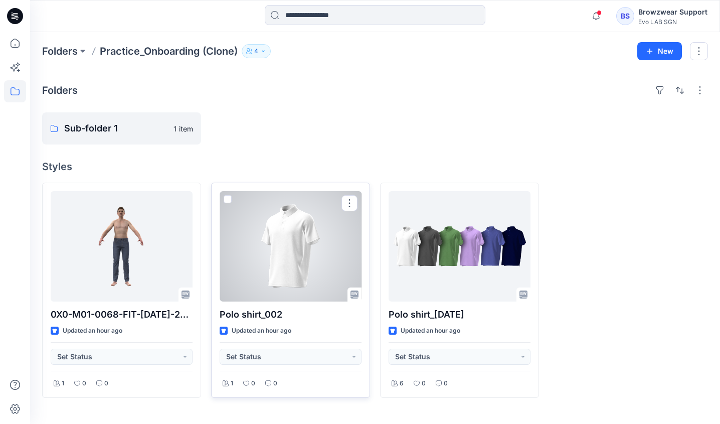
click at [313, 247] on div at bounding box center [291, 246] width 142 height 110
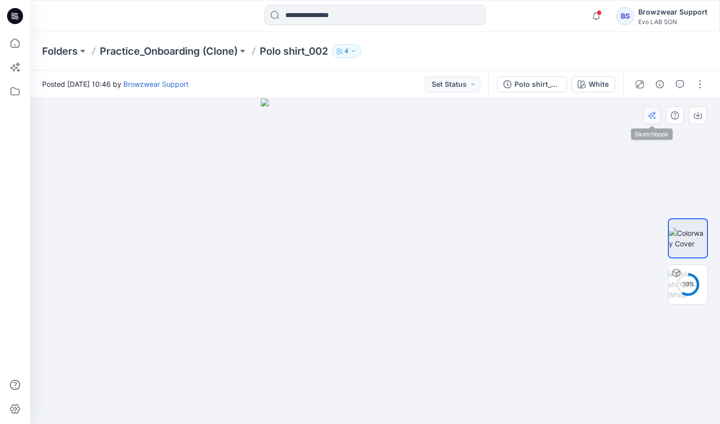
click at [652, 110] on button "button" at bounding box center [652, 115] width 18 height 18
click at [698, 83] on button "button" at bounding box center [700, 84] width 16 height 16
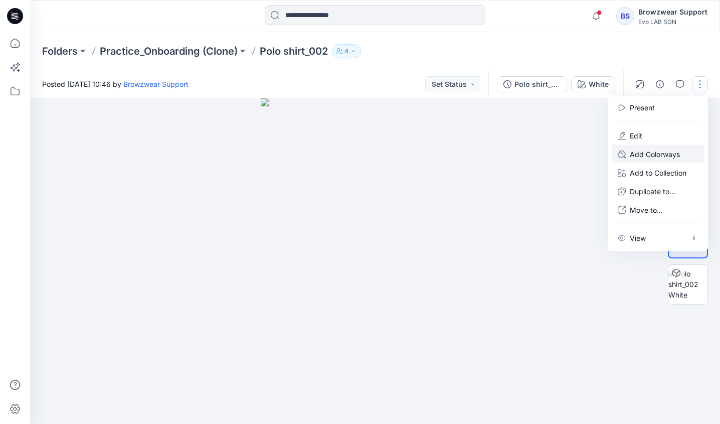
click at [668, 155] on p "Add Colorways" at bounding box center [655, 154] width 50 height 11
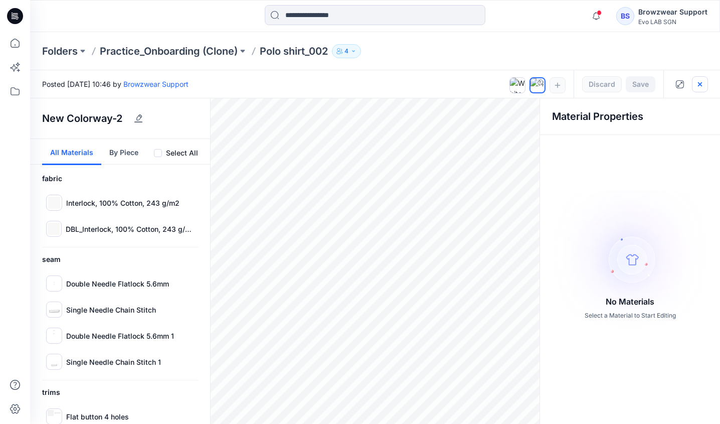
click at [698, 80] on icon "button" at bounding box center [700, 84] width 8 height 8
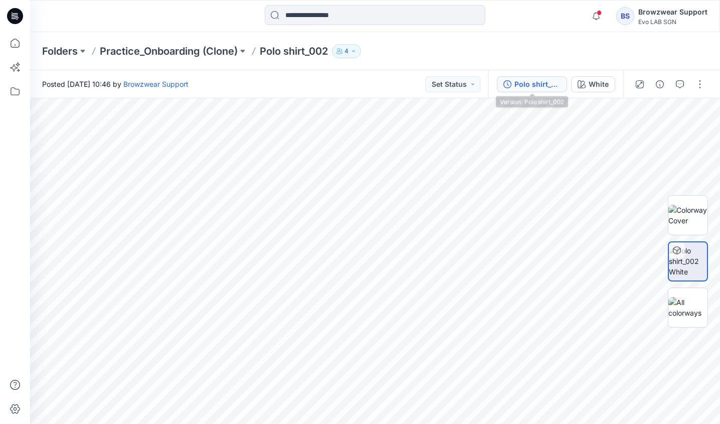
click at [539, 90] on button "Polo shirt_002" at bounding box center [532, 84] width 70 height 16
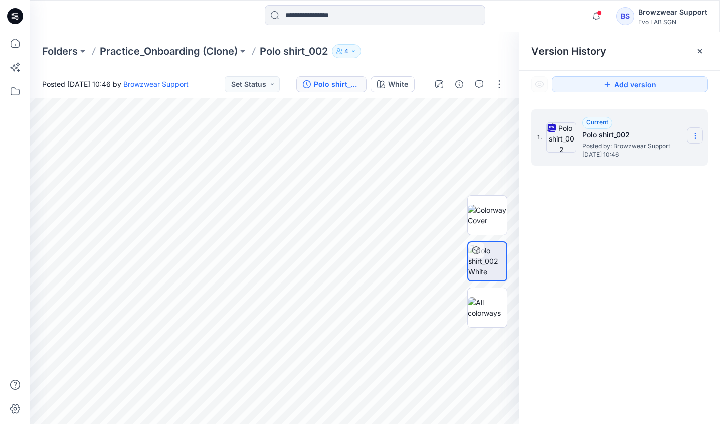
click at [695, 133] on icon at bounding box center [696, 136] width 8 height 8
click at [504, 86] on button "button" at bounding box center [500, 84] width 16 height 16
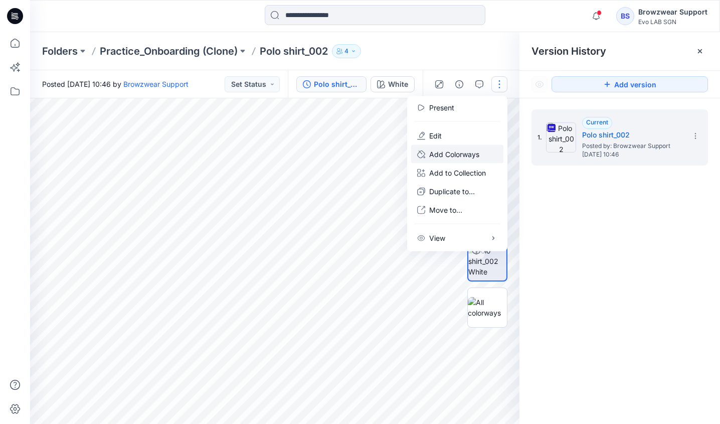
click at [460, 156] on p "Add Colorways" at bounding box center [454, 154] width 50 height 11
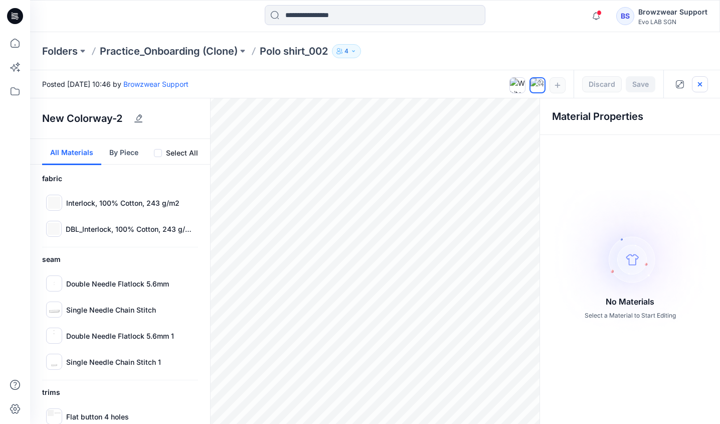
click at [702, 80] on icon "button" at bounding box center [700, 84] width 8 height 8
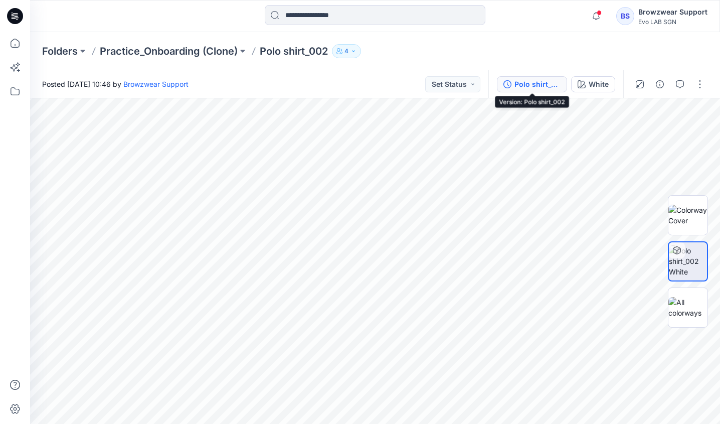
click at [531, 86] on div "Polo shirt_002" at bounding box center [538, 84] width 46 height 11
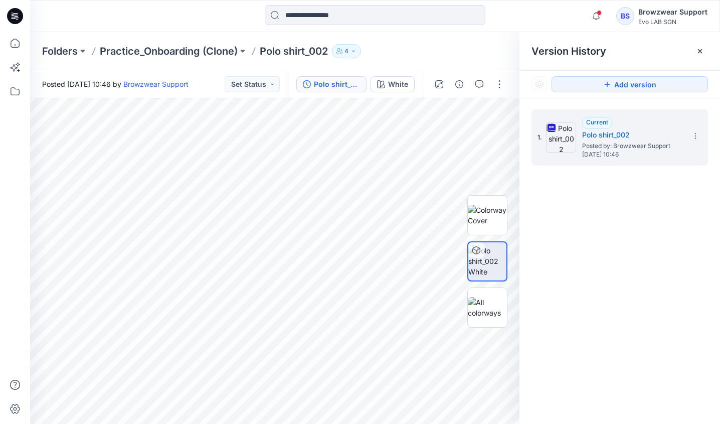
click at [428, 53] on div "Folders Practice_Onboarding (Clone) Polo shirt_002 4" at bounding box center [336, 51] width 588 height 14
click at [293, 51] on p "Polo shirt_002" at bounding box center [294, 51] width 68 height 14
click at [184, 48] on p "Practice_Onboarding (Clone)" at bounding box center [169, 51] width 138 height 14
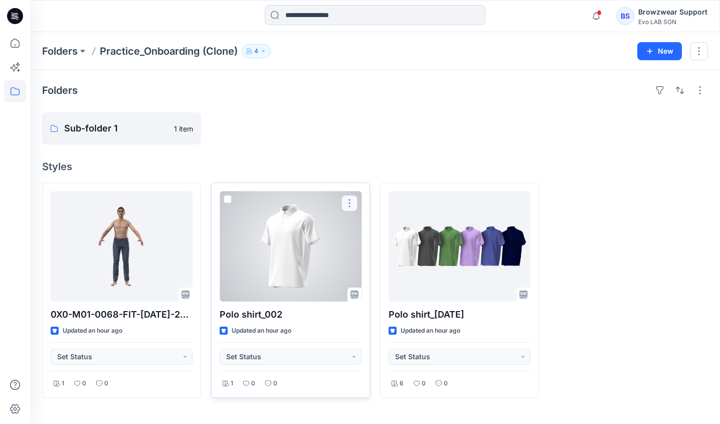
click at [351, 207] on button "button" at bounding box center [350, 203] width 16 height 16
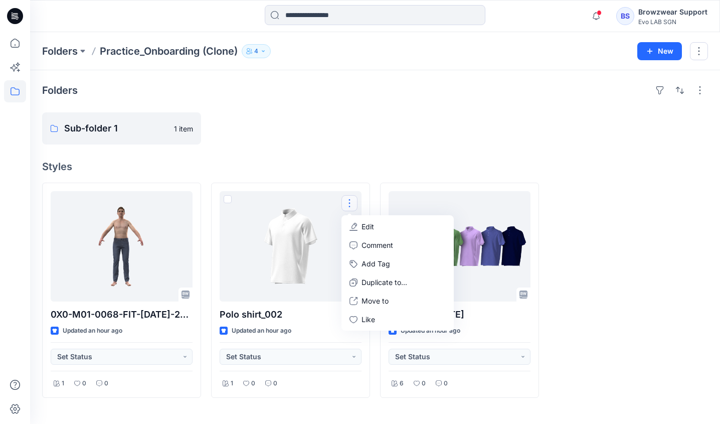
click at [262, 56] on button "4" at bounding box center [256, 51] width 29 height 14
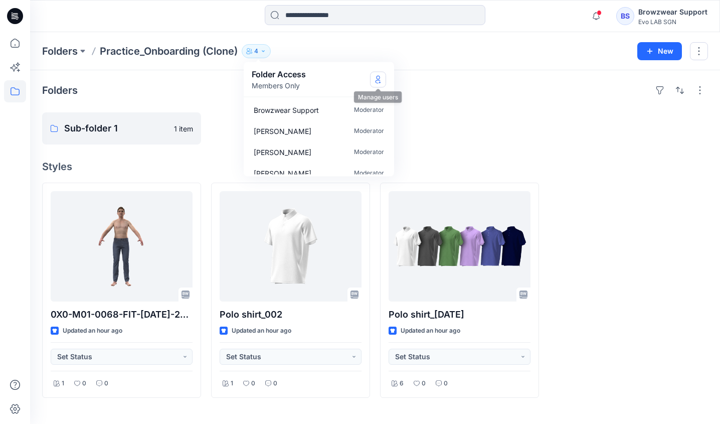
click at [370, 76] on button "Manage Users" at bounding box center [378, 79] width 16 height 16
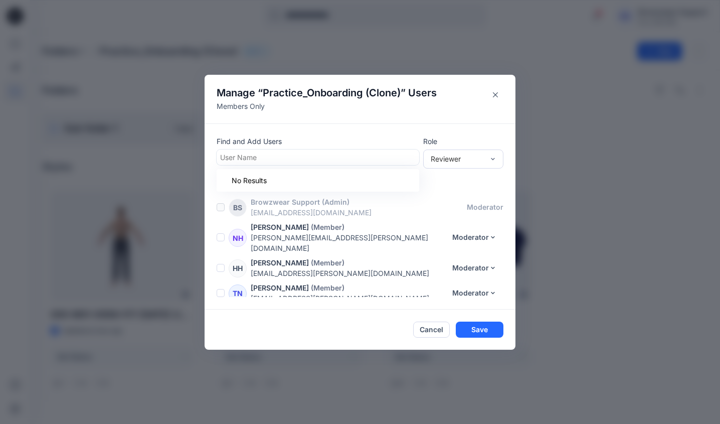
click at [360, 155] on div at bounding box center [318, 157] width 196 height 13
type input "****"
click at [433, 329] on button "Cancel" at bounding box center [431, 330] width 37 height 16
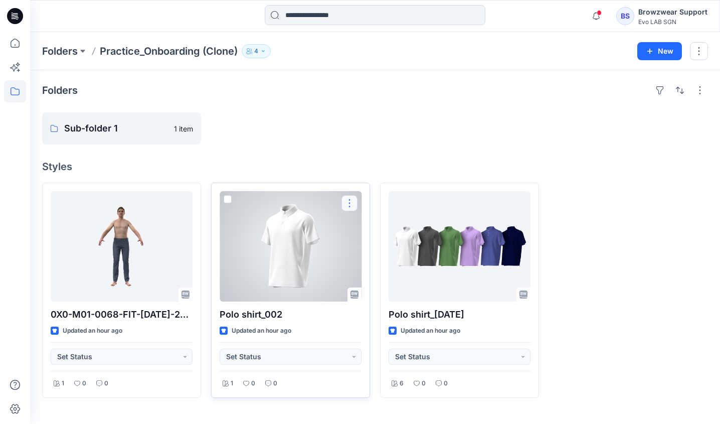
click at [346, 206] on button "button" at bounding box center [350, 203] width 16 height 16
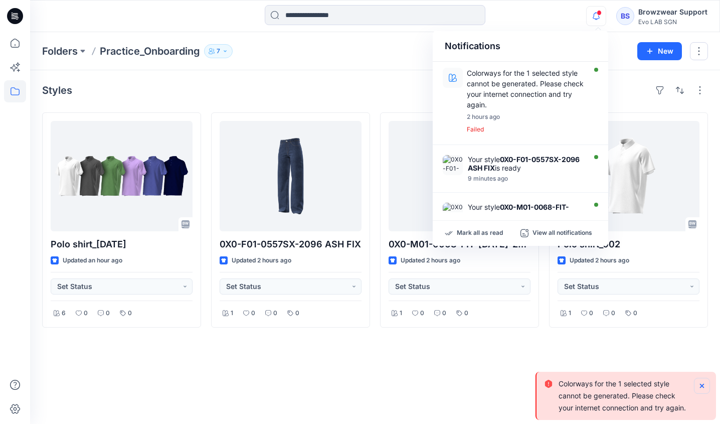
click at [700, 383] on icon "Notifications-bottom-right" at bounding box center [702, 386] width 8 height 8
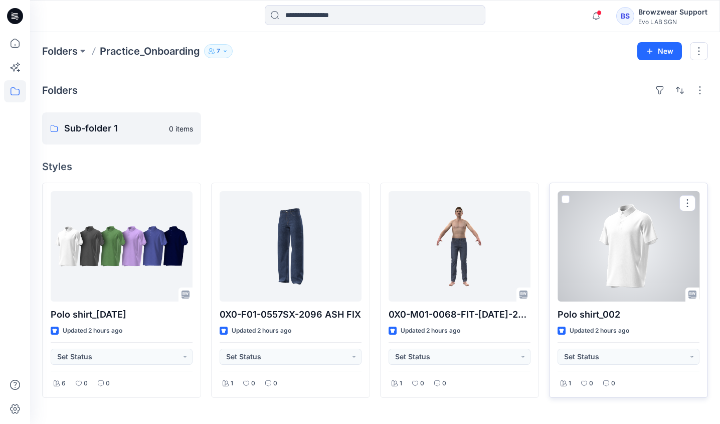
click at [631, 250] on div at bounding box center [629, 246] width 142 height 110
